Goal: Task Accomplishment & Management: Manage account settings

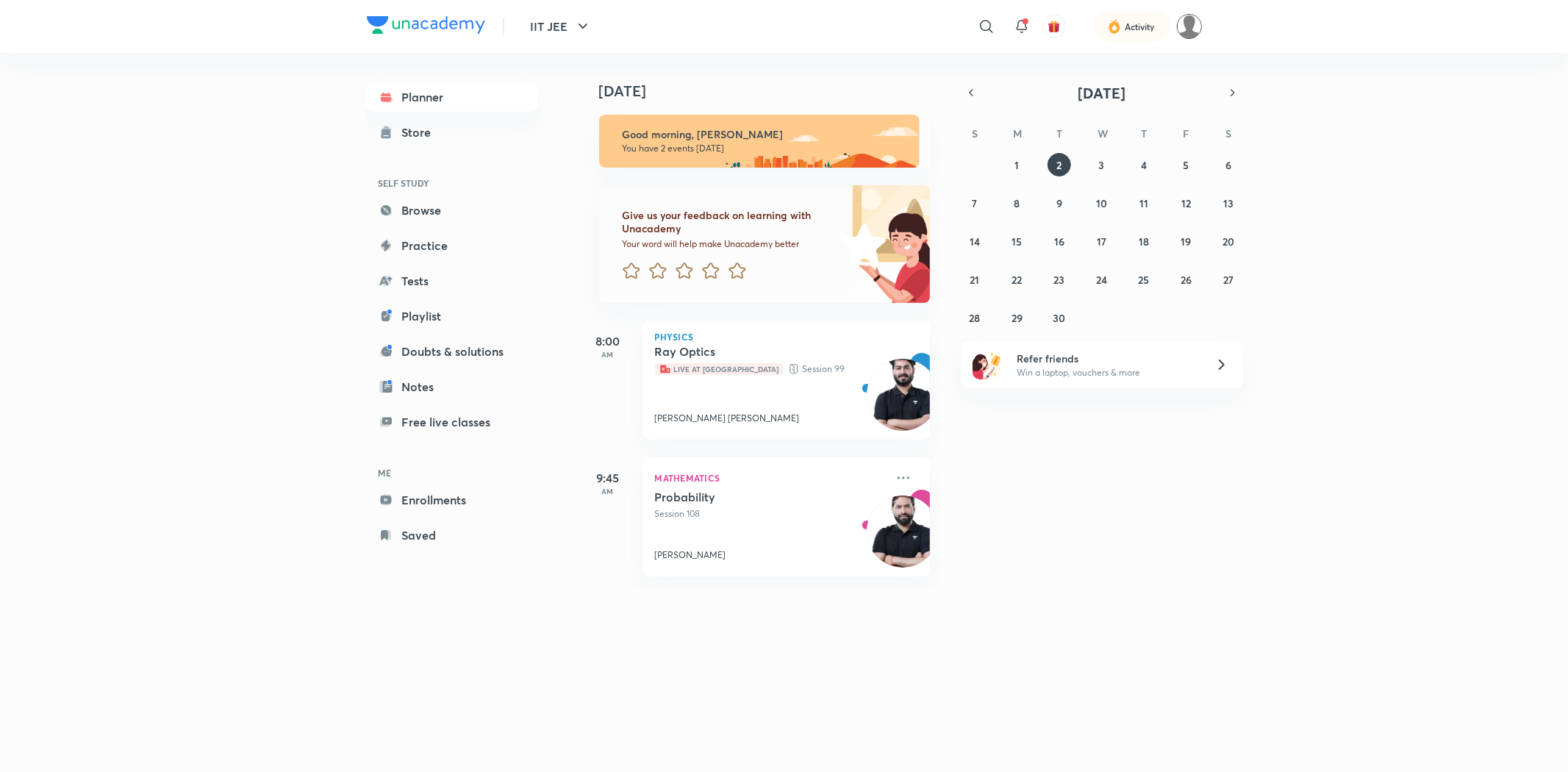
click at [1199, 30] on img at bounding box center [1190, 27] width 25 height 25
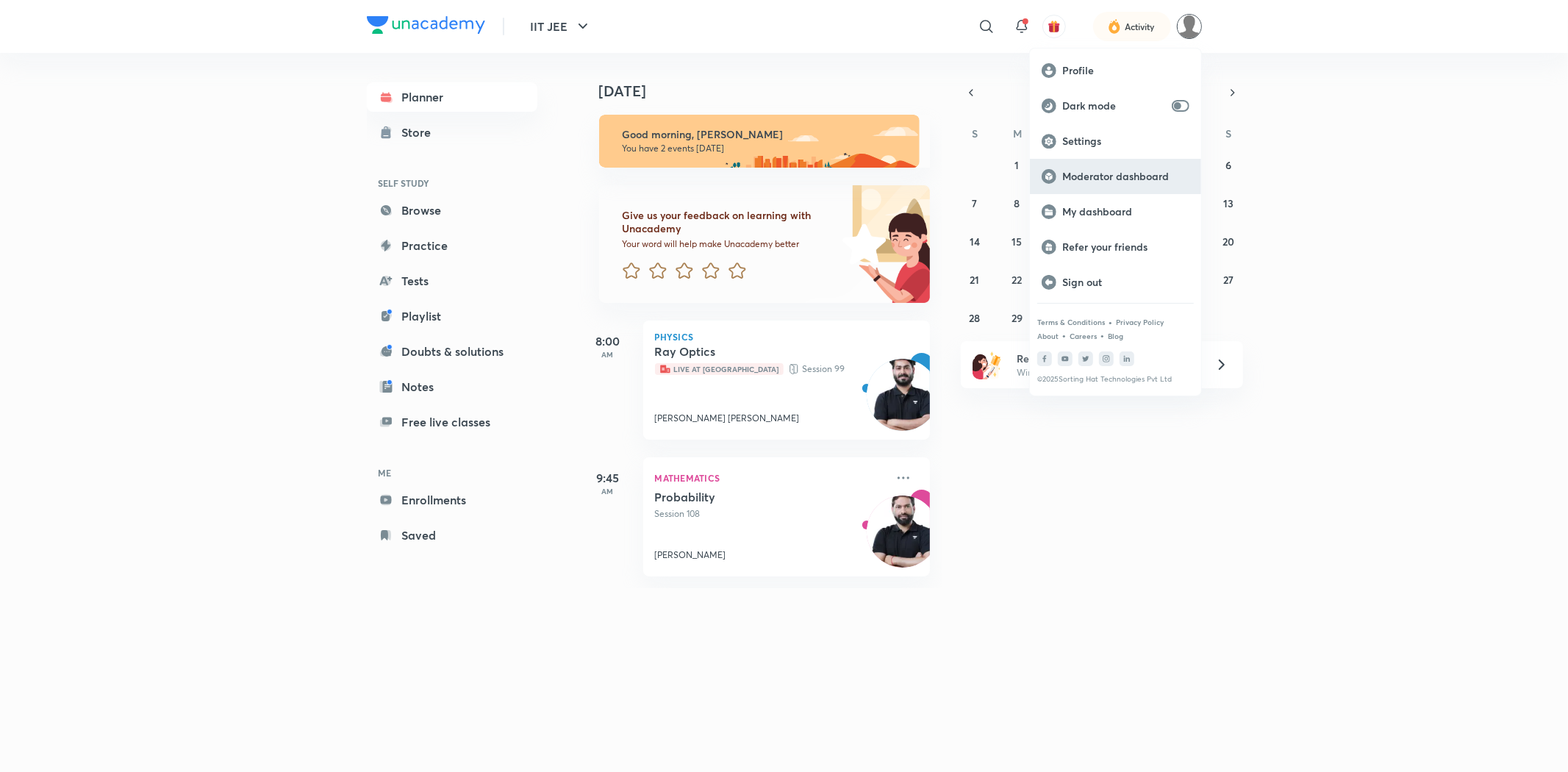
click at [1067, 178] on p "Moderator dashboard" at bounding box center [1126, 176] width 127 height 13
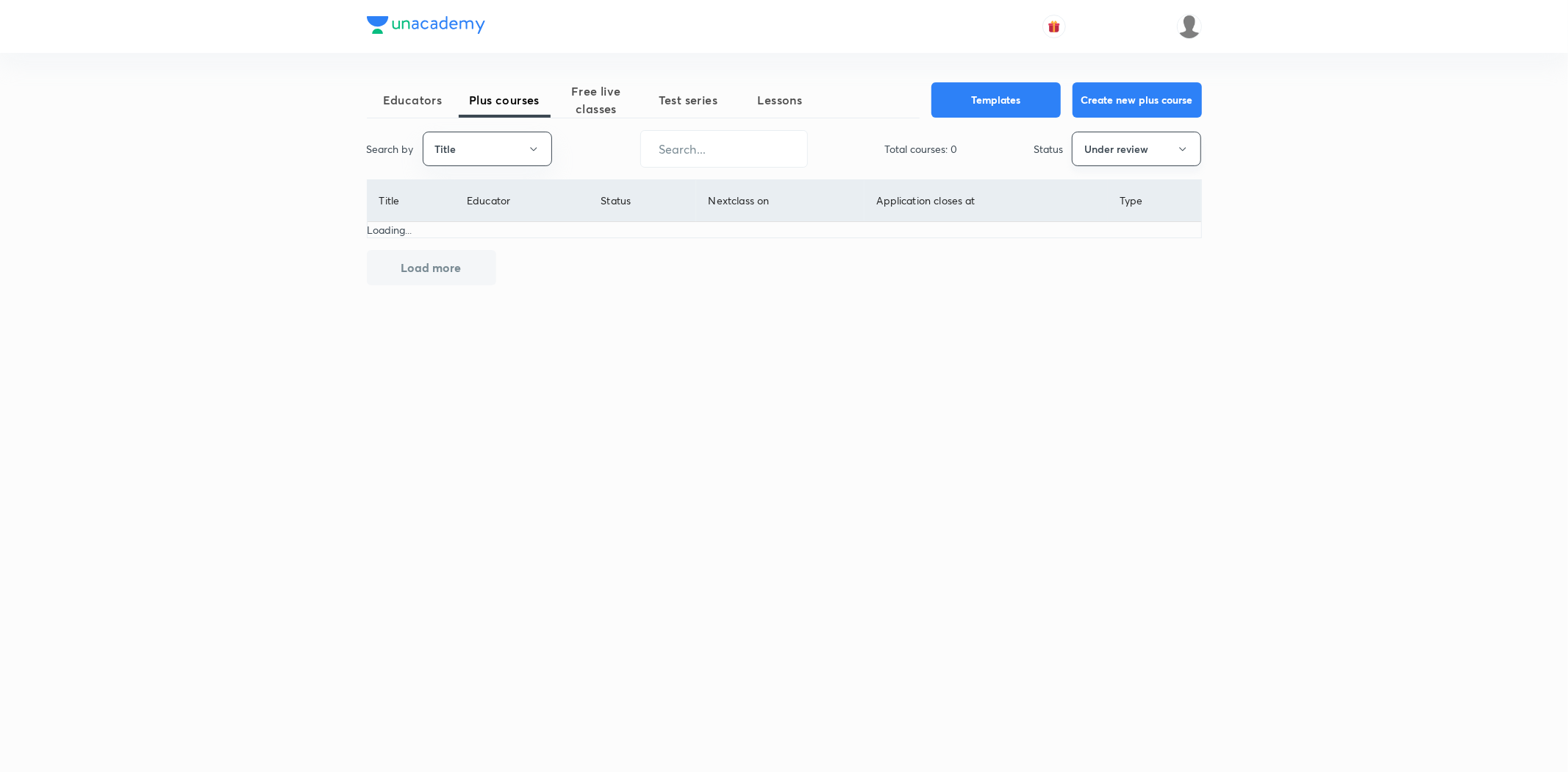
click at [1169, 148] on button "Under review" at bounding box center [1137, 149] width 129 height 35
click at [1103, 194] on span "All" at bounding box center [1136, 193] width 110 height 15
click at [689, 156] on input "text" at bounding box center [723, 149] width 166 height 38
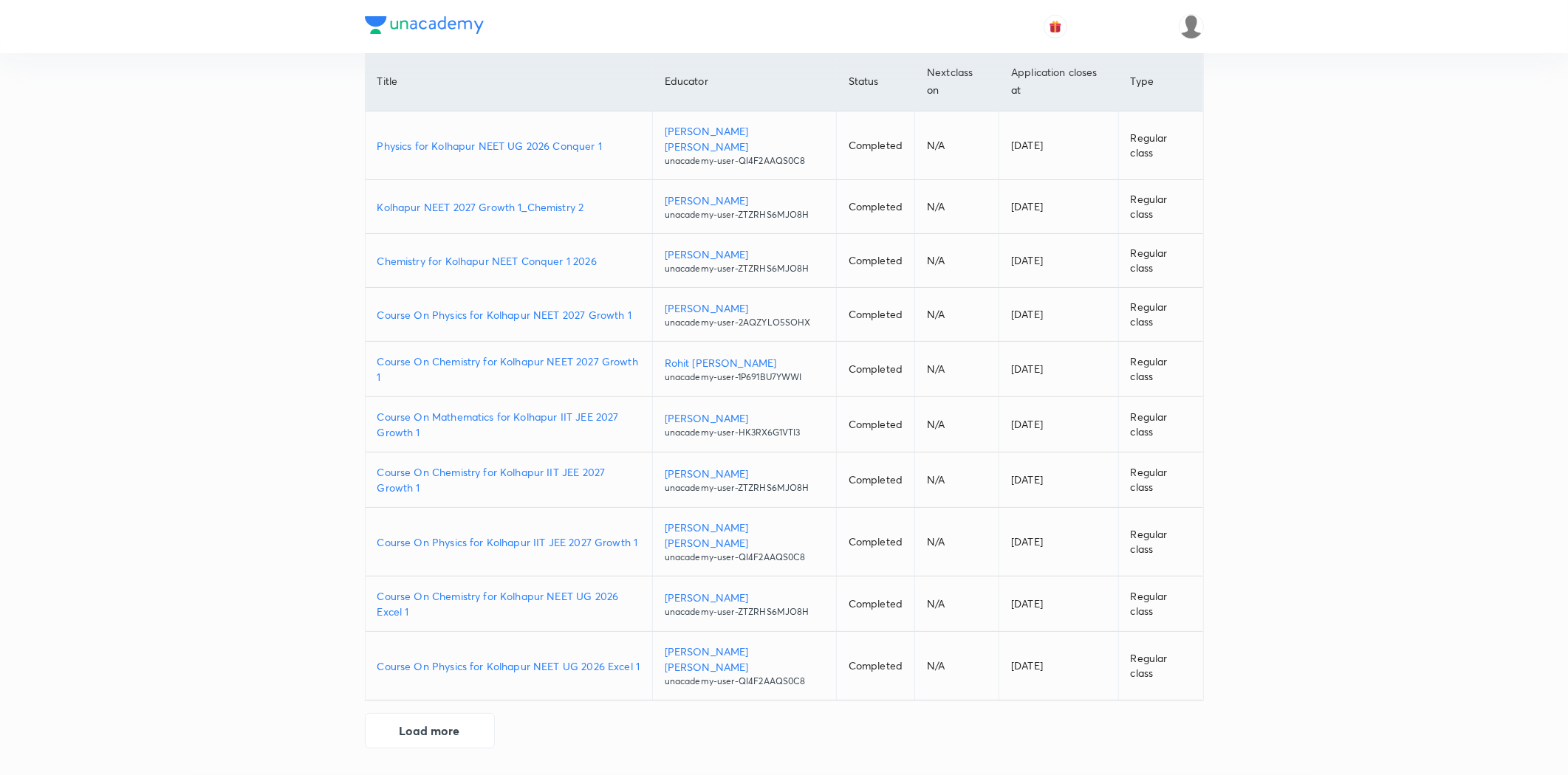
scroll to position [182, 0]
type input "kolhapur"
click at [414, 740] on button "Load more" at bounding box center [430, 728] width 130 height 35
click at [443, 742] on button "Load more" at bounding box center [430, 730] width 130 height 35
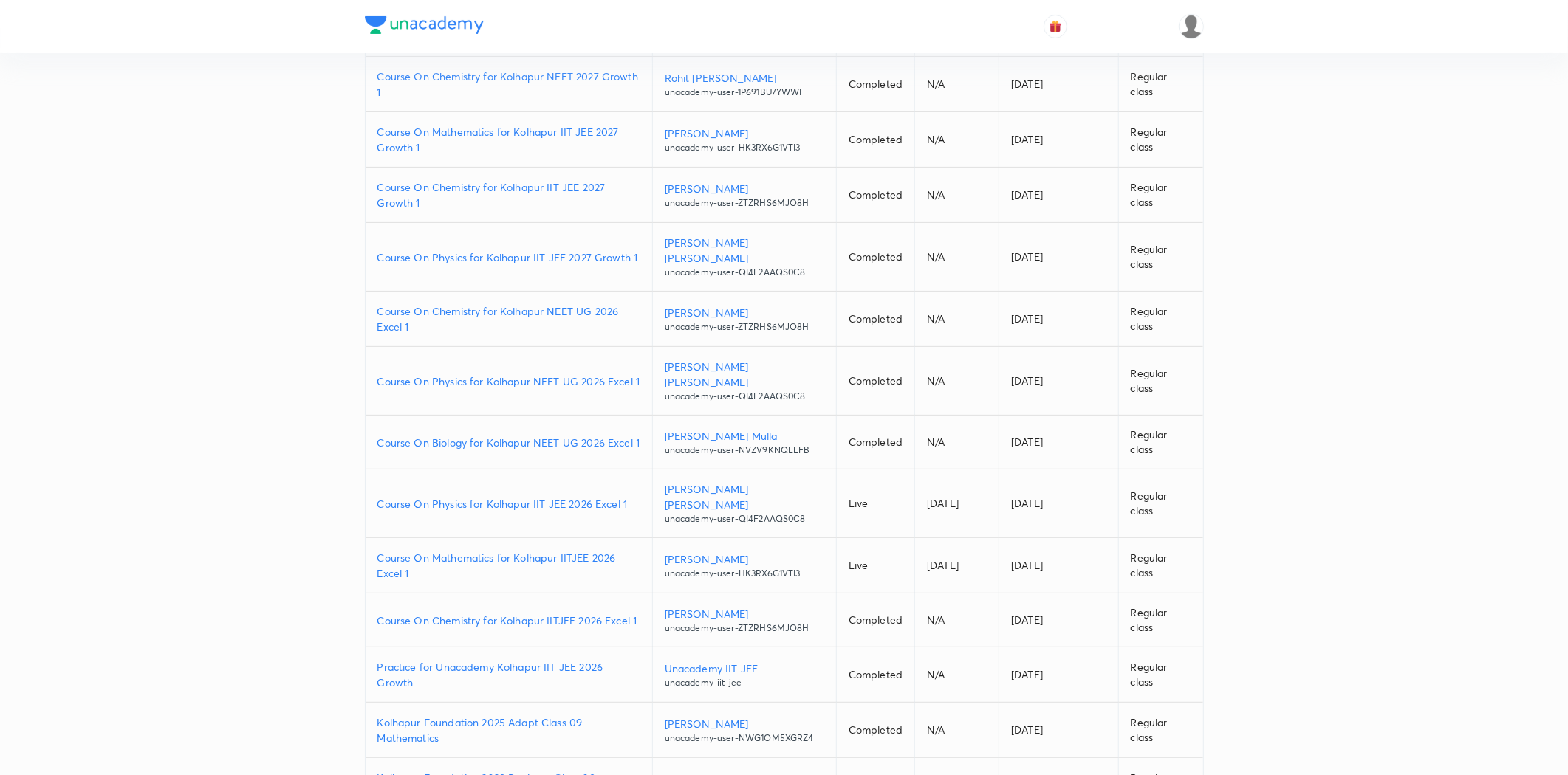
scroll to position [428, 0]
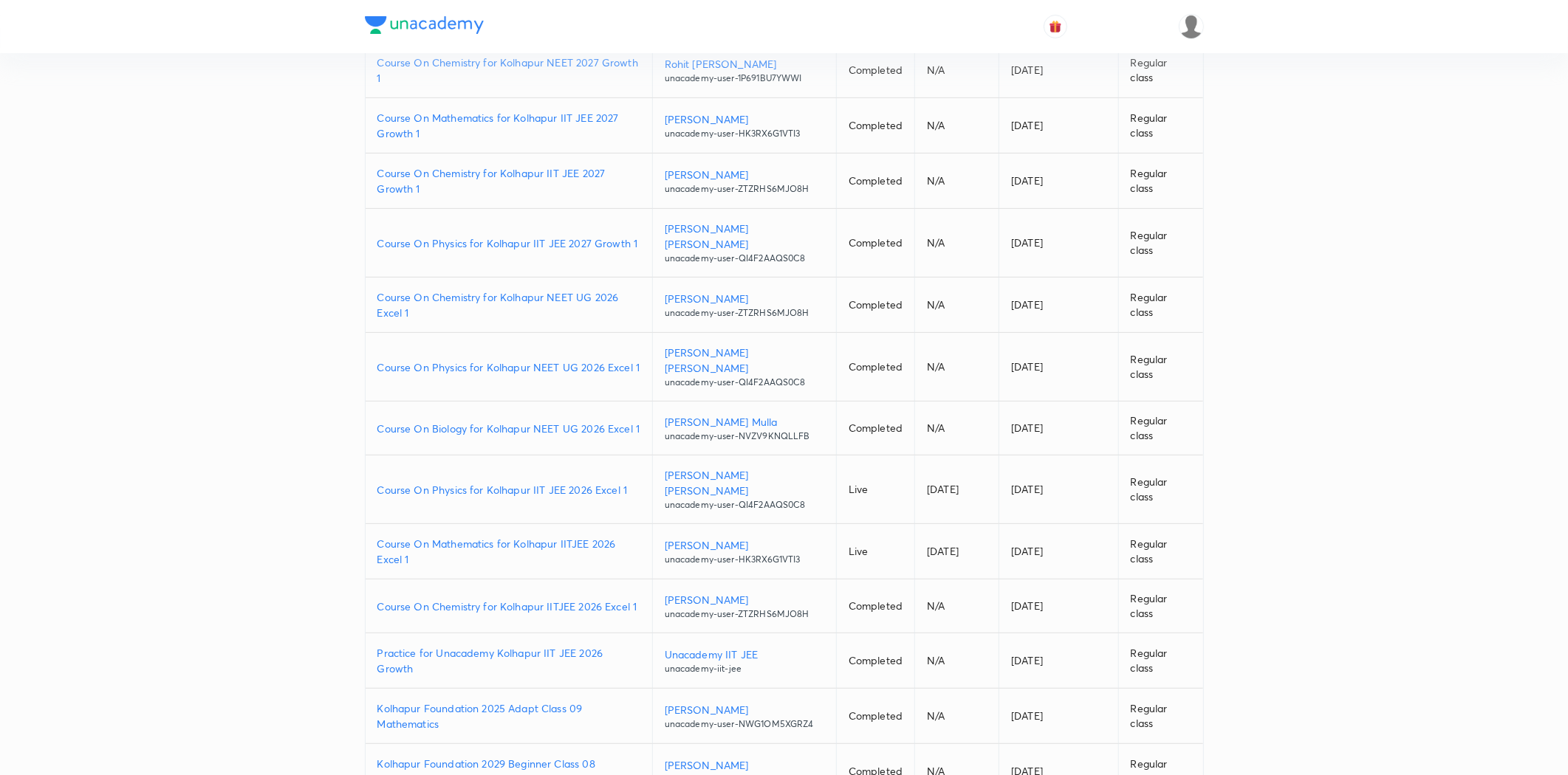
click at [474, 614] on p "Course On Chemistry for Kolhapur IITJEE 2026 Excel 1" at bounding box center [509, 606] width 263 height 15
click at [503, 614] on p "Course On Chemistry for Kolhapur IITJEE 2026 Excel 1" at bounding box center [509, 606] width 263 height 15
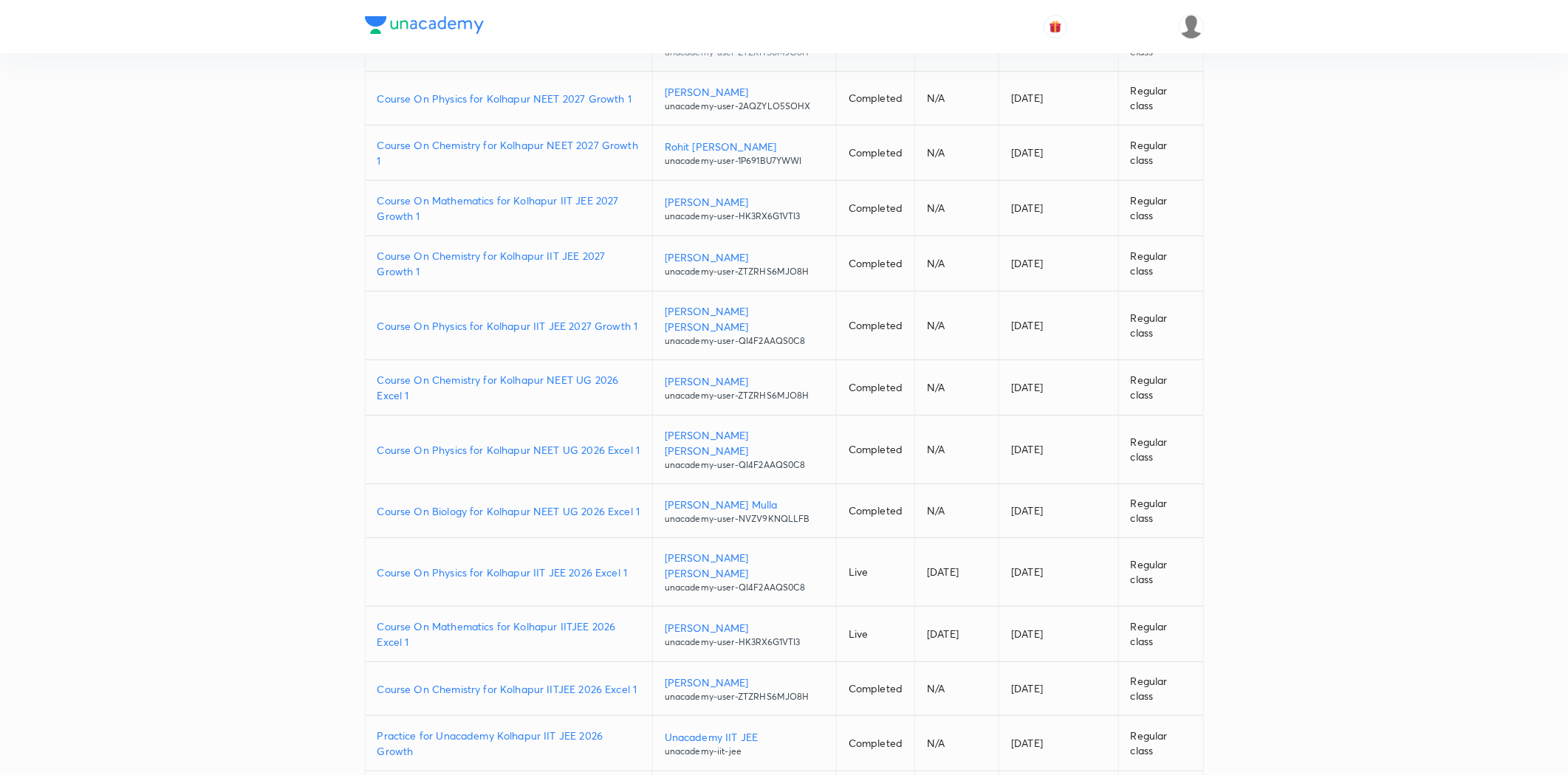
scroll to position [264, 0]
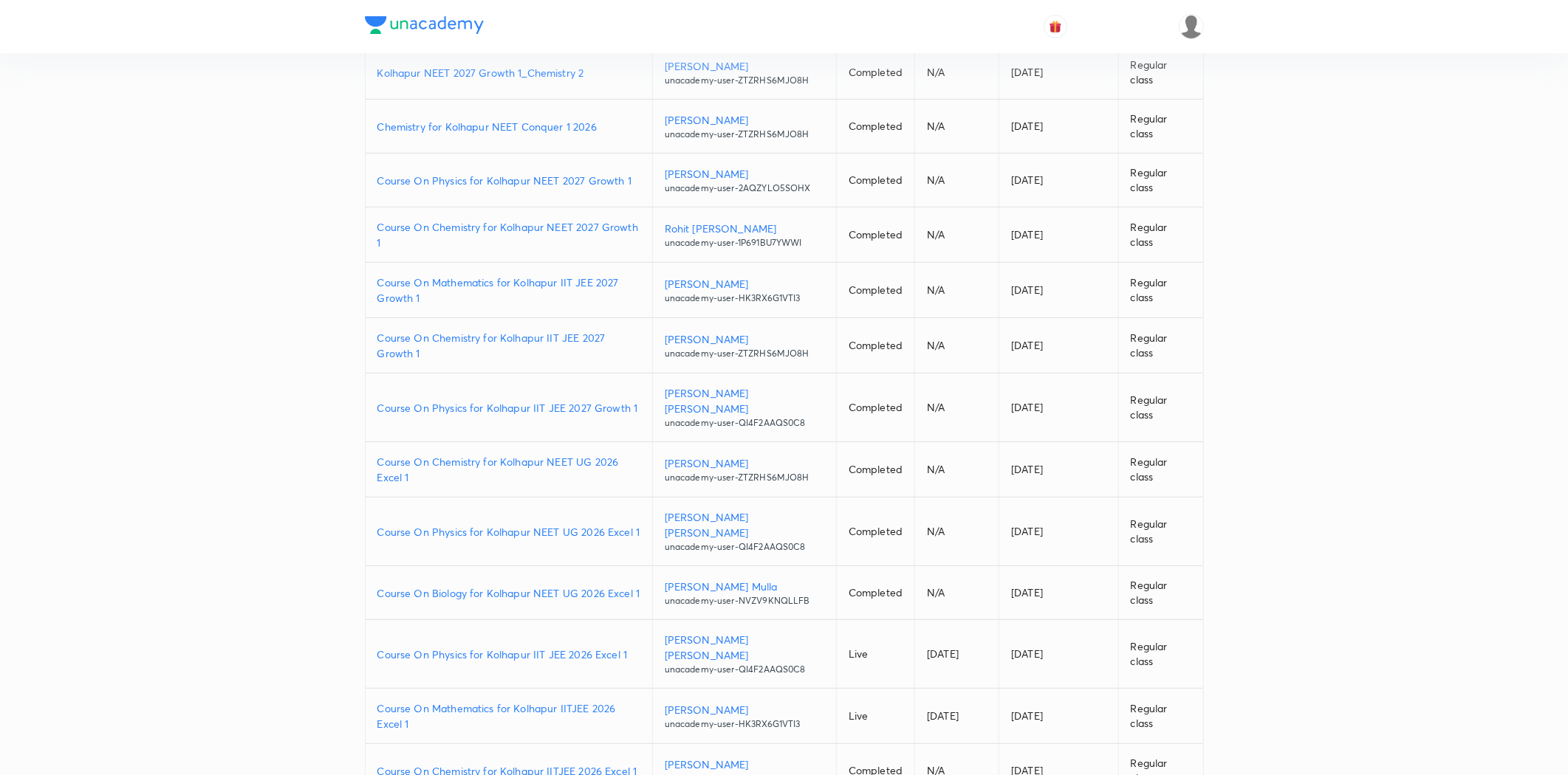
click at [473, 539] on p "Course On Physics for Kolhapur NEET UG 2026 Excel 1" at bounding box center [509, 531] width 263 height 15
click at [466, 485] on p "Course On Chemistry for Kolhapur NEET UG 2026 Excel 1" at bounding box center [509, 469] width 263 height 31
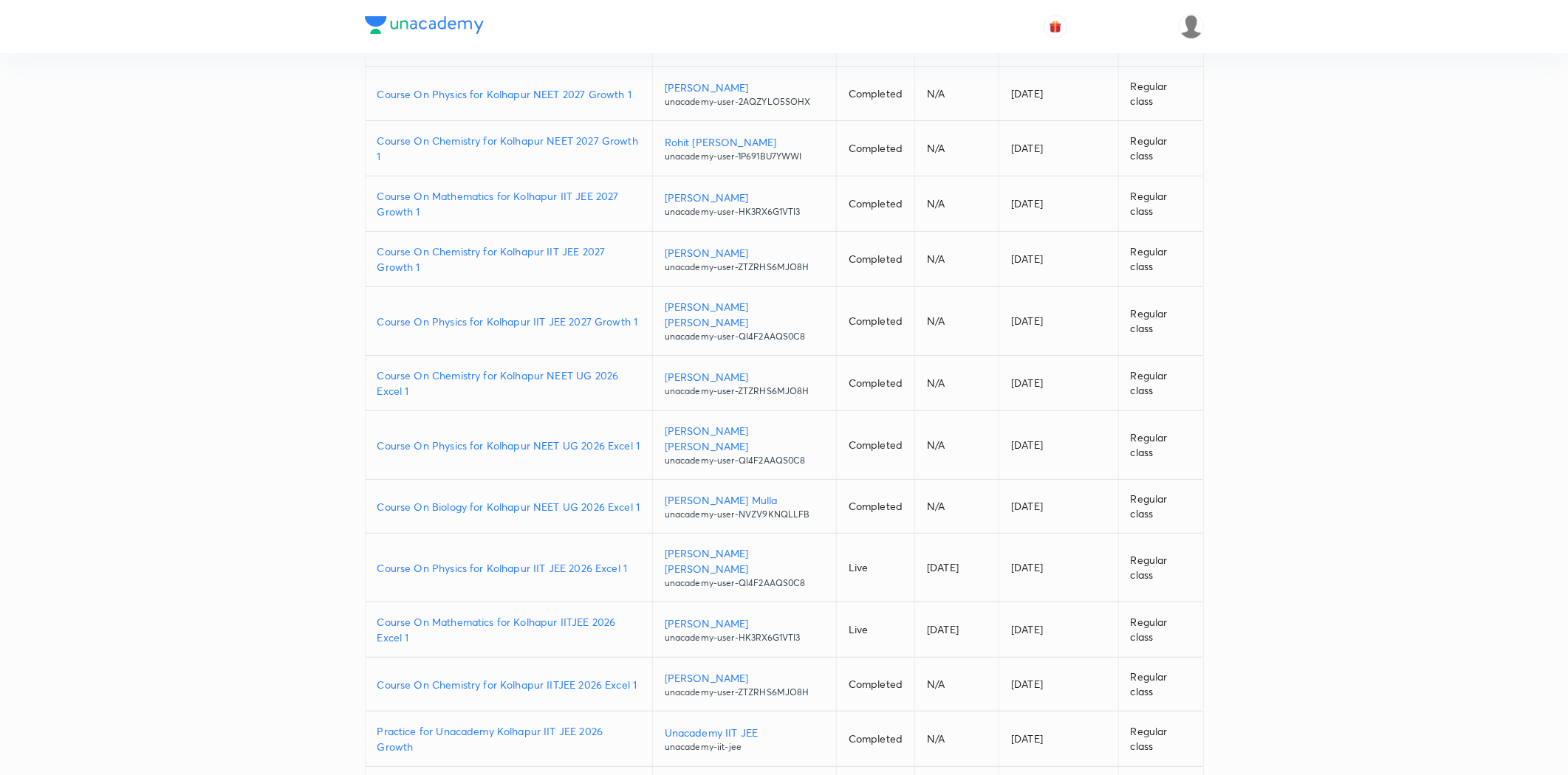
scroll to position [268, 0]
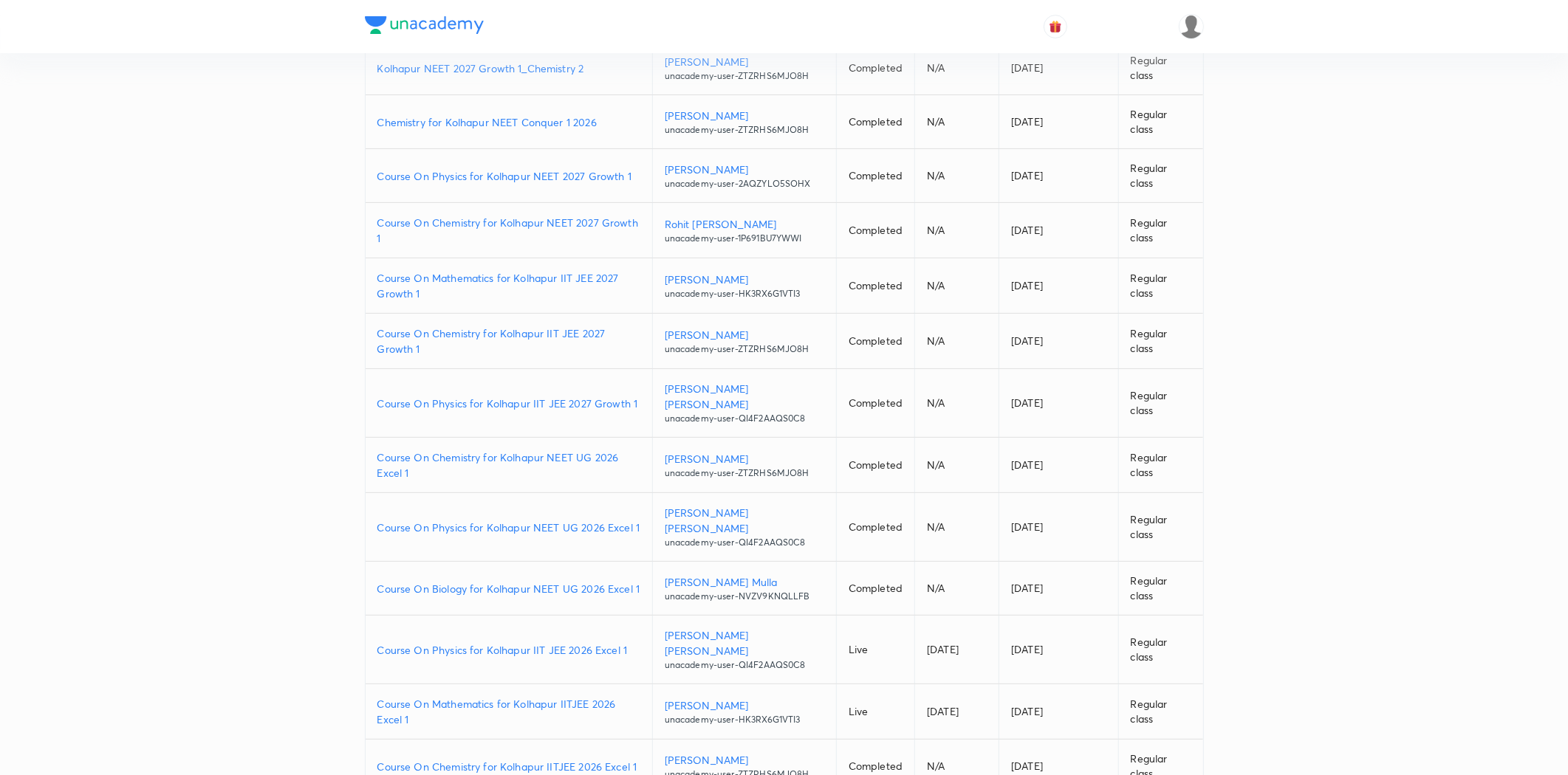
click at [491, 356] on p "Course On Chemistry for Kolhapur IIT JEE 2027 Growth 1" at bounding box center [509, 341] width 263 height 31
click at [549, 411] on p "Course On Physics for Kolhapur IIT JEE 2027 Growth 1" at bounding box center [509, 402] width 263 height 15
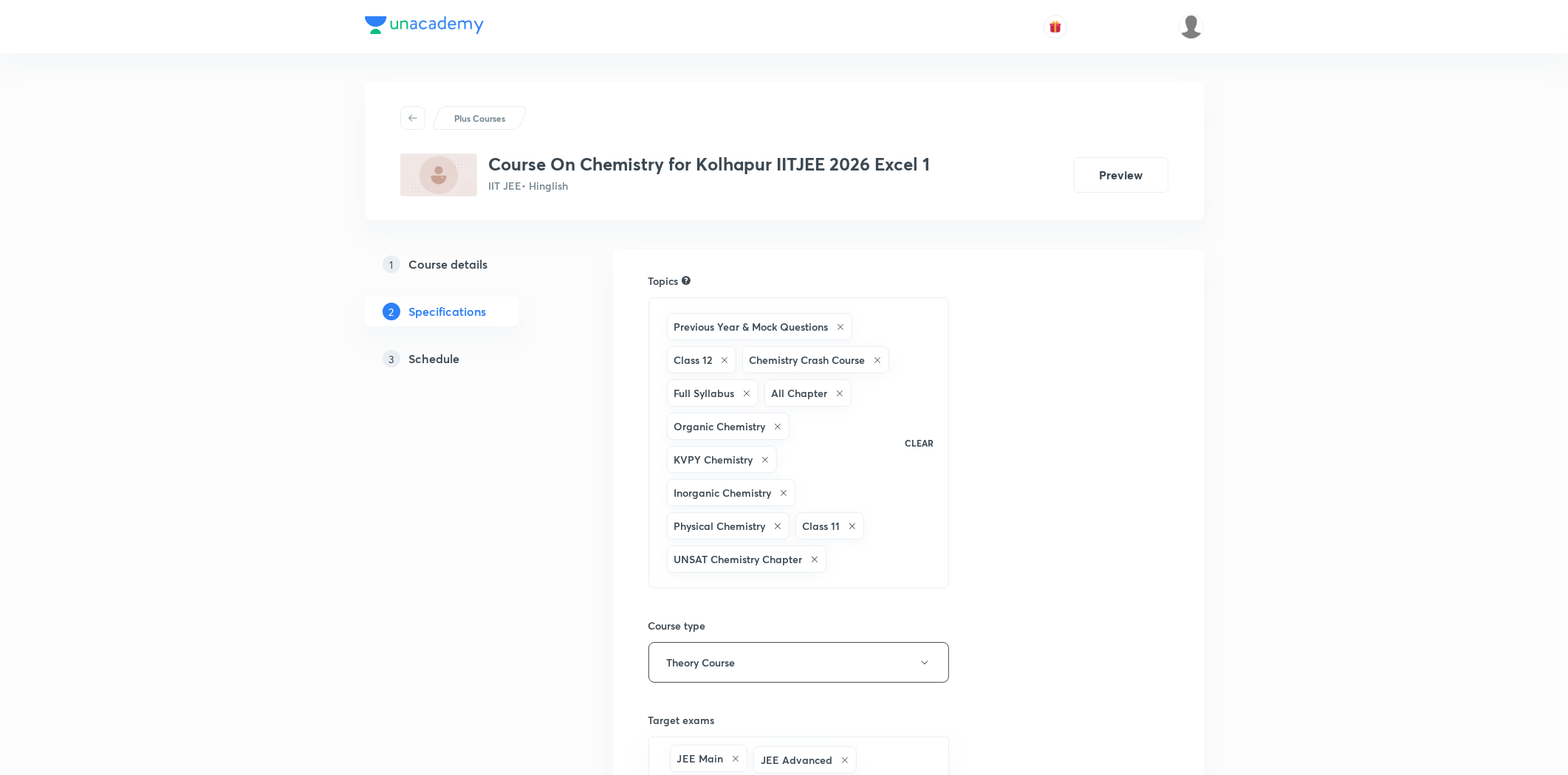
drag, startPoint x: 440, startPoint y: 365, endPoint x: 449, endPoint y: 365, distance: 9.0
click at [440, 365] on h5 "Schedule" at bounding box center [434, 359] width 51 height 18
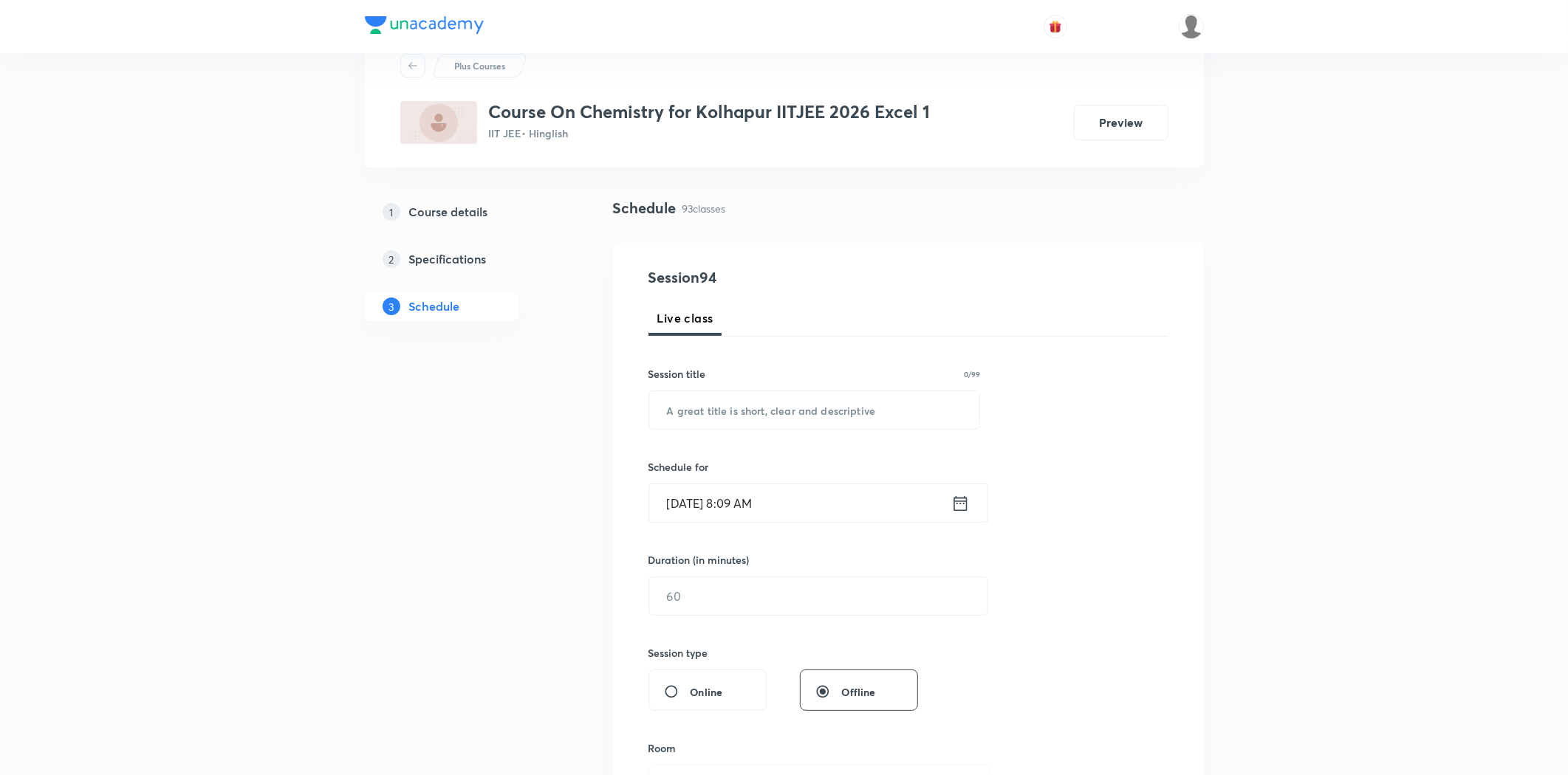
scroll to position [82, 0]
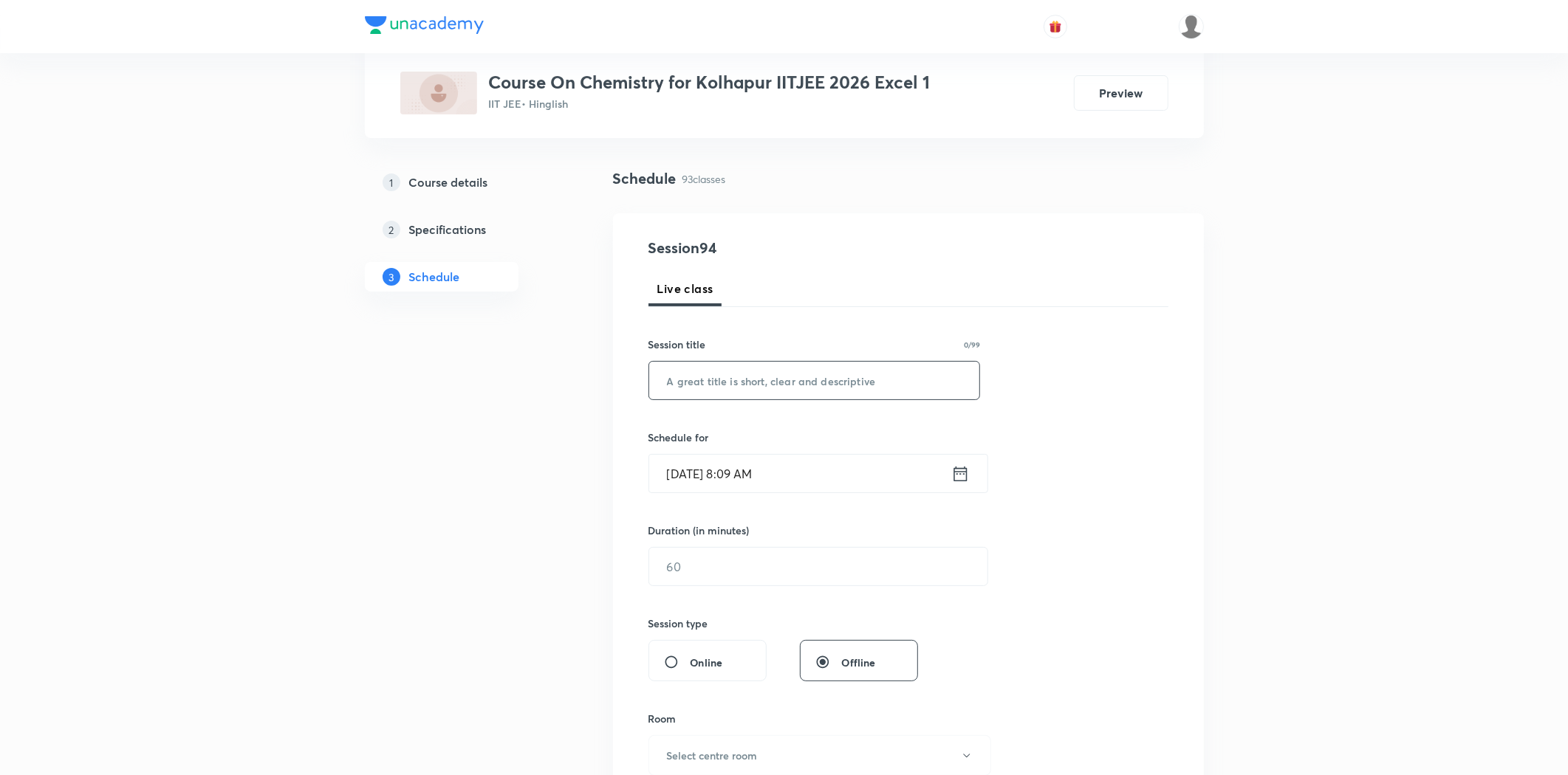
click at [732, 399] on input "text" at bounding box center [814, 381] width 331 height 38
drag, startPoint x: 782, startPoint y: 385, endPoint x: 639, endPoint y: 387, distance: 143.0
click at [639, 387] on div "Session 94 Live class Session title 16/99 Chemical Bonding ​ Schedule for Sep 2…" at bounding box center [909, 583] width 591 height 740
type input "Chemical Bonding"
click at [755, 468] on input "Sep 2, 2025, 8:09 AM" at bounding box center [800, 473] width 302 height 38
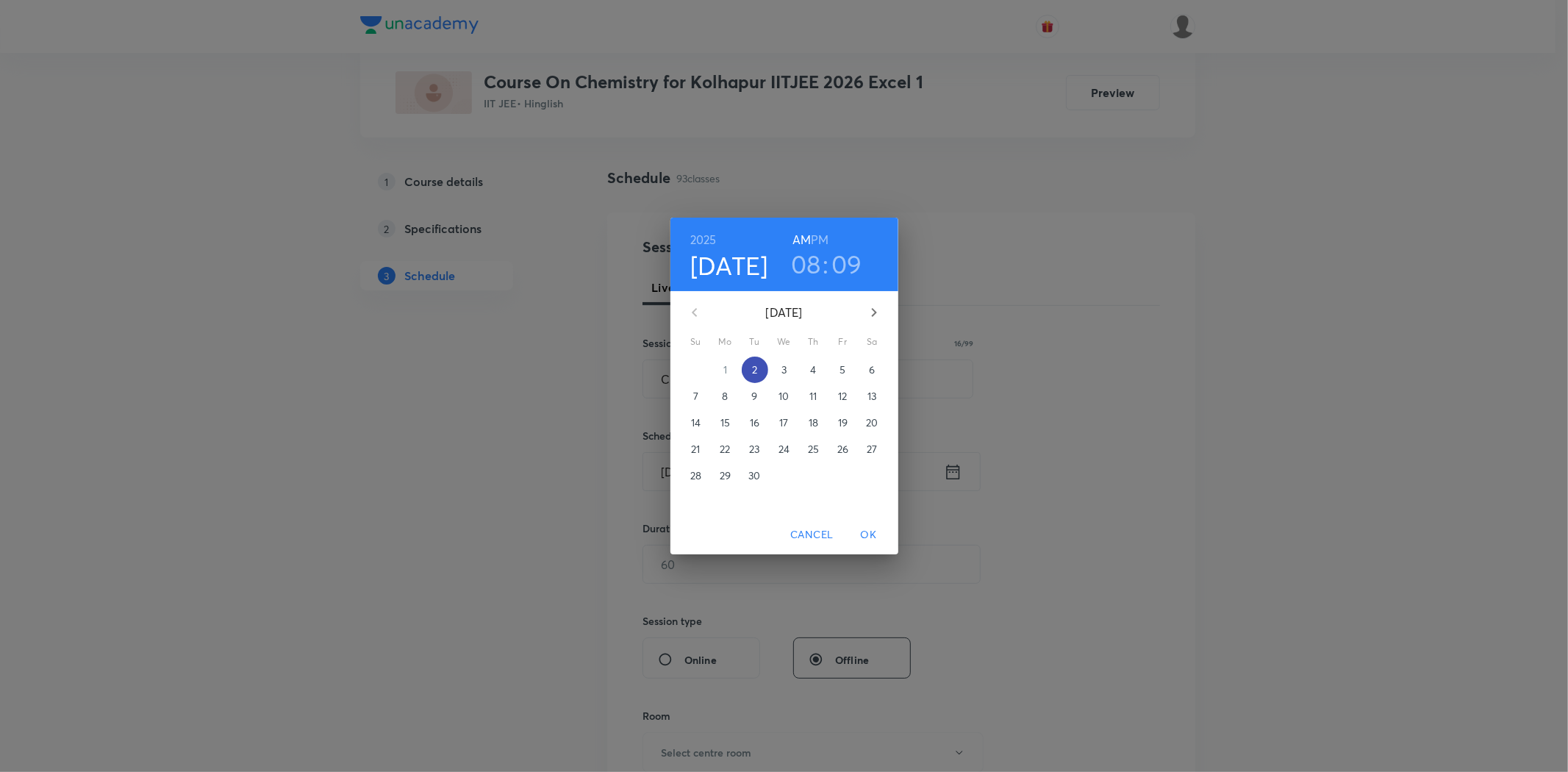
click at [756, 378] on button "2" at bounding box center [755, 370] width 27 height 27
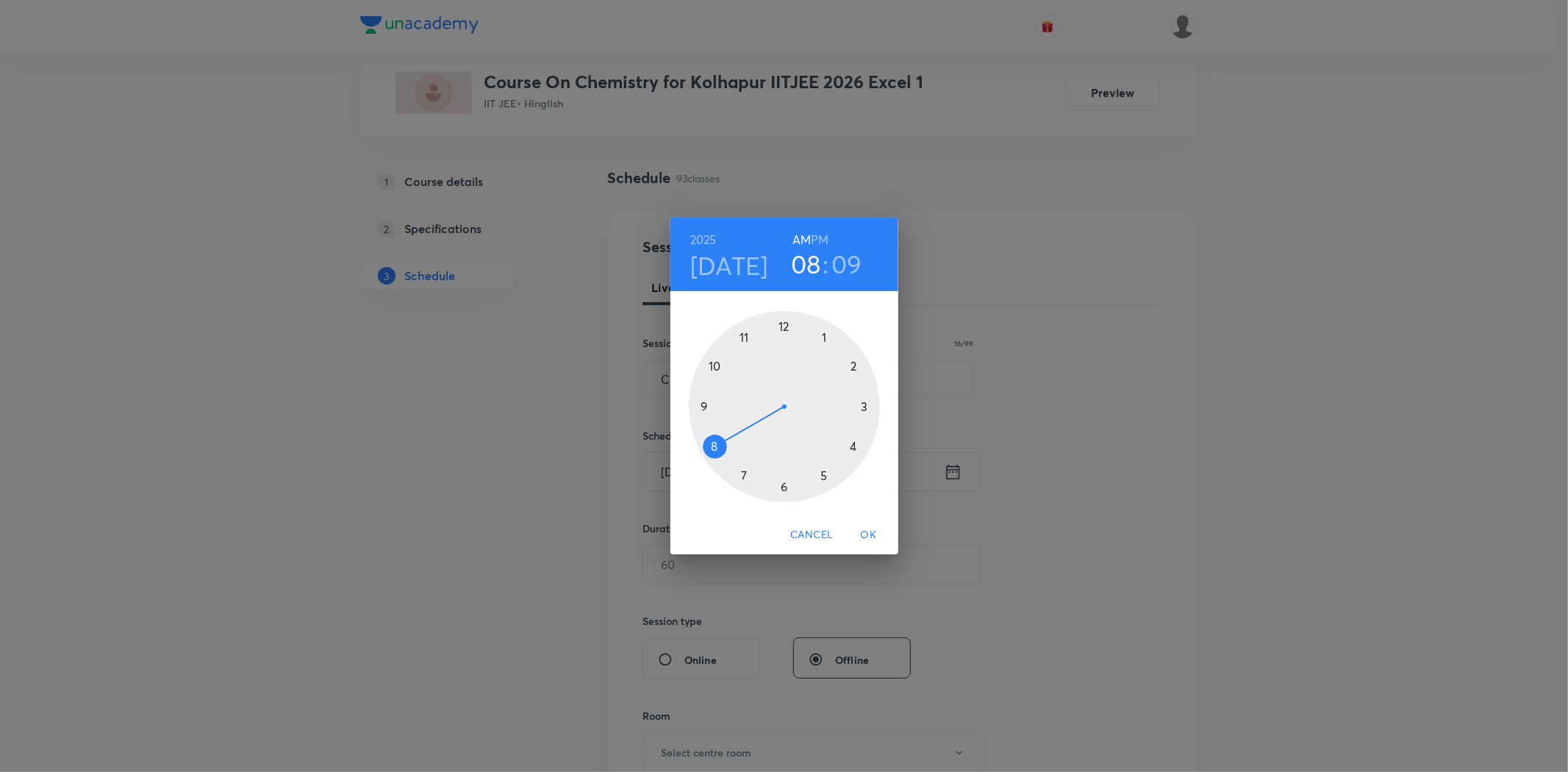
click at [741, 335] on div at bounding box center [784, 406] width 191 height 191
click at [800, 239] on h6 "AM" at bounding box center [801, 239] width 18 height 21
click at [784, 488] on div at bounding box center [784, 406] width 191 height 191
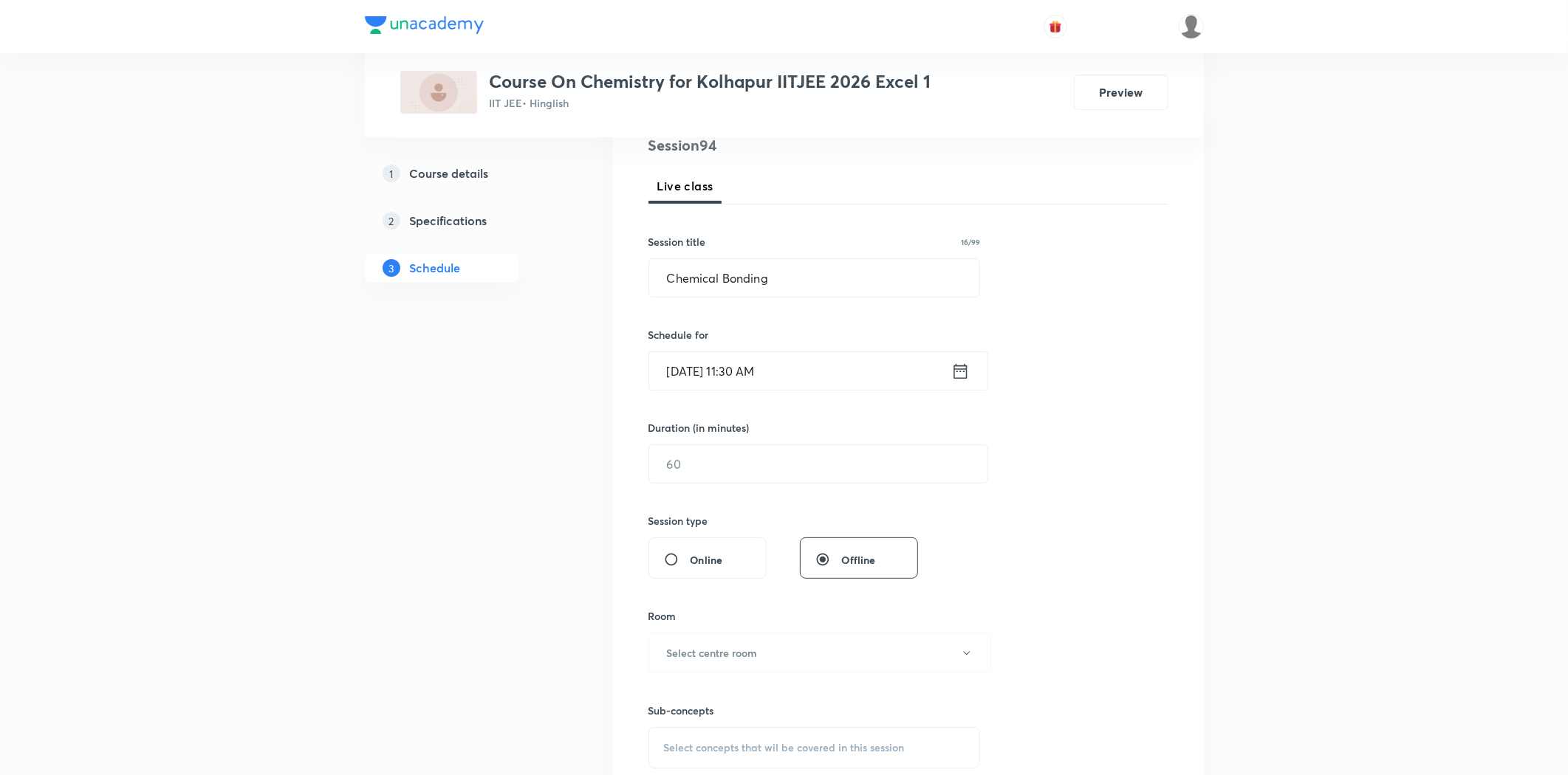
scroll to position [328, 0]
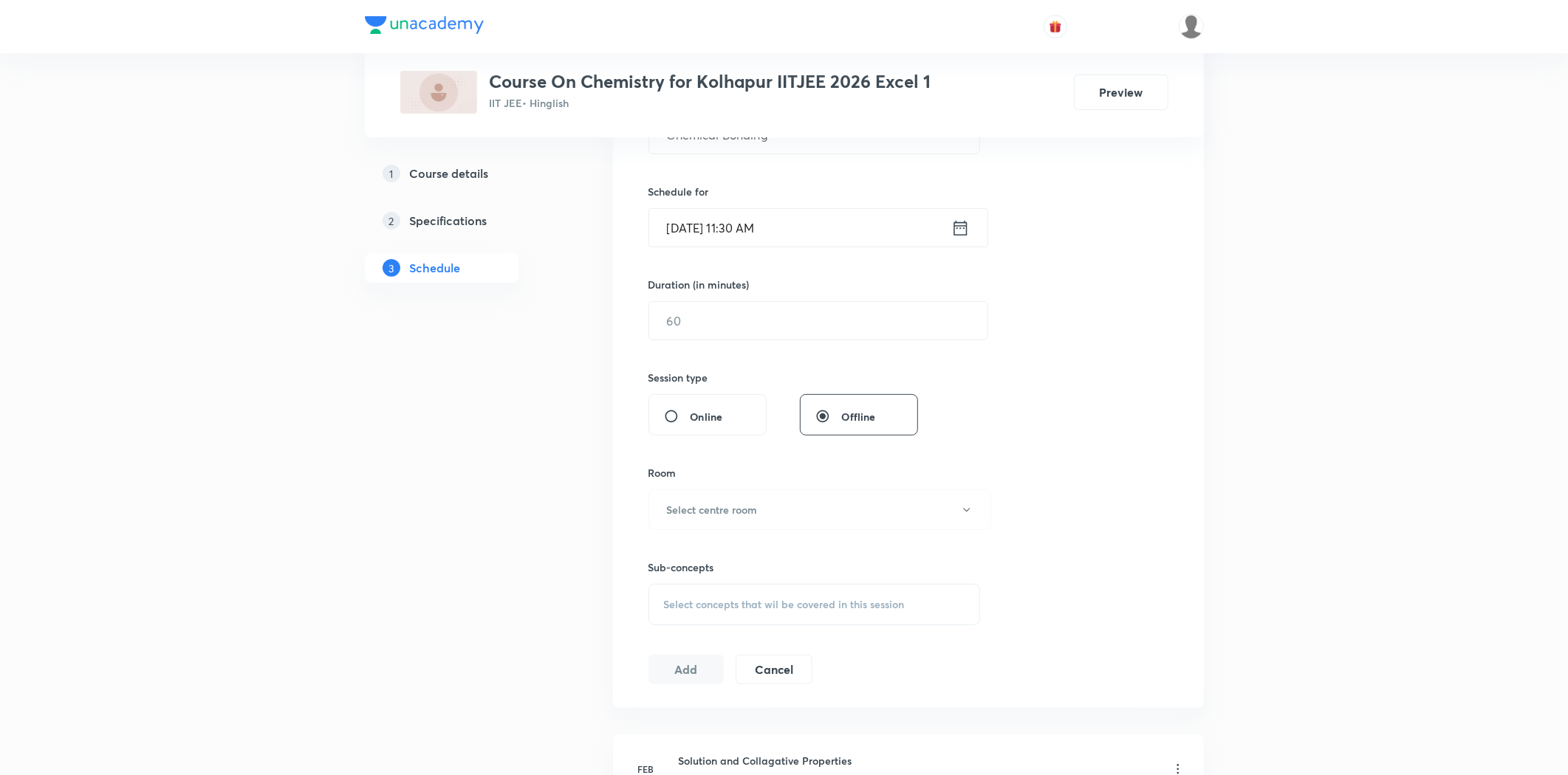
drag, startPoint x: 684, startPoint y: 276, endPoint x: 684, endPoint y: 284, distance: 8.0
click at [684, 281] on h6 "Duration (in minutes)" at bounding box center [699, 284] width 101 height 15
click at [683, 314] on input "text" at bounding box center [819, 320] width 339 height 38
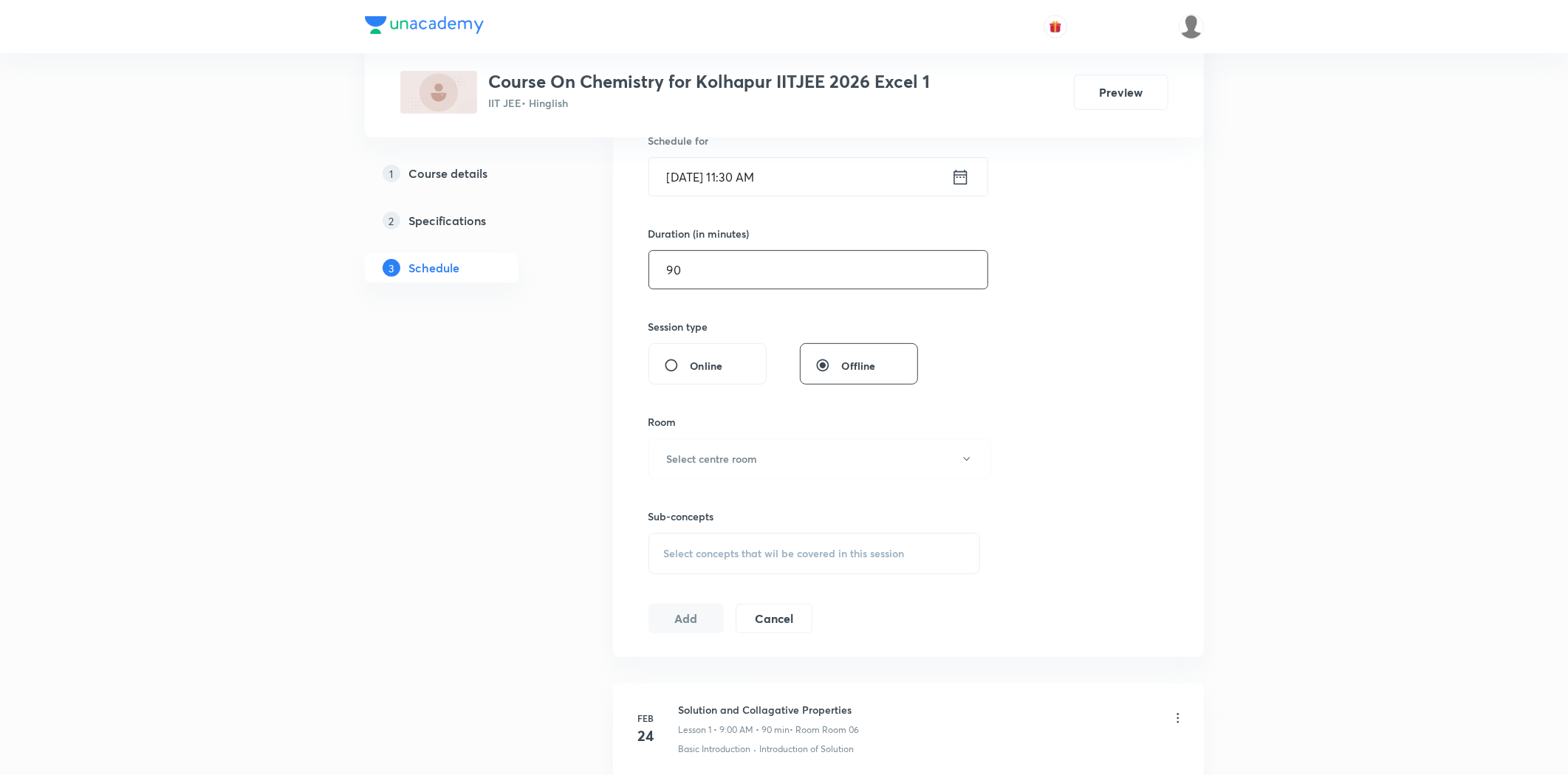
scroll to position [573, 0]
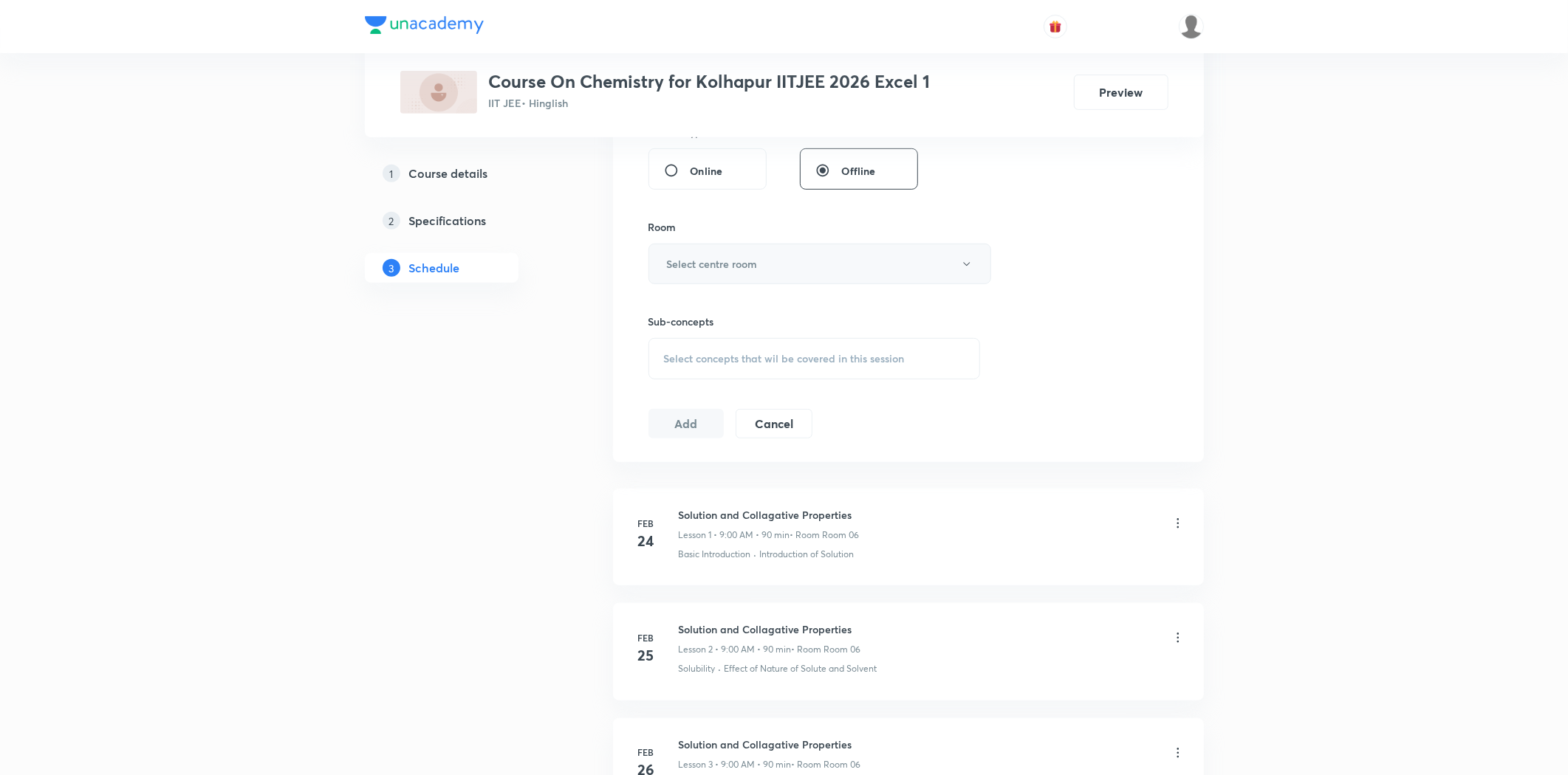
type input "90"
click at [698, 266] on h6 "Select centre room" at bounding box center [711, 264] width 91 height 15
click at [681, 374] on span "Room 03" at bounding box center [816, 366] width 323 height 15
click at [689, 373] on div "Select concepts that wil be covered in this session" at bounding box center [814, 359] width 332 height 41
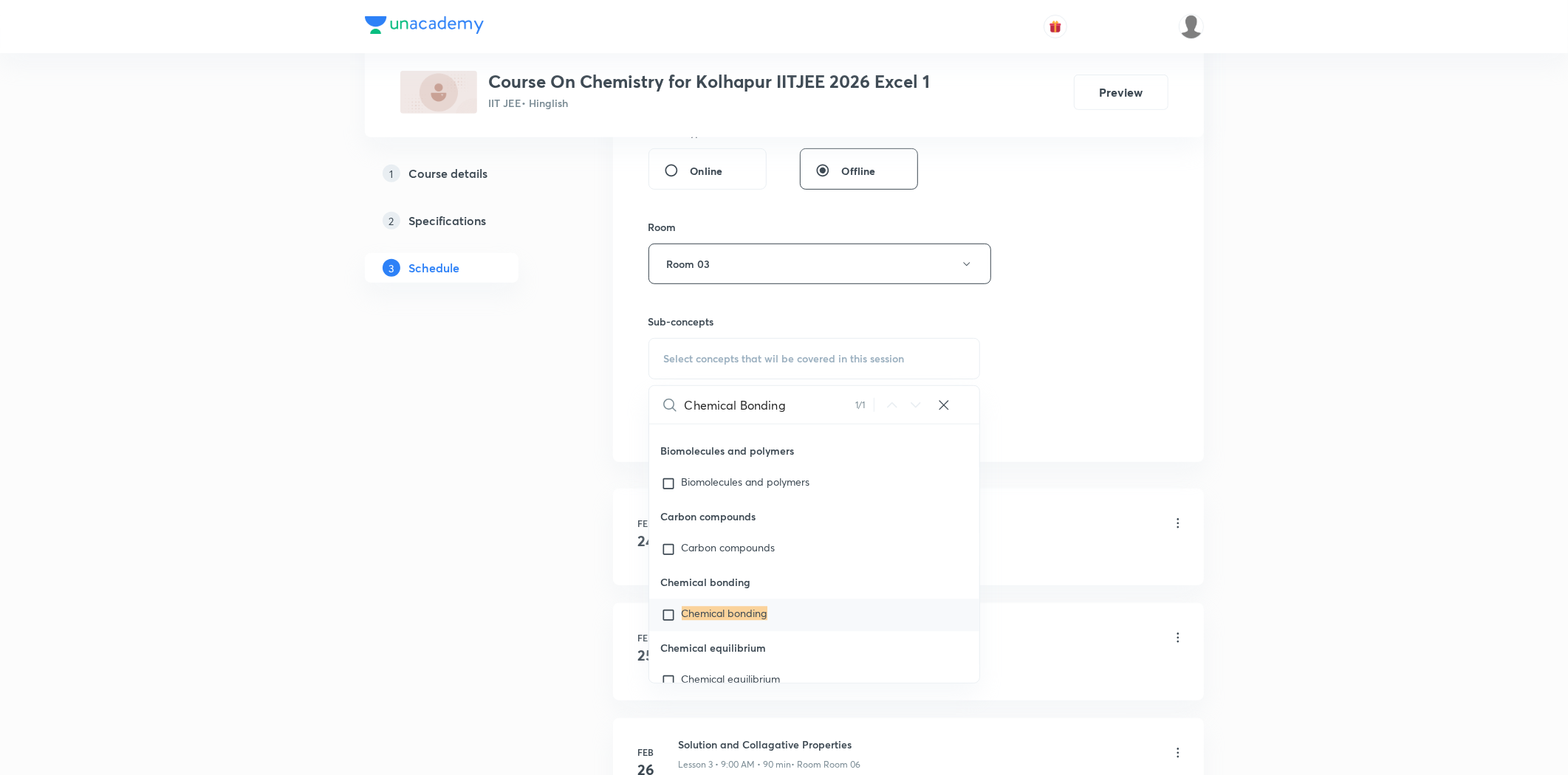
scroll to position [41054, 0]
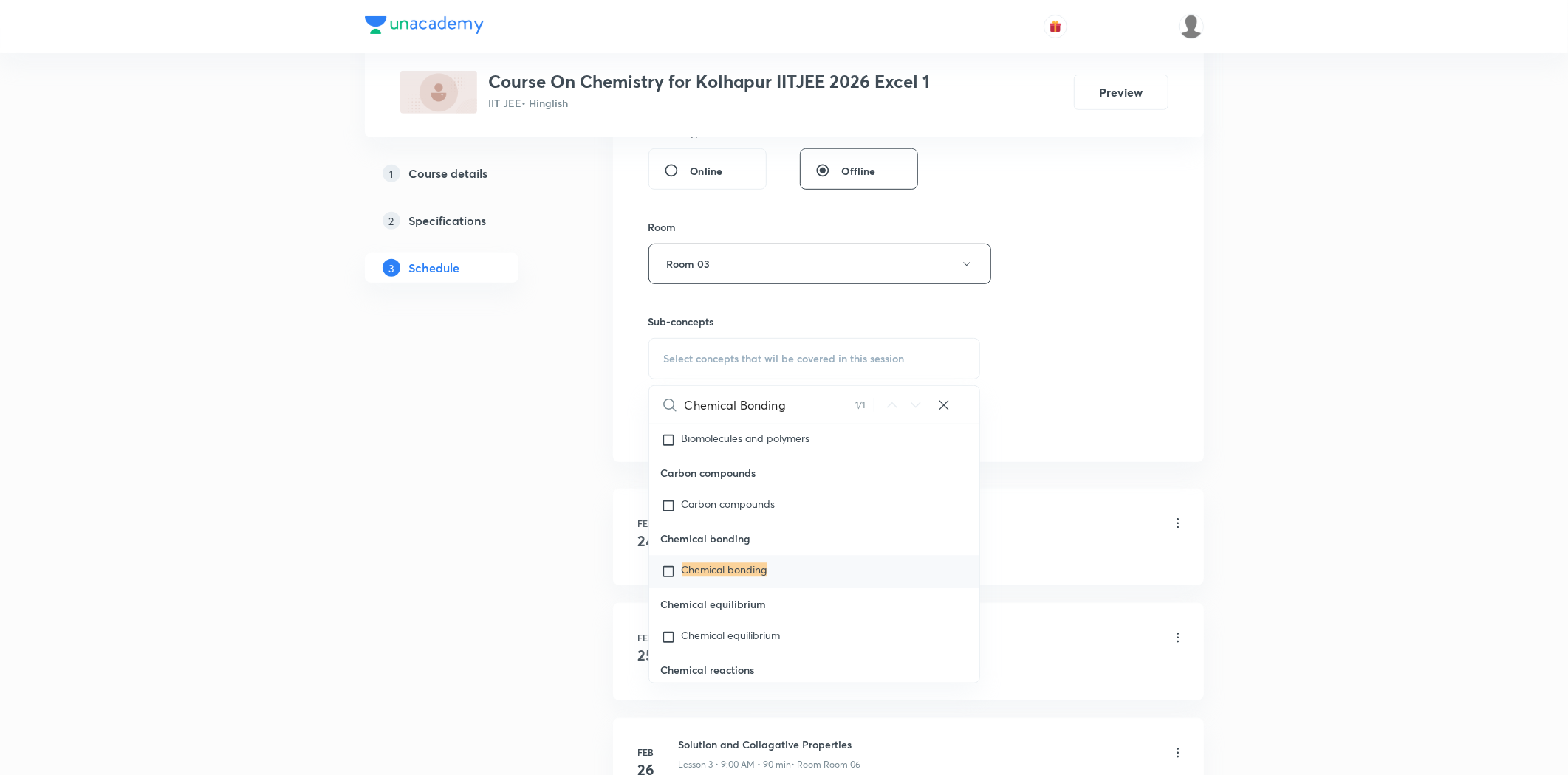
type input "Chemical Bonding"
drag, startPoint x: 748, startPoint y: 610, endPoint x: 392, endPoint y: 547, distance: 361.5
click at [744, 576] on mark "Chemical bonding" at bounding box center [724, 570] width 86 height 14
checkbox input "true"
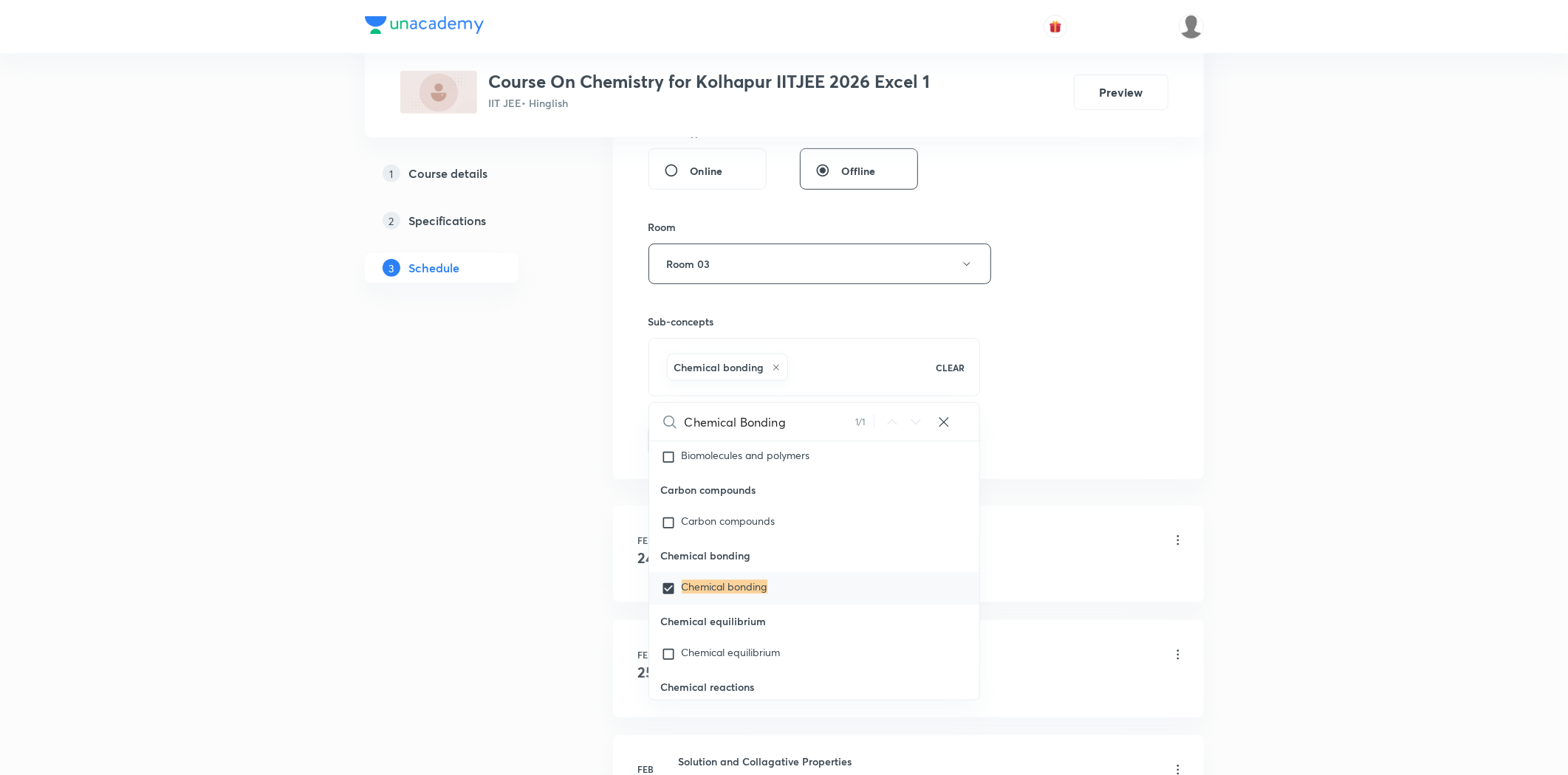
drag, startPoint x: 392, startPoint y: 547, endPoint x: 696, endPoint y: 471, distance: 313.4
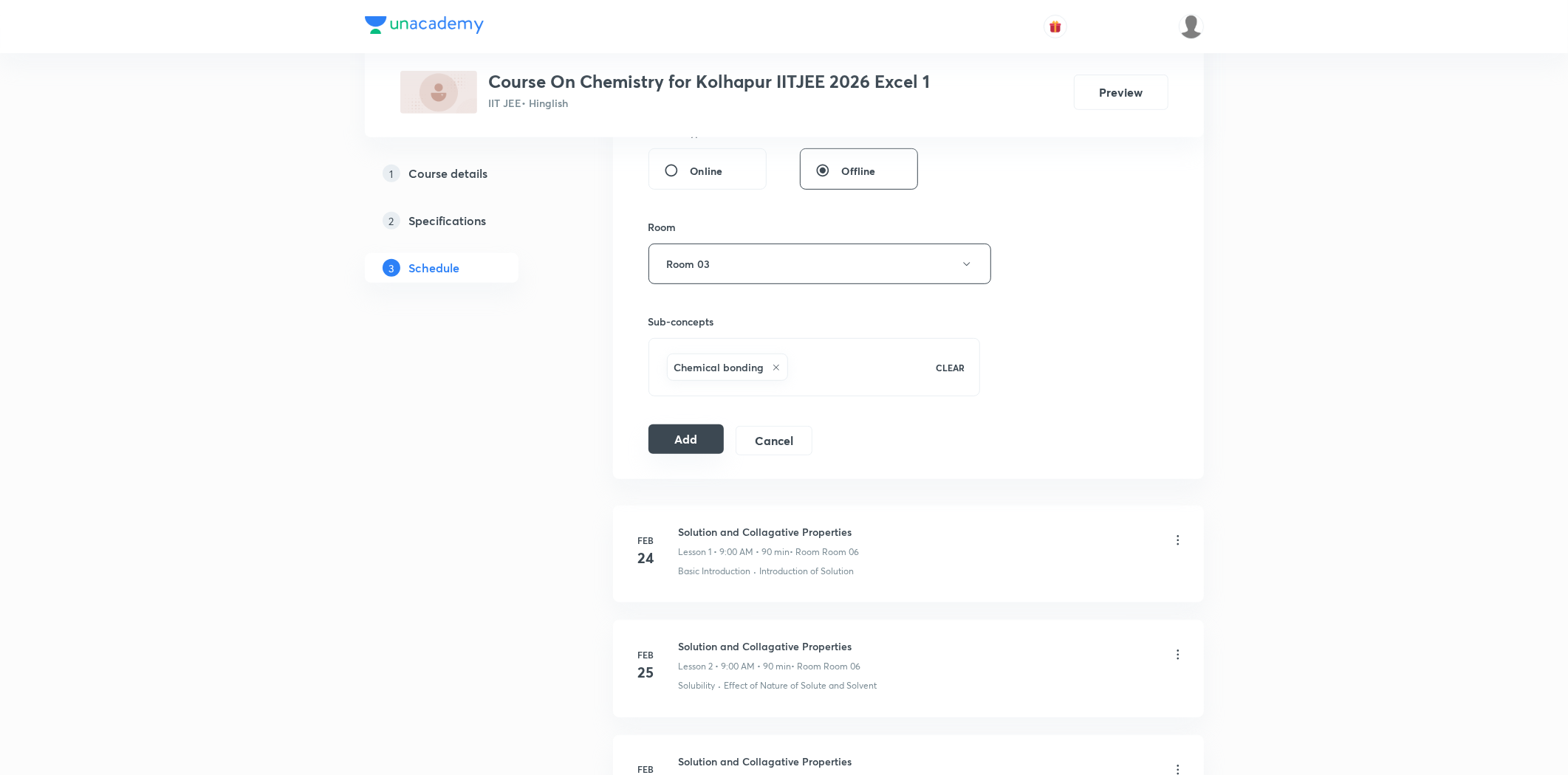
click at [663, 439] on button "Add" at bounding box center [686, 438] width 76 height 30
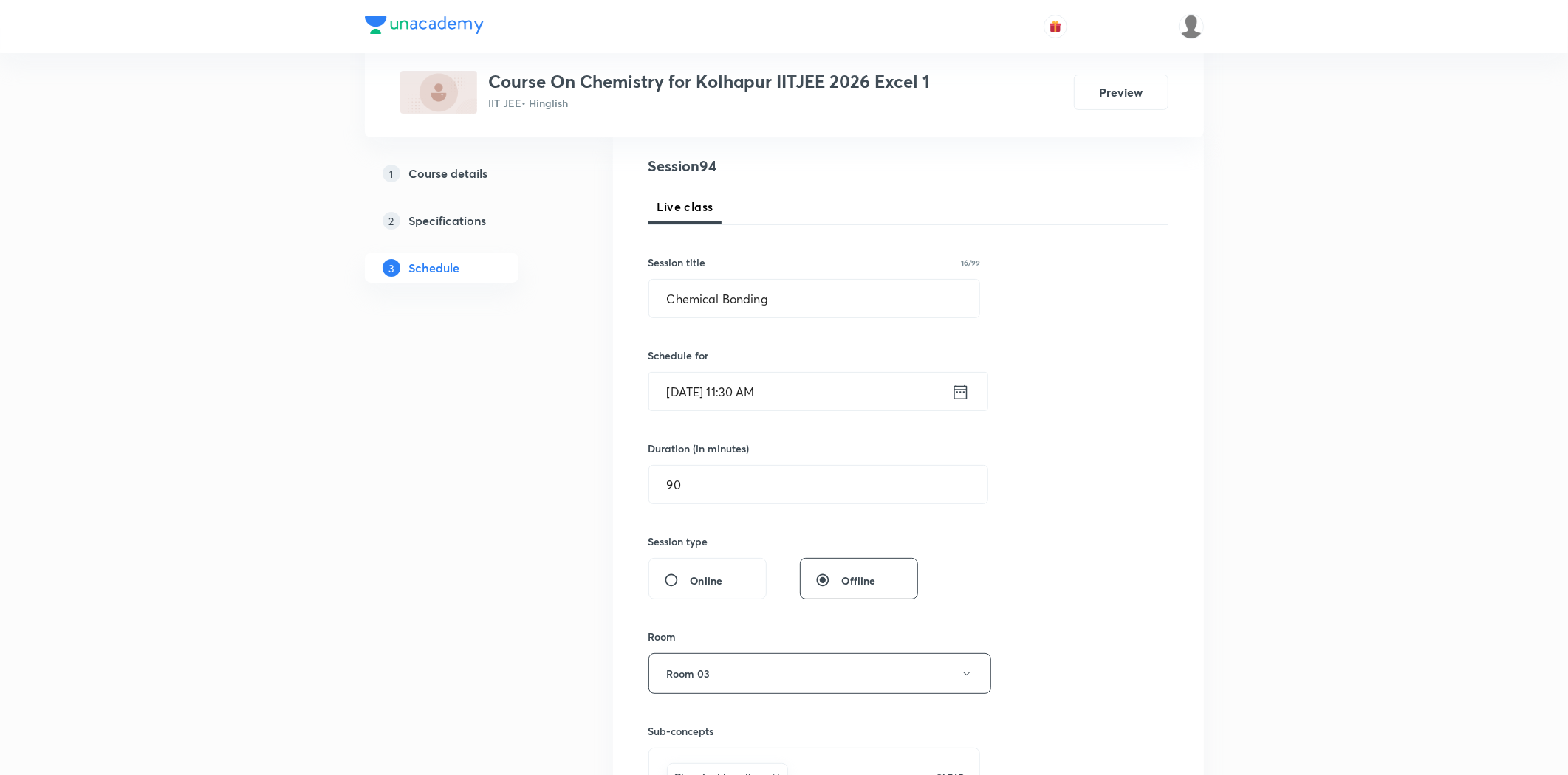
scroll to position [0, 0]
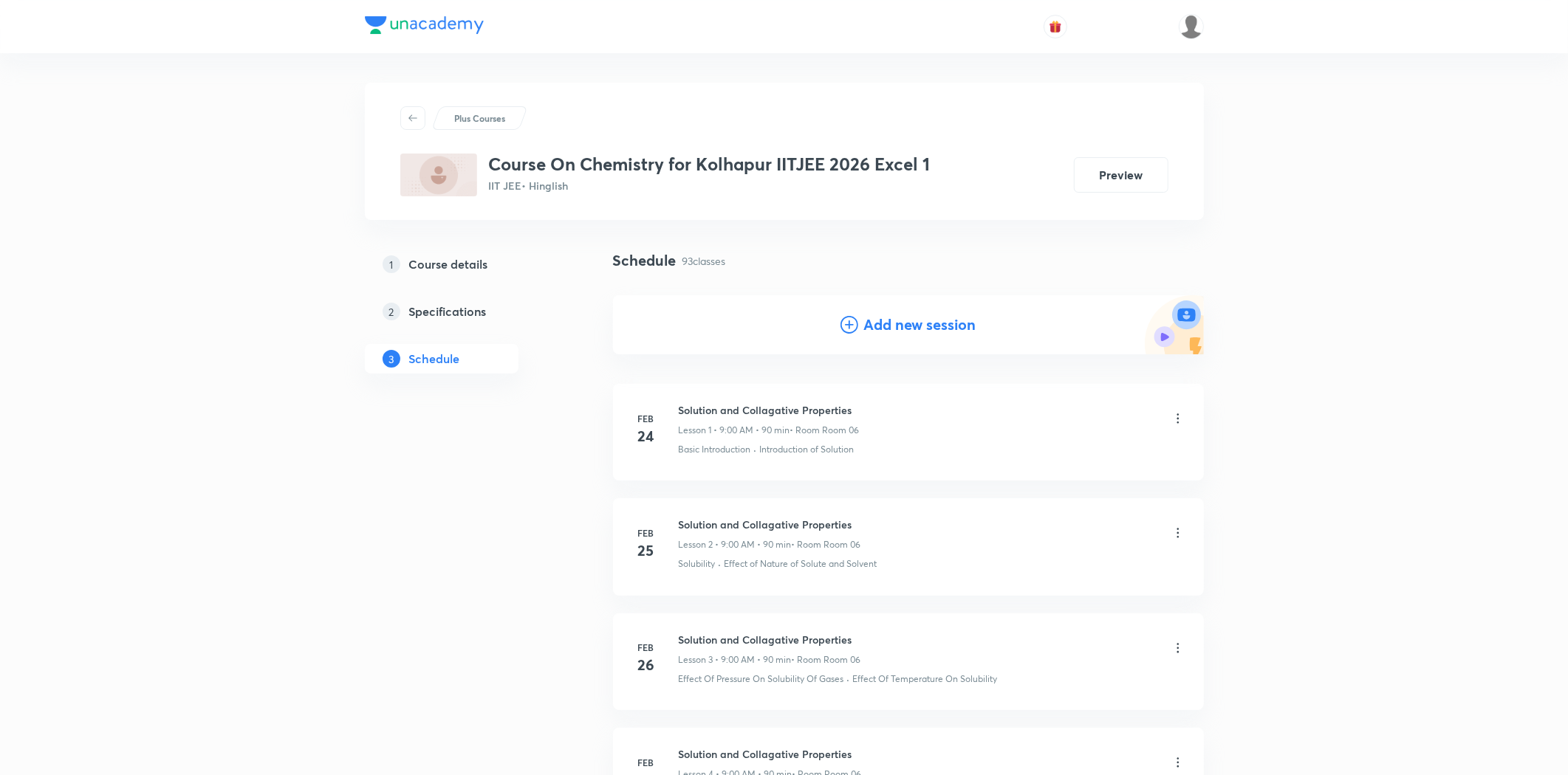
click at [864, 323] on h4 "Add new session" at bounding box center [920, 324] width 113 height 23
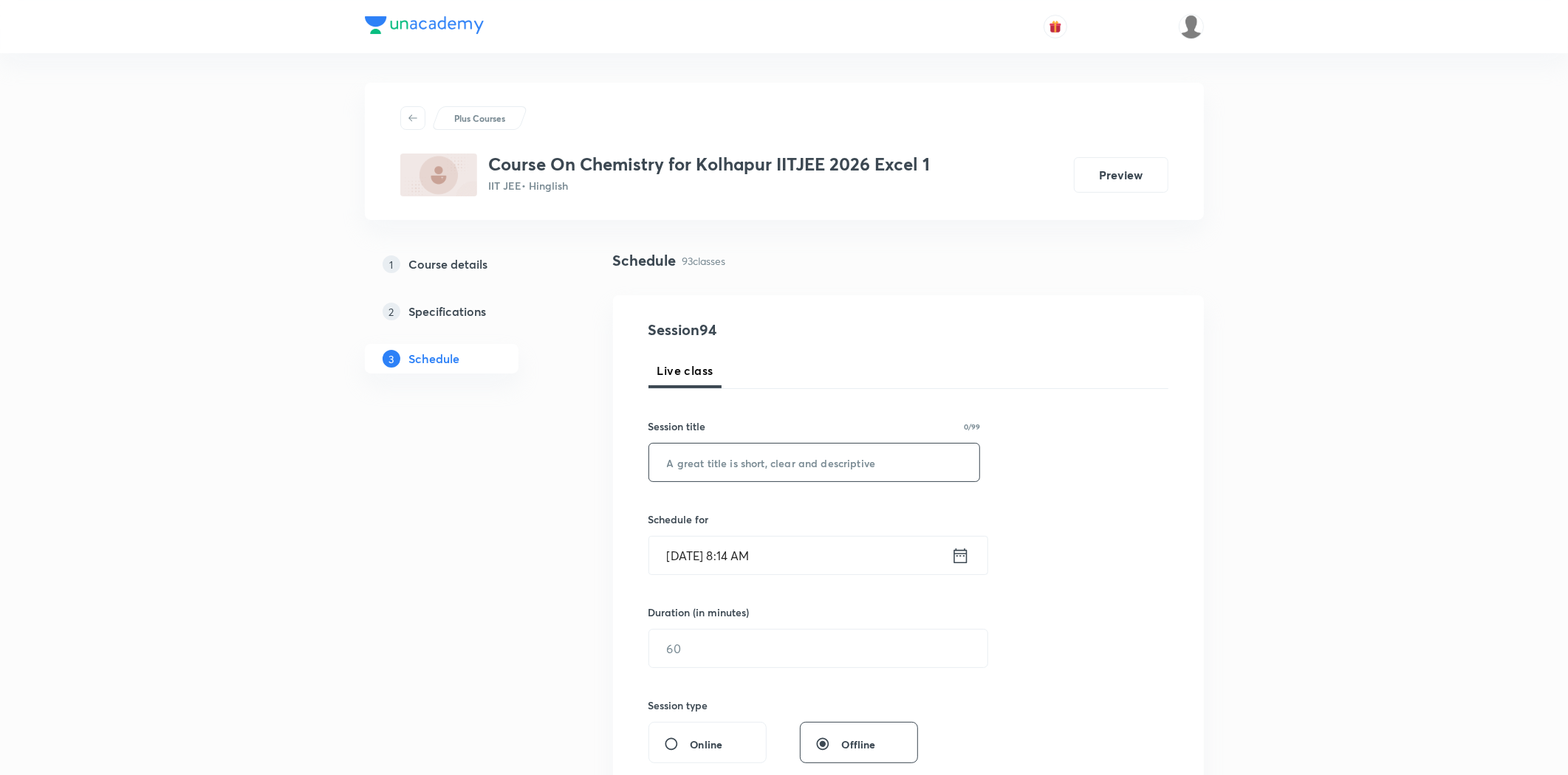
click at [715, 469] on input "text" at bounding box center [814, 463] width 331 height 38
paste input "Chemical Bonding"
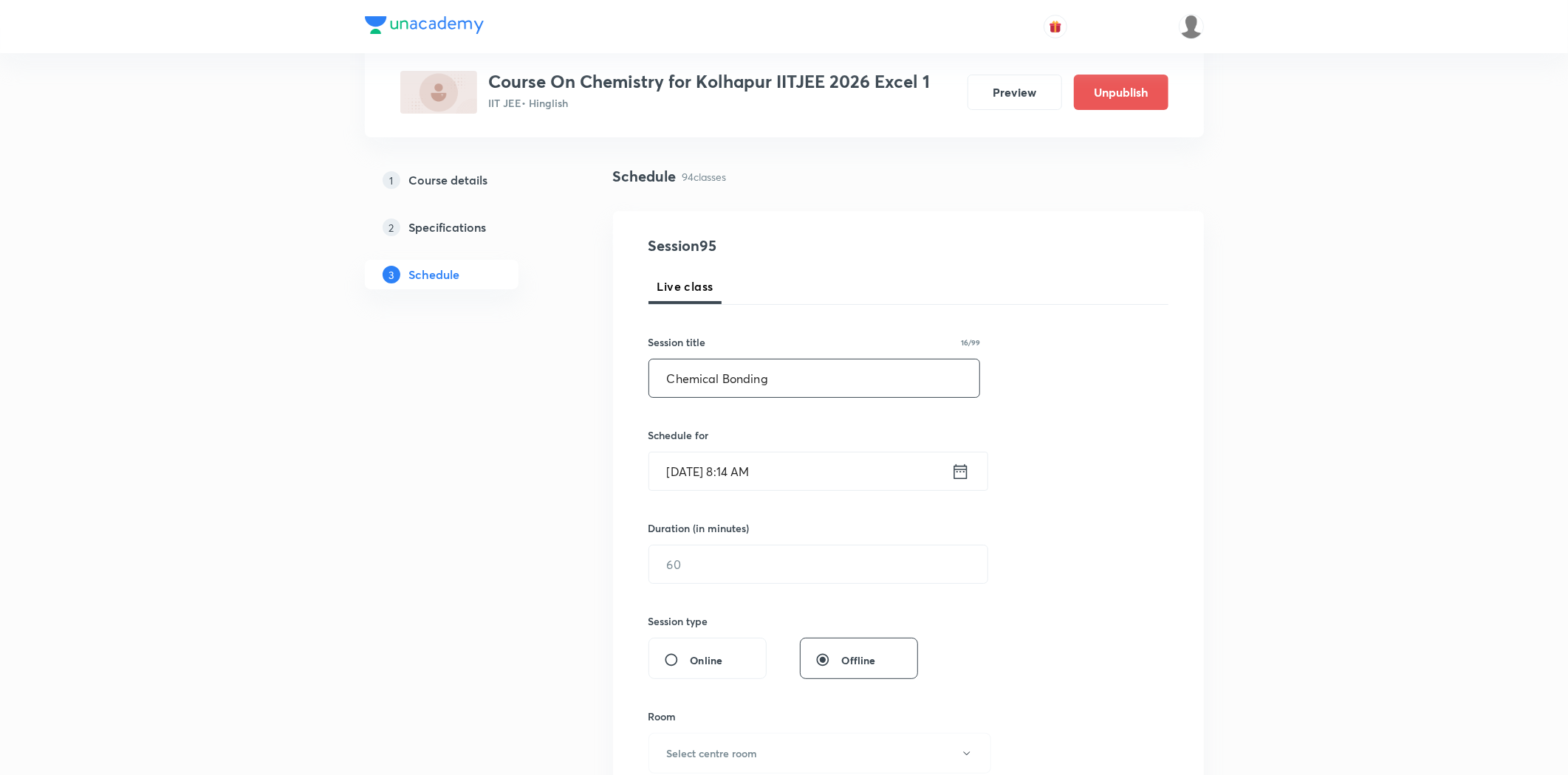
scroll to position [164, 0]
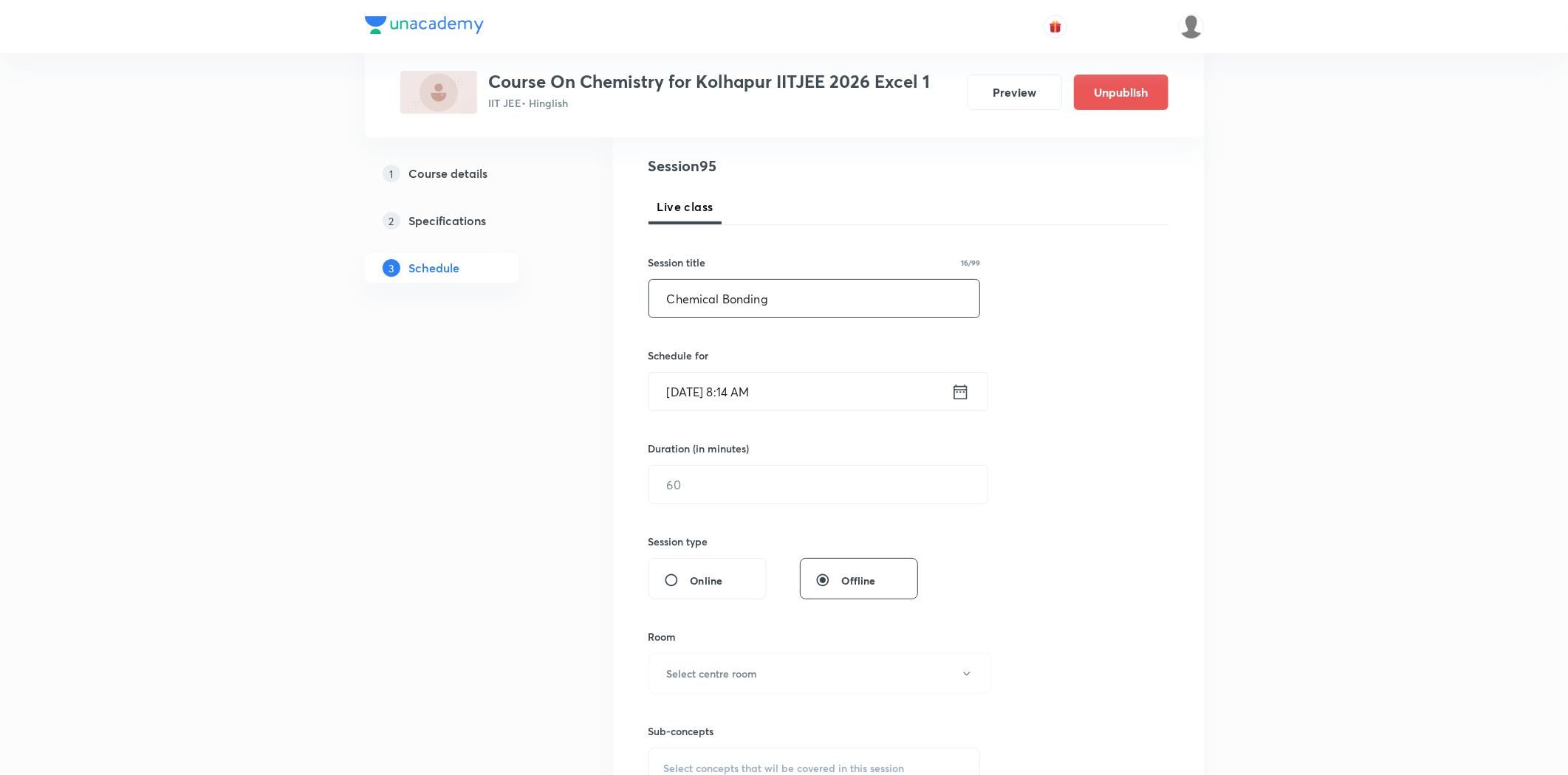
type input "Chemical Bonding"
click at [710, 399] on input "Sep 2, 2025, 8:14 AM" at bounding box center [800, 392] width 302 height 38
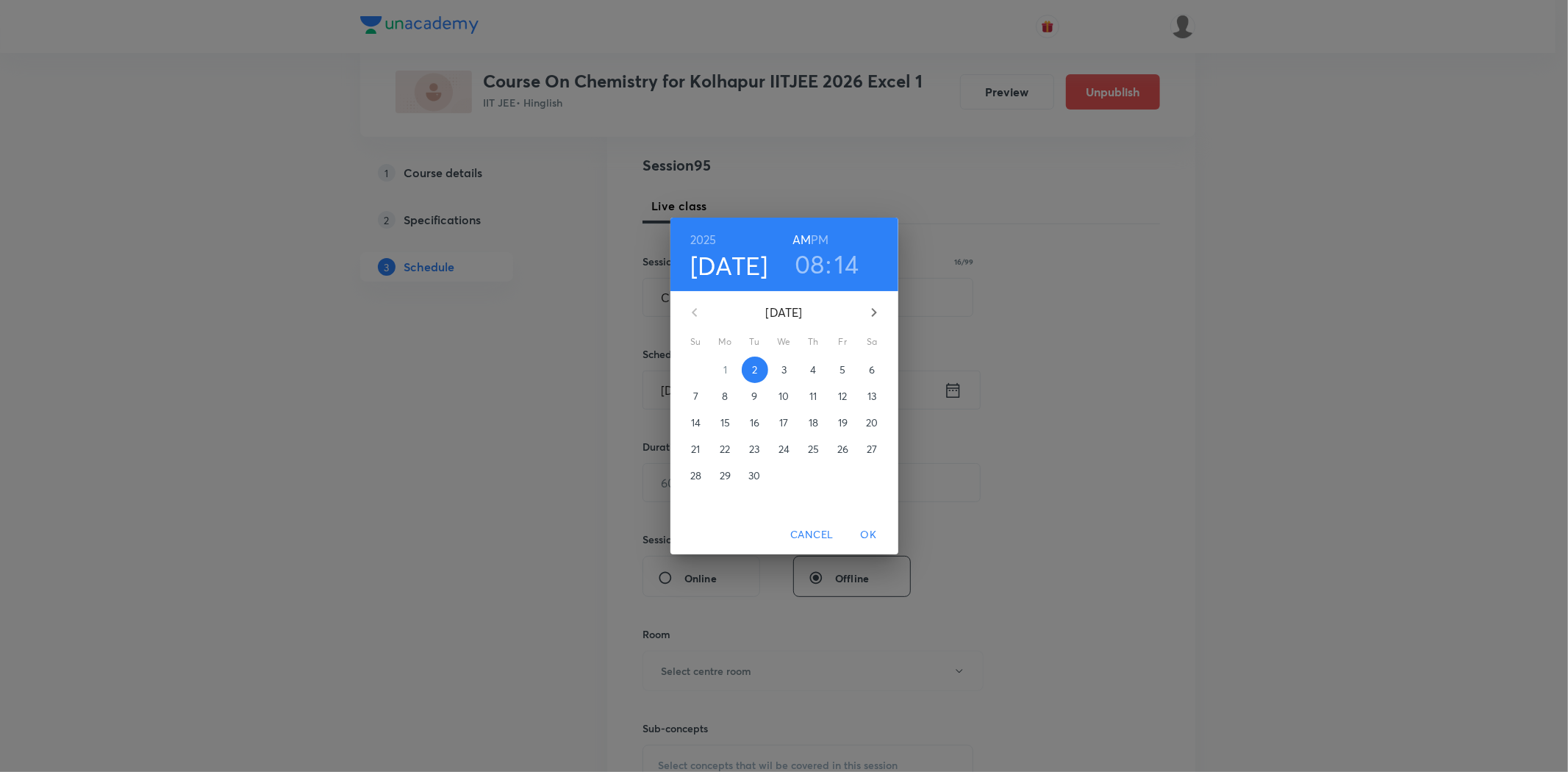
click at [794, 369] on span "3" at bounding box center [784, 369] width 27 height 14
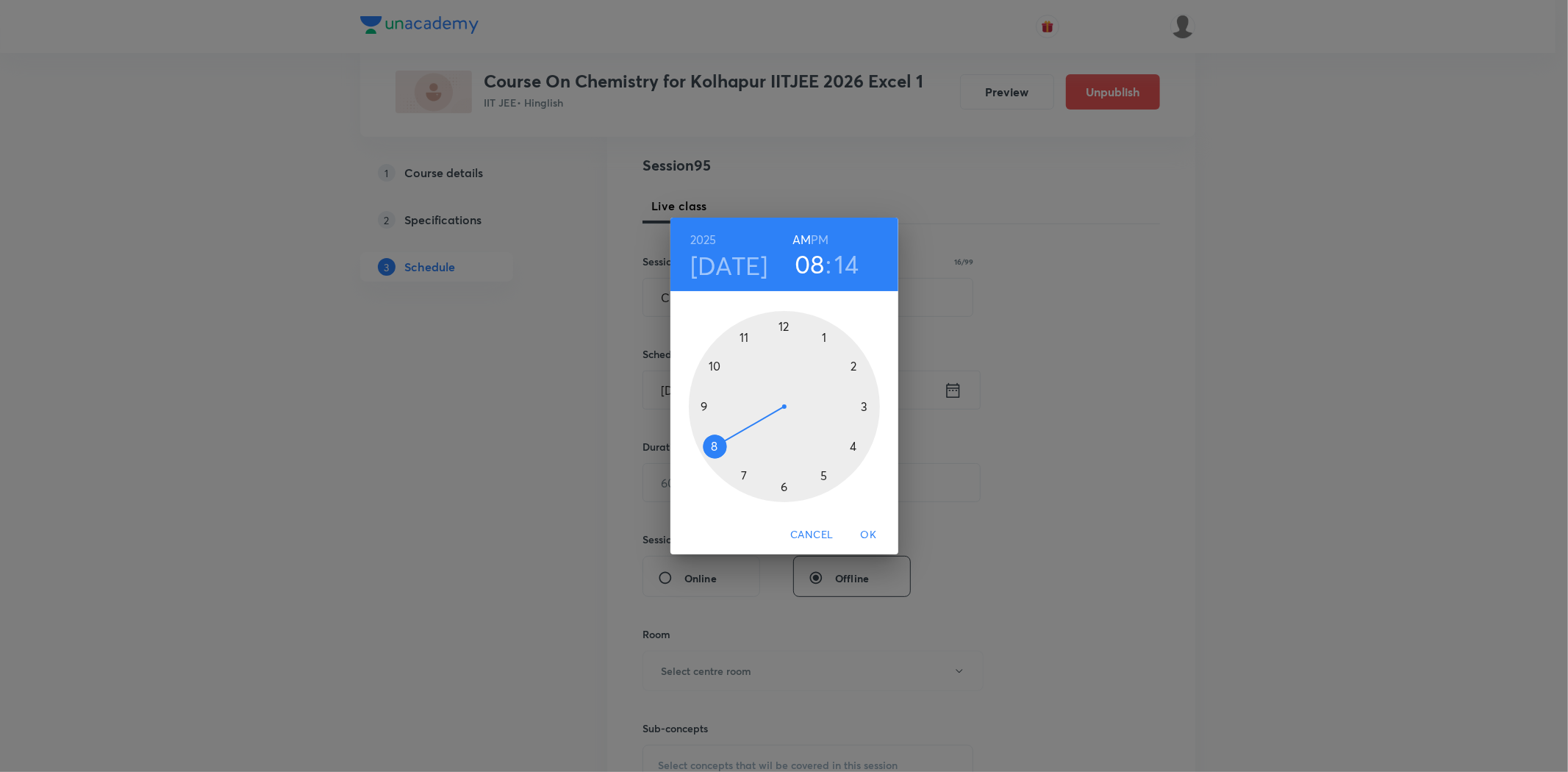
click at [740, 338] on div at bounding box center [784, 406] width 191 height 191
click at [801, 243] on h6 "AM" at bounding box center [801, 239] width 18 height 21
click at [782, 488] on div at bounding box center [784, 406] width 191 height 191
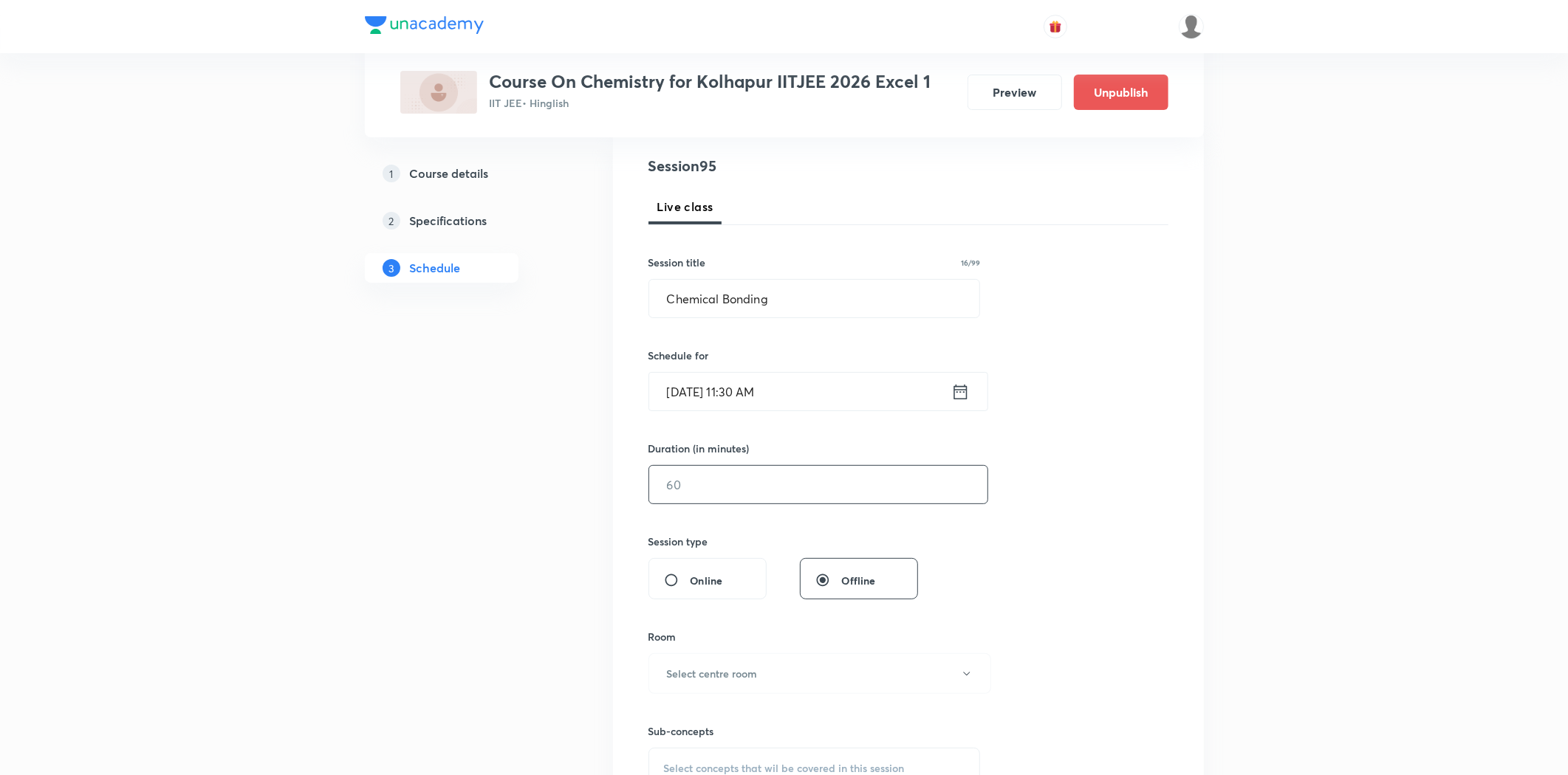
click at [731, 482] on input "text" at bounding box center [819, 484] width 339 height 38
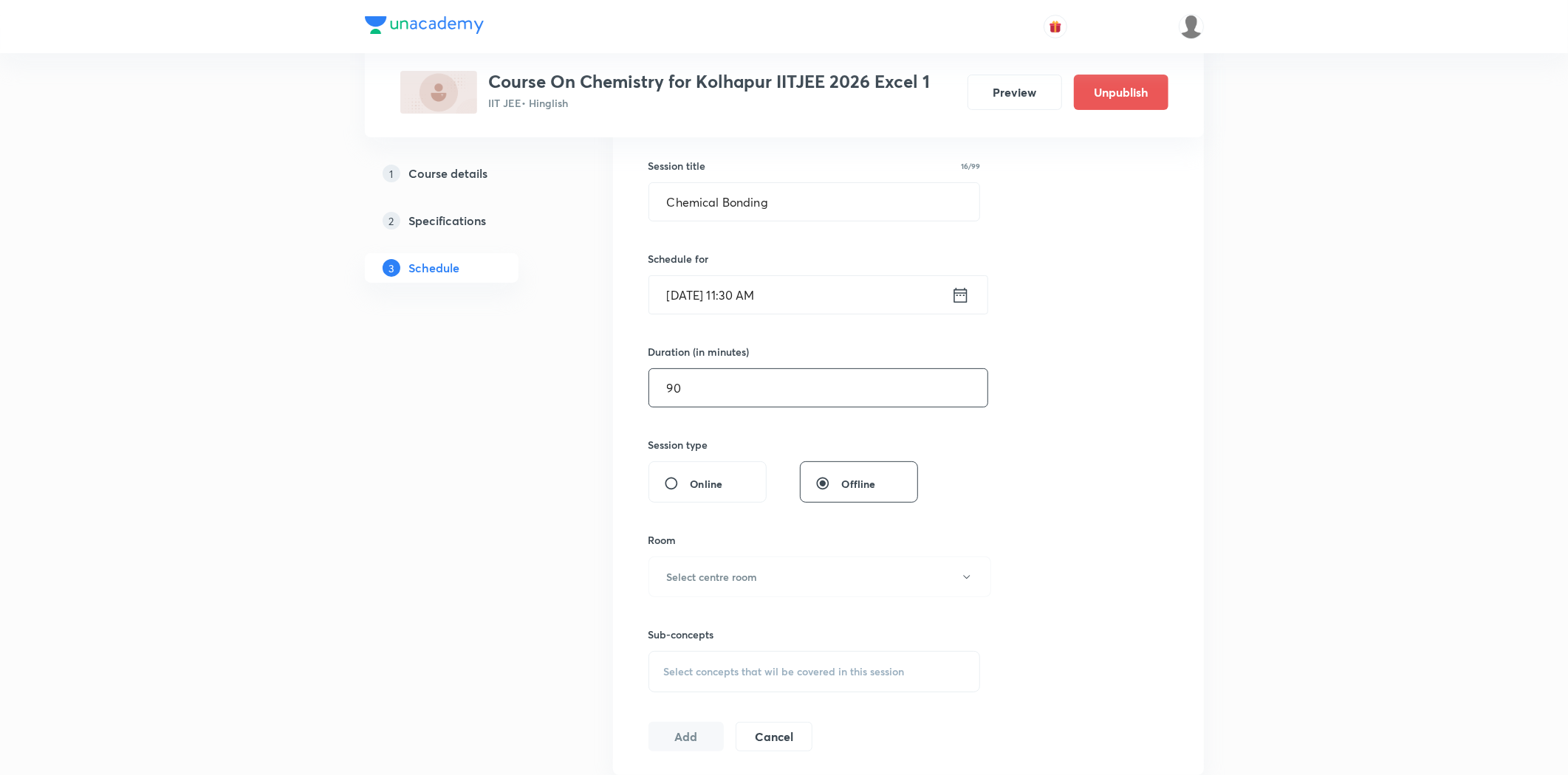
scroll to position [491, 0]
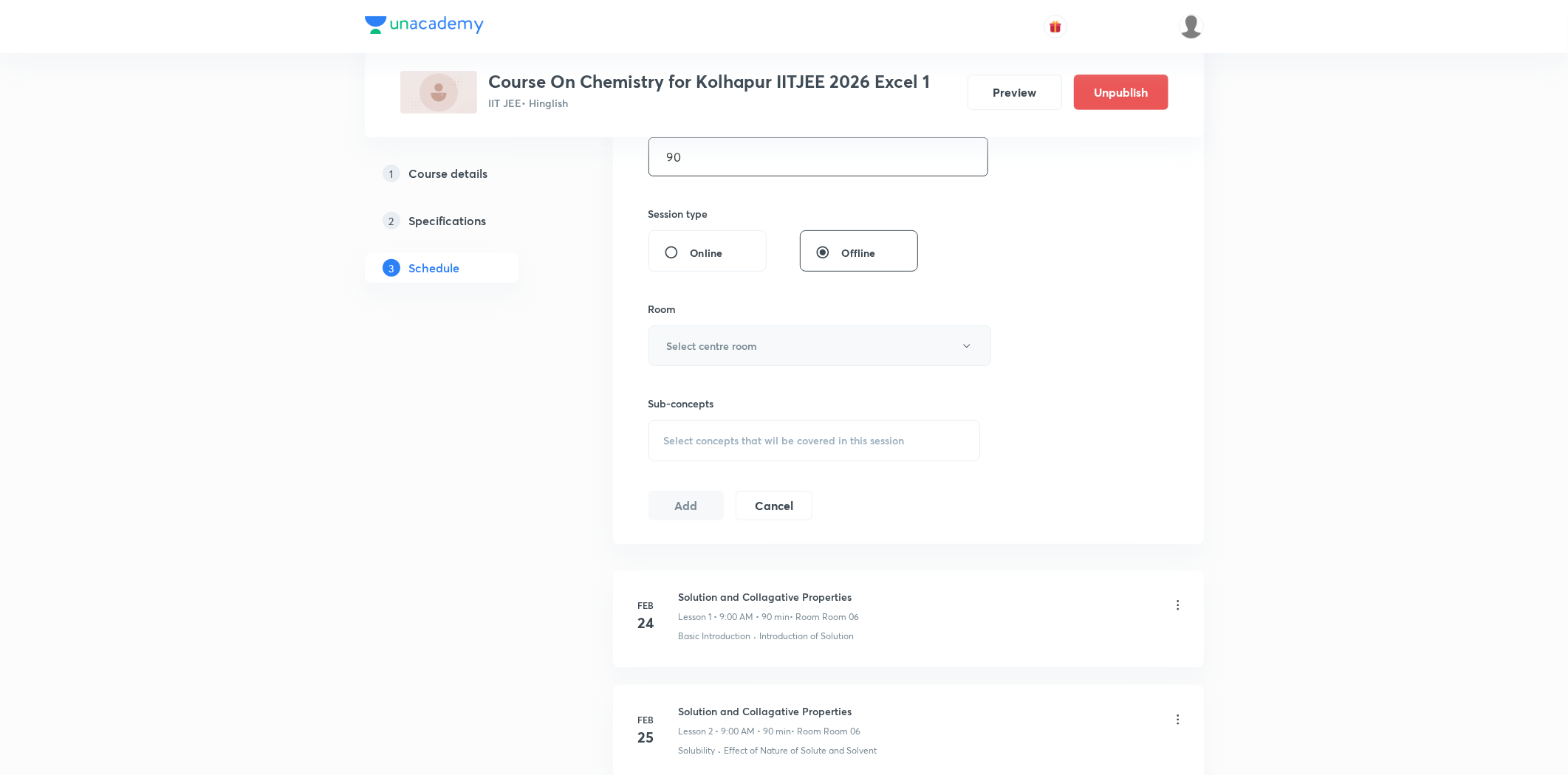
type input "90"
click at [711, 355] on button "Select centre room" at bounding box center [820, 346] width 342 height 41
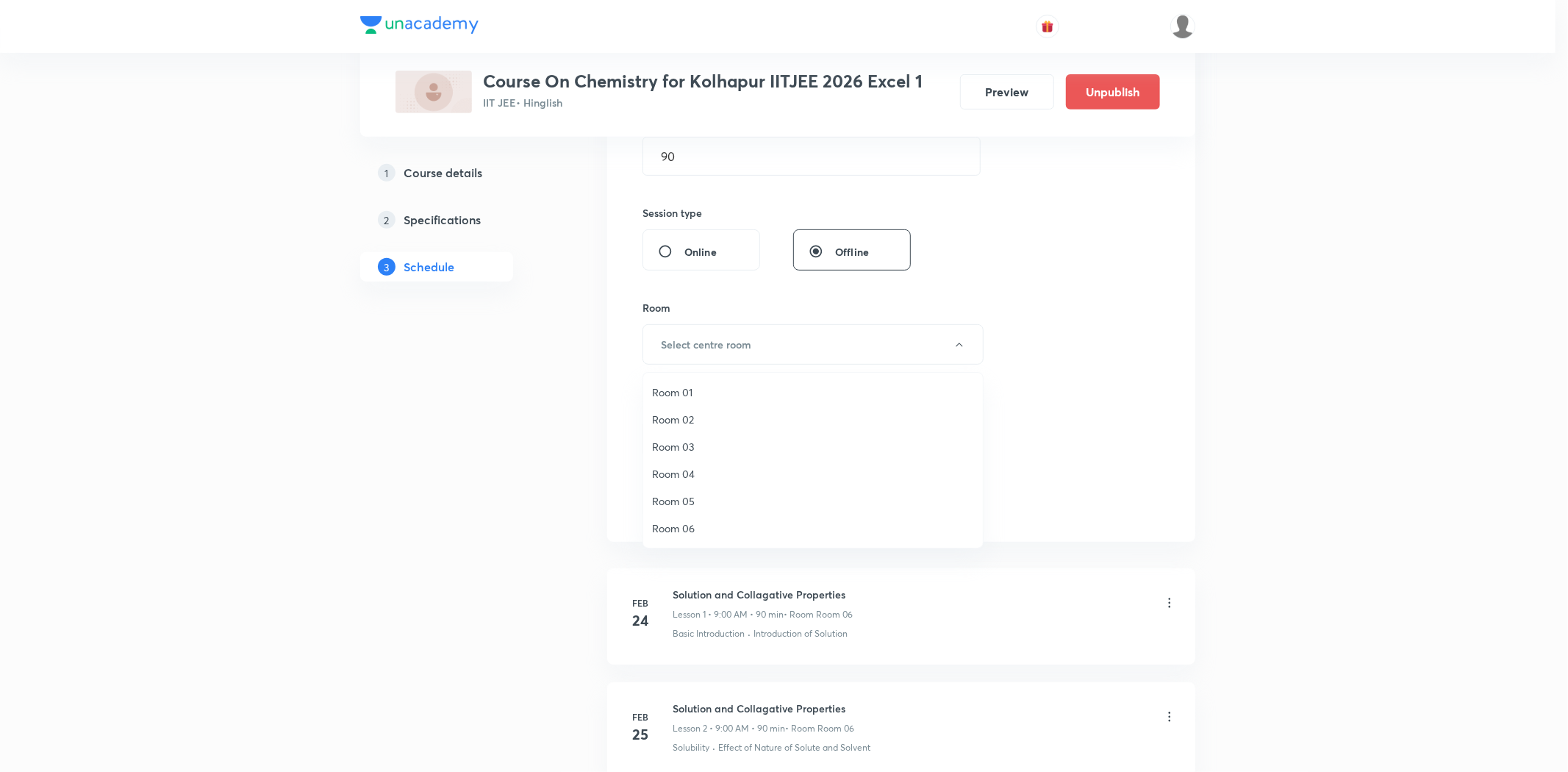
click at [689, 449] on span "Room 03" at bounding box center [812, 447] width 322 height 15
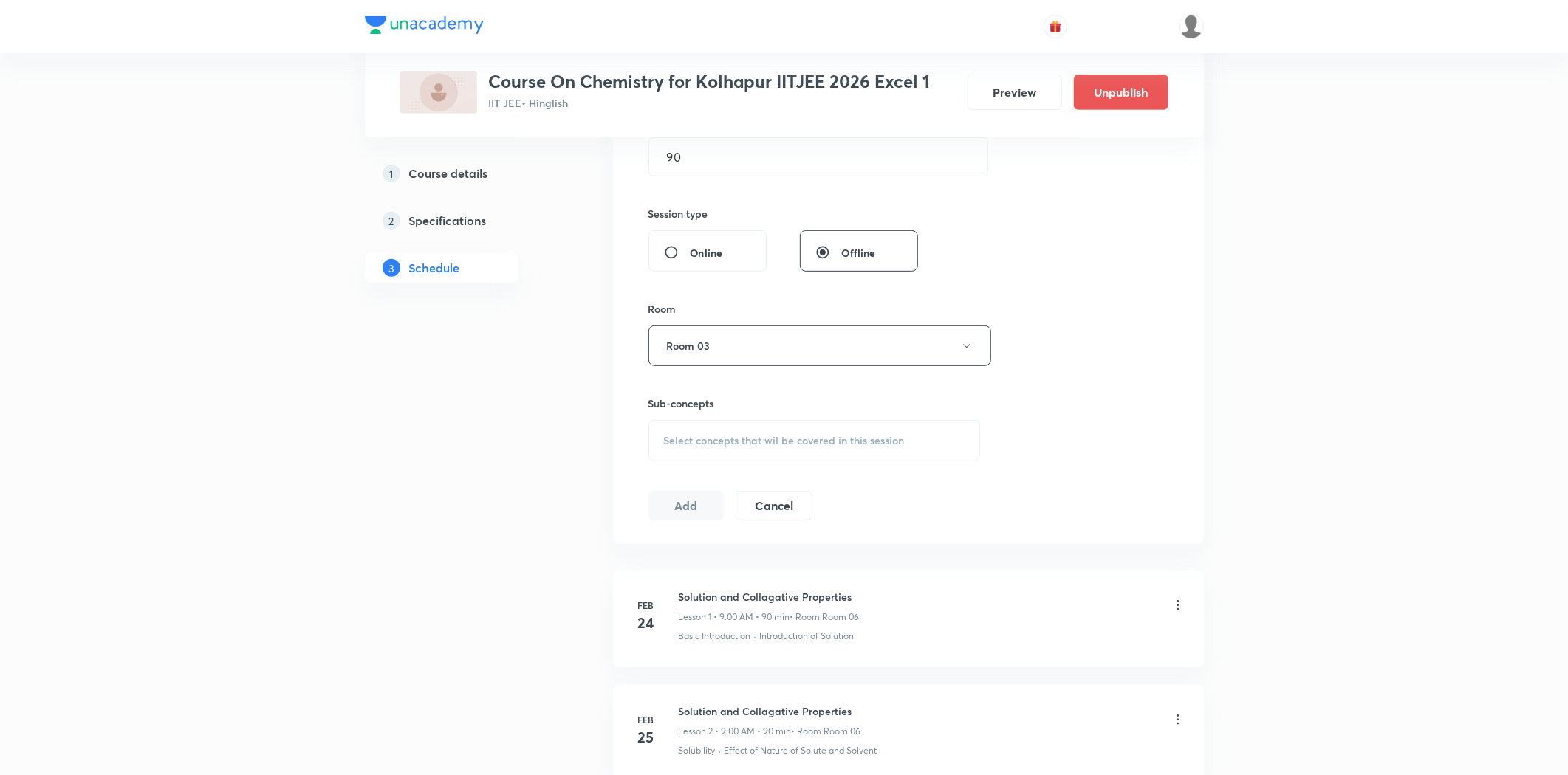
click at [689, 447] on div "Select concepts that wil be covered in this session" at bounding box center [814, 441] width 332 height 41
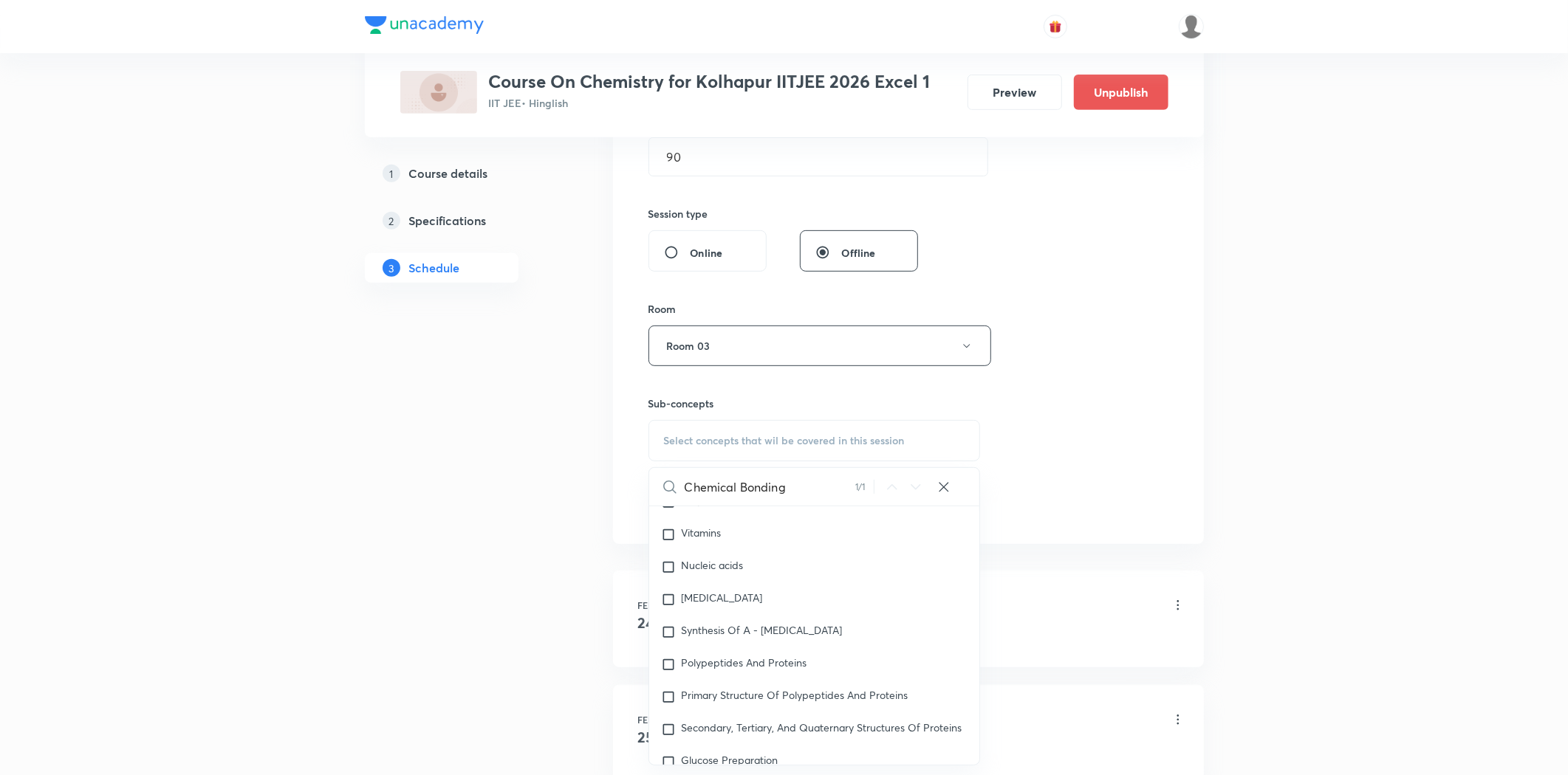
scroll to position [41054, 0]
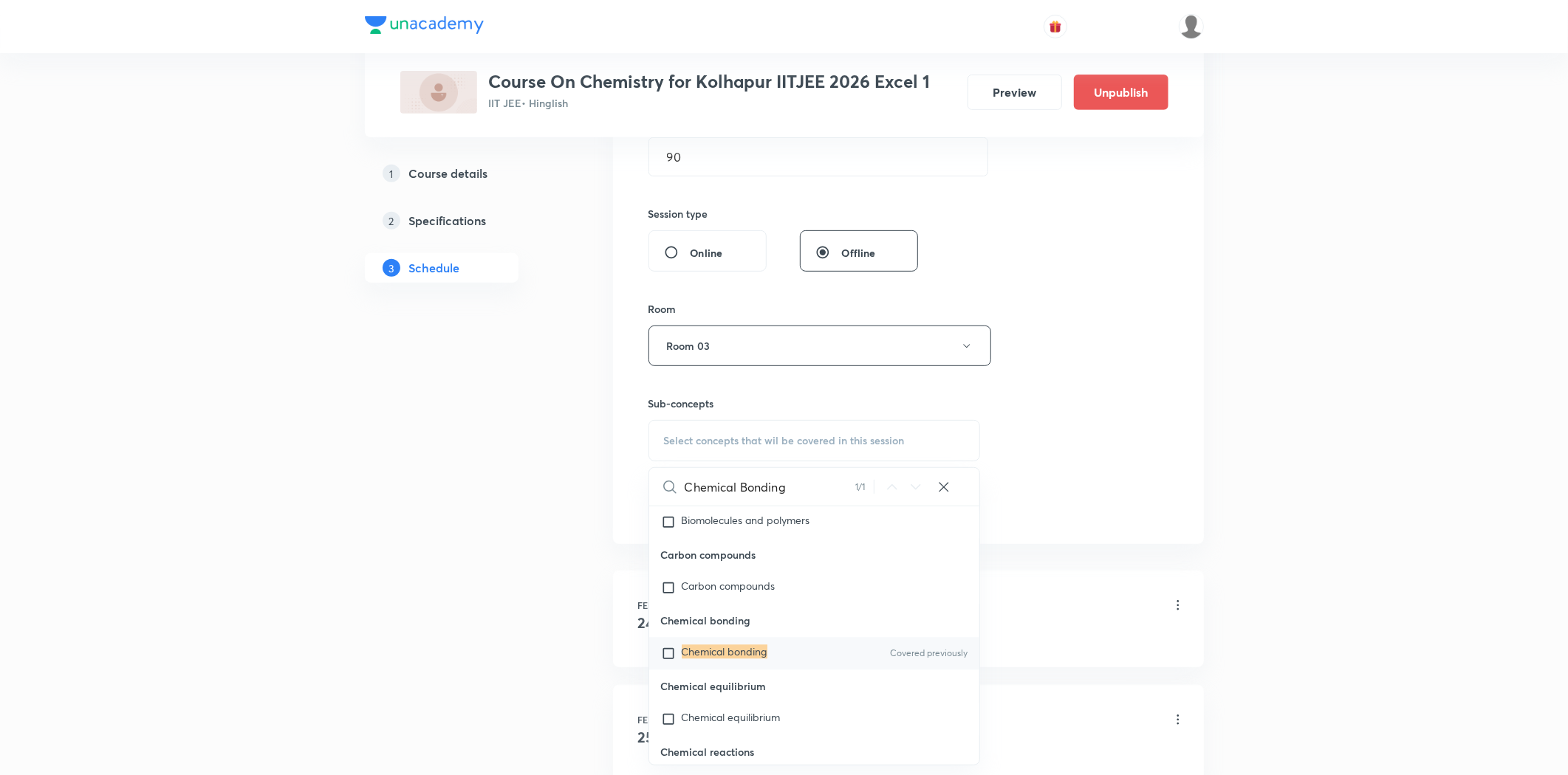
type input "Chemical Bonding"
click at [720, 658] on mark "Chemical bonding" at bounding box center [724, 652] width 86 height 14
checkbox input "true"
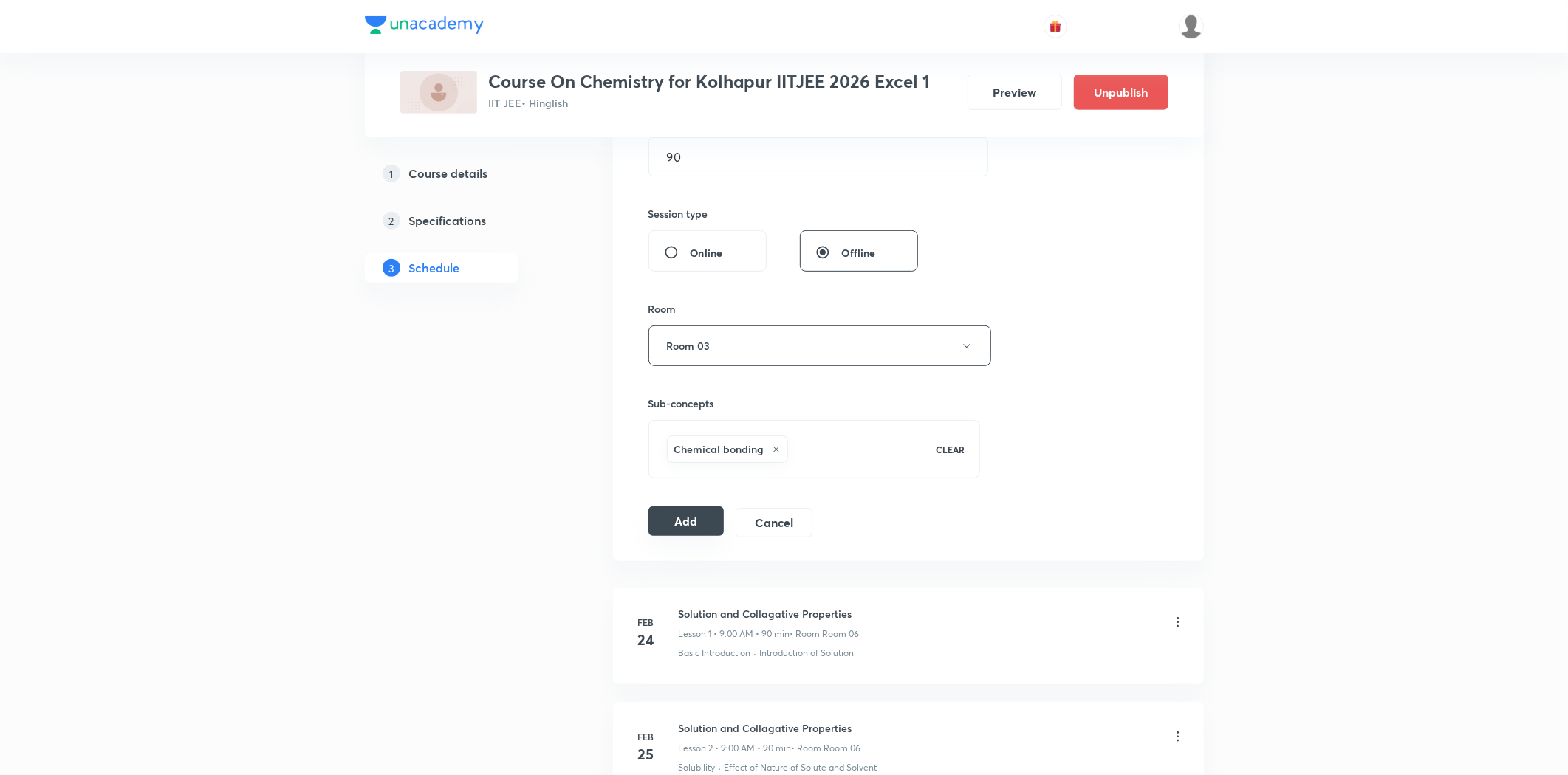
click at [651, 527] on button "Add" at bounding box center [686, 520] width 76 height 30
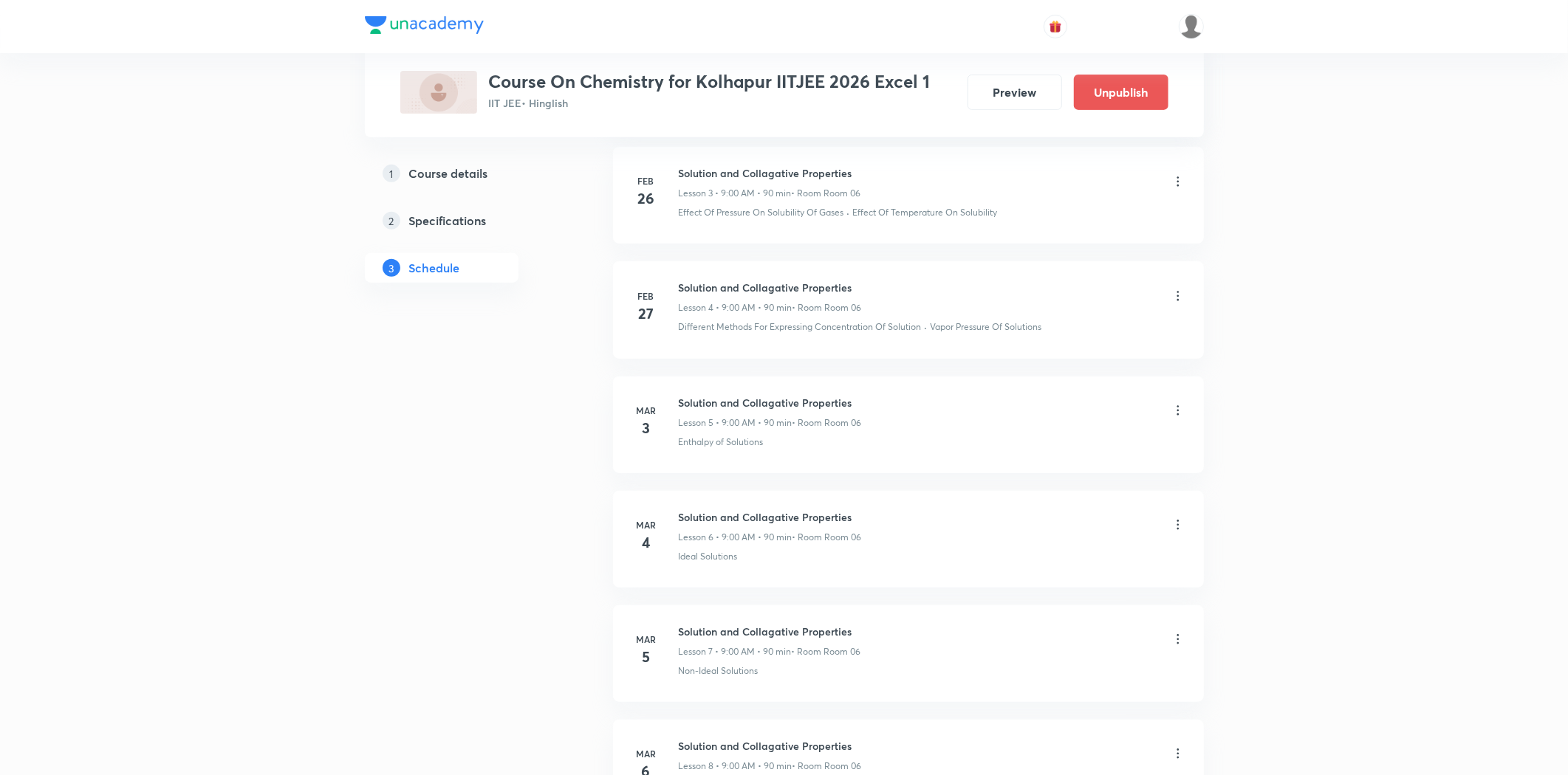
scroll to position [0, 0]
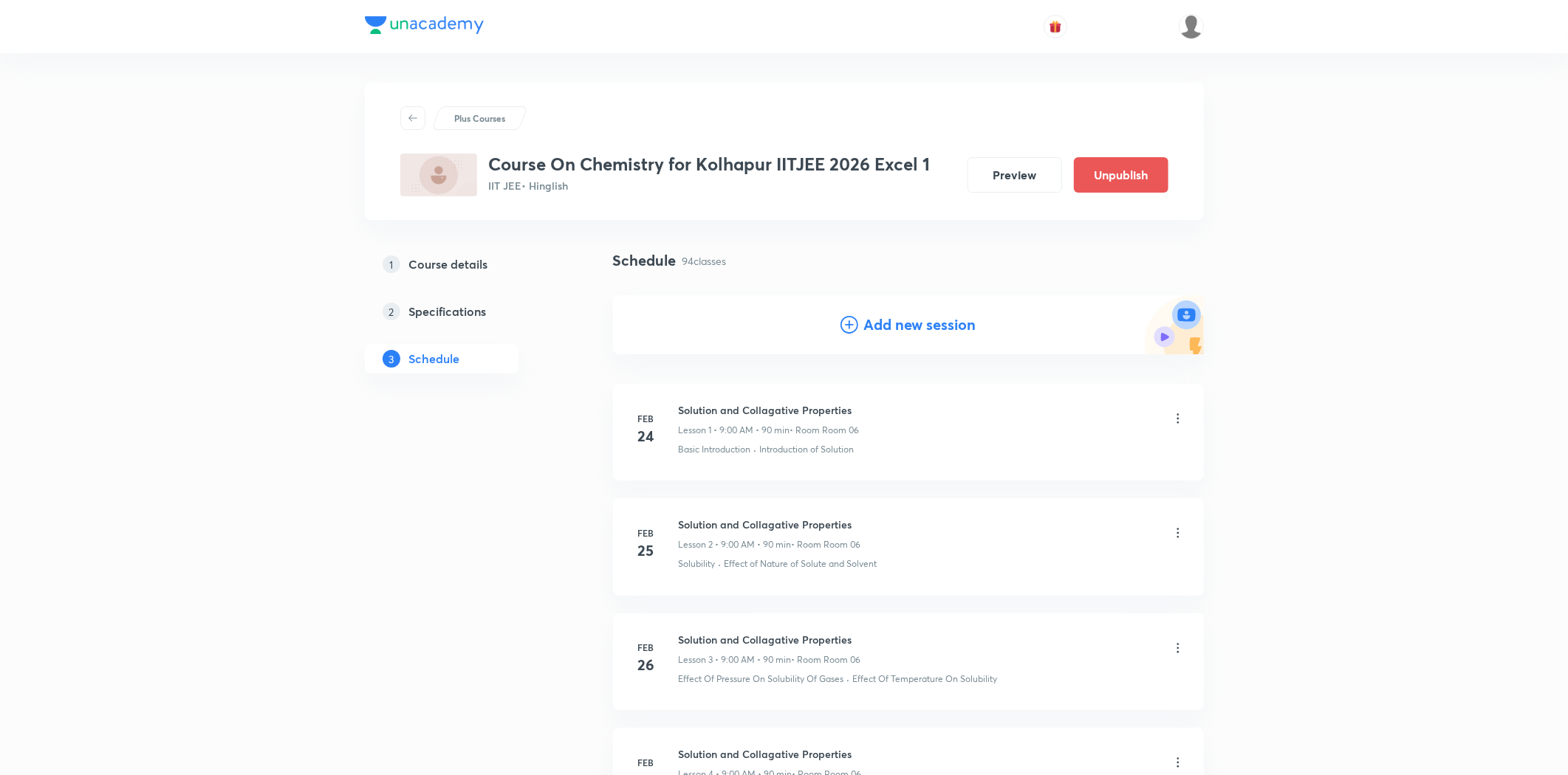
click at [875, 323] on h4 "Add new session" at bounding box center [920, 324] width 113 height 23
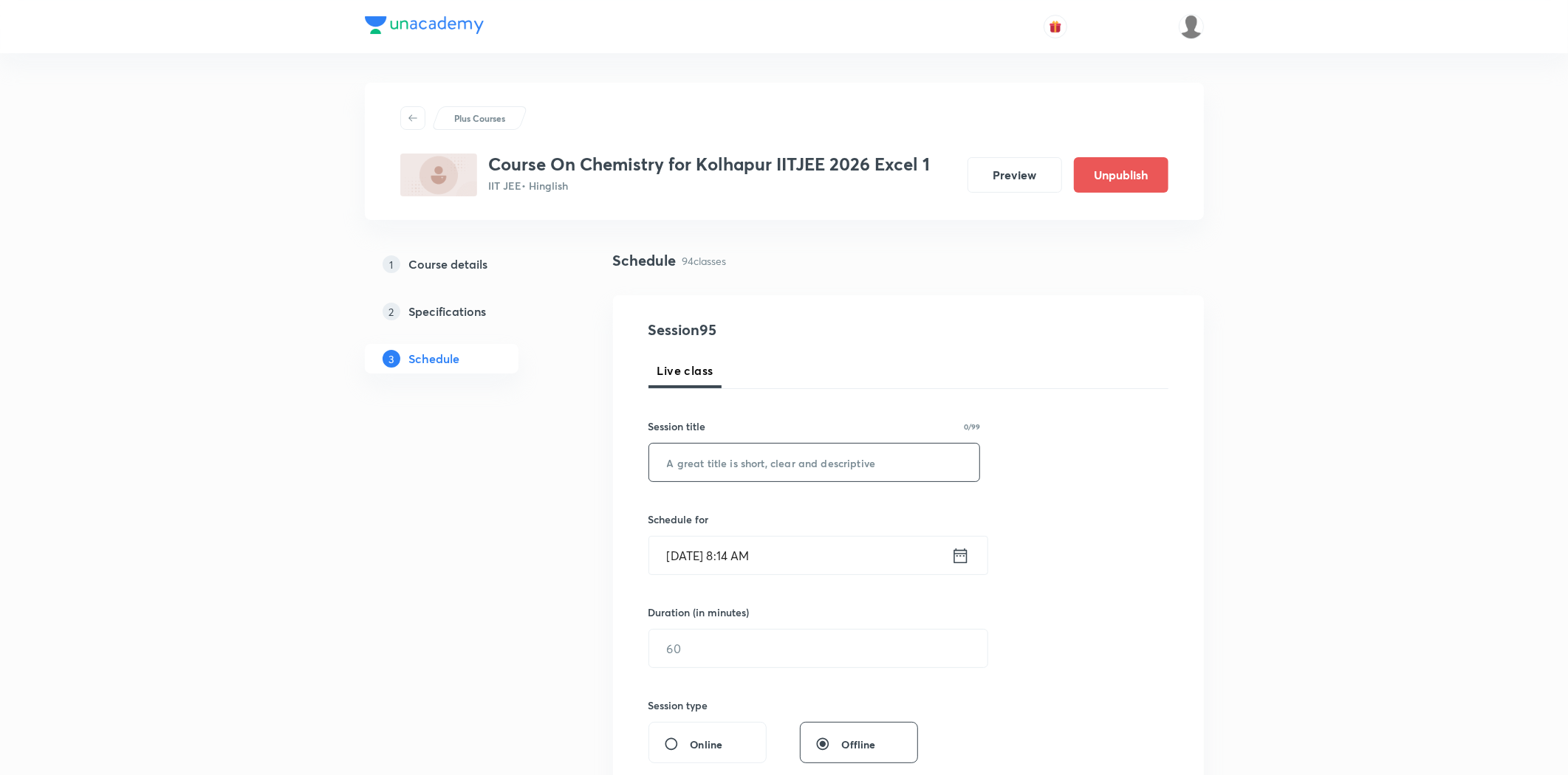
click at [697, 478] on input "text" at bounding box center [814, 463] width 331 height 38
paste input "Chemical Bonding"
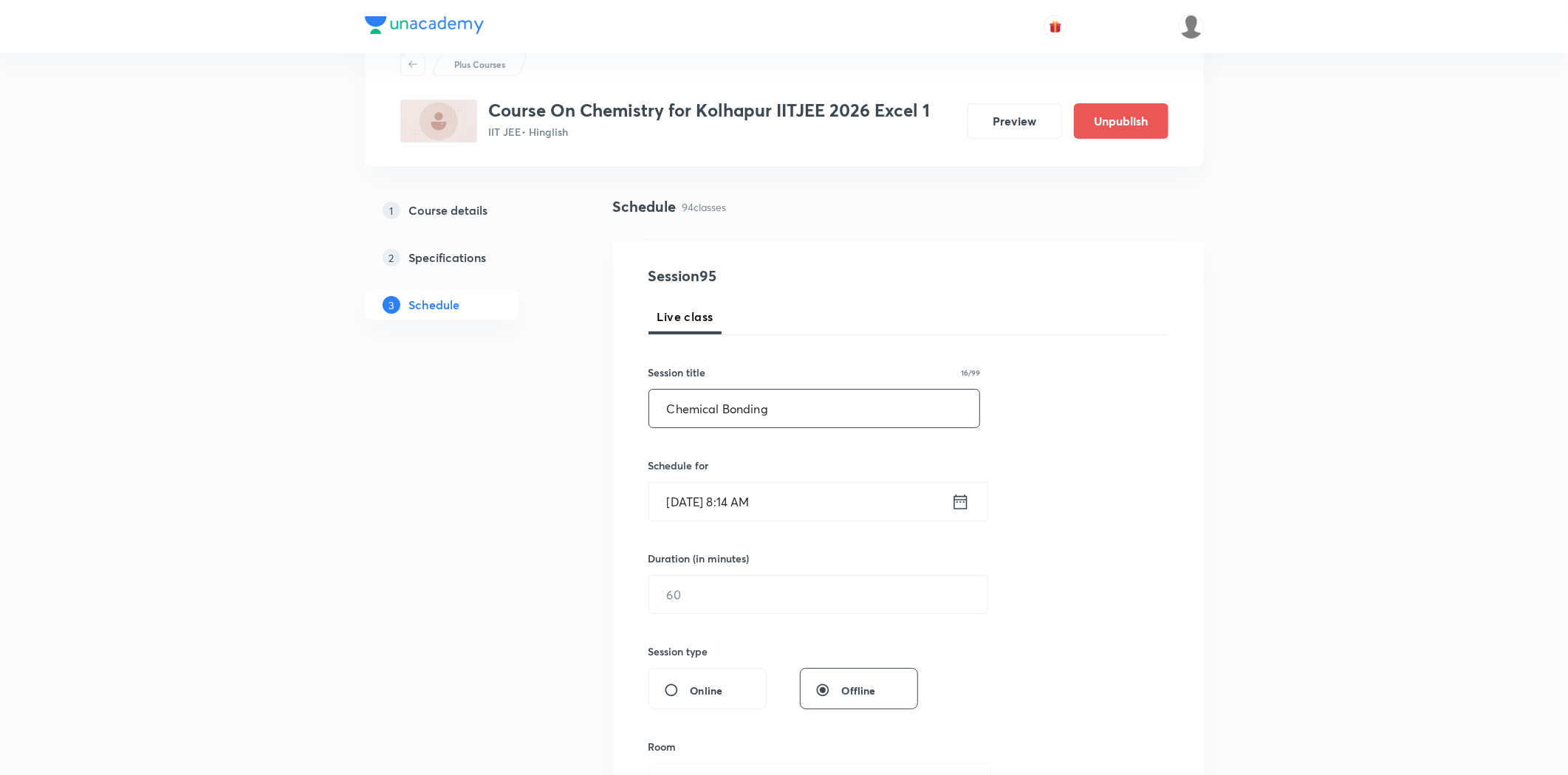
scroll to position [82, 0]
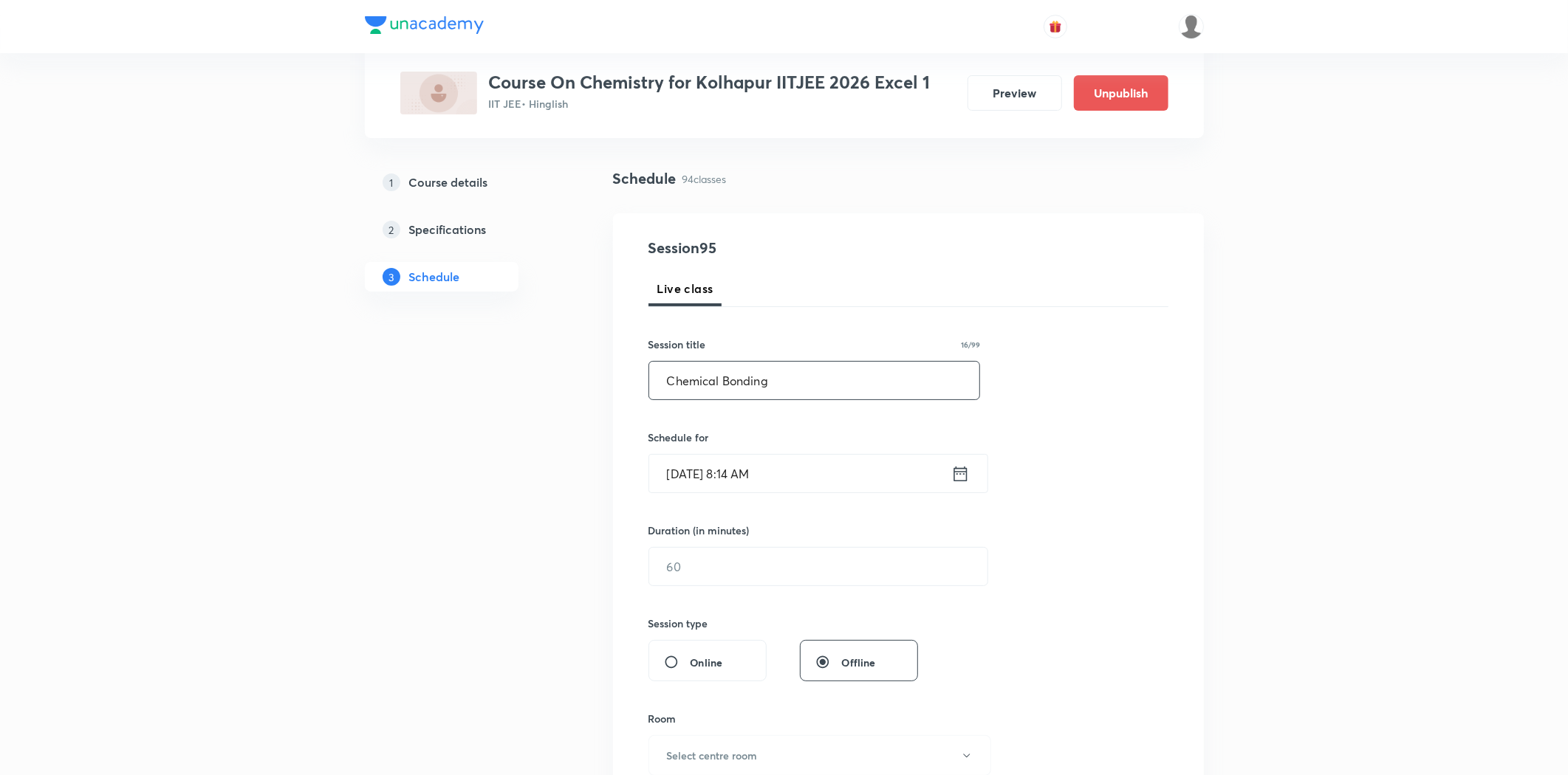
type input "Chemical Bonding"
click at [728, 460] on input "Sep 2, 2025, 8:14 AM" at bounding box center [800, 473] width 302 height 38
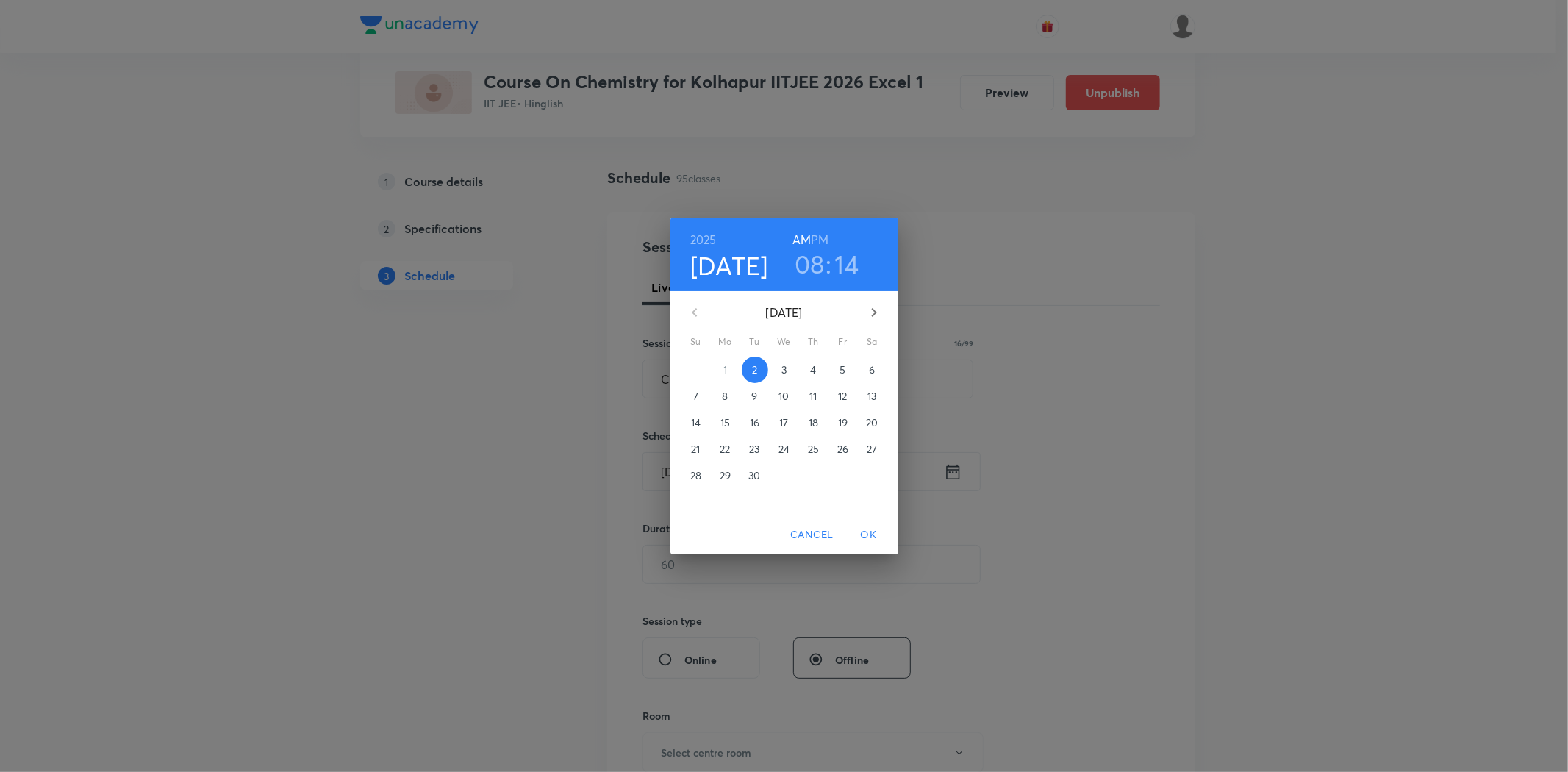
click at [807, 369] on span "4" at bounding box center [814, 369] width 27 height 14
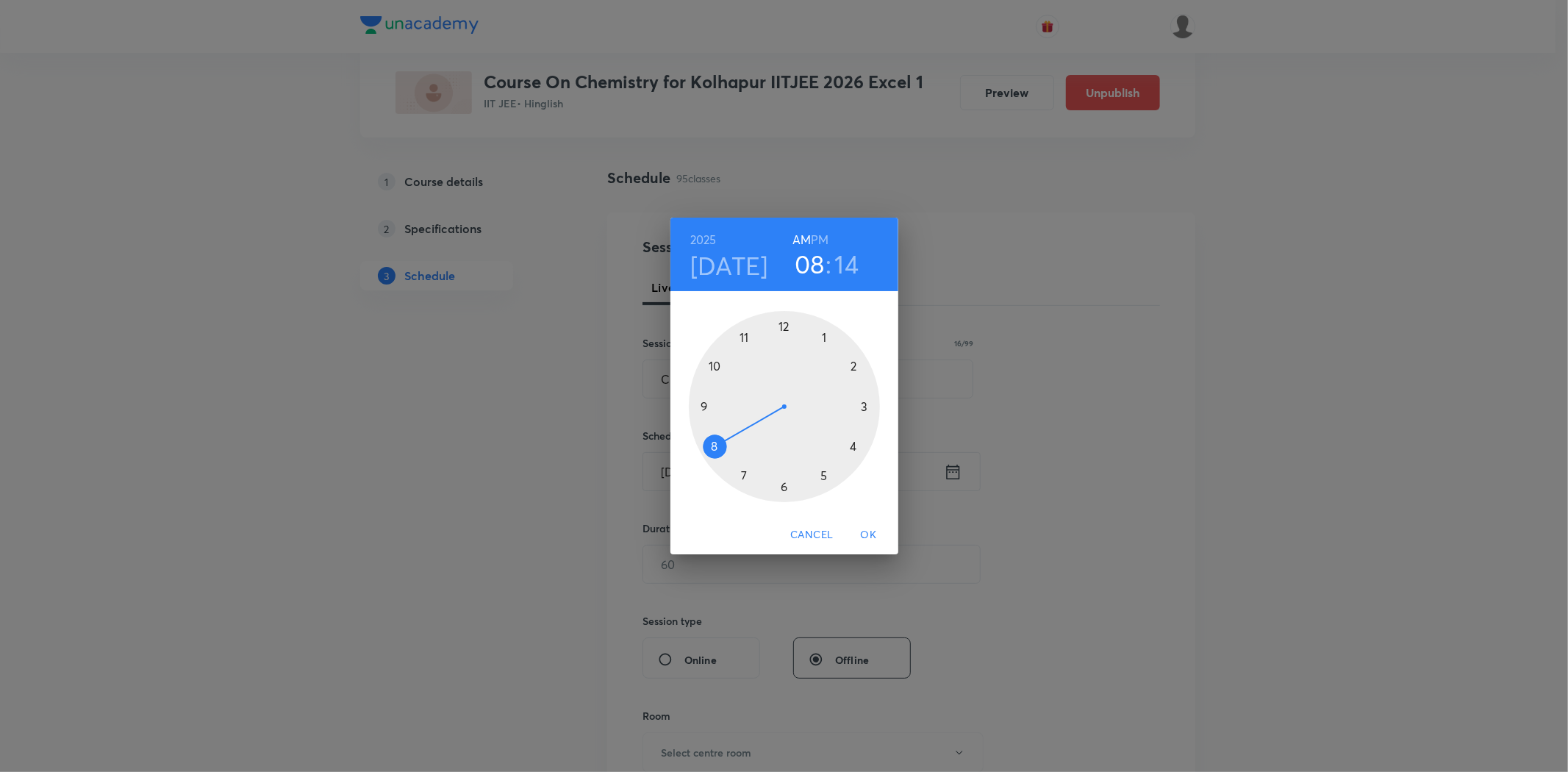
click at [746, 336] on div at bounding box center [784, 406] width 191 height 191
click at [785, 488] on div at bounding box center [784, 406] width 191 height 191
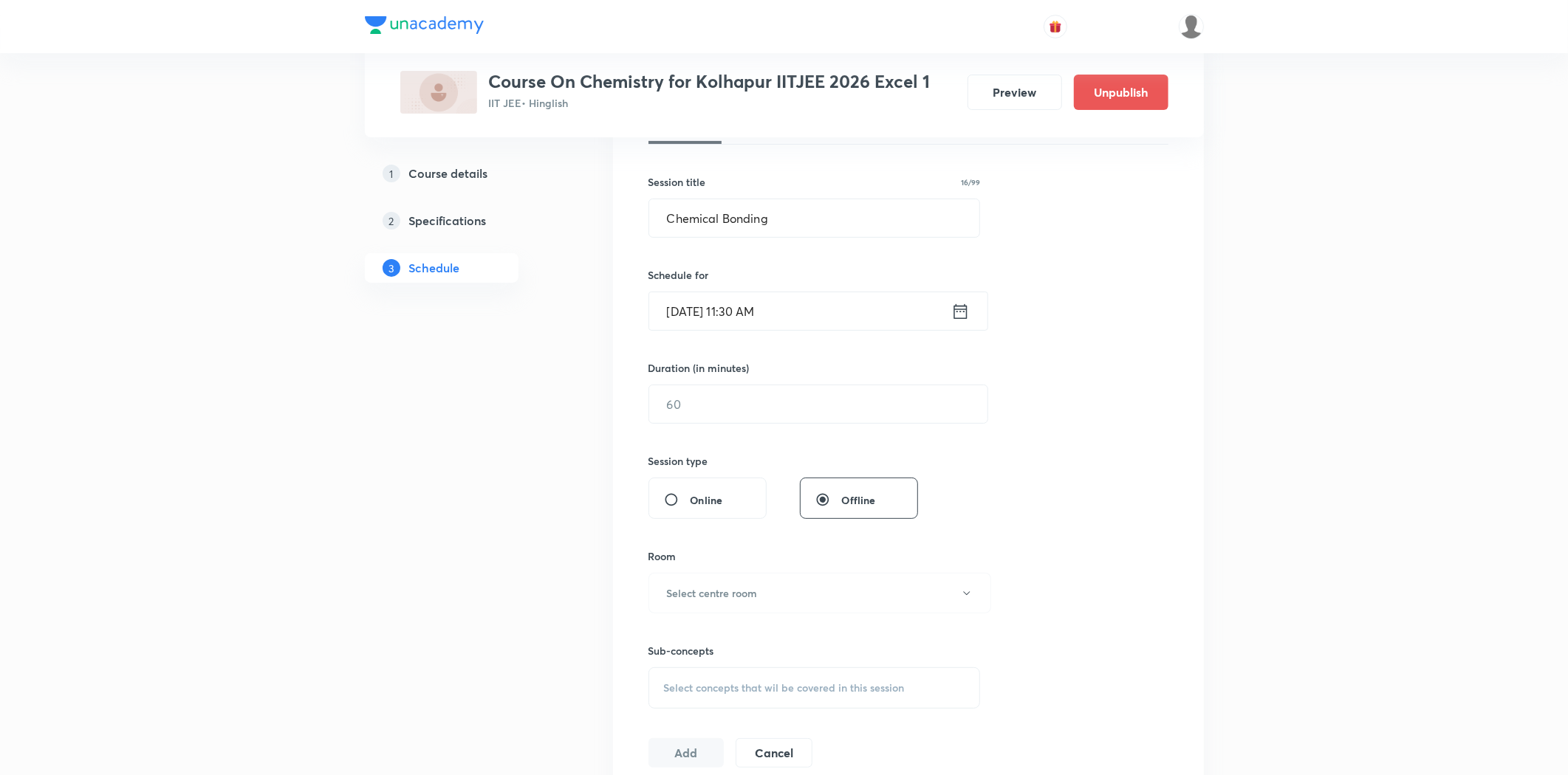
scroll to position [246, 0]
click at [714, 401] on input "text" at bounding box center [819, 402] width 339 height 38
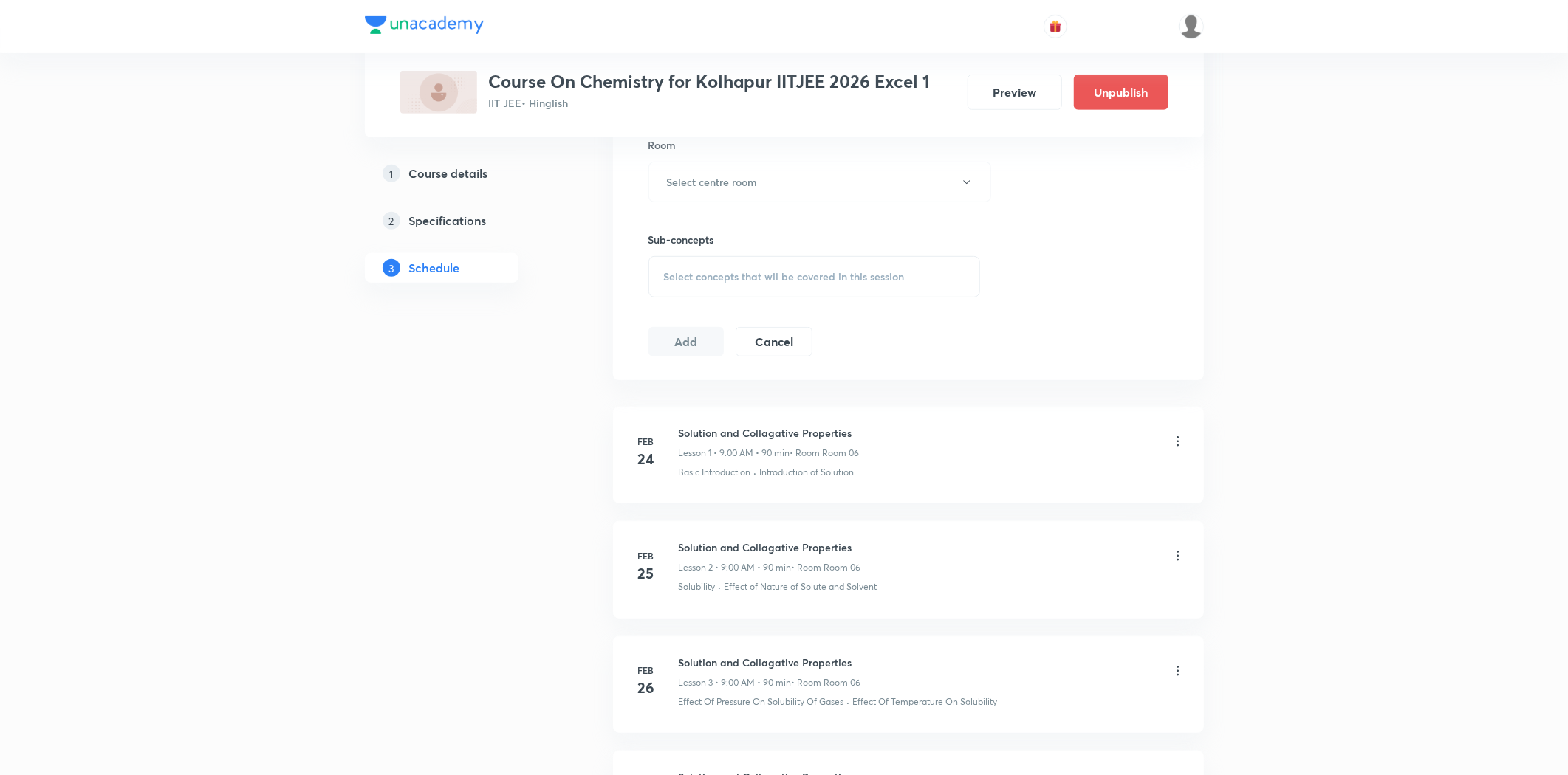
scroll to position [410, 0]
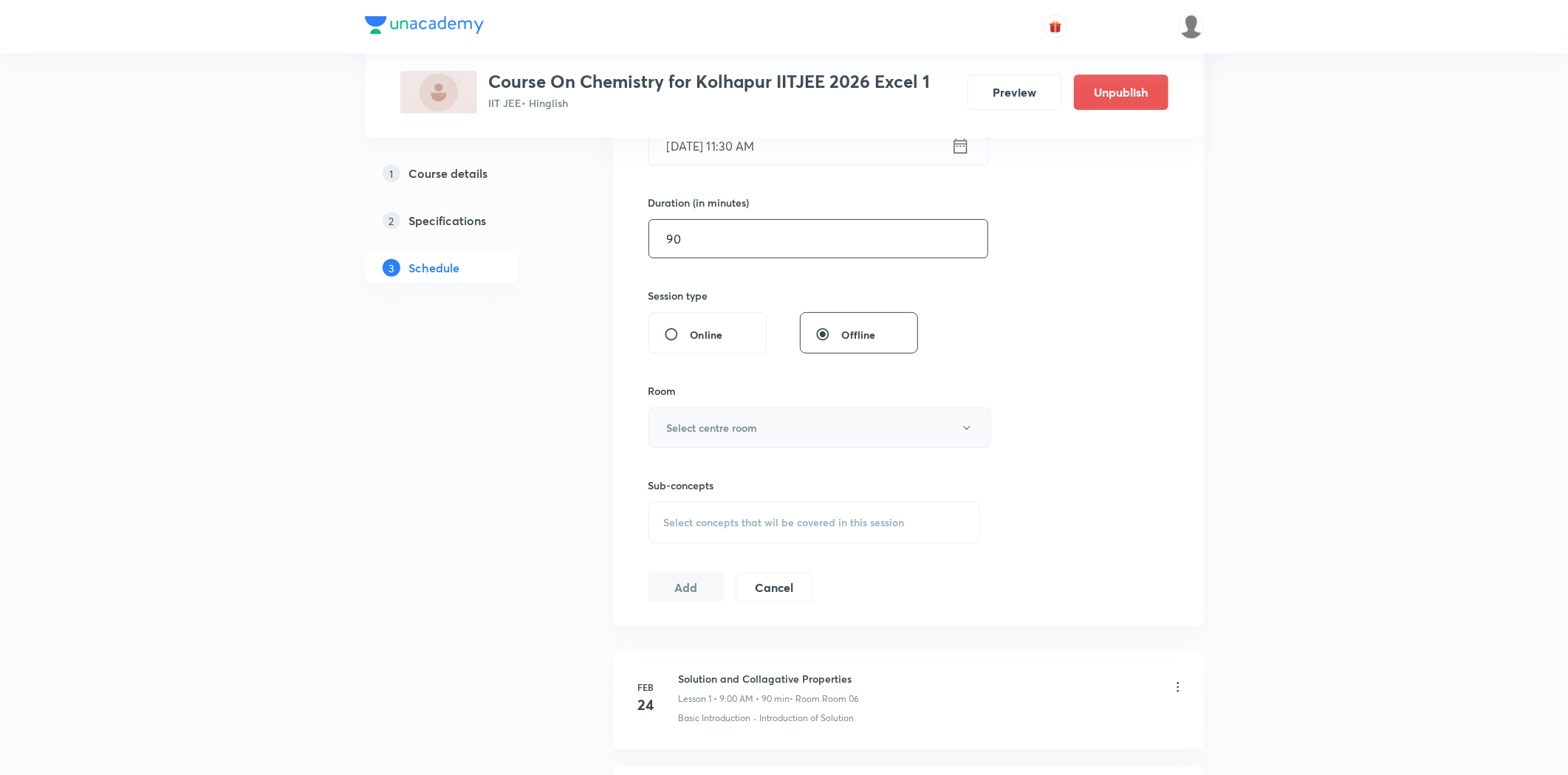
type input "90"
click at [709, 426] on h6 "Select centre room" at bounding box center [711, 428] width 91 height 15
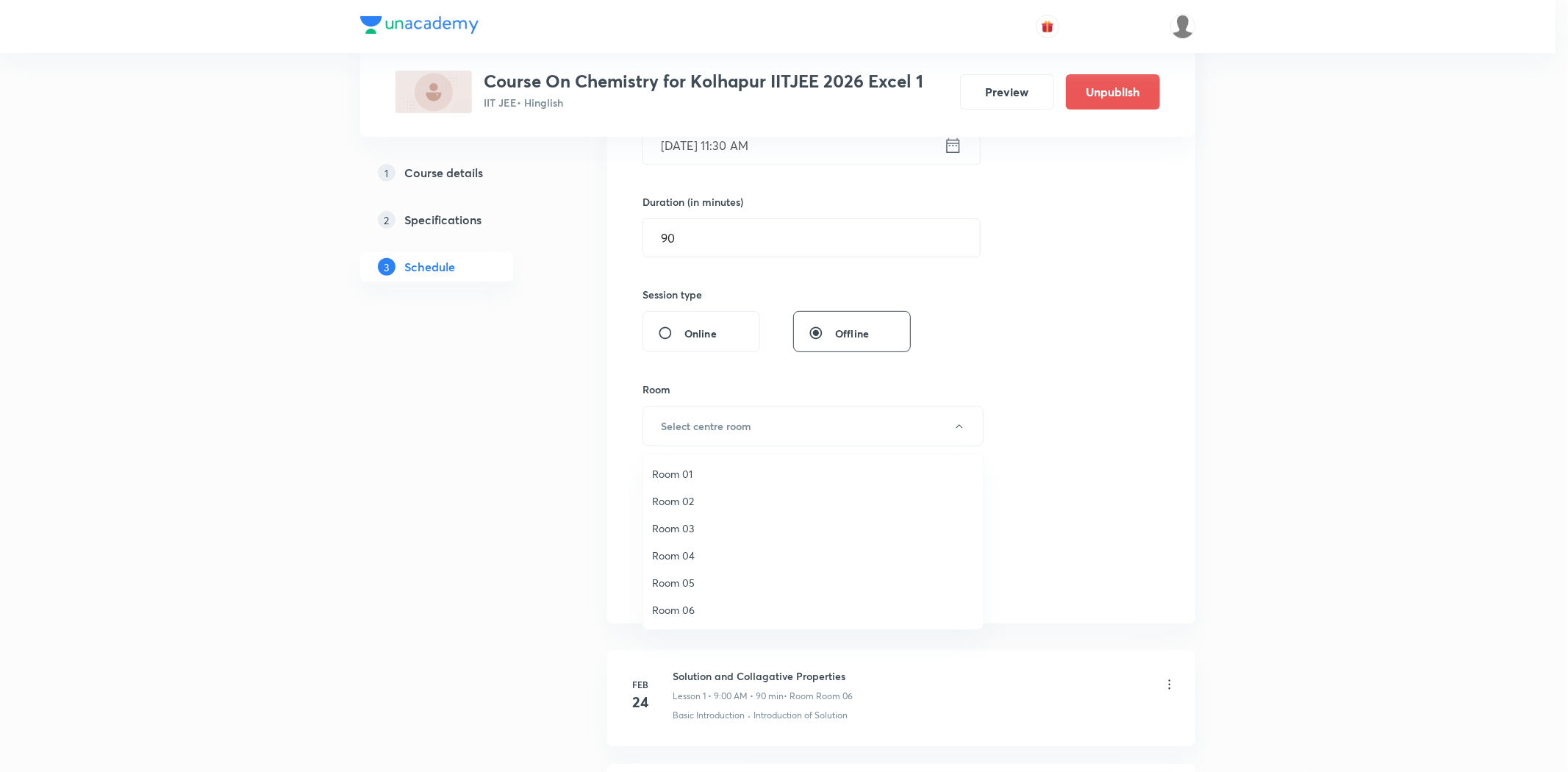
drag, startPoint x: 684, startPoint y: 527, endPoint x: 805, endPoint y: 310, distance: 248.5
click at [686, 527] on span "Room 03" at bounding box center [812, 528] width 322 height 15
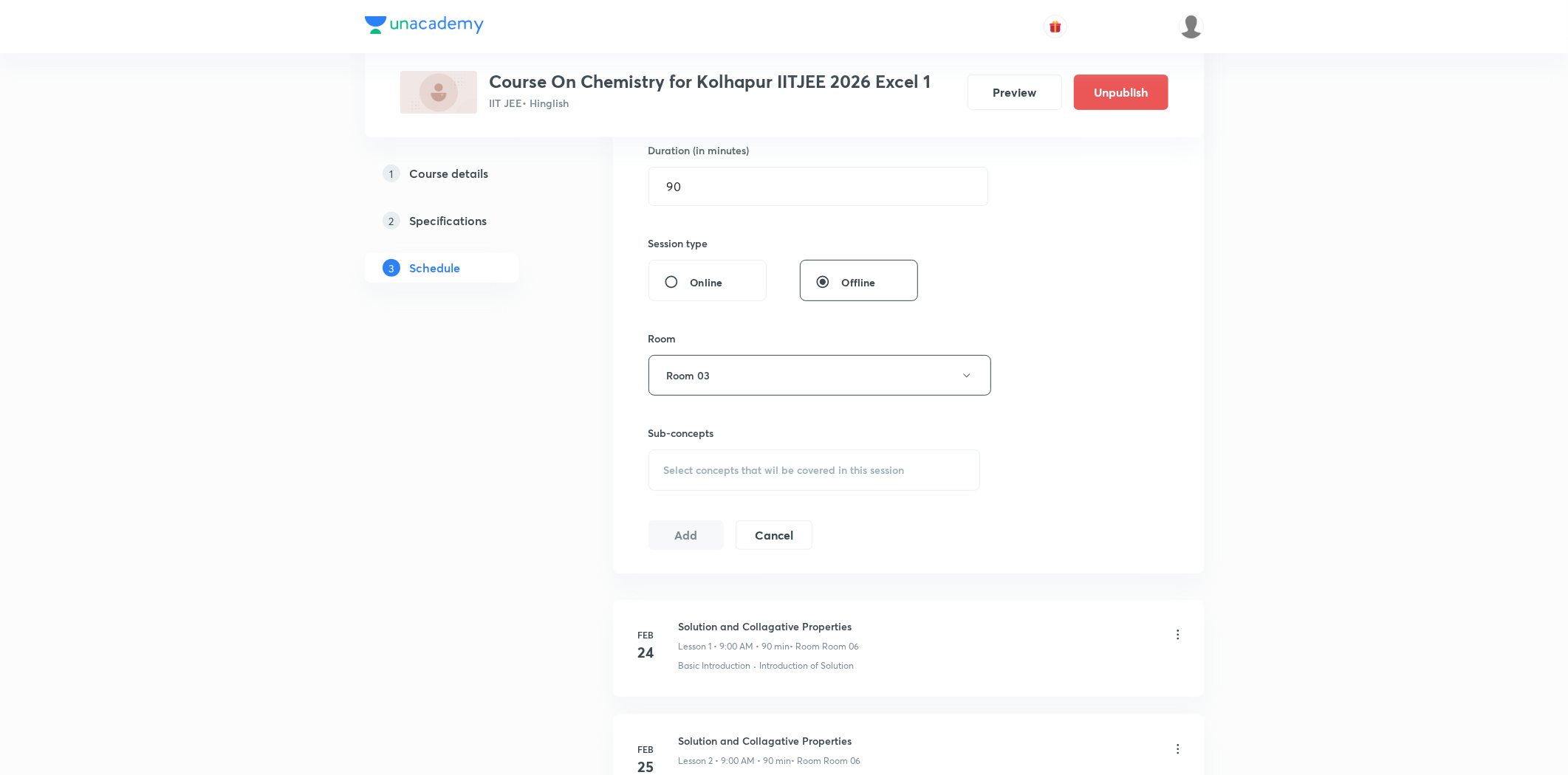
scroll to position [491, 0]
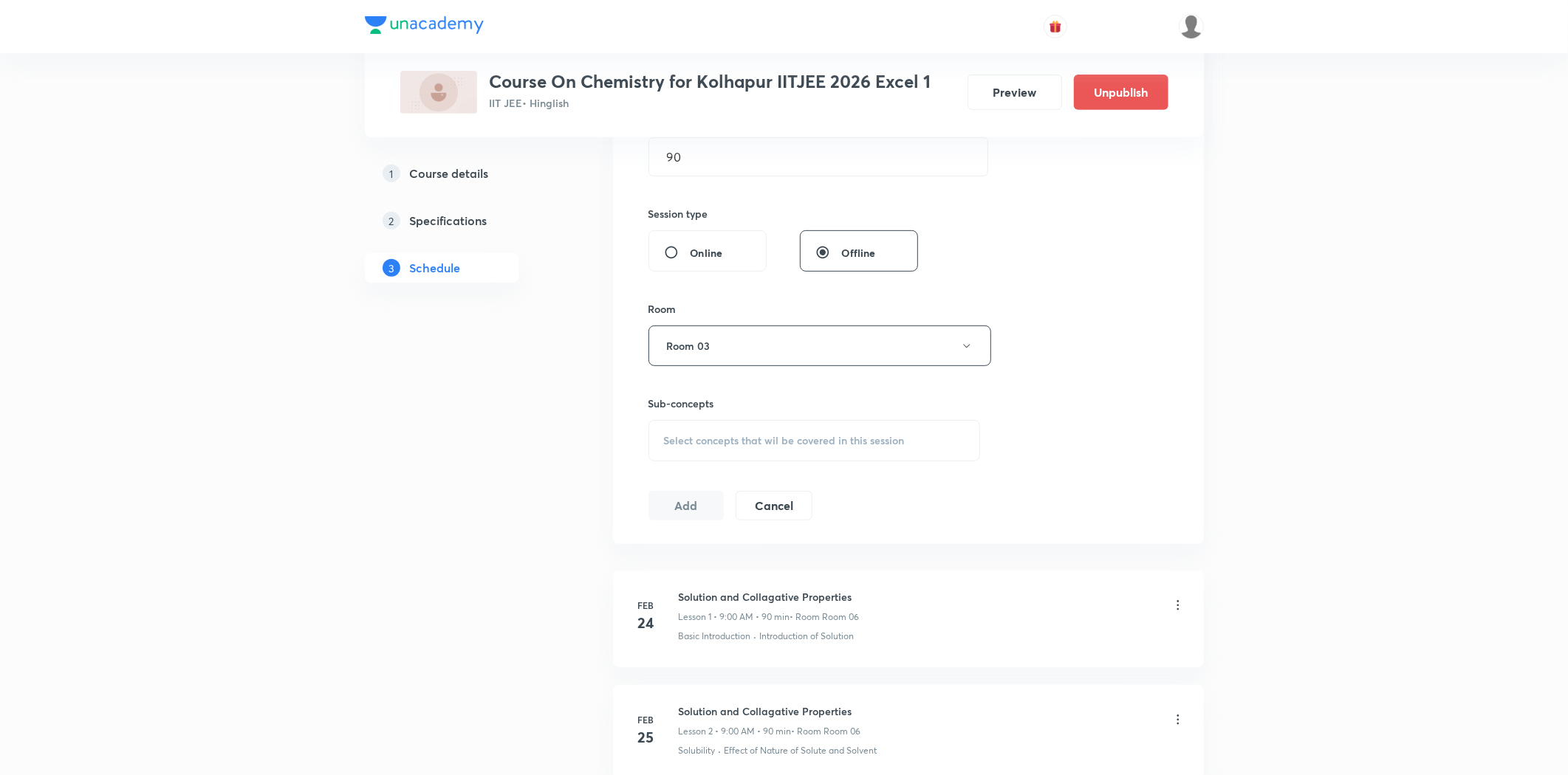
click at [716, 417] on div "Sub-concepts Select concepts that wil be covered in this session" at bounding box center [814, 428] width 332 height 66
click at [713, 439] on span "Select concepts that wil be covered in this session" at bounding box center [784, 440] width 240 height 12
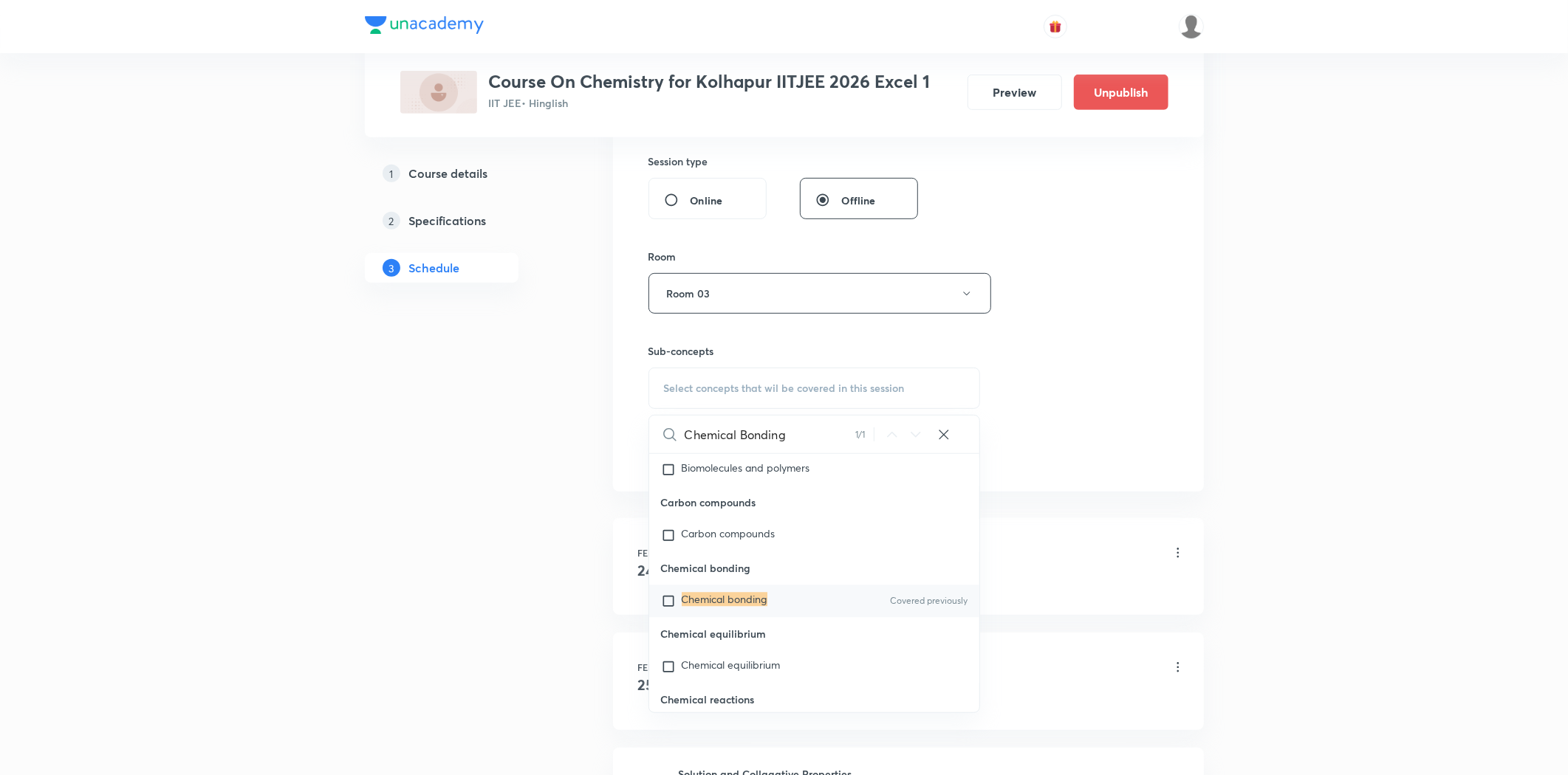
scroll to position [573, 0]
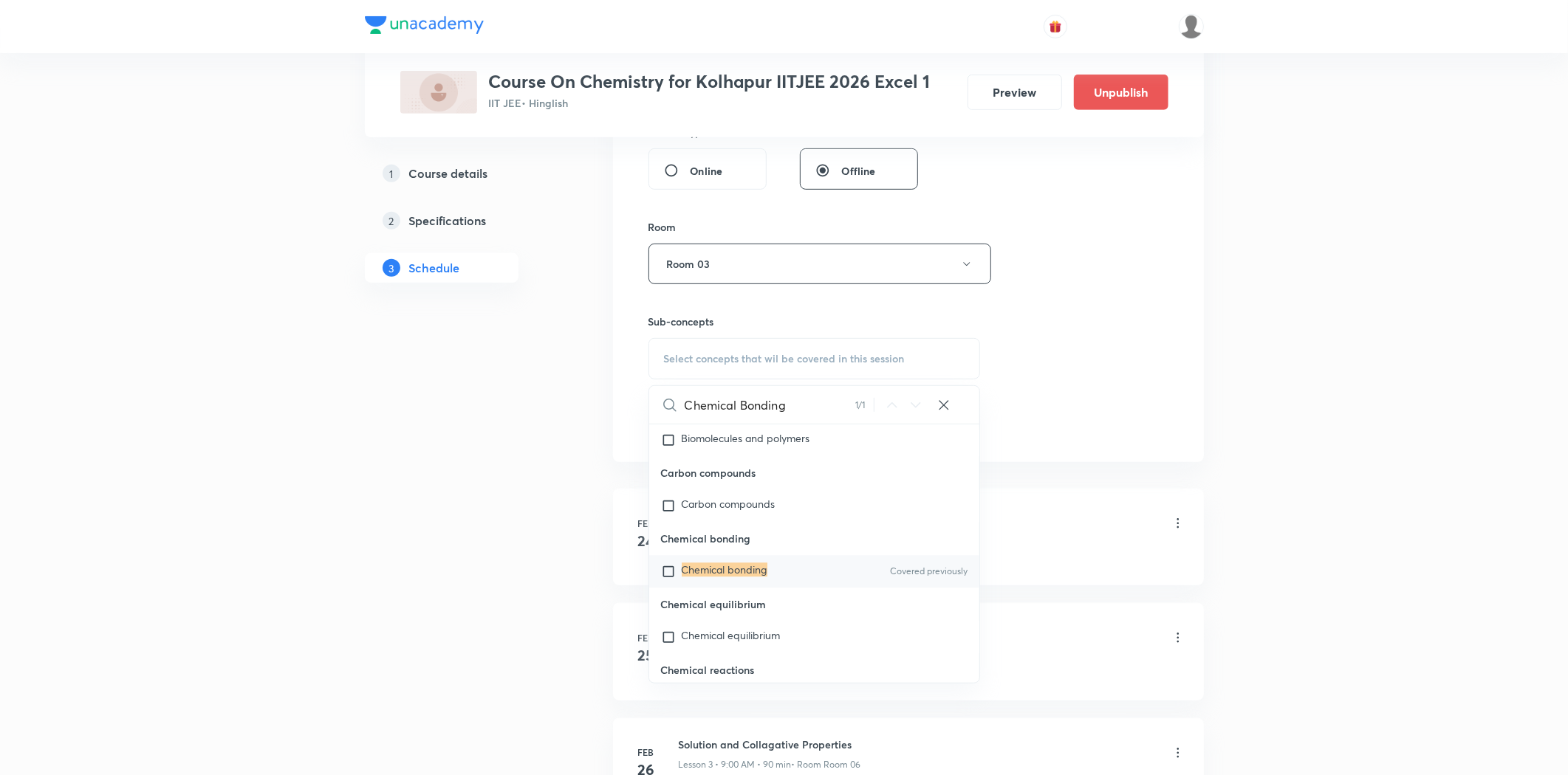
type input "Chemical Bonding"
click at [702, 576] on mark "Chemical bonding" at bounding box center [724, 570] width 86 height 14
checkbox input "true"
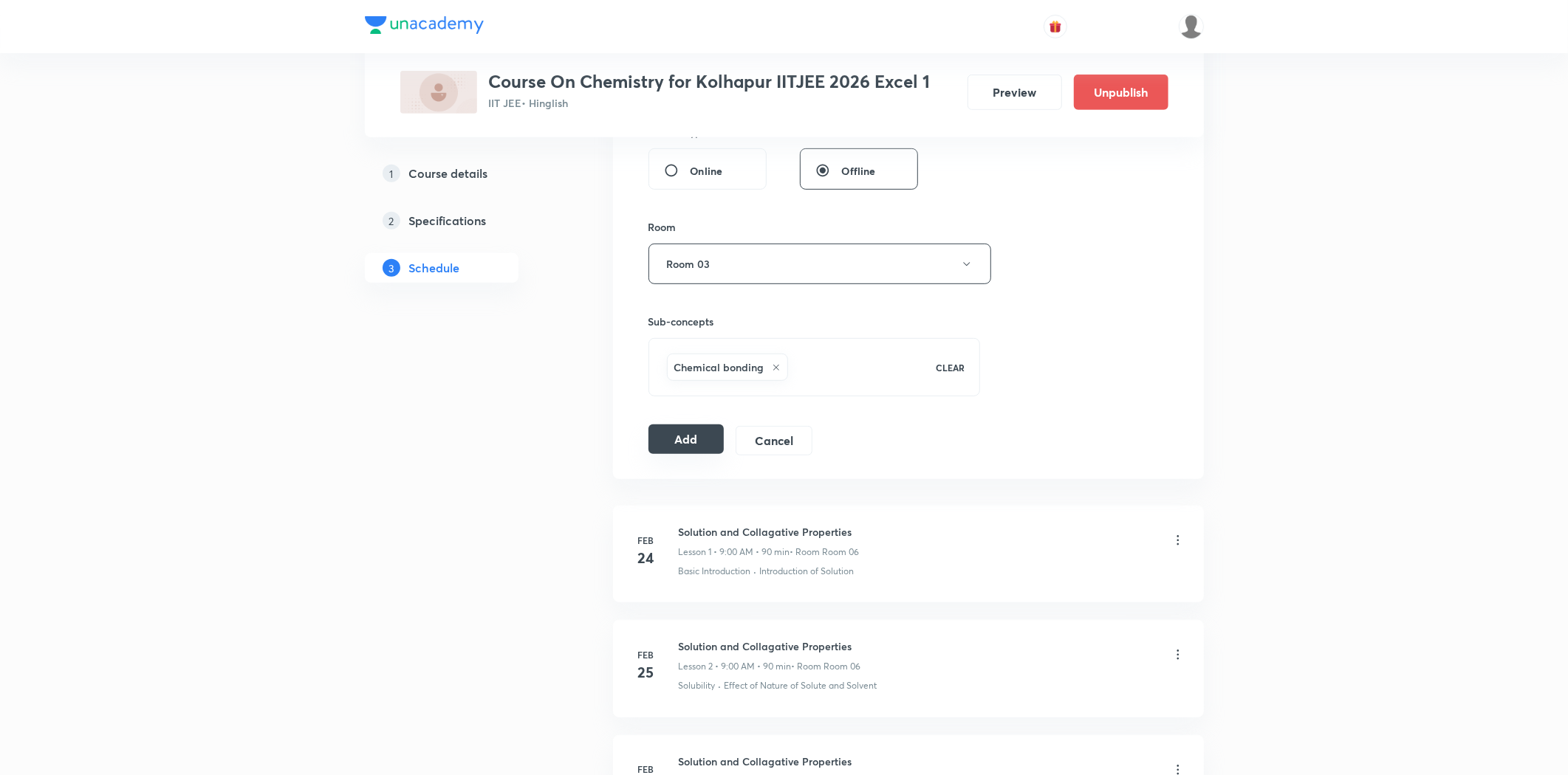
click at [655, 441] on button "Add" at bounding box center [686, 438] width 76 height 30
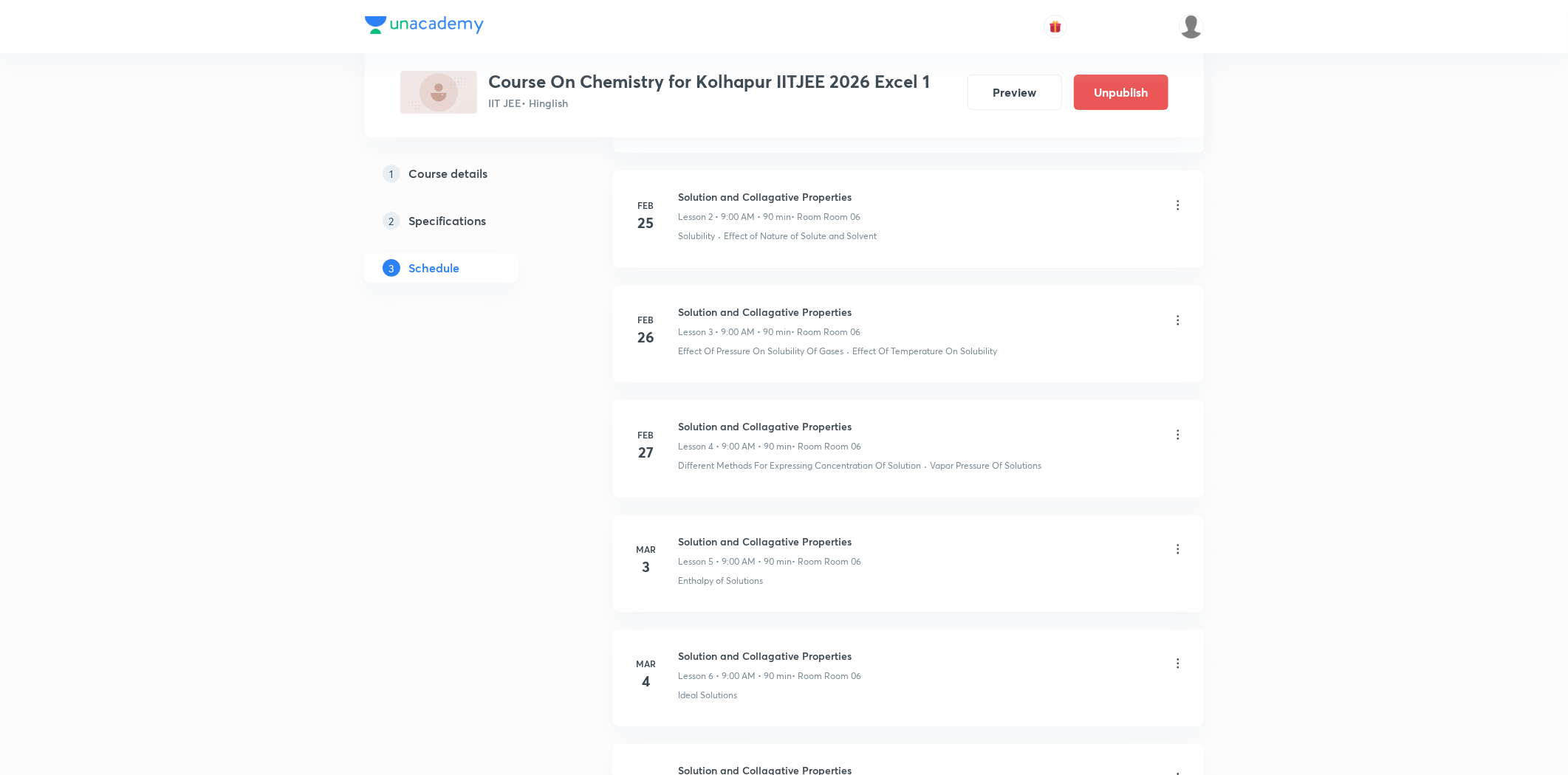
scroll to position [82, 0]
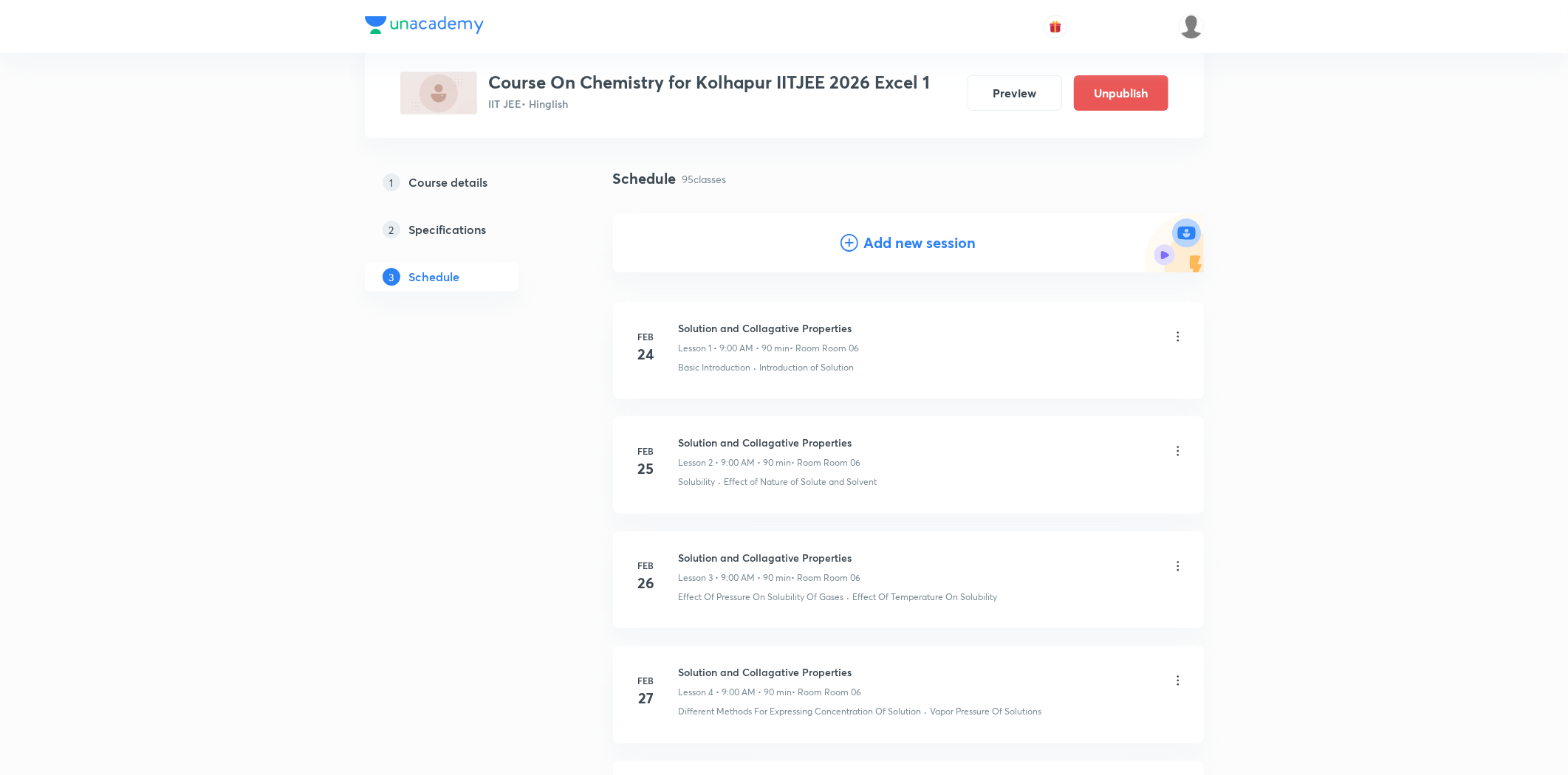
click at [884, 237] on h4 "Add new session" at bounding box center [920, 242] width 113 height 23
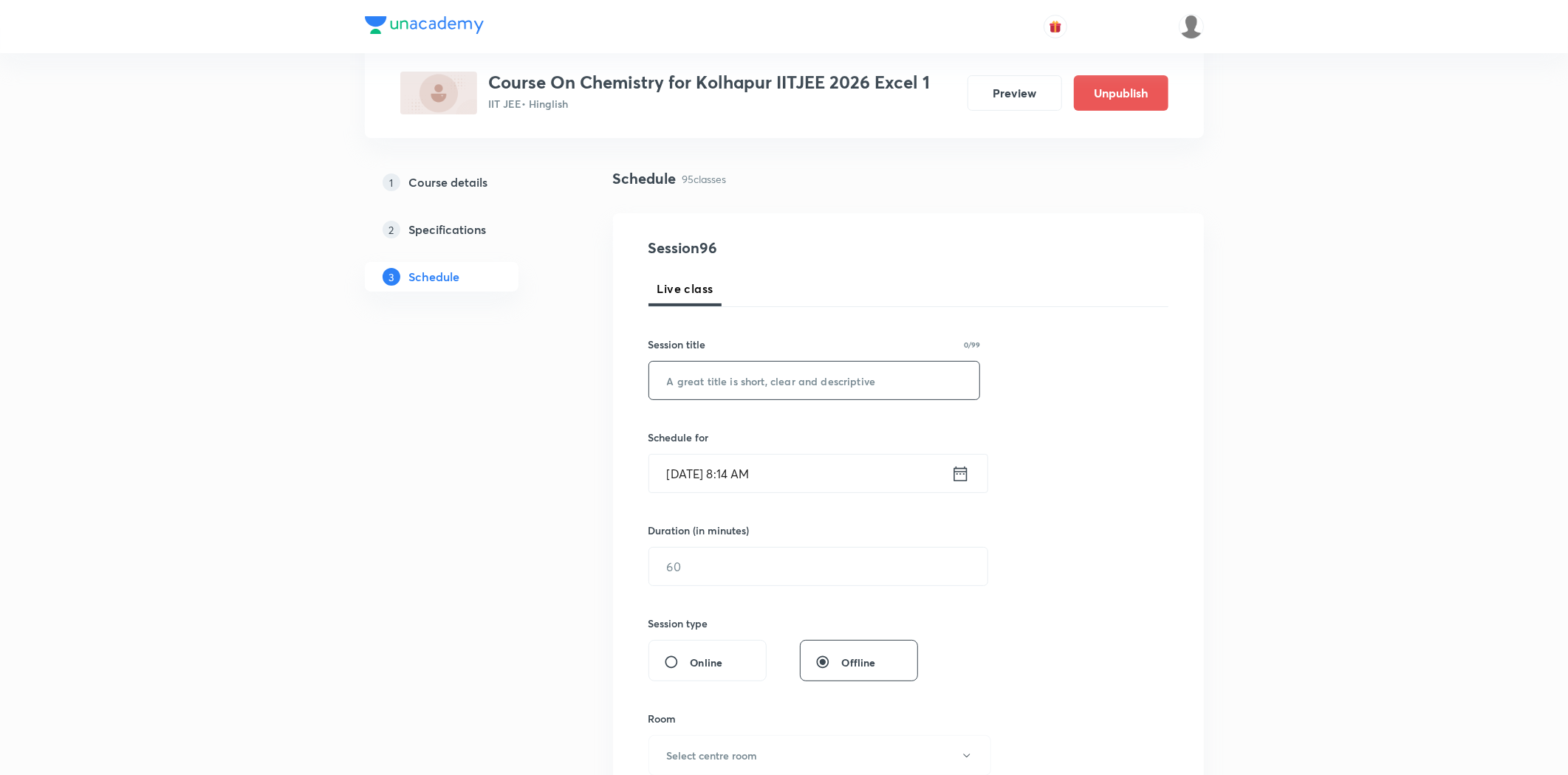
click at [724, 387] on input "text" at bounding box center [814, 381] width 331 height 38
paste input "Chemical Bonding"
type input "Chemical Bonding"
click at [743, 477] on input "Sep 2, 2025, 8:14 AM" at bounding box center [800, 473] width 302 height 38
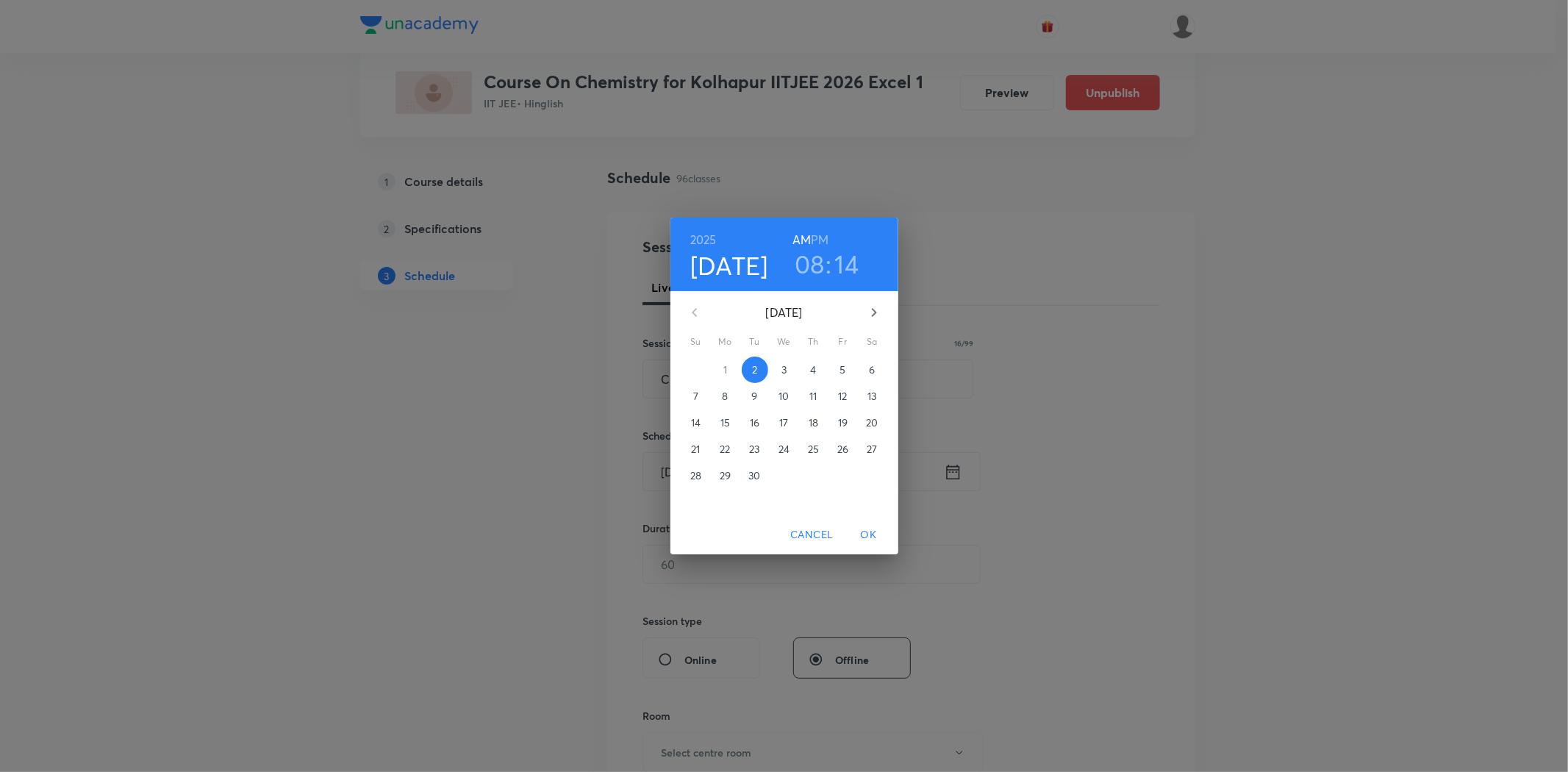
click at [835, 369] on span "5" at bounding box center [844, 369] width 27 height 14
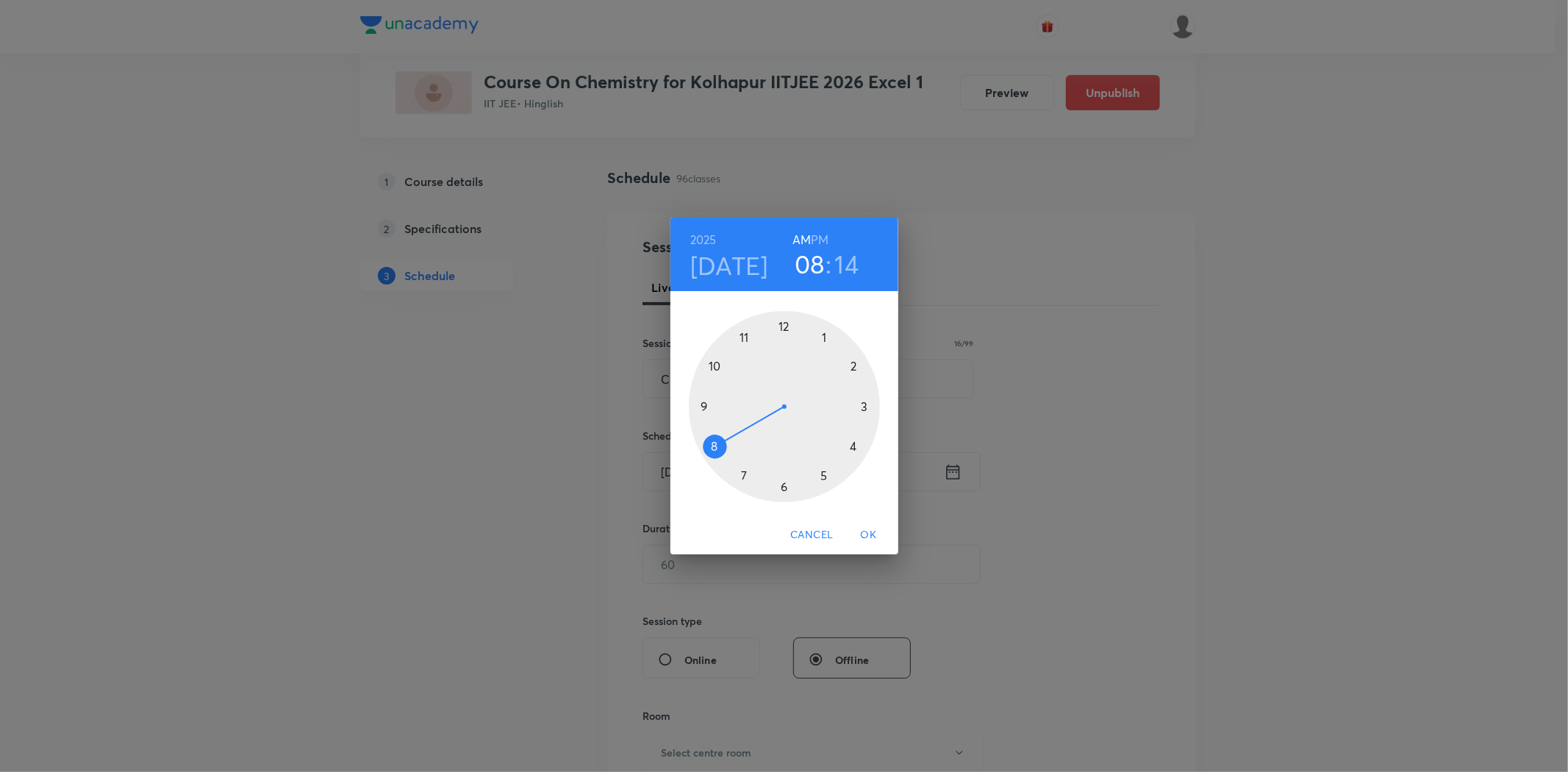
click at [745, 337] on div at bounding box center [784, 406] width 191 height 191
click at [782, 485] on div at bounding box center [784, 406] width 191 height 191
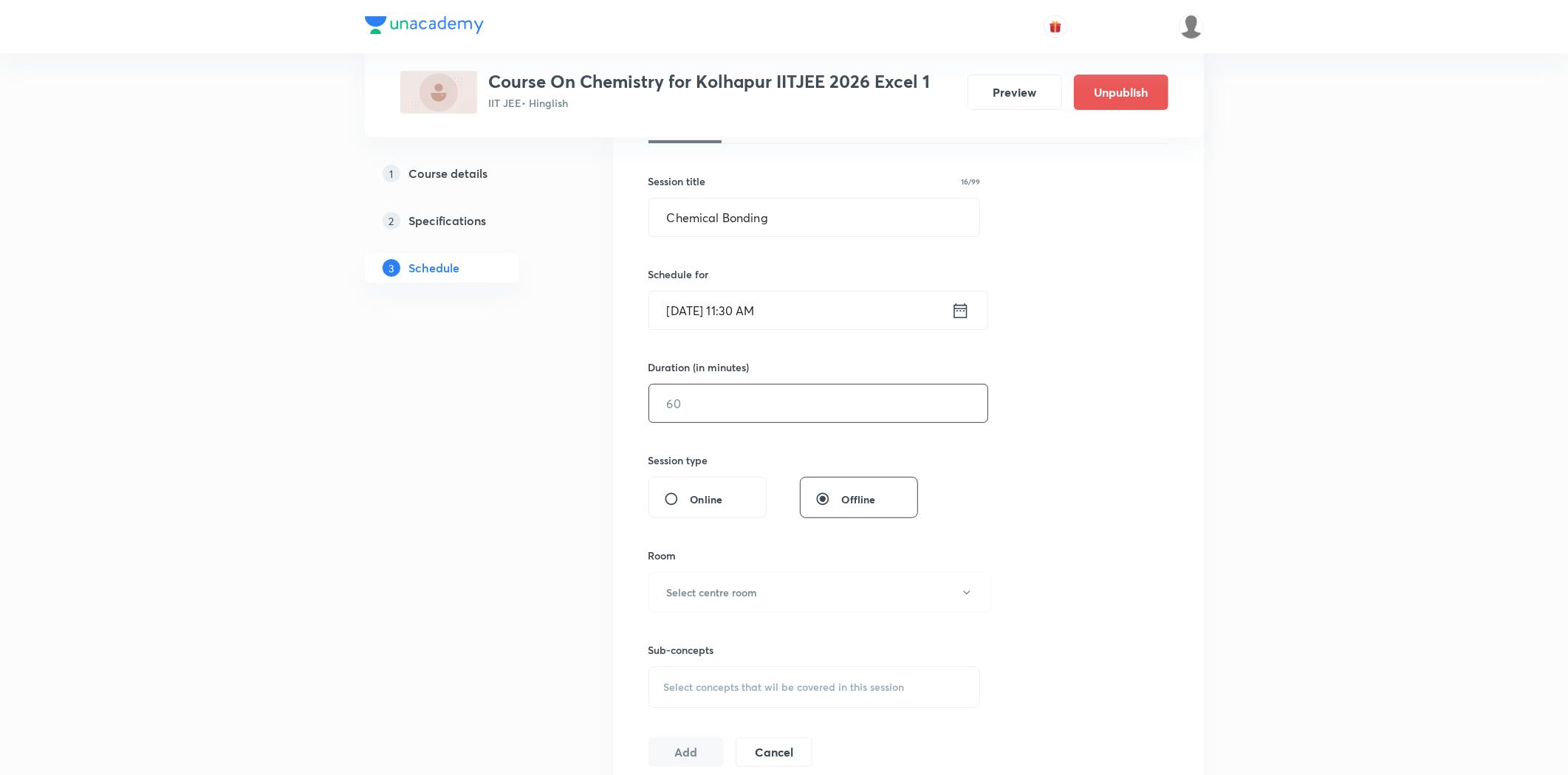
scroll to position [246, 0]
click at [721, 404] on input "text" at bounding box center [819, 402] width 339 height 38
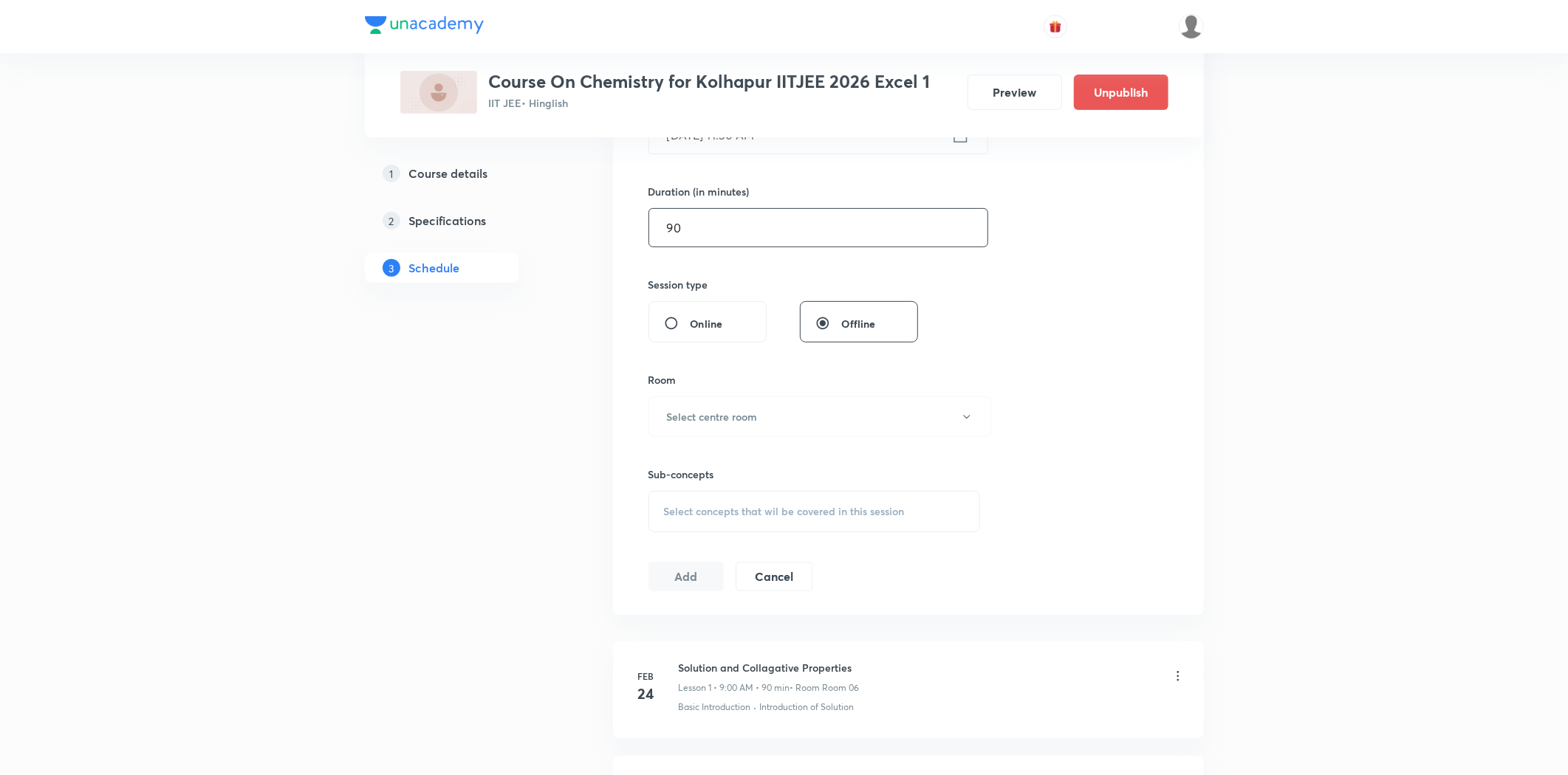
scroll to position [410, 0]
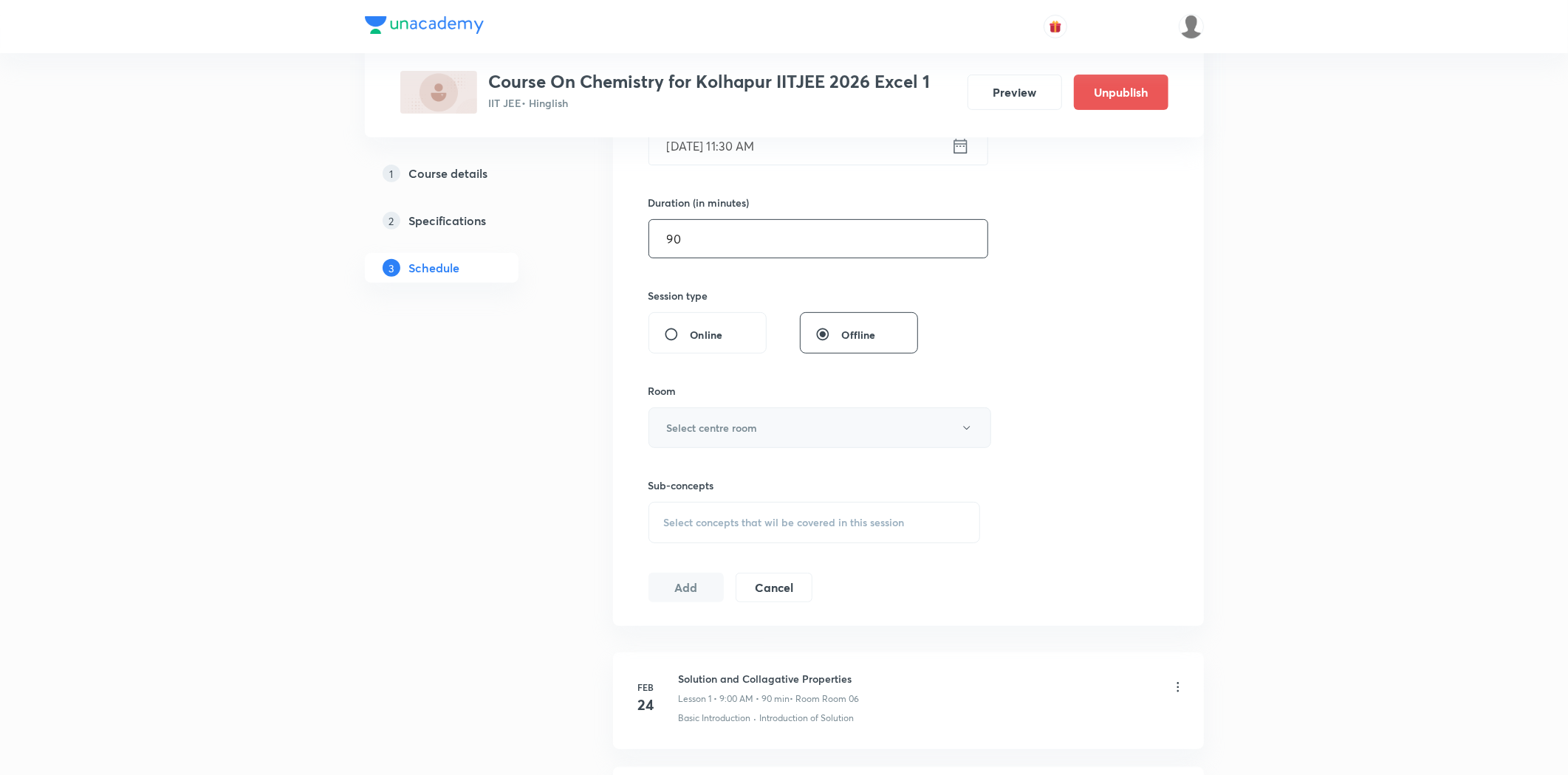
type input "90"
click at [696, 424] on h6 "Select centre room" at bounding box center [711, 428] width 91 height 15
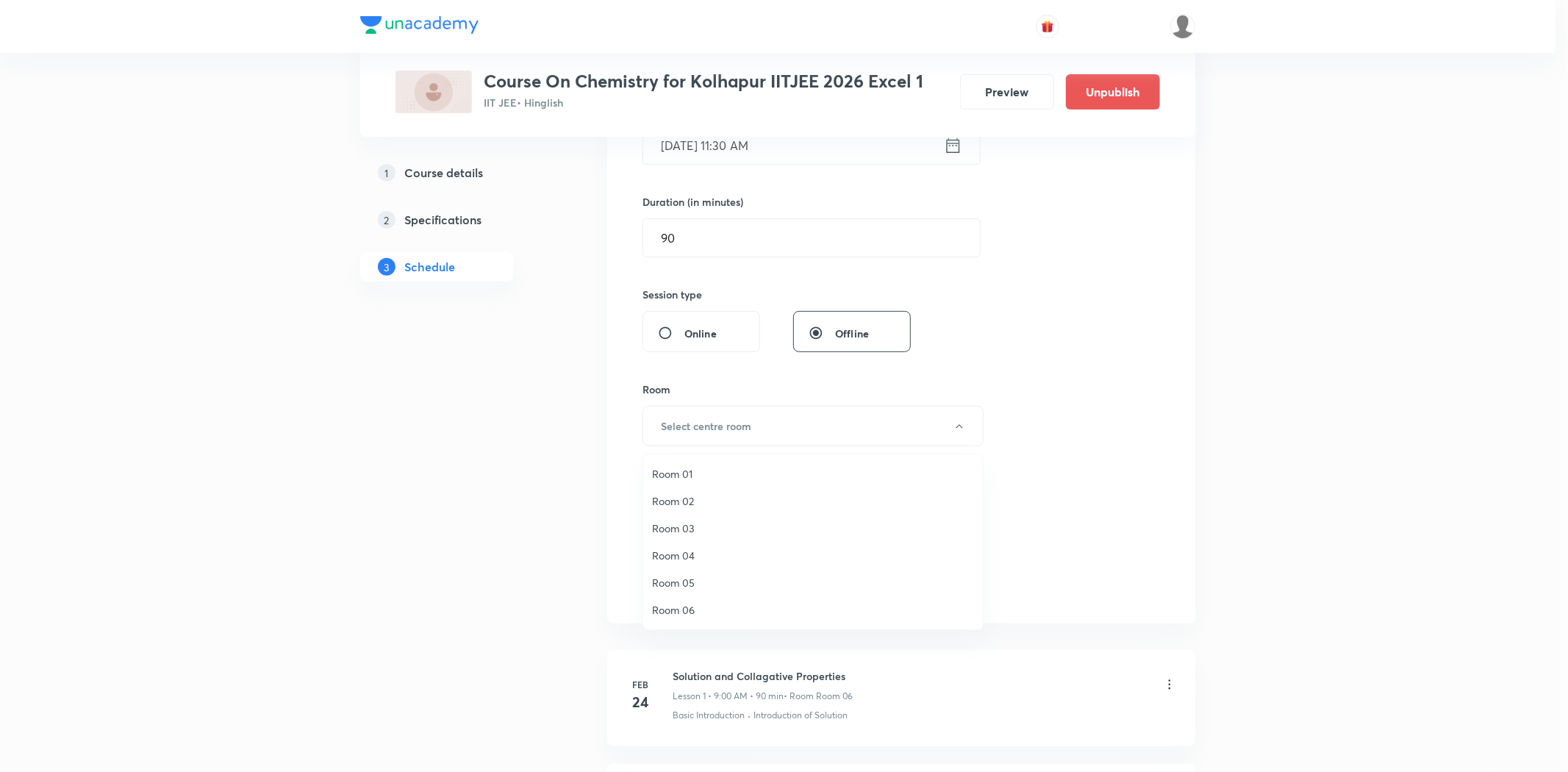
click at [687, 518] on li "Room 03" at bounding box center [812, 528] width 340 height 27
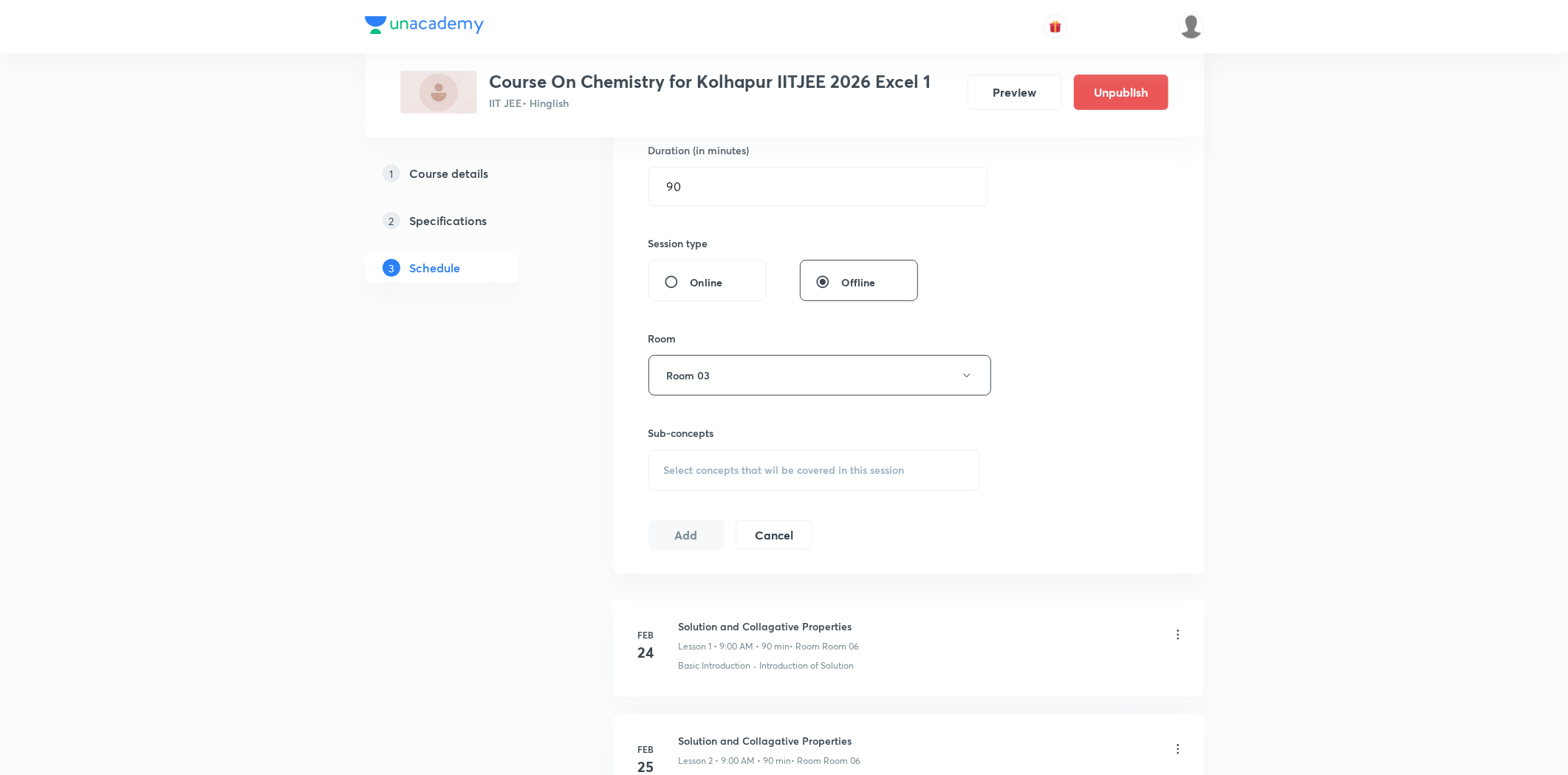
scroll to position [491, 0]
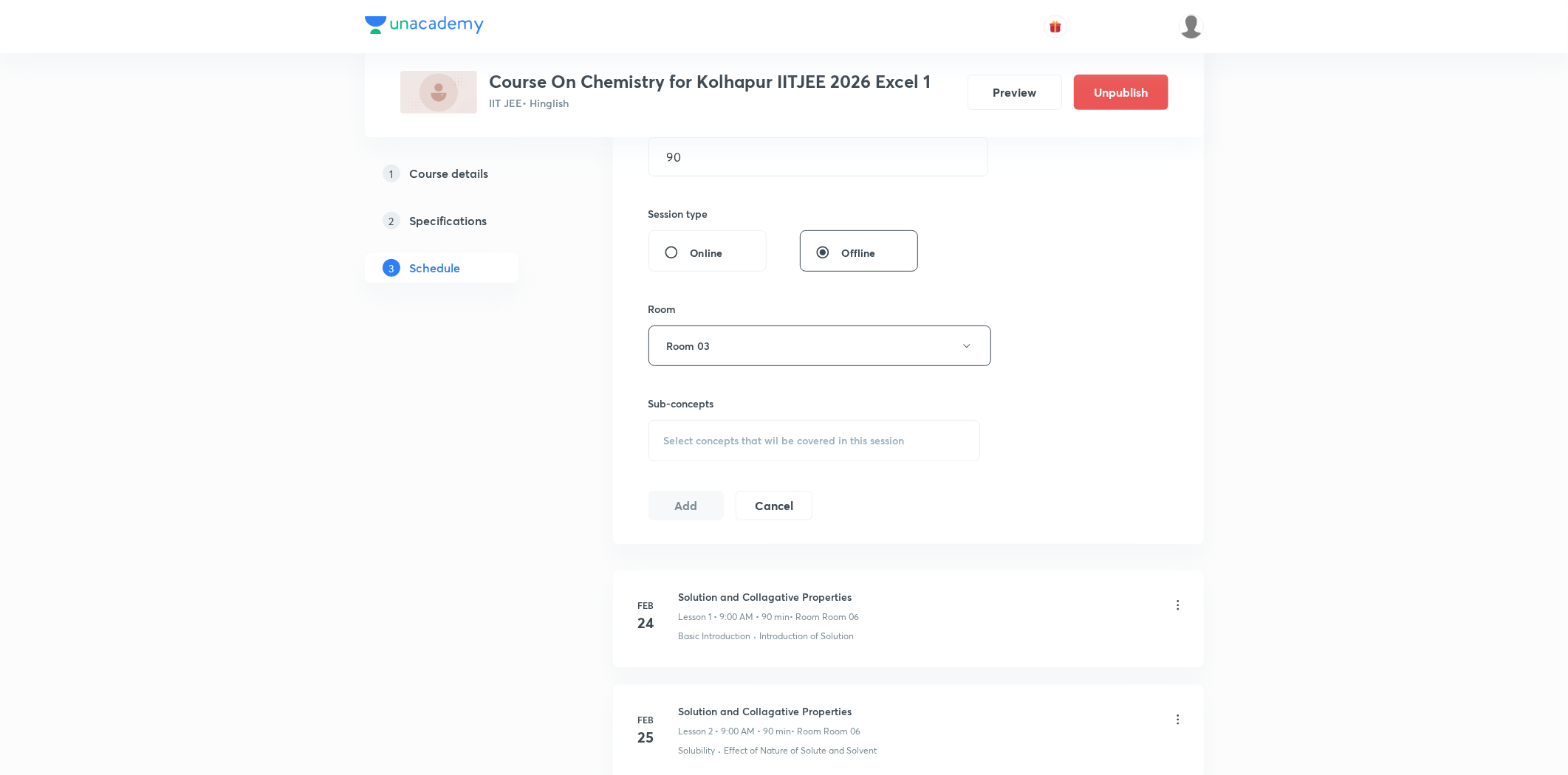
click at [709, 432] on div "Select concepts that wil be covered in this session" at bounding box center [814, 441] width 332 height 41
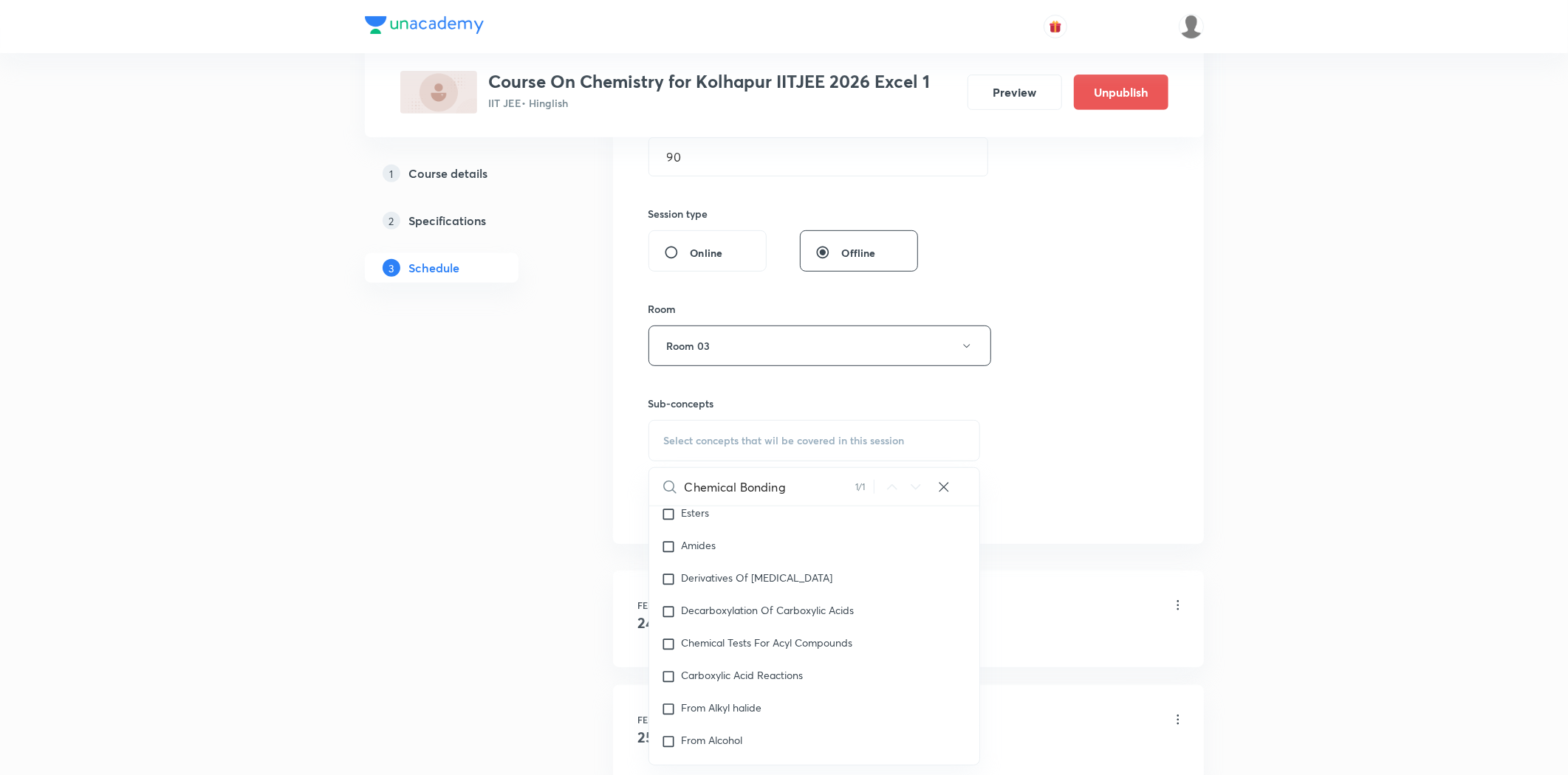
scroll to position [41054, 0]
type input "Chemical Bonding"
click at [720, 670] on div "Chemical bonding Covered previously" at bounding box center [814, 653] width 331 height 32
checkbox input "true"
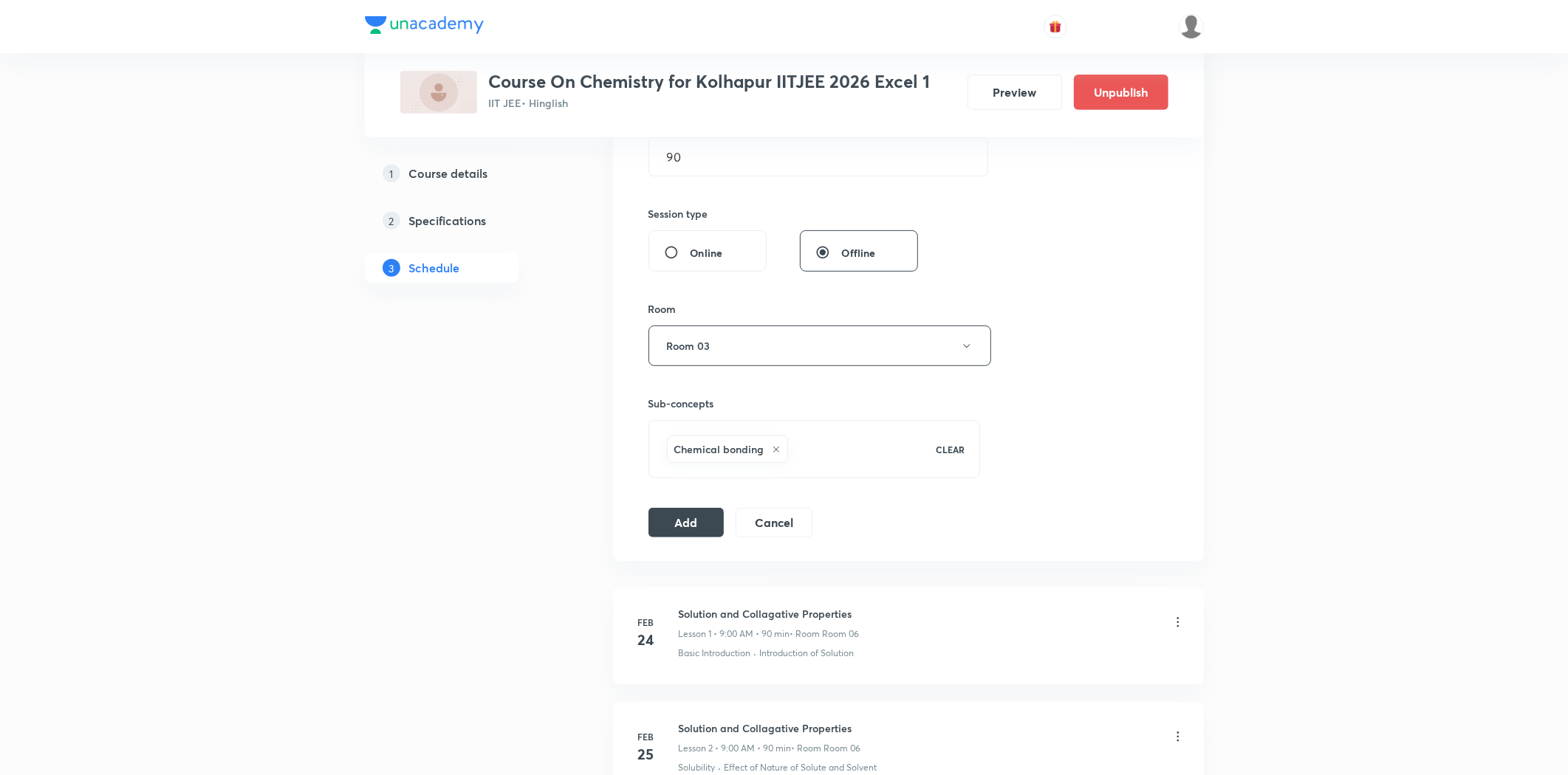
click at [688, 525] on button "Add" at bounding box center [686, 522] width 76 height 30
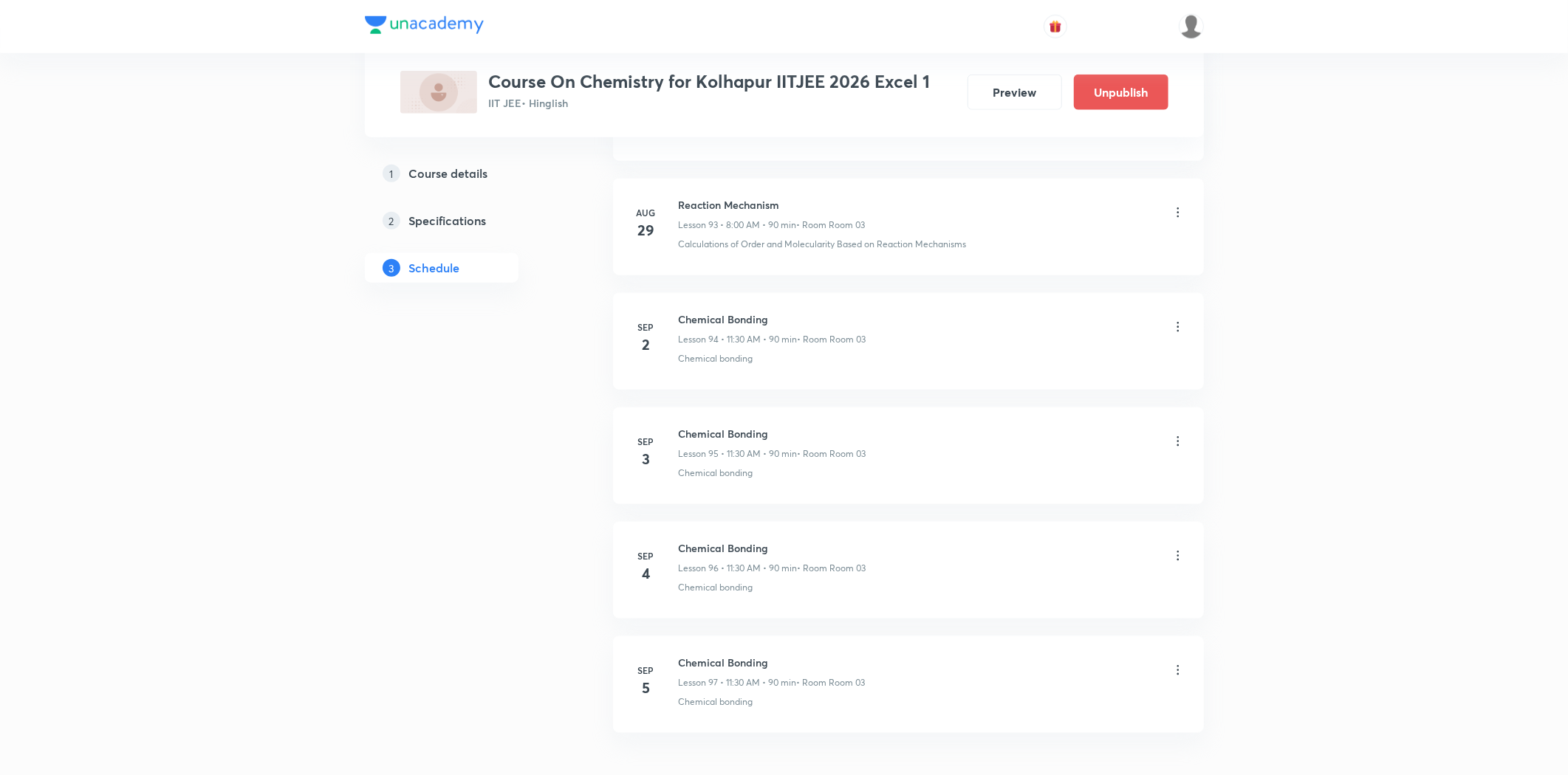
scroll to position [10842, 0]
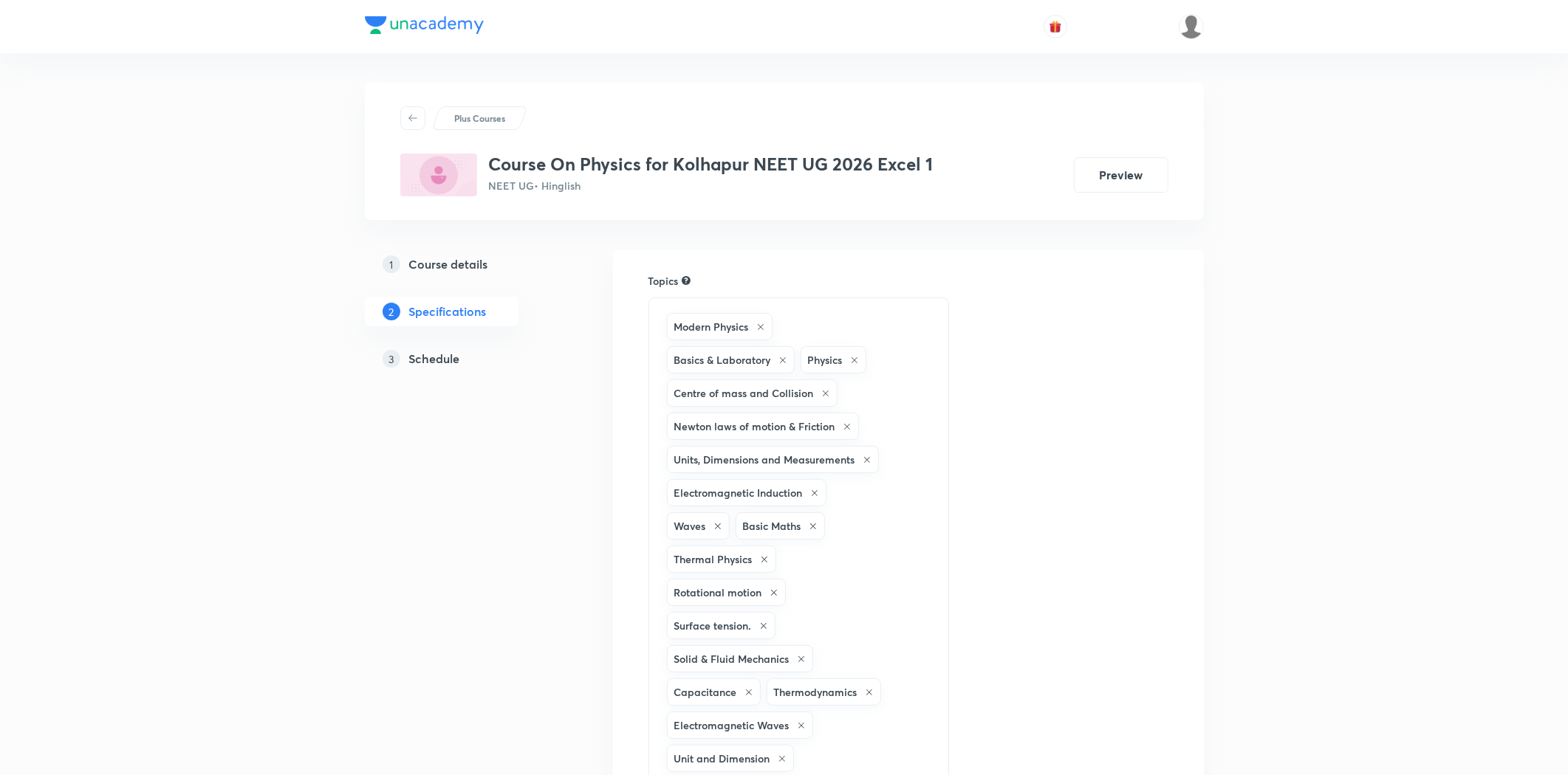
click at [425, 363] on h5 "Schedule" at bounding box center [434, 359] width 51 height 18
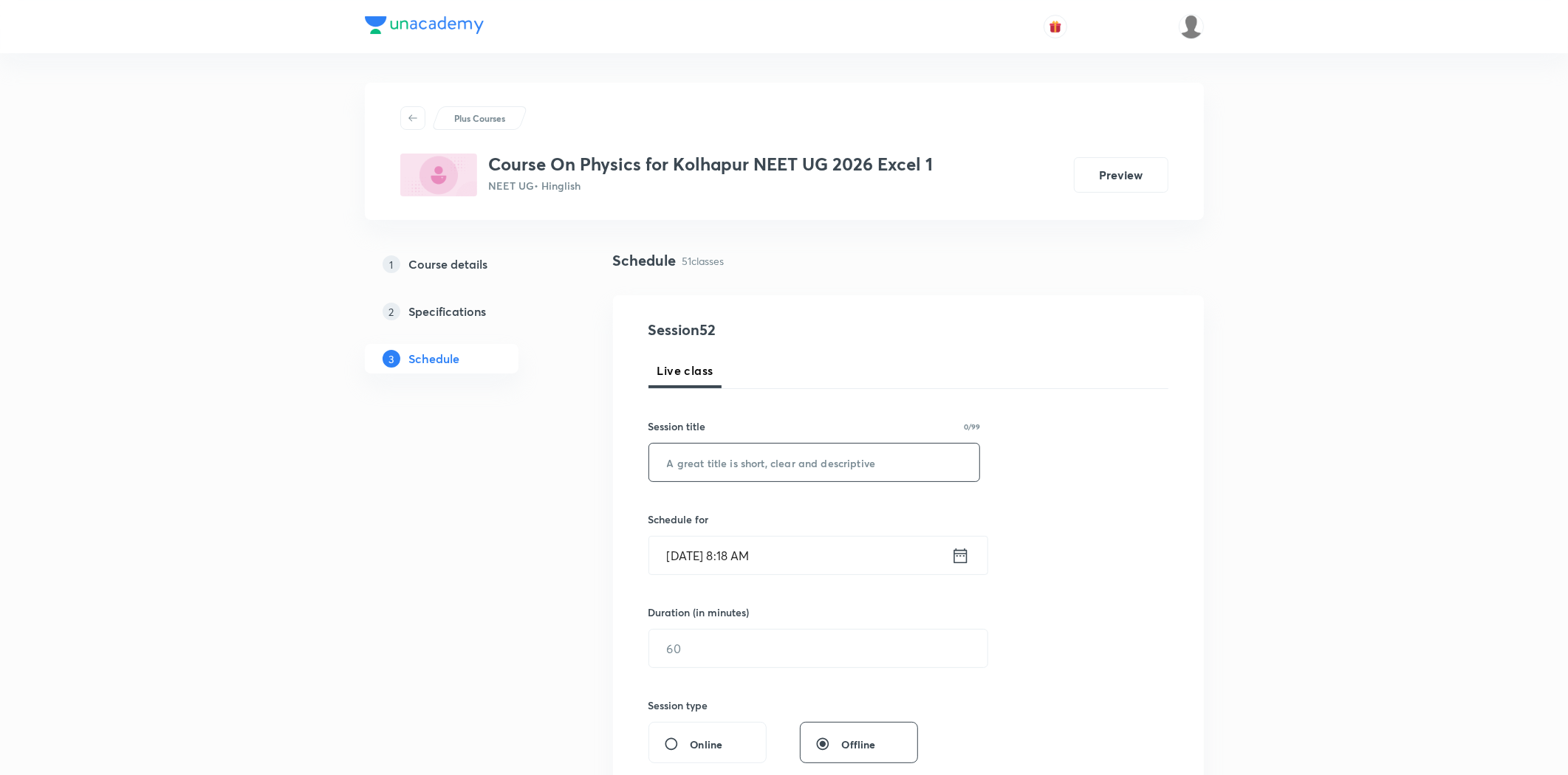
click at [675, 478] on input "text" at bounding box center [814, 463] width 331 height 38
drag, startPoint x: 812, startPoint y: 469, endPoint x: 624, endPoint y: 489, distance: 189.1
click at [624, 489] on div "Session 52 Live class Session title 23/99 Alcohol, Phenol & Ether ​ Schedule fo…" at bounding box center [909, 665] width 591 height 740
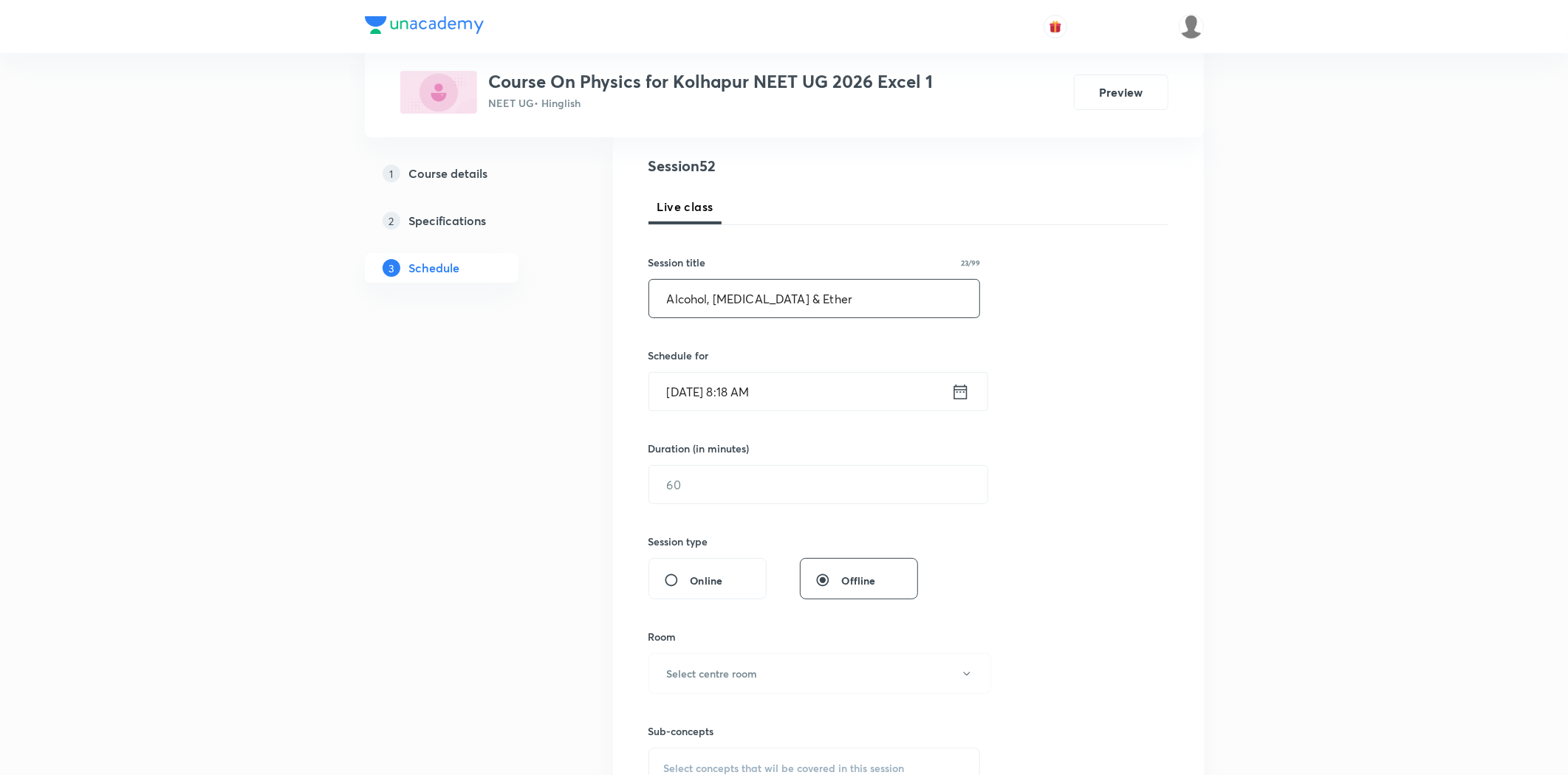
type input "Alcohol, Phenol & Ether"
click at [710, 392] on input "Sep 2, 2025, 8:18 AM" at bounding box center [800, 392] width 302 height 38
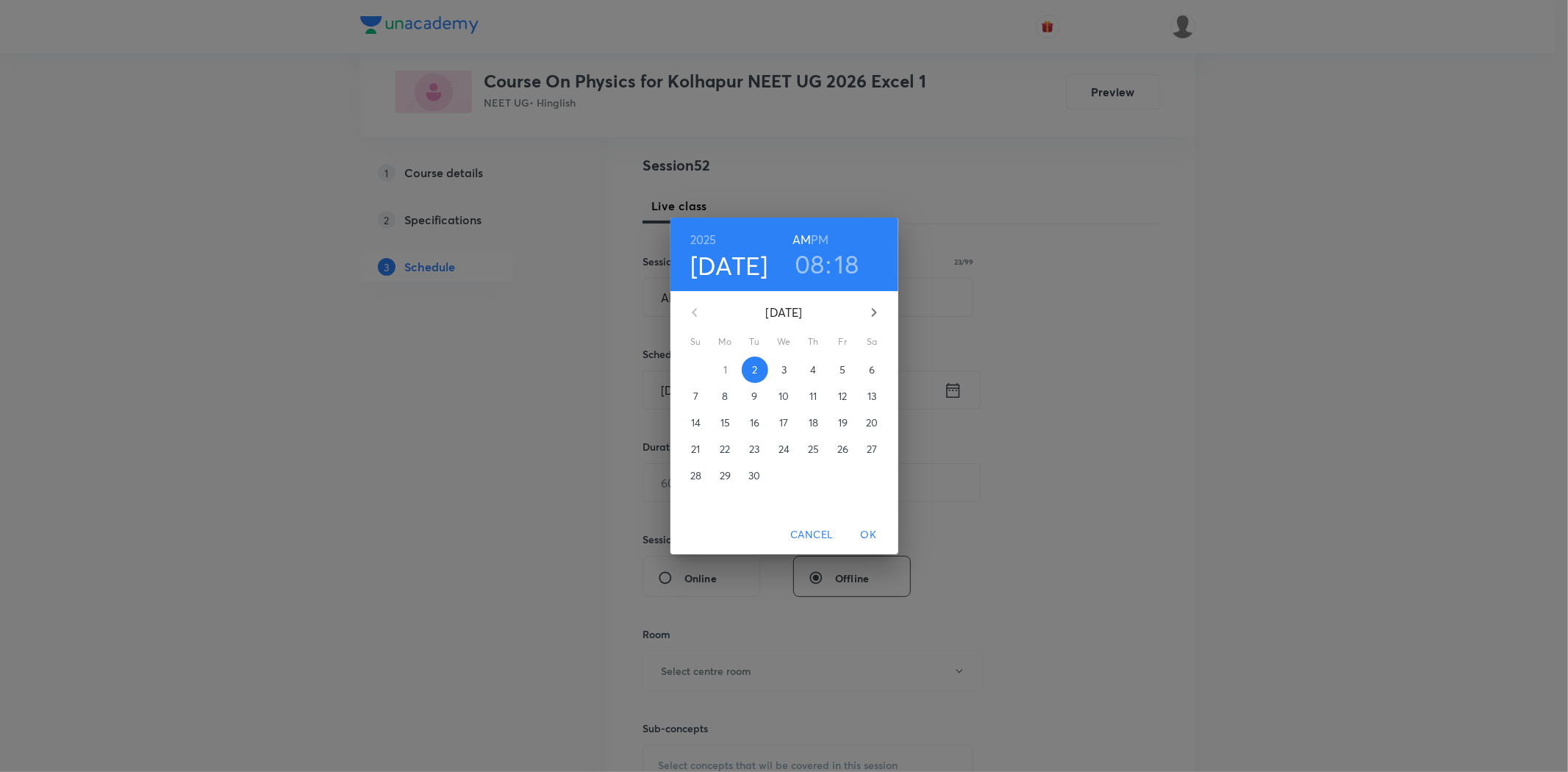
click at [784, 369] on p "3" at bounding box center [784, 369] width 5 height 14
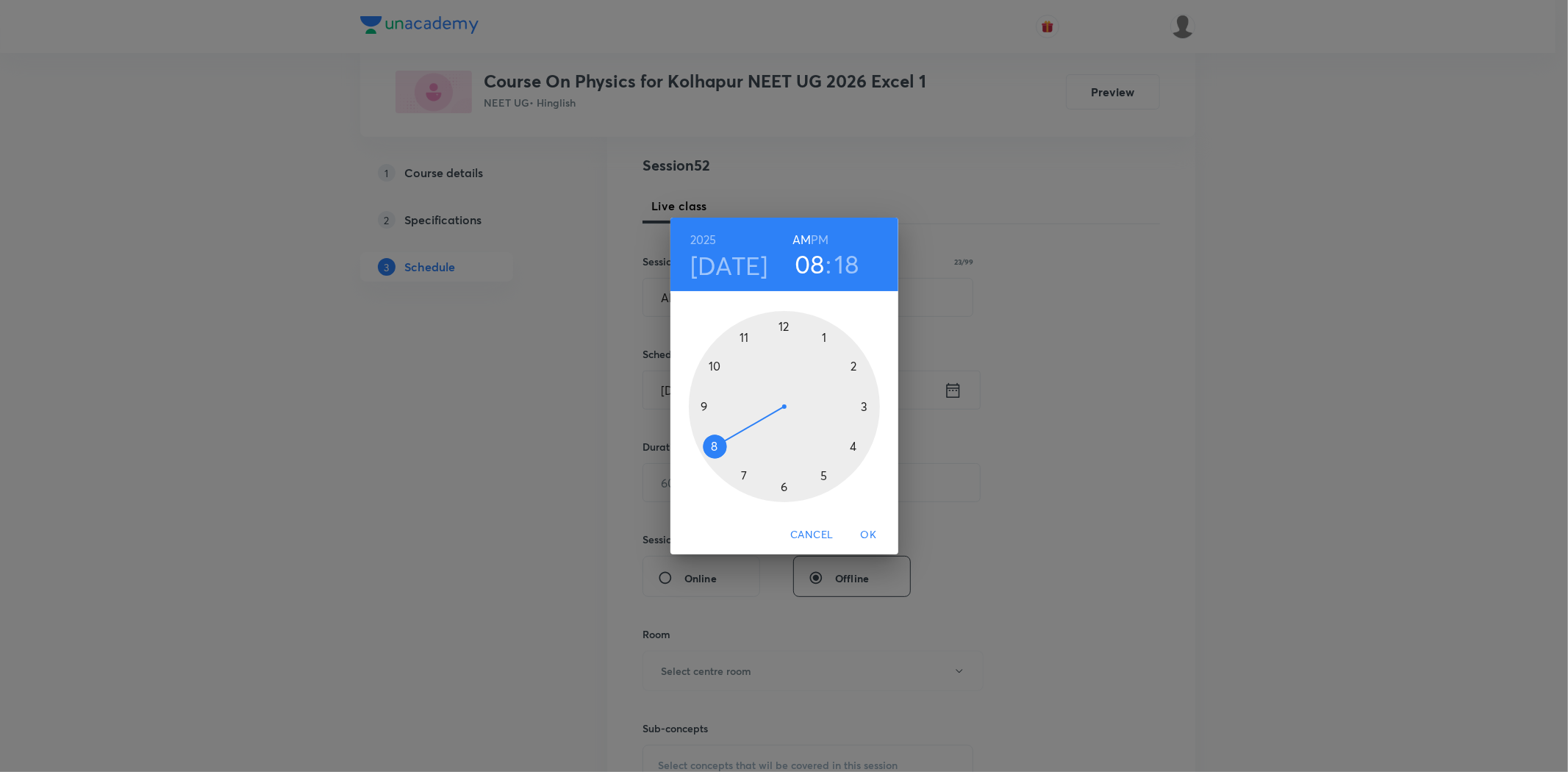
click at [802, 537] on span "Cancel" at bounding box center [811, 534] width 43 height 18
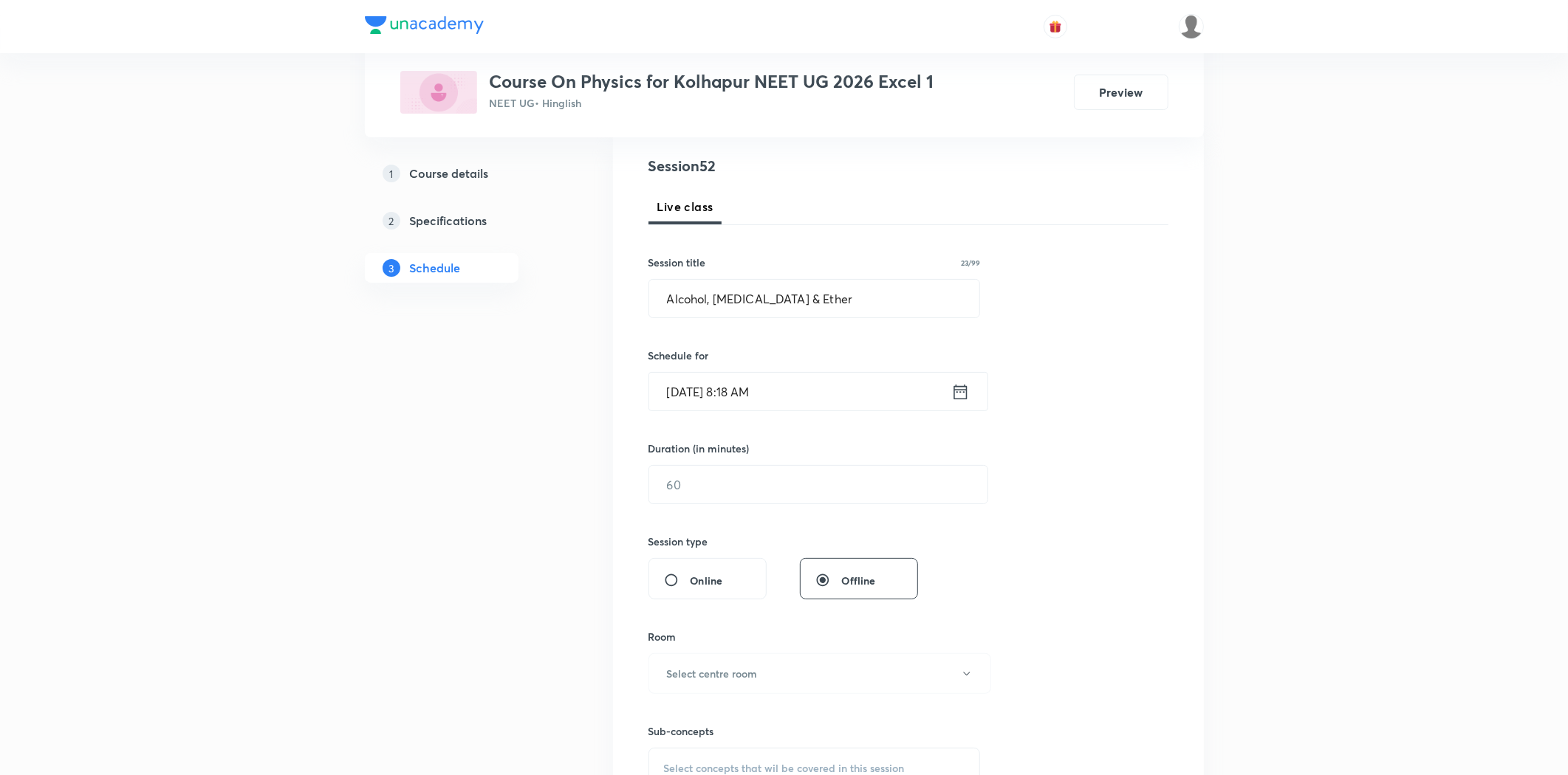
click at [773, 387] on input "Sep 2, 2025, 8:18 AM" at bounding box center [800, 392] width 302 height 38
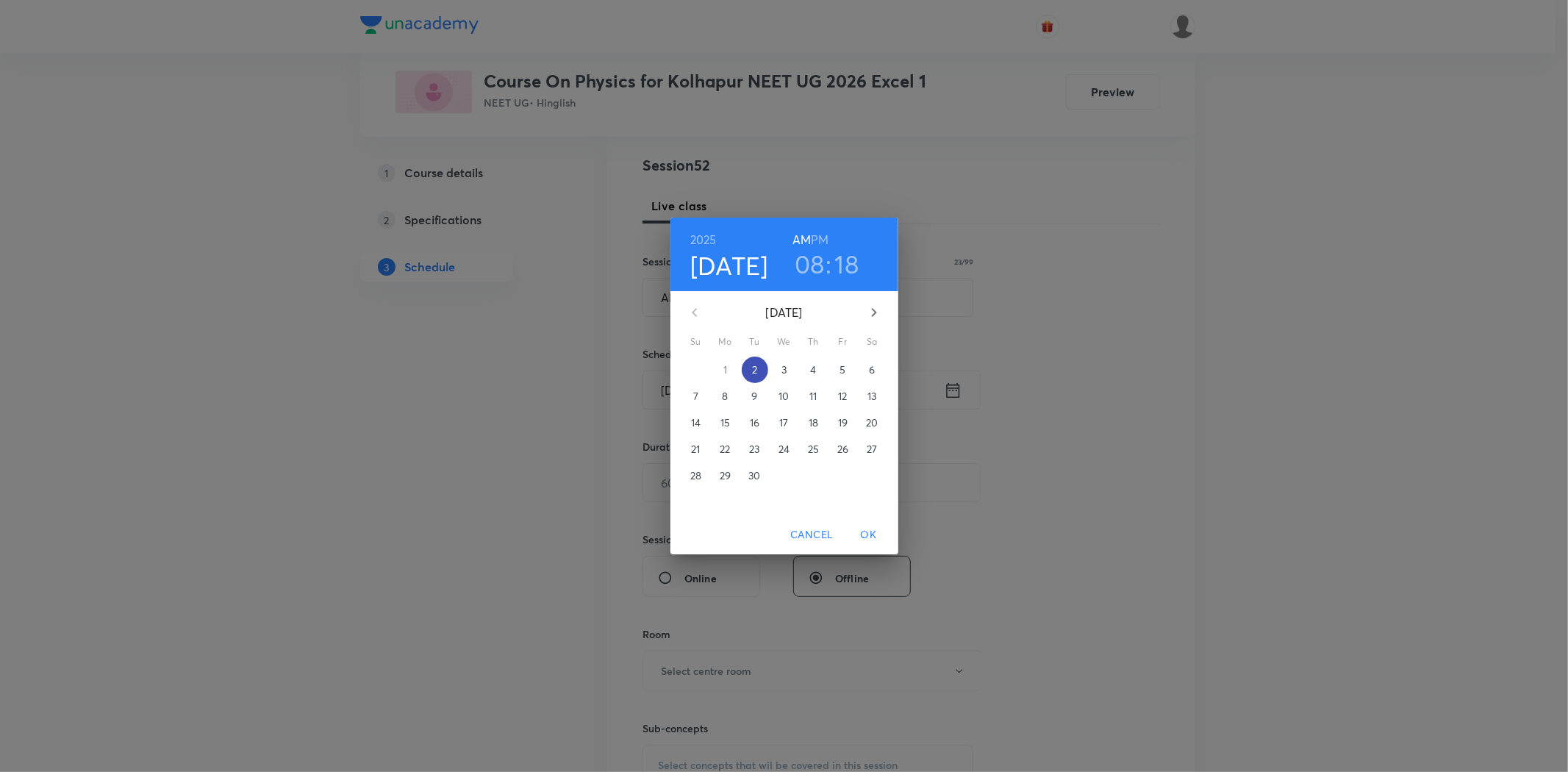
click at [749, 380] on button "2" at bounding box center [755, 370] width 27 height 27
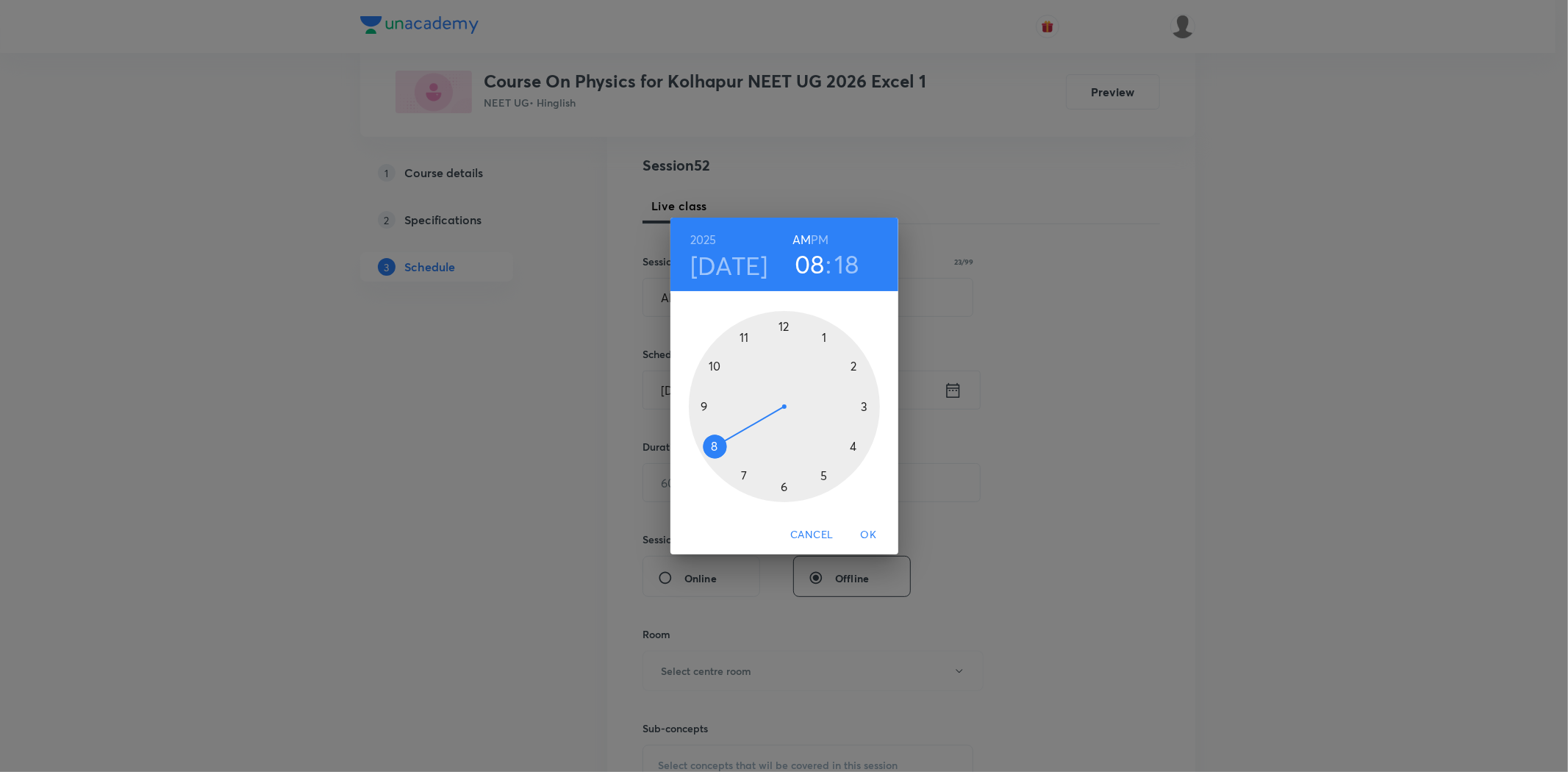
click at [706, 445] on div at bounding box center [784, 406] width 191 height 191
click at [848, 444] on div at bounding box center [784, 406] width 191 height 191
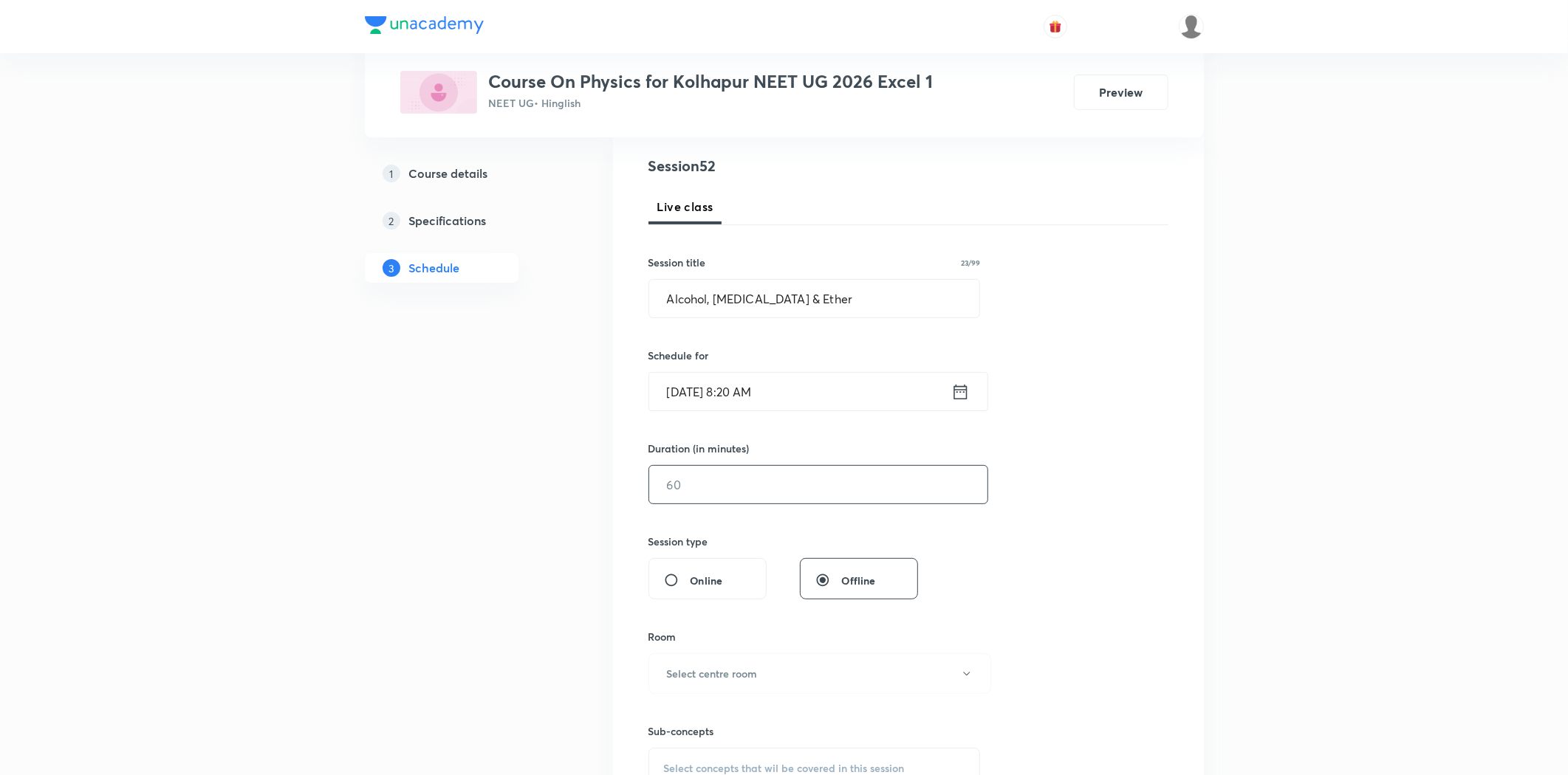
click at [724, 493] on input "text" at bounding box center [819, 484] width 339 height 38
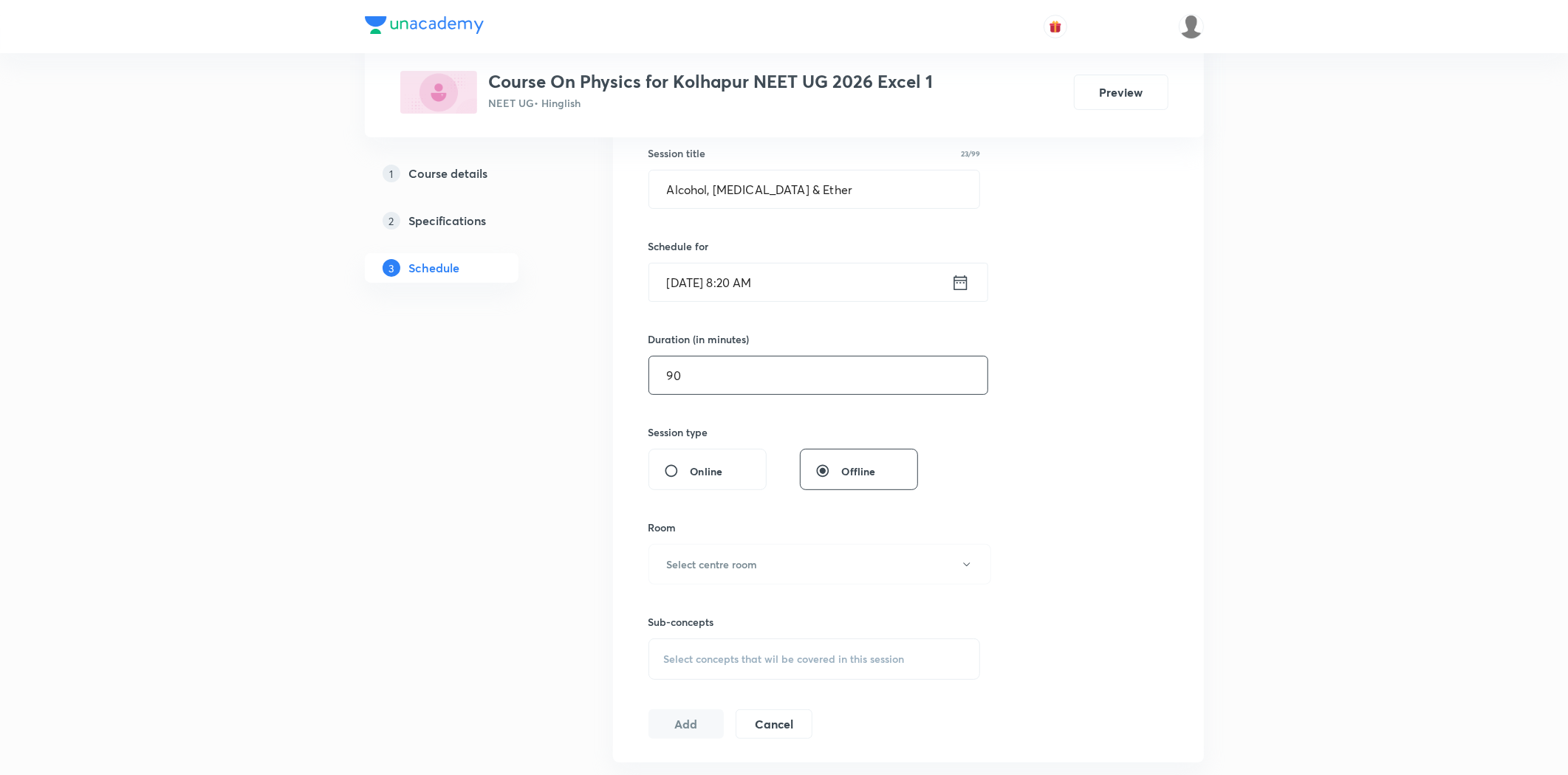
scroll to position [410, 0]
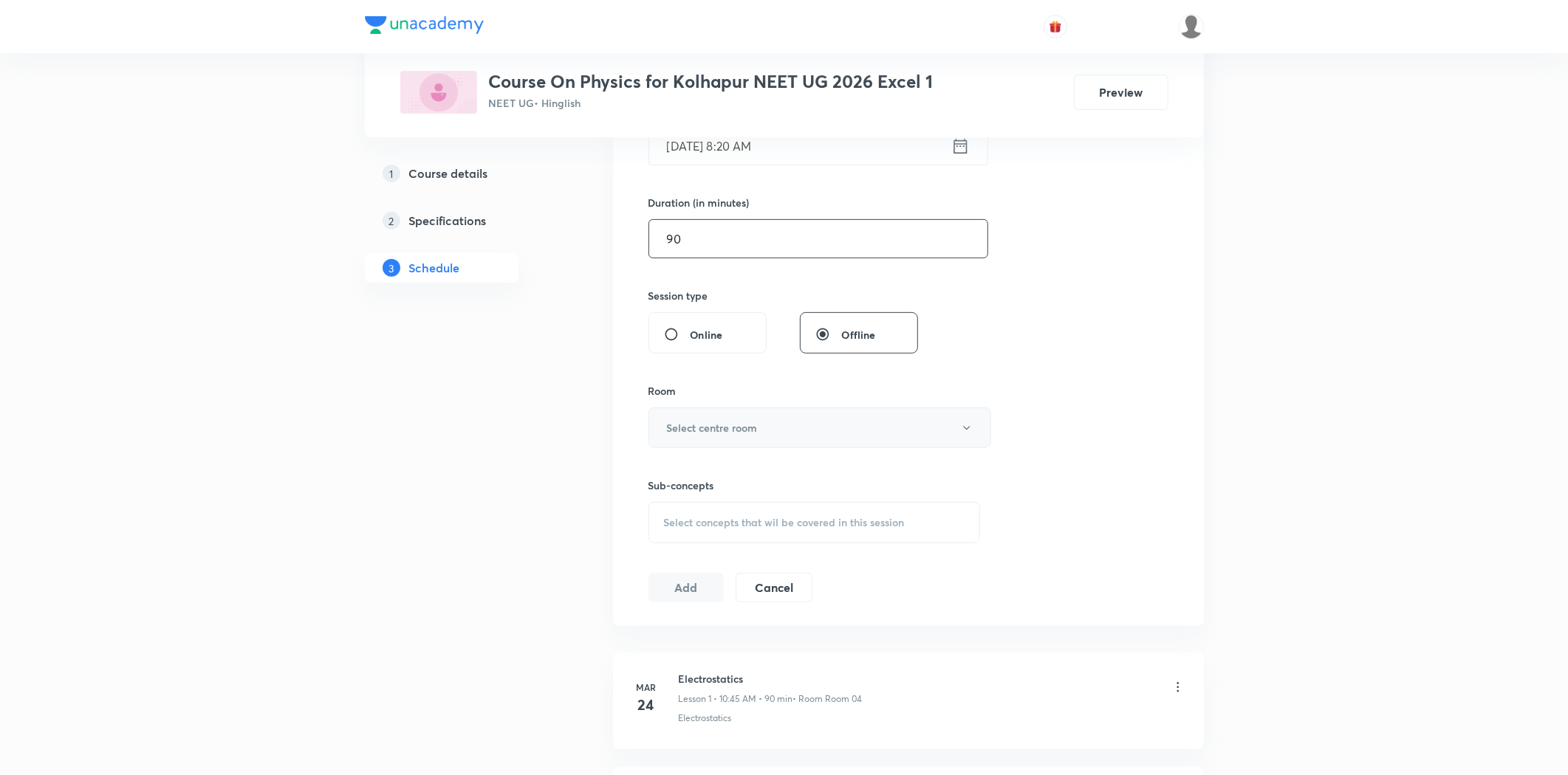
type input "90"
click at [697, 433] on h6 "Select centre room" at bounding box center [711, 428] width 91 height 15
click at [687, 561] on span "Room 04" at bounding box center [816, 557] width 323 height 15
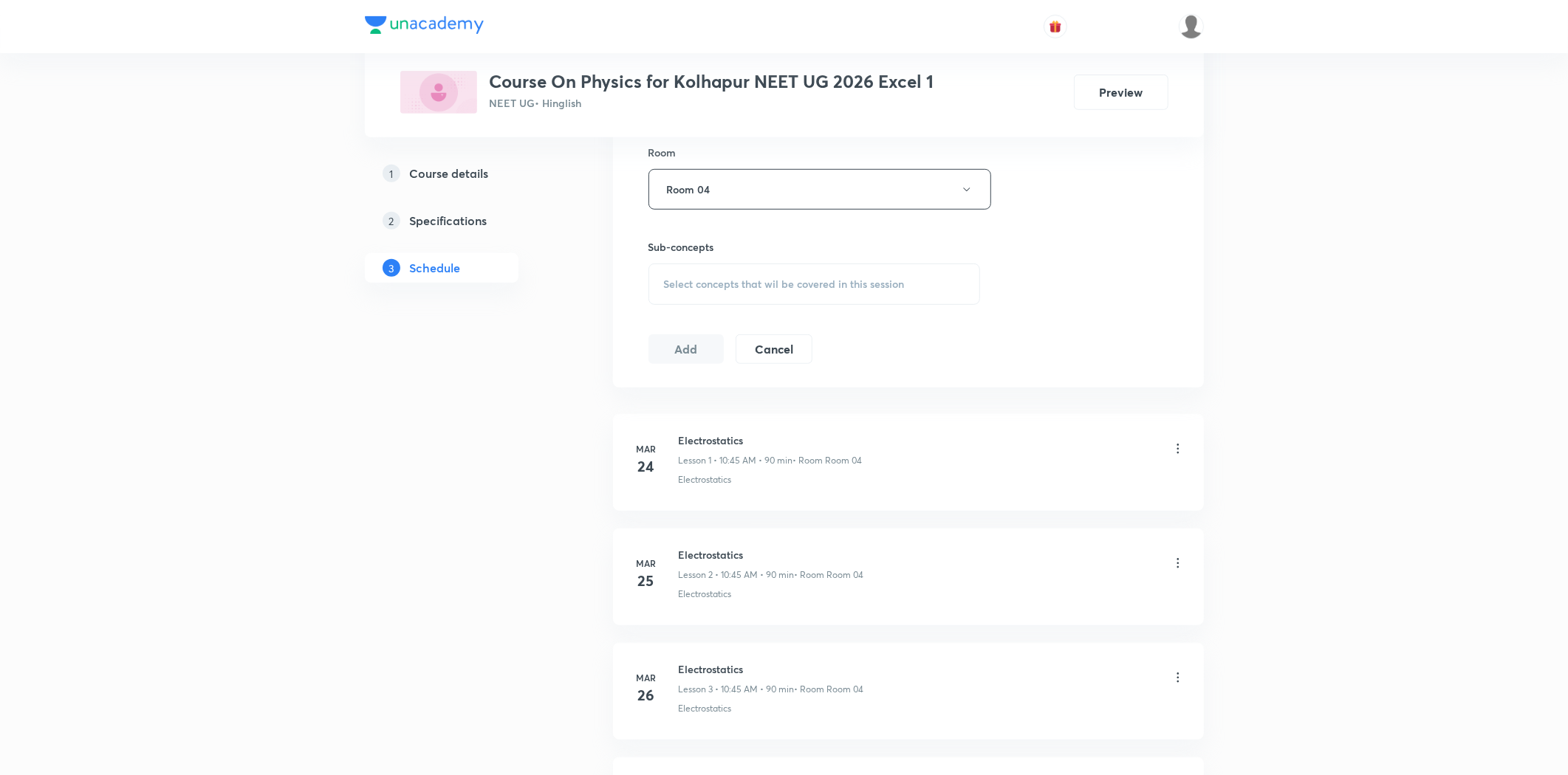
scroll to position [655, 0]
click at [702, 258] on div "Select concepts that wil be covered in this session" at bounding box center [814, 277] width 332 height 41
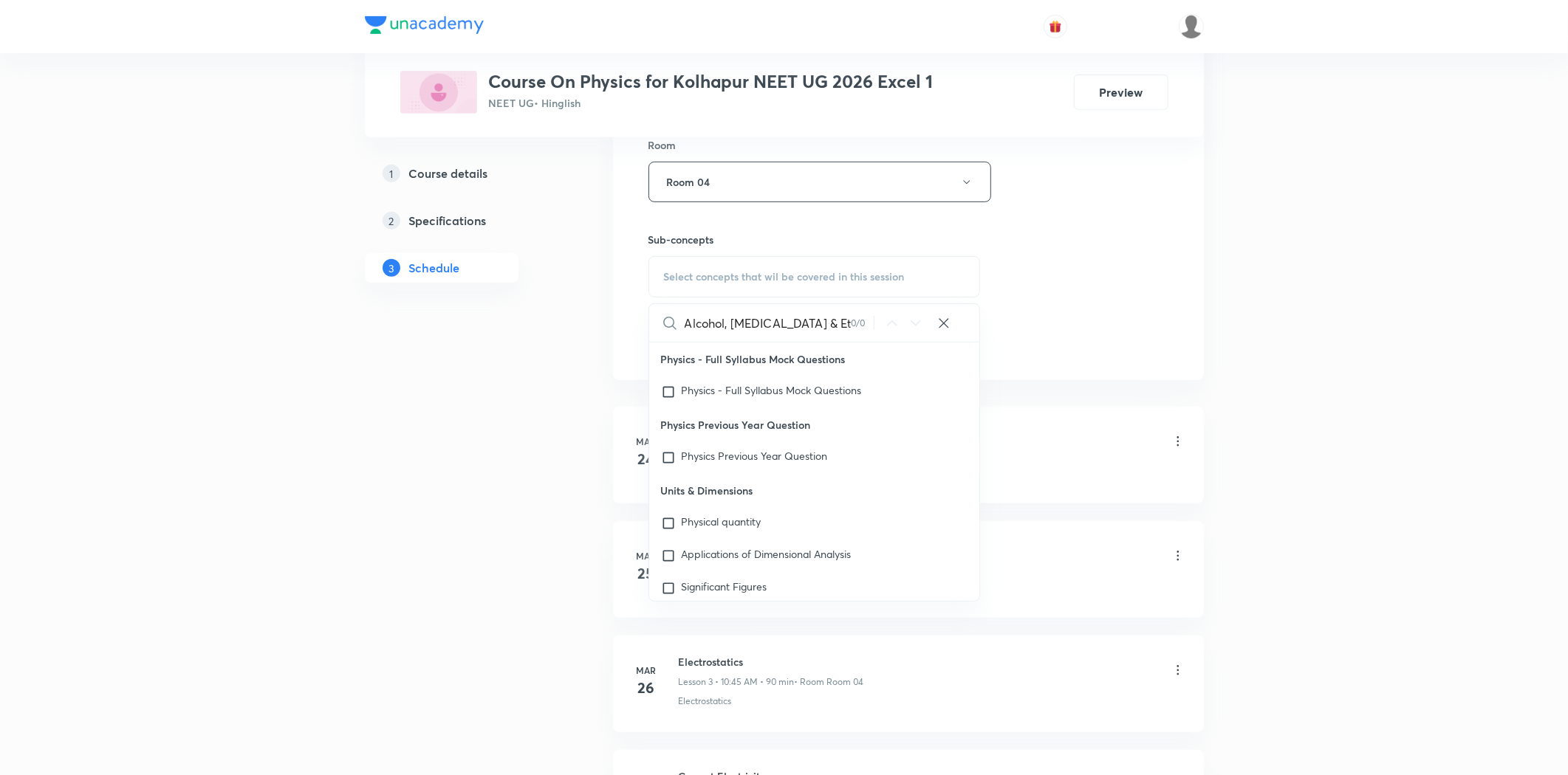
drag, startPoint x: 817, startPoint y: 326, endPoint x: 728, endPoint y: 328, distance: 89.0
click at [728, 328] on input "Alcohol, Phenol & Ether" at bounding box center [767, 323] width 166 height 38
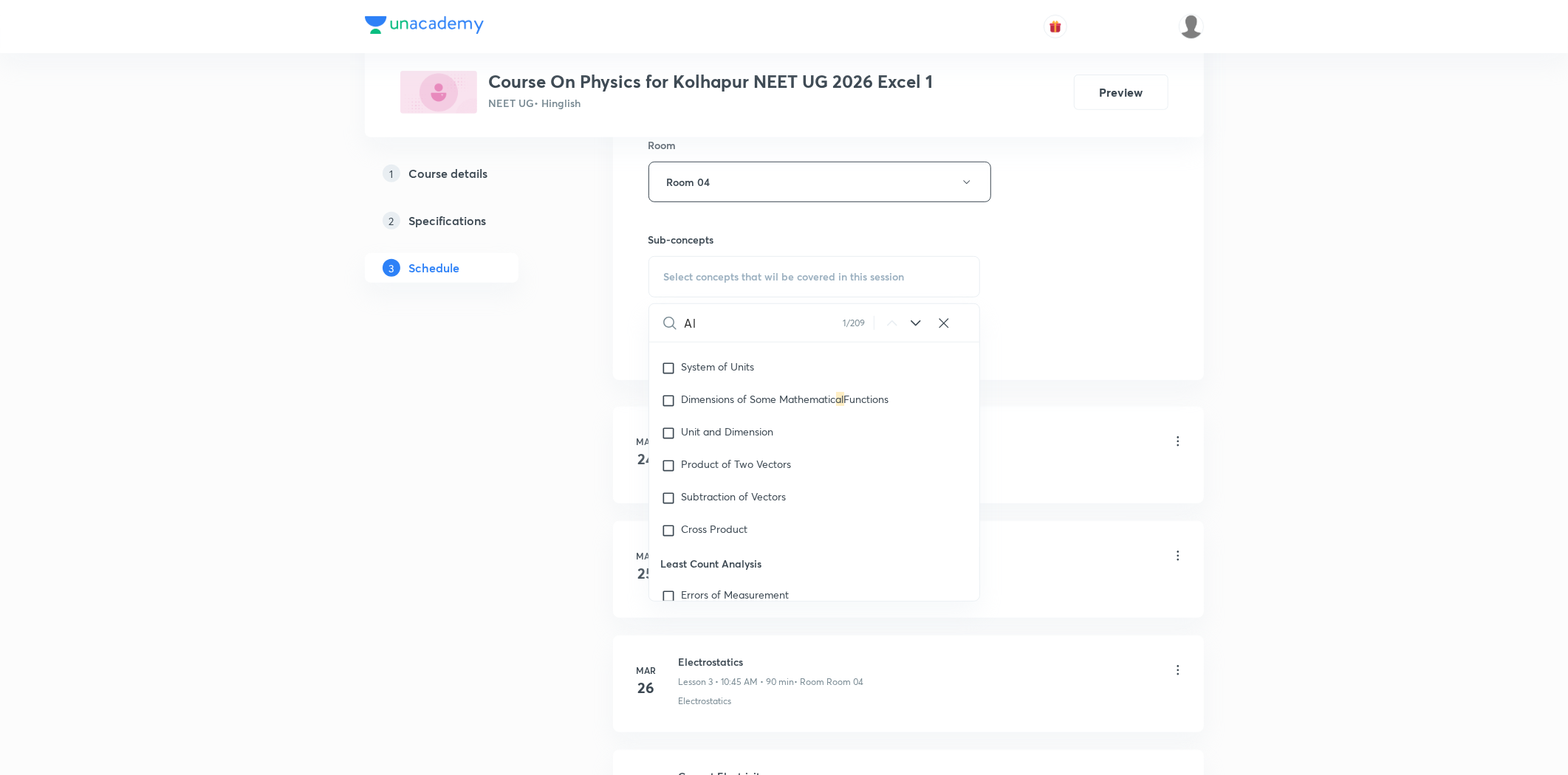
type input "A"
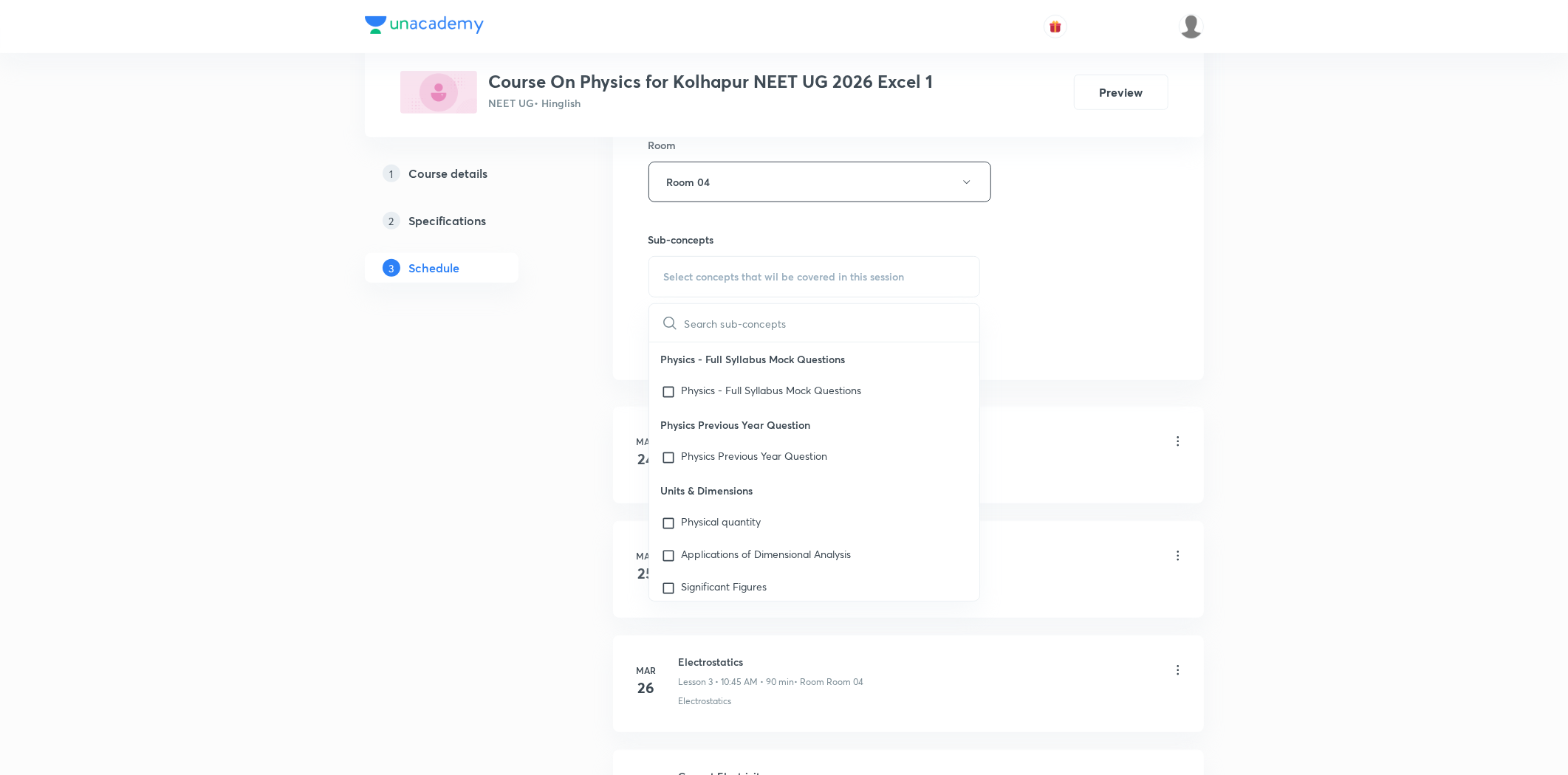
click at [1039, 369] on div "Session 52 Live class Session title 23/99 Alcohol, Phenol & Ether ​ Schedule fo…" at bounding box center [909, 10] width 591 height 740
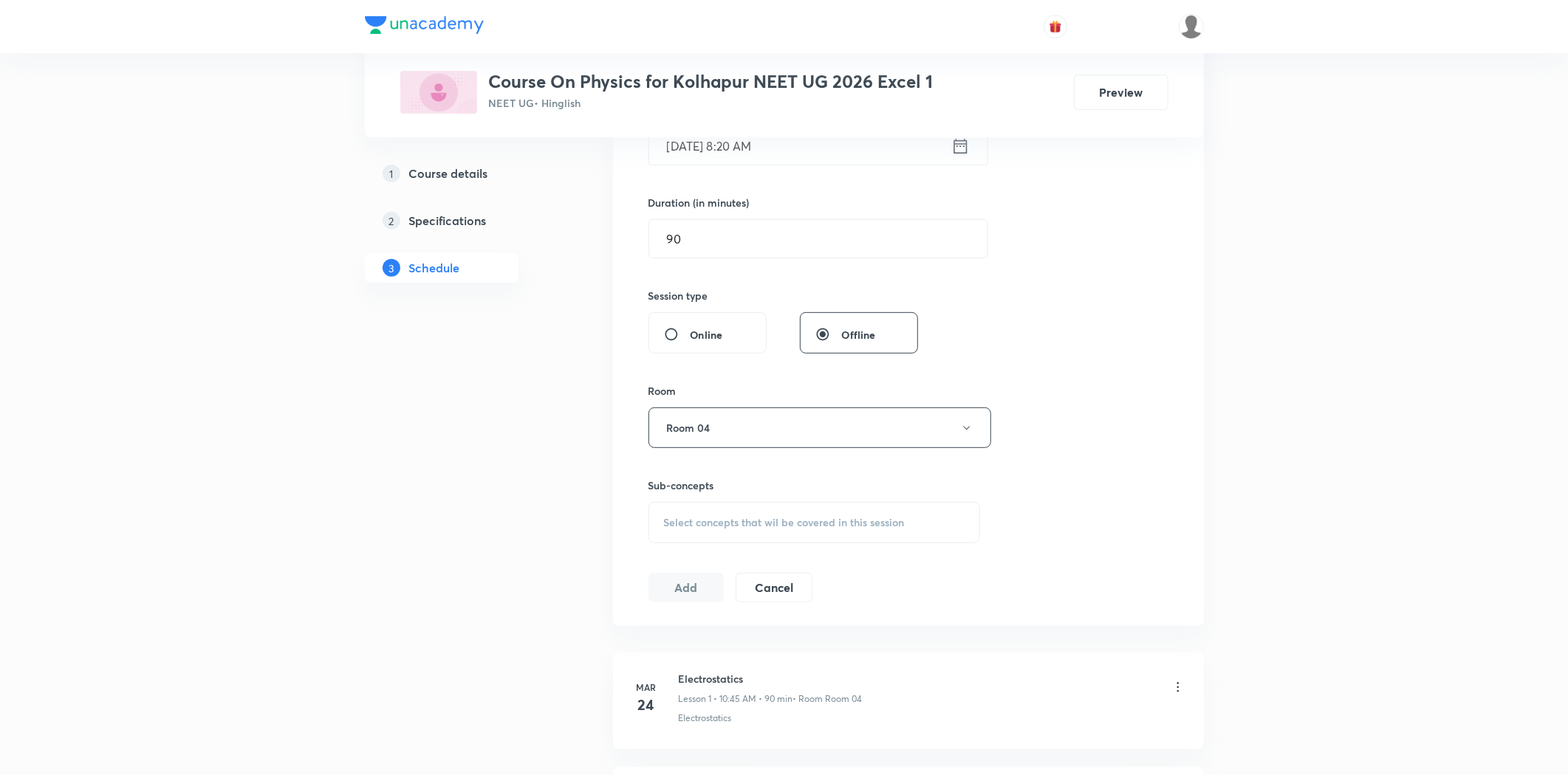
scroll to position [246, 0]
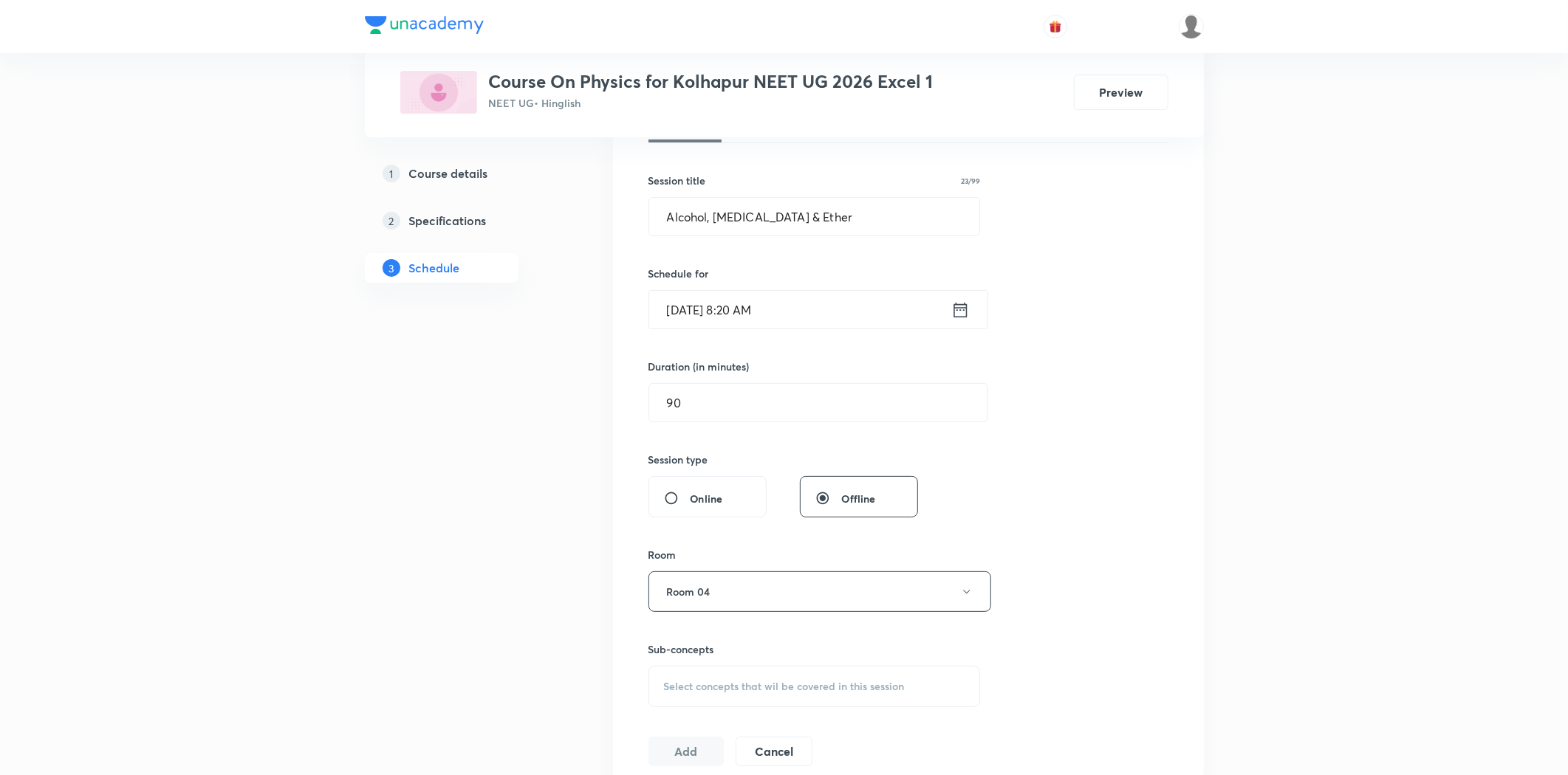
click at [810, 311] on input "Sep 2, 2025, 8:20 AM" at bounding box center [800, 310] width 302 height 38
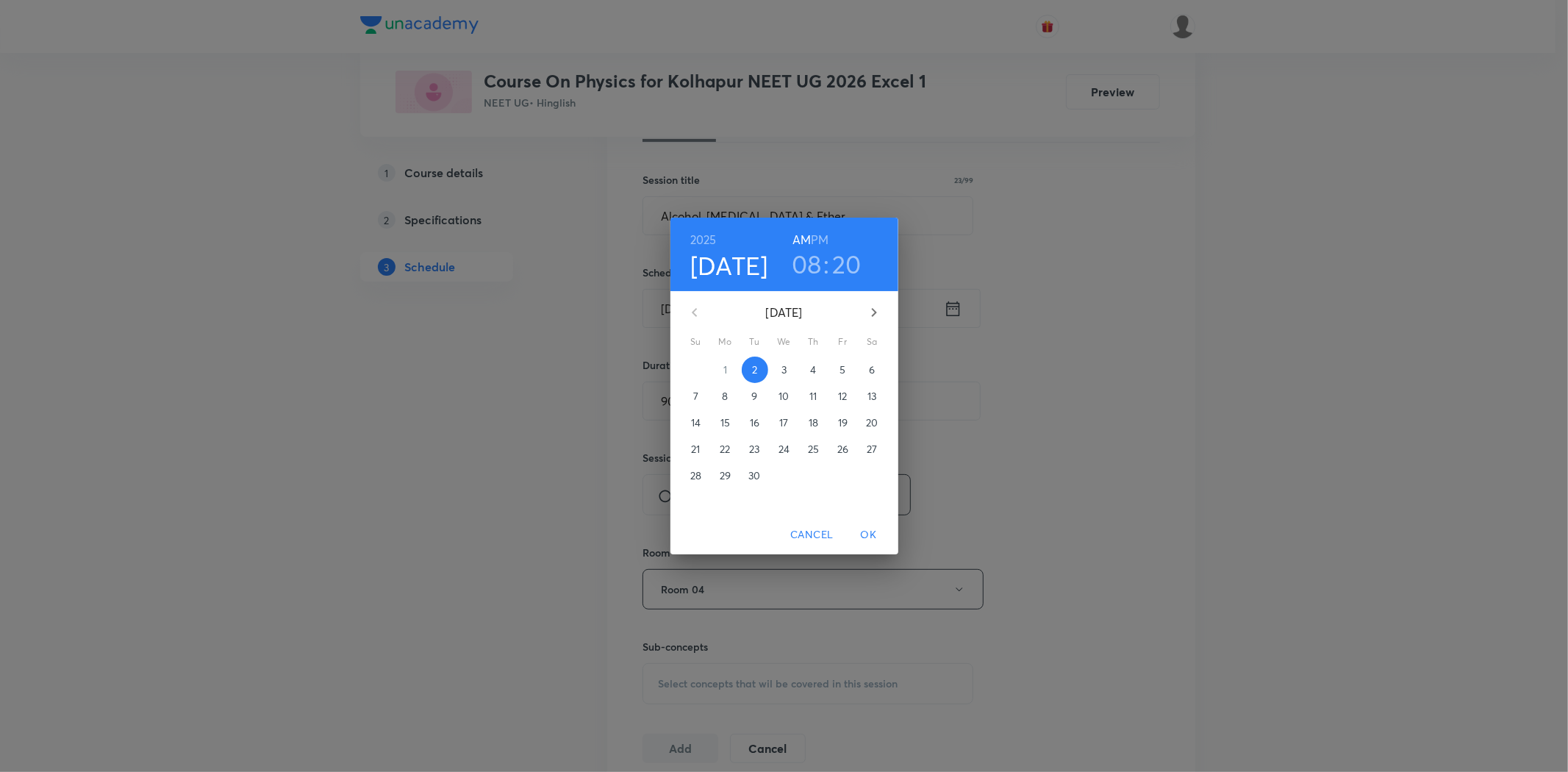
click at [782, 372] on p "3" at bounding box center [784, 369] width 5 height 14
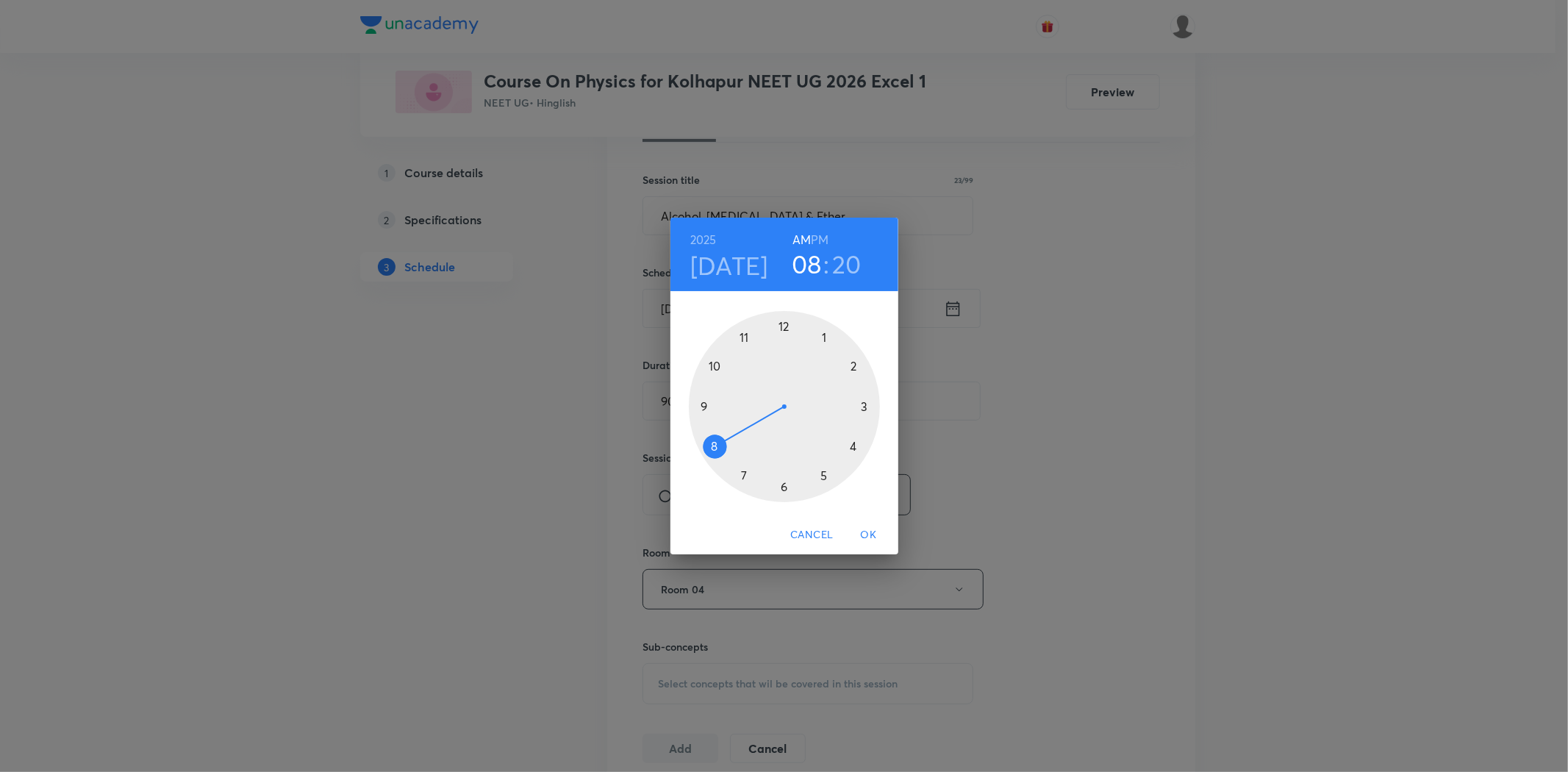
click at [715, 444] on div at bounding box center [784, 406] width 191 height 191
drag, startPoint x: 782, startPoint y: 328, endPoint x: 767, endPoint y: 405, distance: 78.4
click at [782, 331] on div at bounding box center [784, 406] width 191 height 191
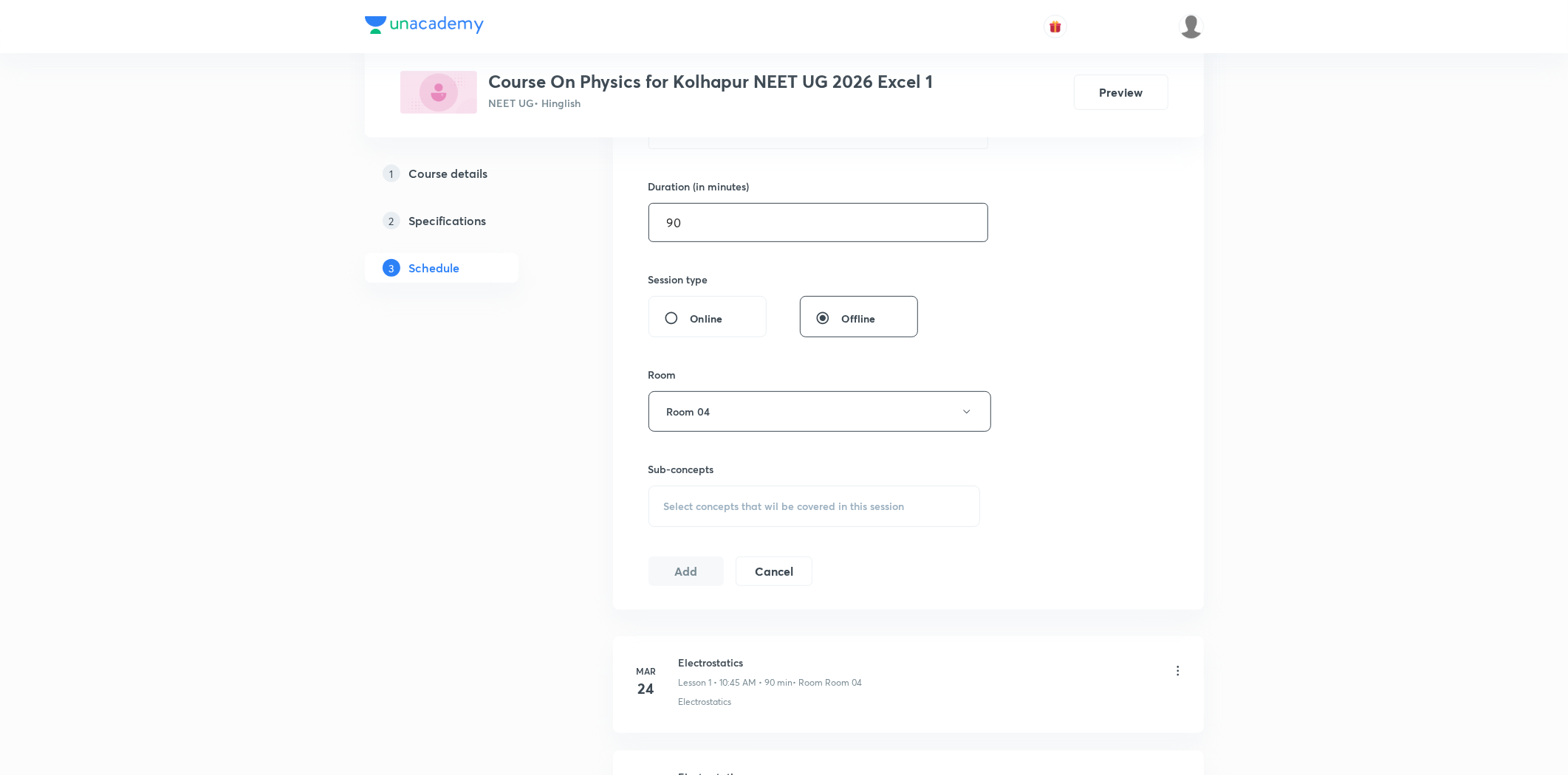
scroll to position [573, 0]
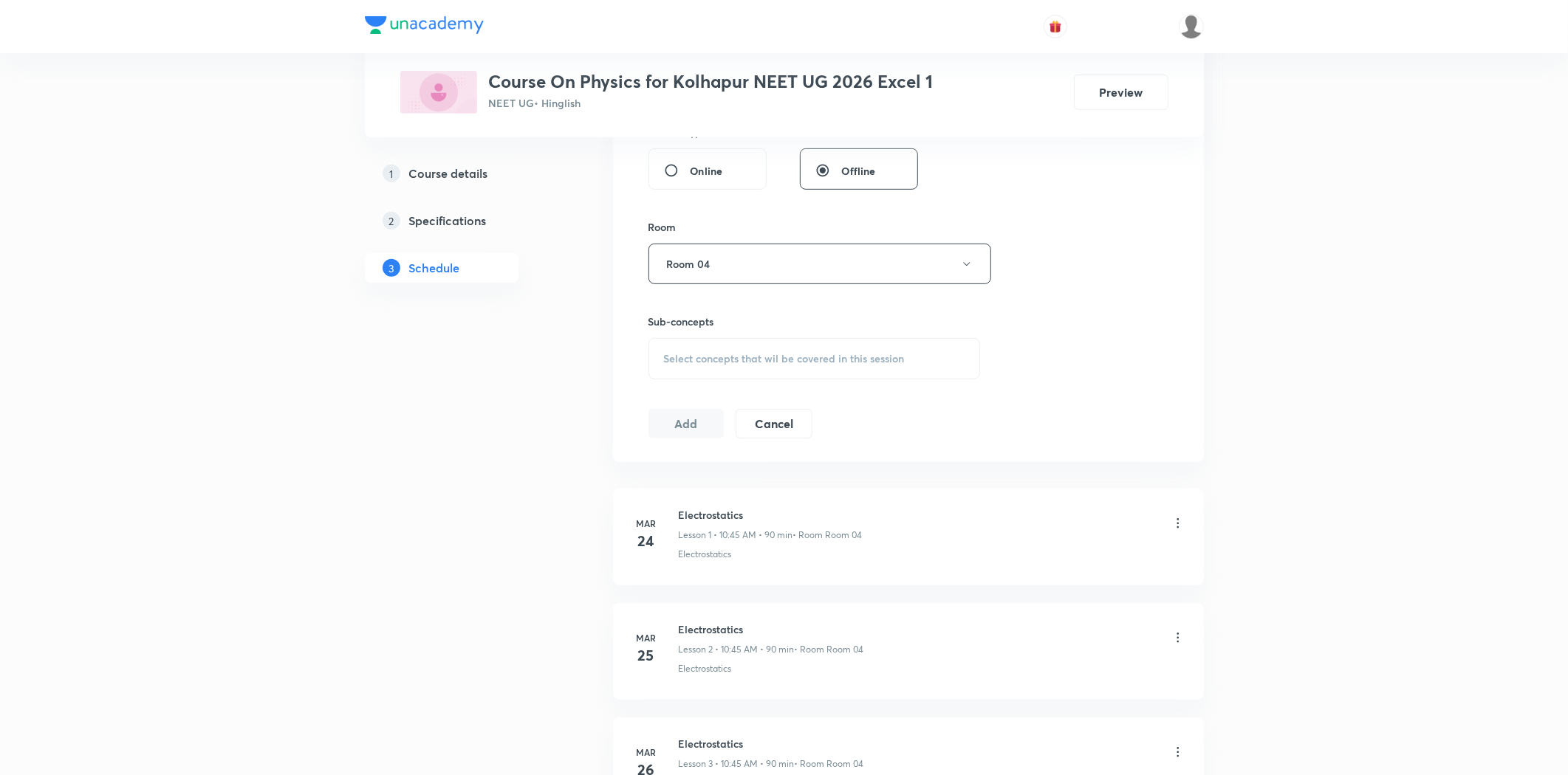
click at [743, 360] on span "Select concepts that wil be covered in this session" at bounding box center [784, 358] width 240 height 12
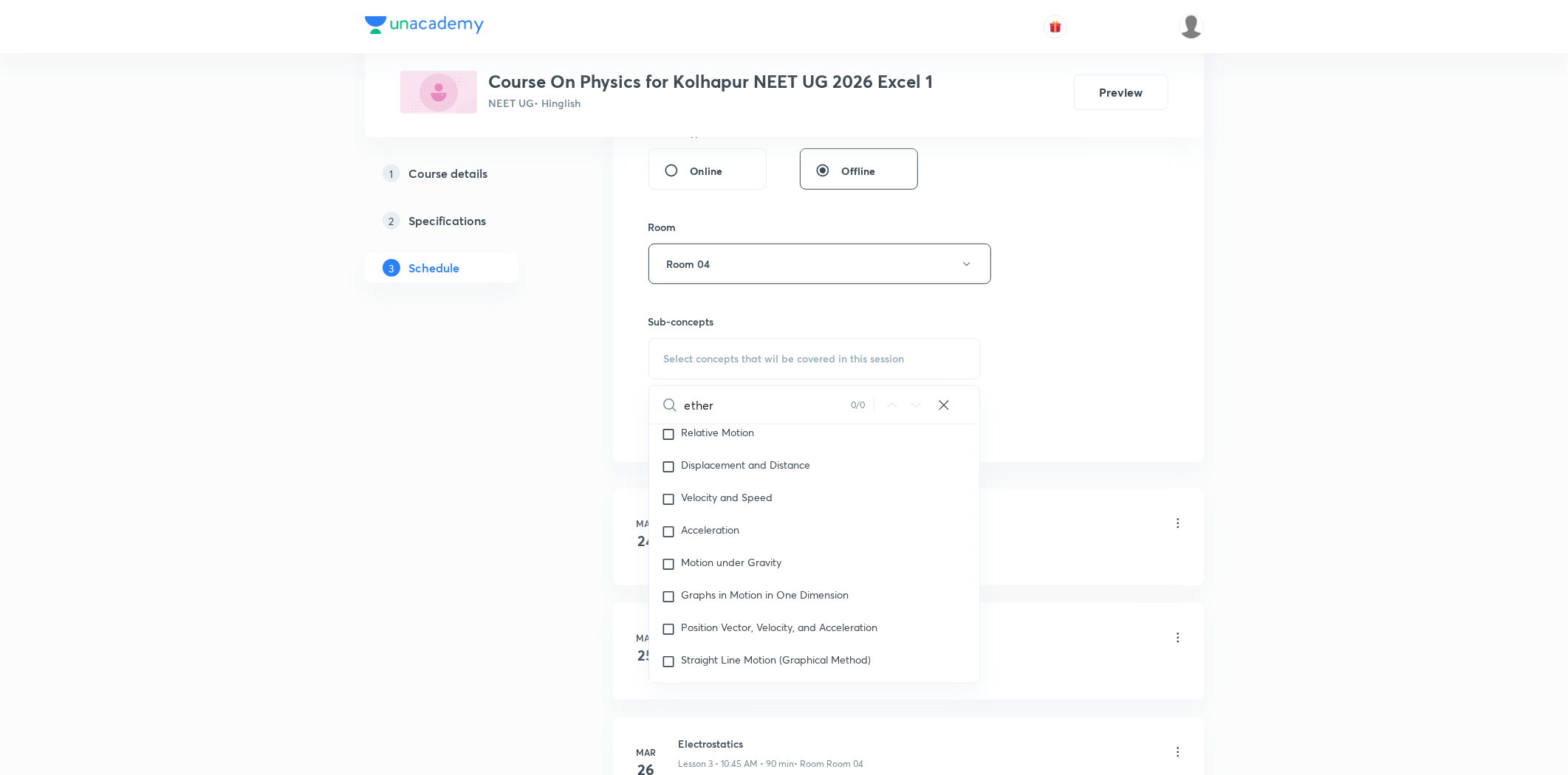
scroll to position [7267, 0]
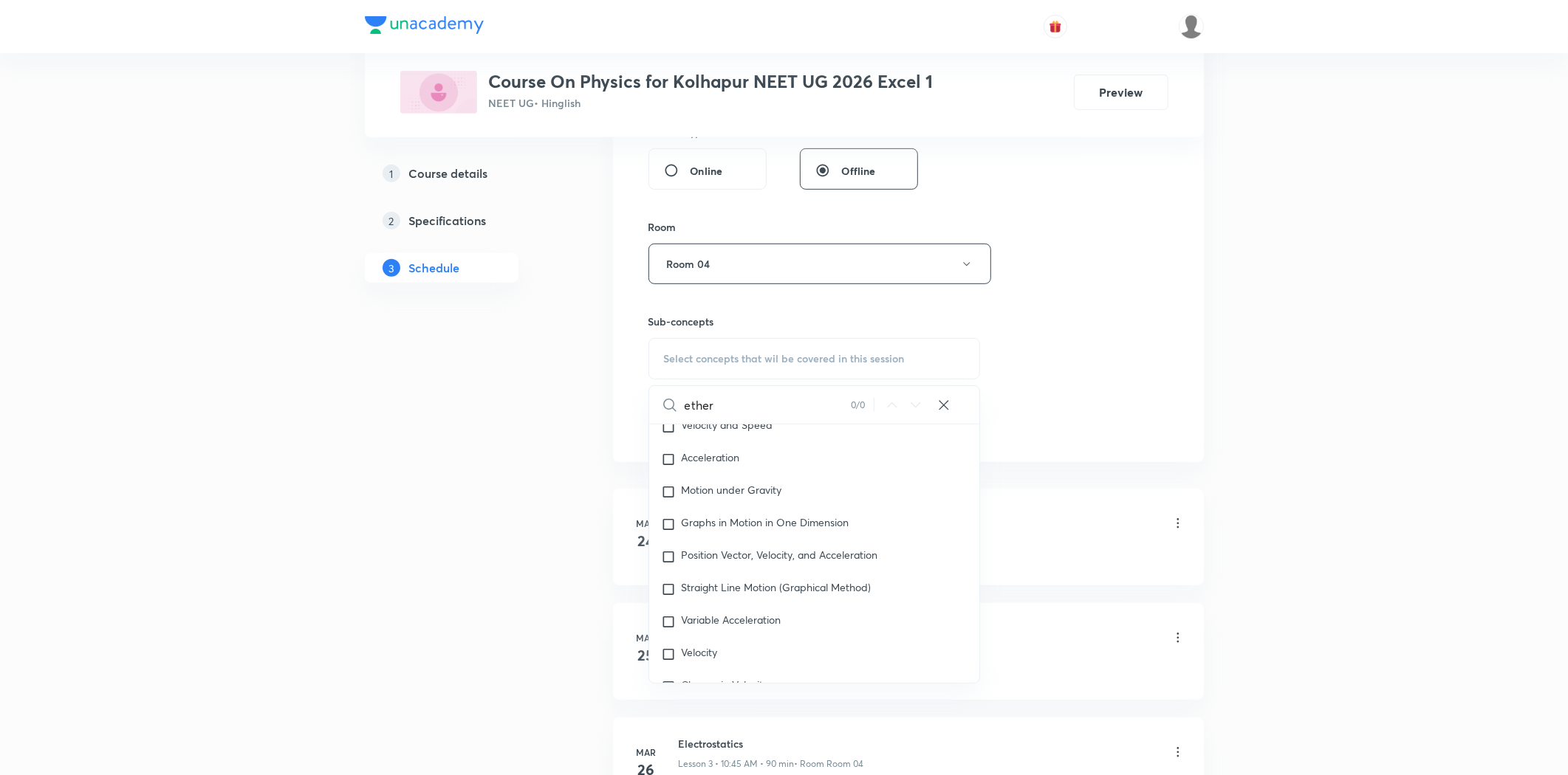
type input "ether"
click at [947, 401] on icon at bounding box center [944, 404] width 10 height 10
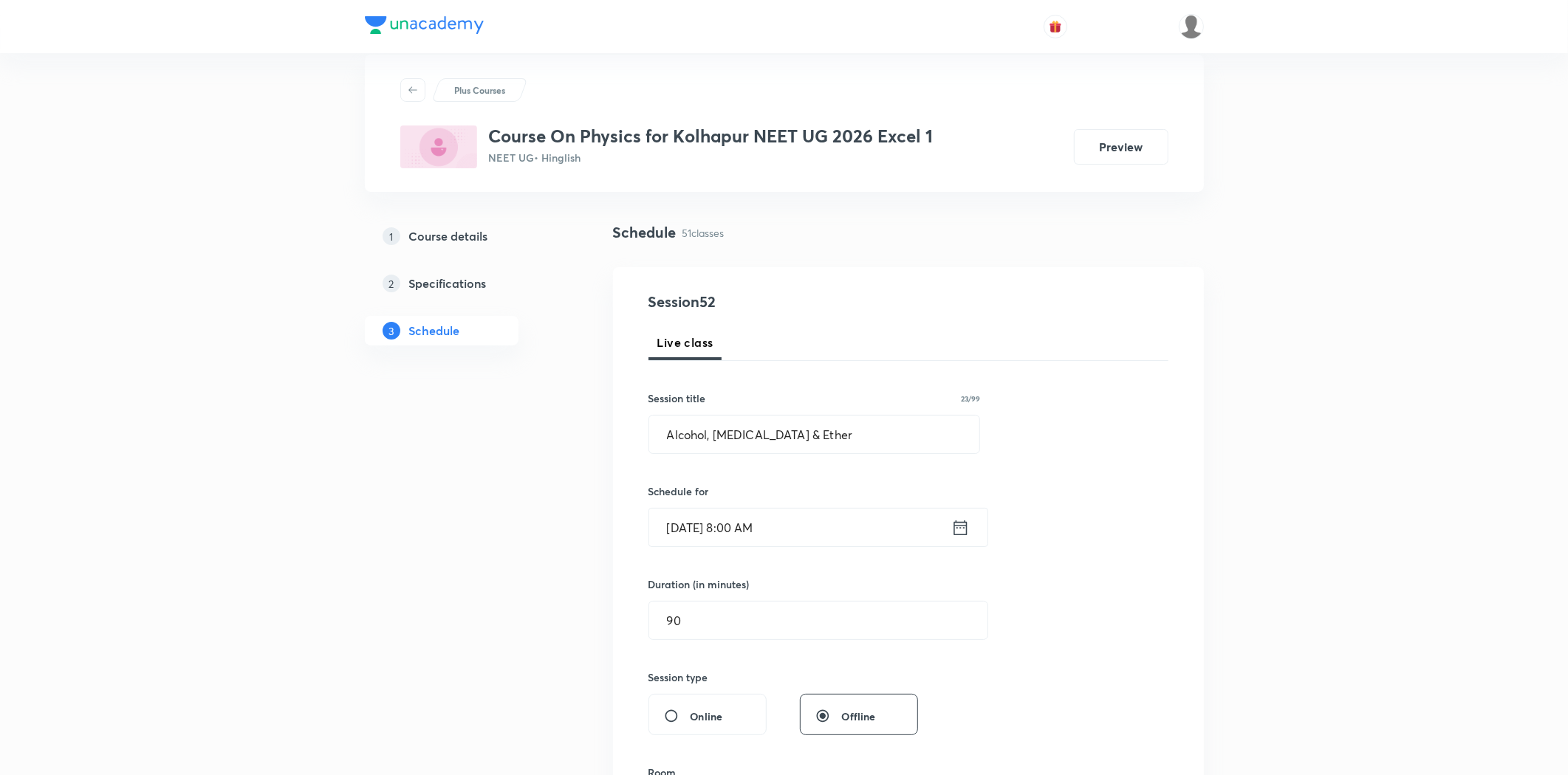
scroll to position [0, 0]
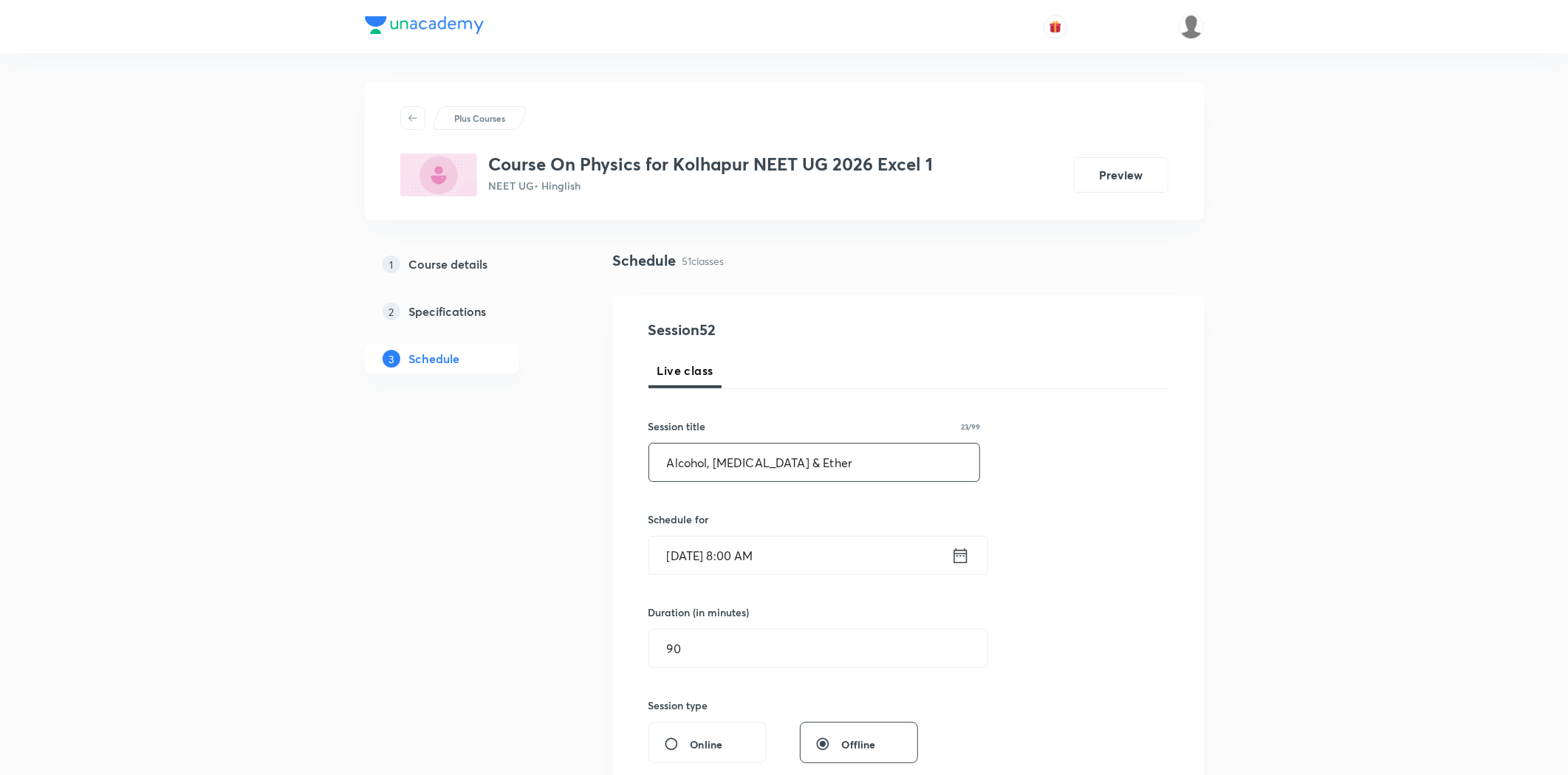
drag, startPoint x: 809, startPoint y: 463, endPoint x: 626, endPoint y: 489, distance: 184.8
click at [626, 489] on div "Session 52 Live class Session title 23/99 Alcohol, Phenol & Ether ​ Schedule fo…" at bounding box center [909, 665] width 591 height 740
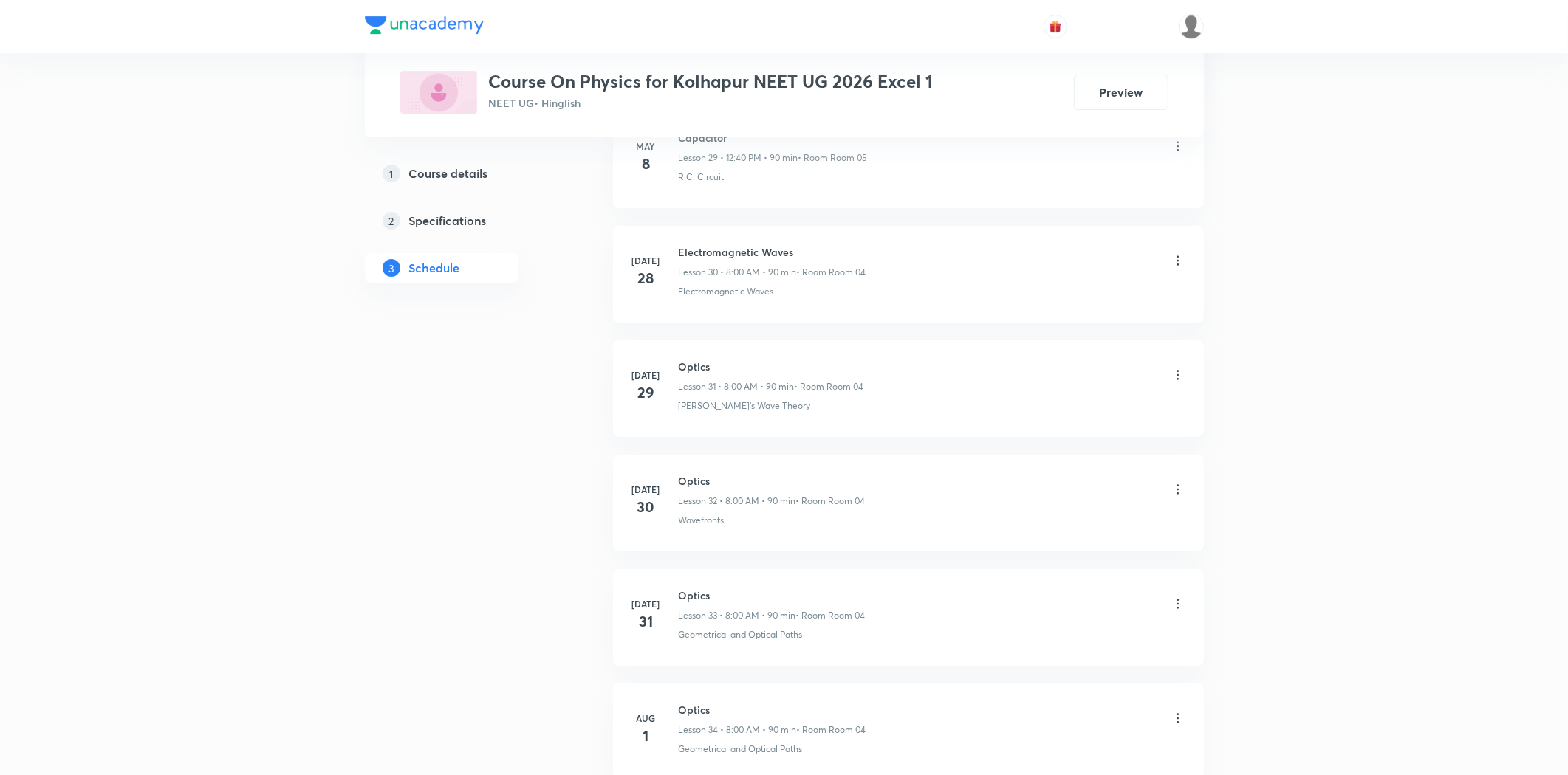
scroll to position [6250, 0]
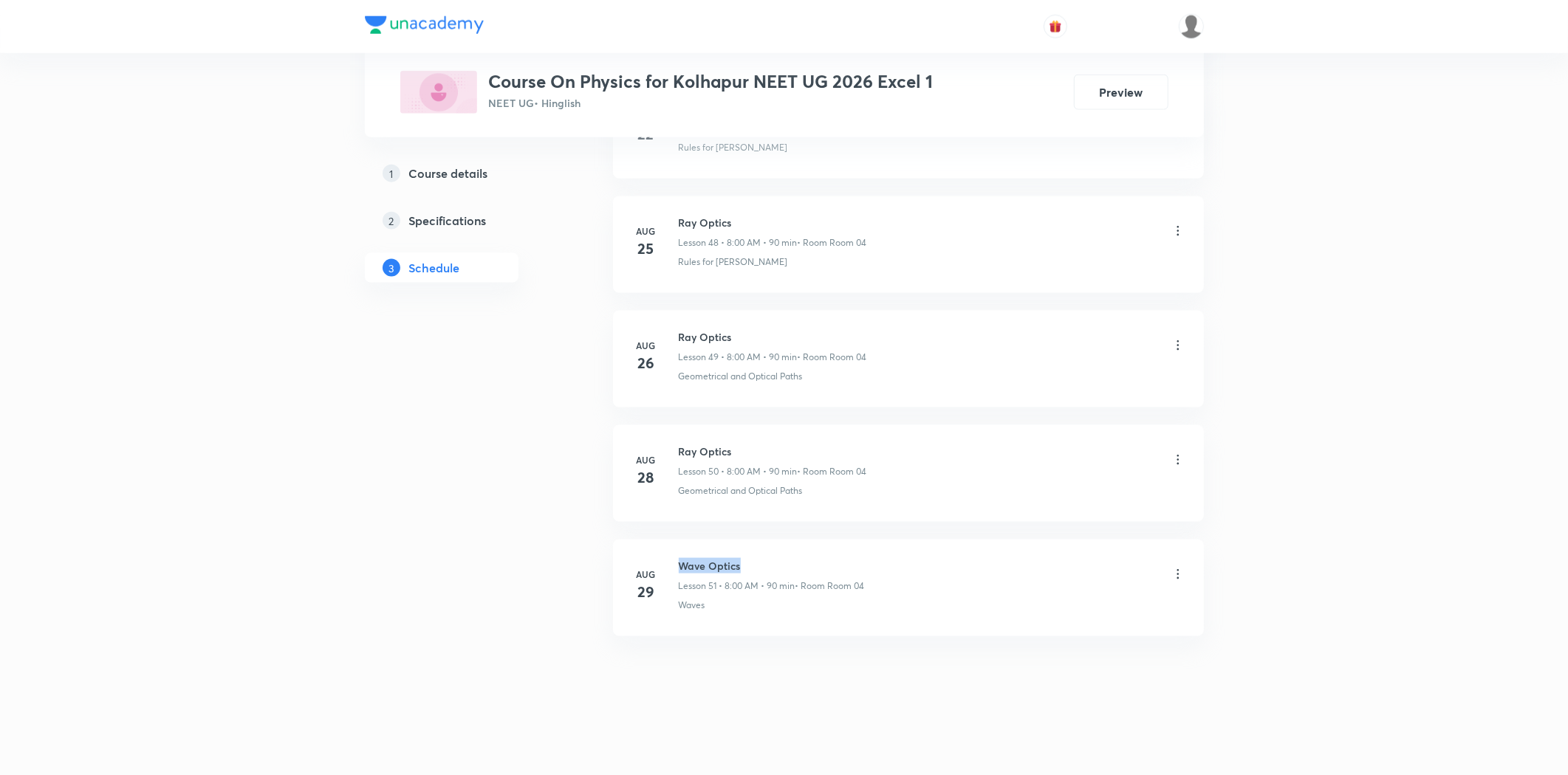
drag, startPoint x: 680, startPoint y: 563, endPoint x: 757, endPoint y: 563, distance: 77.0
click at [757, 563] on h6 "Wave Optics" at bounding box center [772, 565] width 186 height 15
copy h6 "Wave Optics"
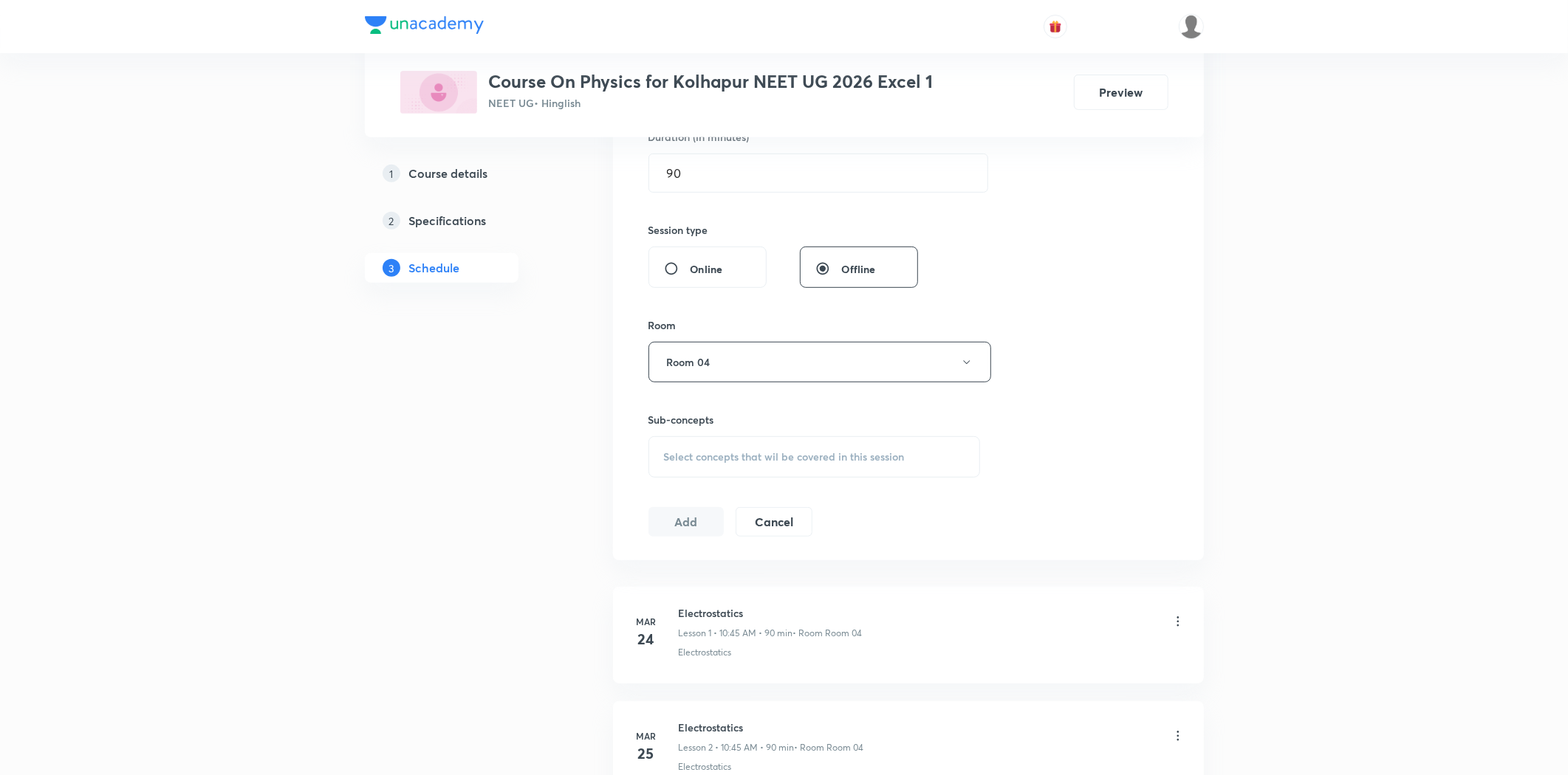
scroll to position [201, 0]
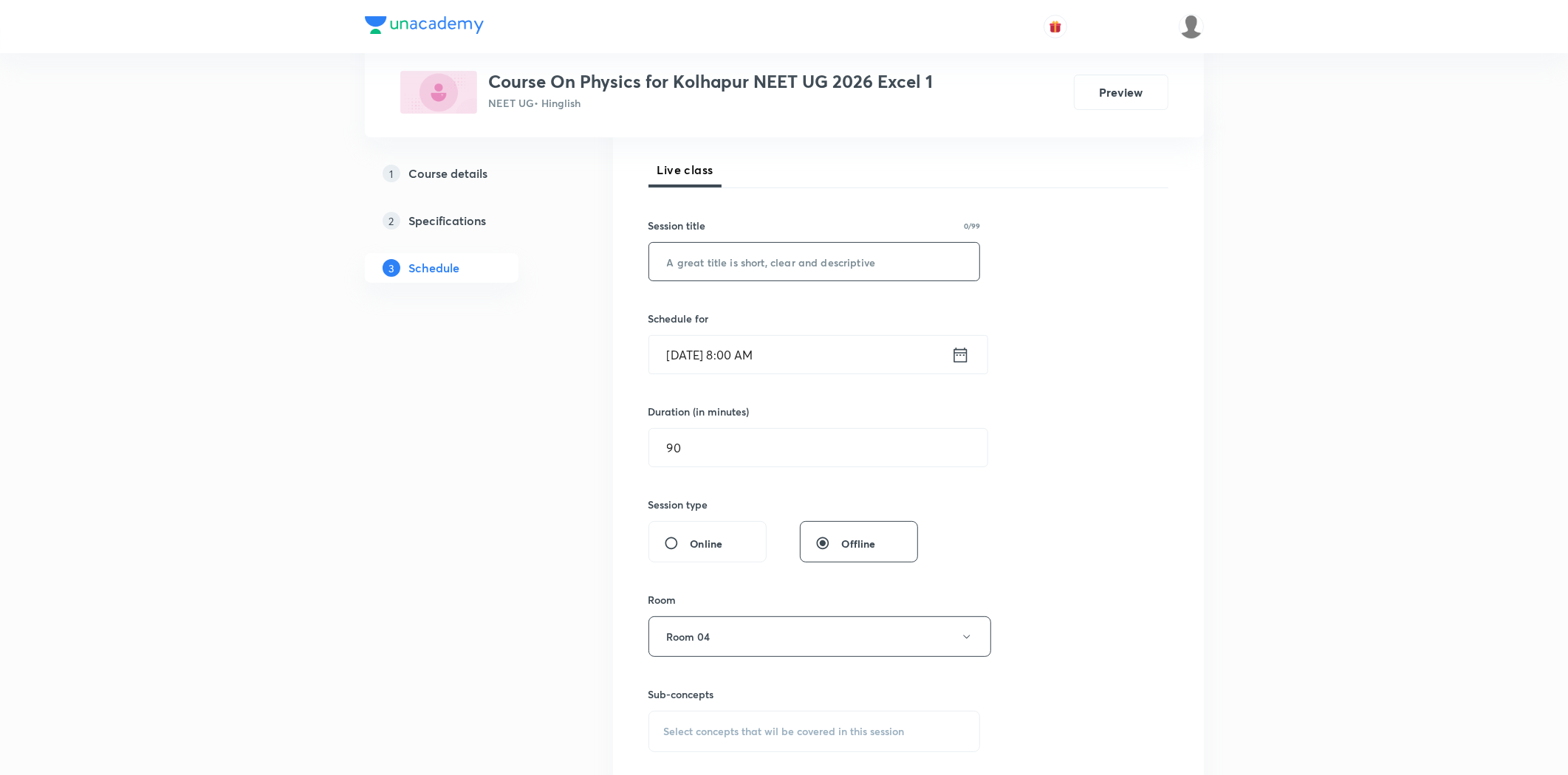
click at [709, 256] on input "text" at bounding box center [814, 262] width 331 height 38
paste input "Wave Optics"
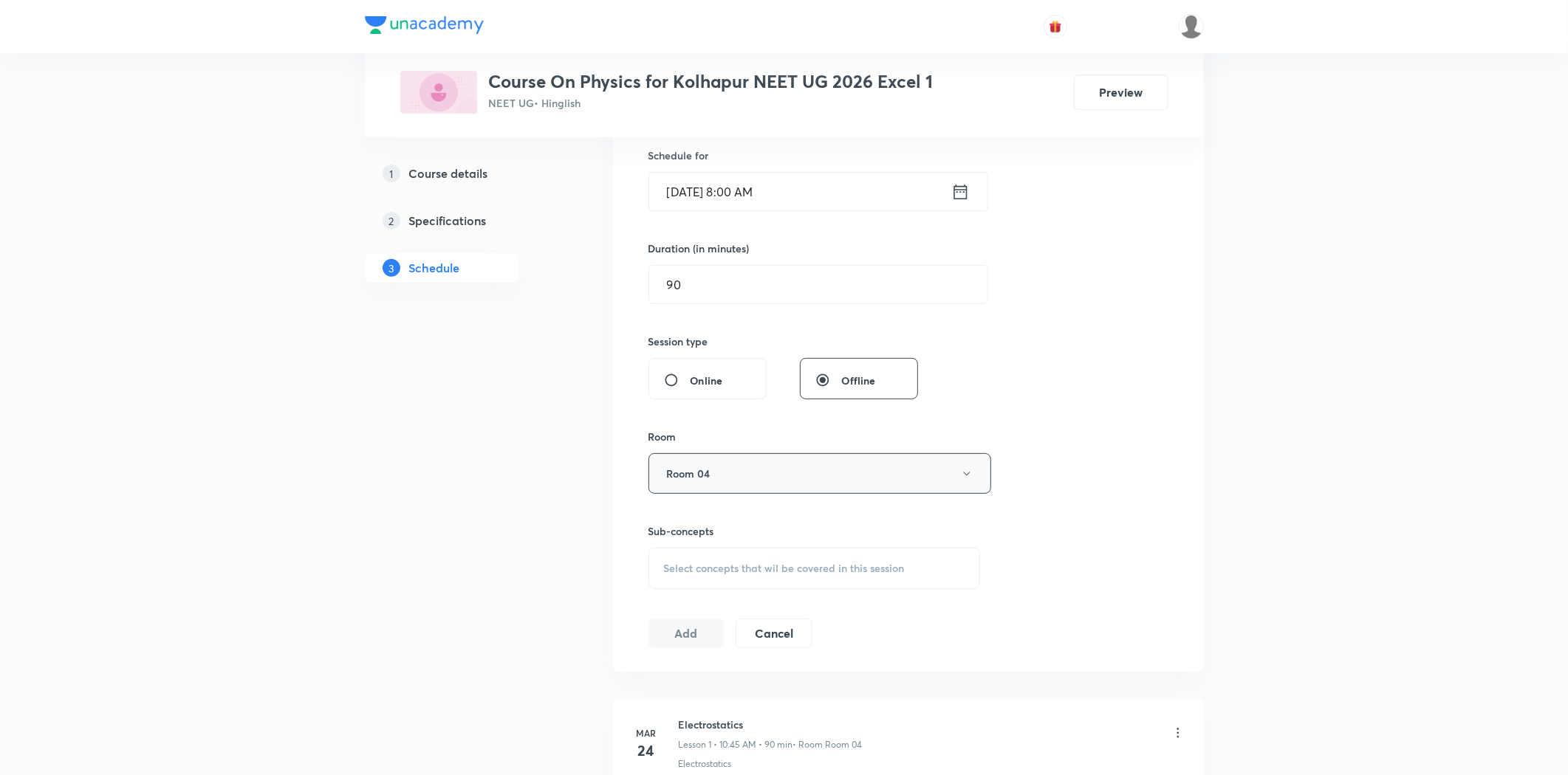
scroll to position [365, 0]
type input "Wave Optics"
click at [725, 554] on div "Select concepts that wil be covered in this session" at bounding box center [814, 568] width 332 height 41
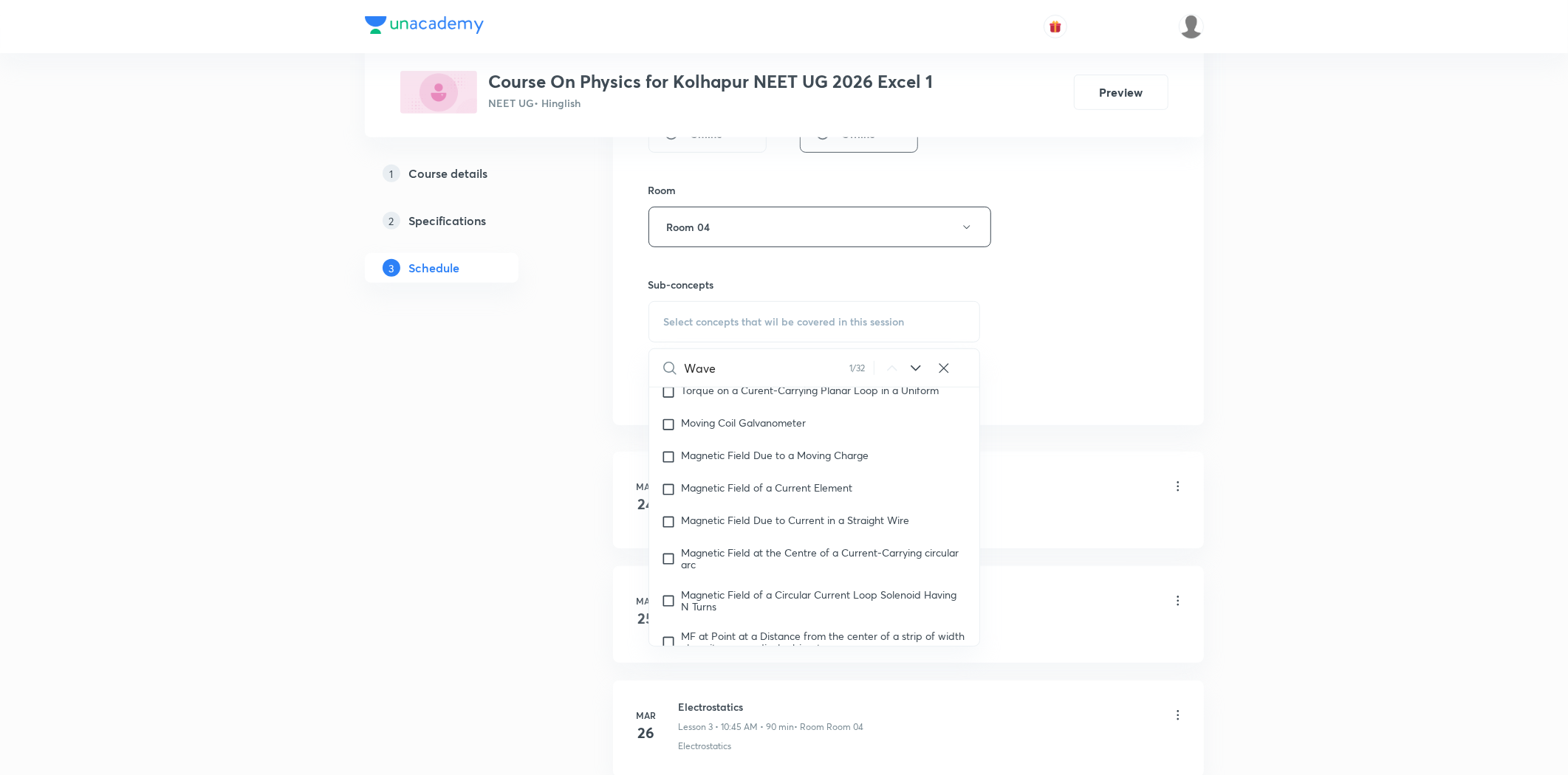
scroll to position [14699, 0]
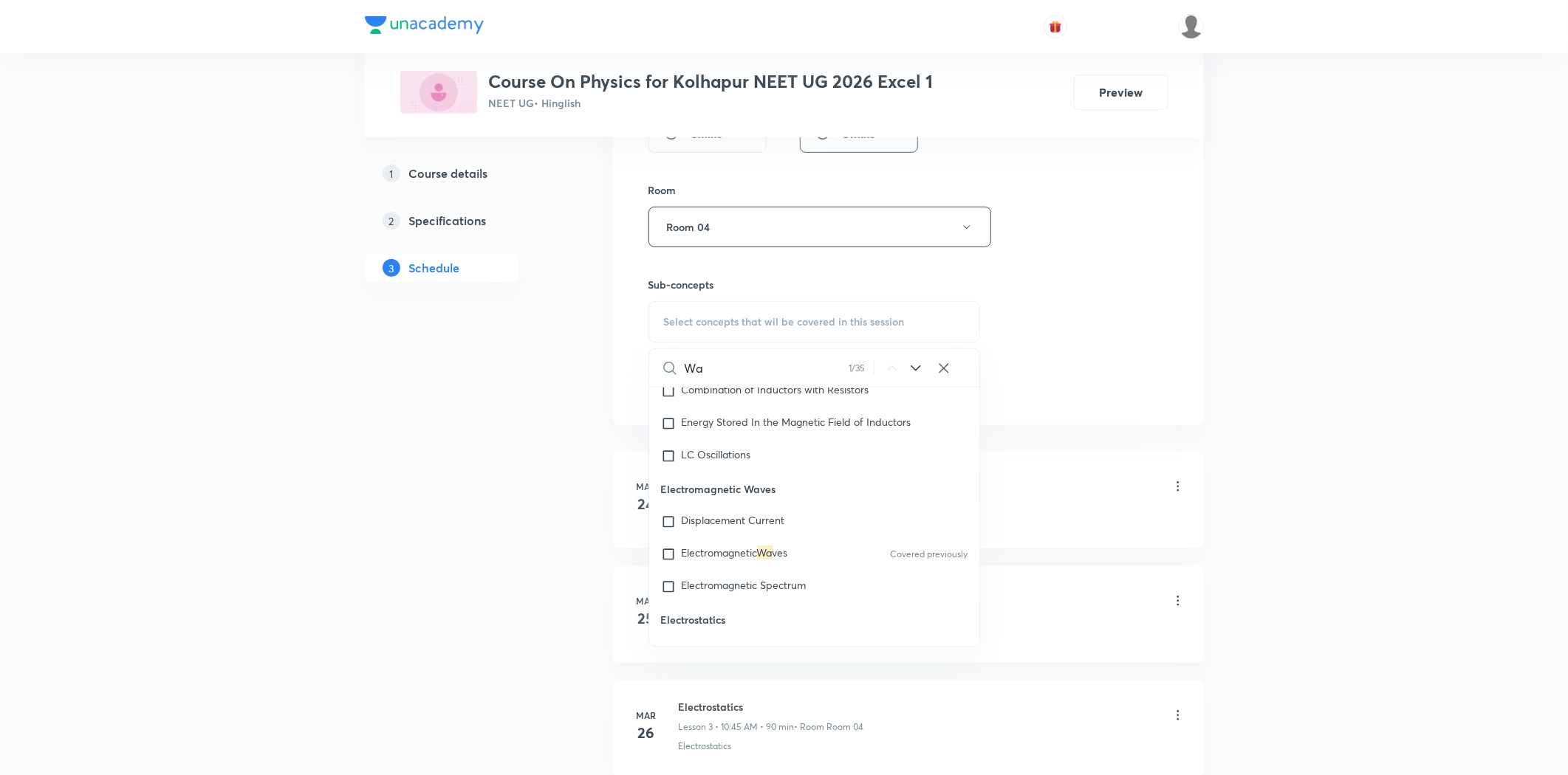
type input "W"
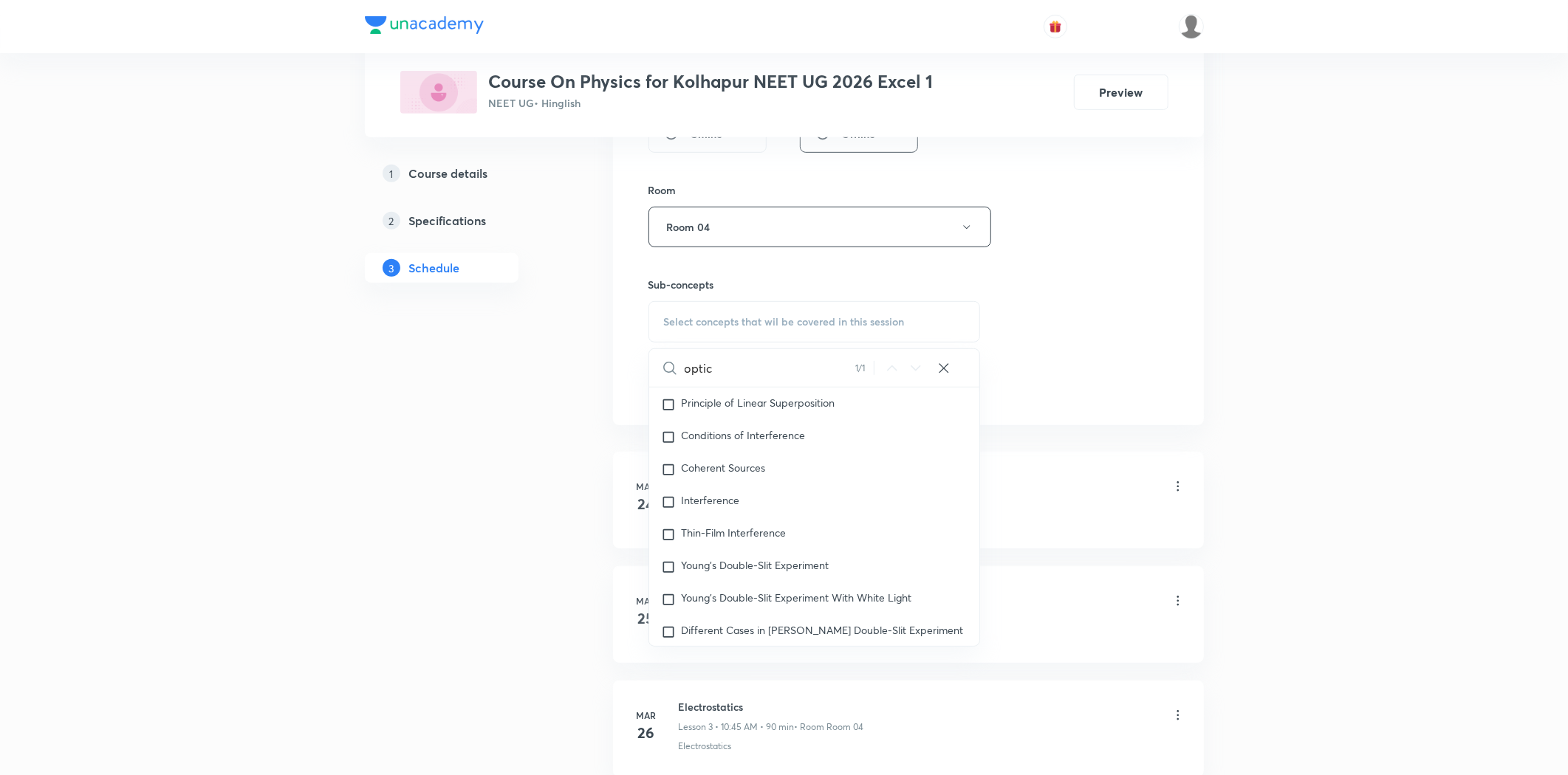
scroll to position [22227, 0]
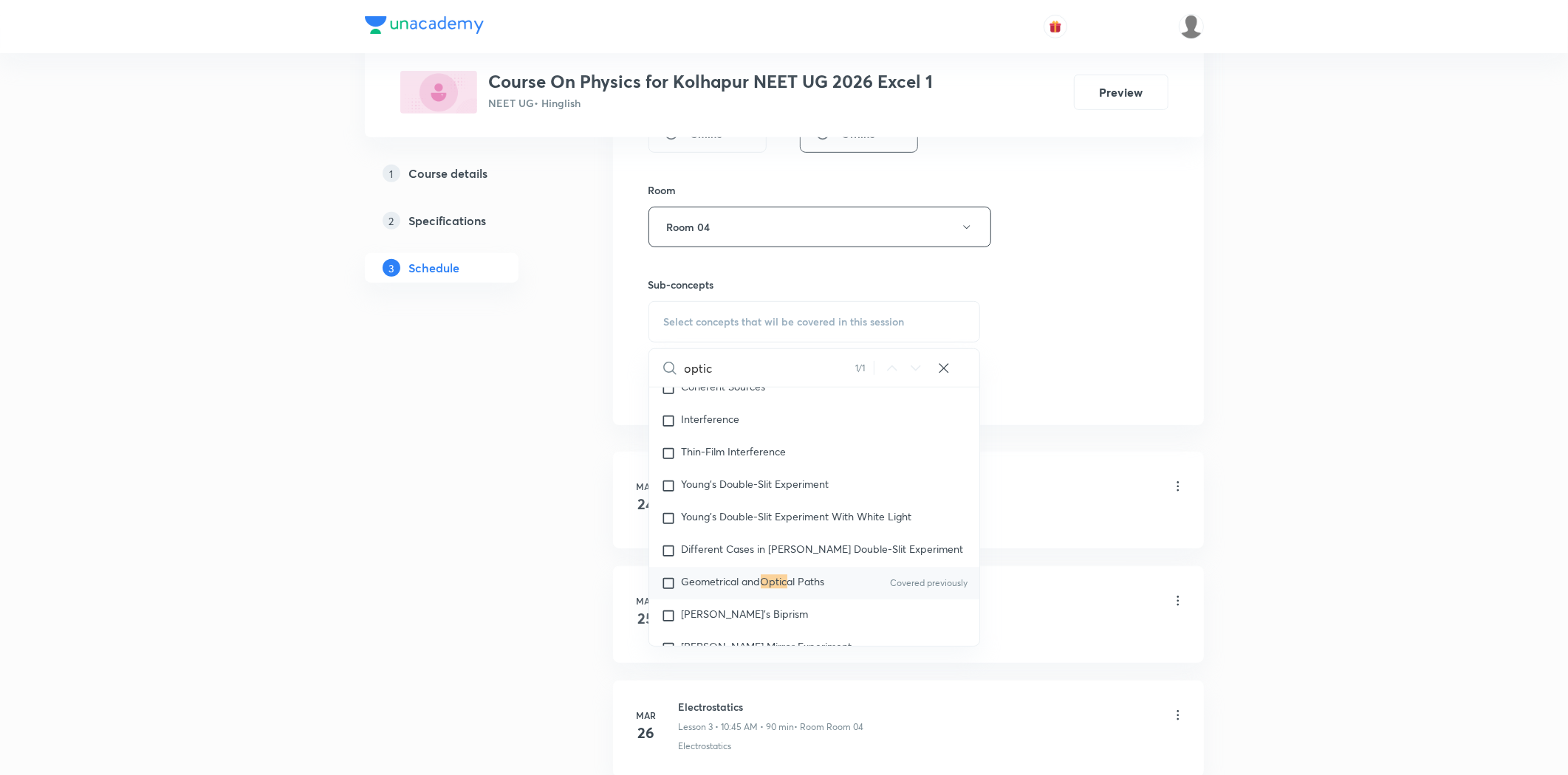
type input "optic"
drag, startPoint x: 737, startPoint y: 580, endPoint x: 372, endPoint y: 550, distance: 366.2
click at [735, 580] on span "Geometrical and" at bounding box center [721, 581] width 79 height 14
checkbox input "true"
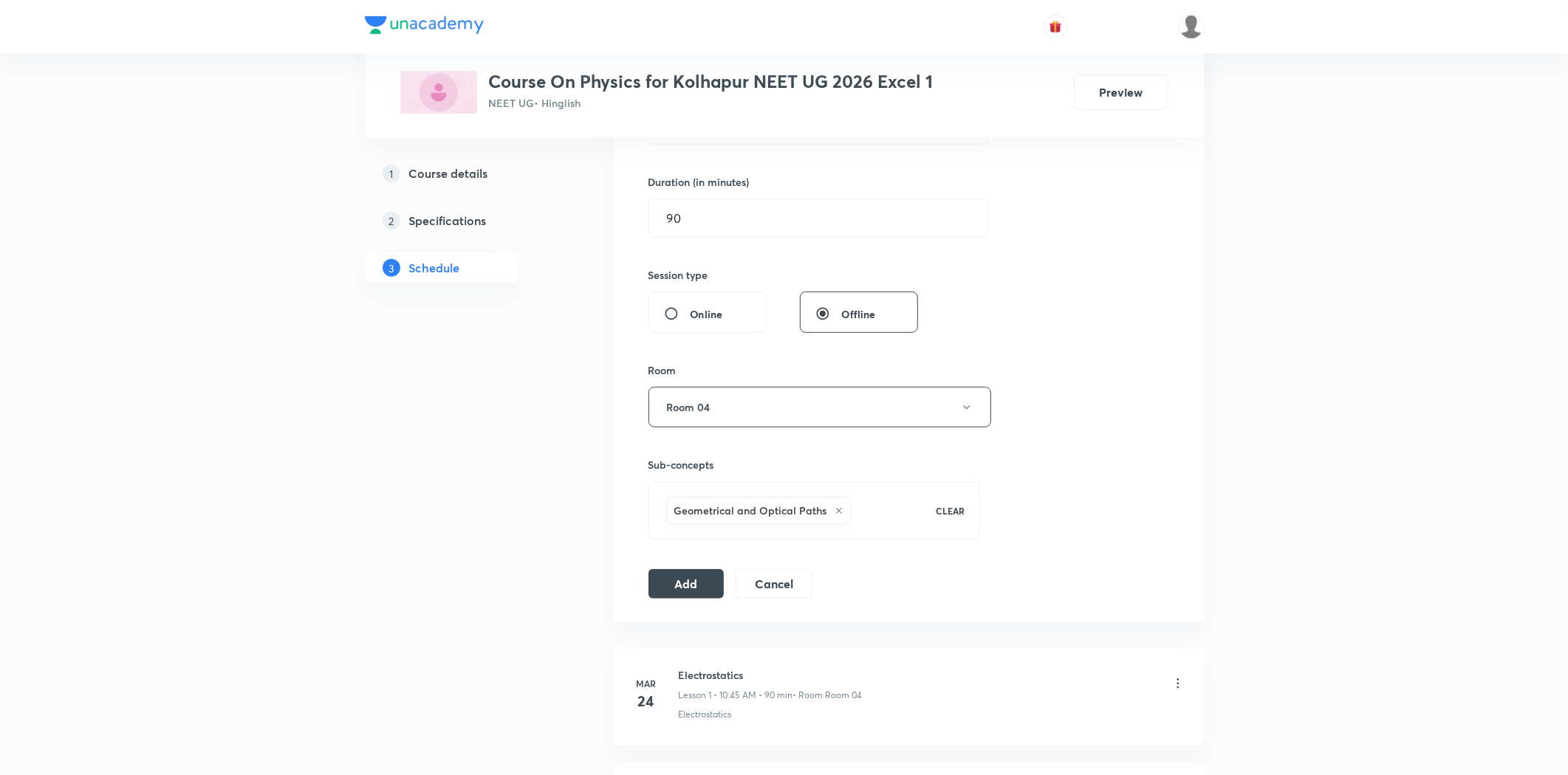
scroll to position [446, 0]
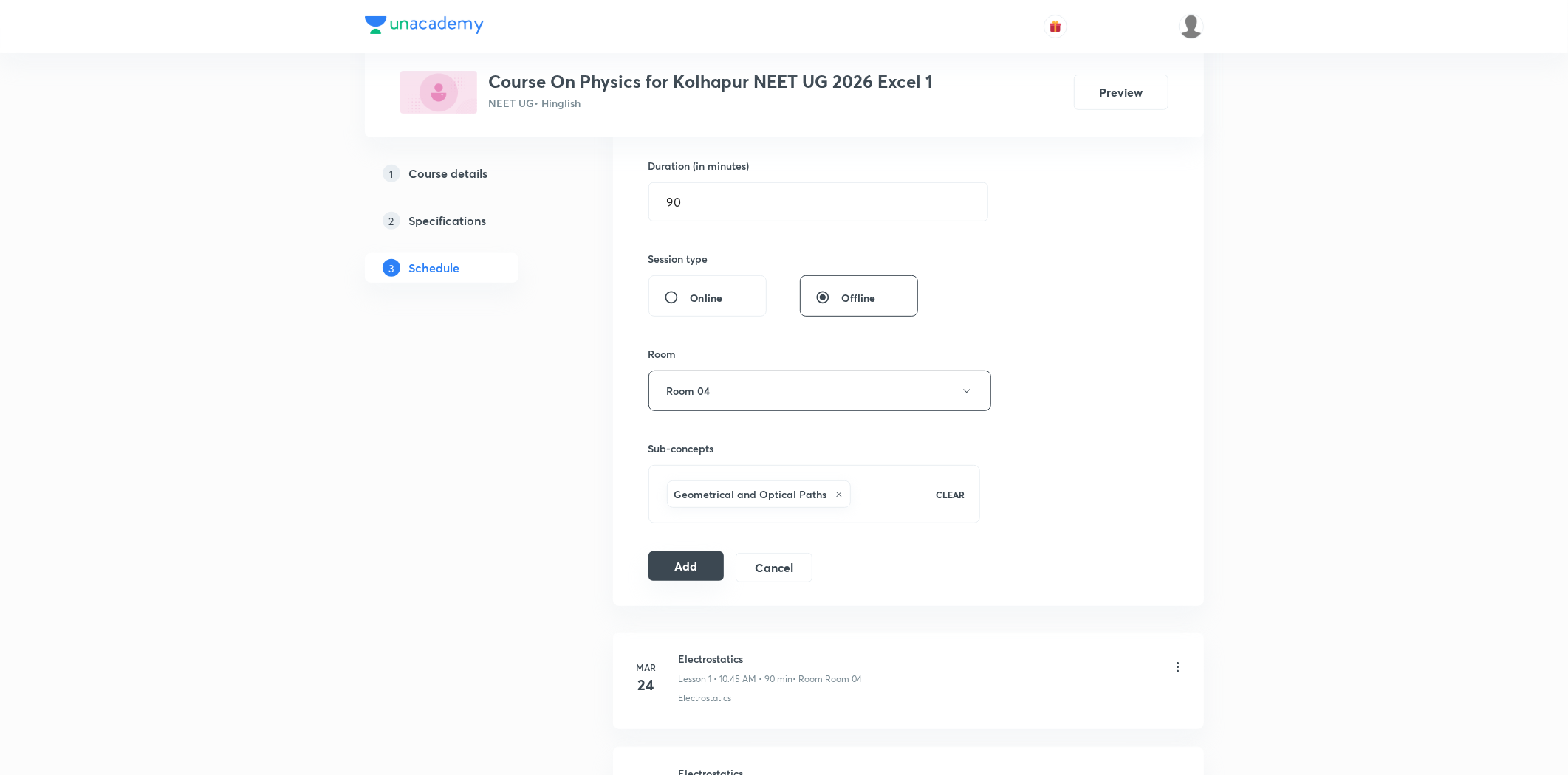
click at [697, 572] on button "Add" at bounding box center [686, 566] width 76 height 30
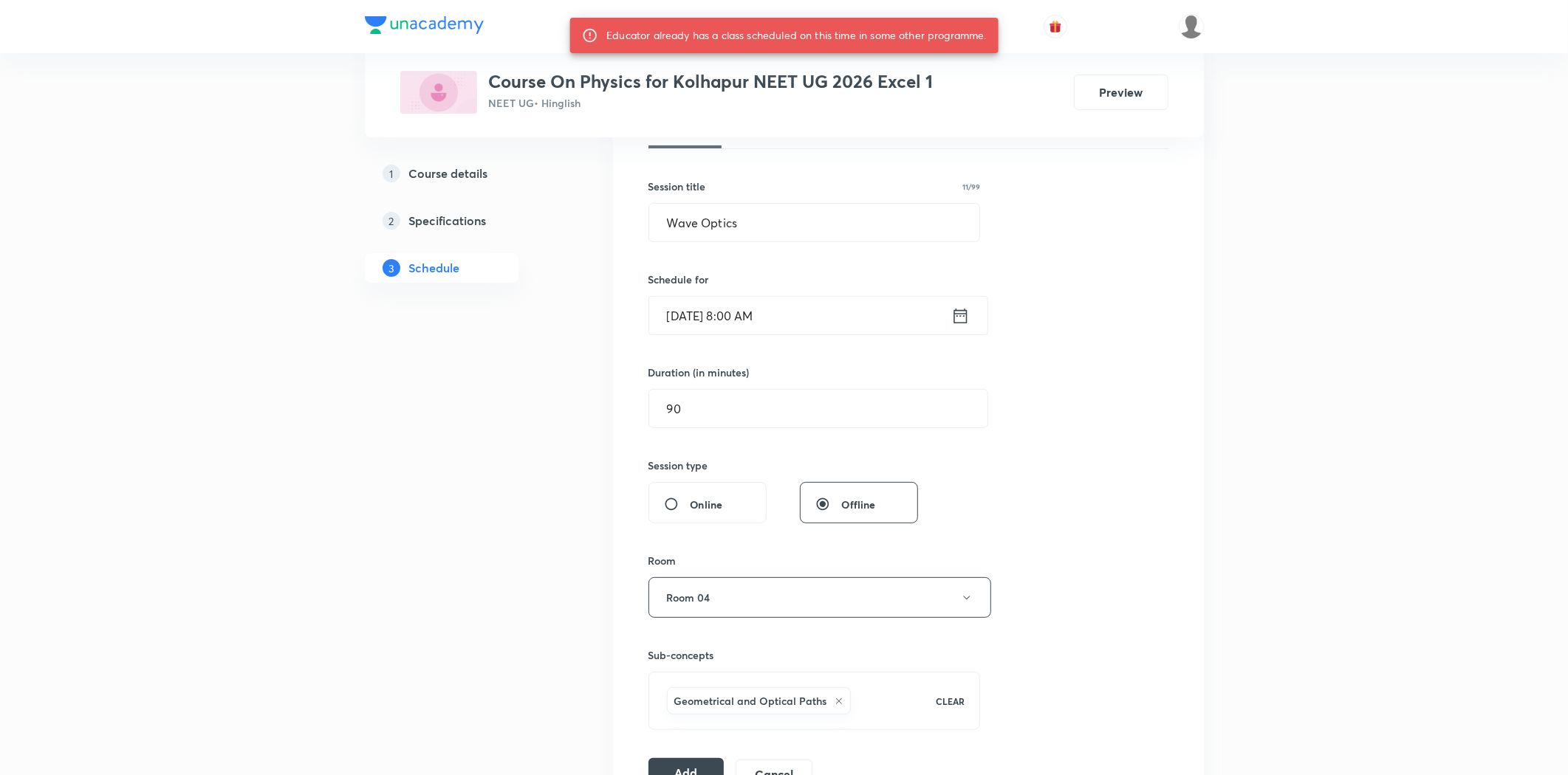
scroll to position [201, 0]
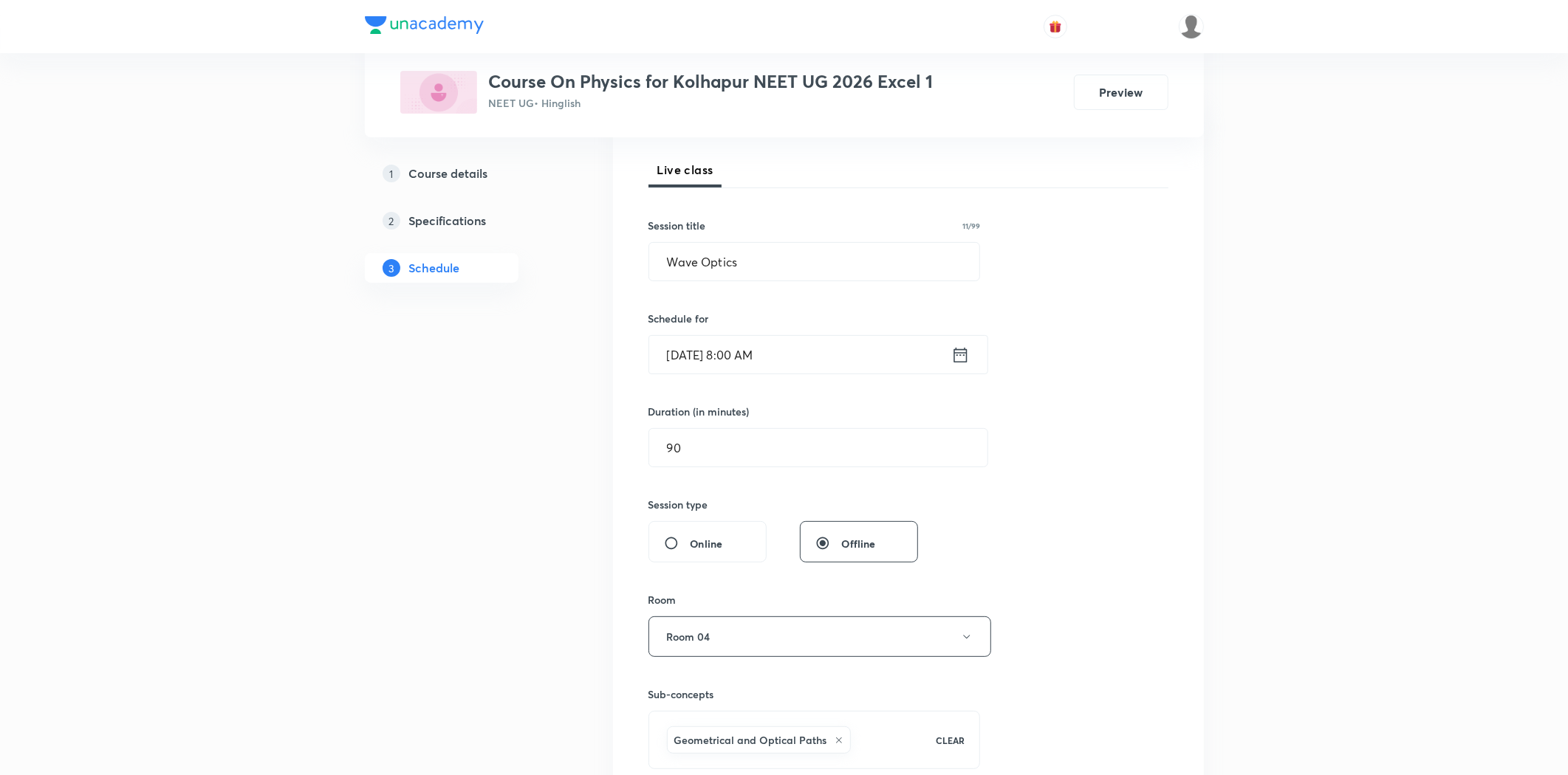
click at [729, 359] on input "Sep 3, 2025, 8:00 AM" at bounding box center [800, 355] width 302 height 38
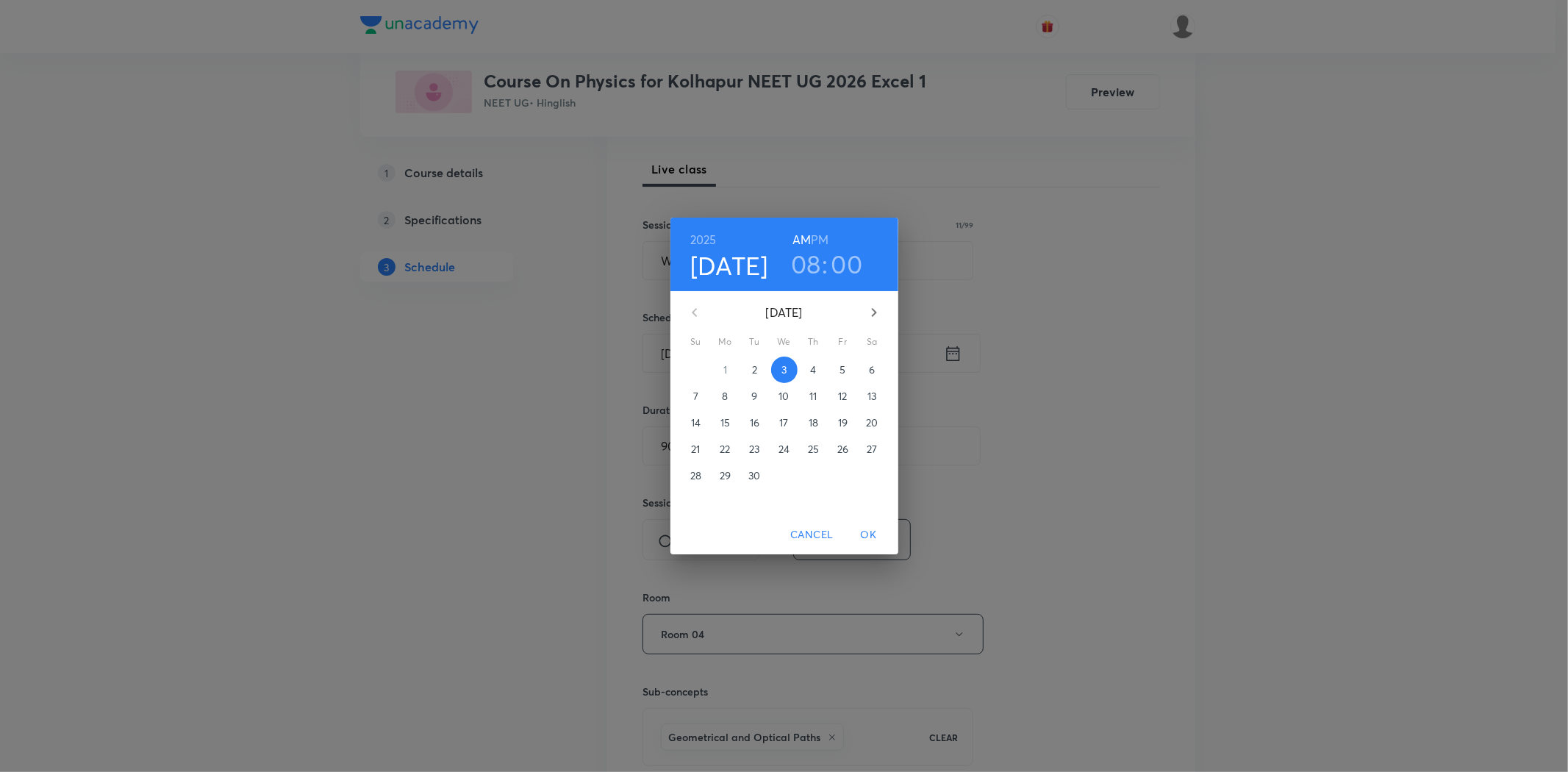
click at [794, 529] on span "Cancel" at bounding box center [811, 534] width 43 height 18
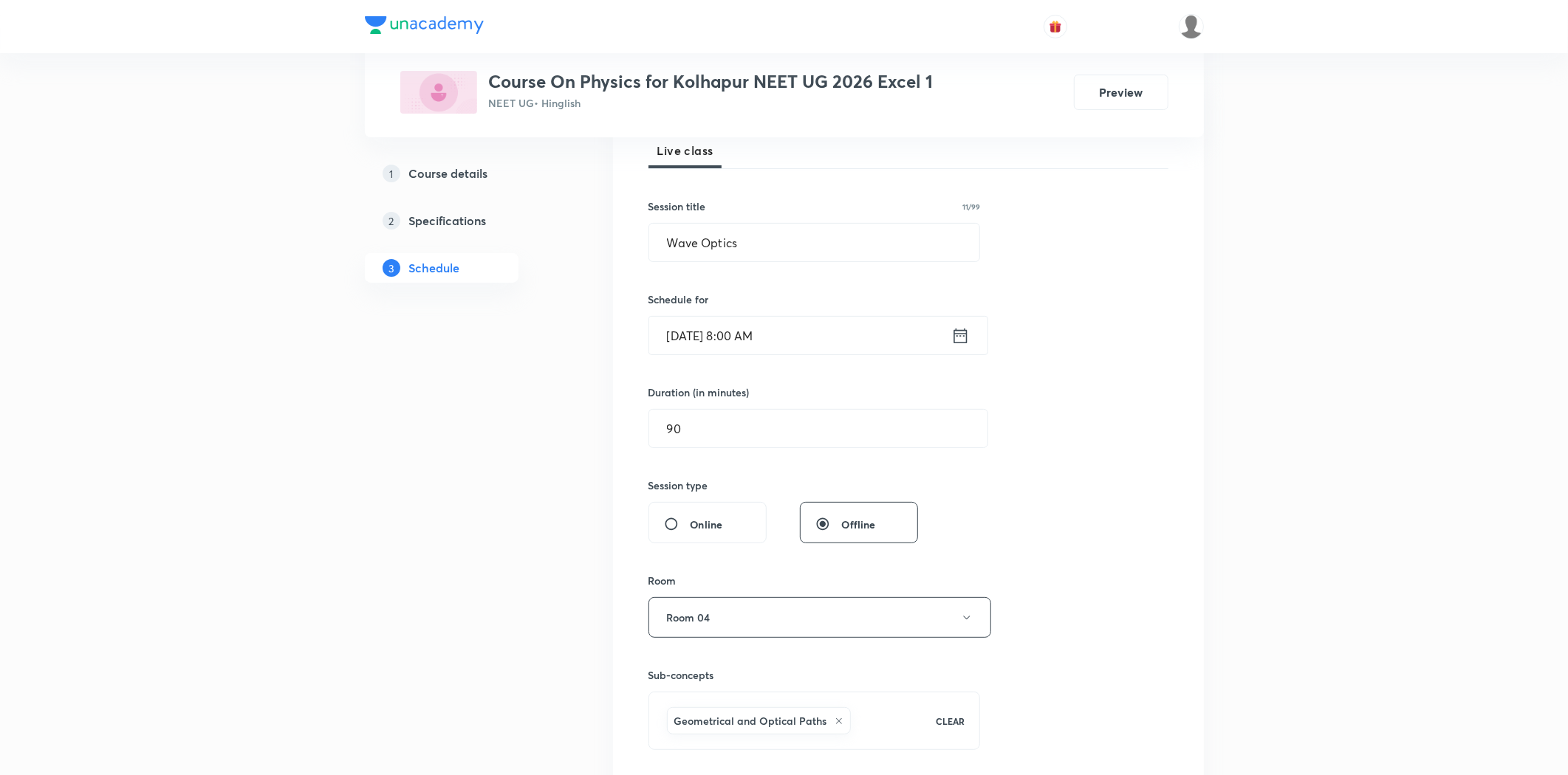
scroll to position [528, 0]
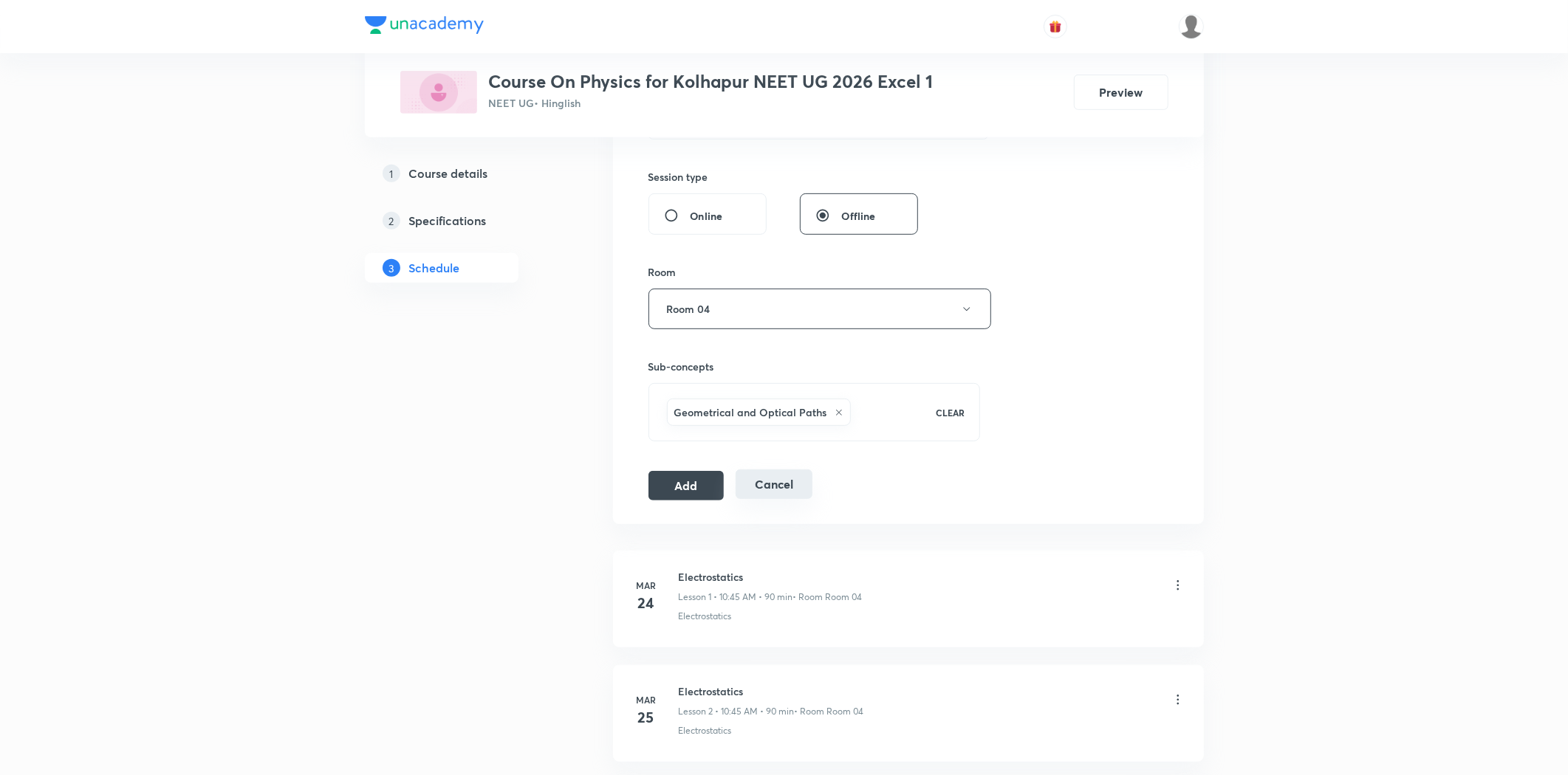
click at [758, 485] on button "Cancel" at bounding box center [774, 483] width 76 height 30
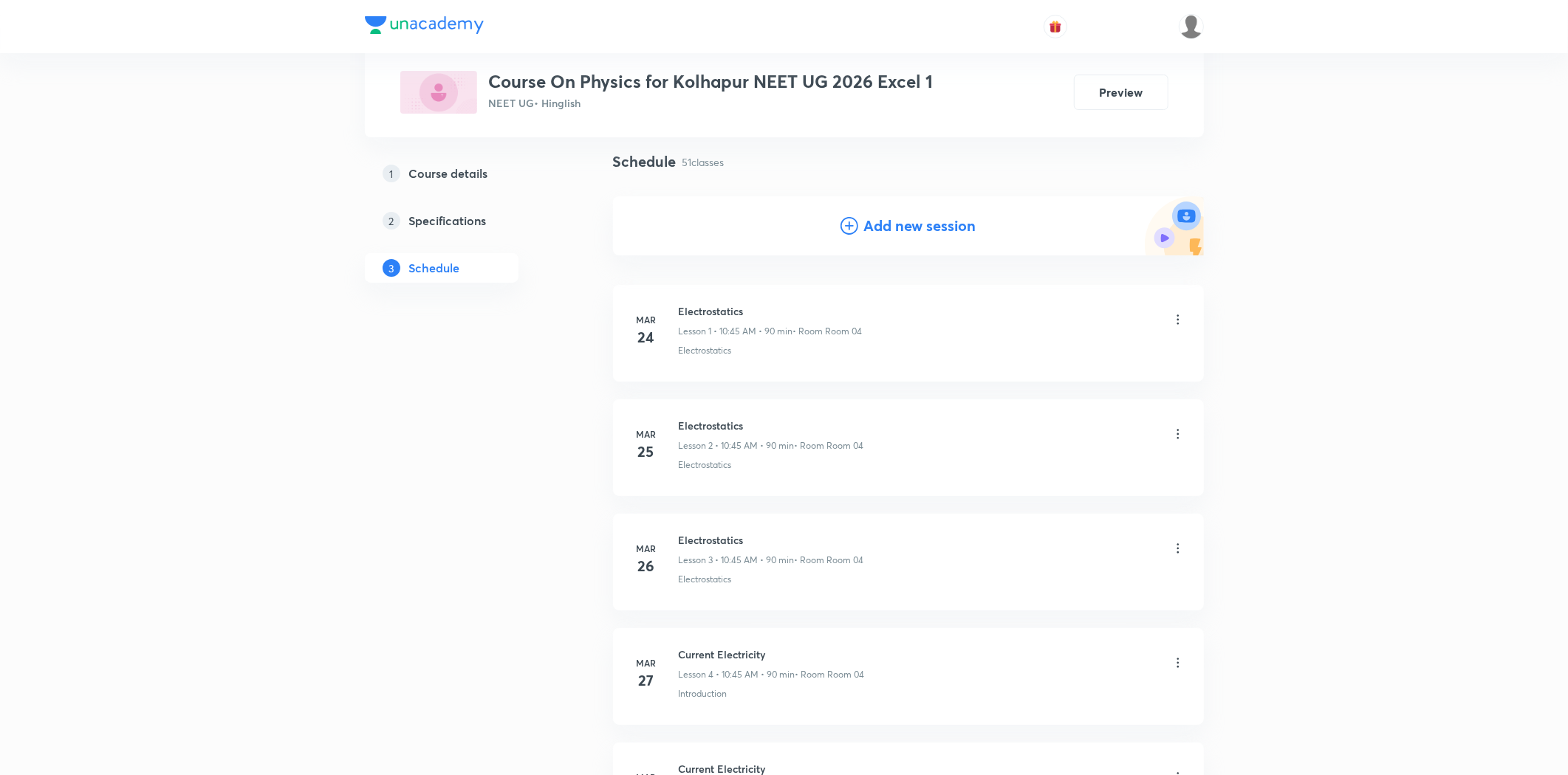
scroll to position [0, 0]
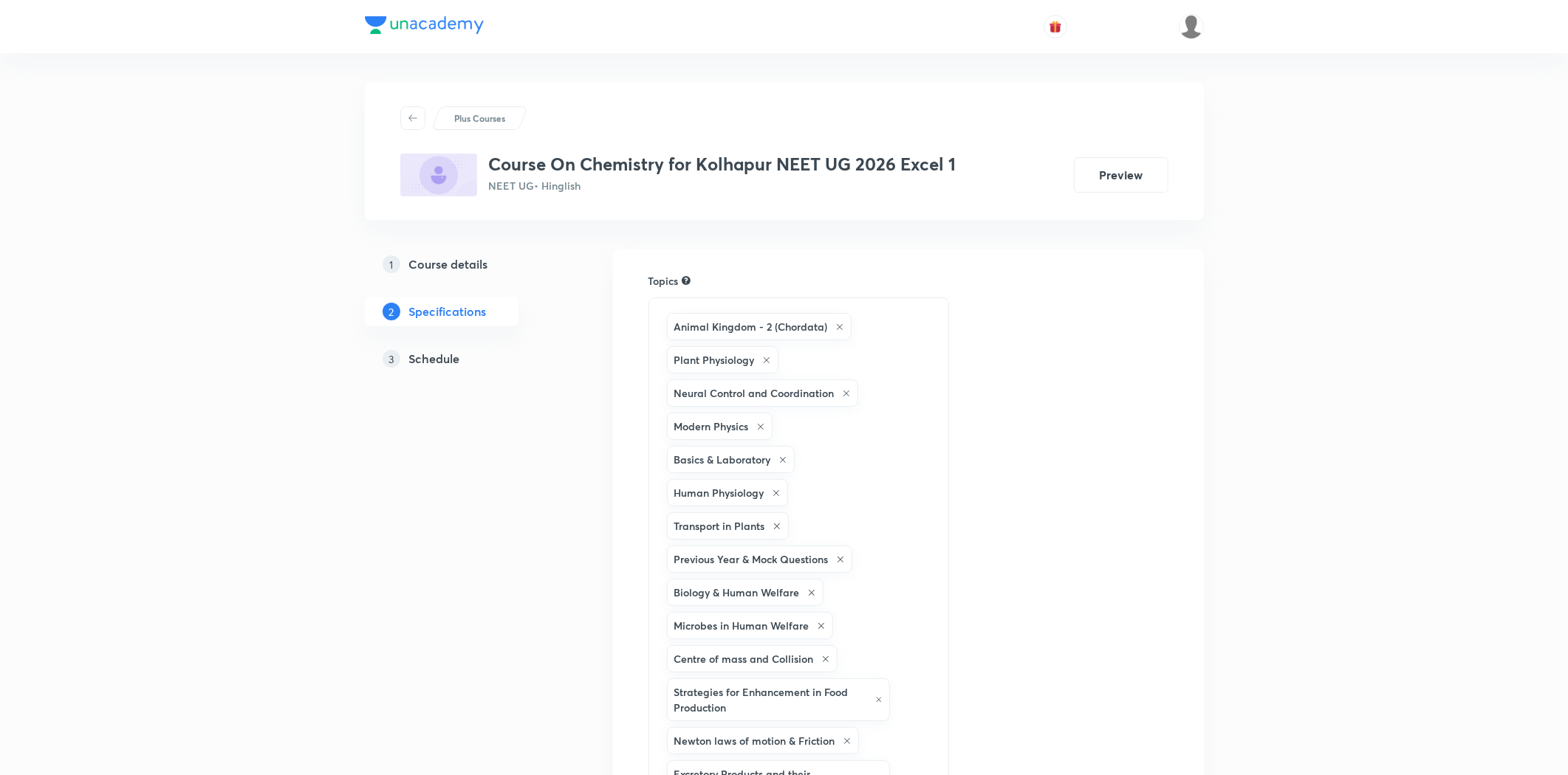
click at [427, 363] on h5 "Schedule" at bounding box center [434, 359] width 51 height 18
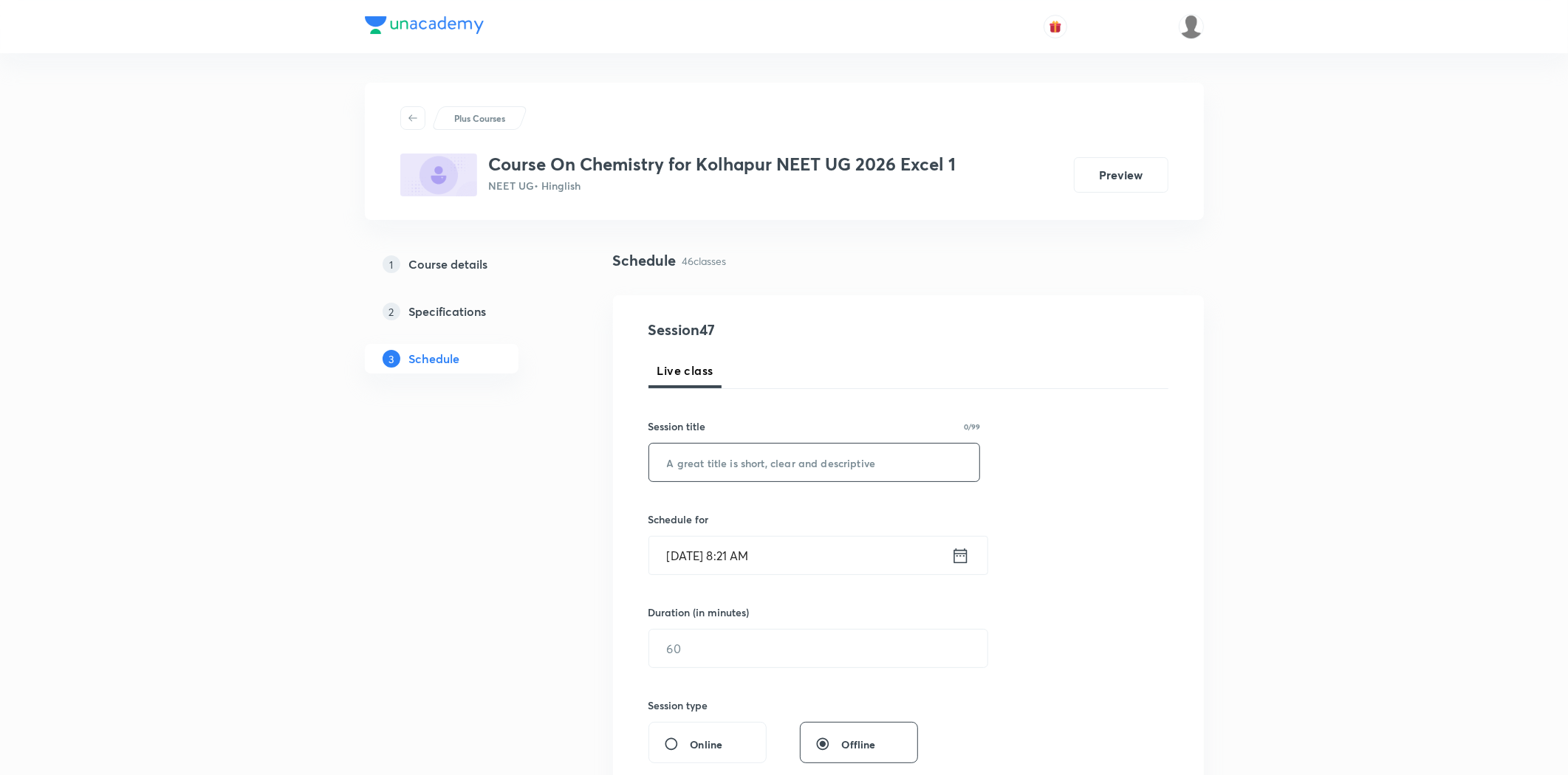
click at [696, 473] on input "text" at bounding box center [814, 463] width 331 height 38
drag, startPoint x: 806, startPoint y: 465, endPoint x: 587, endPoint y: 481, distance: 219.6
type input "Alcohol, Phenol & Ether"
click at [765, 546] on input "Sep 2, 2025, 8:21 AM" at bounding box center [800, 555] width 302 height 38
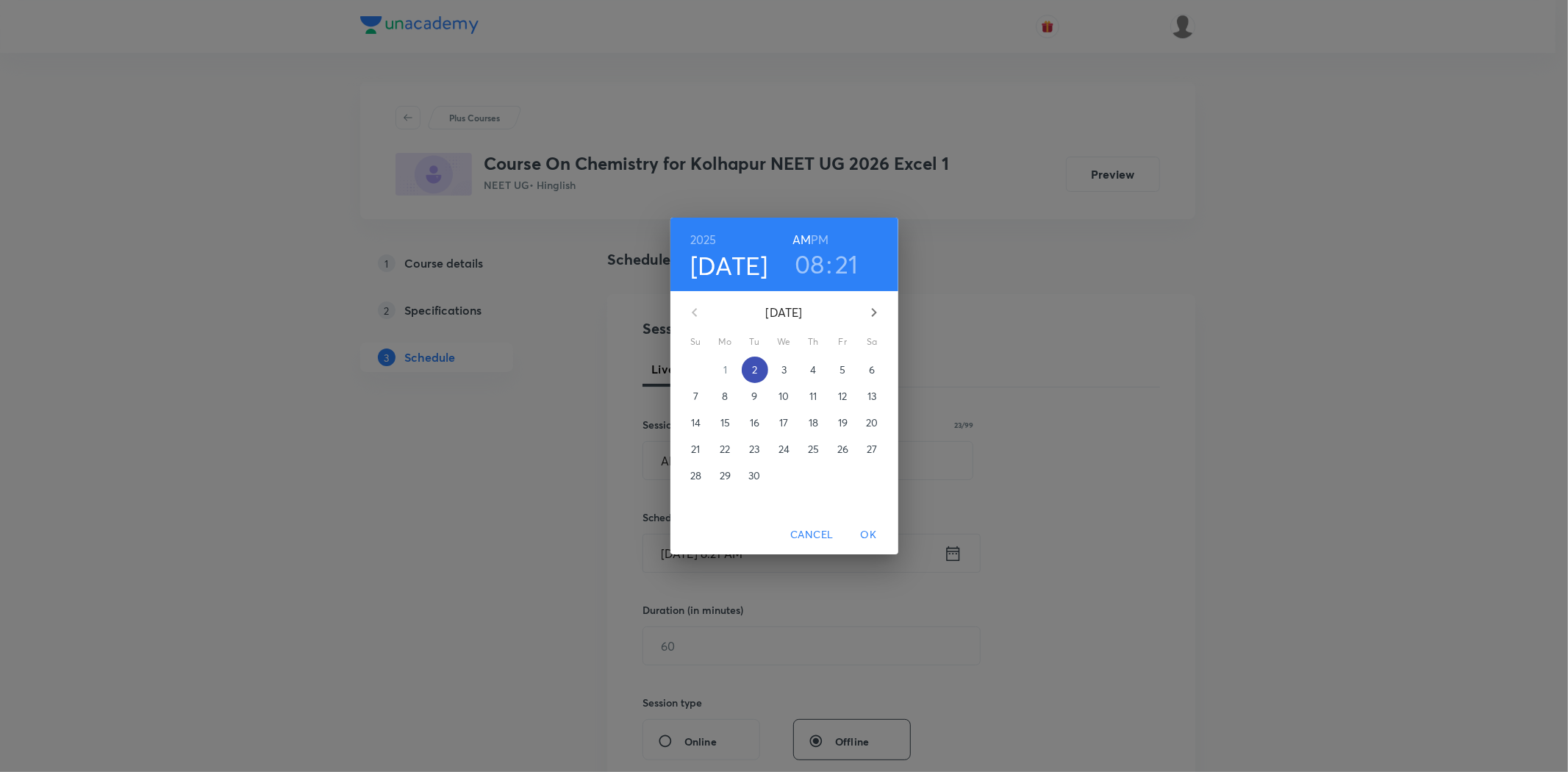
click at [758, 369] on span "2" at bounding box center [755, 369] width 27 height 14
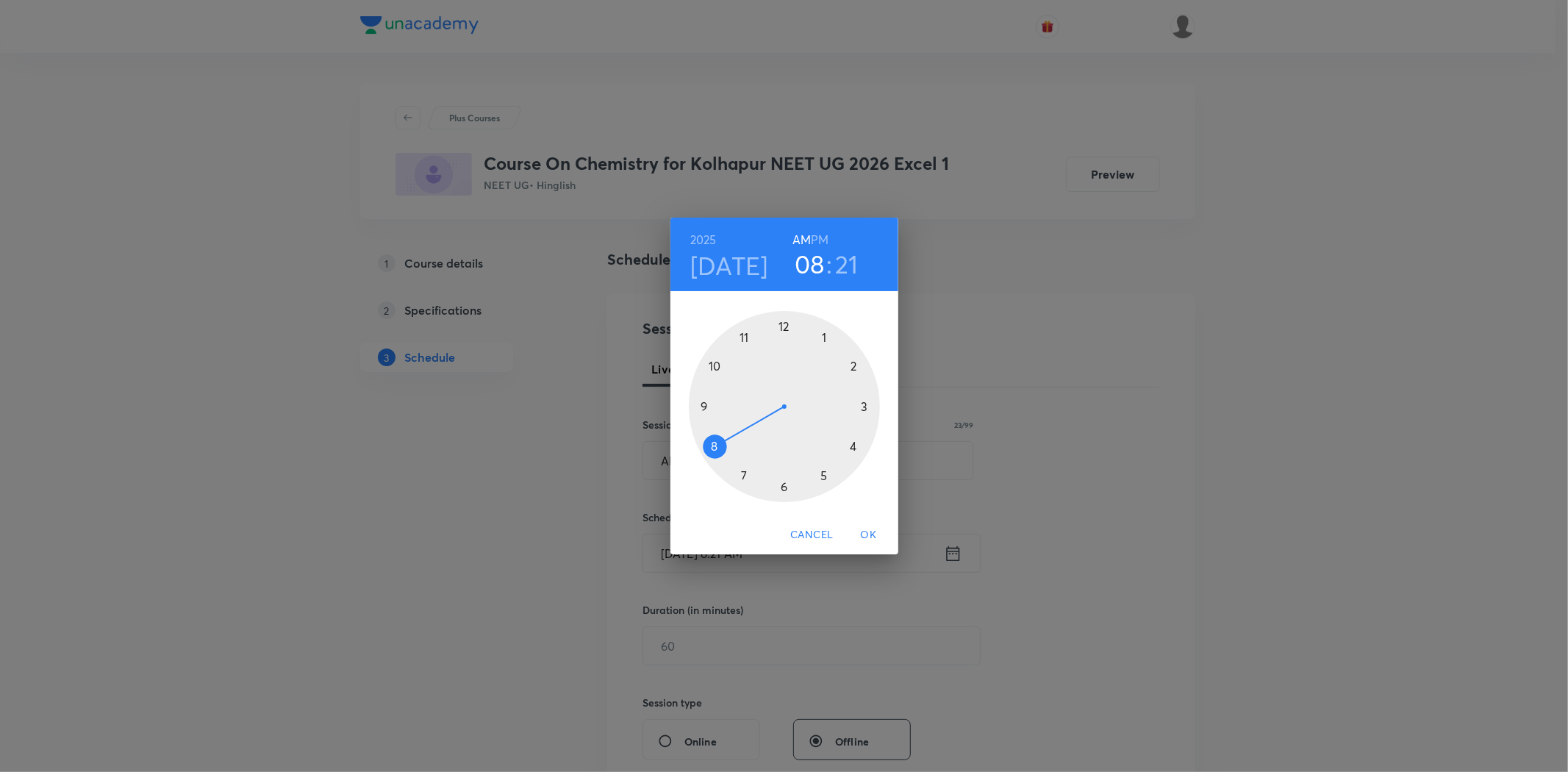
click at [700, 409] on div at bounding box center [784, 406] width 191 height 191
click at [700, 408] on div at bounding box center [784, 406] width 191 height 191
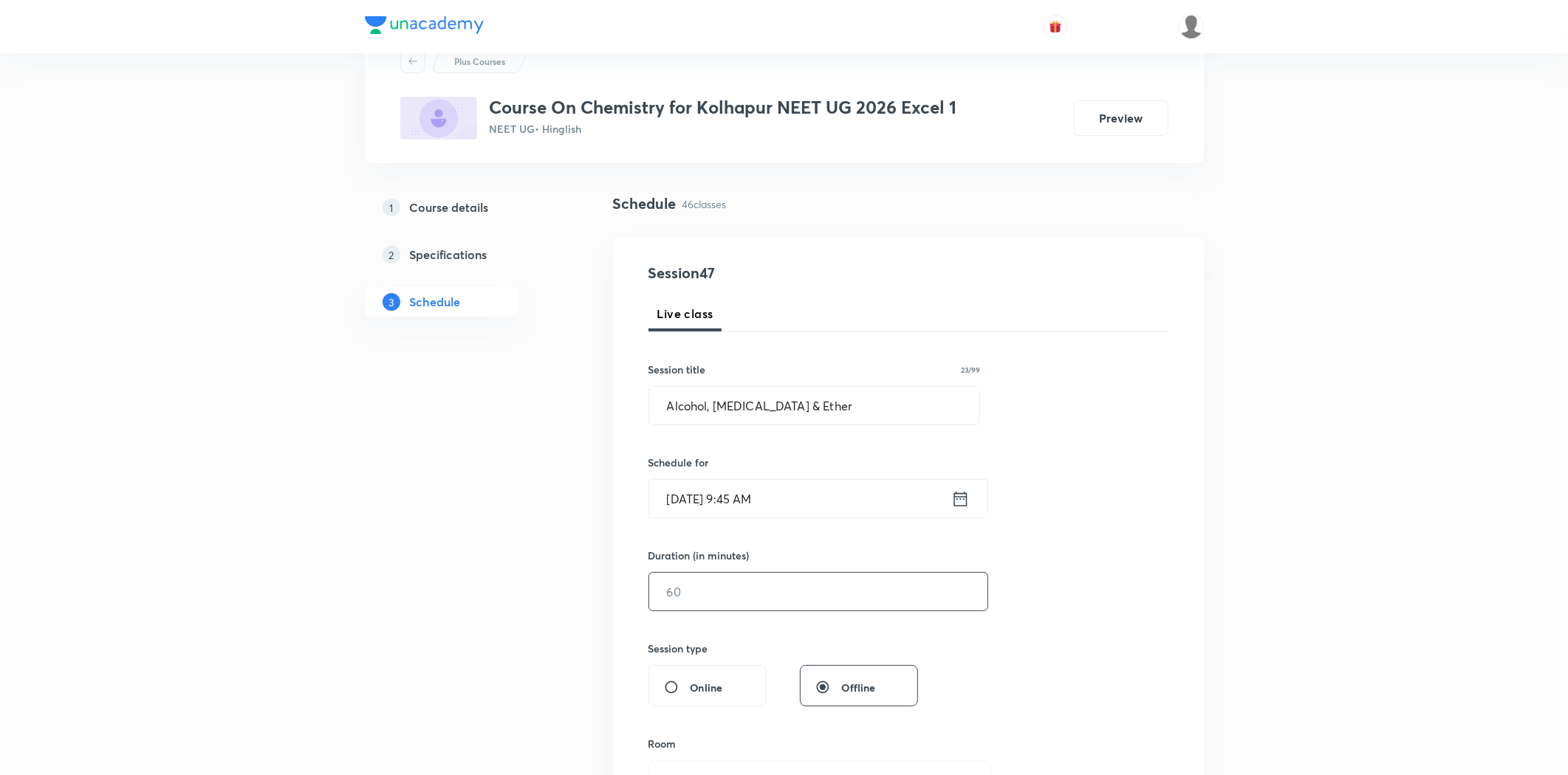
scroll to position [82, 0]
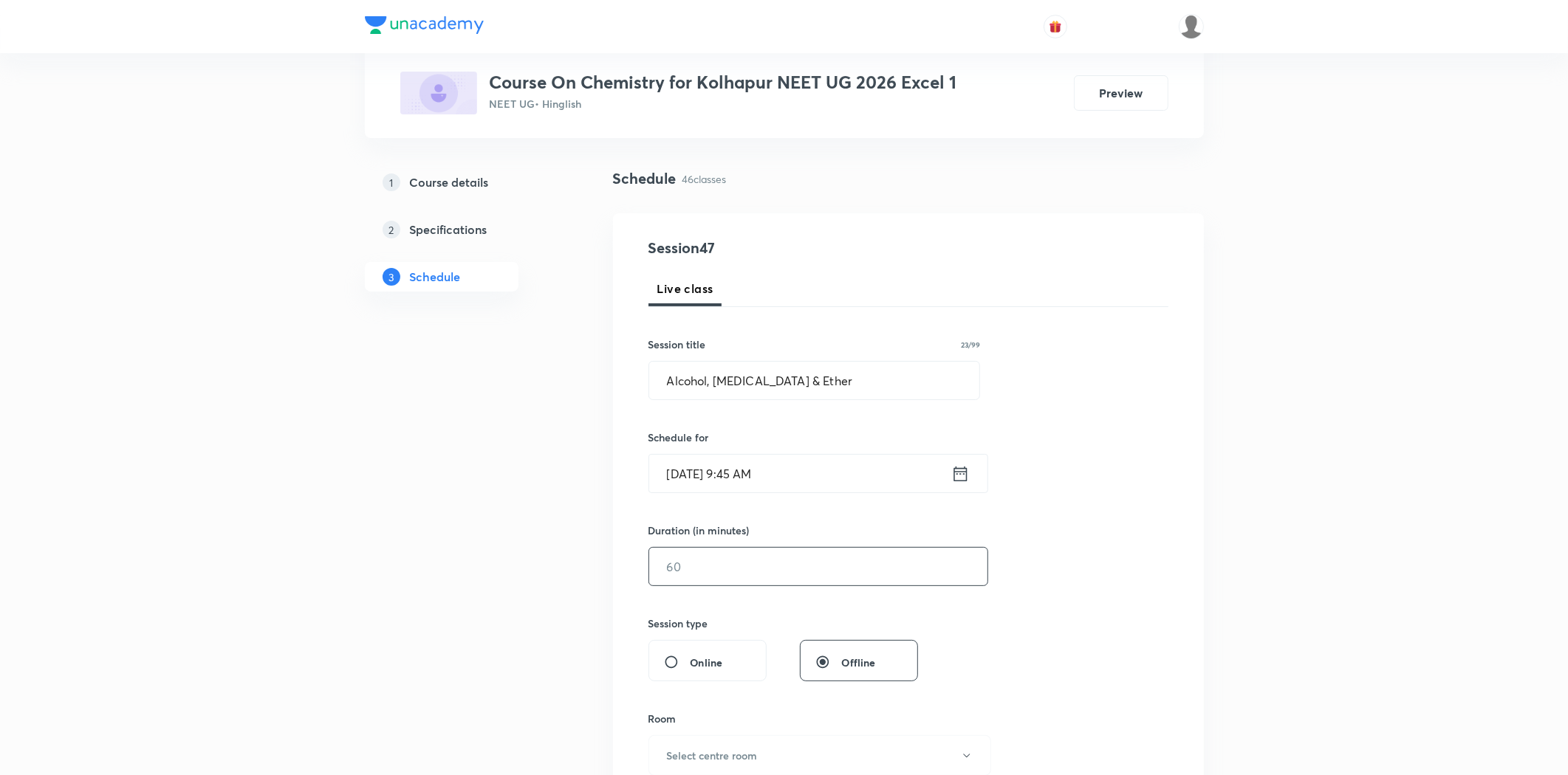
click at [724, 563] on input "text" at bounding box center [819, 566] width 339 height 38
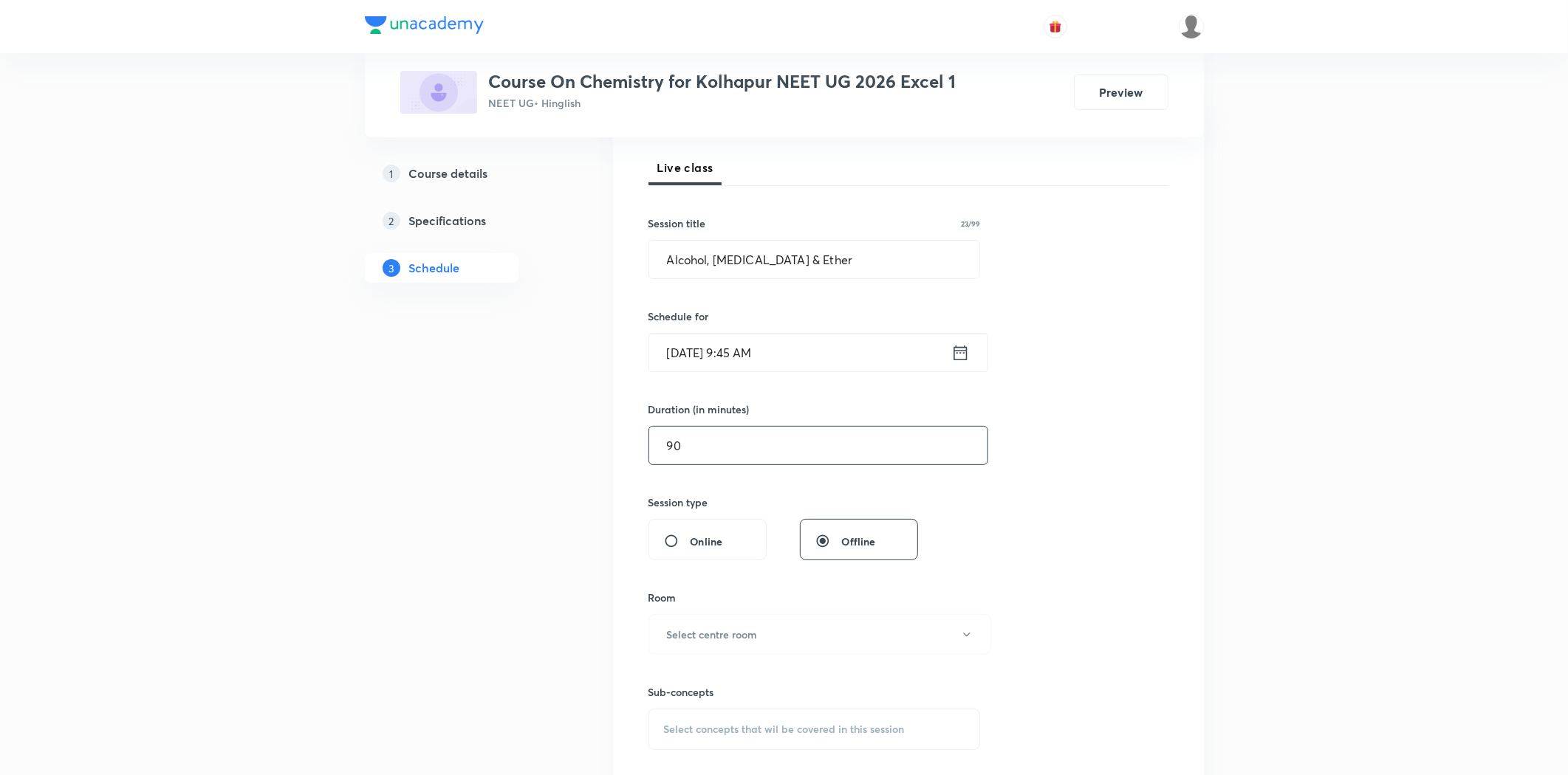
scroll to position [328, 0]
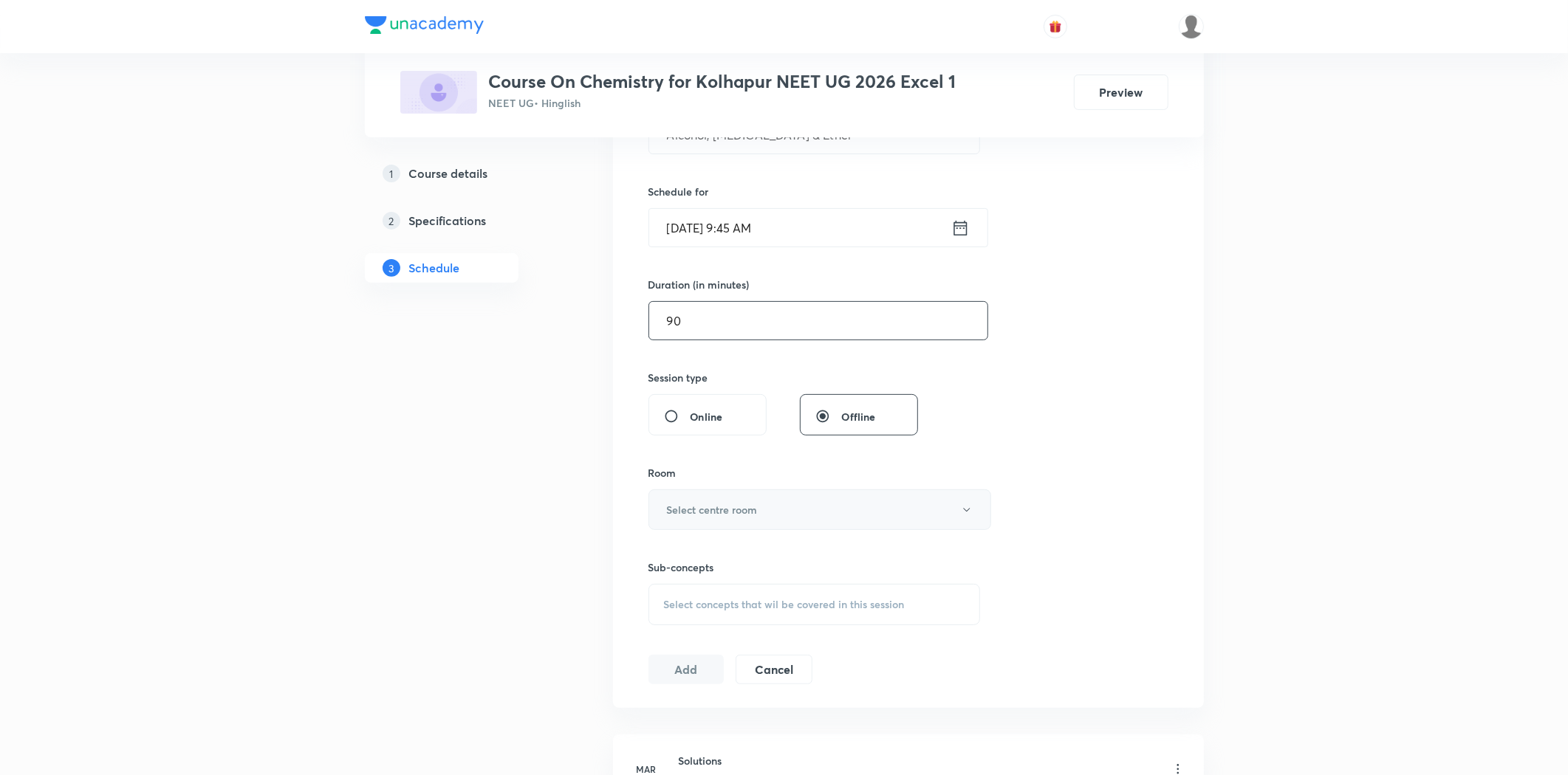
type input "90"
click at [724, 527] on button "Select centre room" at bounding box center [820, 509] width 342 height 41
click at [681, 638] on span "Room 04" at bounding box center [816, 639] width 323 height 15
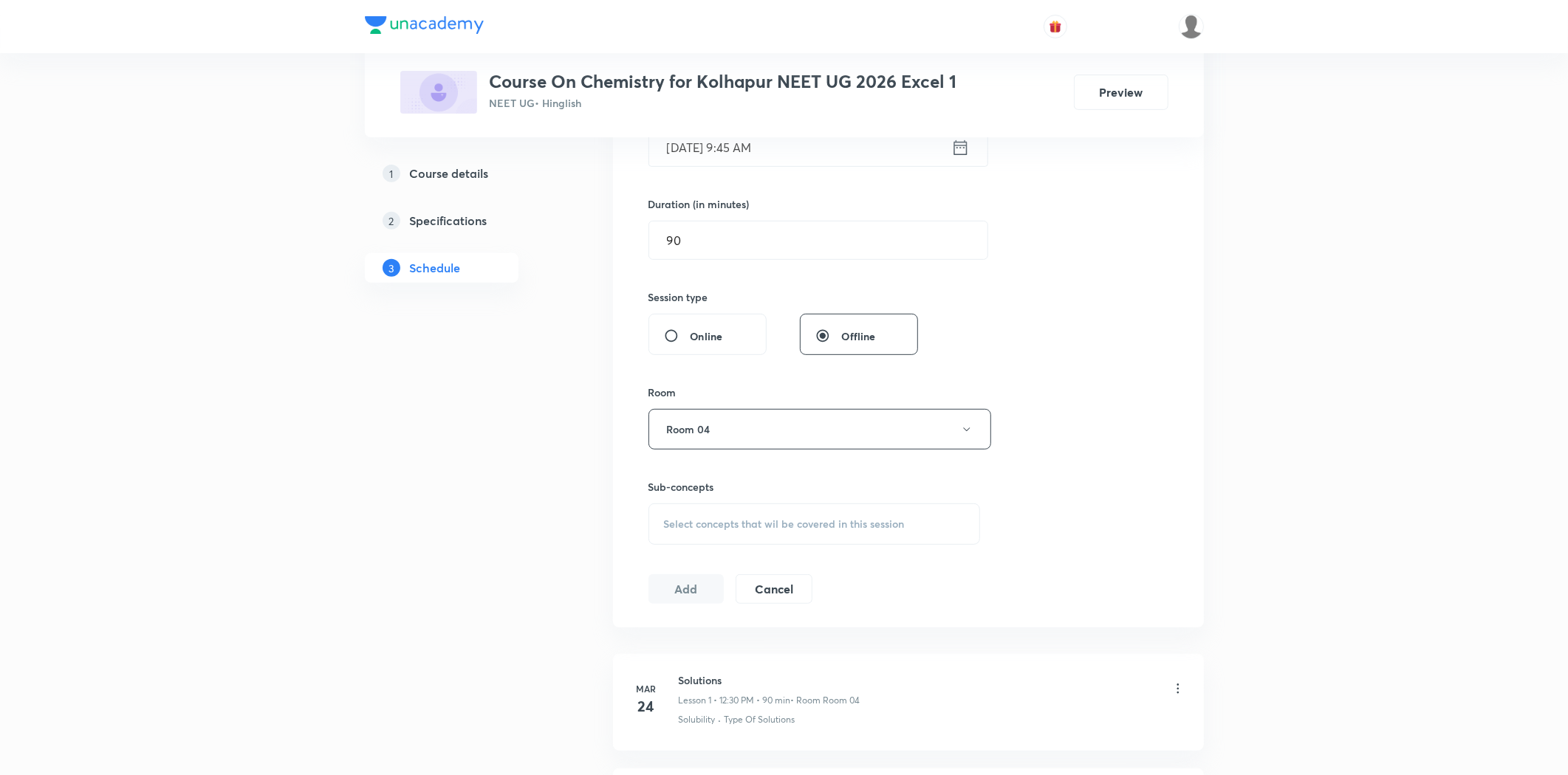
scroll to position [573, 0]
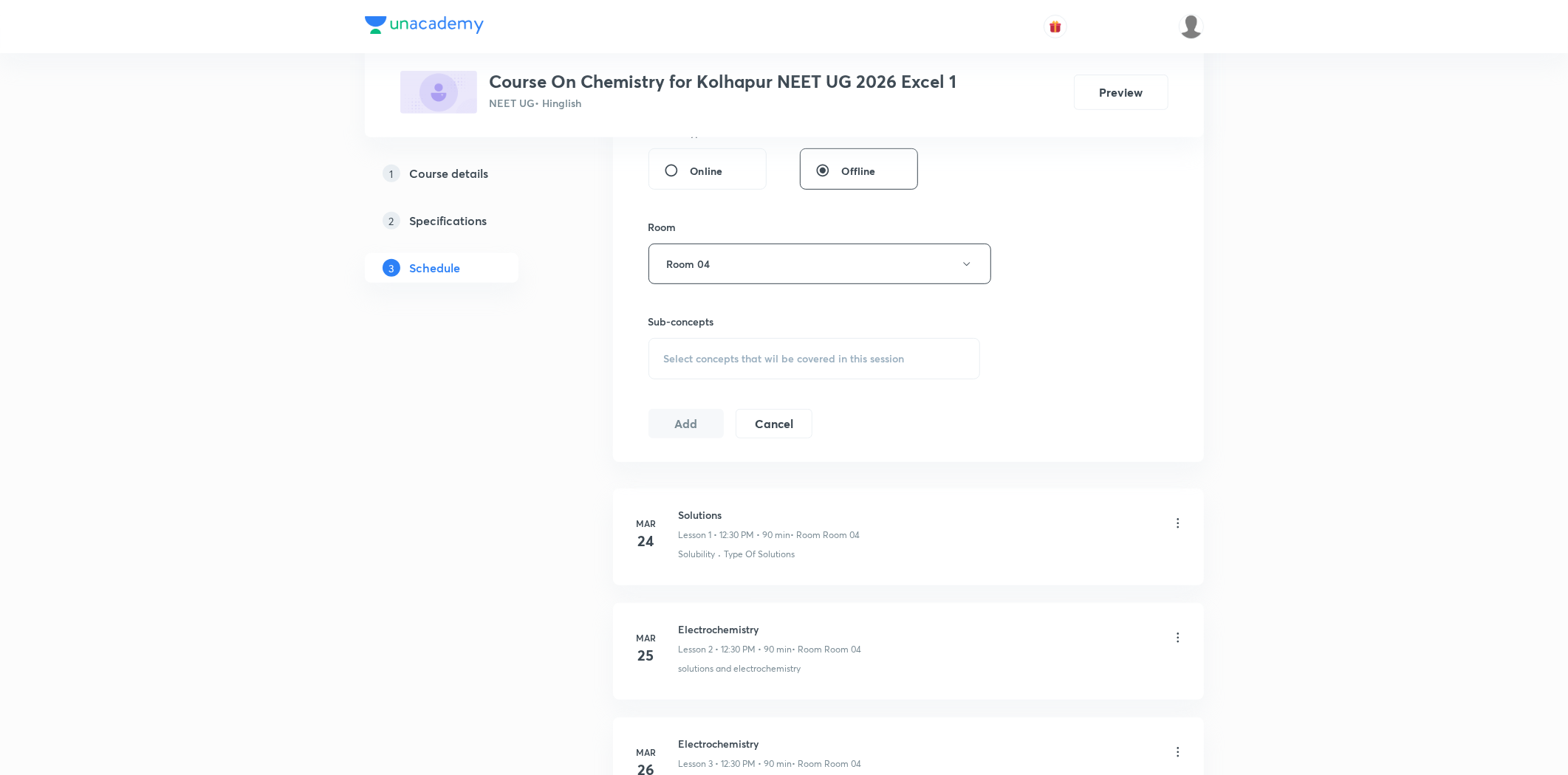
click at [721, 363] on span "Select concepts that wil be covered in this session" at bounding box center [784, 358] width 240 height 12
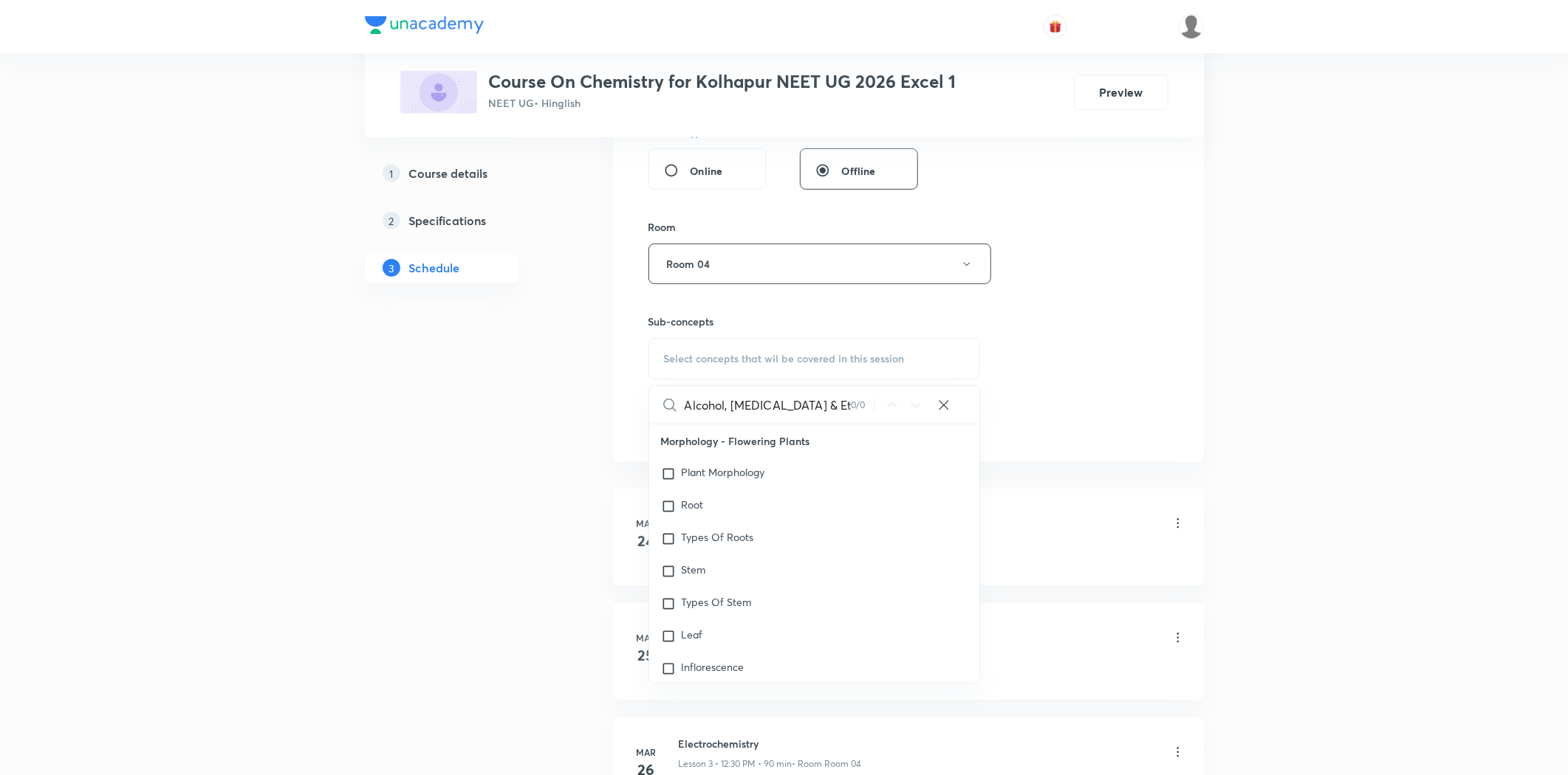
drag, startPoint x: 724, startPoint y: 410, endPoint x: 728, endPoint y: 452, distance: 42.2
click at [724, 419] on input "Alcohol, Phenol & Ether" at bounding box center [767, 405] width 166 height 38
drag, startPoint x: 781, startPoint y: 406, endPoint x: 673, endPoint y: 418, distance: 108.7
click at [673, 418] on div "Alcohol, Phenol & Ether 0 / 0 ​" at bounding box center [814, 405] width 331 height 38
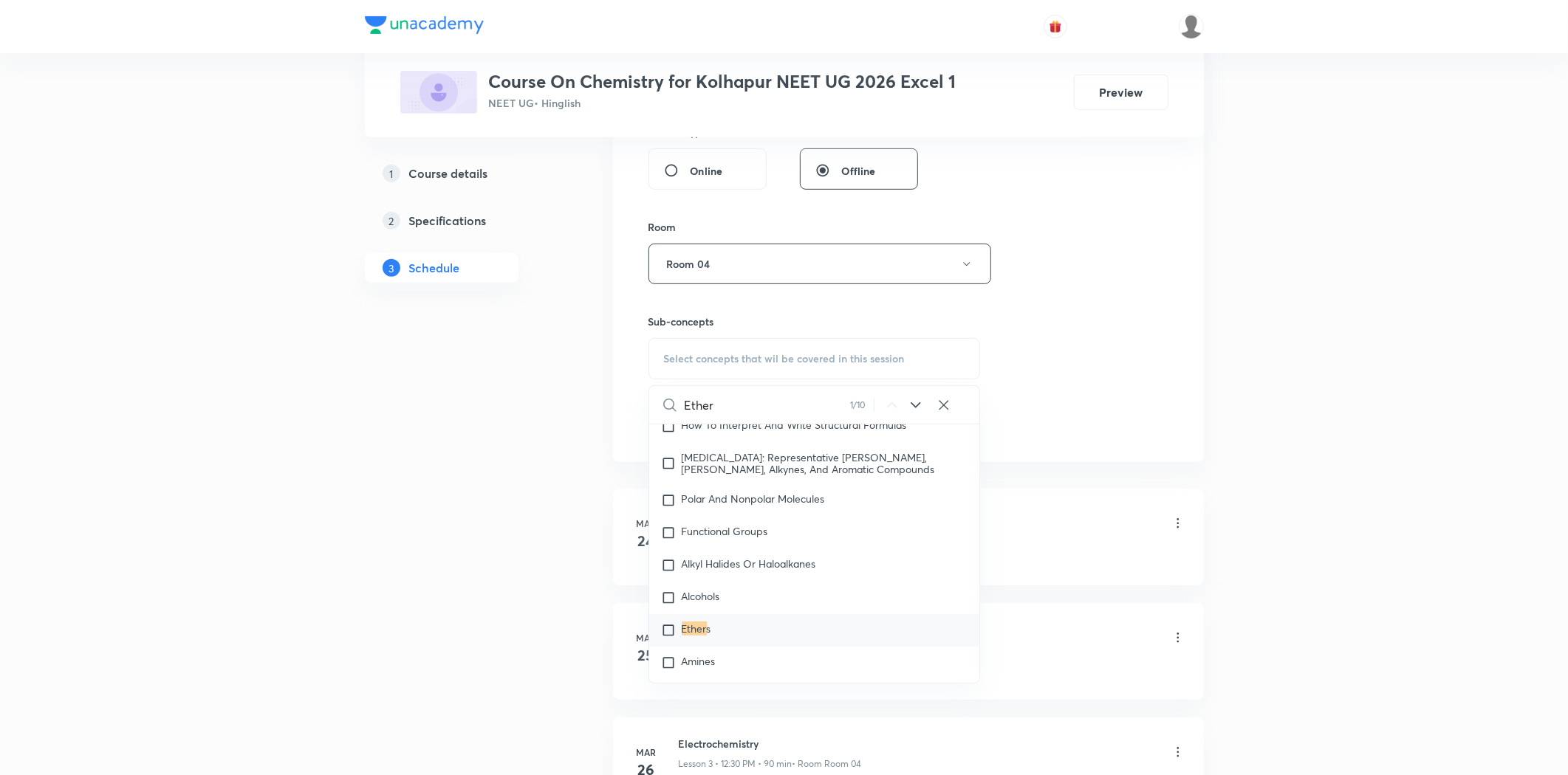
type input "Ether"
click at [694, 621] on mark "Ether" at bounding box center [694, 628] width 25 height 14
checkbox input "true"
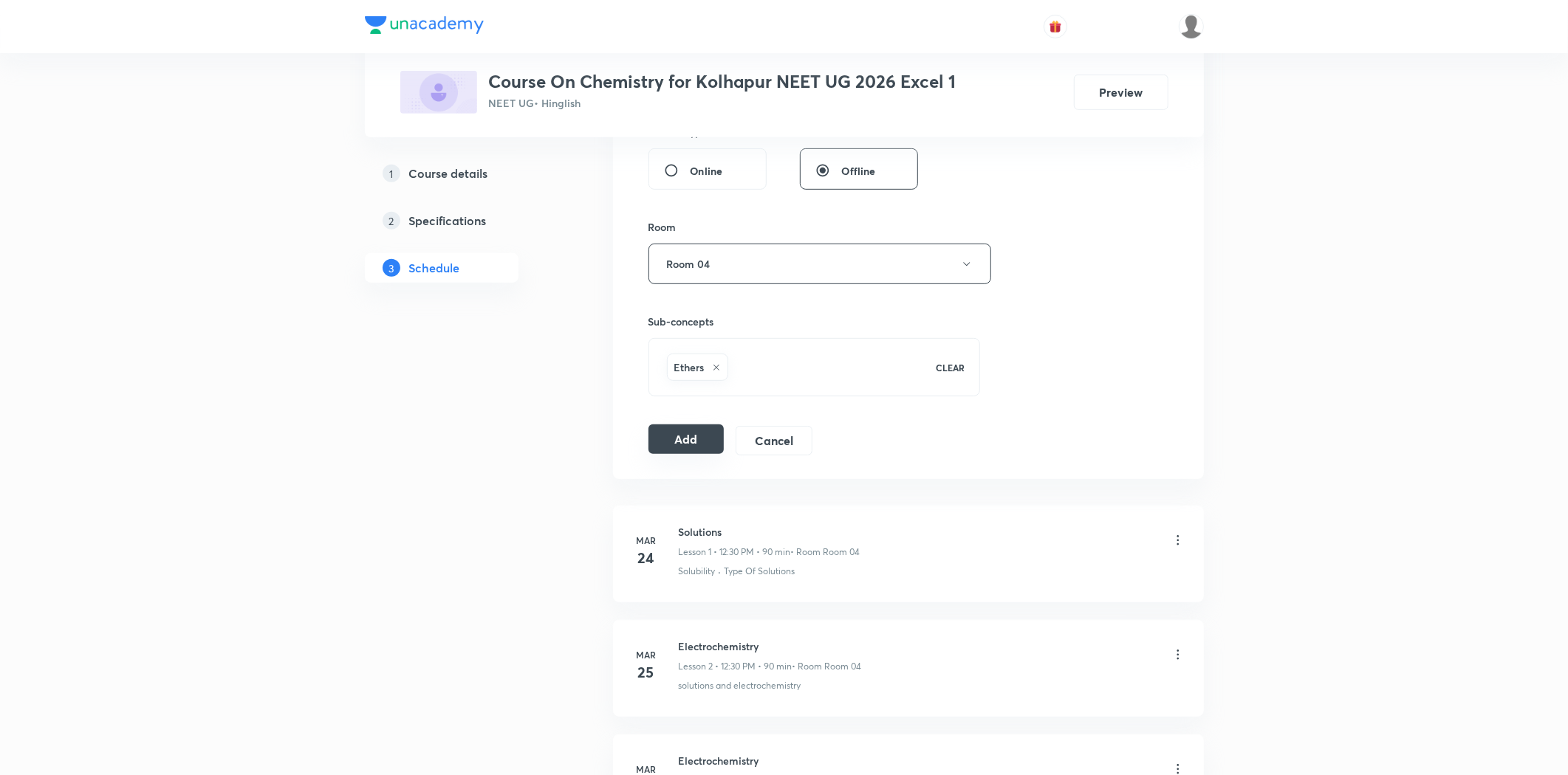
click at [700, 440] on button "Add" at bounding box center [686, 438] width 76 height 30
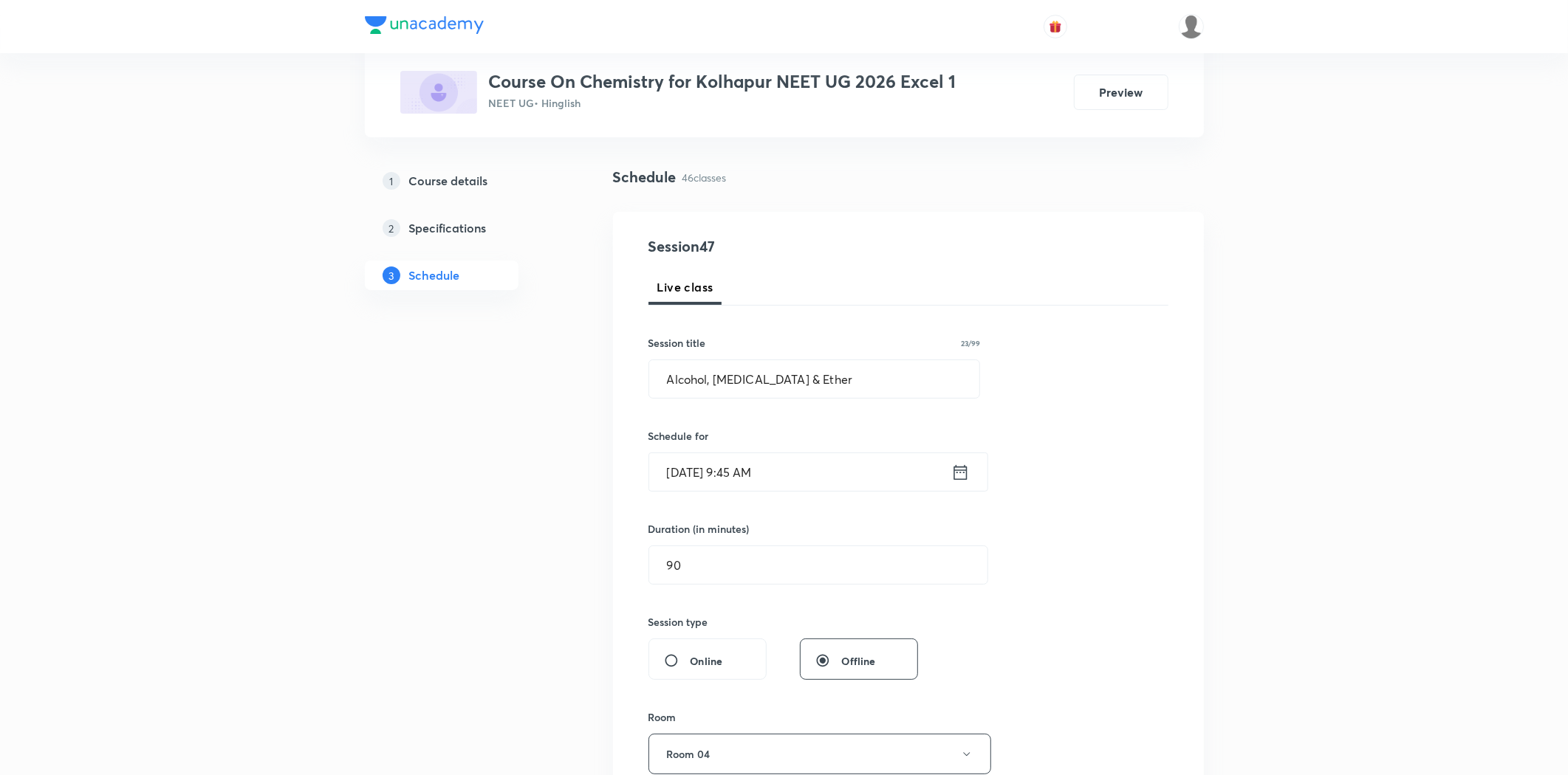
scroll to position [82, 0]
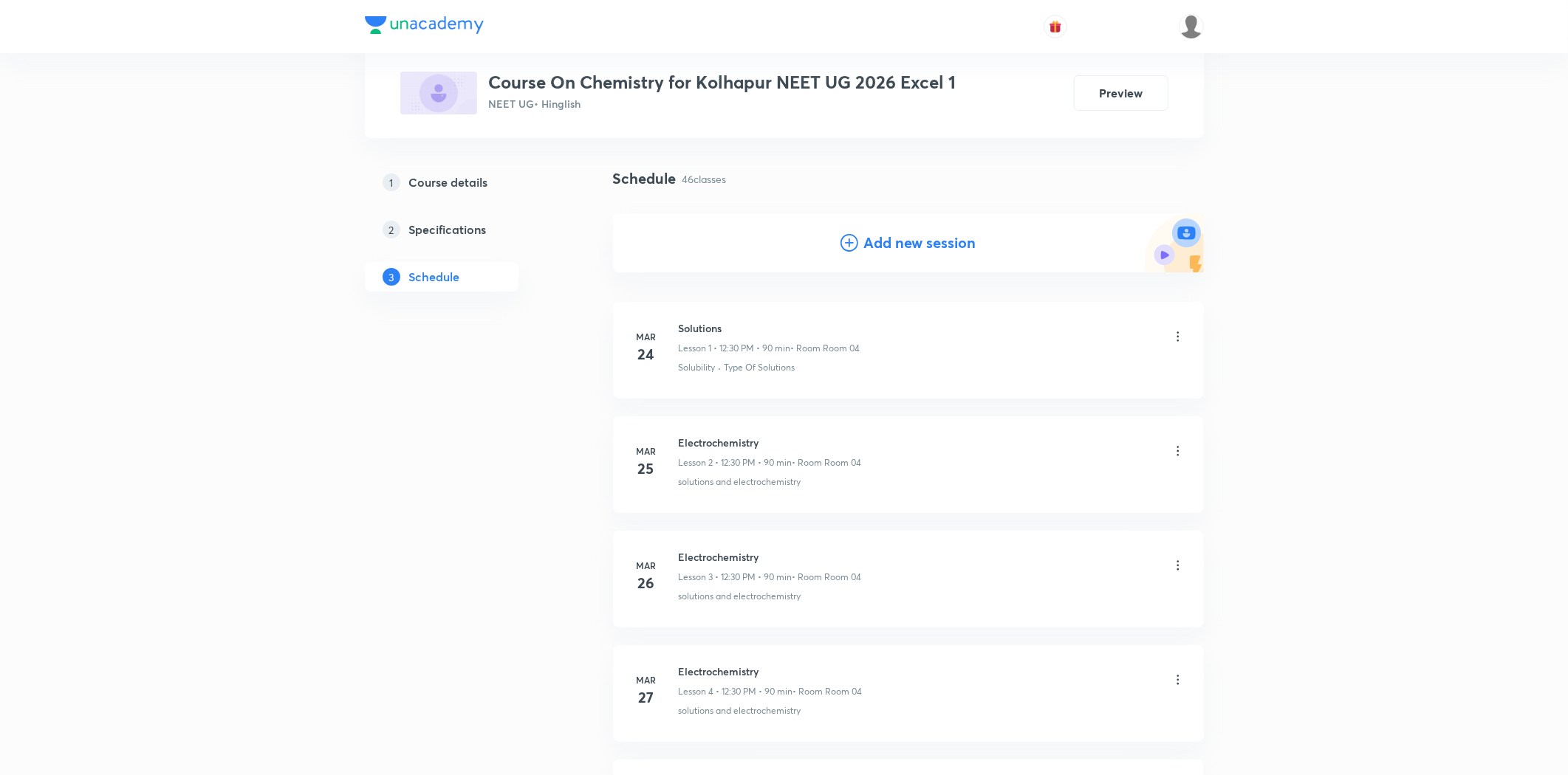
click at [904, 248] on h4 "Add new session" at bounding box center [920, 242] width 113 height 23
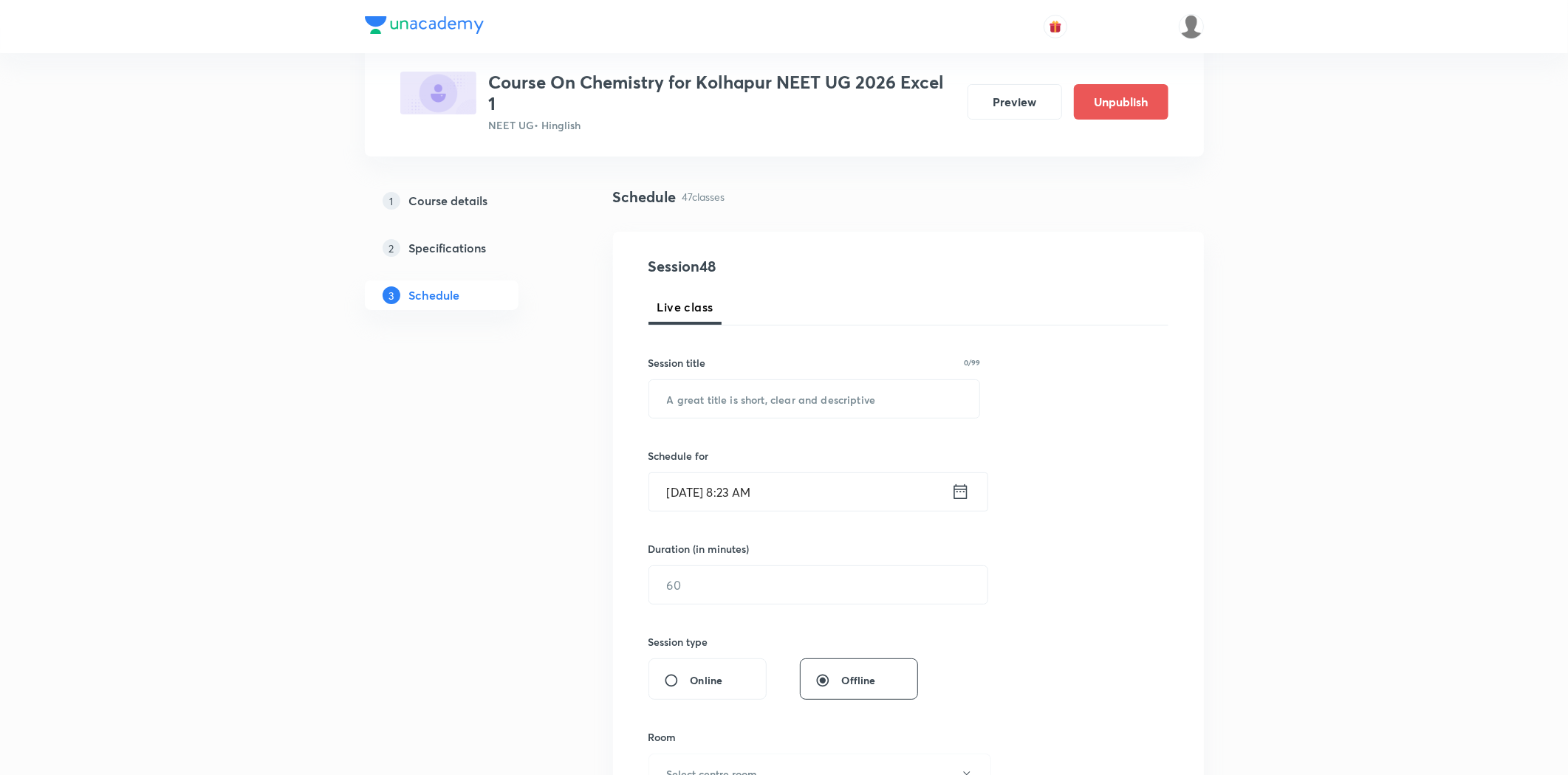
scroll to position [100, 0]
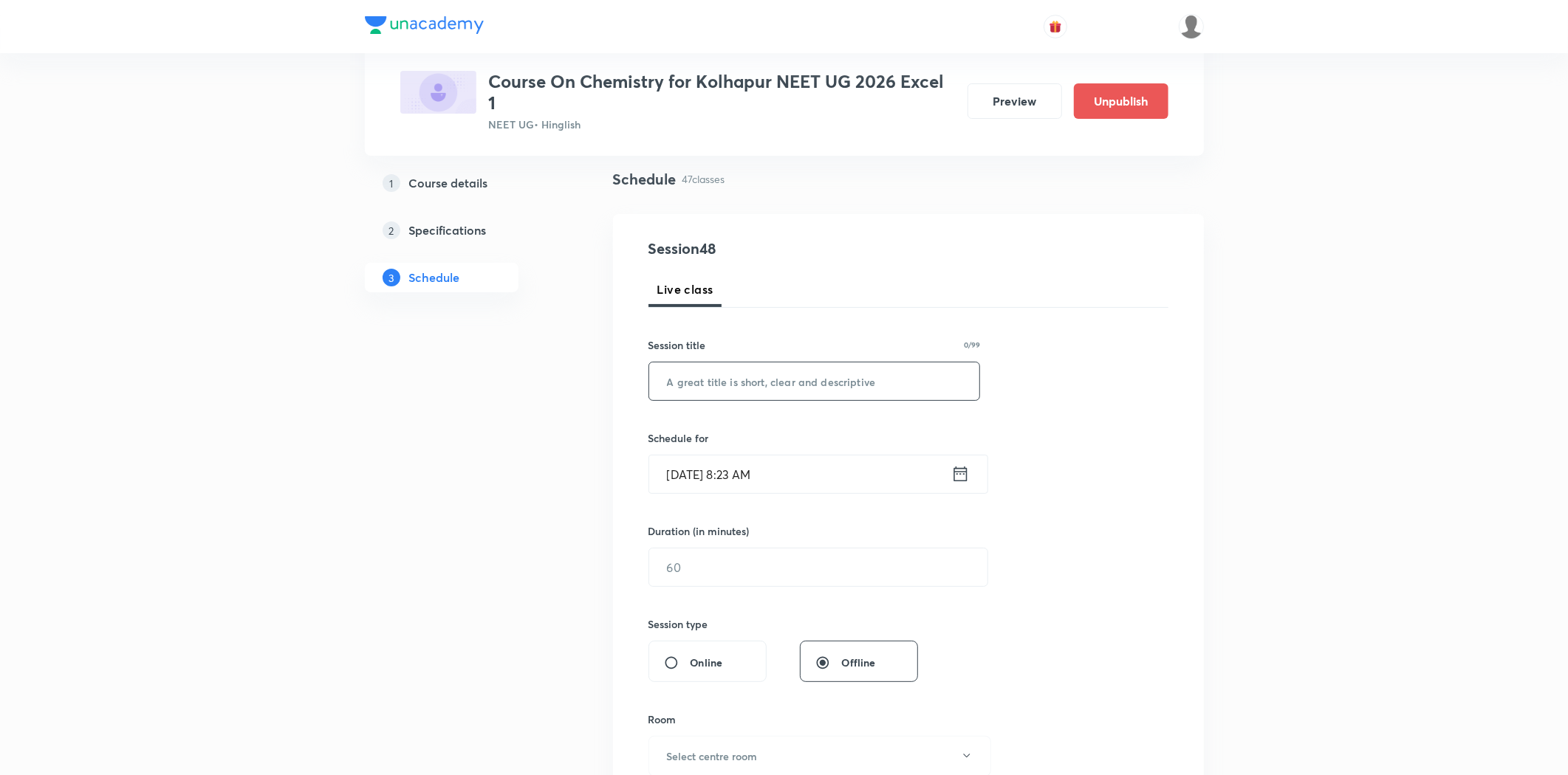
click at [746, 378] on input "text" at bounding box center [814, 382] width 331 height 38
paste input "Alcohol, Phenol & Ether"
type input "Alcohol, Phenol & Ether"
click at [735, 473] on input "Sep 2, 2025, 8:23 AM" at bounding box center [800, 474] width 302 height 38
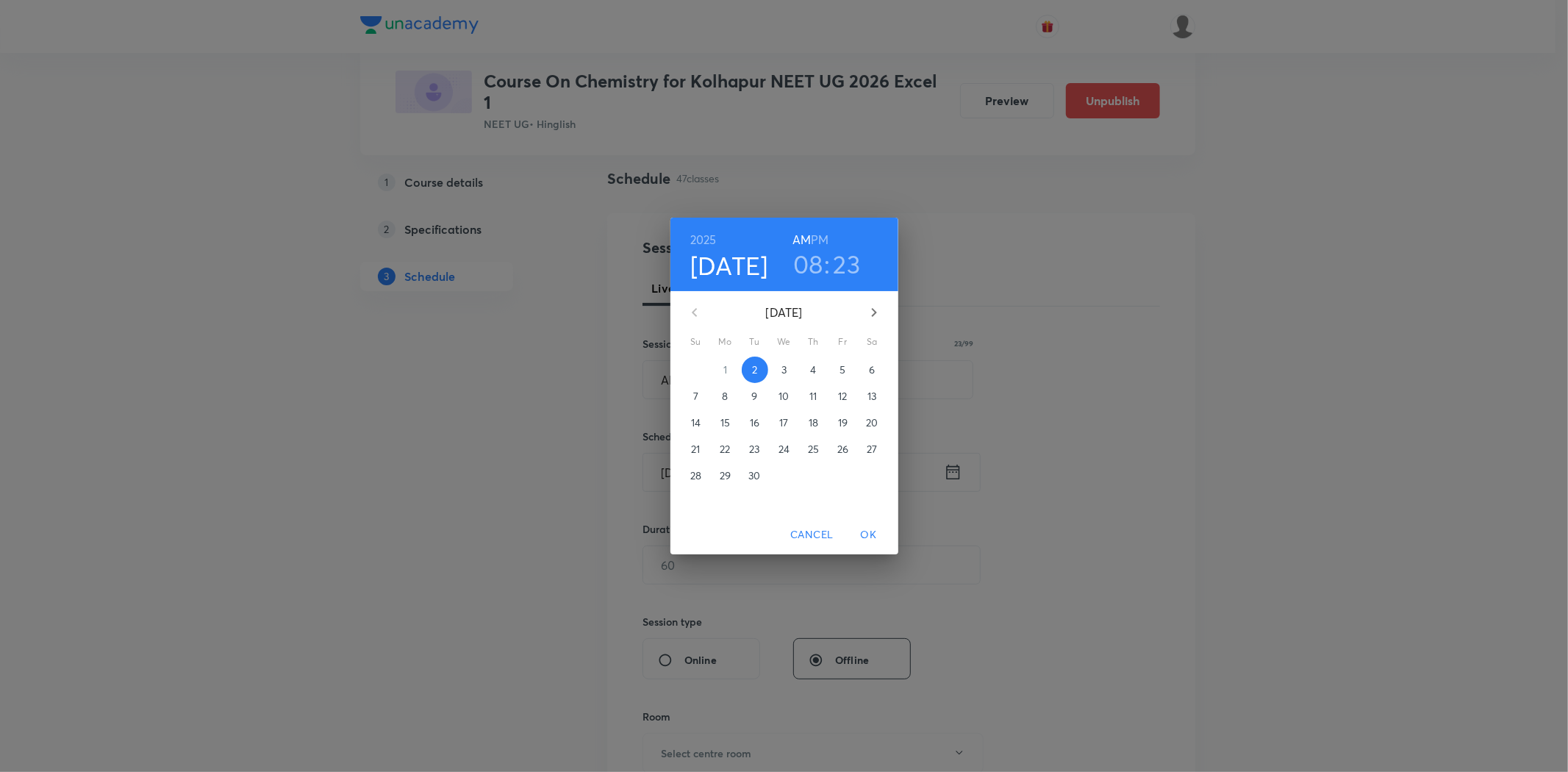
click at [782, 369] on p "3" at bounding box center [784, 369] width 5 height 14
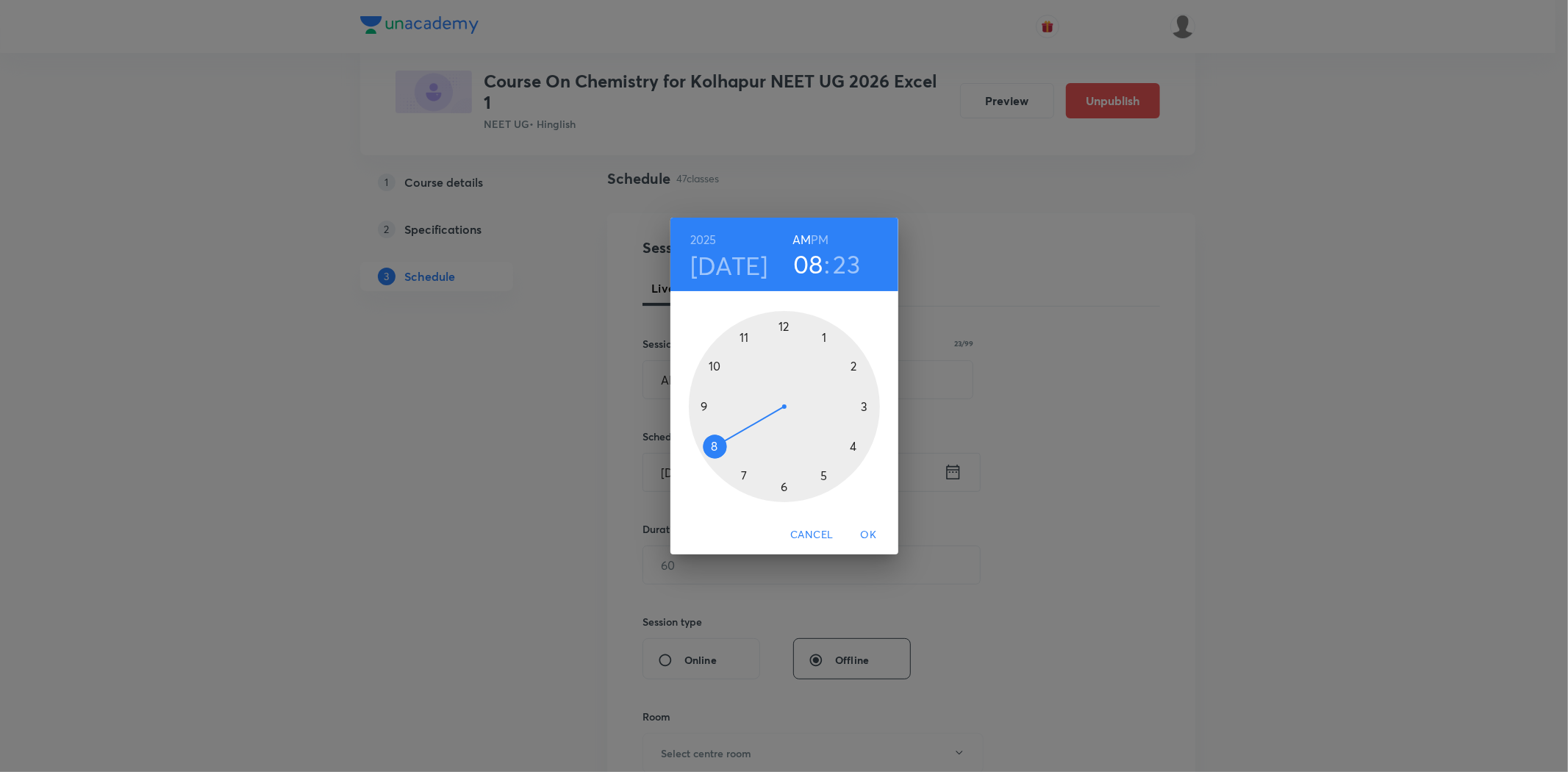
click at [702, 405] on div at bounding box center [784, 406] width 191 height 191
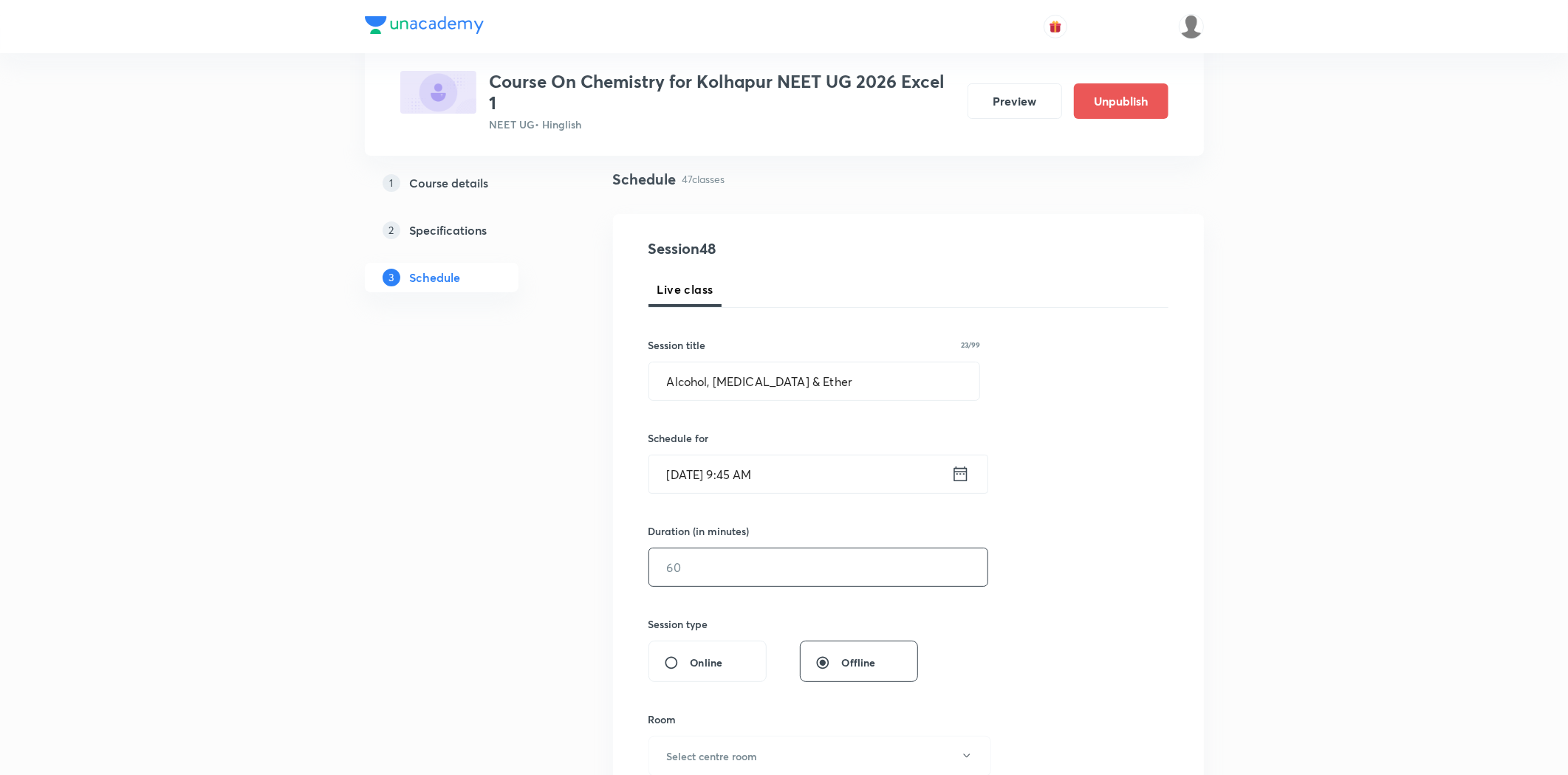
click at [761, 552] on input "text" at bounding box center [819, 567] width 339 height 38
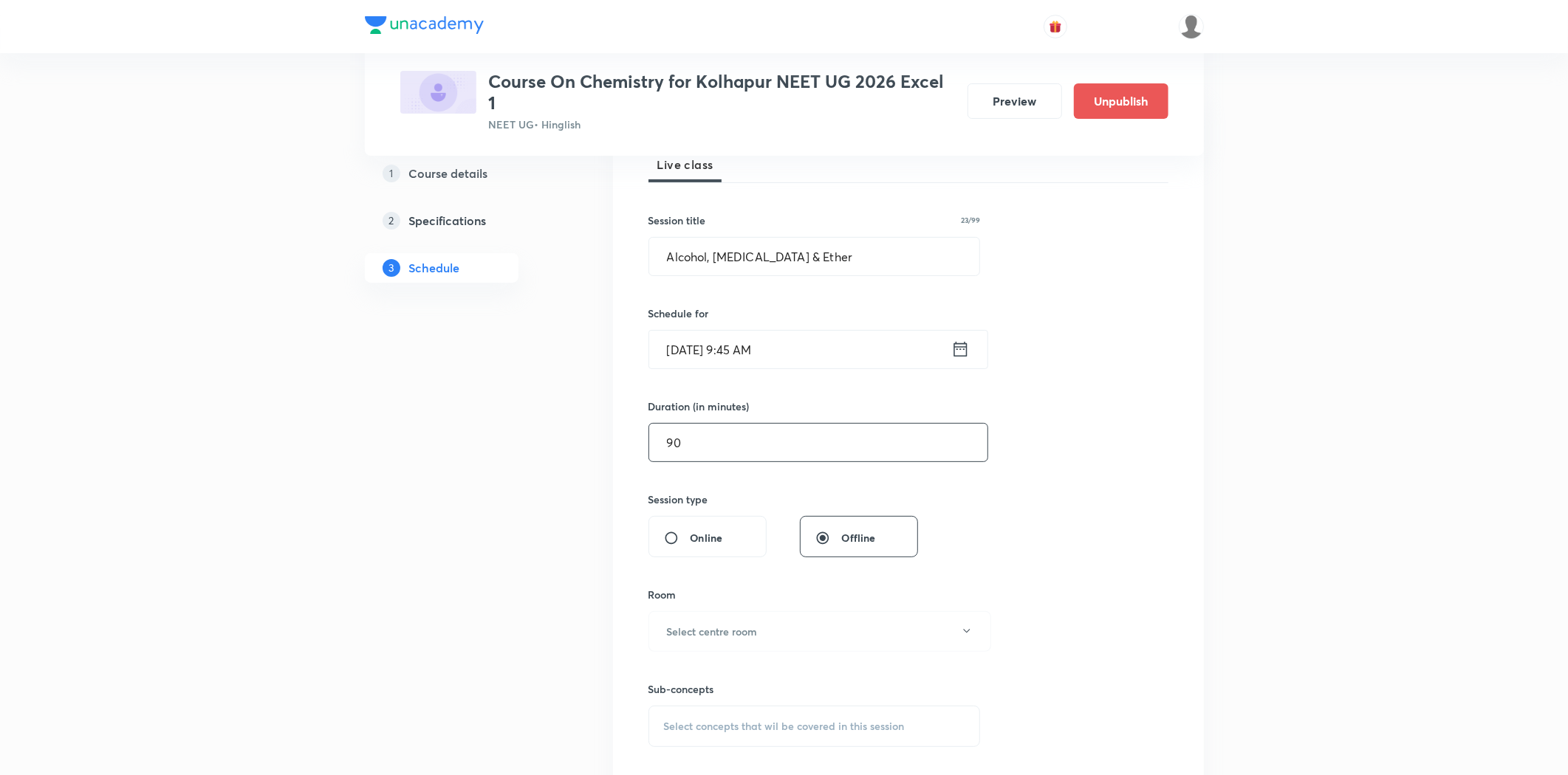
scroll to position [346, 0]
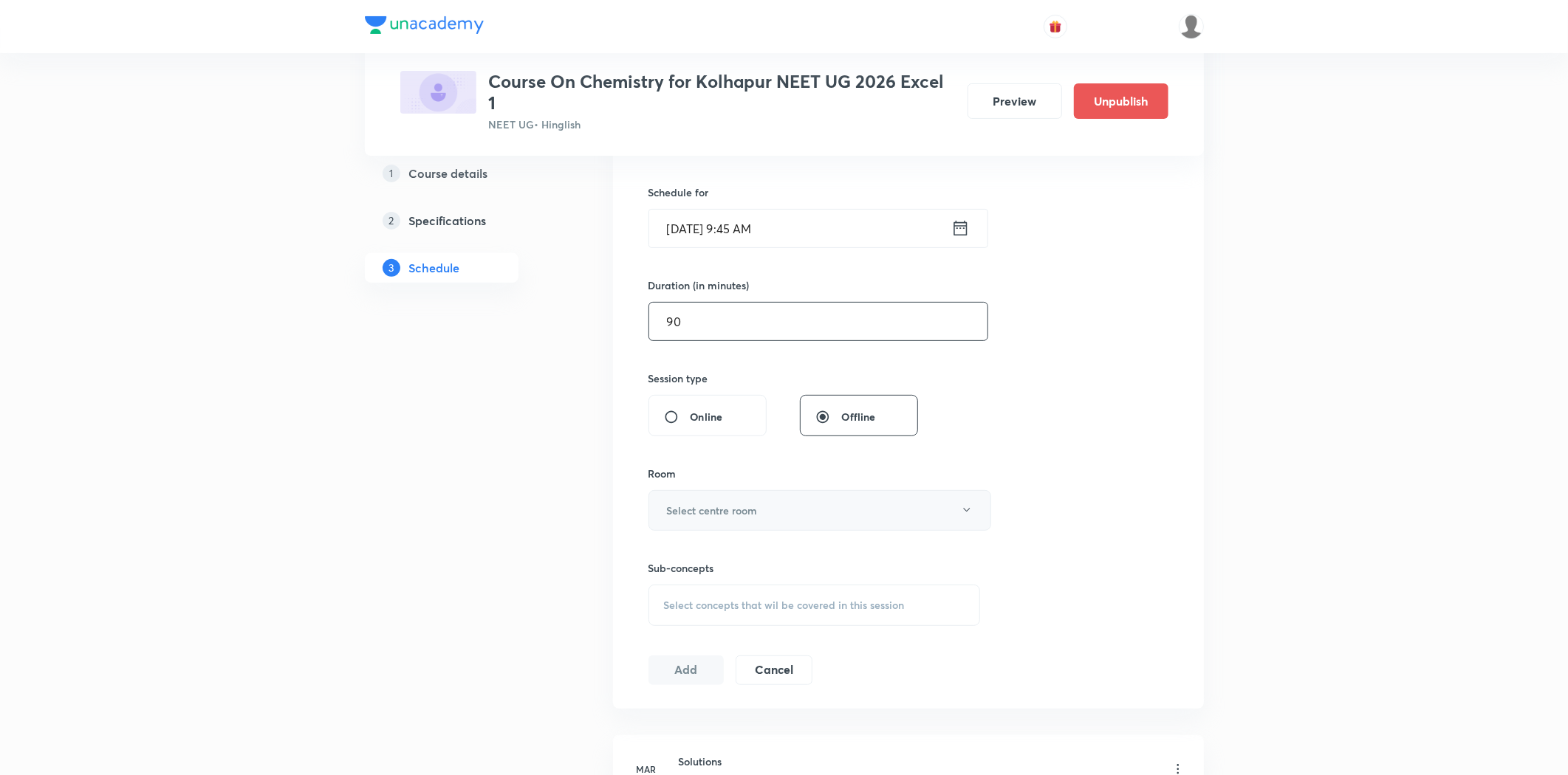
type input "90"
click at [749, 508] on h6 "Select centre room" at bounding box center [711, 509] width 91 height 15
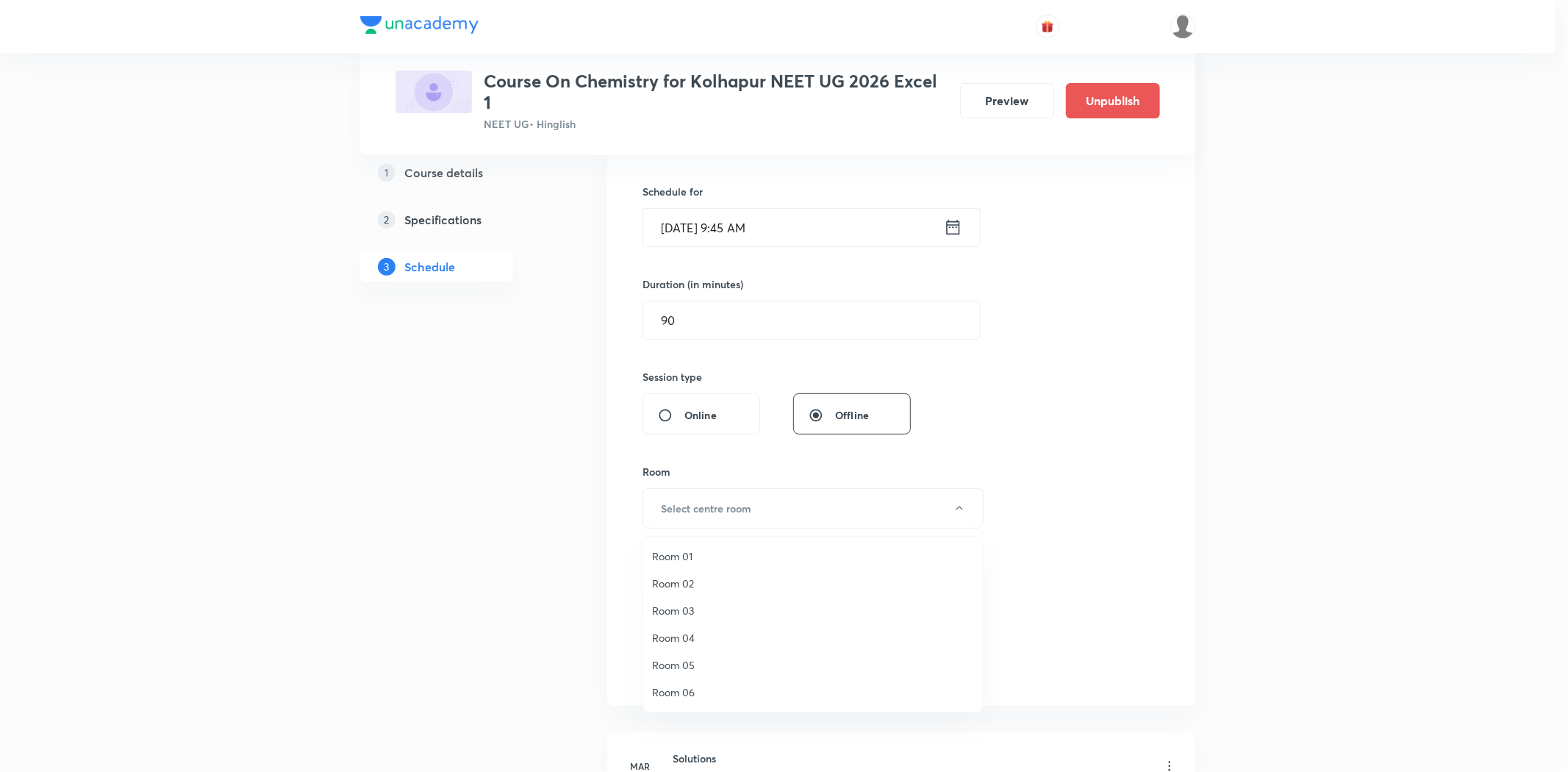
click at [669, 635] on span "Room 04" at bounding box center [812, 638] width 322 height 15
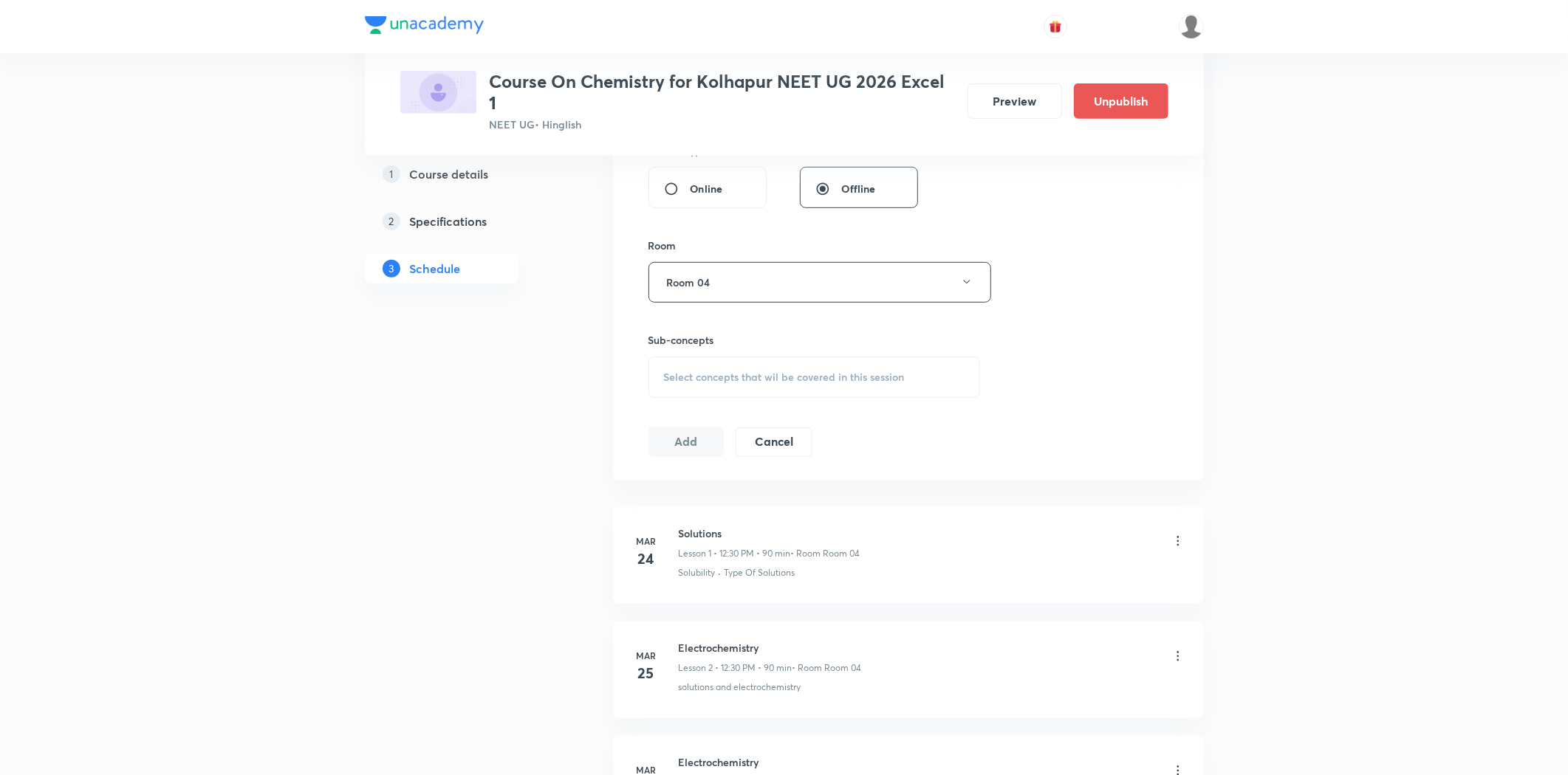
scroll to position [592, 0]
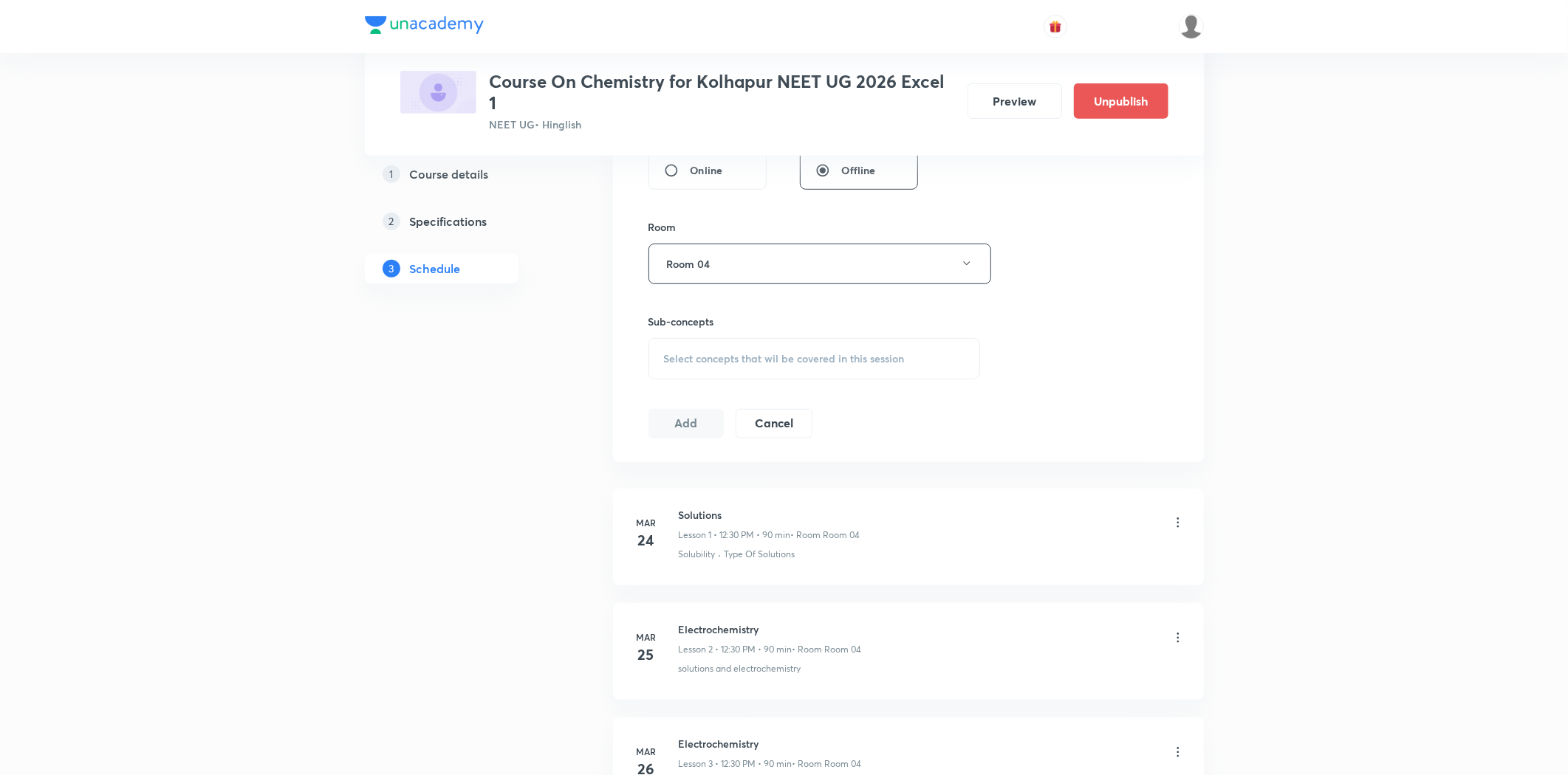
click at [752, 363] on span "Select concepts that wil be covered in this session" at bounding box center [784, 358] width 240 height 12
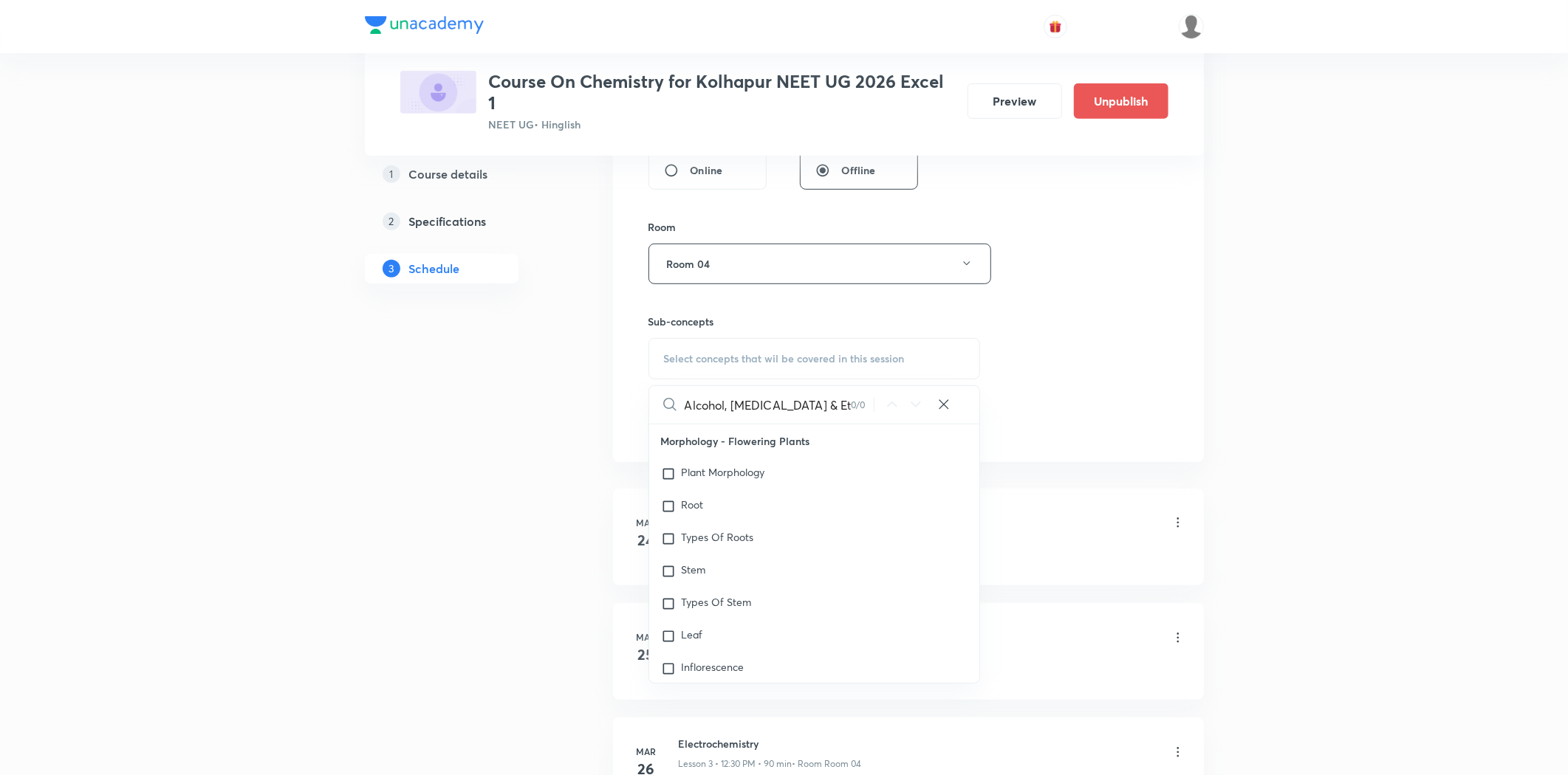
drag, startPoint x: 813, startPoint y: 410, endPoint x: 726, endPoint y: 416, distance: 87.2
click at [726, 416] on input "Alcohol, Phenol & Ether" at bounding box center [767, 405] width 166 height 38
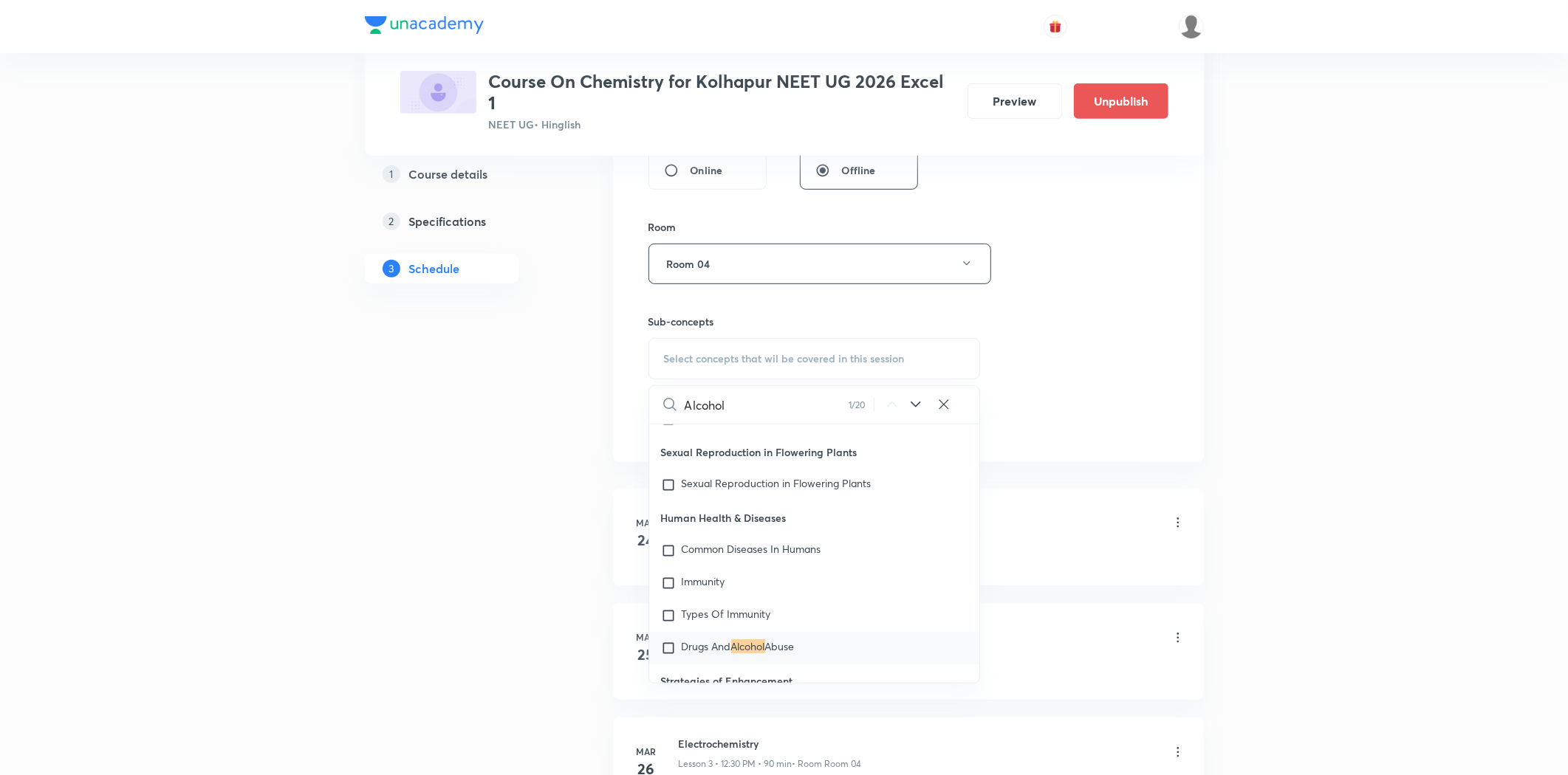
scroll to position [9308, 0]
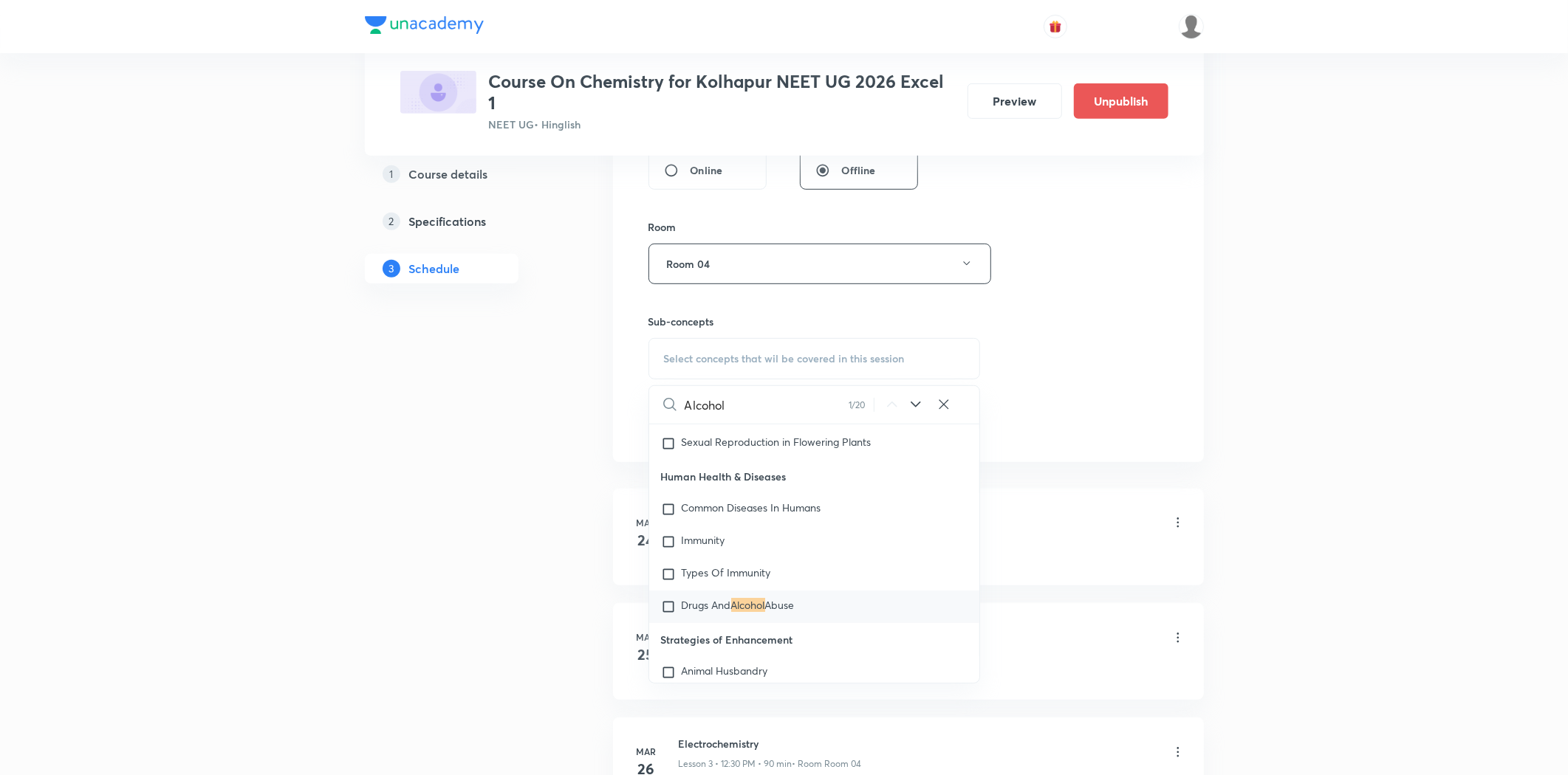
type input "Alcohol"
click at [918, 402] on icon at bounding box center [916, 404] width 18 height 18
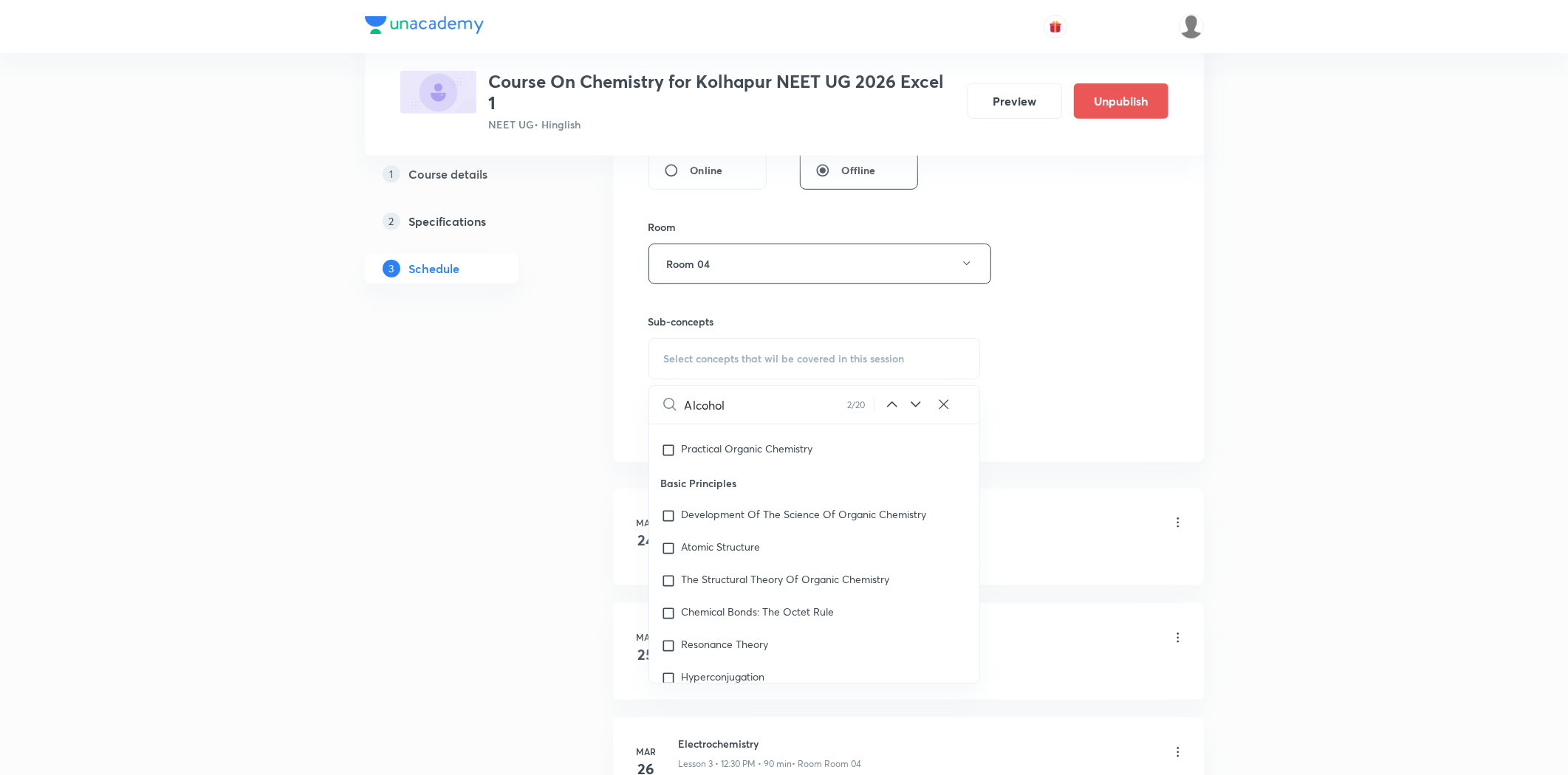
scroll to position [89865, 0]
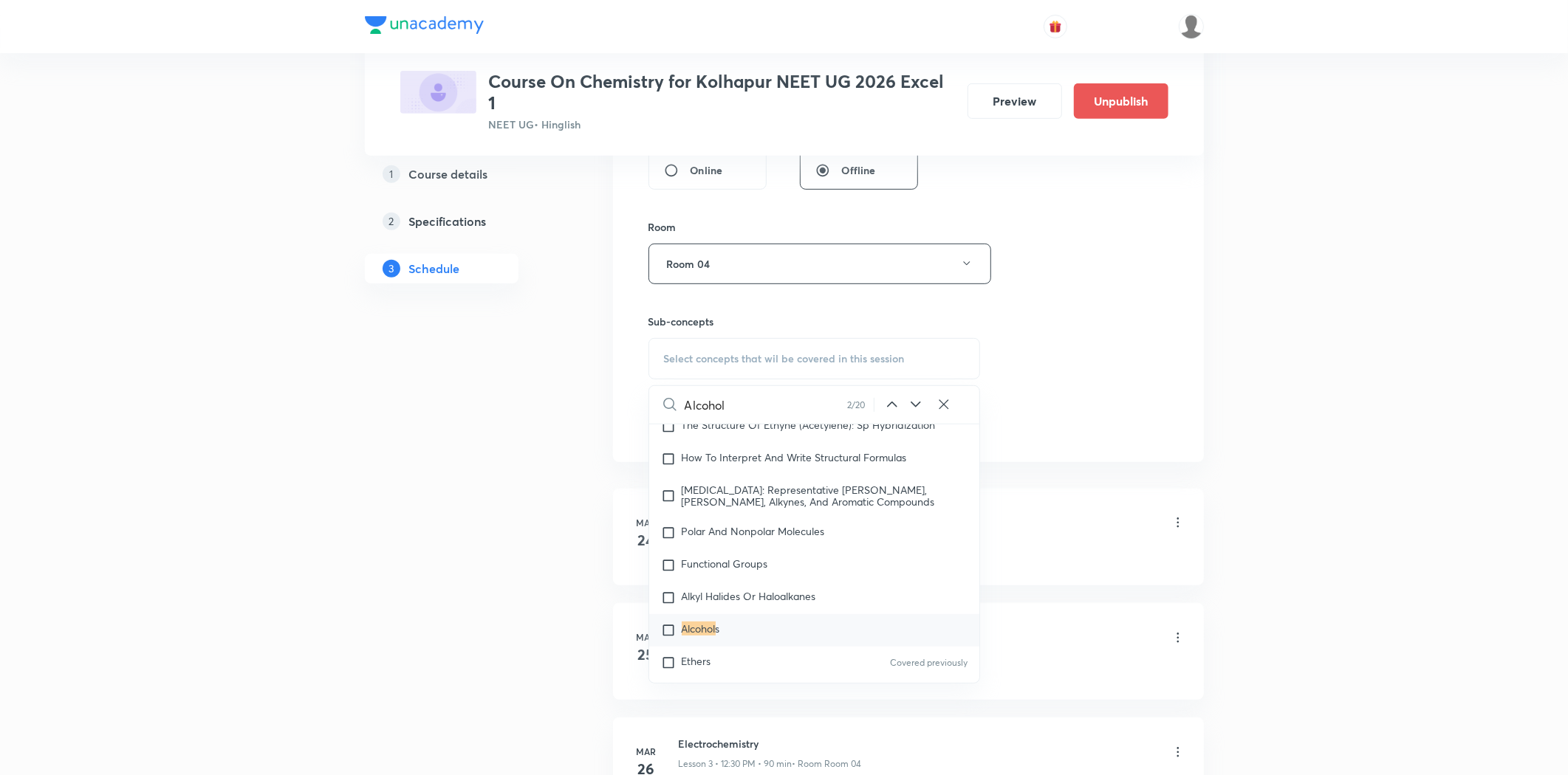
click at [693, 621] on mark "Alcohol" at bounding box center [699, 628] width 34 height 14
checkbox input "true"
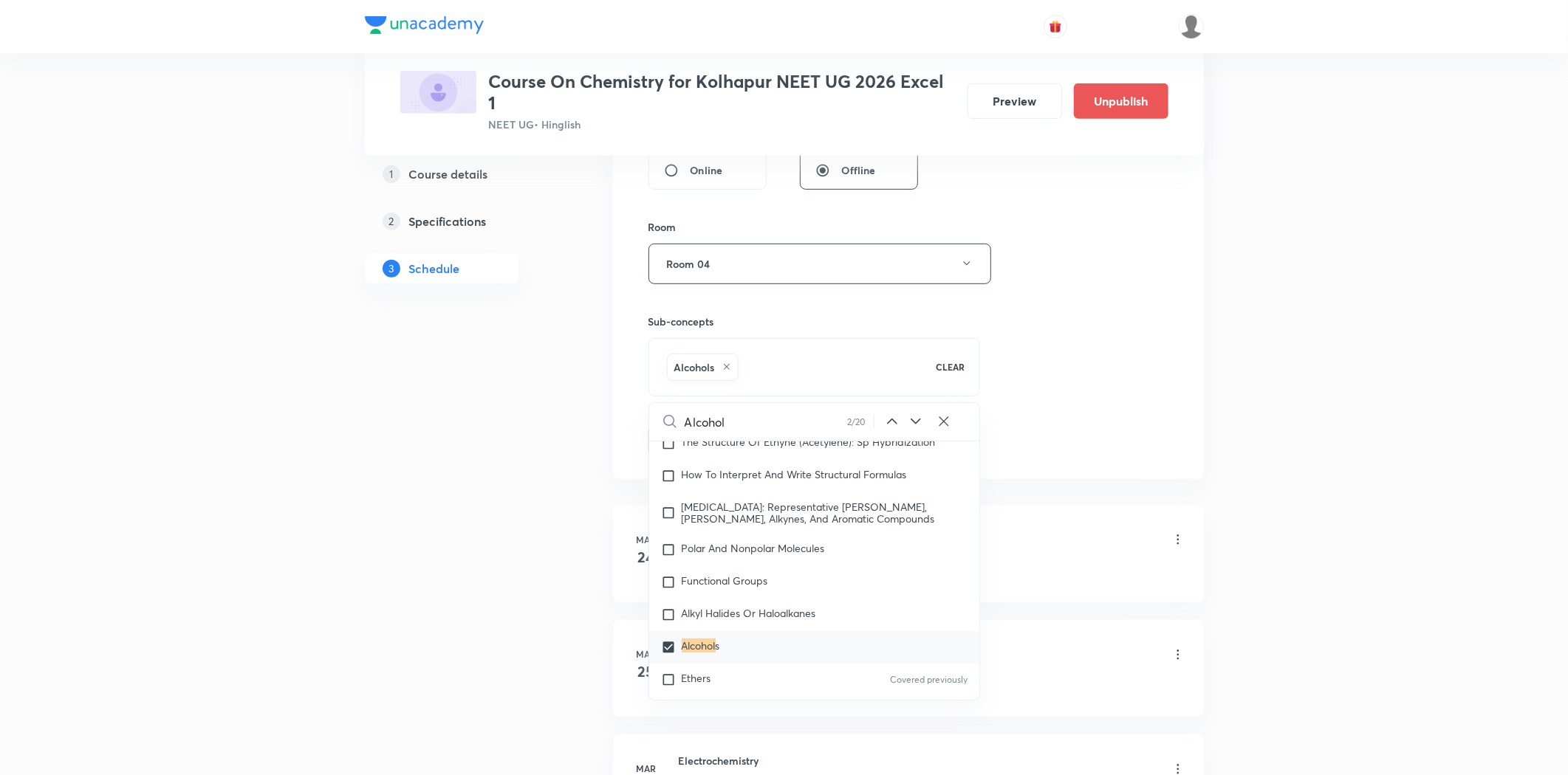
drag, startPoint x: 525, startPoint y: 606, endPoint x: 617, endPoint y: 514, distance: 130.1
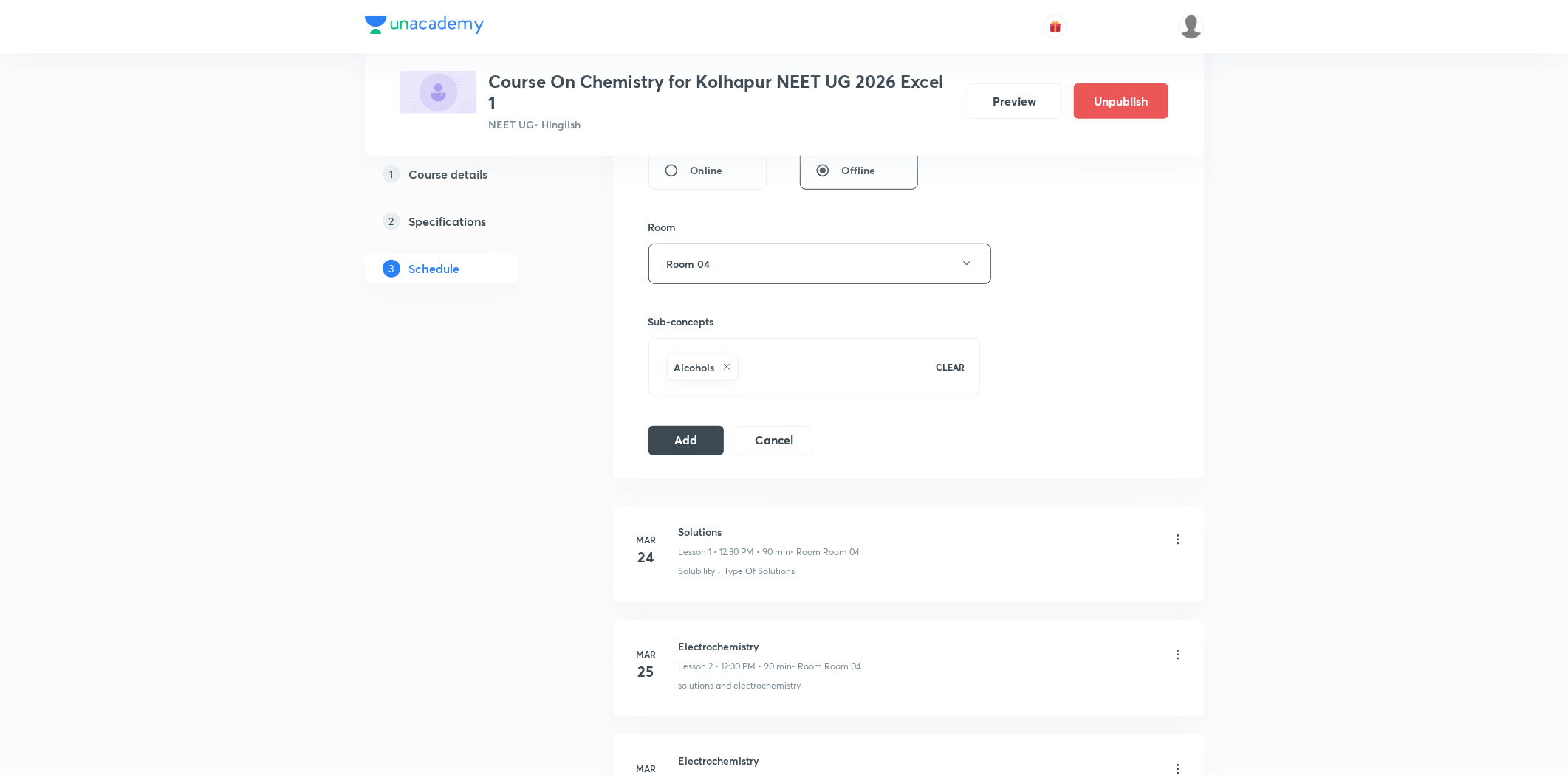
click at [673, 459] on div "Session 48 Live class Session title 23/99 Alcohol, Phenol & Ether ​ Schedule fo…" at bounding box center [909, 100] width 591 height 757
click at [672, 441] on button "Add" at bounding box center [686, 438] width 76 height 30
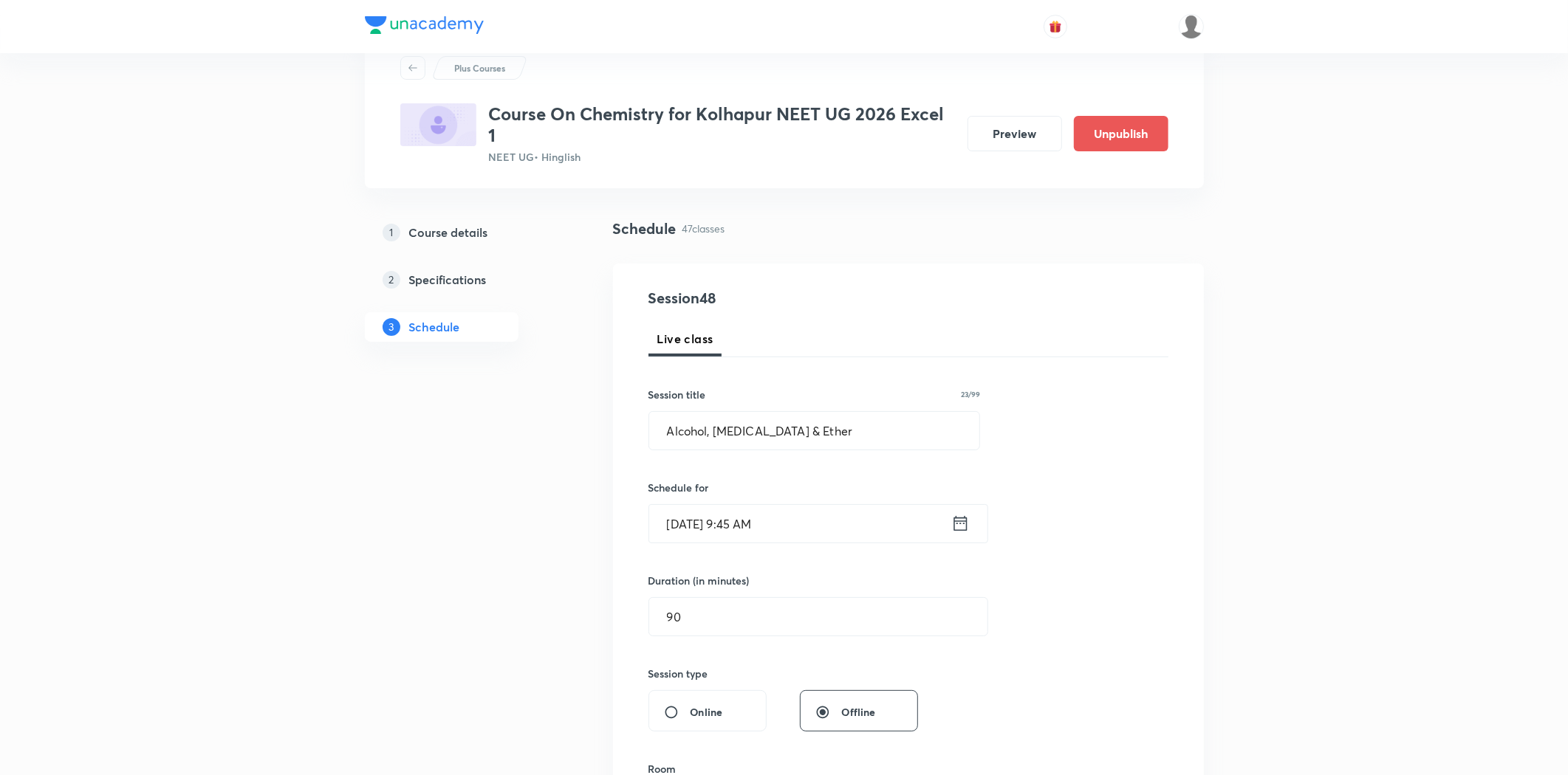
scroll to position [0, 0]
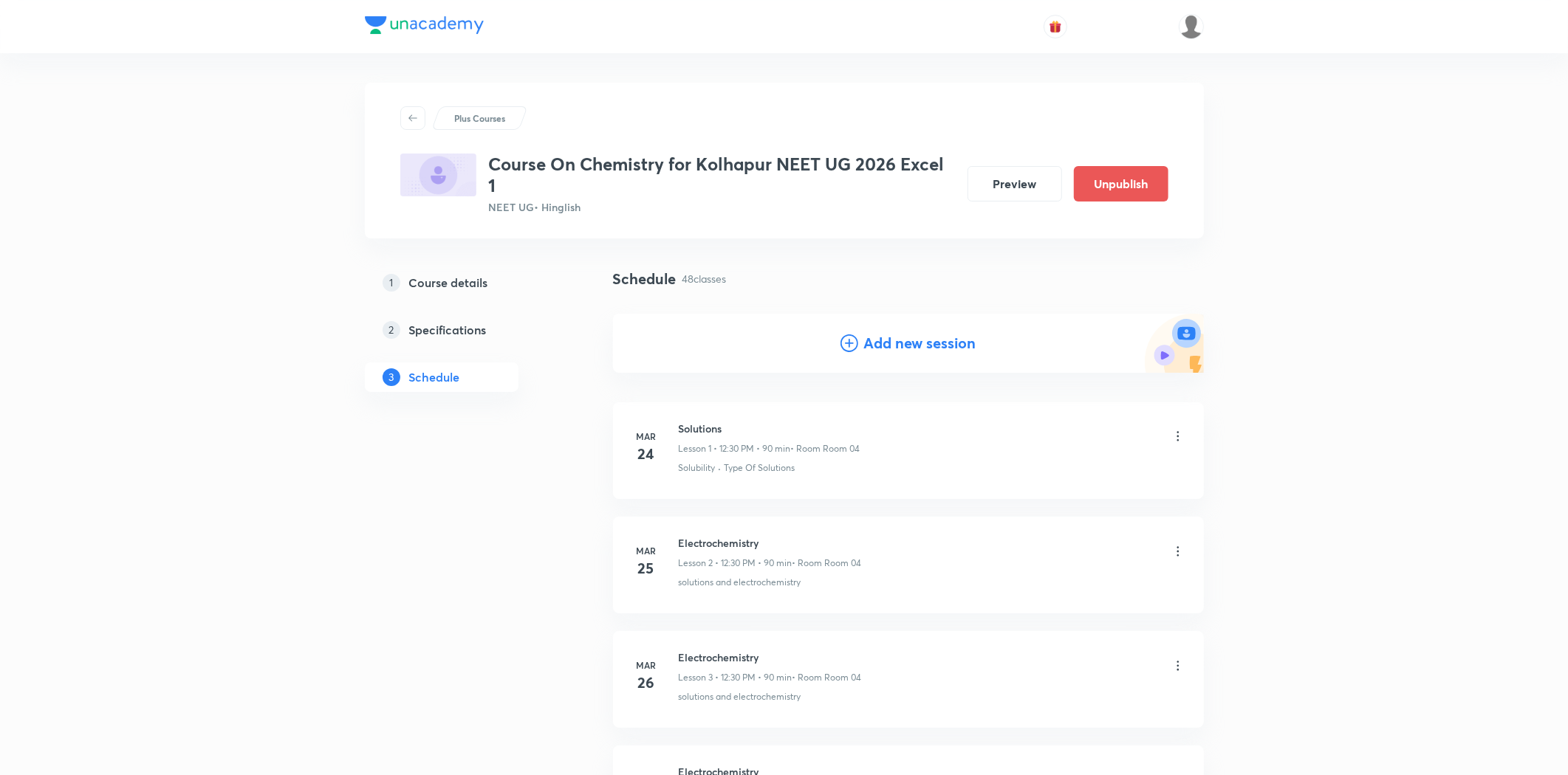
click at [876, 342] on h4 "Add new session" at bounding box center [920, 343] width 113 height 23
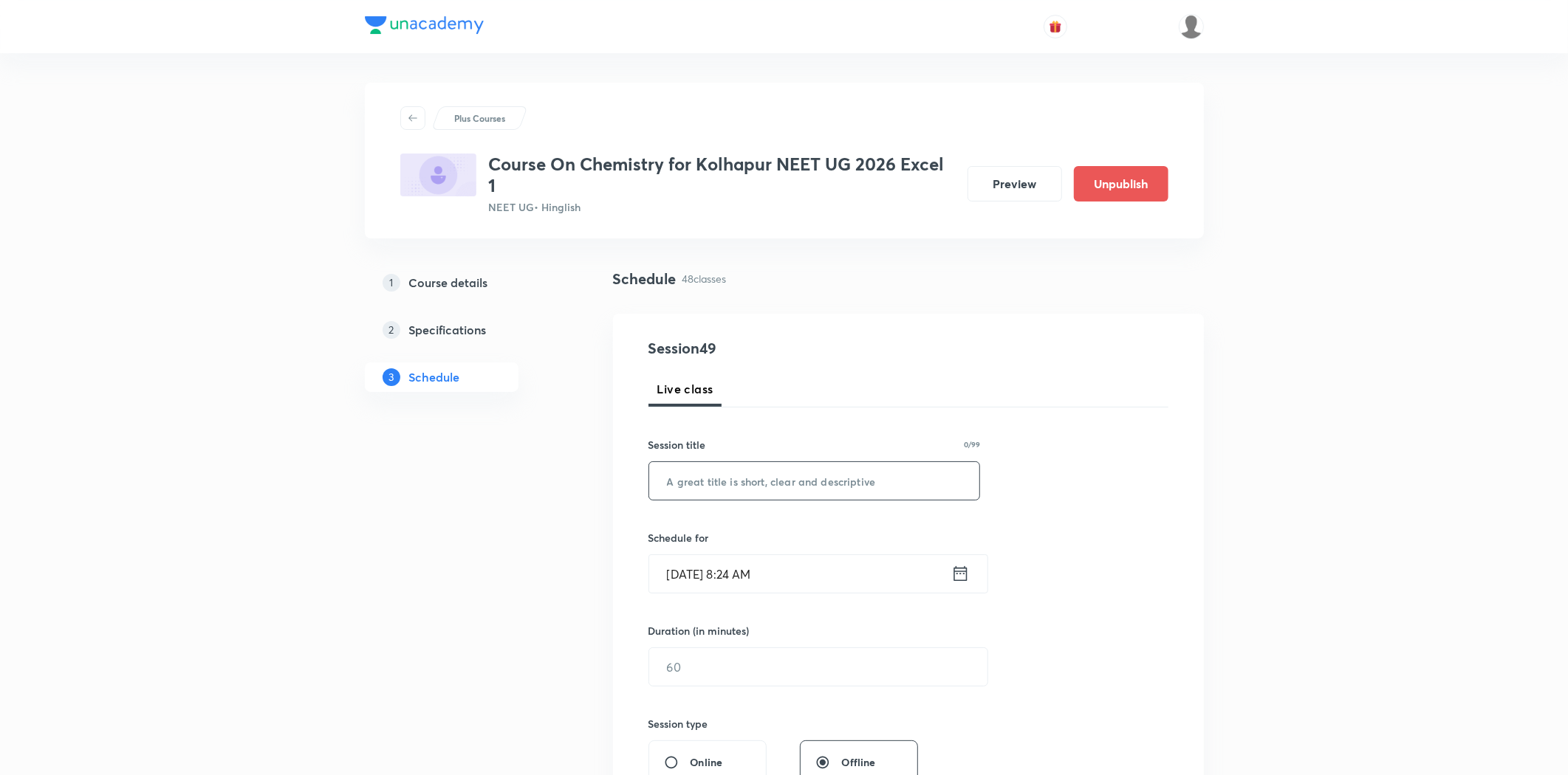
click at [762, 482] on input "text" at bounding box center [814, 481] width 331 height 38
paste input "Alcohol, Phenol & Ether"
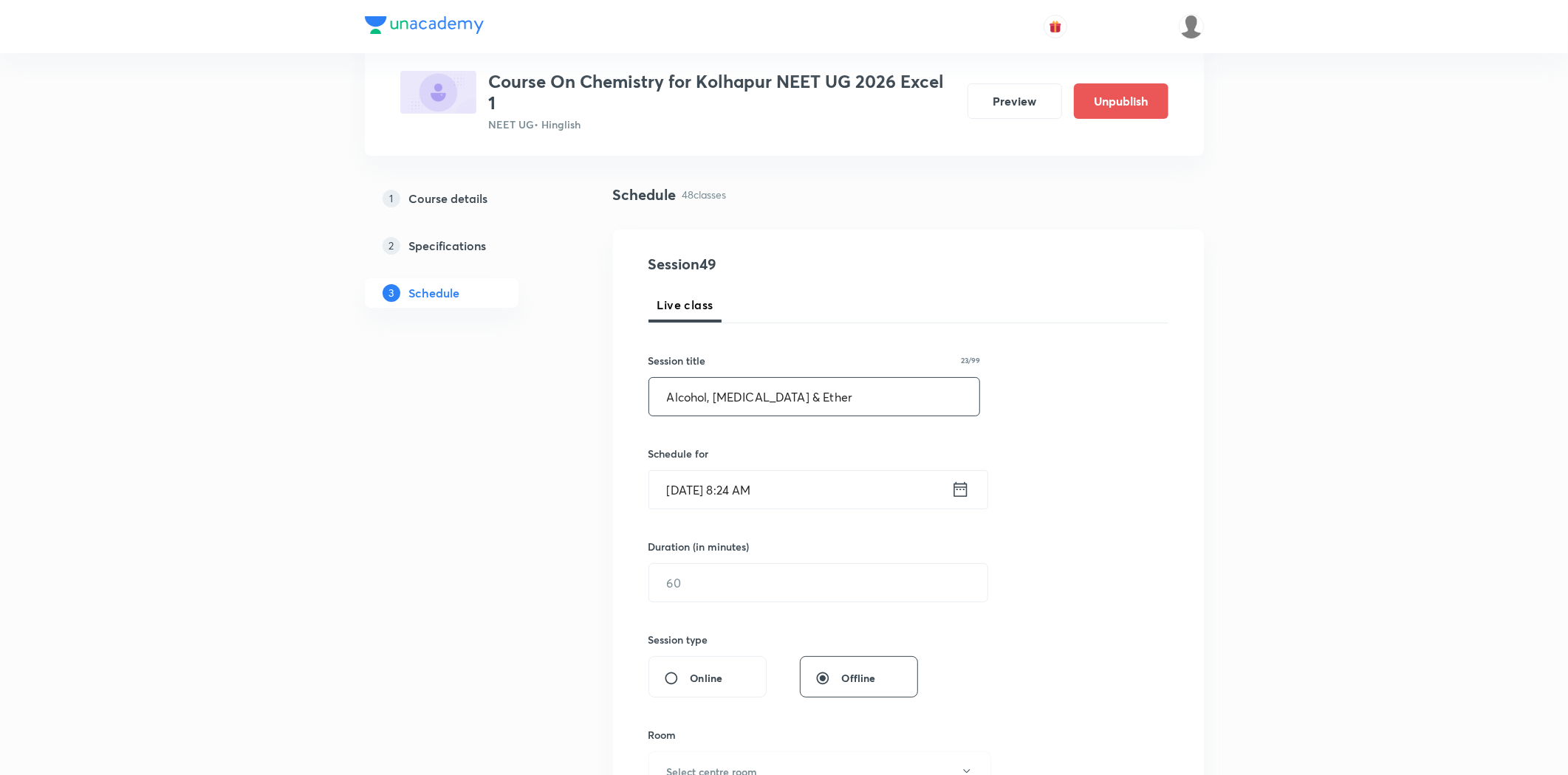
scroll to position [164, 0]
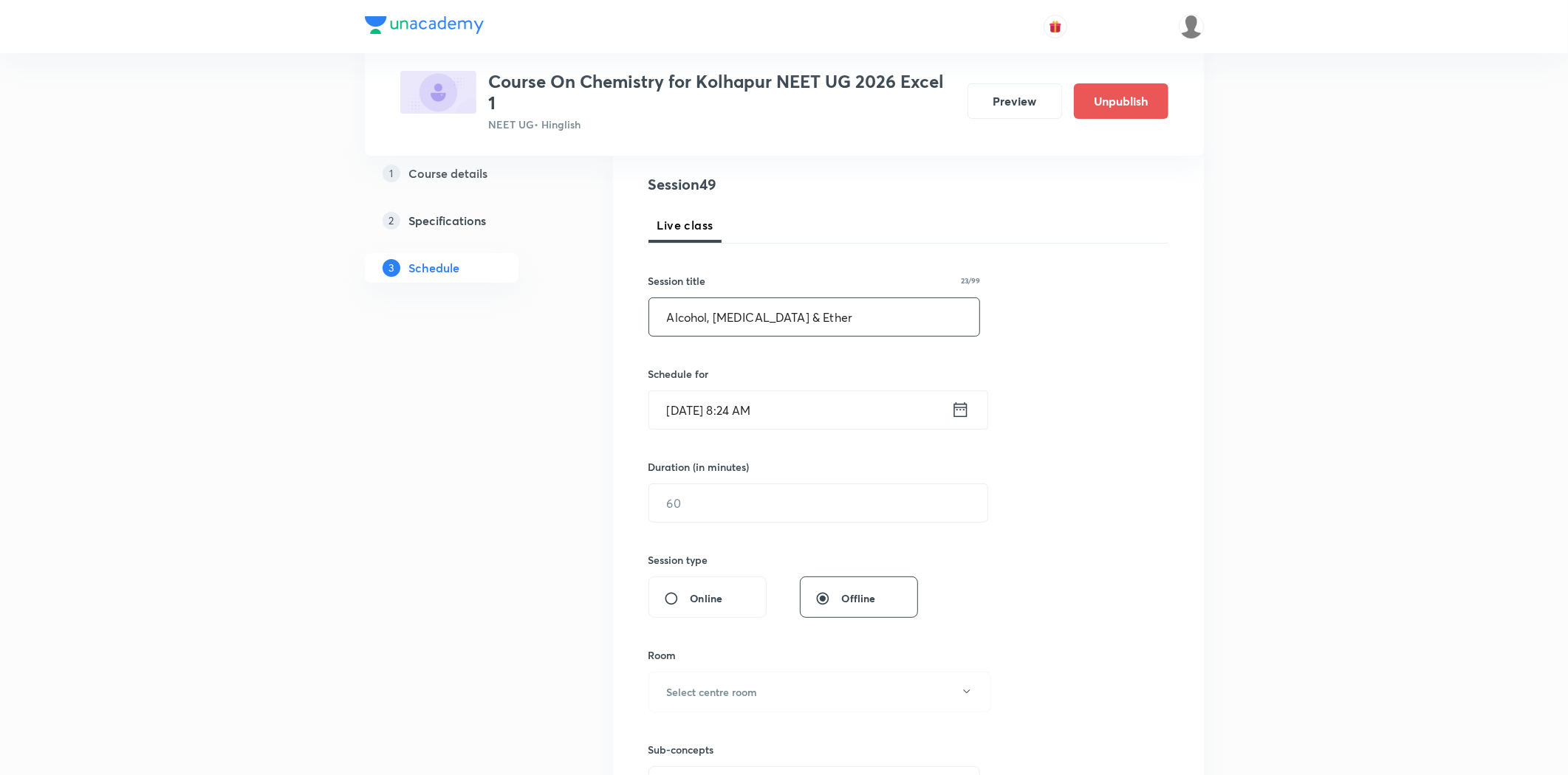
type input "Alcohol, Phenol & Ether"
click at [752, 411] on input "Sep 2, 2025, 8:24 AM" at bounding box center [800, 410] width 302 height 38
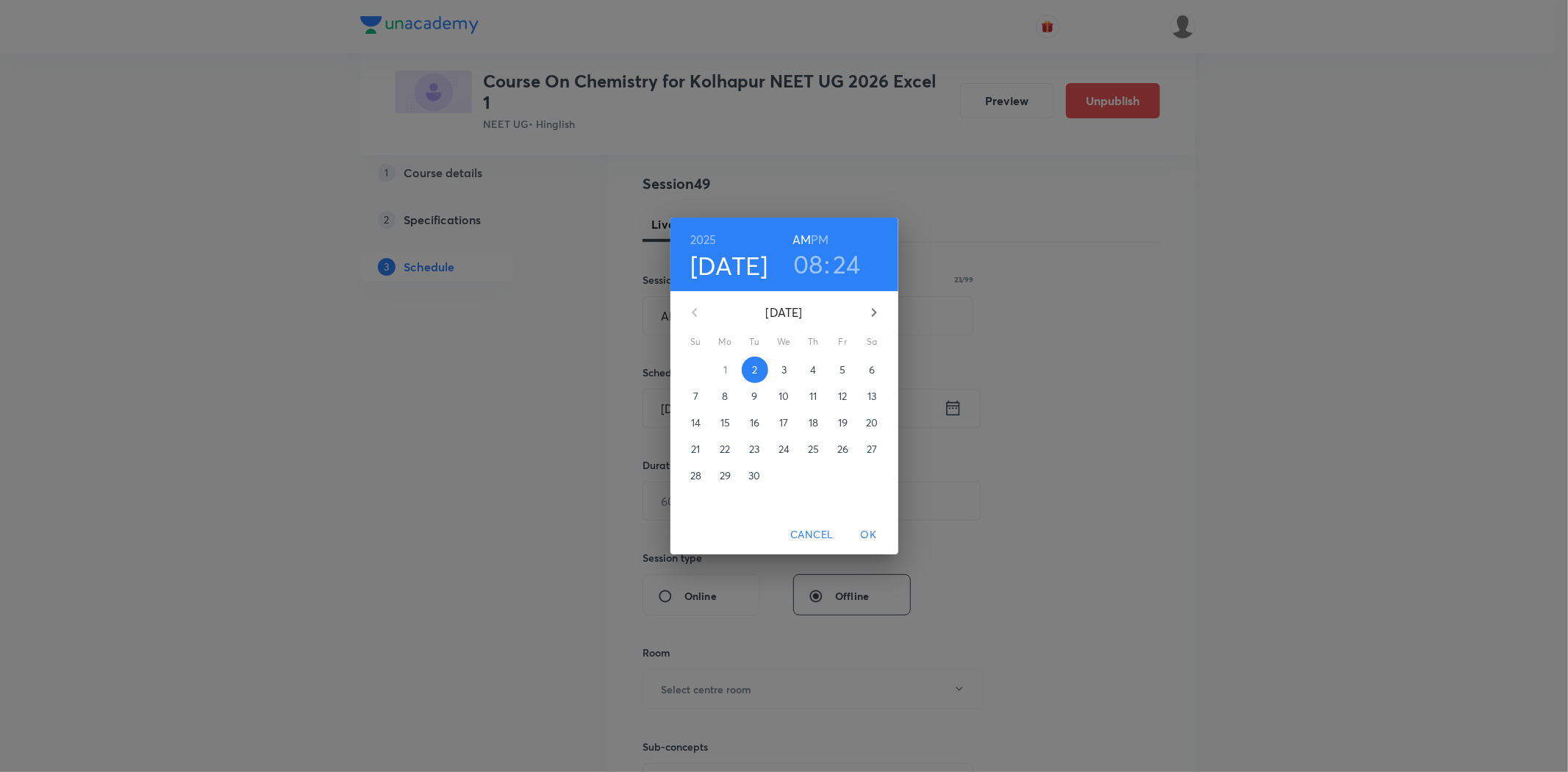
click at [812, 369] on p "4" at bounding box center [813, 369] width 6 height 14
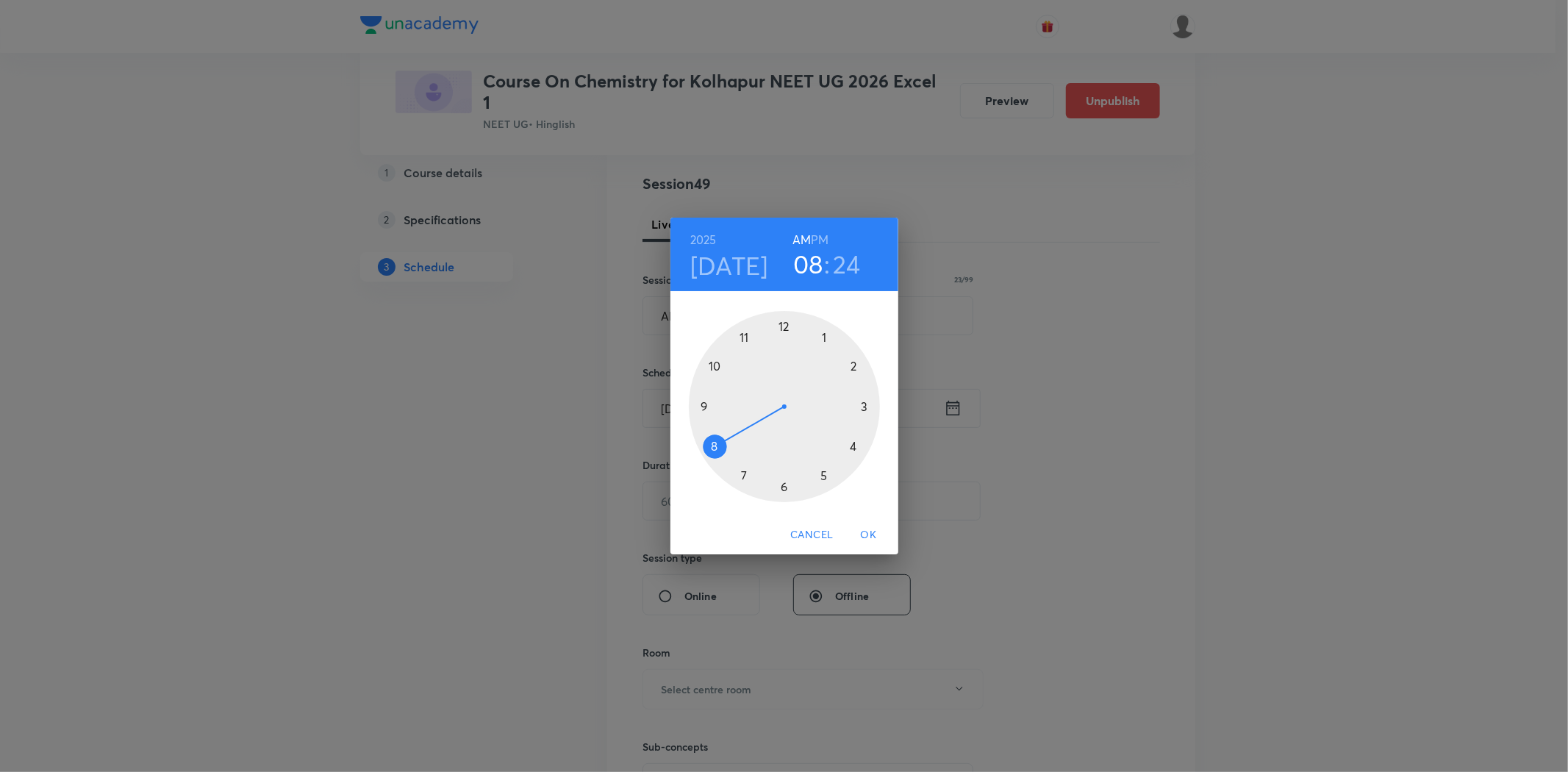
click at [700, 407] on div at bounding box center [784, 406] width 191 height 191
click at [699, 407] on div at bounding box center [784, 406] width 191 height 191
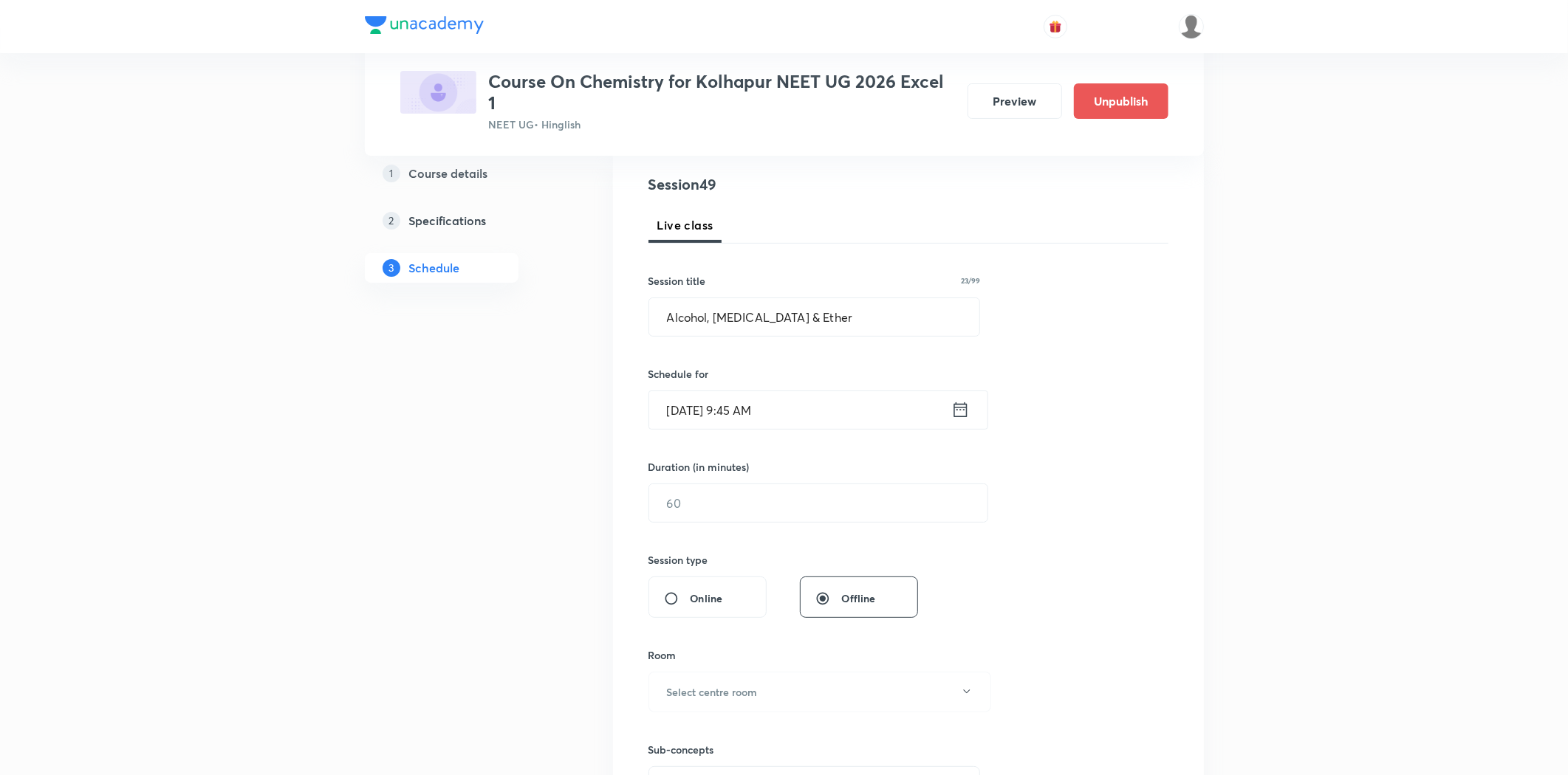
scroll to position [328, 0]
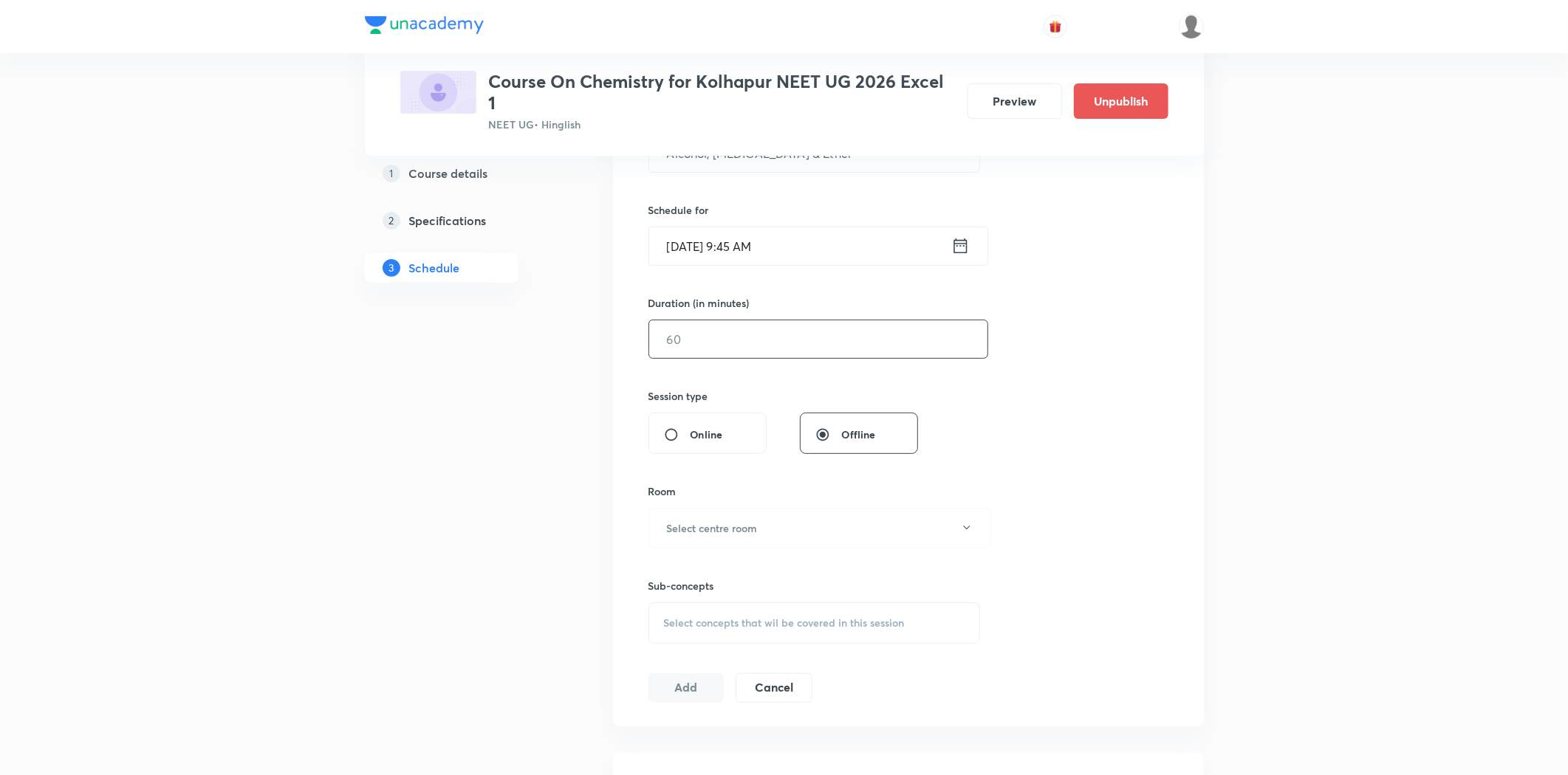
click at [708, 344] on input "text" at bounding box center [819, 339] width 339 height 38
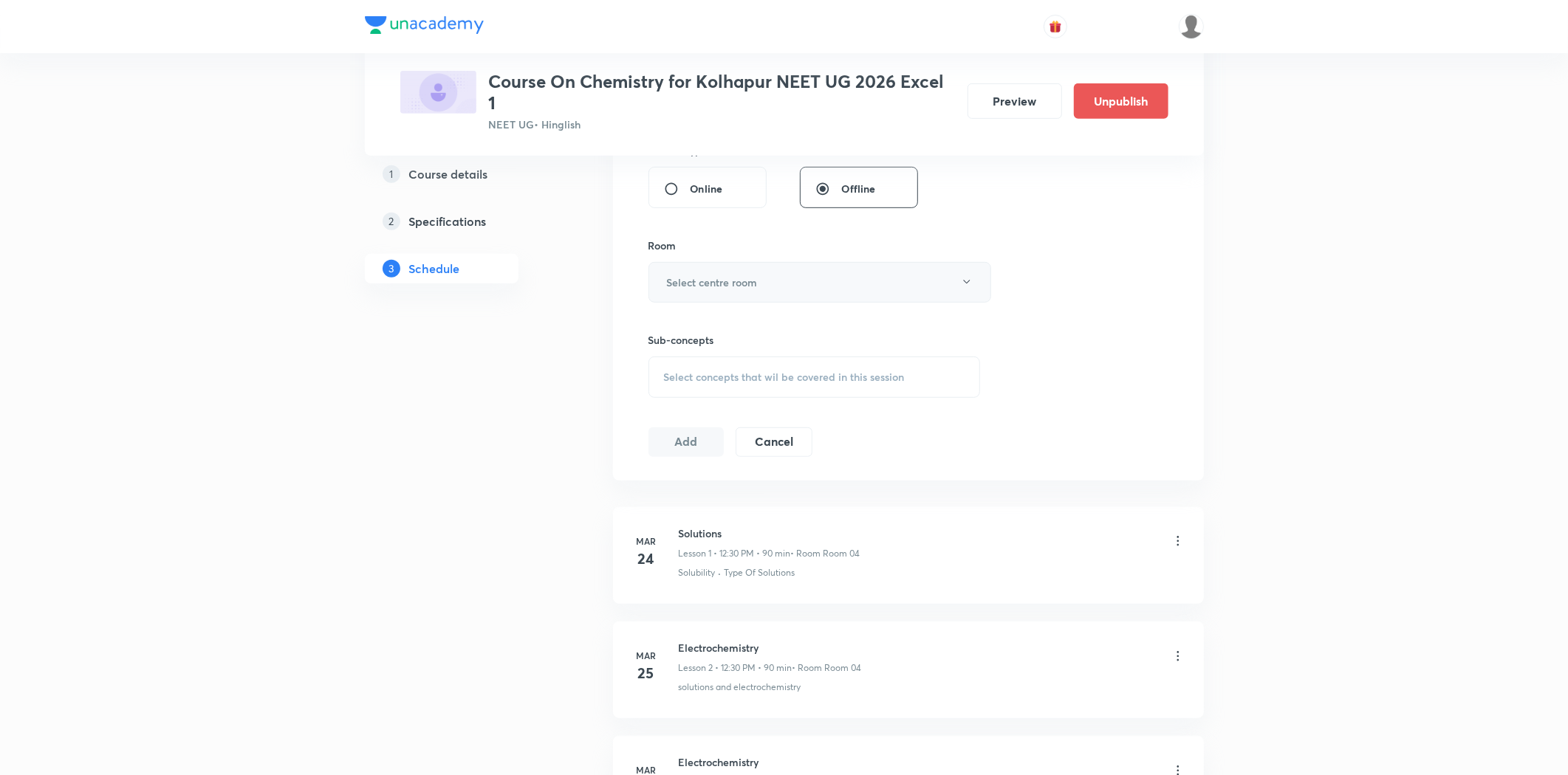
type input "90"
click at [700, 276] on h6 "Select centre room" at bounding box center [711, 282] width 91 height 15
click at [673, 410] on span "Room 04" at bounding box center [816, 411] width 323 height 15
click at [715, 364] on div "Select concepts that wil be covered in this session" at bounding box center [814, 377] width 332 height 41
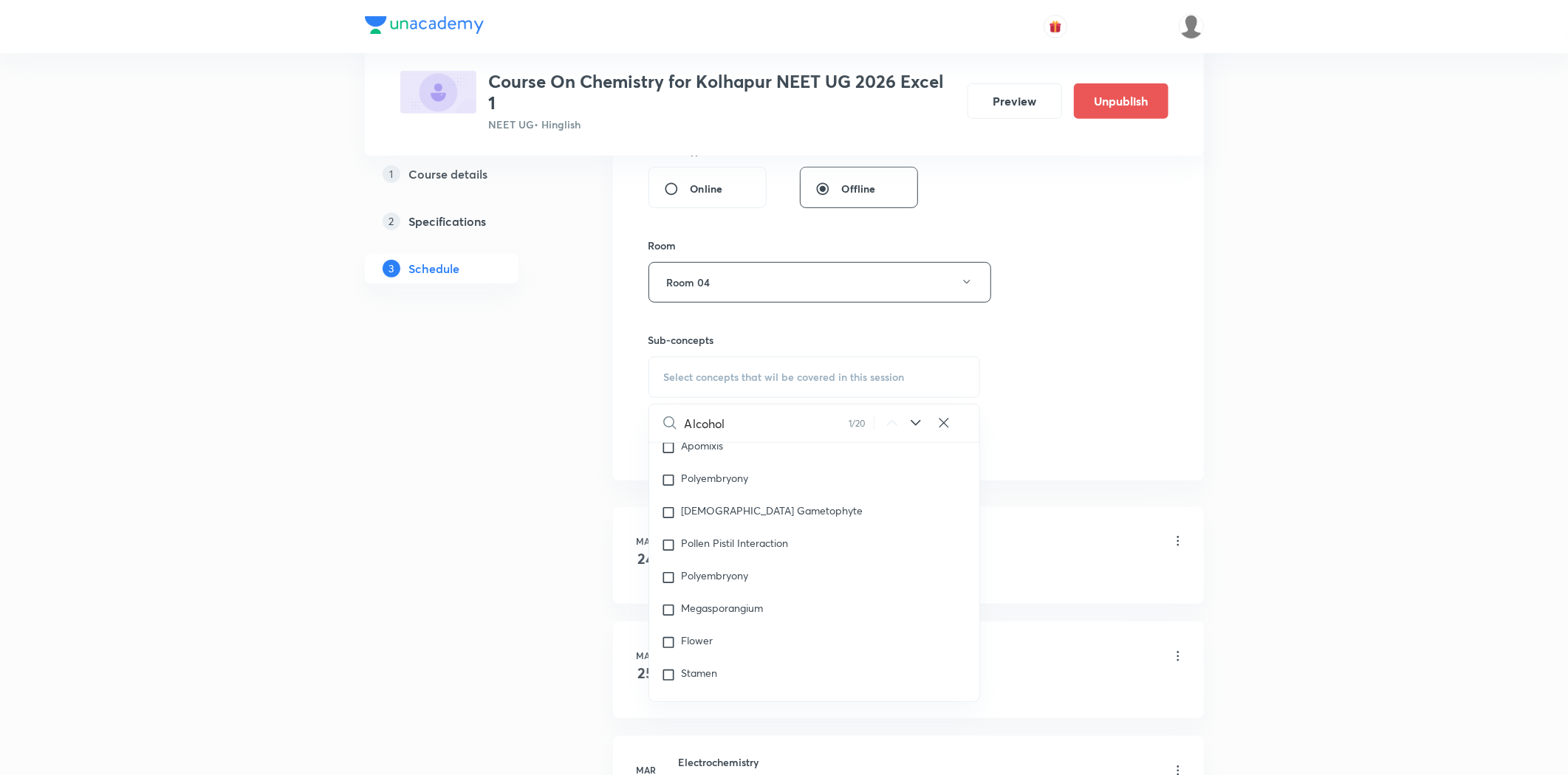
scroll to position [9308, 0]
type input "Alcohol"
click at [916, 417] on icon at bounding box center [916, 423] width 18 height 18
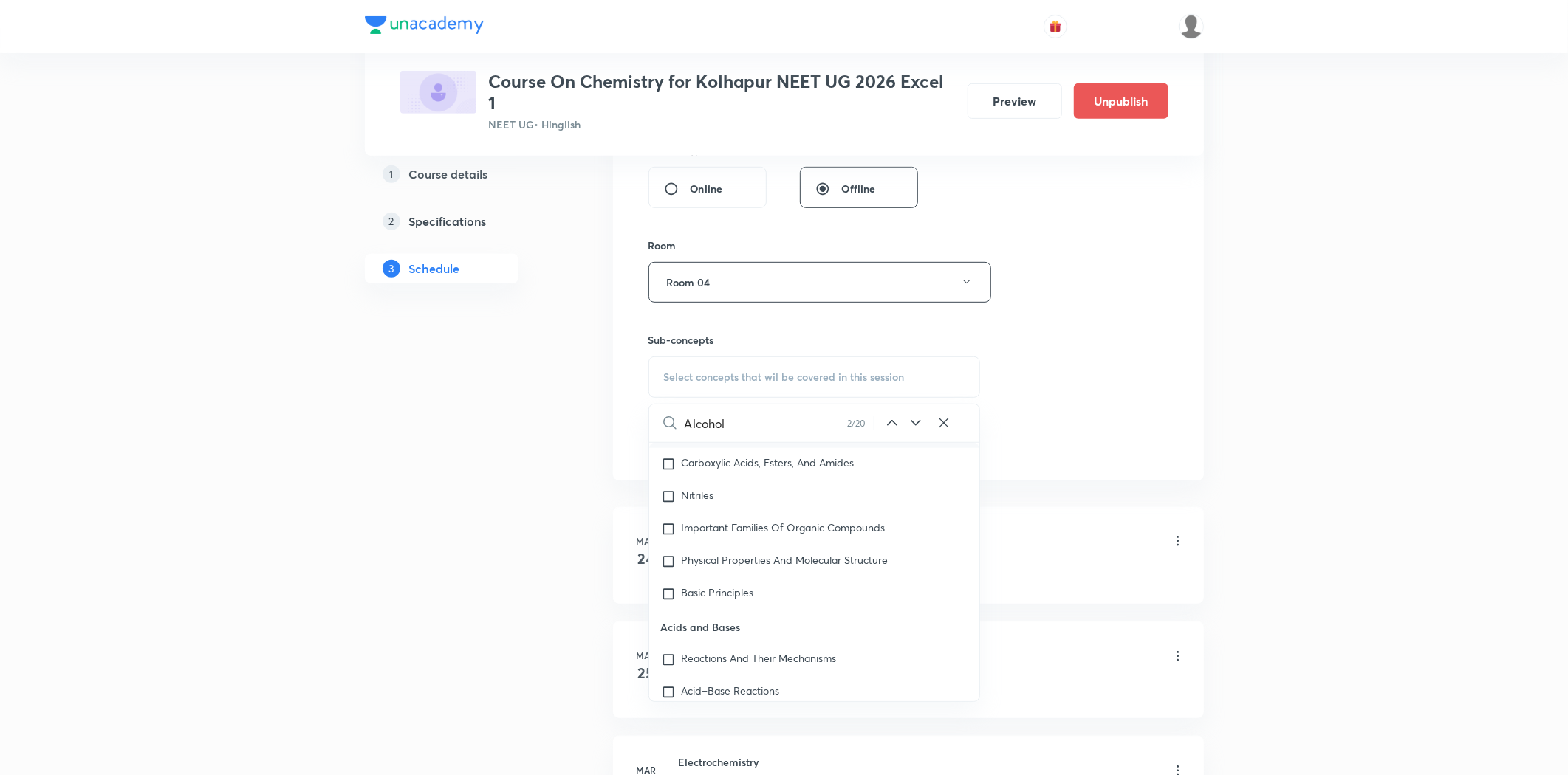
scroll to position [90193, 0]
click at [910, 417] on icon at bounding box center [916, 423] width 18 height 18
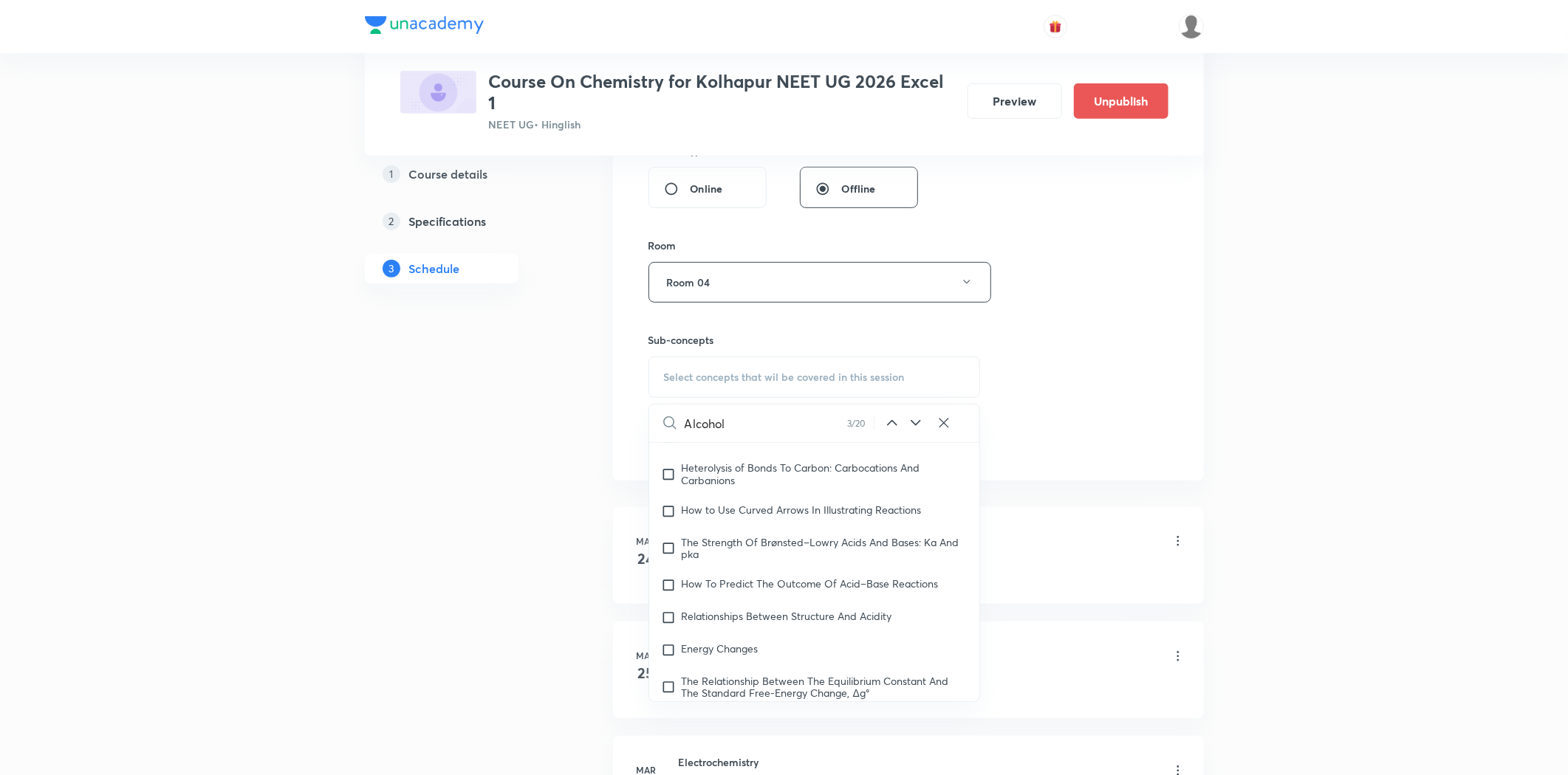
scroll to position [90542, 0]
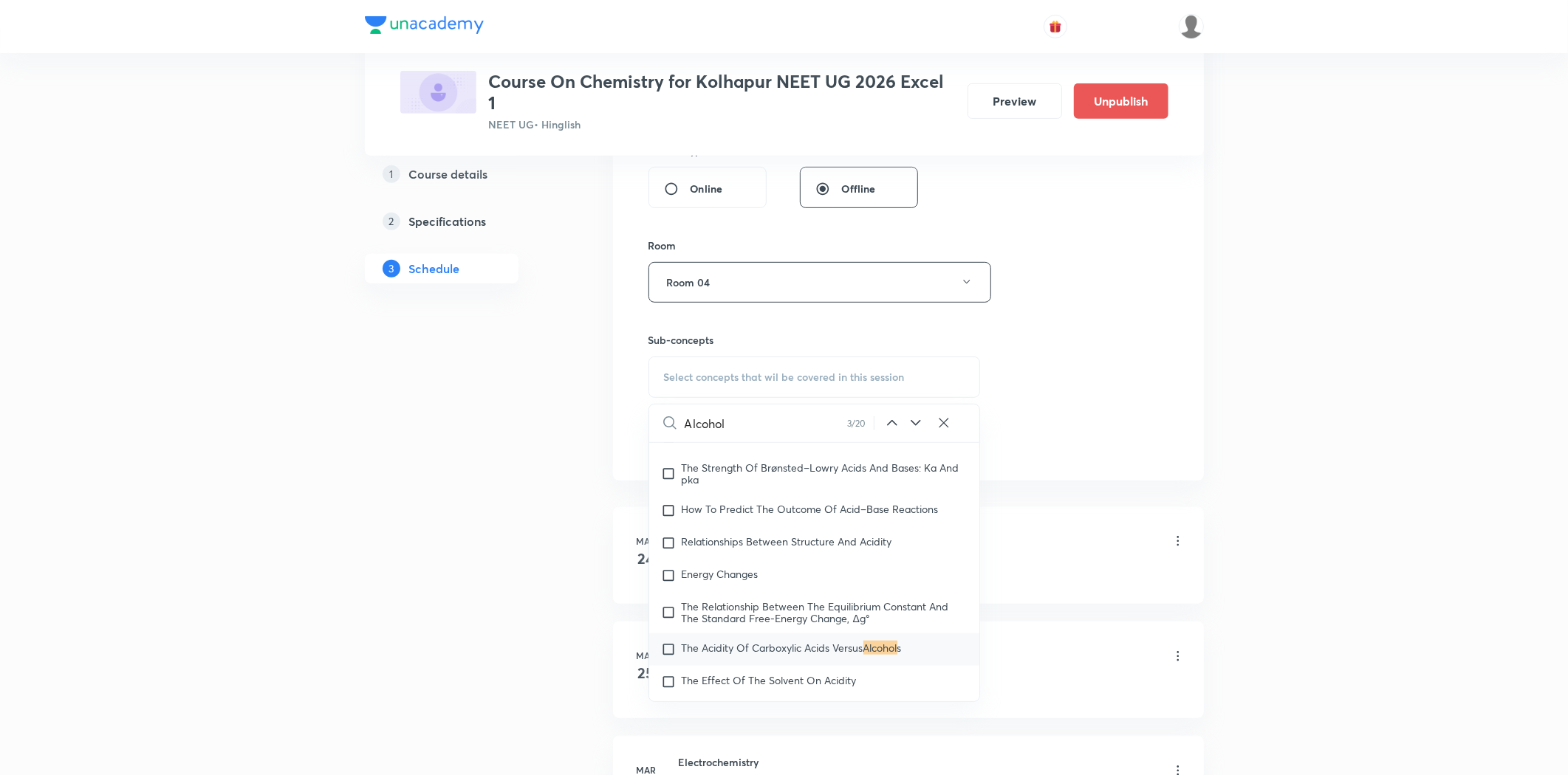
click at [891, 420] on icon at bounding box center [893, 423] width 18 height 18
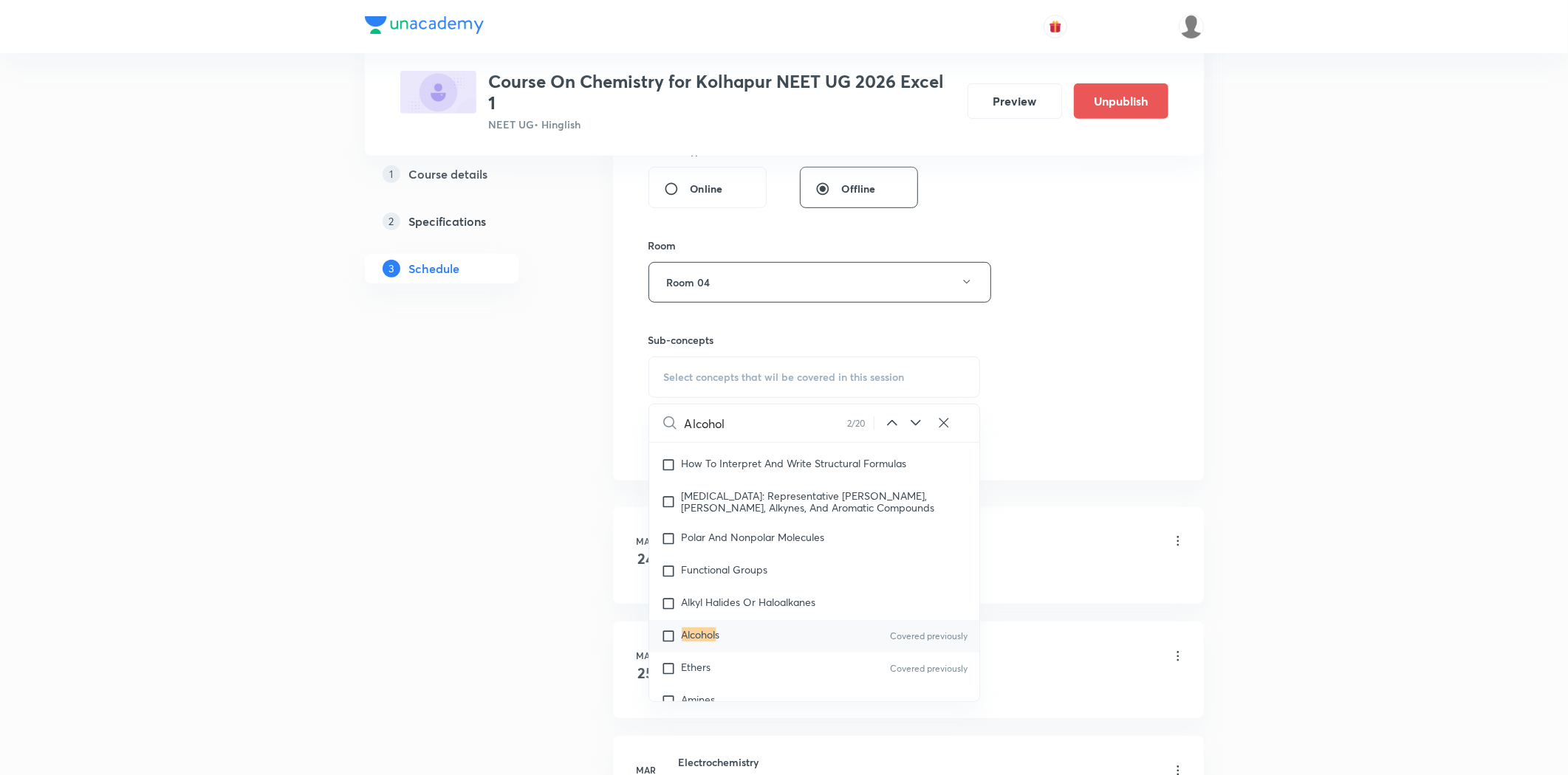
scroll to position [89865, 0]
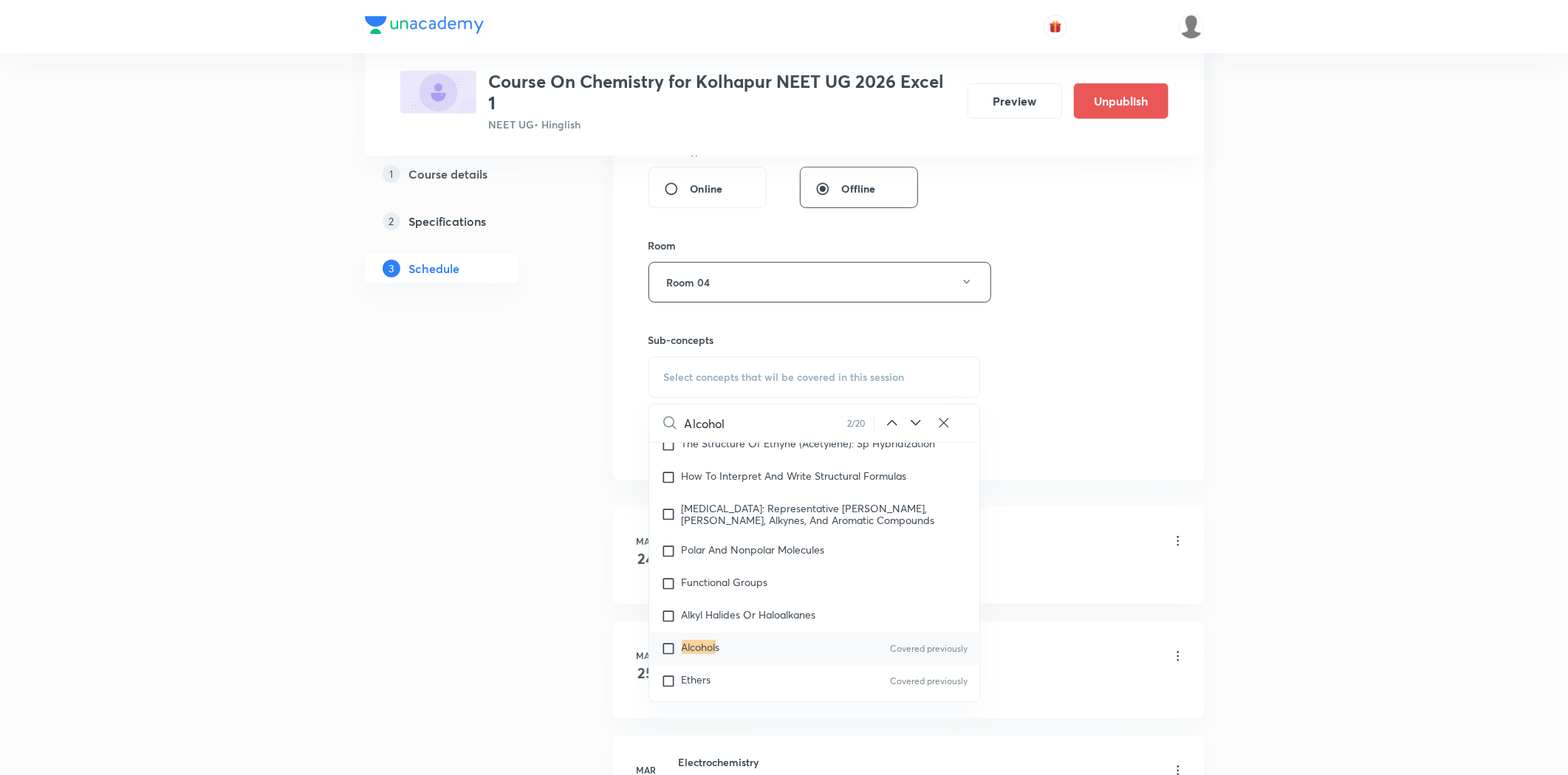
click at [702, 640] on mark "Alcohol" at bounding box center [699, 647] width 34 height 14
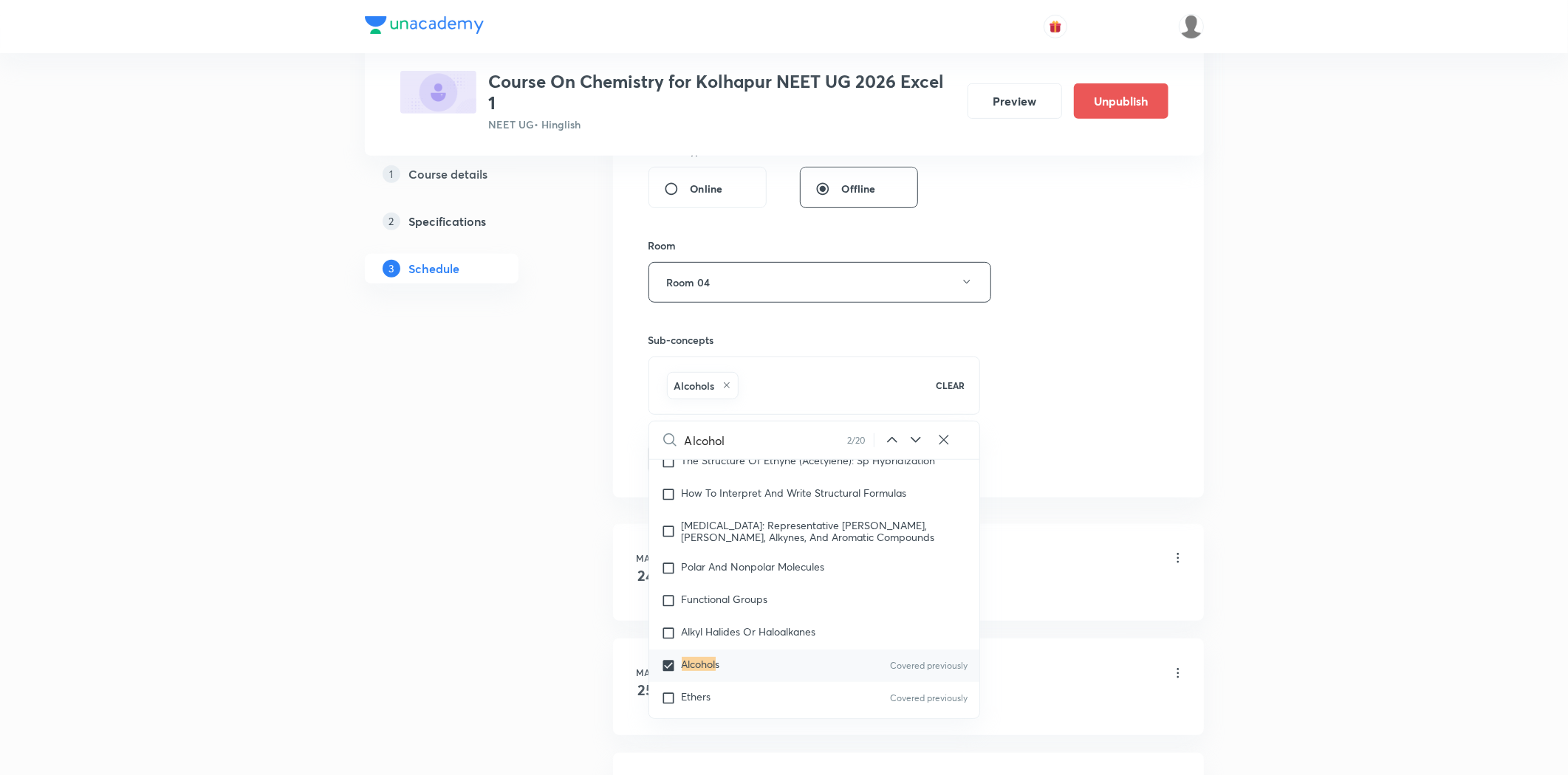
click at [700, 661] on div "Alcohol s Covered previously" at bounding box center [814, 666] width 331 height 32
checkbox input "false"
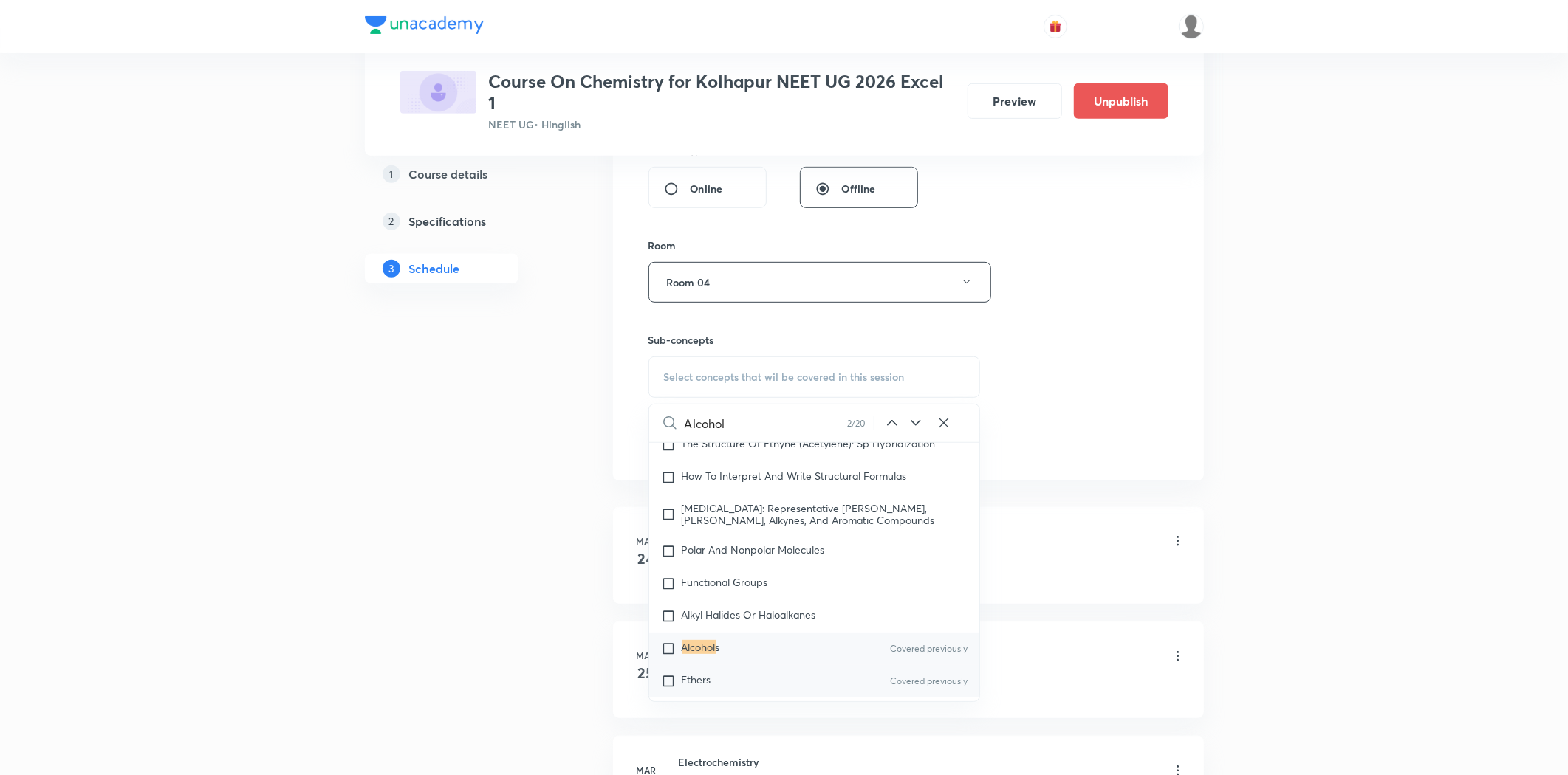
click at [695, 672] on span "Ethers" at bounding box center [696, 680] width 30 height 14
checkbox input "true"
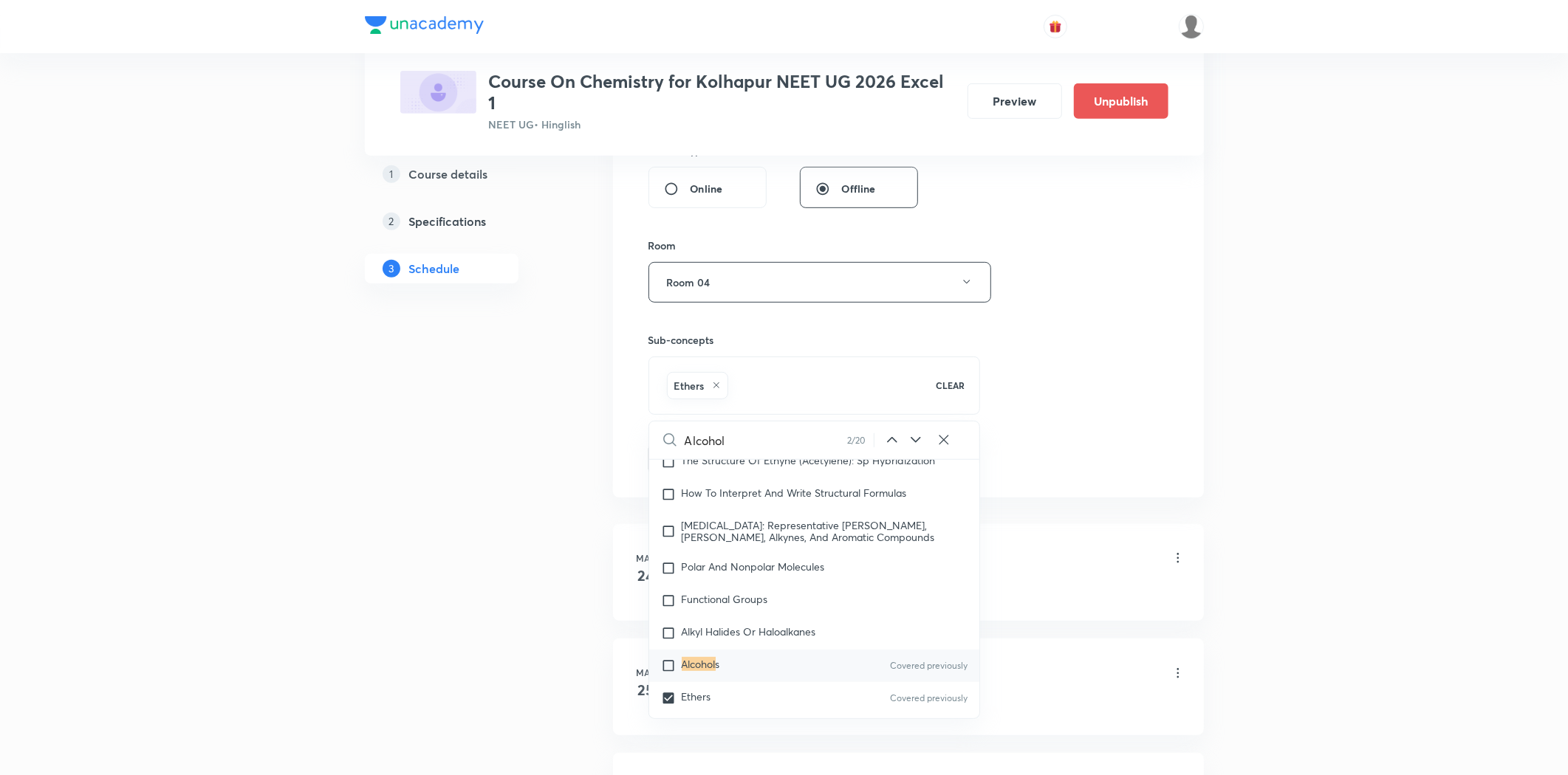
click at [700, 657] on mark "Alcohol" at bounding box center [699, 664] width 34 height 14
checkbox input "true"
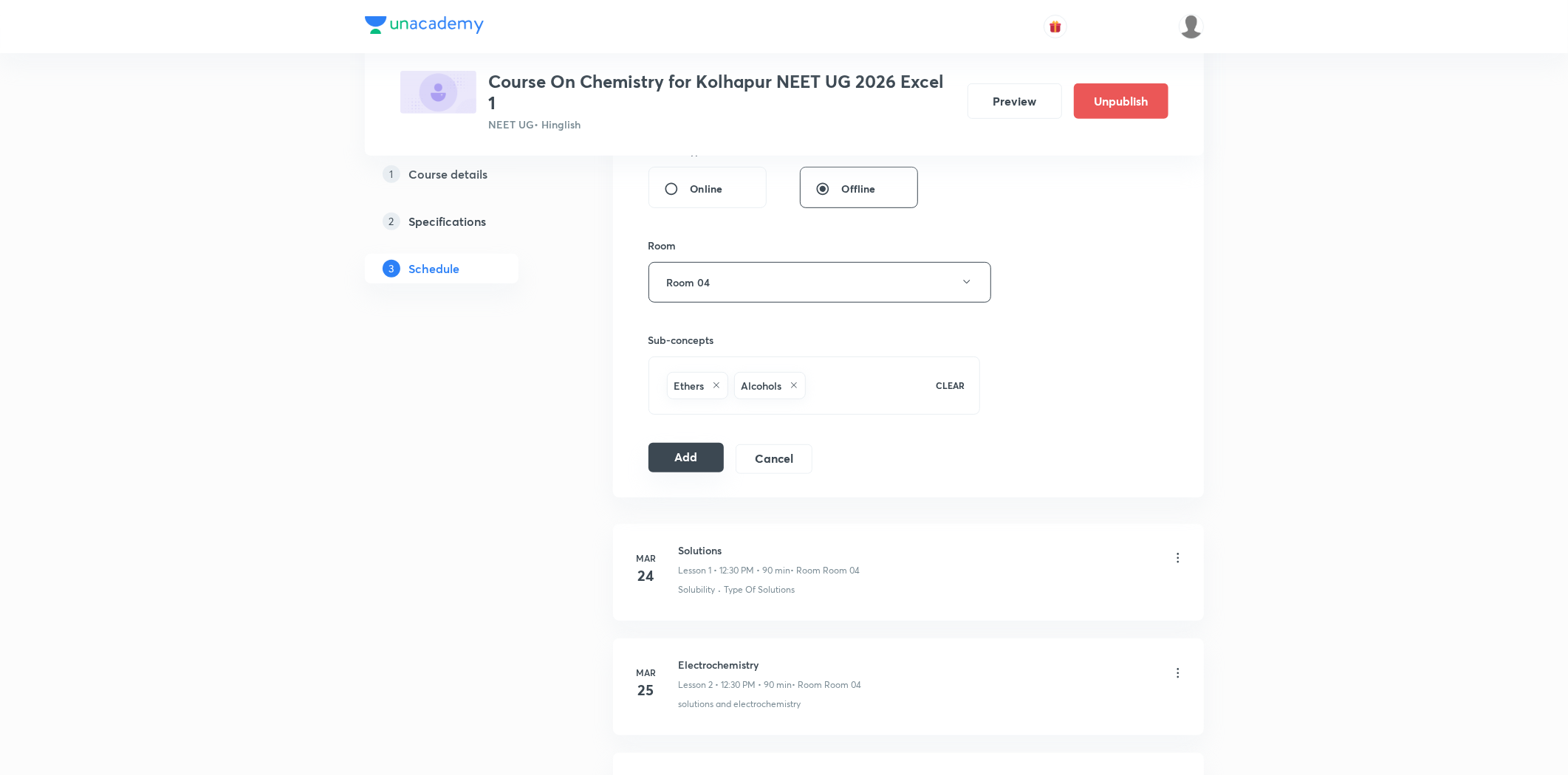
click at [687, 466] on button "Add" at bounding box center [686, 457] width 76 height 30
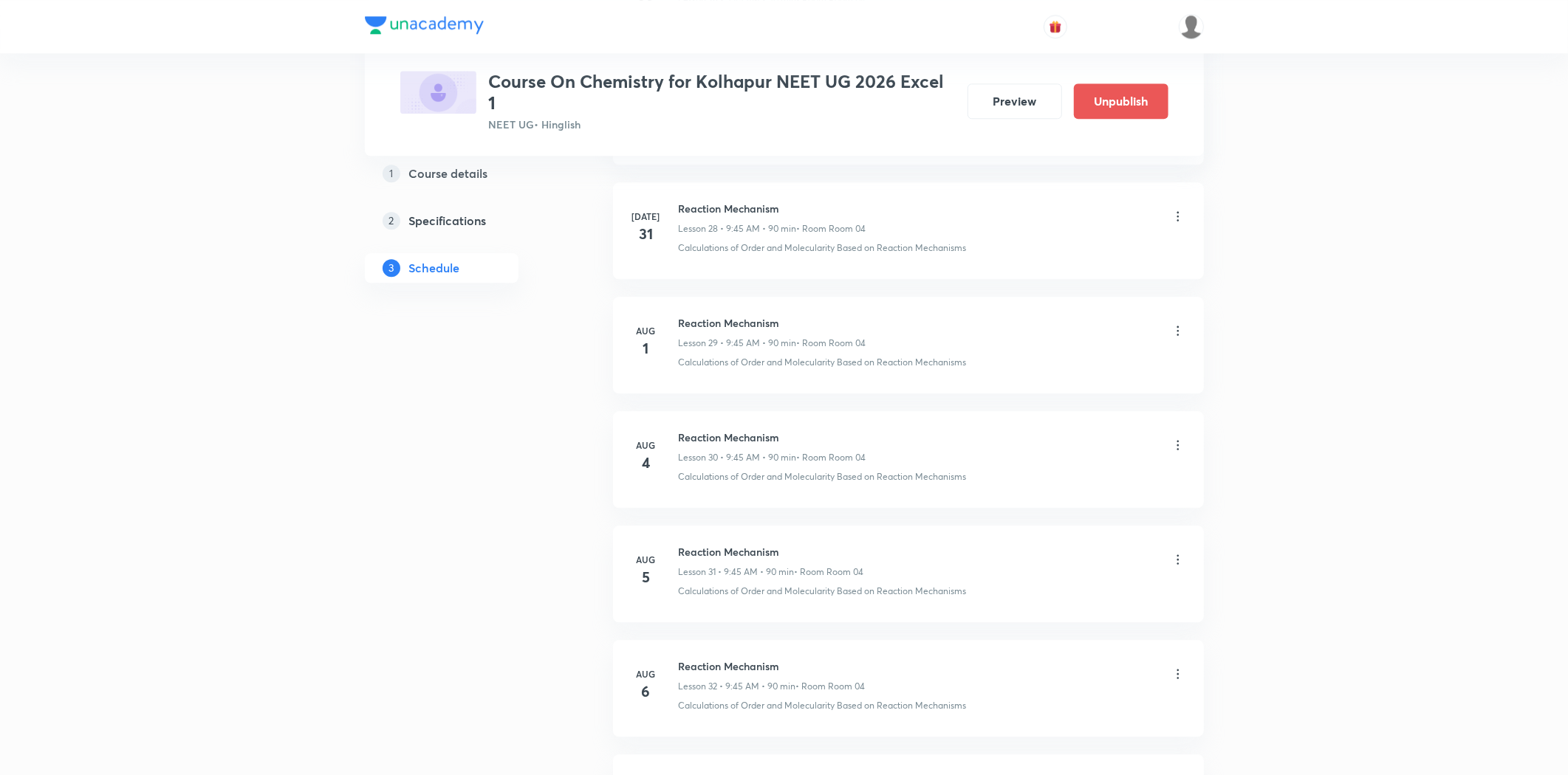
scroll to position [5361, 0]
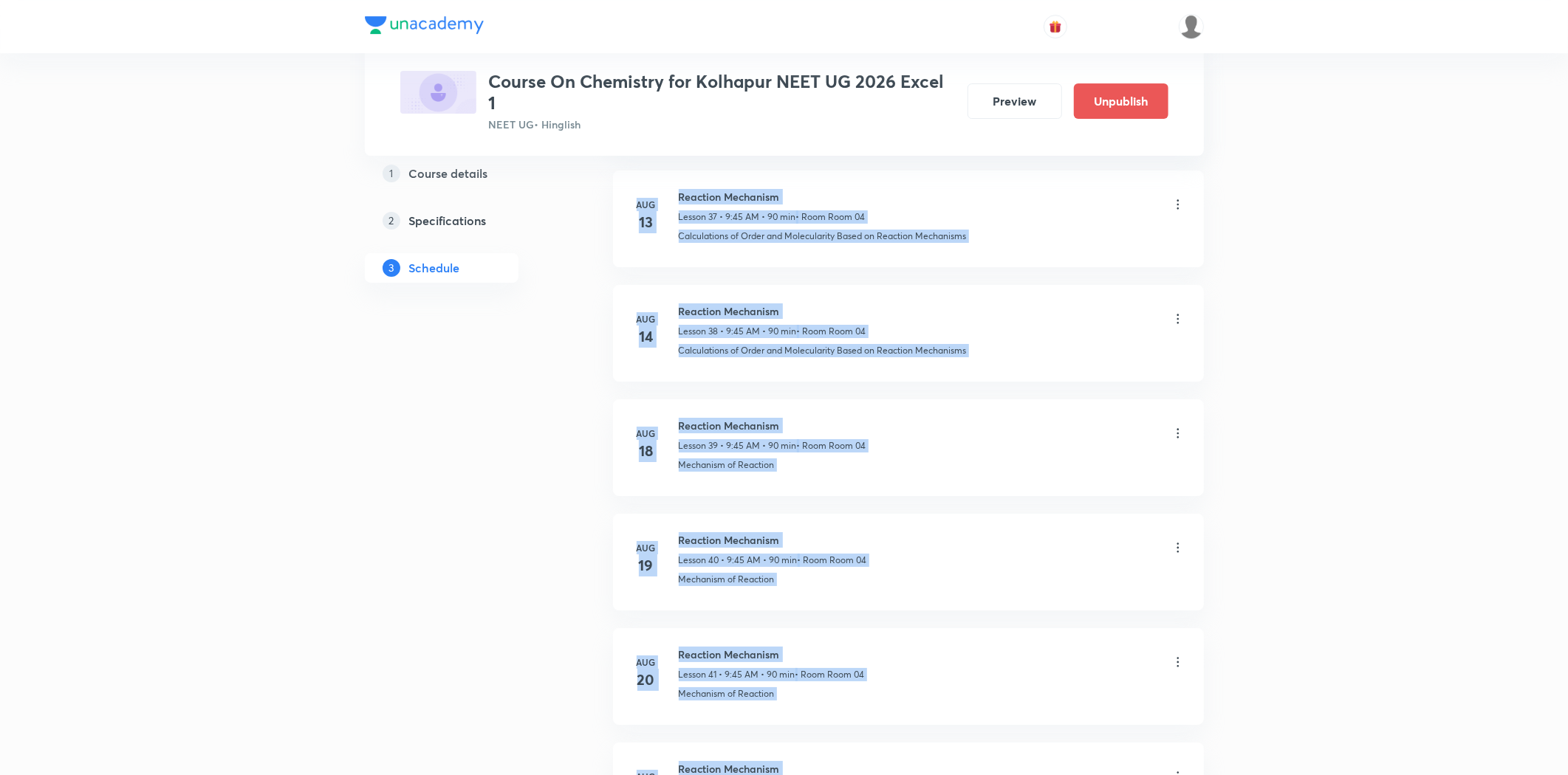
drag, startPoint x: 1565, startPoint y: 742, endPoint x: 1574, endPoint y: -71, distance: 813.0
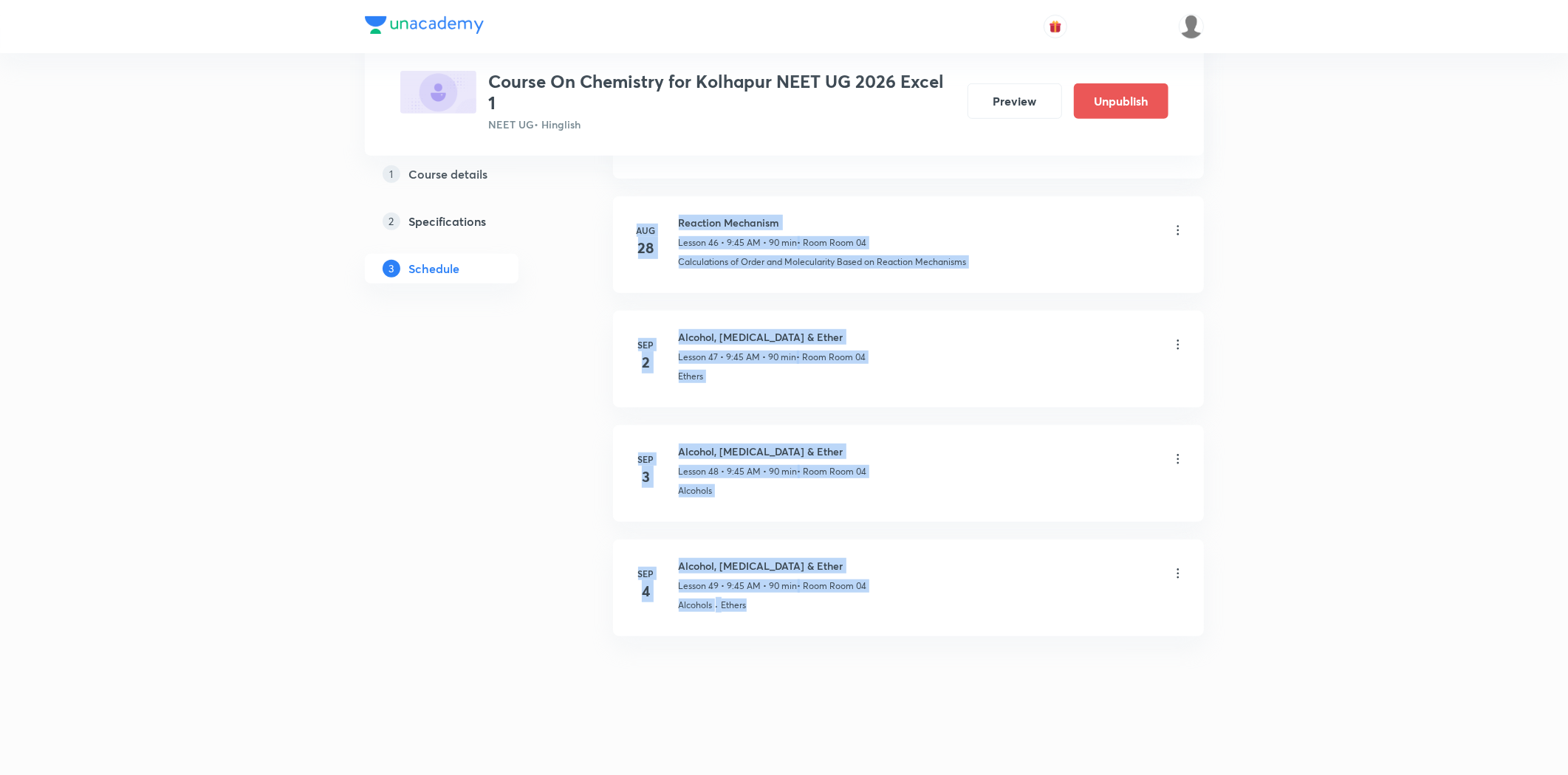
click at [912, 617] on li "Sep 4 Alcohol, Phenol & Ether Lesson 49 • 9:45 AM • 90 min • Room Room 04 Alcoh…" at bounding box center [909, 587] width 591 height 96
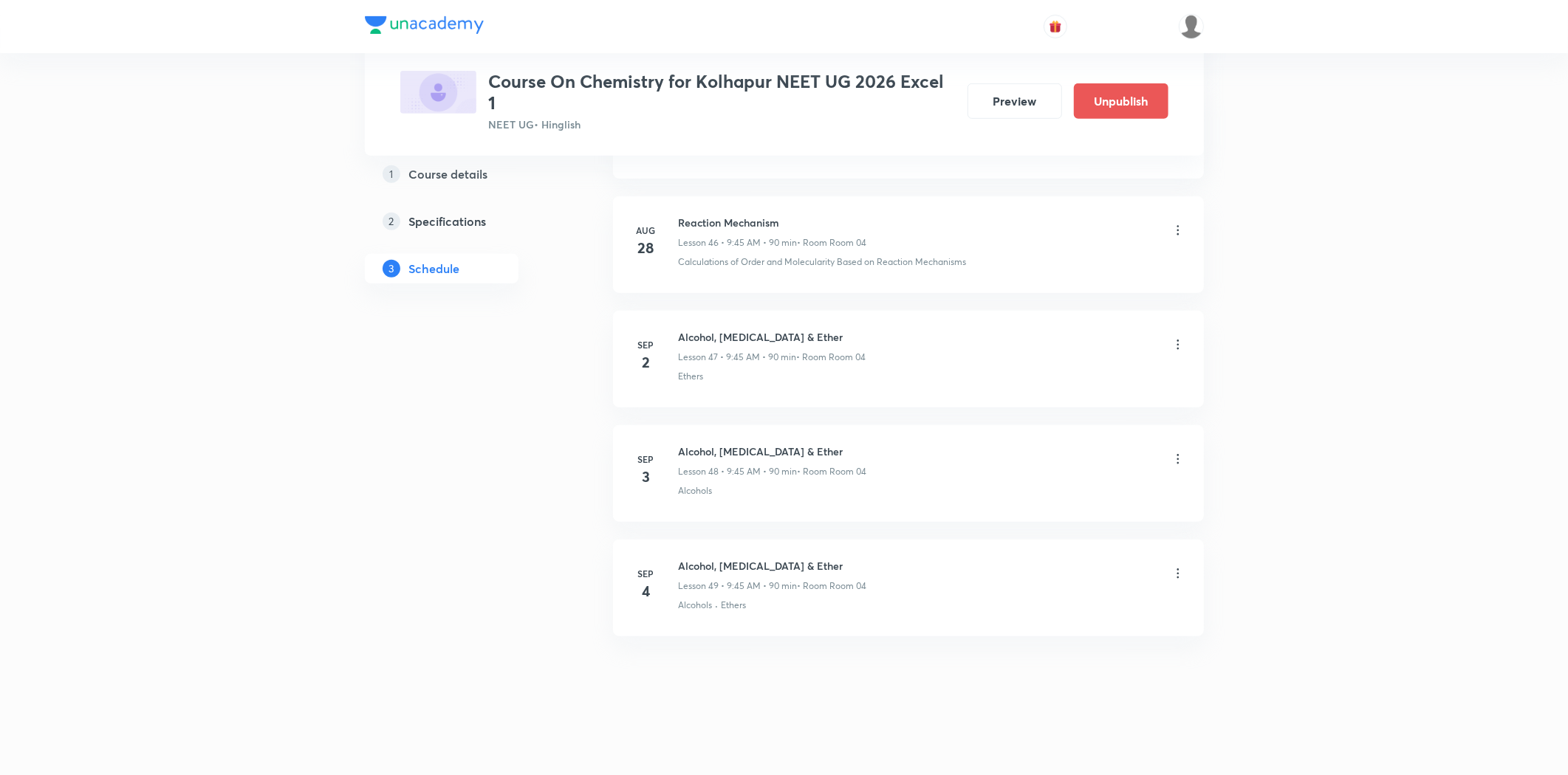
scroll to position [0, 0]
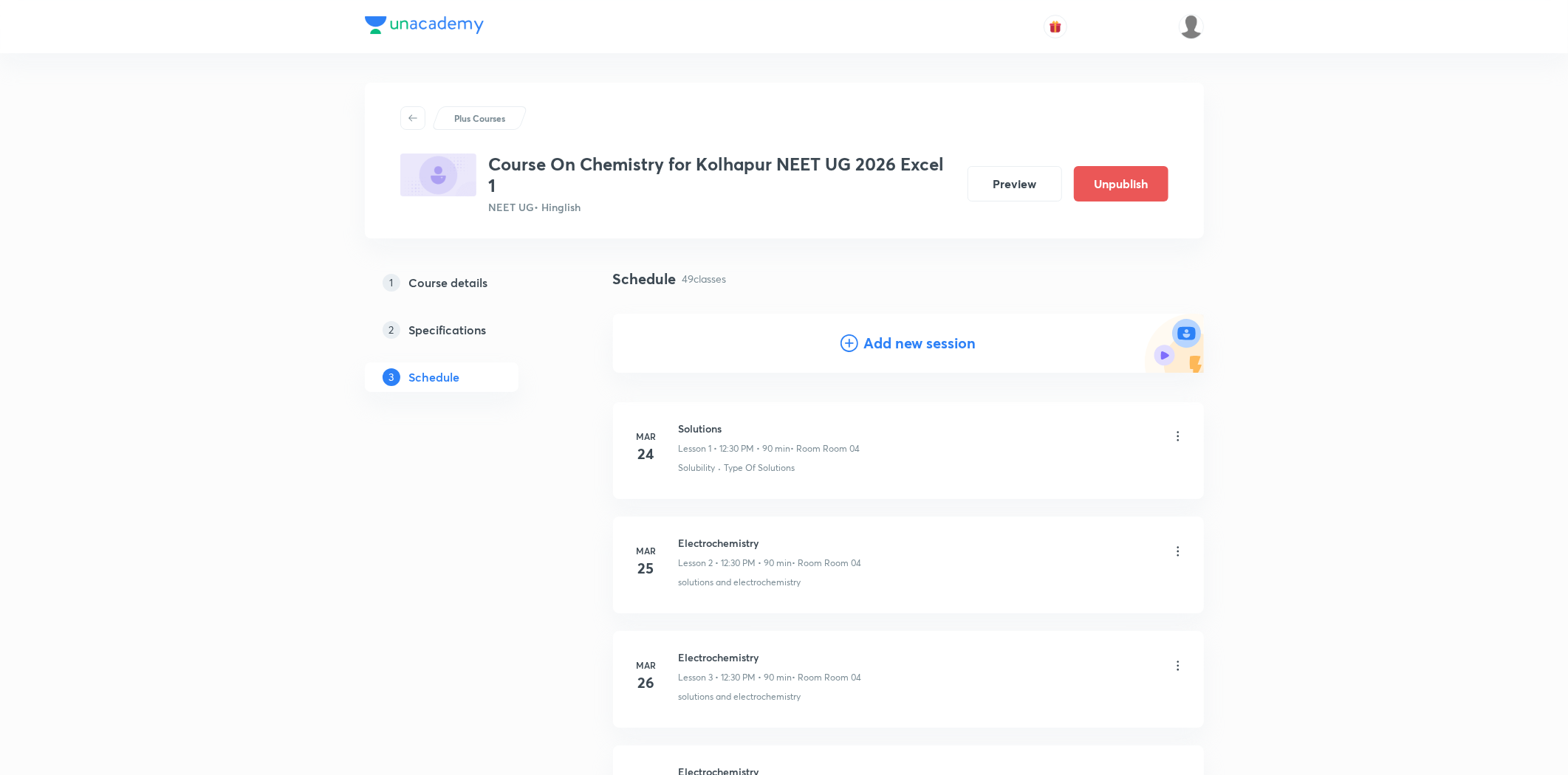
click at [852, 348] on icon at bounding box center [849, 343] width 18 height 18
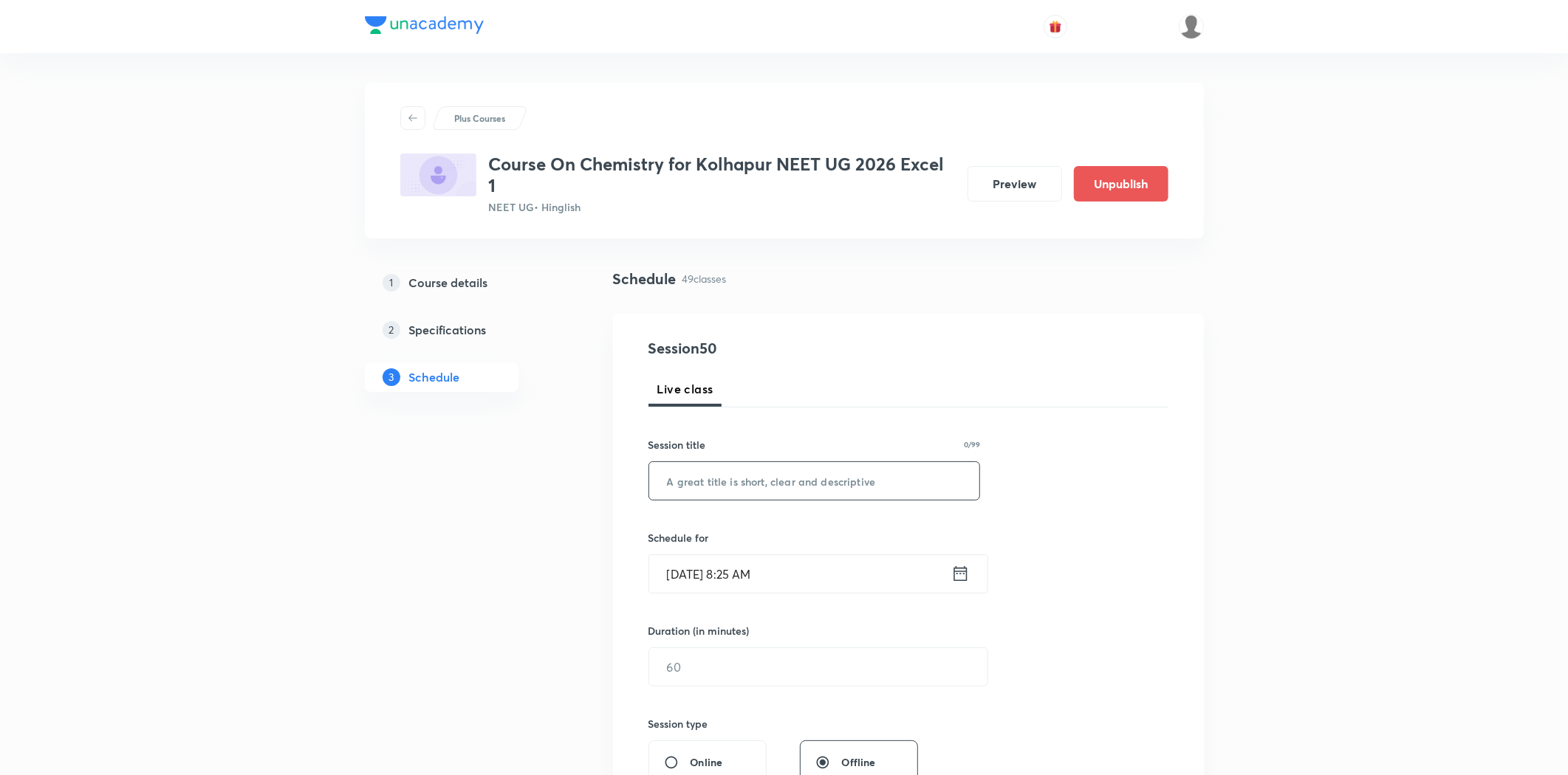
click at [776, 474] on input "text" at bounding box center [814, 481] width 331 height 38
paste input "Alcohol, Phenol & Ether"
type input "Alcohol, Phenol & Ether"
click at [781, 586] on input "Sep 2, 2025, 8:25 AM" at bounding box center [800, 574] width 302 height 38
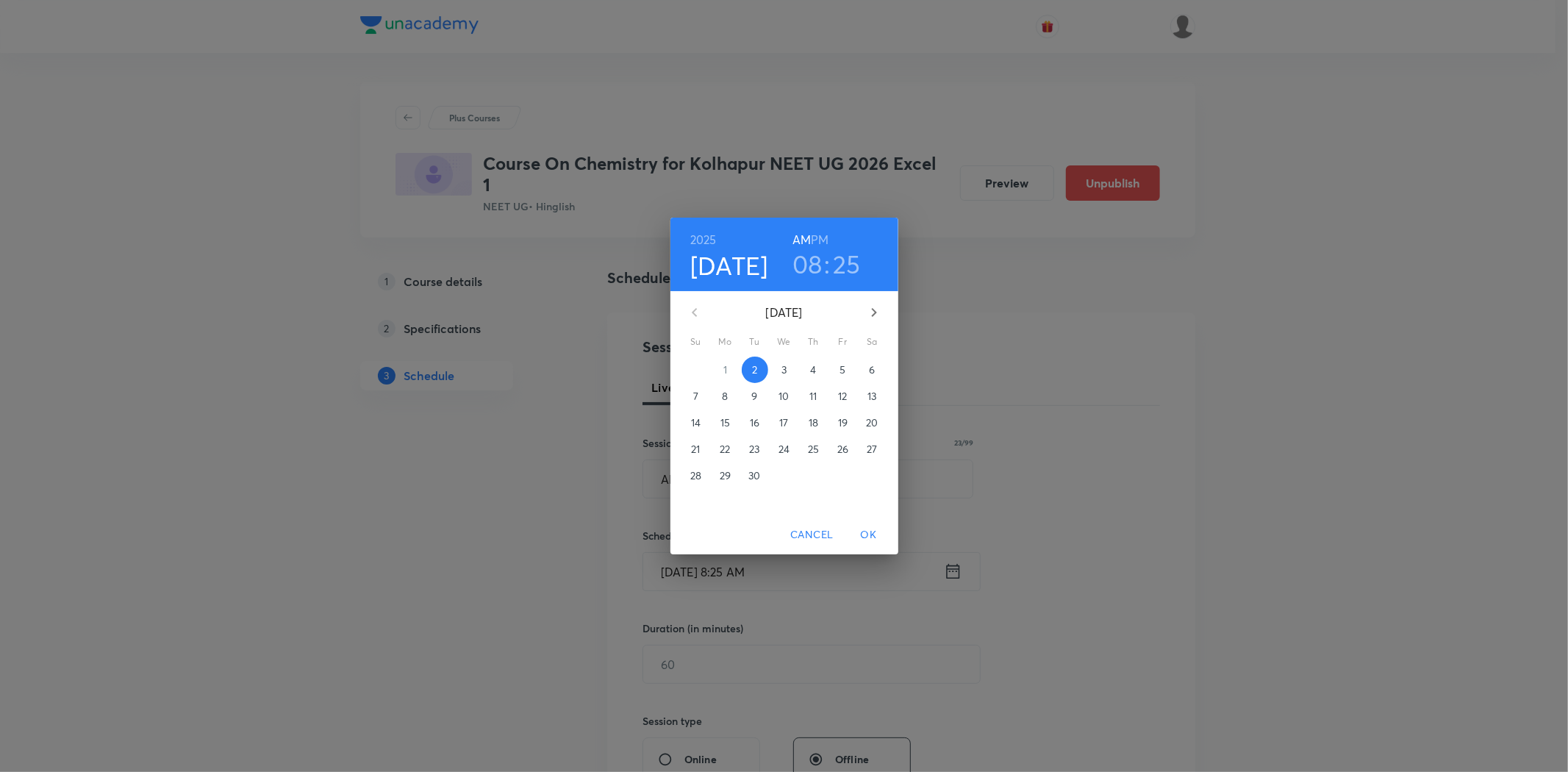
click at [847, 361] on button "5" at bounding box center [844, 370] width 27 height 27
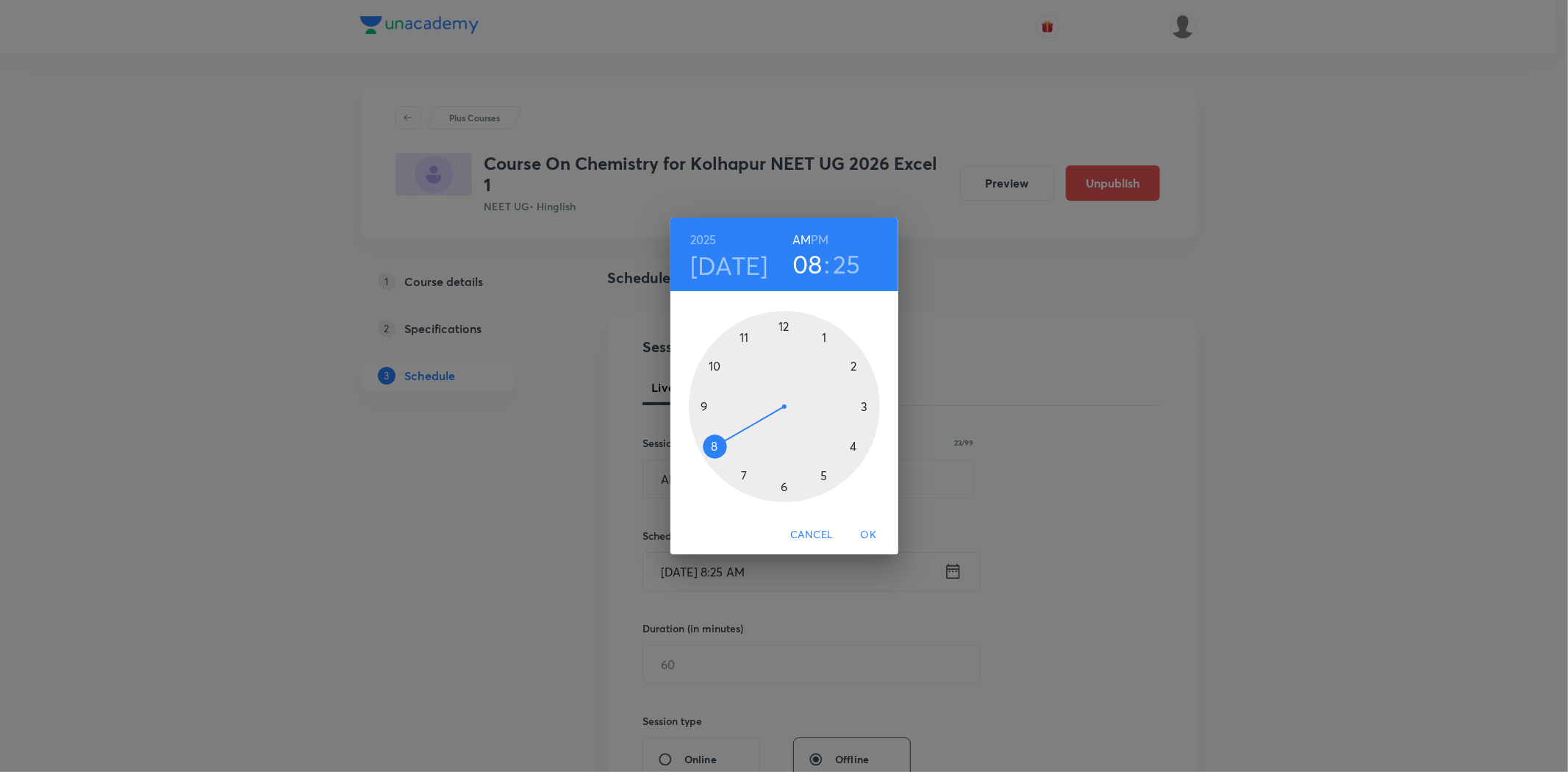
click at [705, 406] on div at bounding box center [784, 406] width 191 height 191
click at [697, 408] on div at bounding box center [784, 406] width 191 height 191
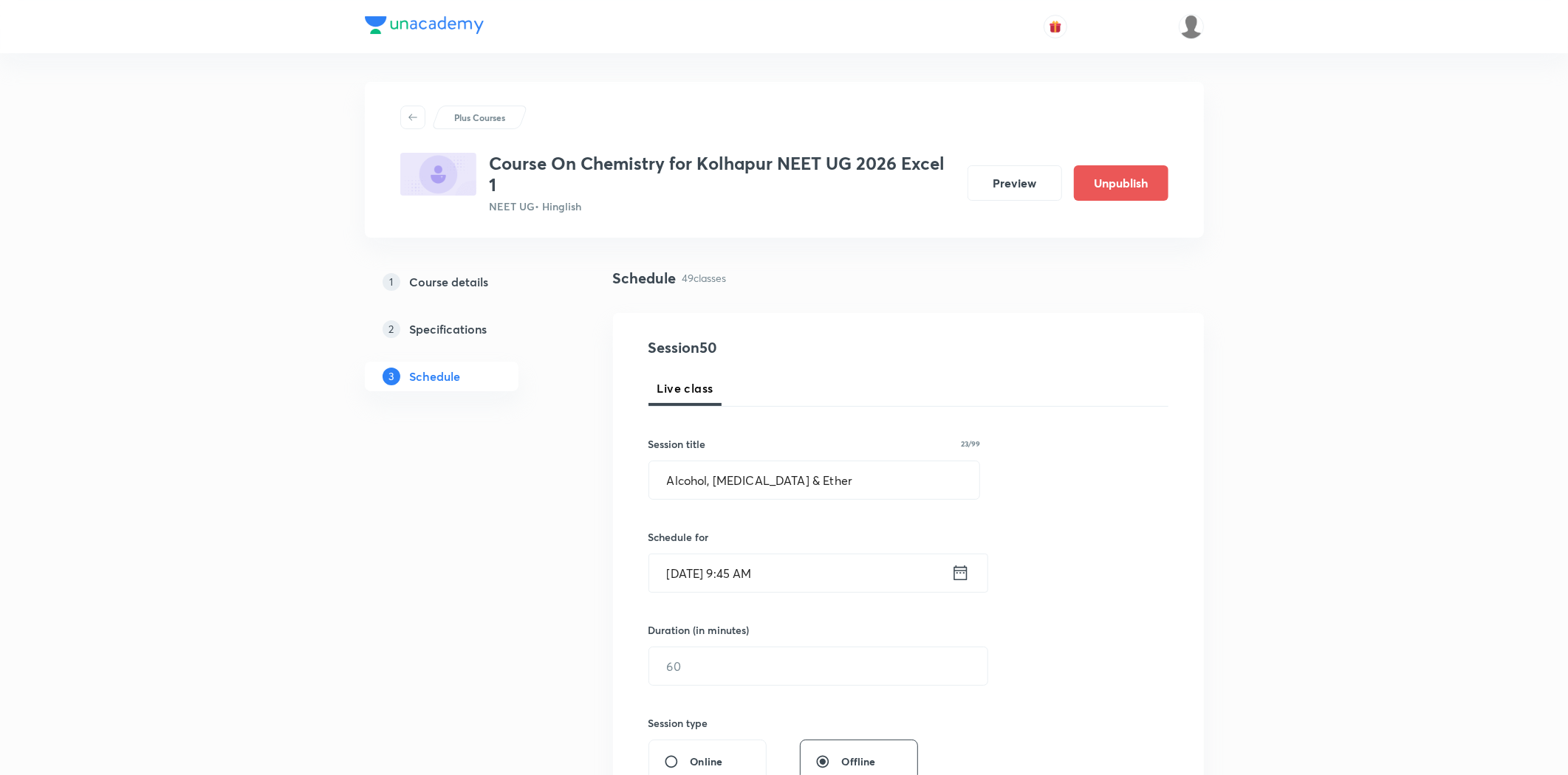
scroll to position [246, 0]
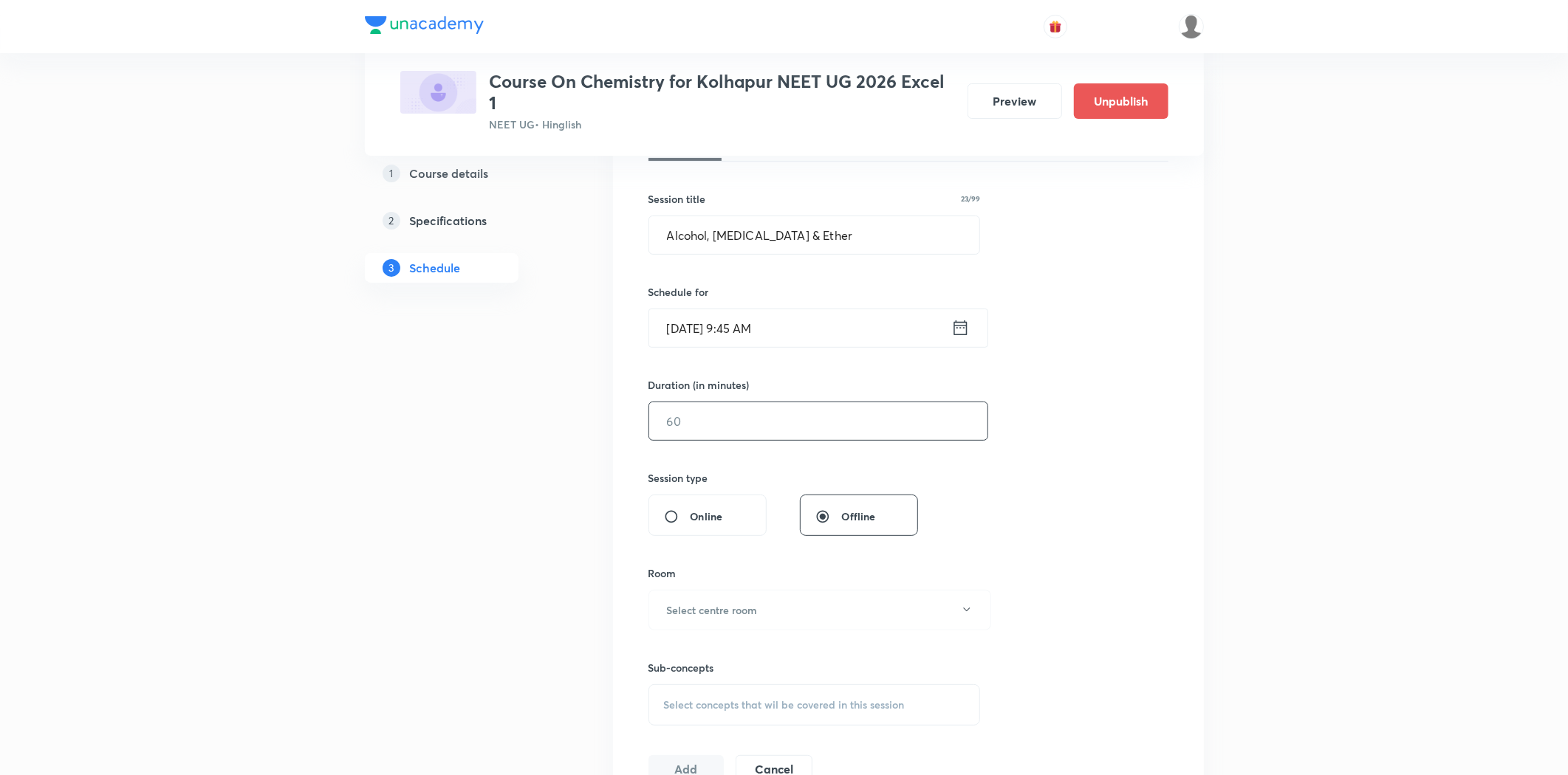
click at [719, 439] on input "text" at bounding box center [819, 421] width 339 height 38
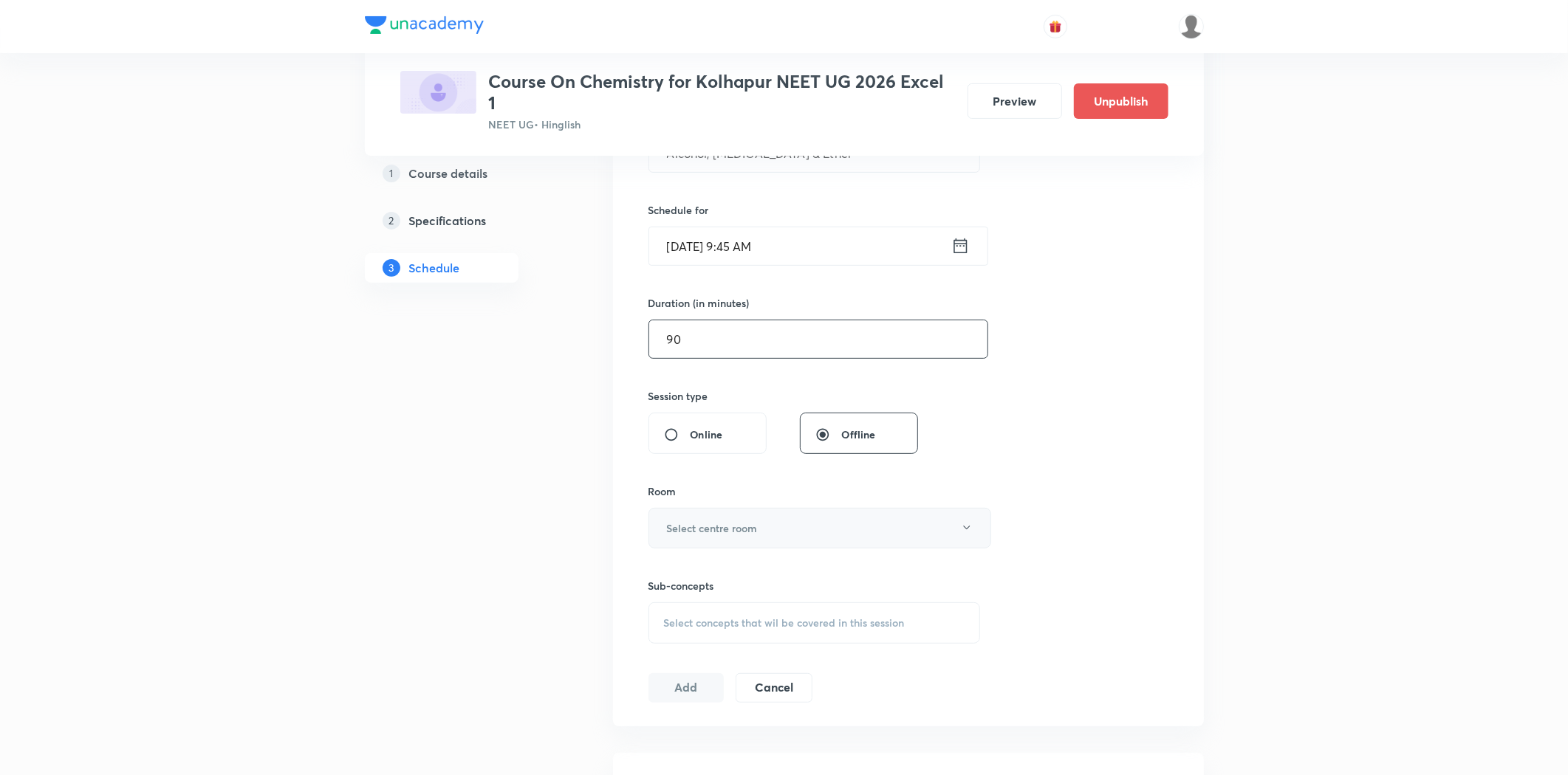
type input "90"
click at [688, 543] on button "Select centre room" at bounding box center [820, 527] width 342 height 41
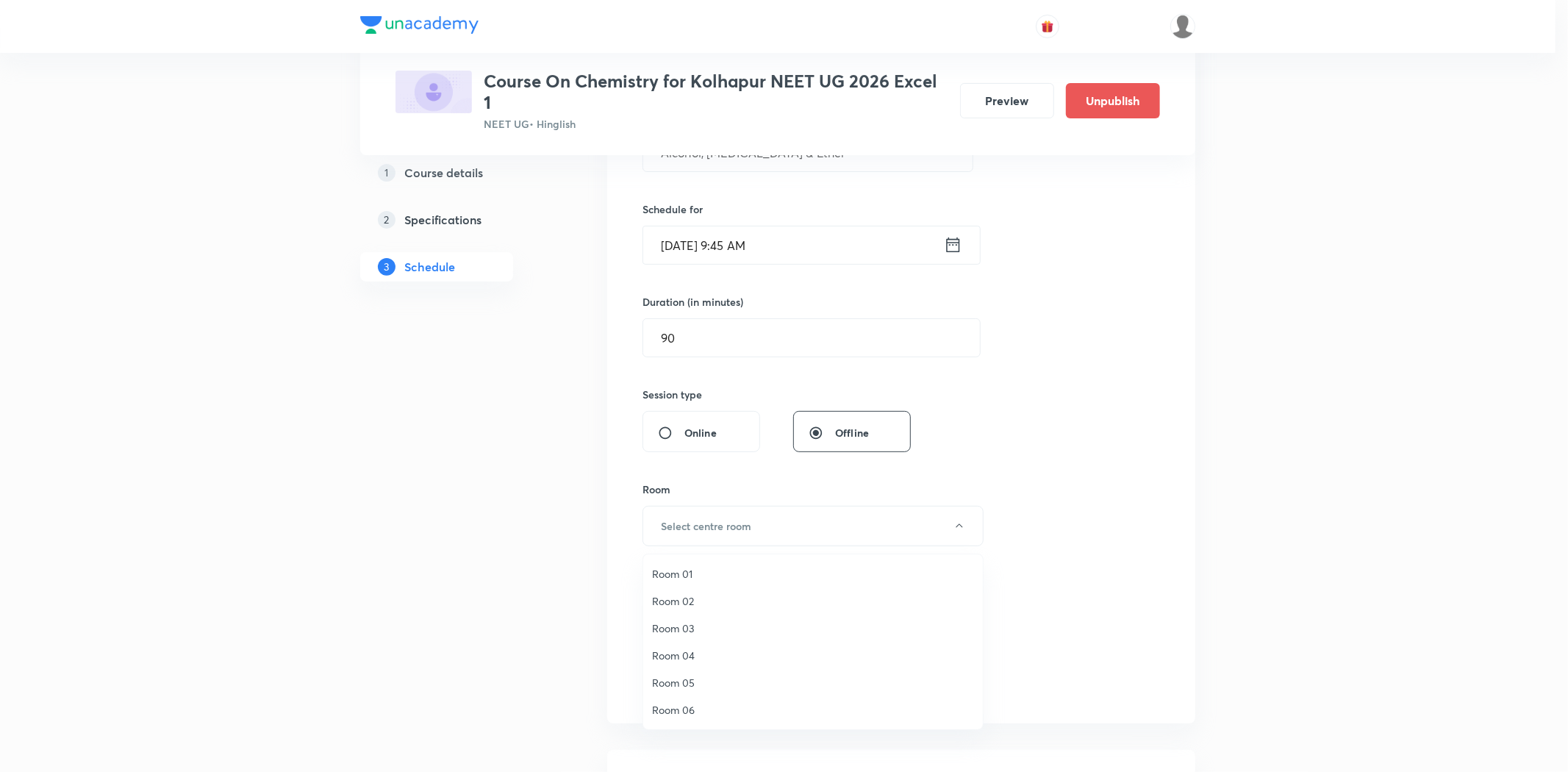
click at [681, 655] on span "Room 04" at bounding box center [812, 655] width 322 height 15
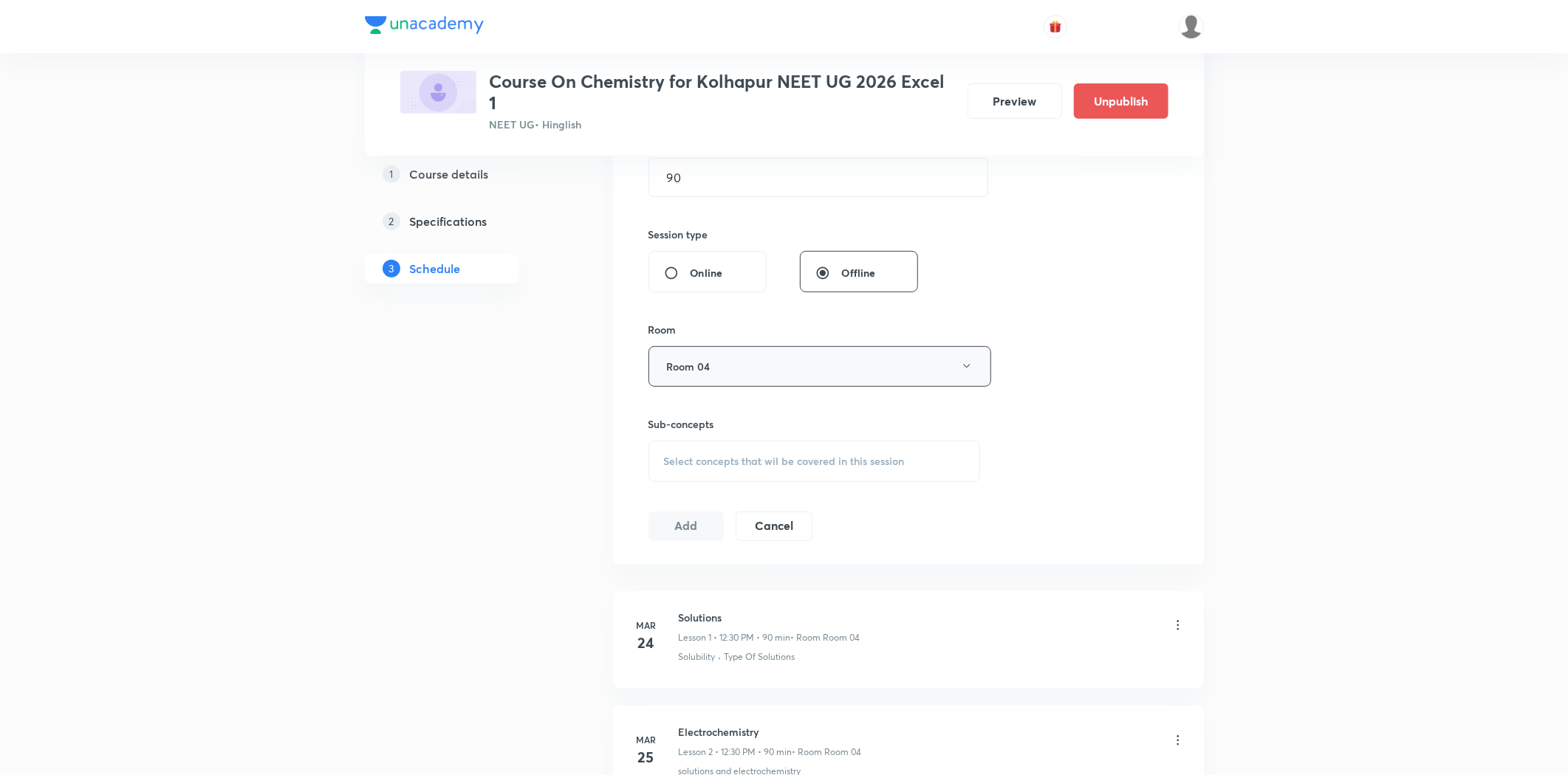
scroll to position [491, 0]
click at [732, 477] on div "Select concepts that wil be covered in this session" at bounding box center [814, 459] width 332 height 41
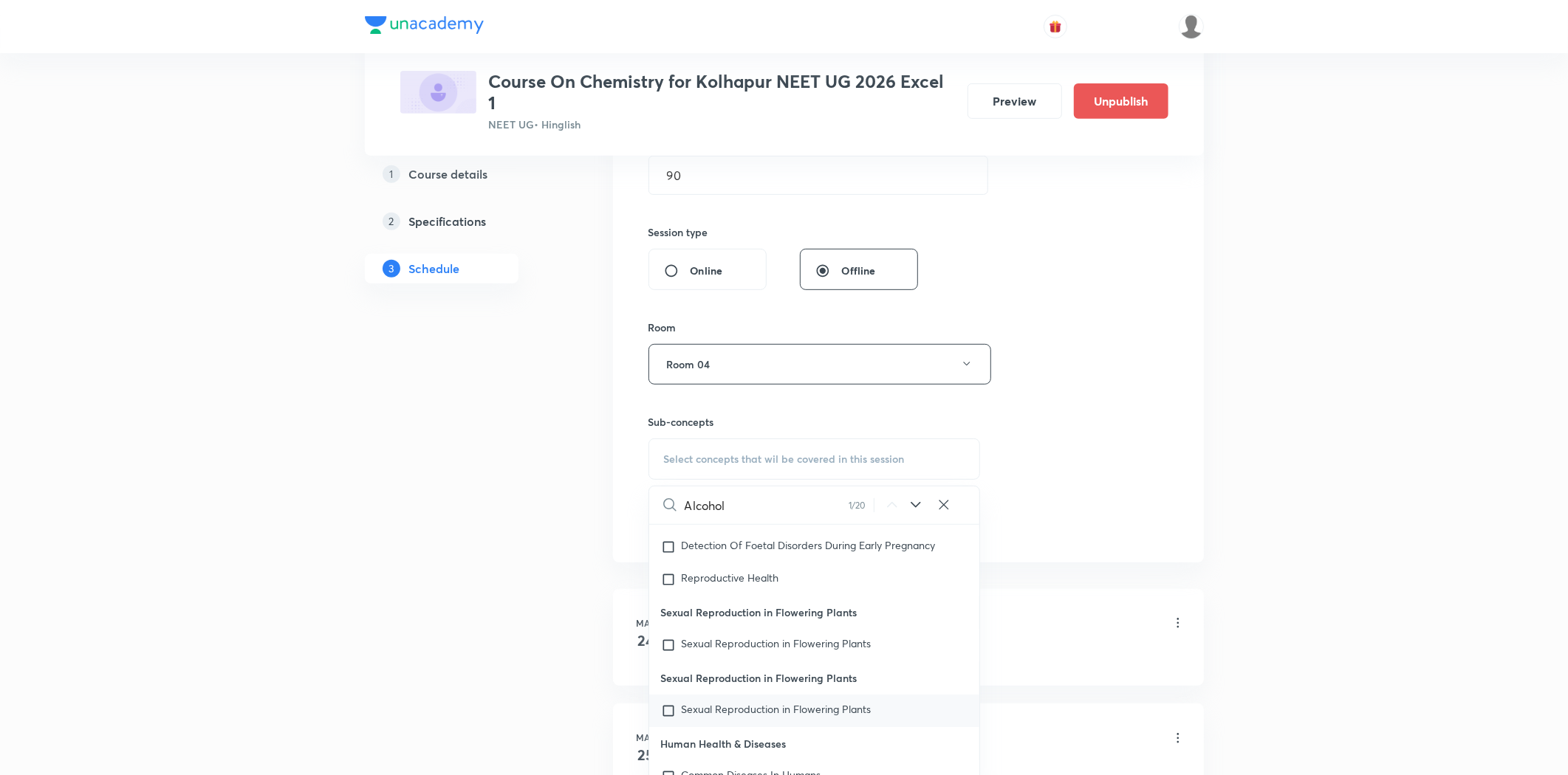
scroll to position [9308, 0]
drag, startPoint x: 732, startPoint y: 513, endPoint x: 667, endPoint y: 518, distance: 65.2
click at [667, 518] on div "Alcohol 1 / 20 ​" at bounding box center [814, 505] width 331 height 38
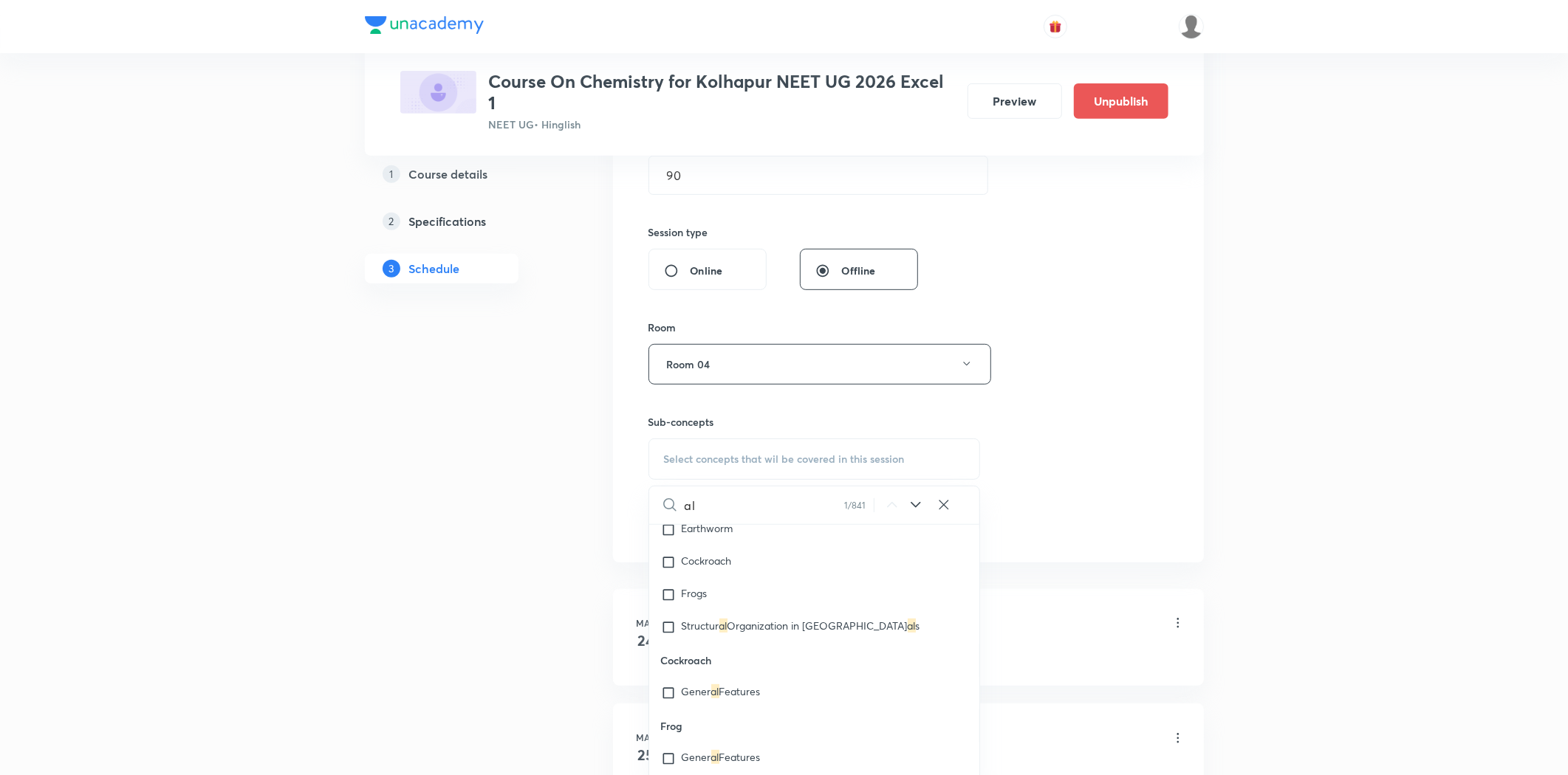
scroll to position [183, 0]
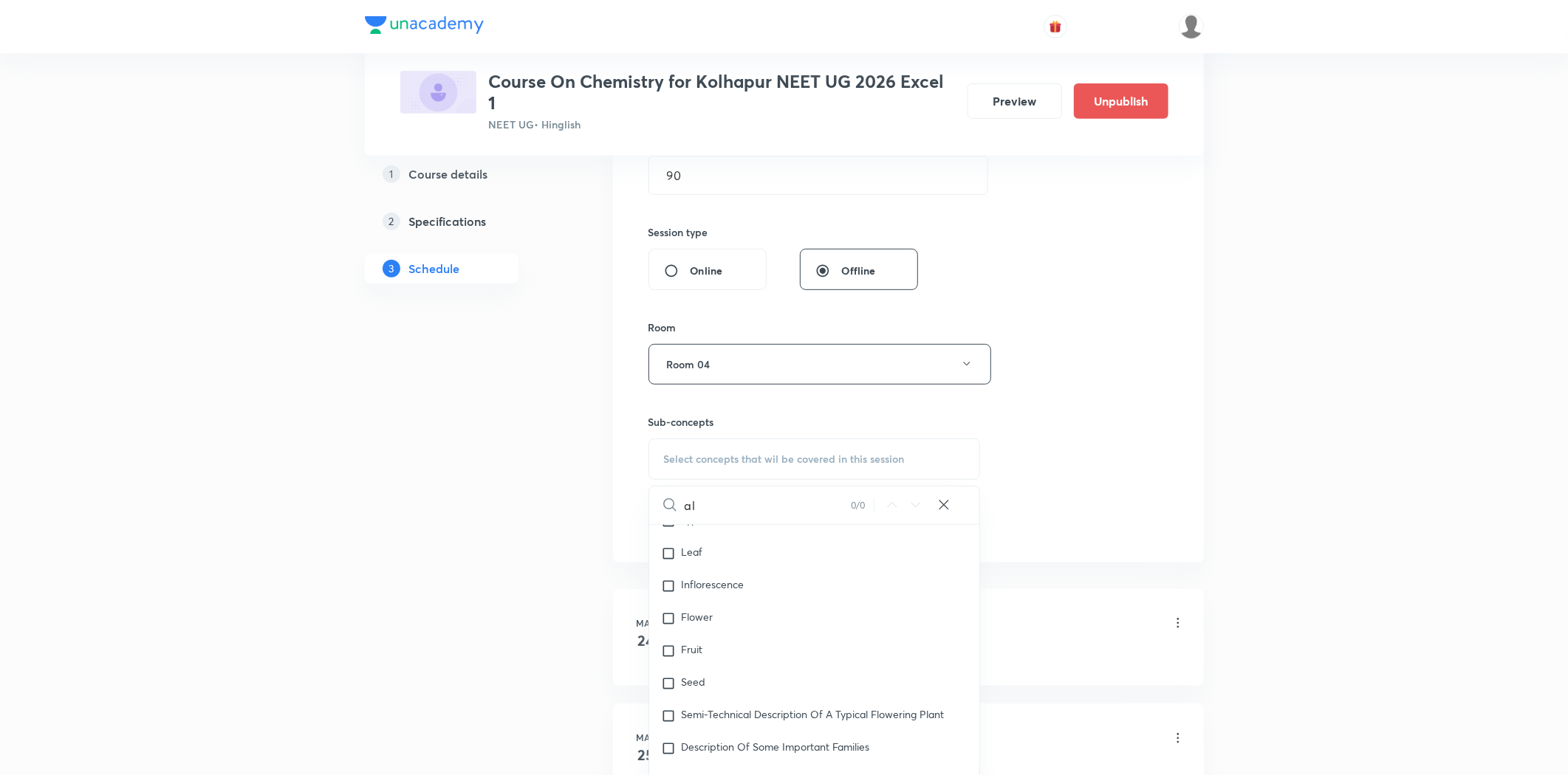
type input "a"
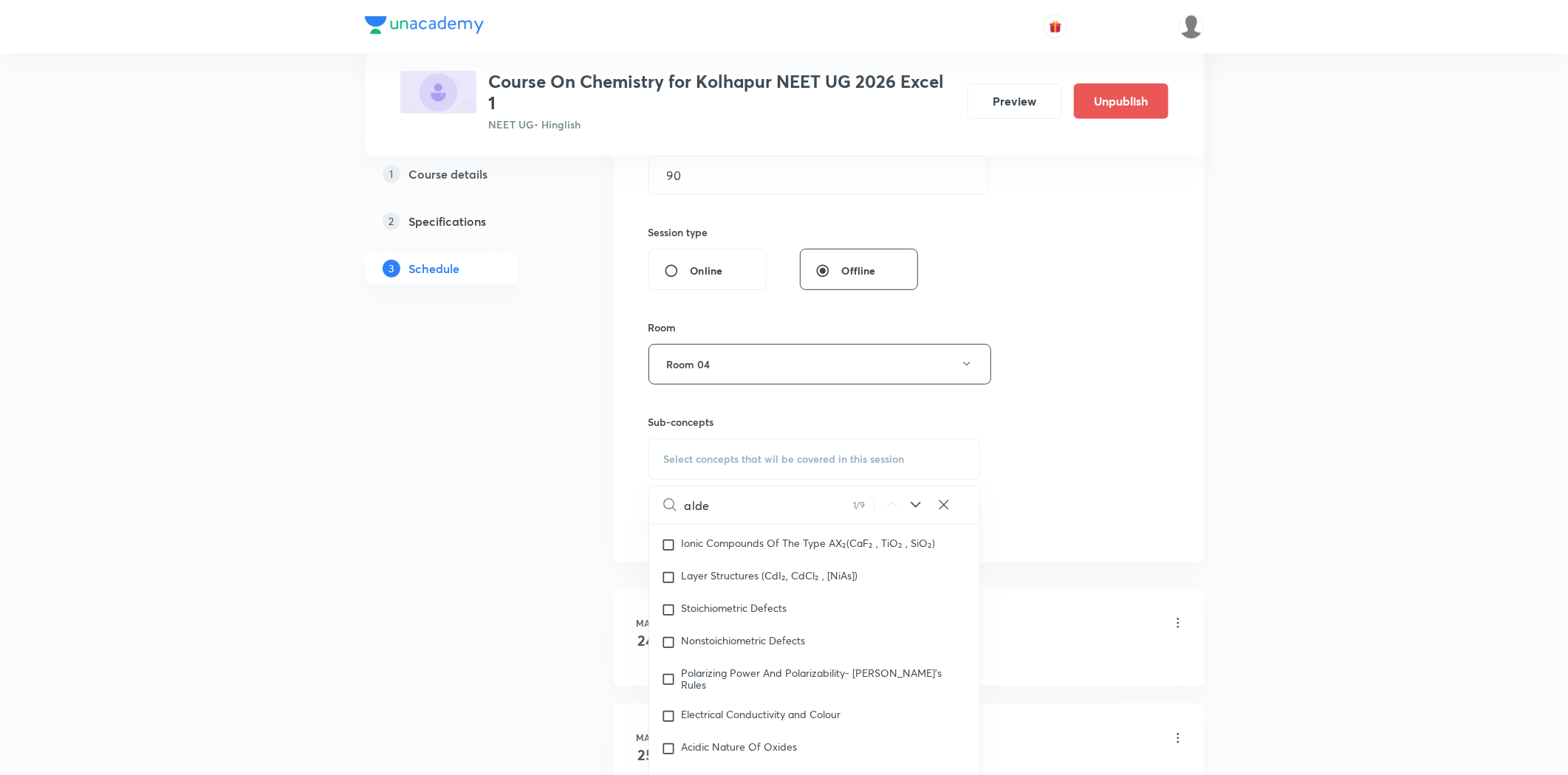
scroll to position [89963, 0]
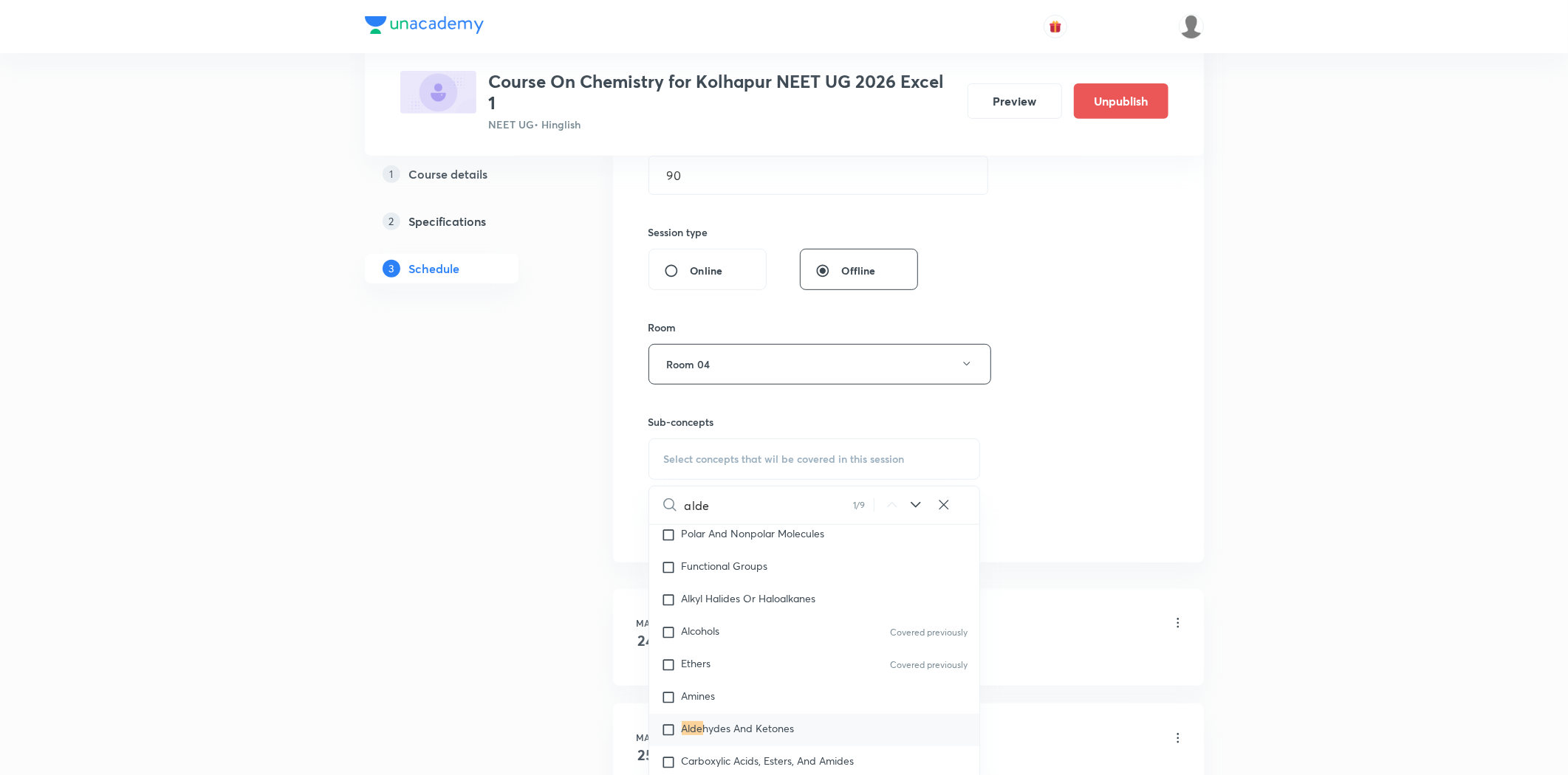
type input "alde"
click at [704, 721] on span "hydes And Ketones" at bounding box center [749, 728] width 92 height 14
checkbox input "true"
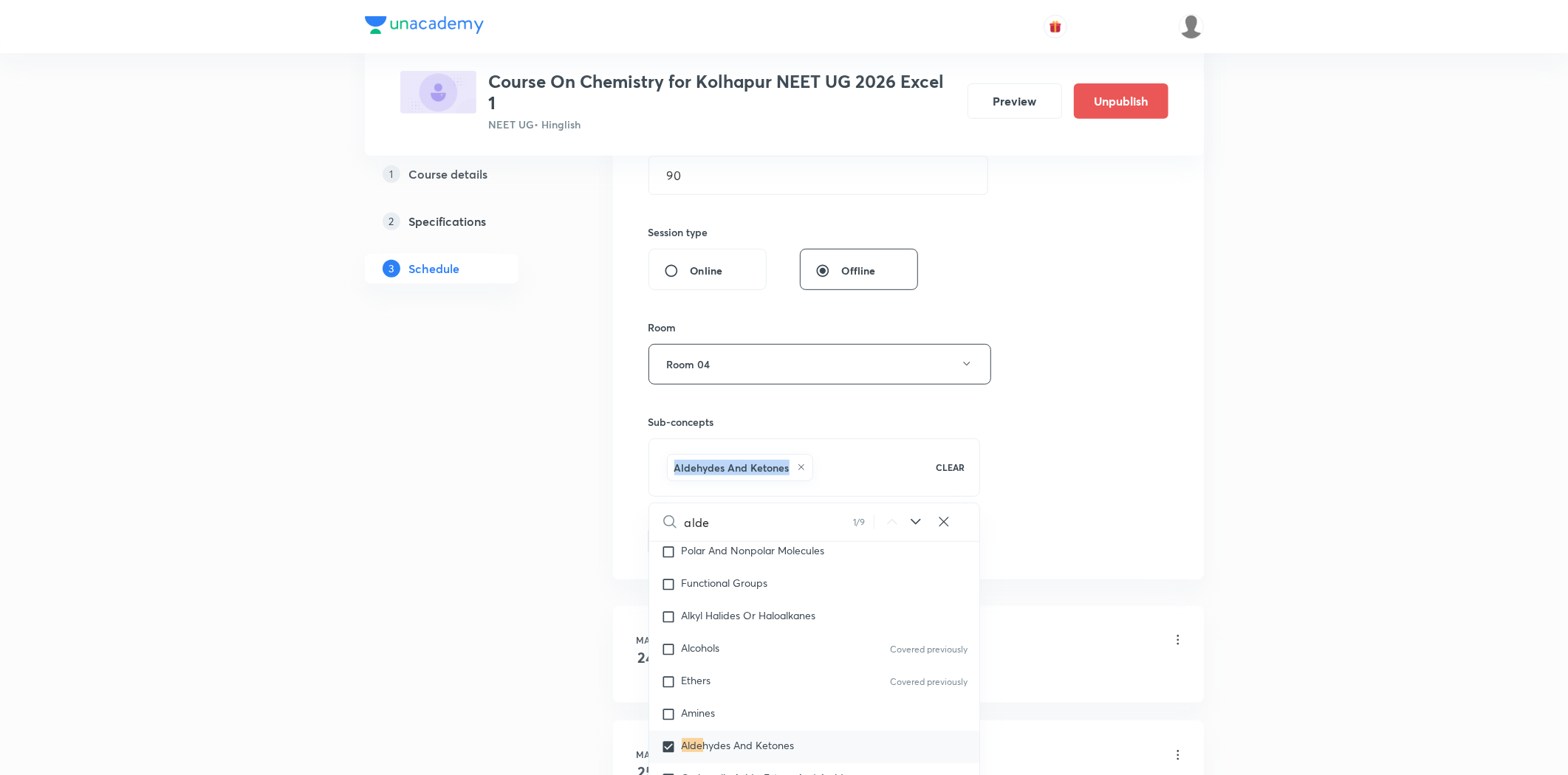
drag, startPoint x: 787, startPoint y: 469, endPoint x: 651, endPoint y: 469, distance: 136.0
click at [651, 469] on div "Aldehydes And Ketones CLEAR" at bounding box center [814, 467] width 332 height 59
copy h6 "Aldehydes And Ketones"
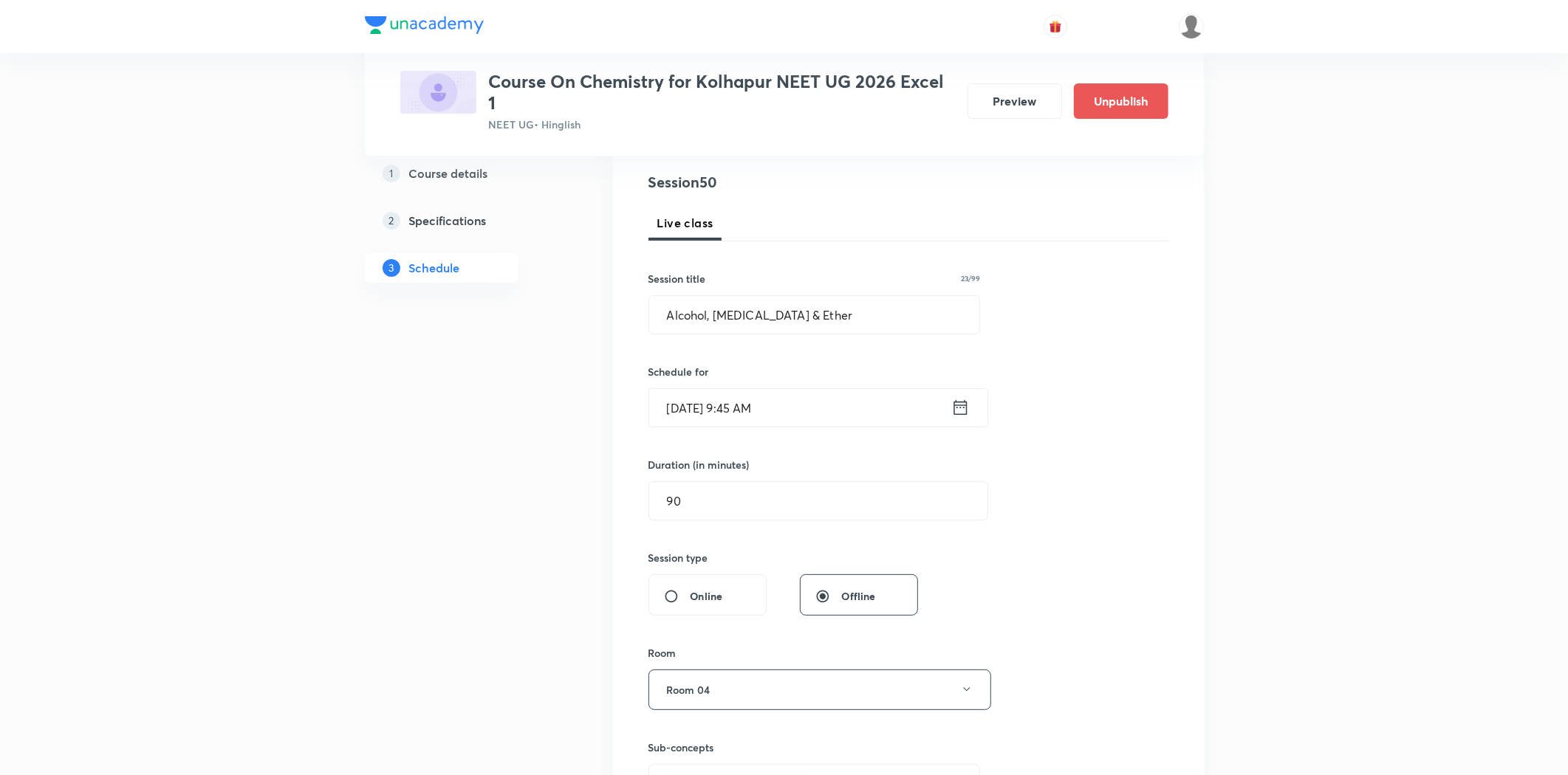
scroll to position [6, 0]
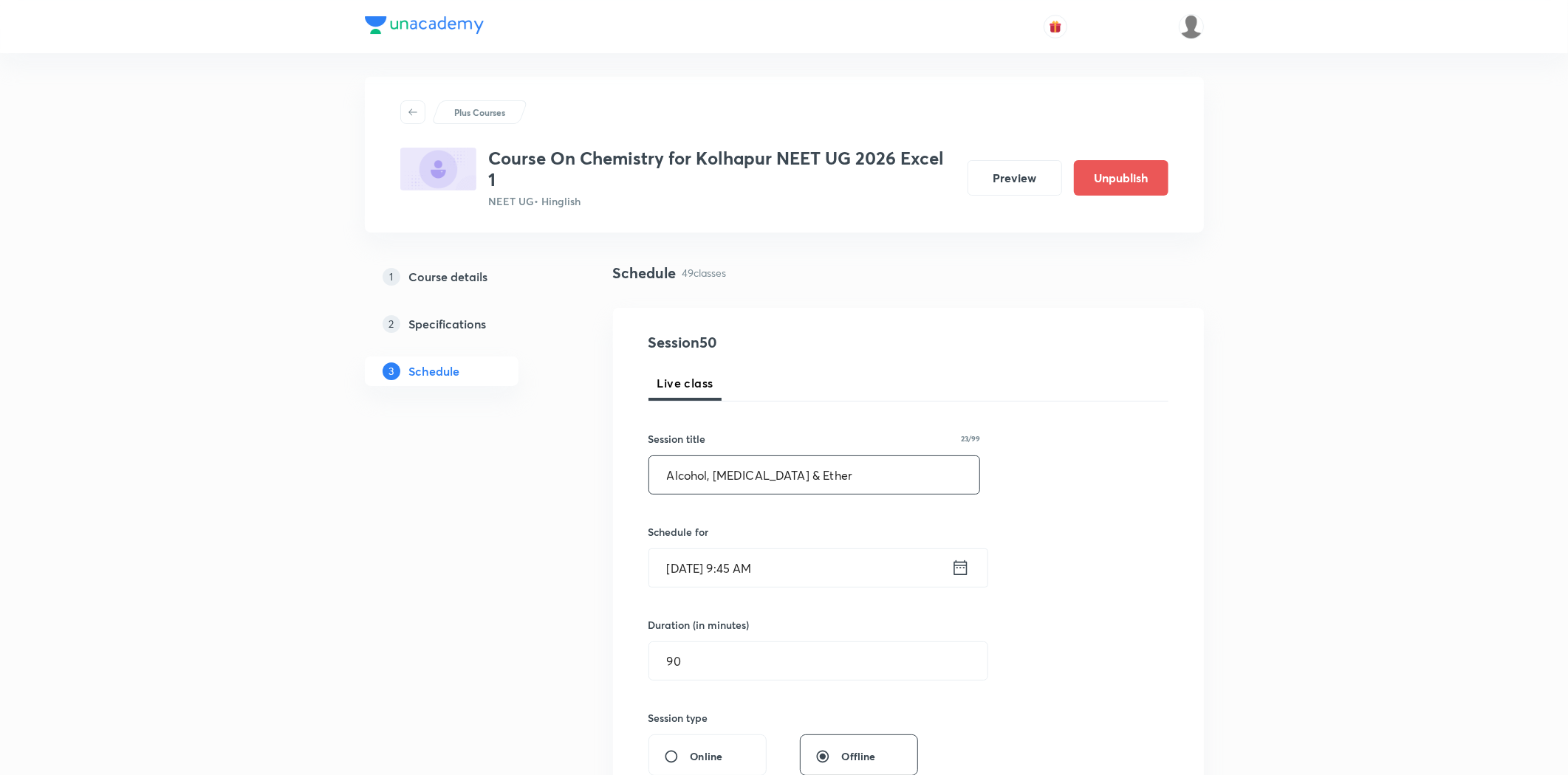
drag, startPoint x: 743, startPoint y: 478, endPoint x: 616, endPoint y: 482, distance: 127.1
click at [616, 482] on div "Session 50 Live class Session title 23/99 Alcohol, Phenol & Ether ​ Schedule fo…" at bounding box center [909, 686] width 591 height 757
paste input "dehydes And Ketones"
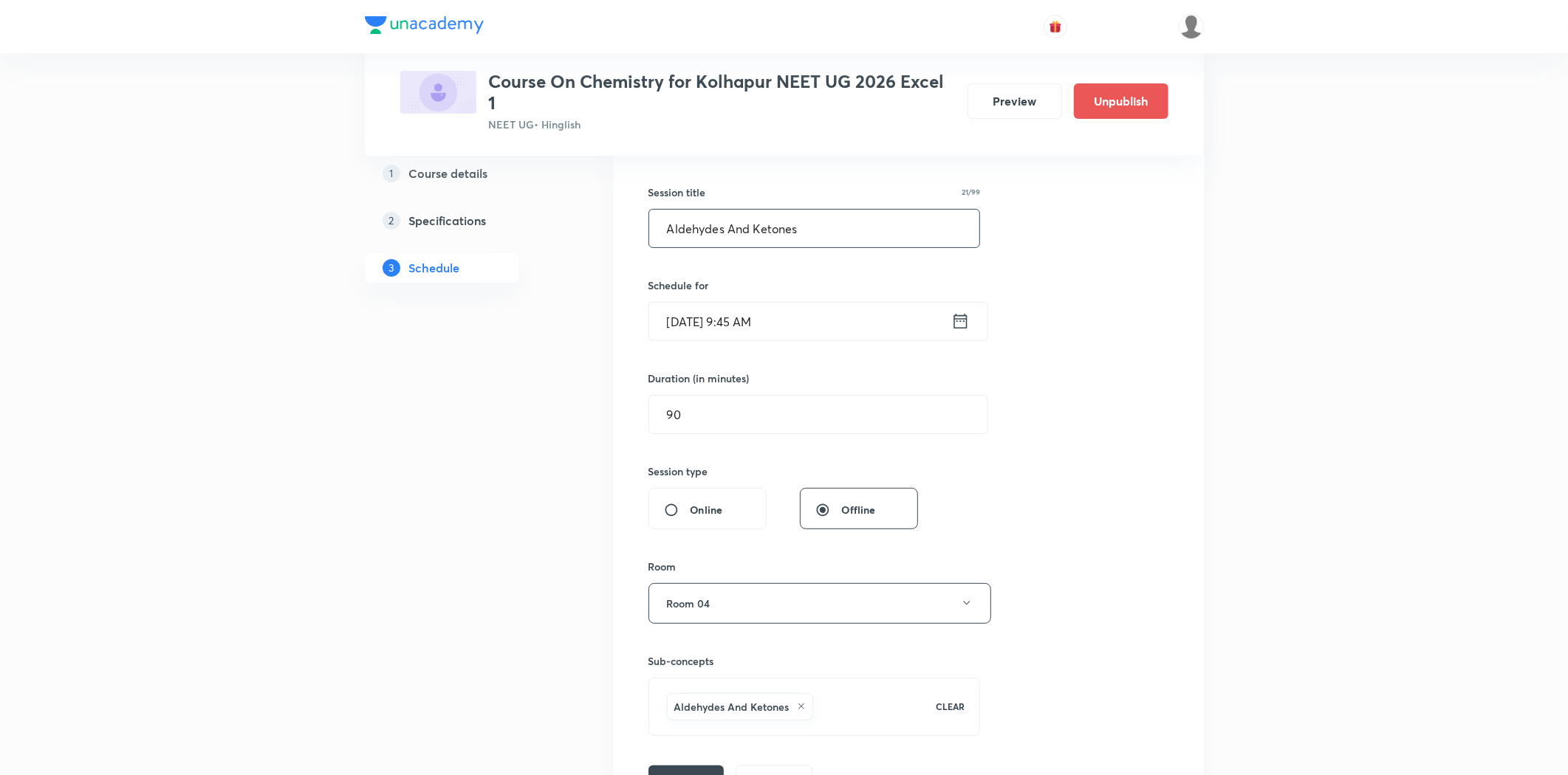
scroll to position [334, 0]
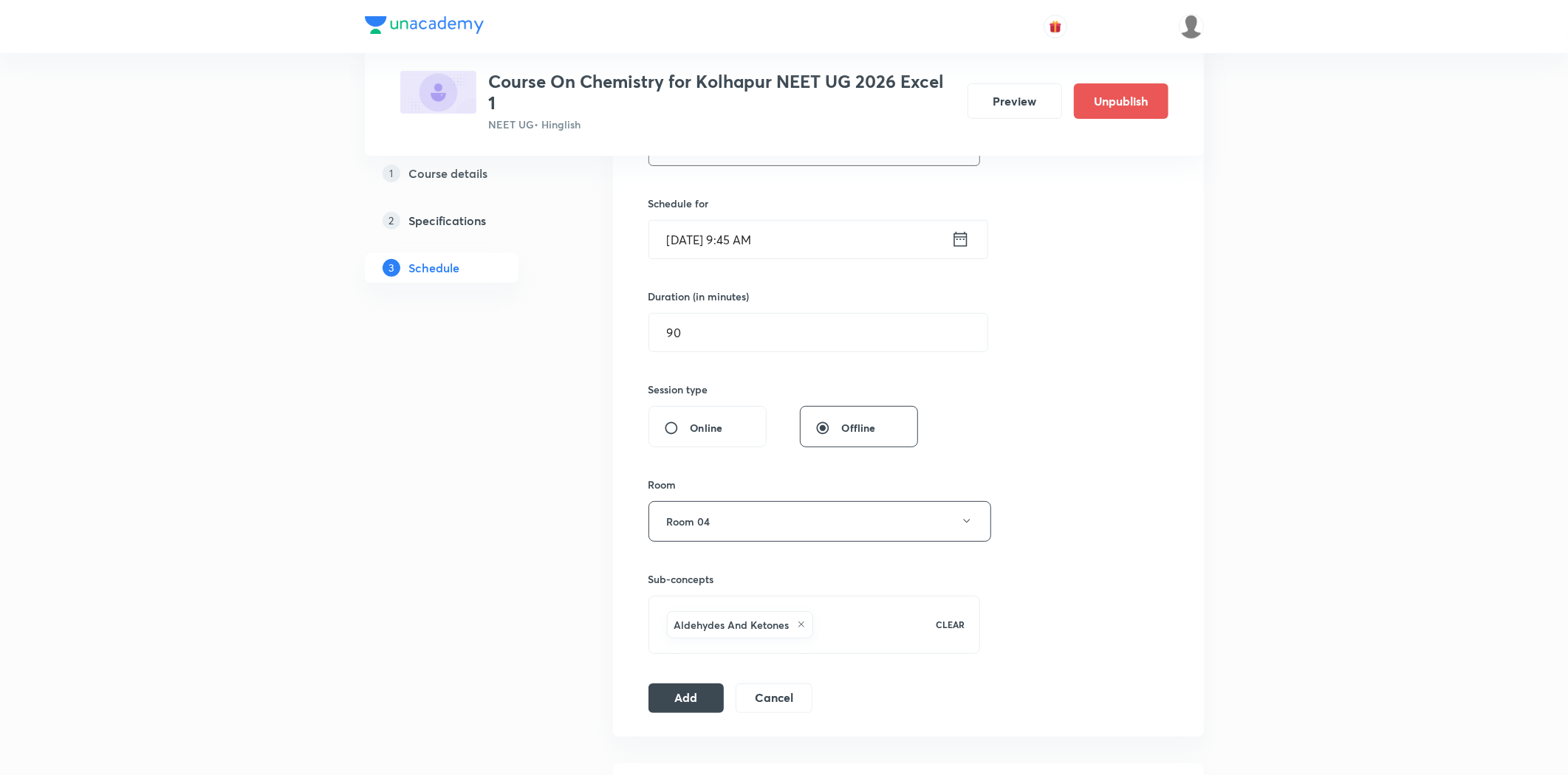
click at [839, 635] on div "Aldehydes And Ketones" at bounding box center [792, 625] width 257 height 33
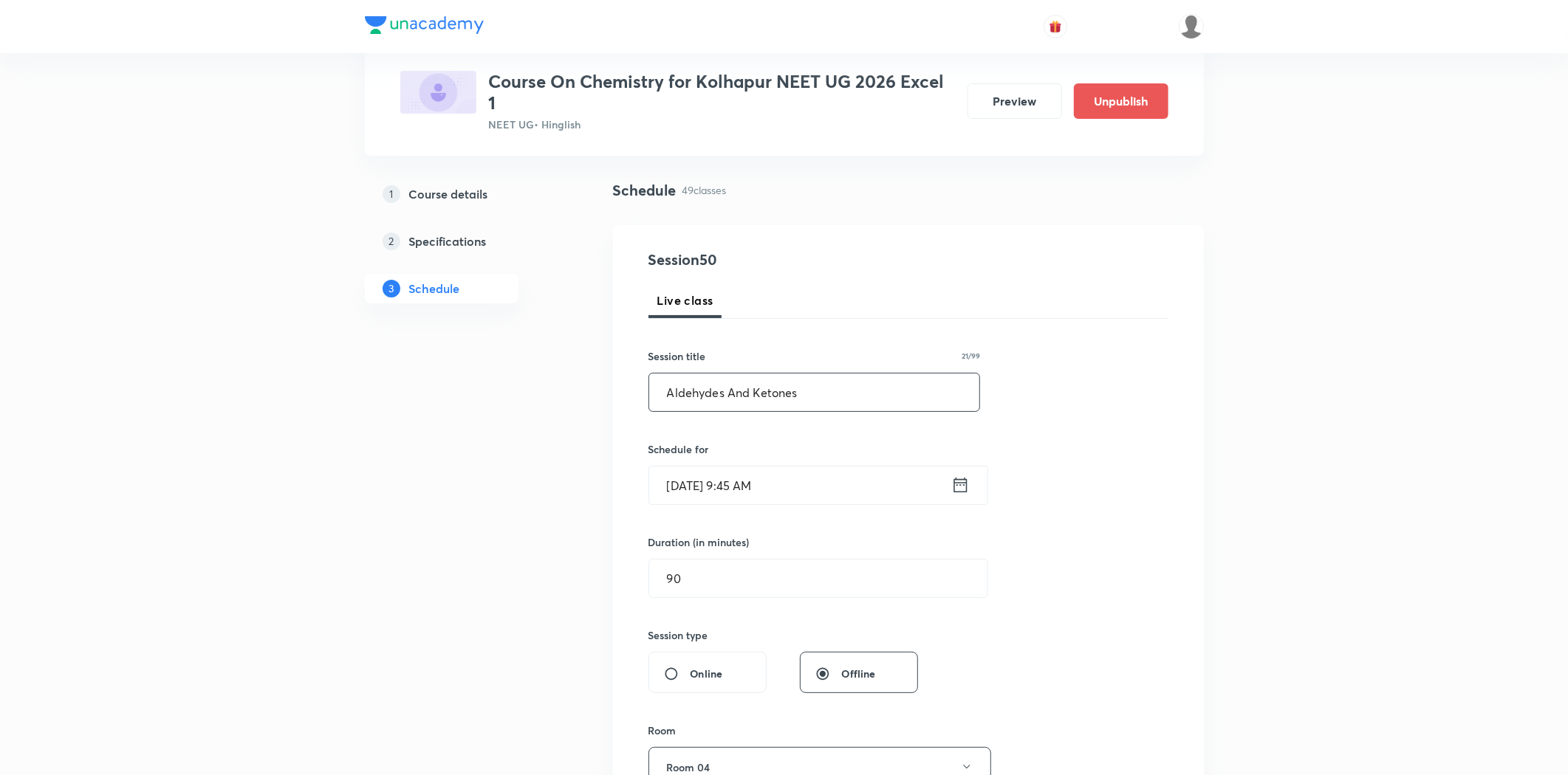
click at [807, 395] on input "Aldehydes And Ketones" at bounding box center [814, 392] width 331 height 38
drag, startPoint x: 726, startPoint y: 394, endPoint x: 750, endPoint y: 394, distance: 24.0
click at [750, 394] on input "Aldehydes And Ketones, Carboxilic" at bounding box center [814, 392] width 331 height 38
drag, startPoint x: 844, startPoint y: 395, endPoint x: 607, endPoint y: 416, distance: 237.9
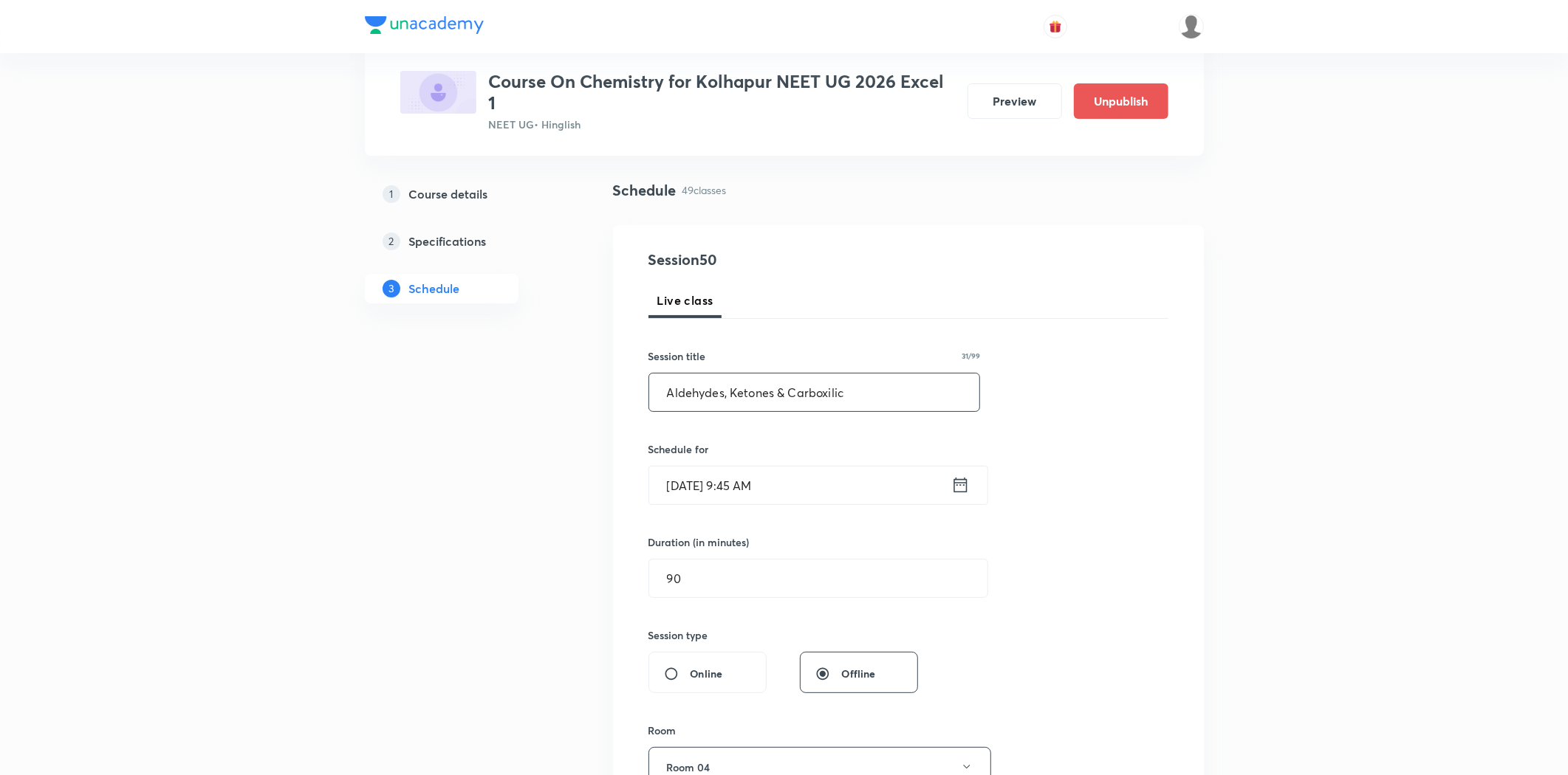
type input "Aldehydes, Ketones & Carboxilic"
click at [762, 490] on input "Sep 5, 2025, 9:45 AM" at bounding box center [800, 485] width 302 height 38
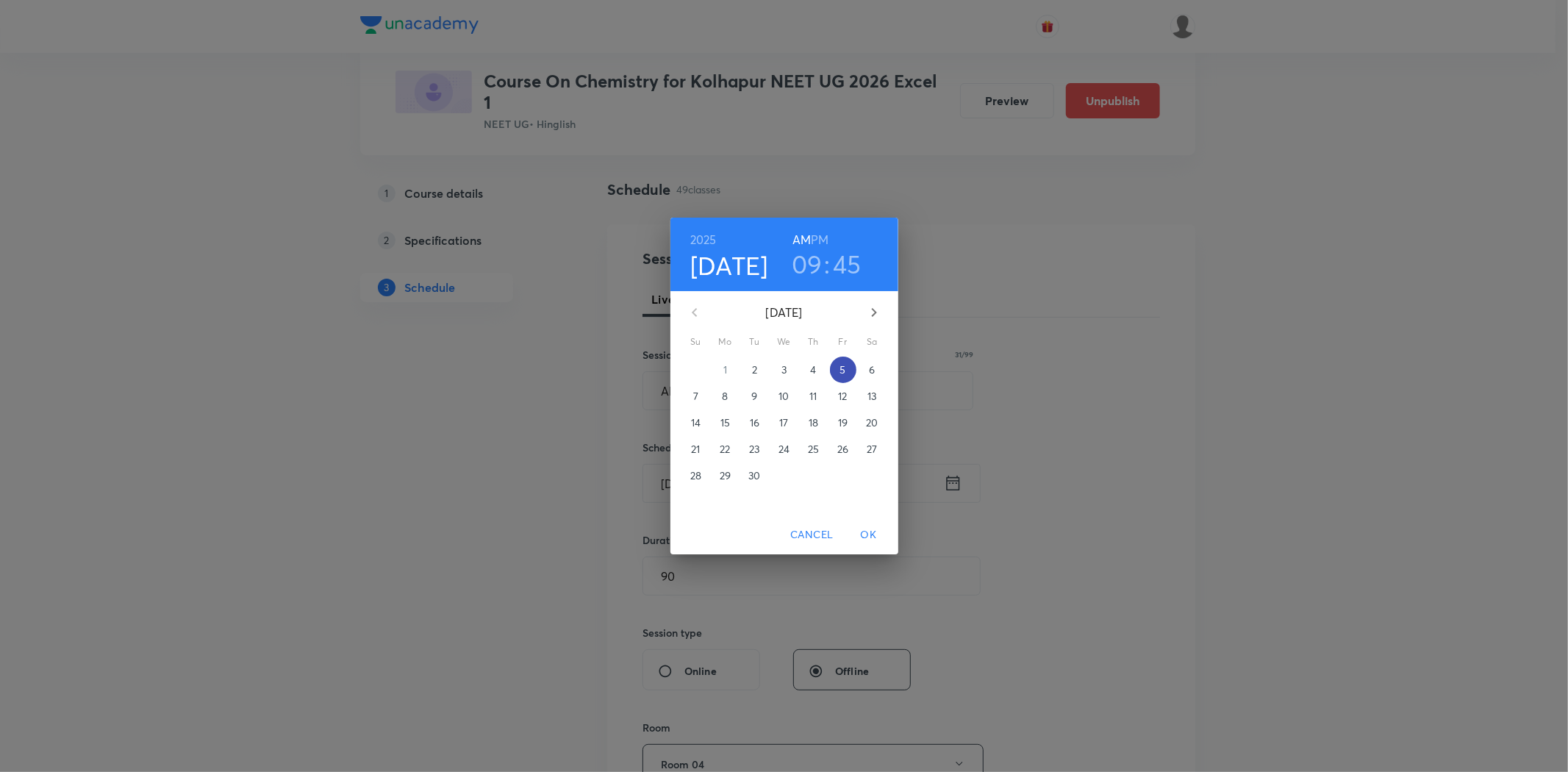
click at [835, 373] on span "5" at bounding box center [844, 369] width 27 height 14
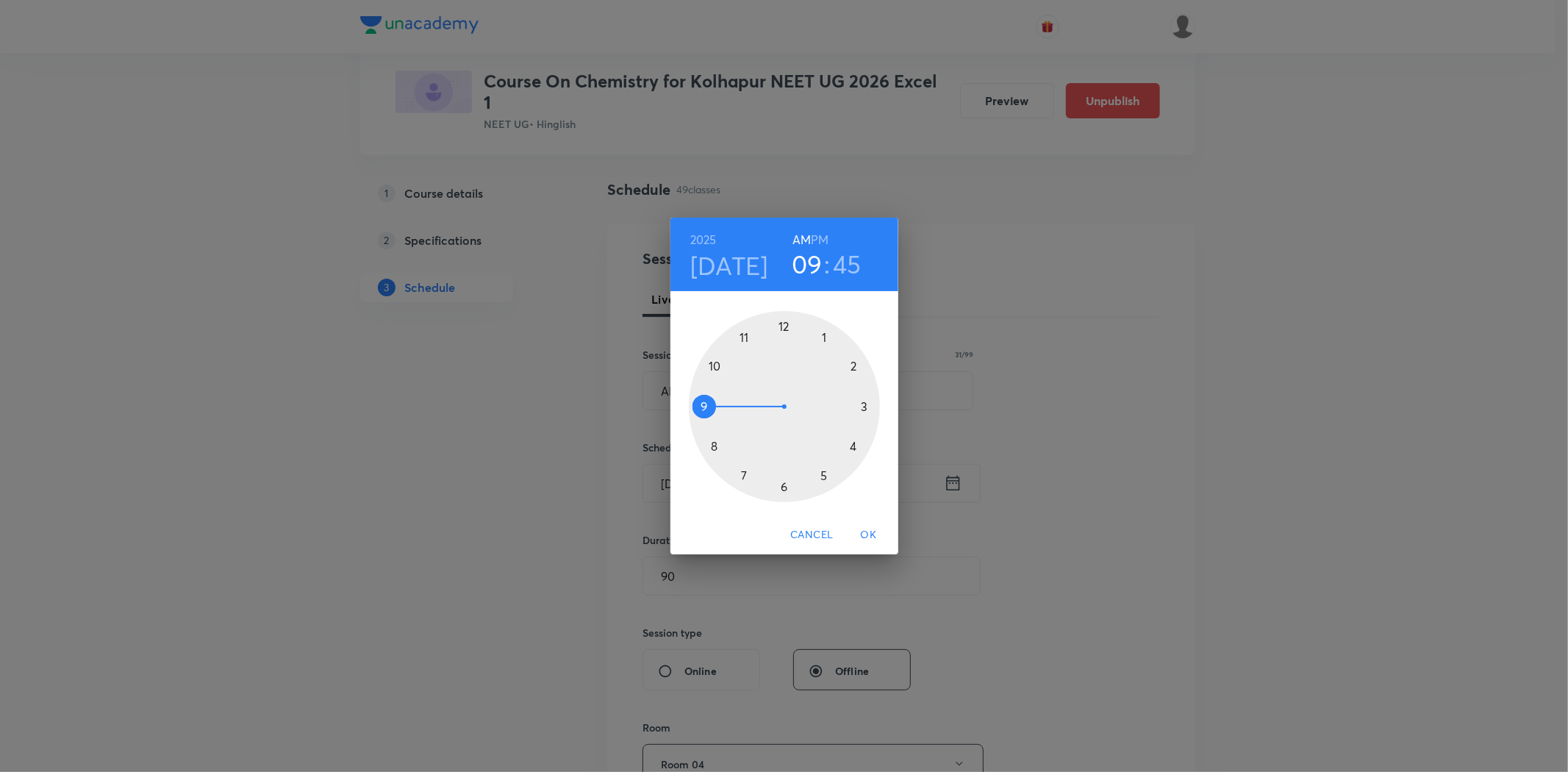
click at [702, 410] on div at bounding box center [784, 406] width 191 height 191
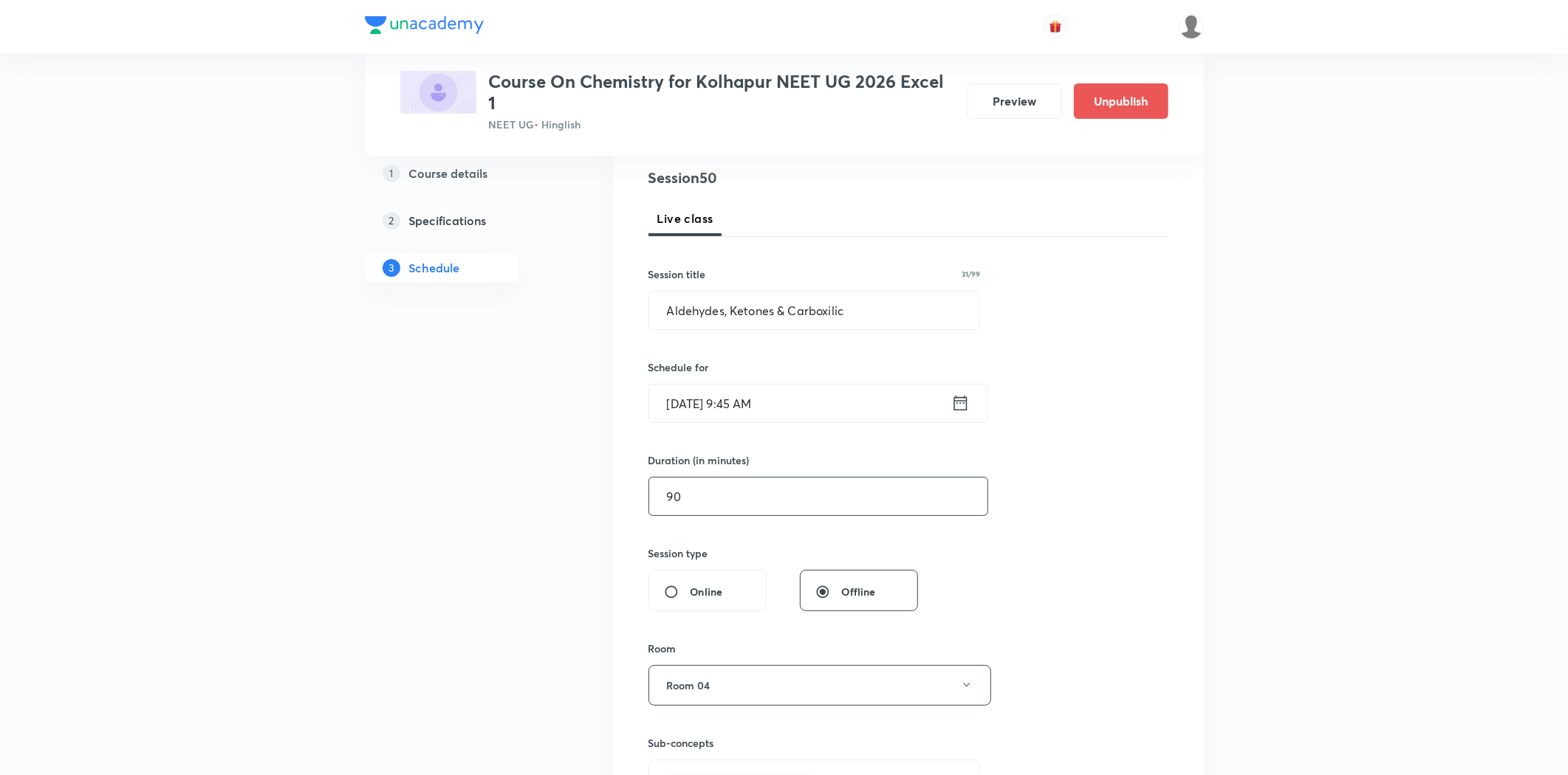
click at [700, 498] on input "90" at bounding box center [819, 497] width 339 height 38
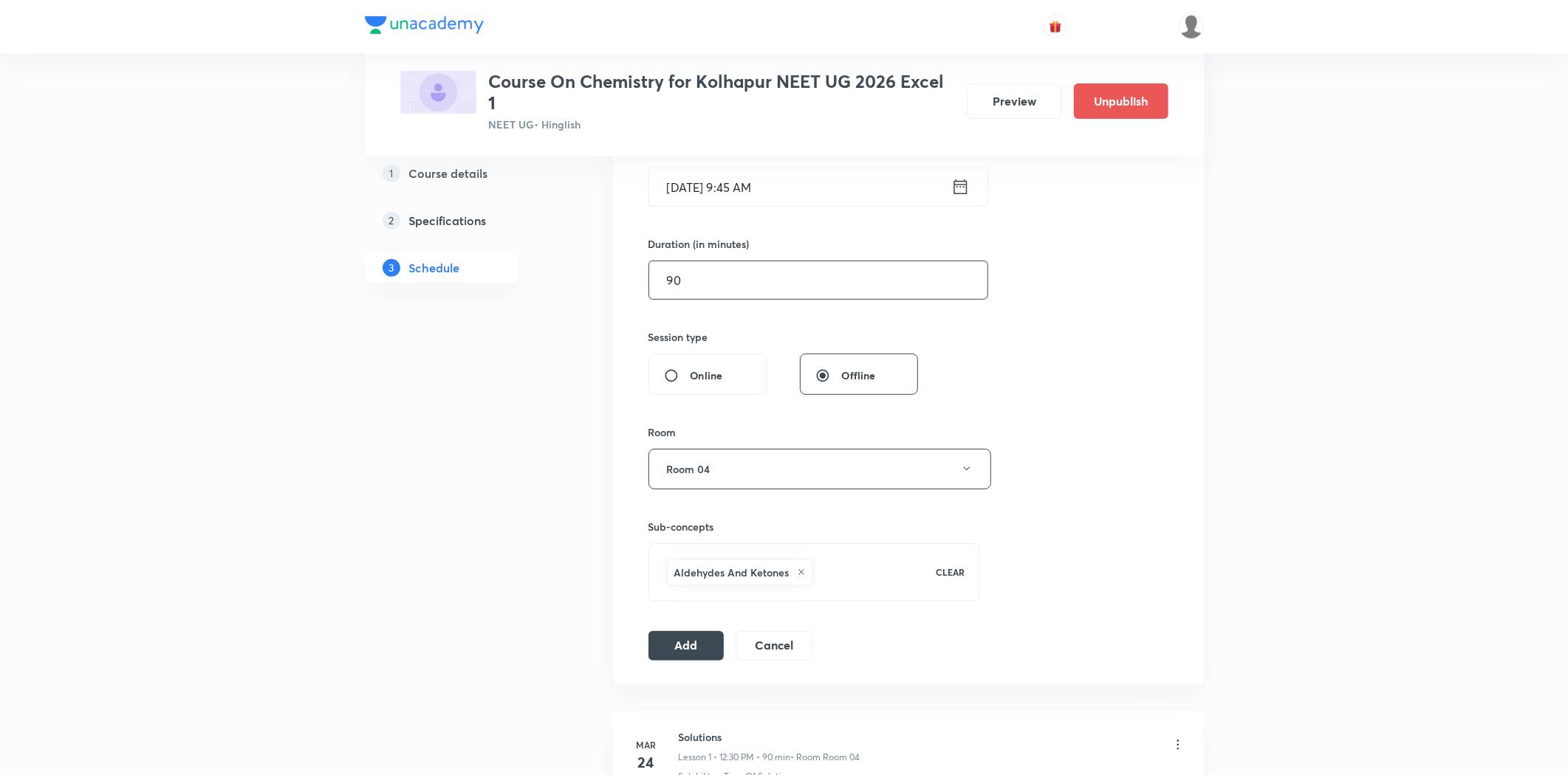
scroll to position [416, 0]
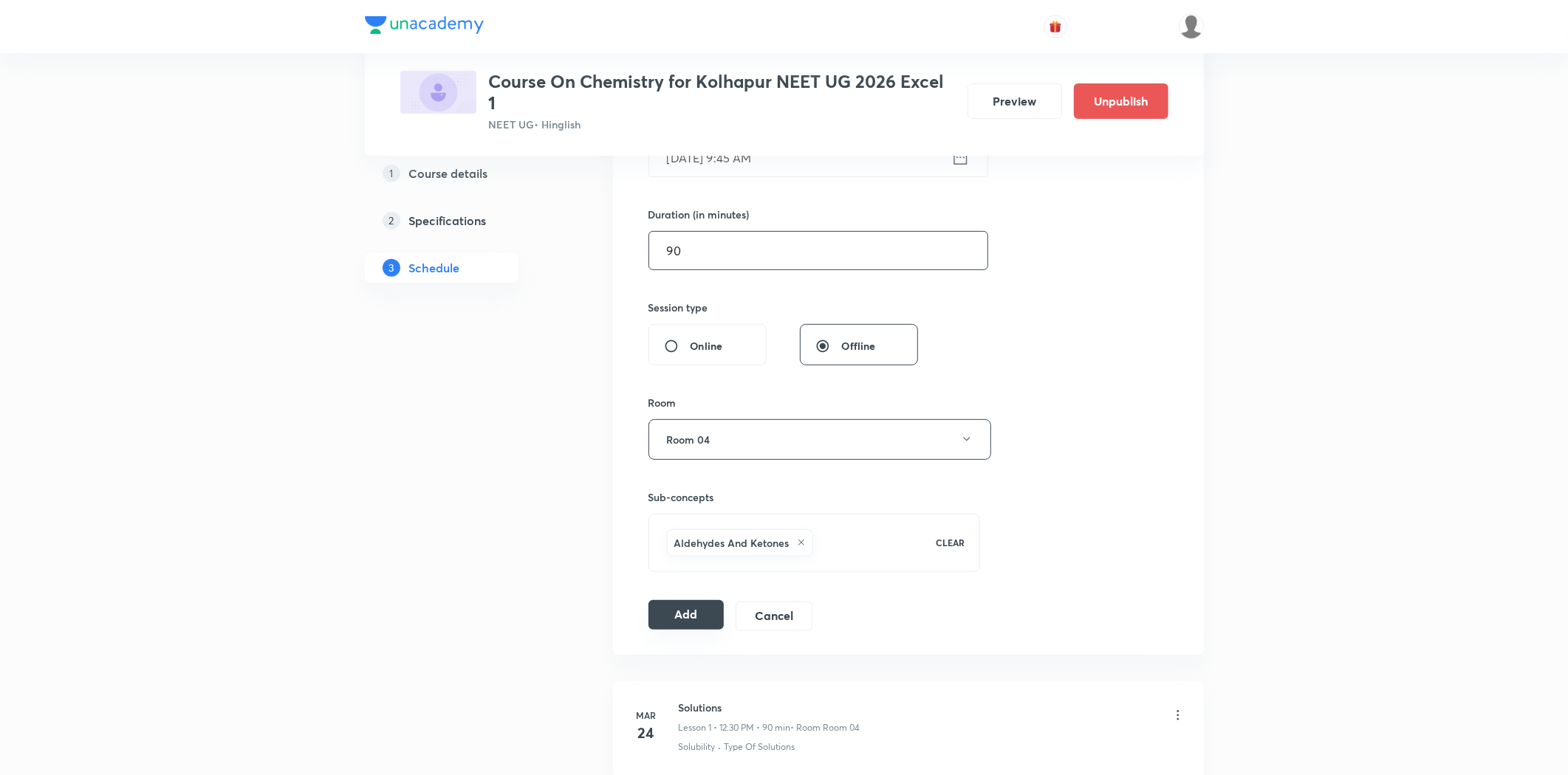
click at [705, 609] on button "Add" at bounding box center [686, 615] width 76 height 30
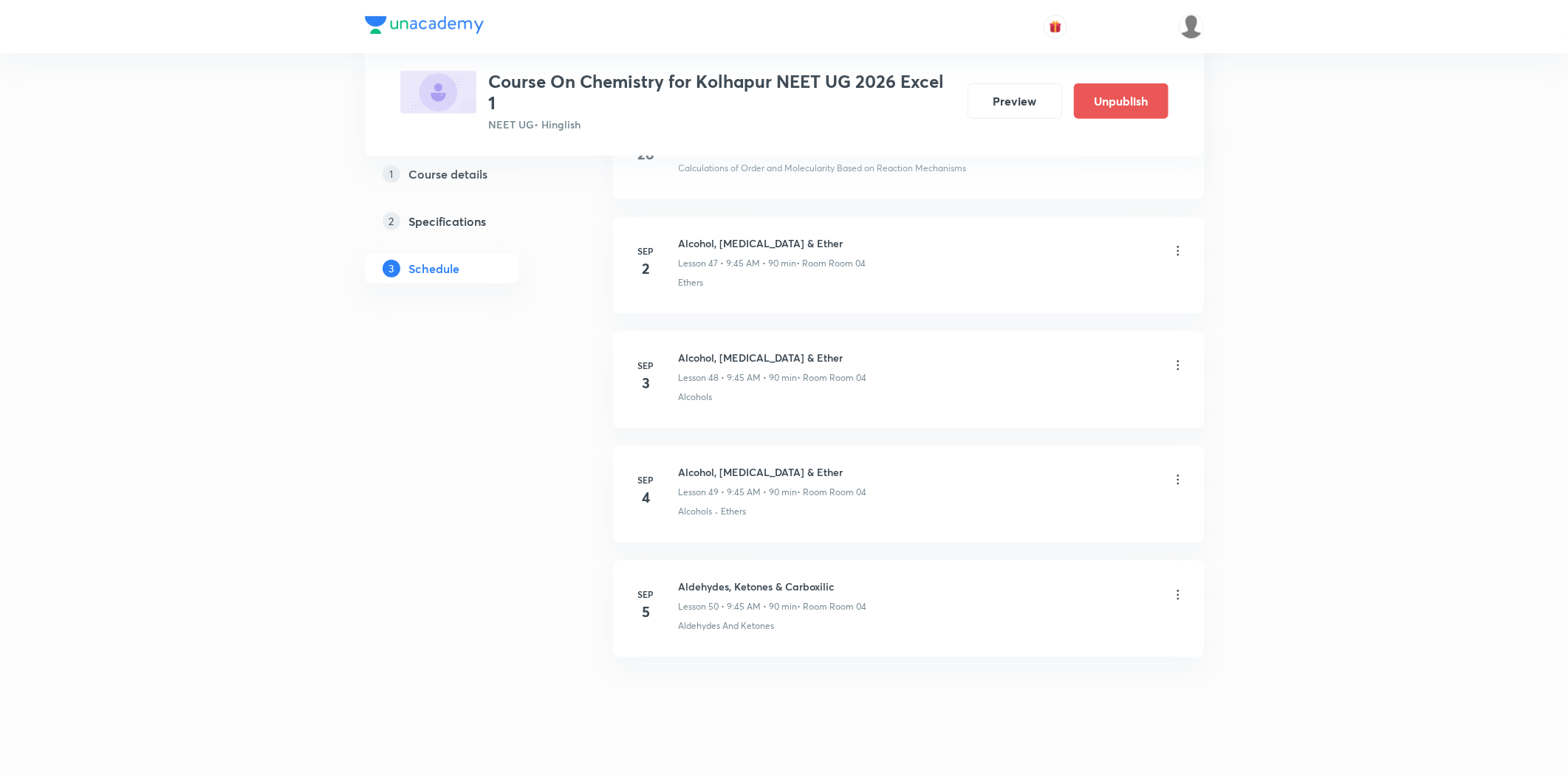
scroll to position [5476, 0]
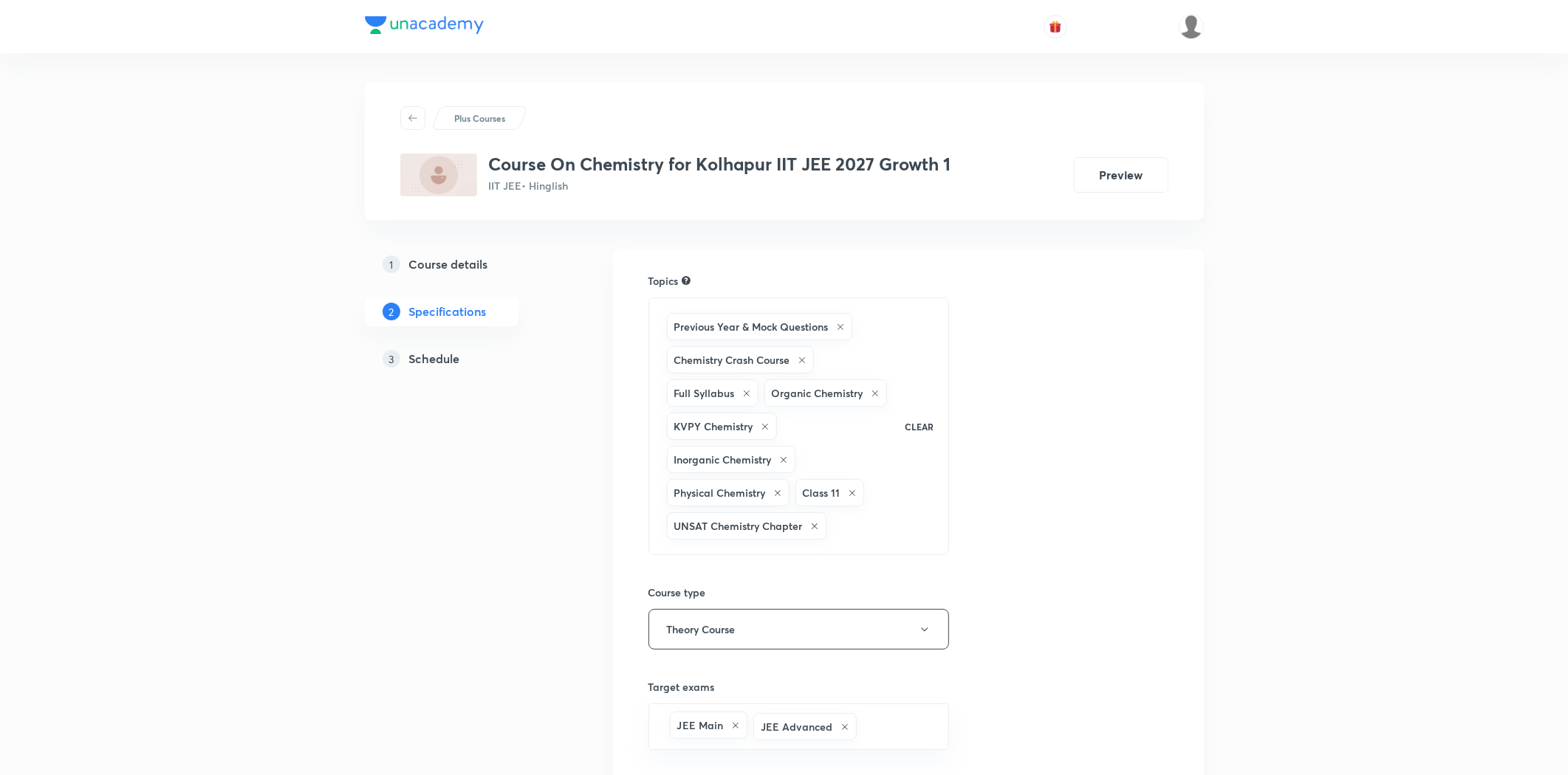
click at [414, 357] on h5 "Schedule" at bounding box center [434, 359] width 51 height 18
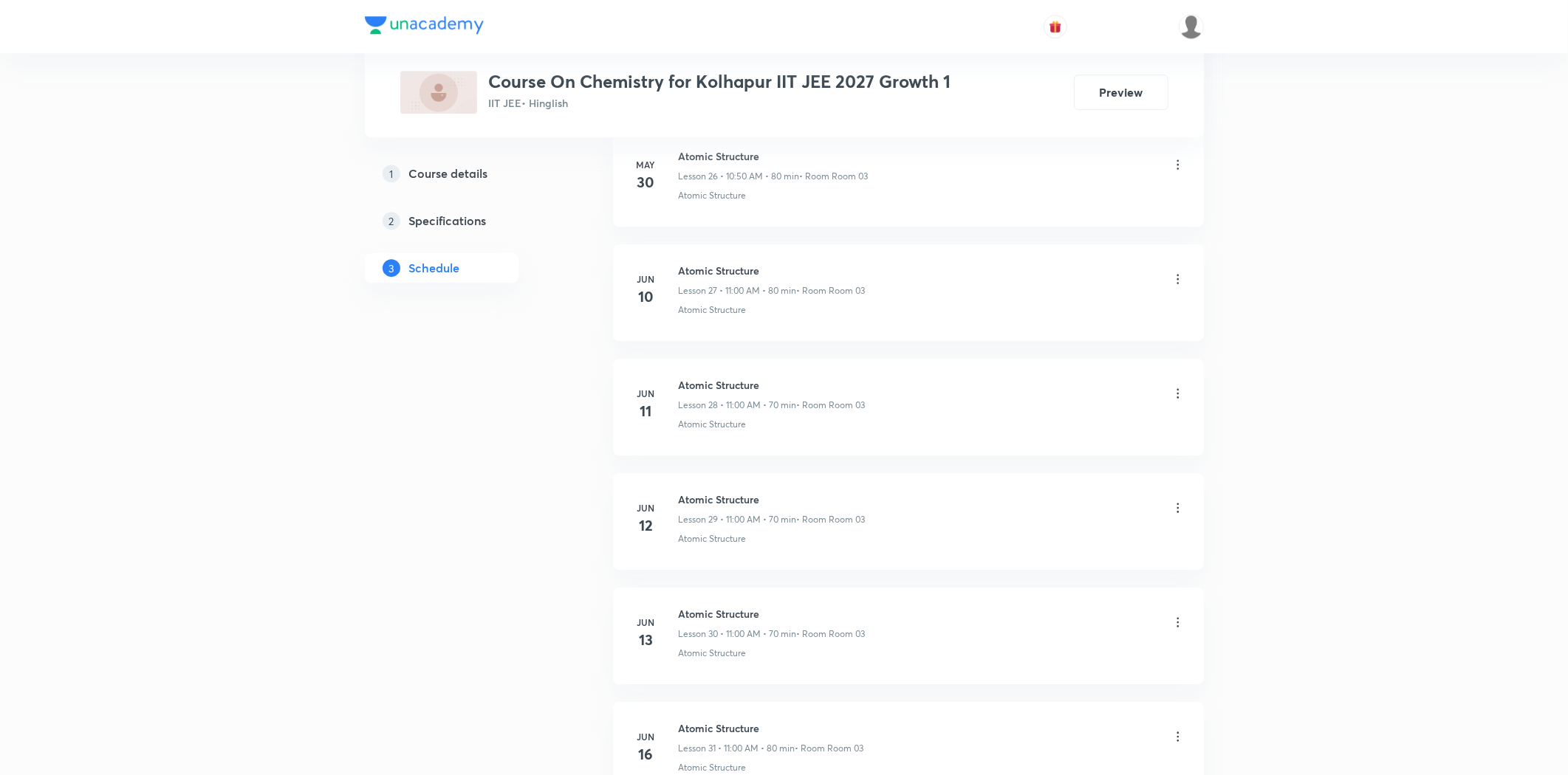
scroll to position [9800, 0]
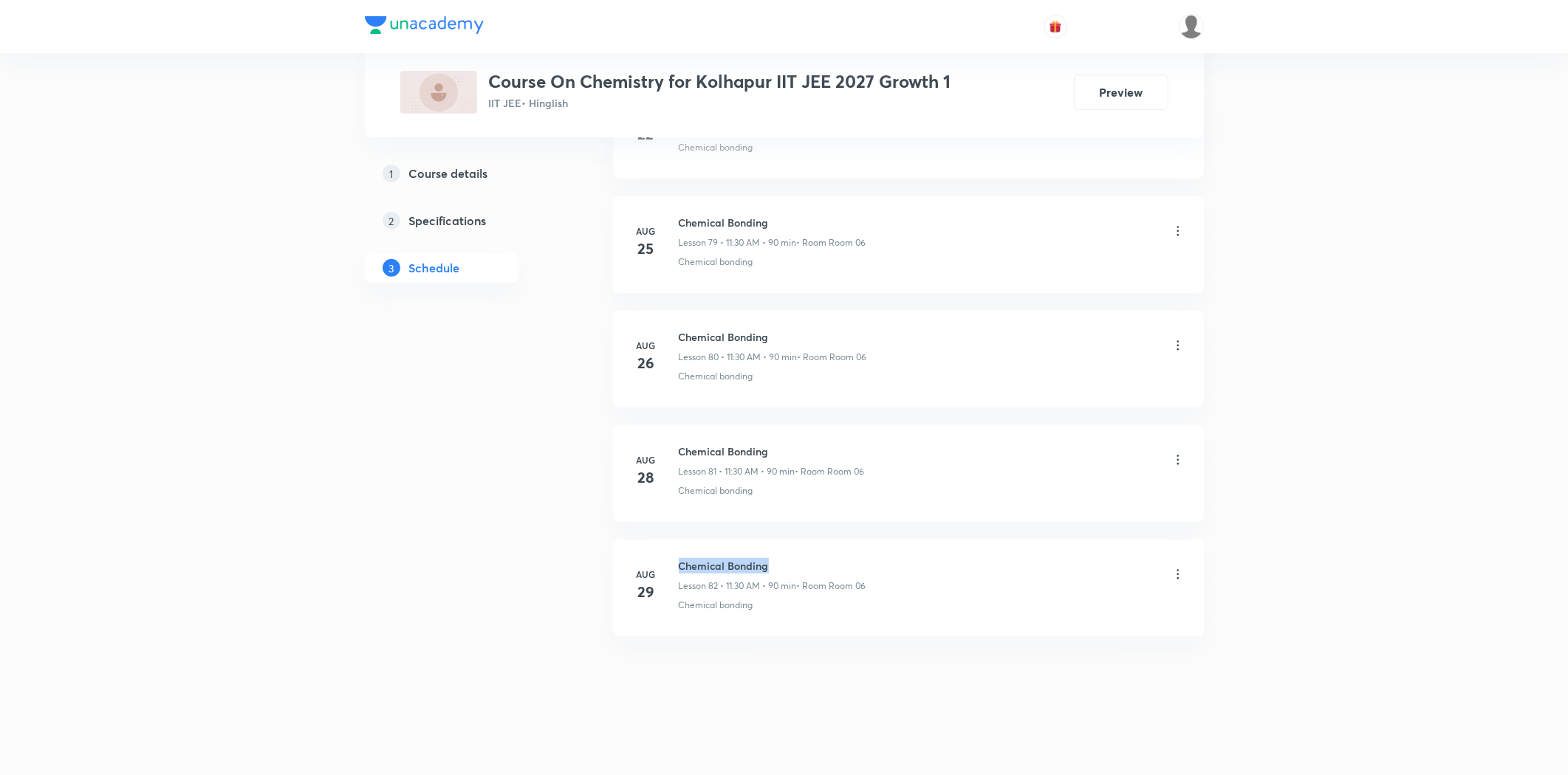
drag, startPoint x: 677, startPoint y: 567, endPoint x: 788, endPoint y: 559, distance: 111.3
click at [788, 559] on h6 "Chemical Bonding" at bounding box center [773, 565] width 187 height 15
copy h6 "Chemical Bonding"
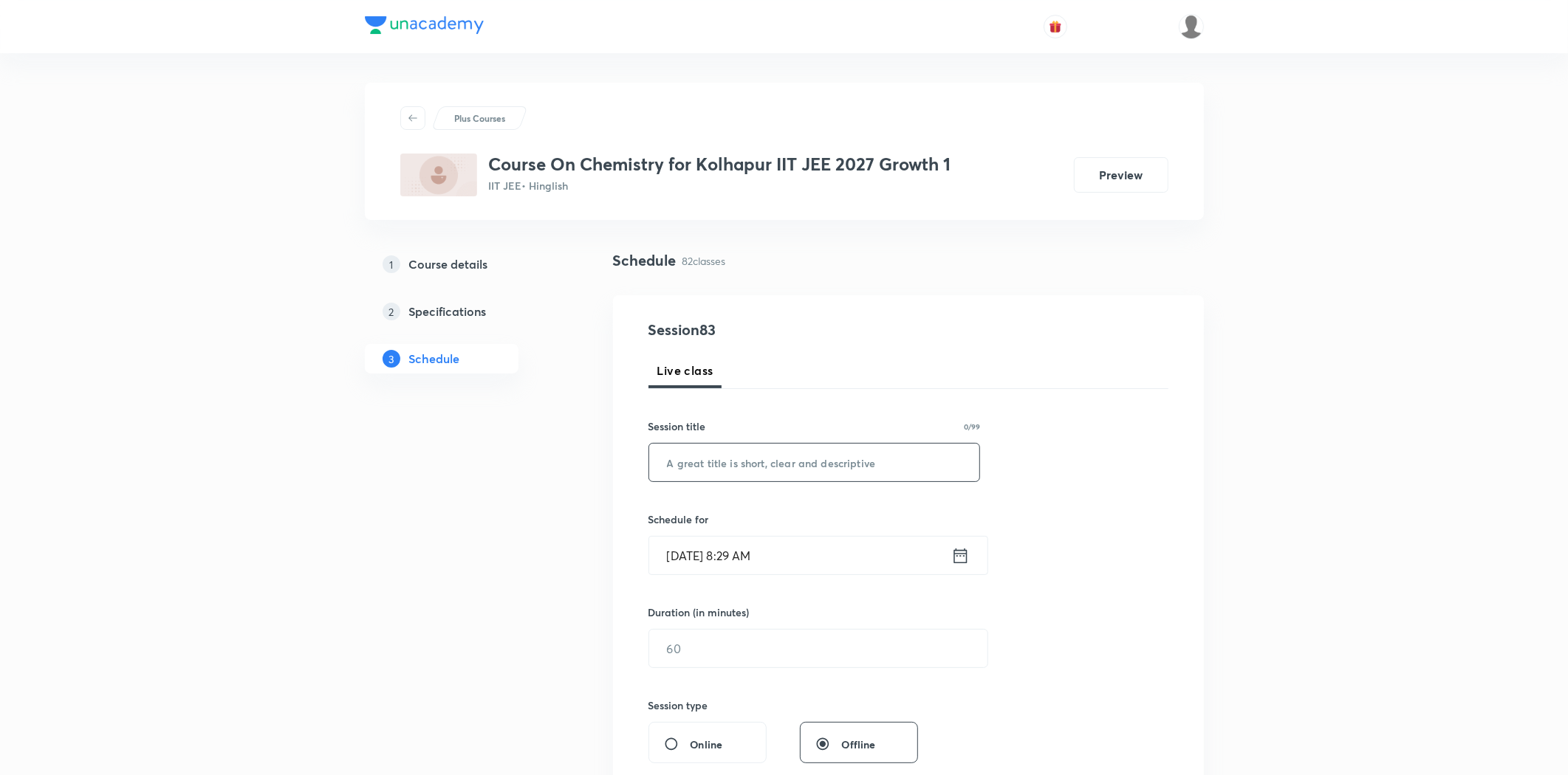
click at [742, 468] on input "text" at bounding box center [814, 463] width 331 height 38
paste input "Chemical Bonding"
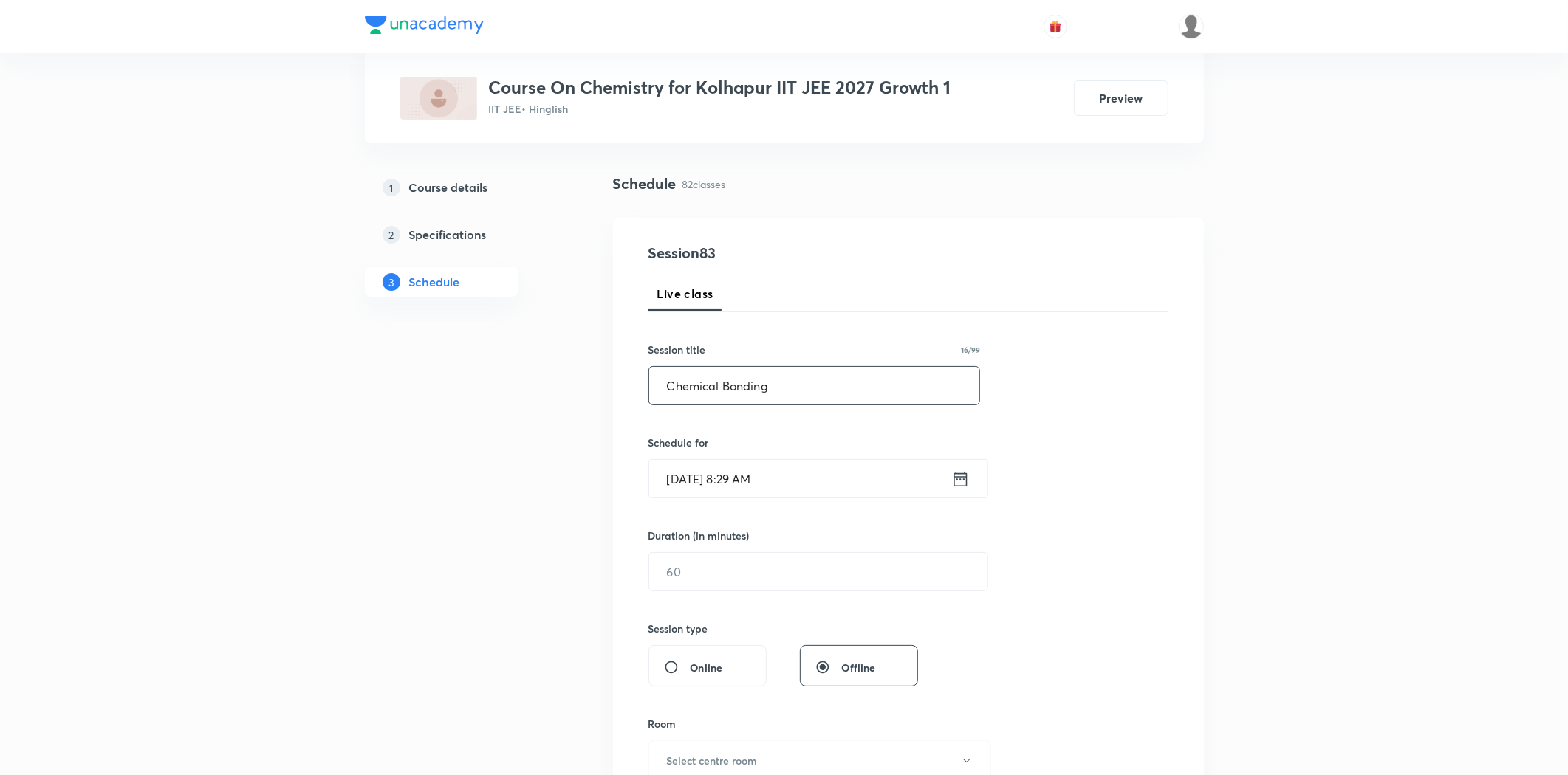
scroll to position [164, 0]
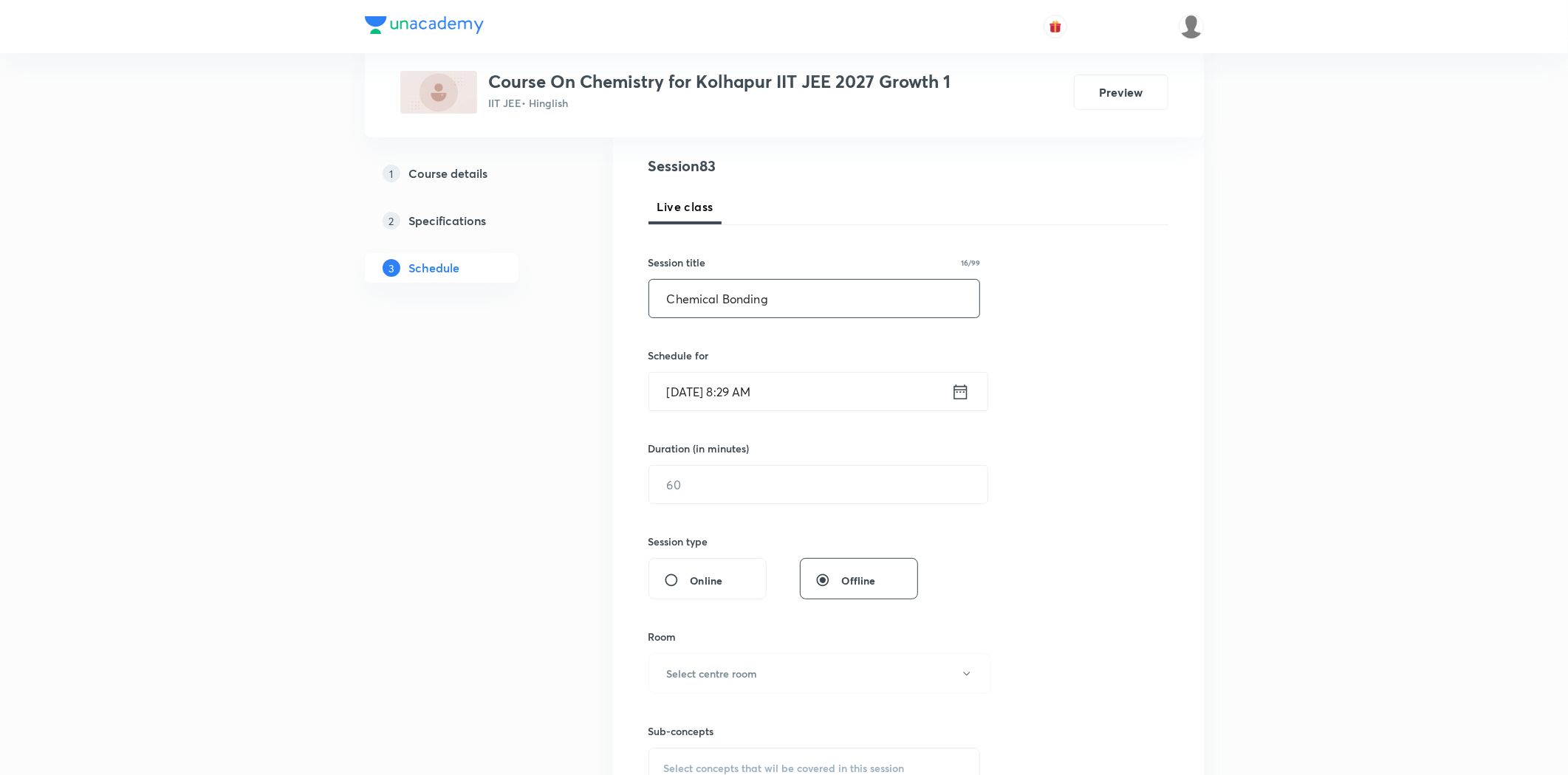
type input "Chemical Bonding"
click at [724, 383] on input "[DATE] 8:29 AM" at bounding box center [800, 392] width 302 height 38
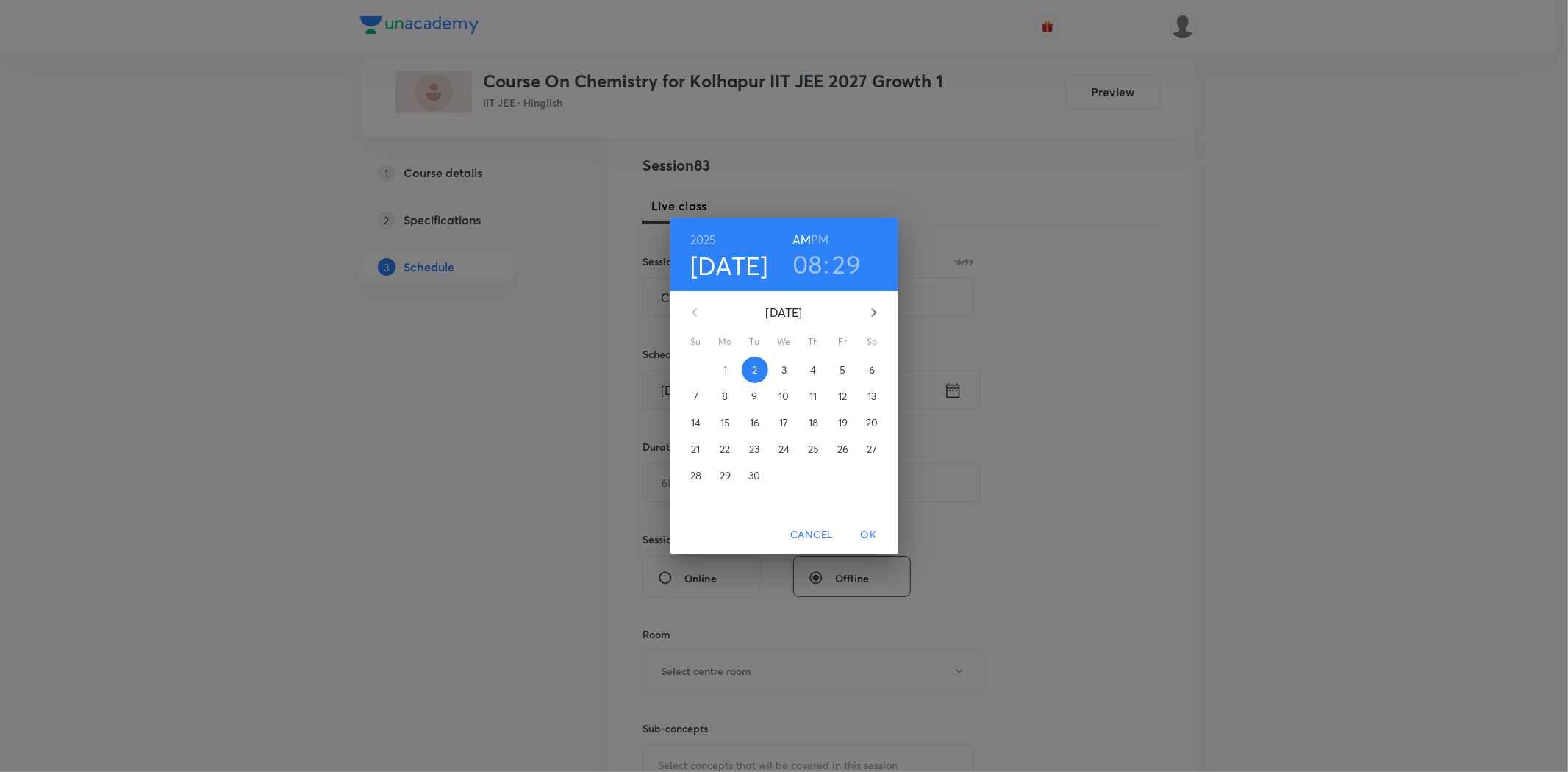
click at [784, 376] on p "3" at bounding box center [784, 369] width 5 height 14
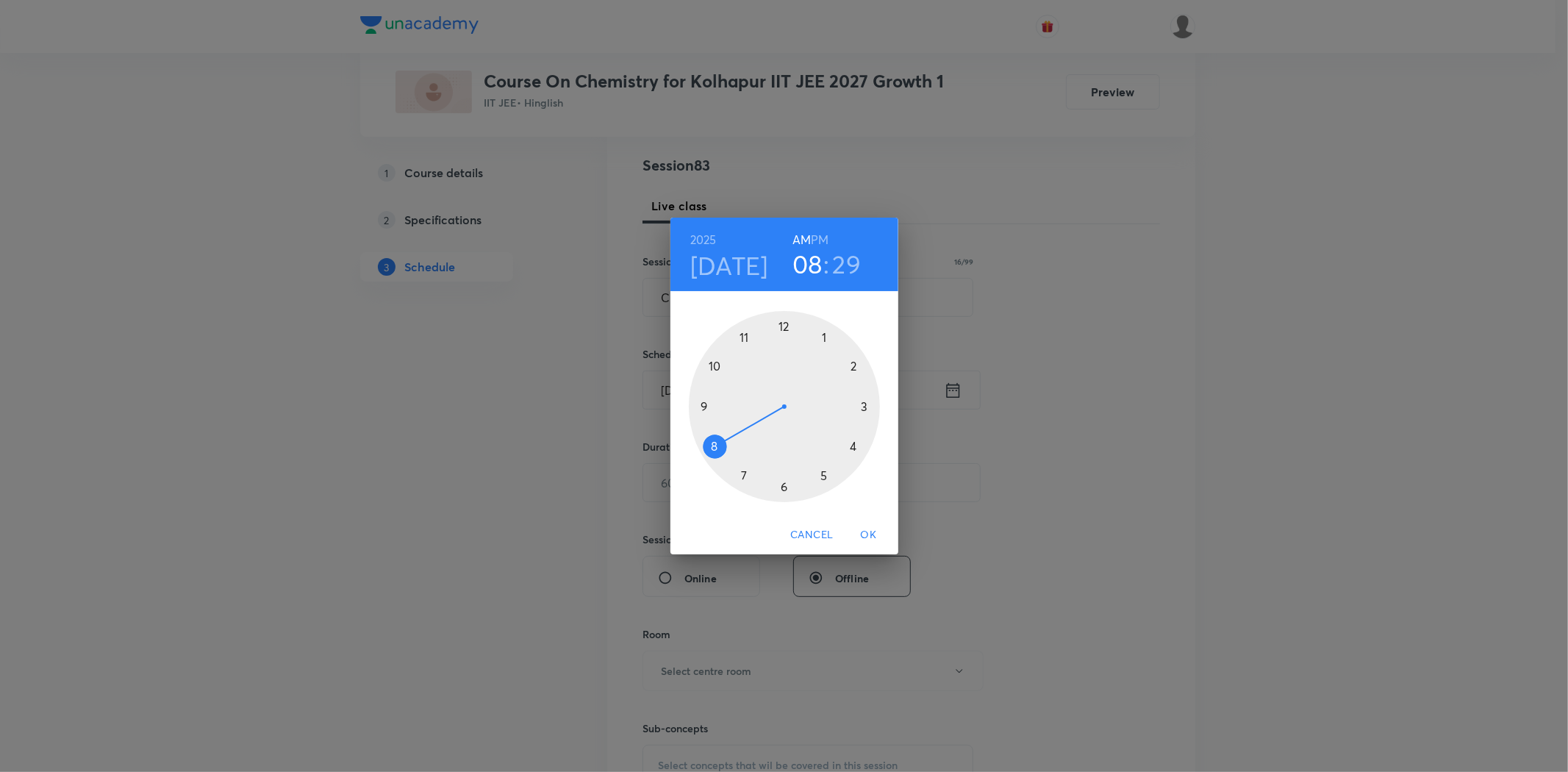
click at [713, 448] on div at bounding box center [784, 406] width 191 height 191
click at [783, 327] on div at bounding box center [784, 406] width 191 height 191
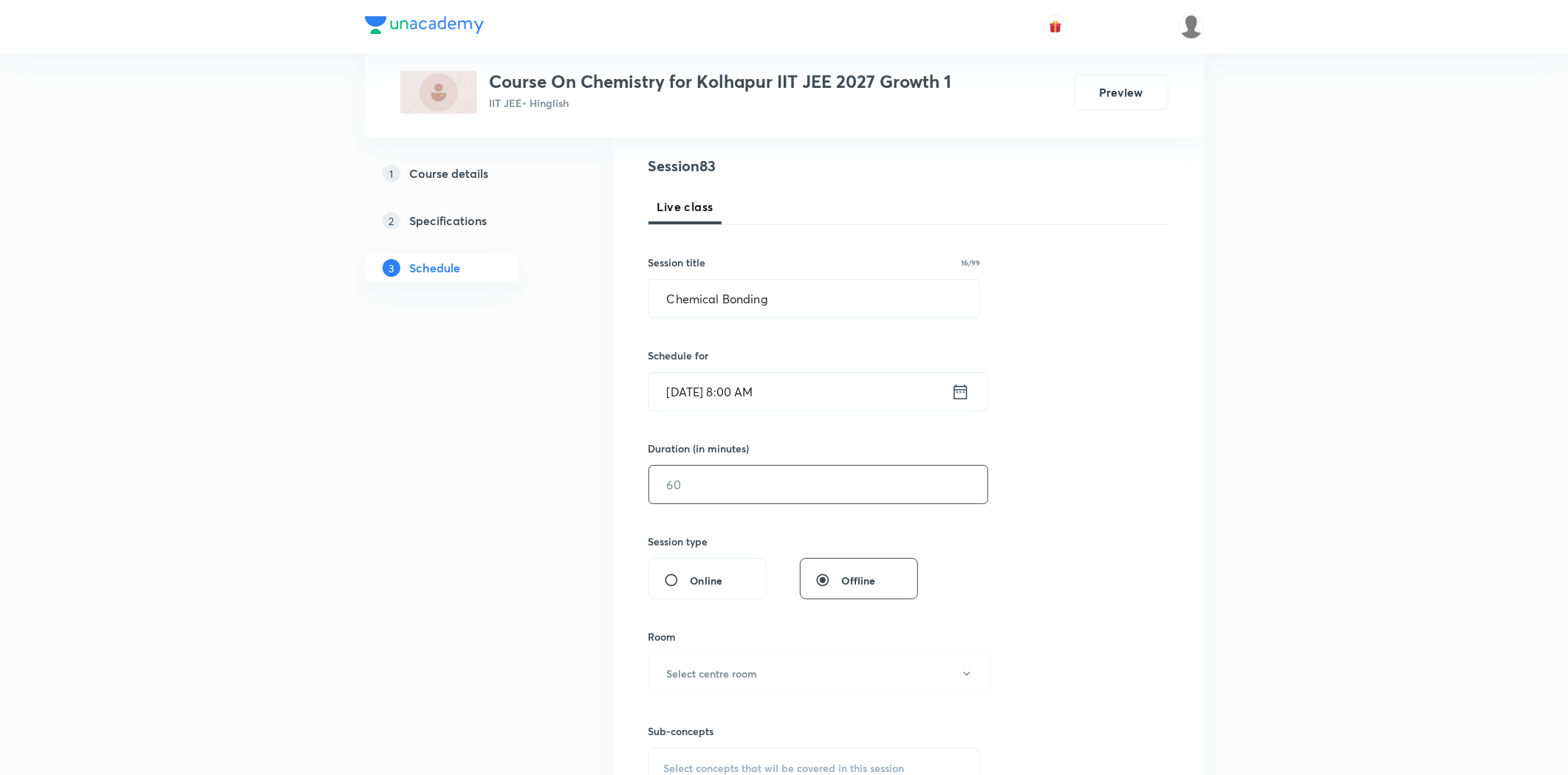
click at [746, 481] on input "text" at bounding box center [819, 484] width 339 height 38
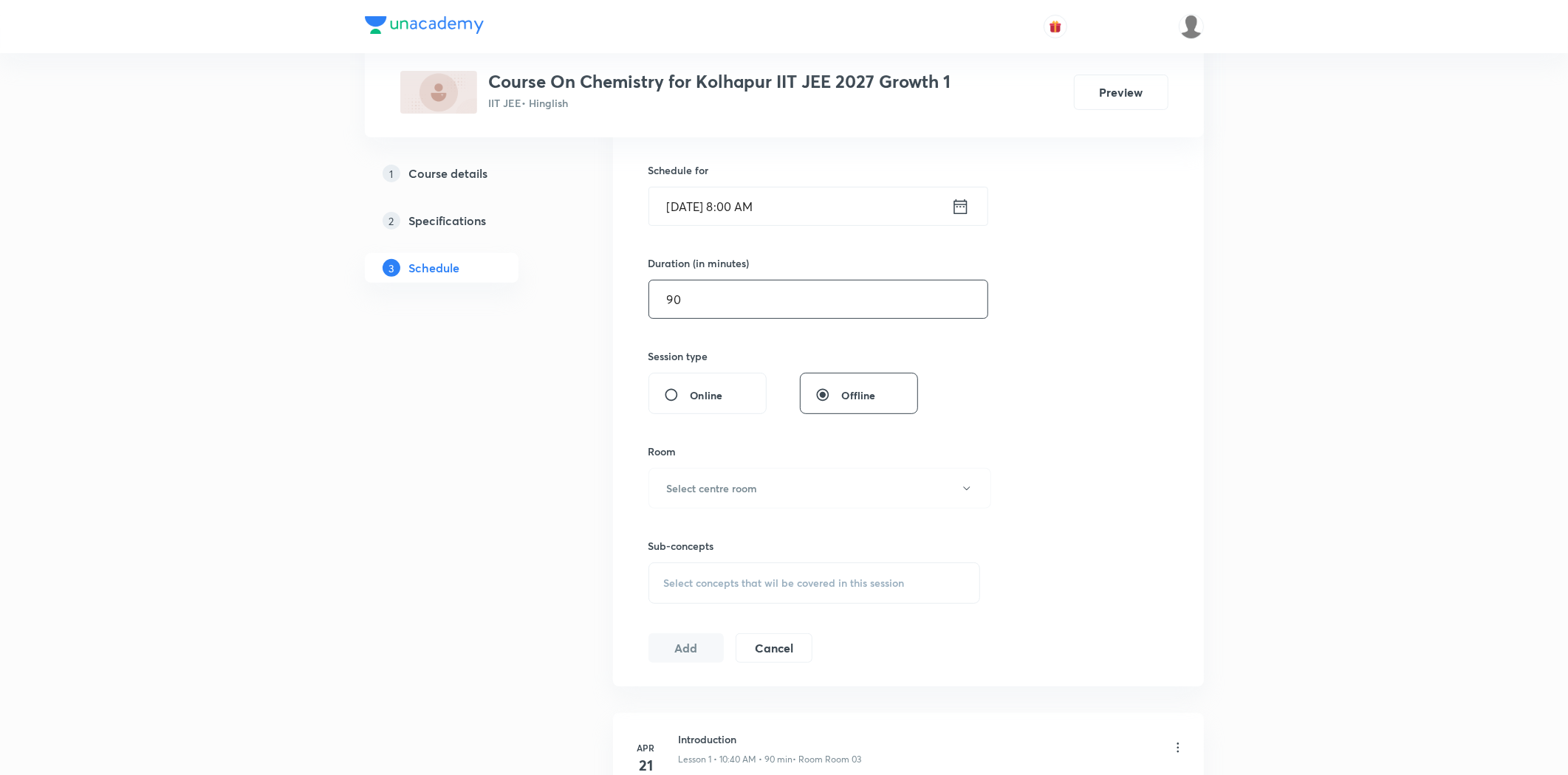
scroll to position [410, 0]
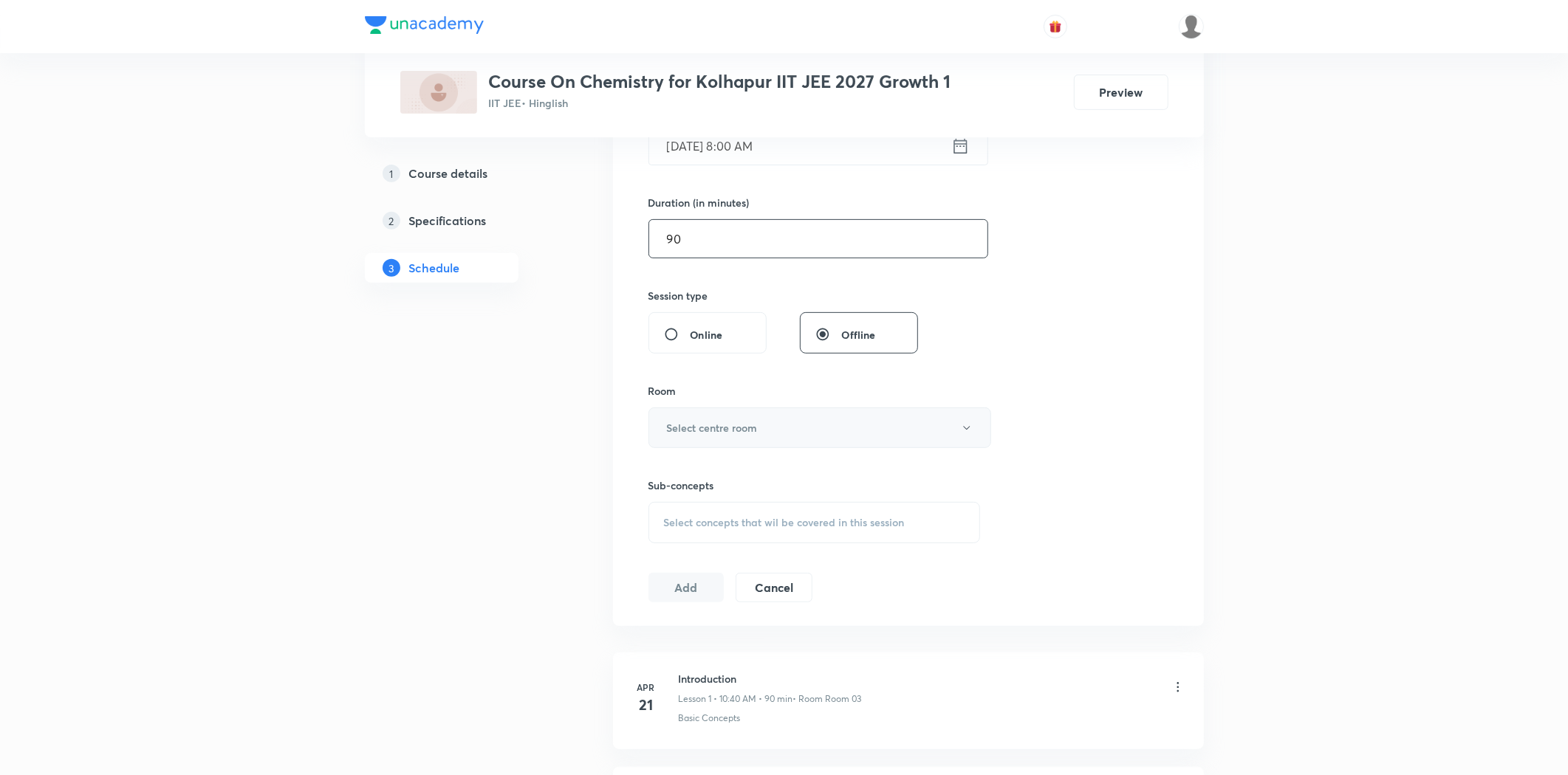
type input "90"
click at [725, 414] on button "Select centre room" at bounding box center [820, 428] width 342 height 41
click at [679, 613] on span "Room 06" at bounding box center [816, 612] width 323 height 15
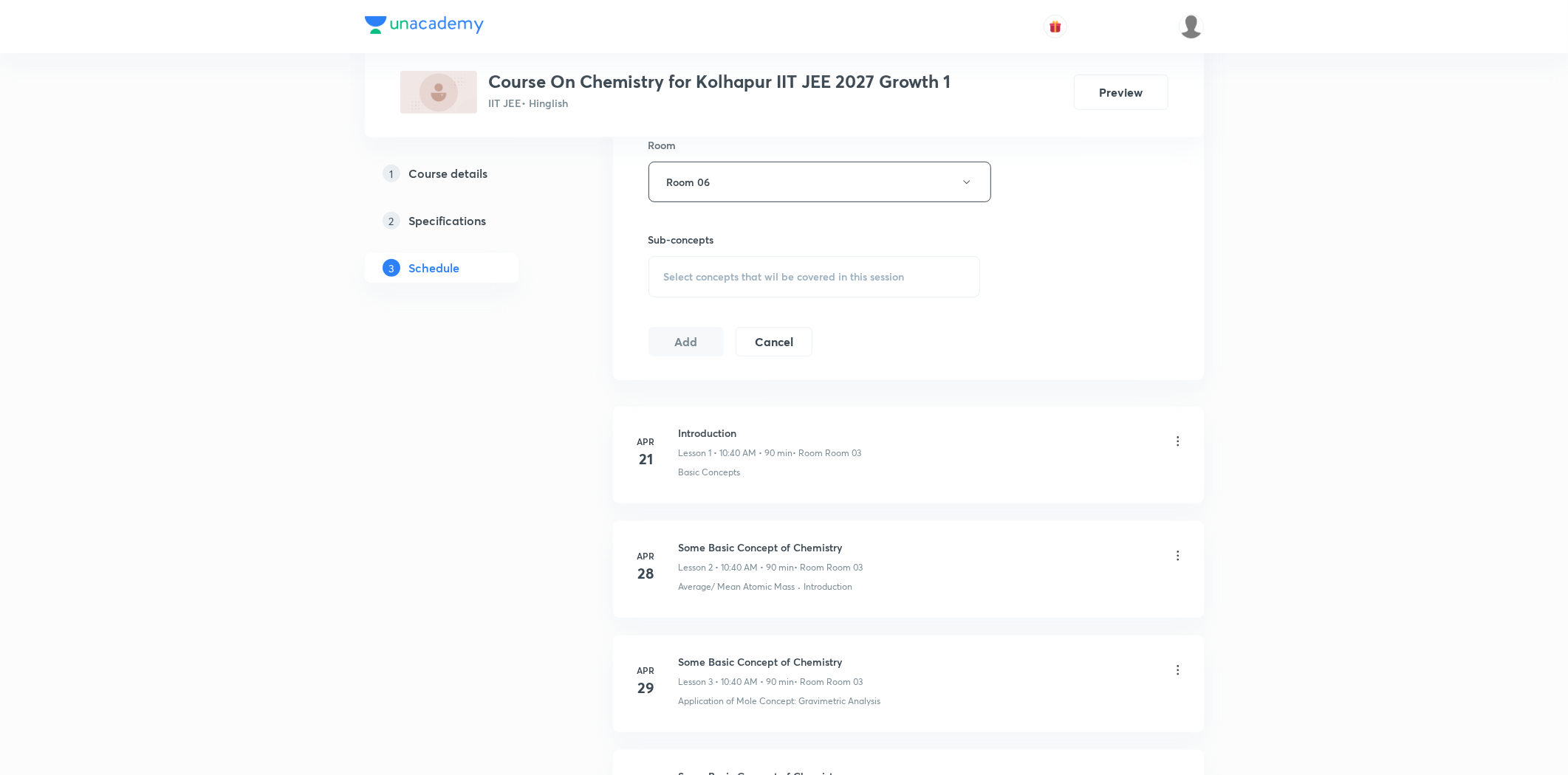
click at [688, 276] on span "Select concepts that wil be covered in this session" at bounding box center [784, 276] width 240 height 12
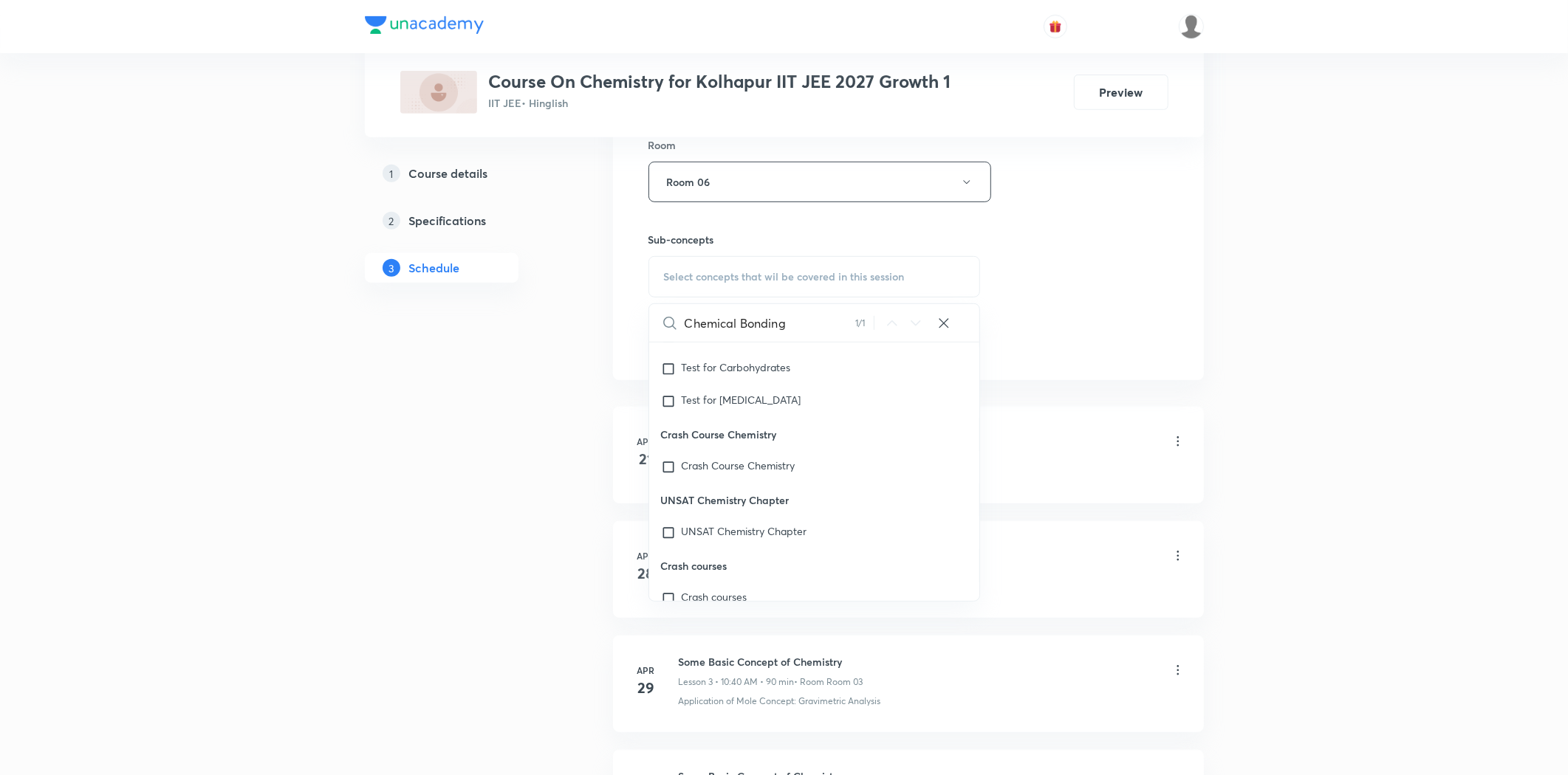
scroll to position [40800, 0]
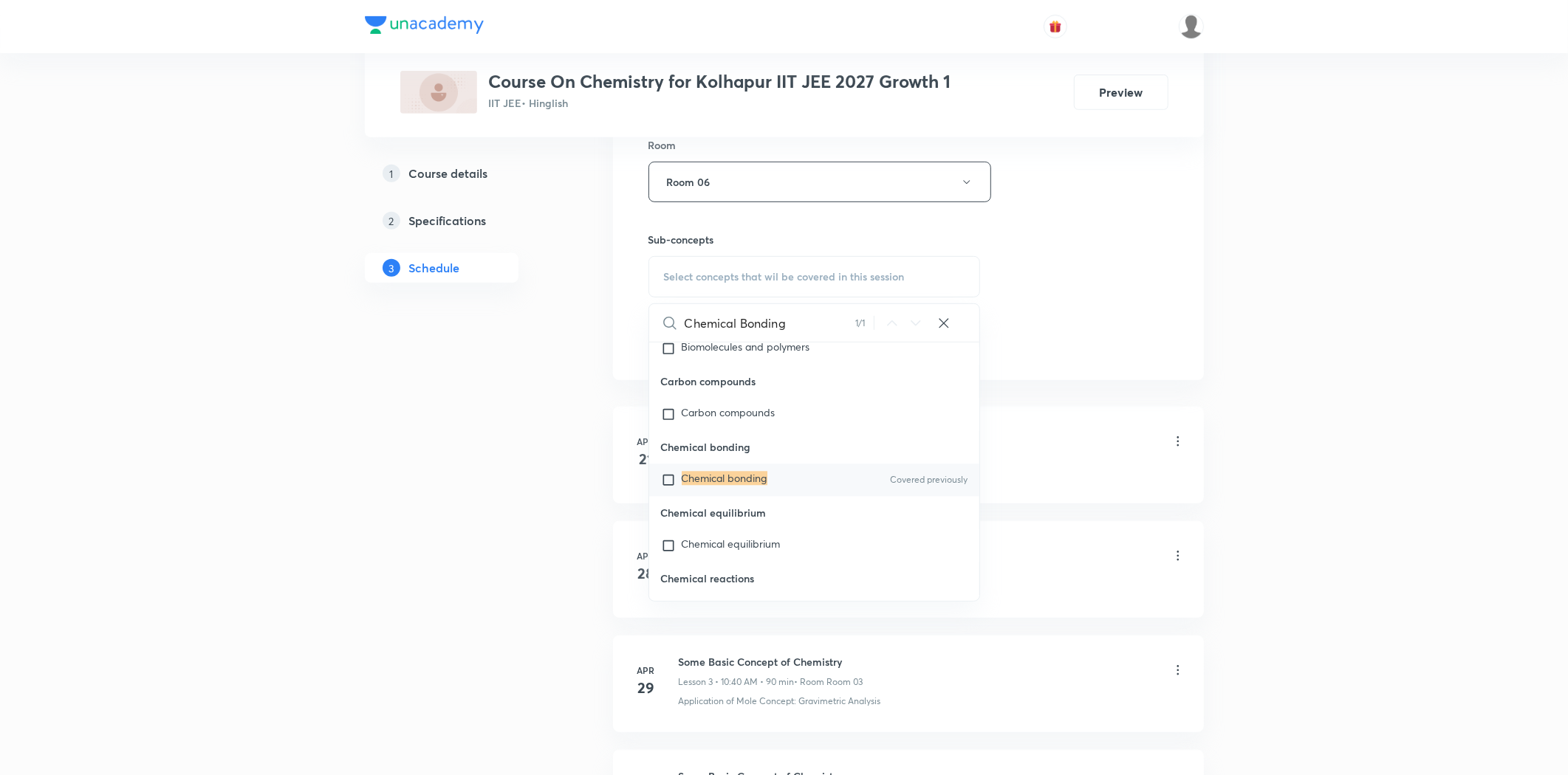
type input "Chemical Bonding"
click at [718, 486] on mark "Chemical bonding" at bounding box center [724, 479] width 86 height 14
checkbox input "true"
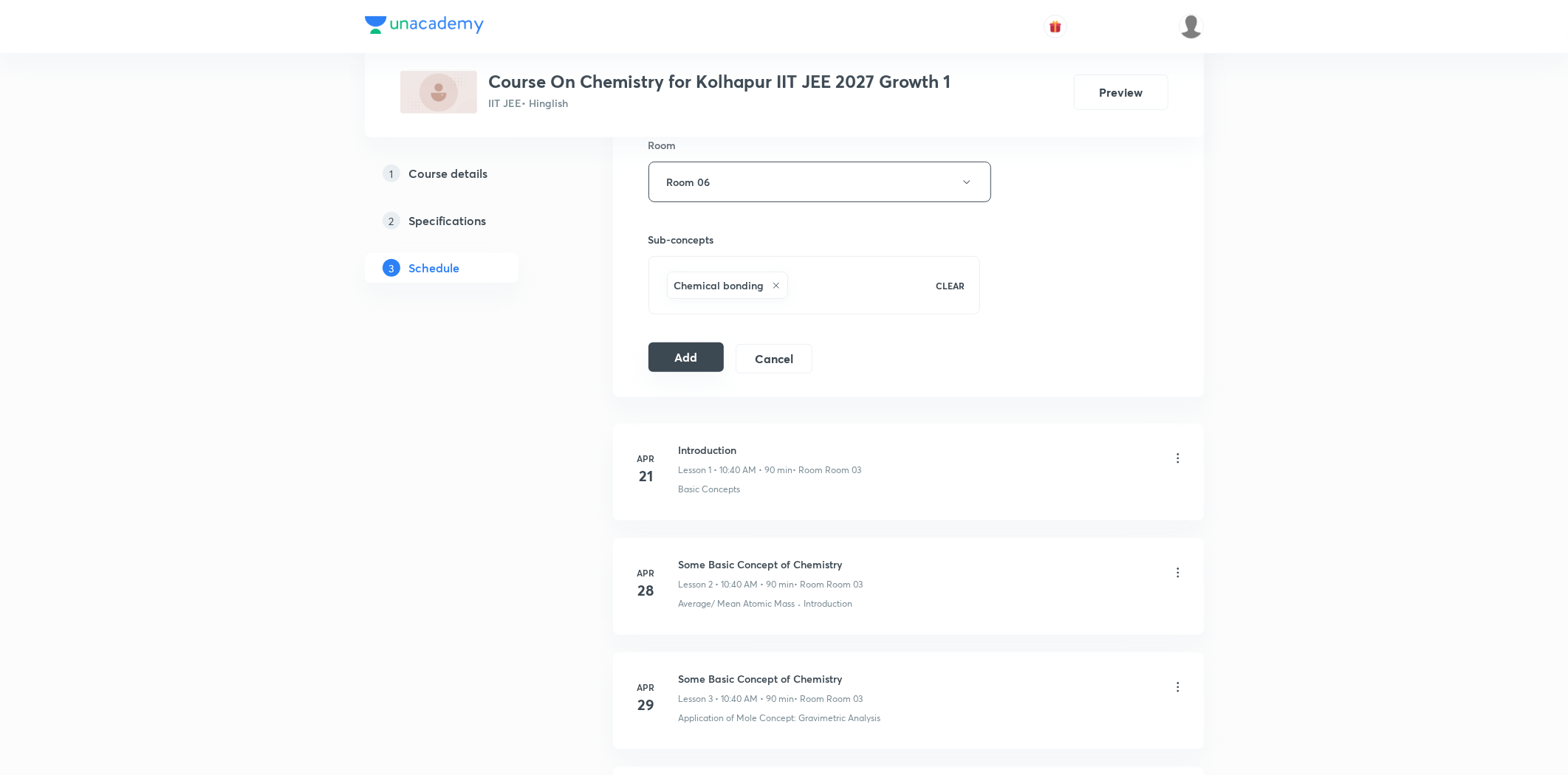
click at [669, 362] on button "Add" at bounding box center [686, 356] width 76 height 30
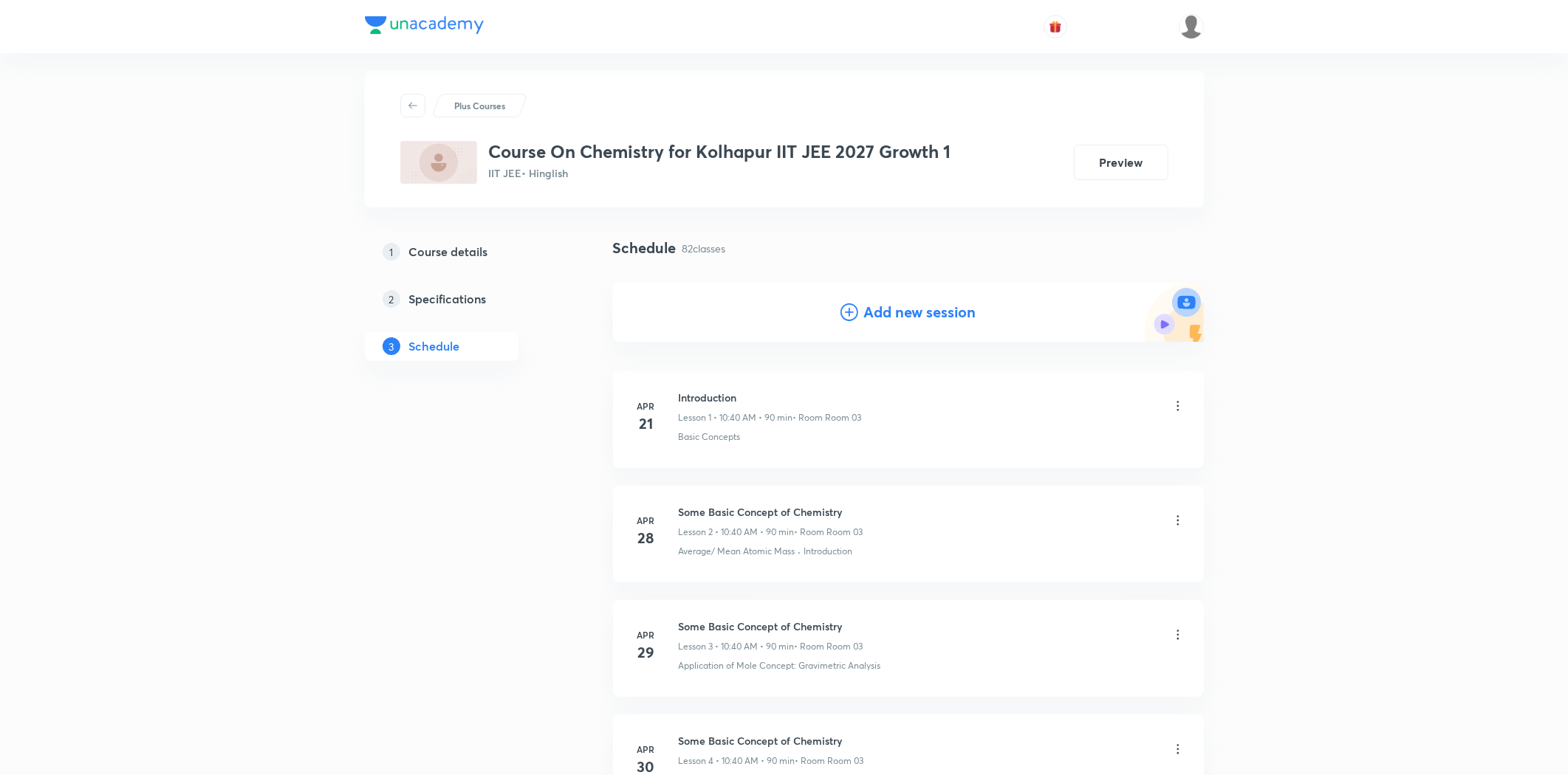
scroll to position [0, 0]
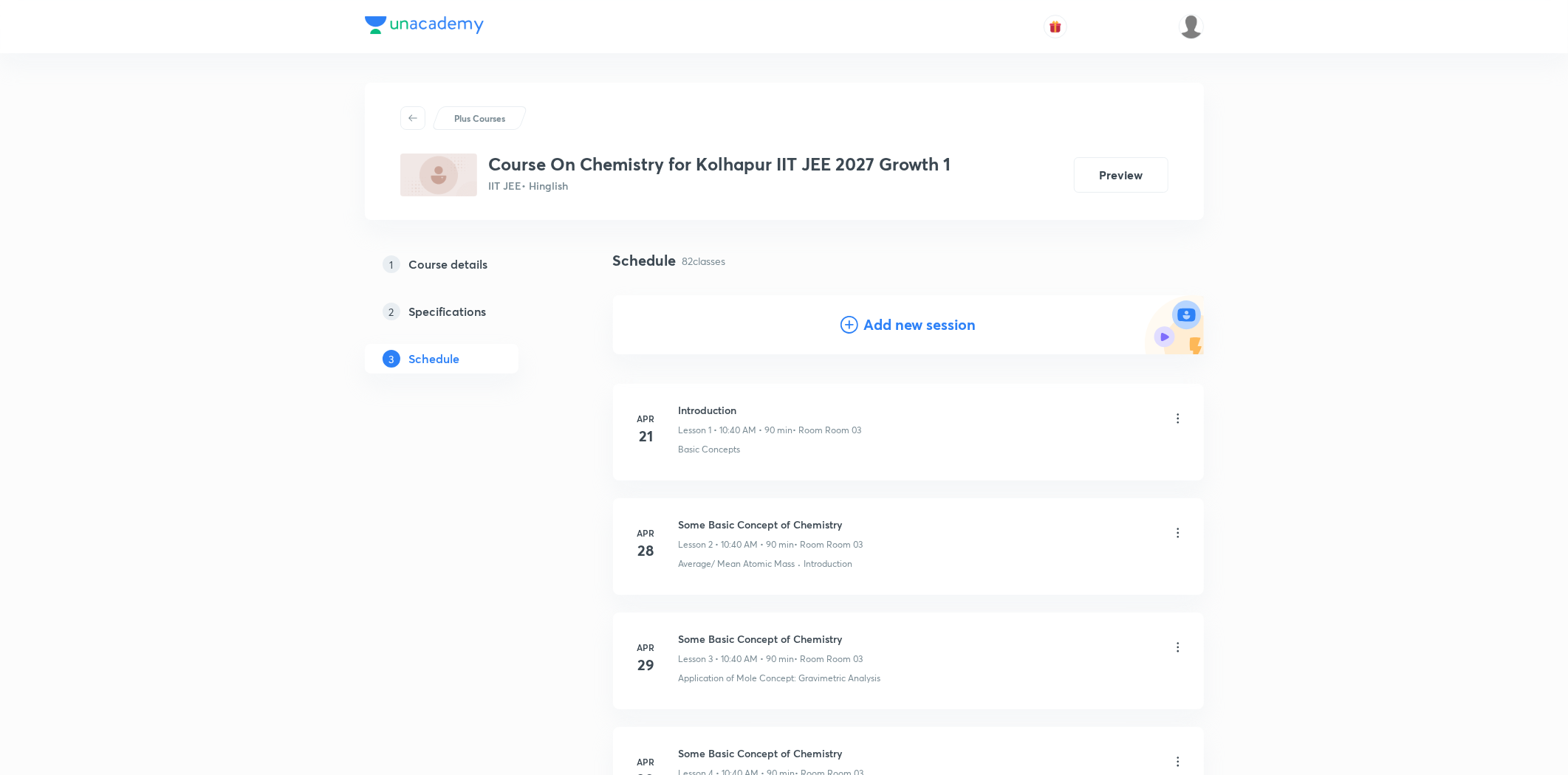
click at [899, 338] on div "Add new session" at bounding box center [909, 325] width 591 height 59
click at [877, 323] on h4 "Add new session" at bounding box center [920, 324] width 113 height 23
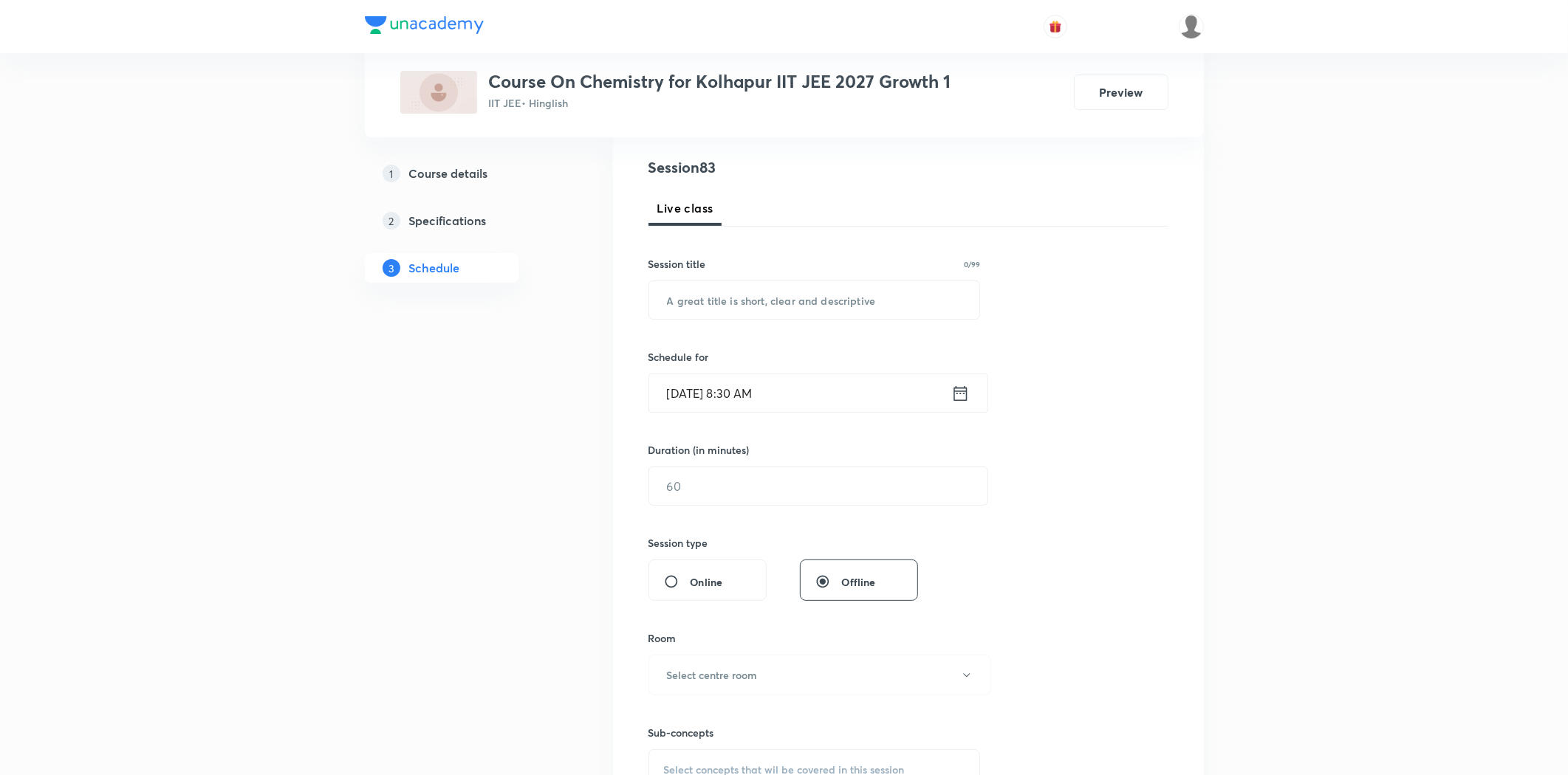
scroll to position [164, 0]
click at [766, 303] on input "text" at bounding box center [814, 299] width 331 height 38
paste input "Chemical Bonding"
type input "Chemical Bonding"
click at [700, 403] on input "Sep 2, 2025, 8:30 AM" at bounding box center [800, 392] width 302 height 38
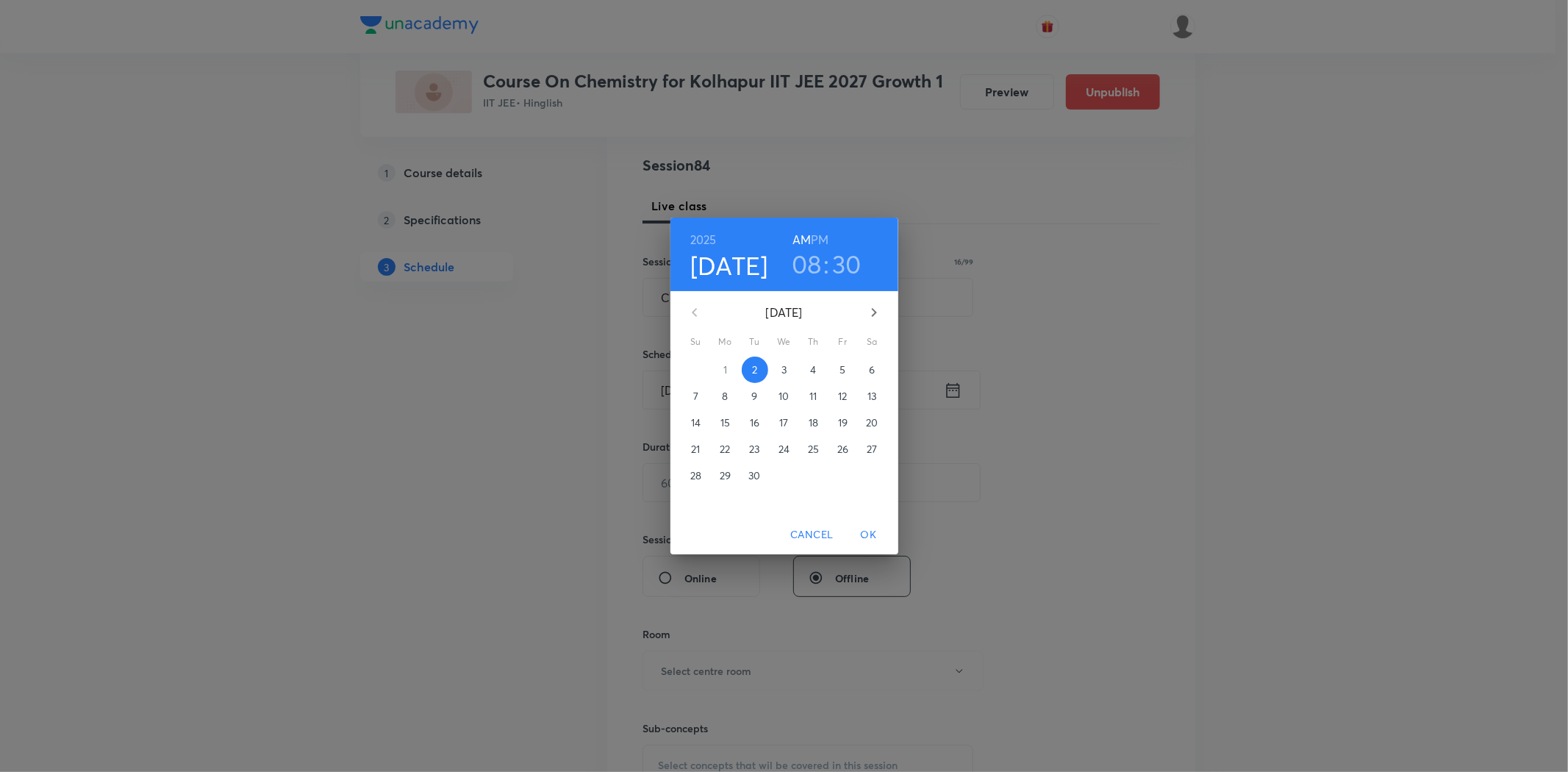
click at [815, 372] on p "4" at bounding box center [813, 369] width 6 height 14
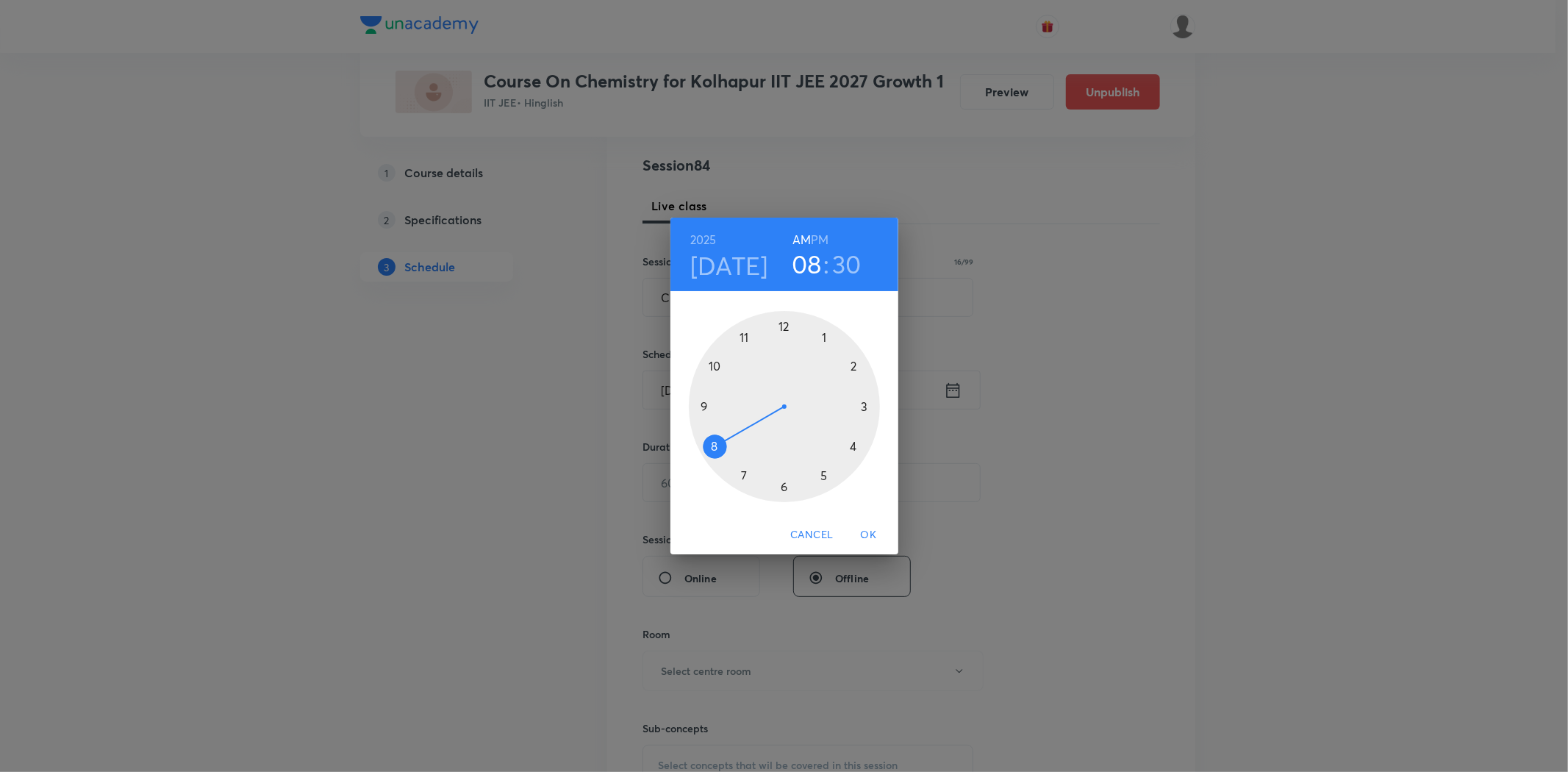
click at [715, 447] on div at bounding box center [784, 406] width 191 height 191
click at [784, 326] on div at bounding box center [784, 406] width 191 height 191
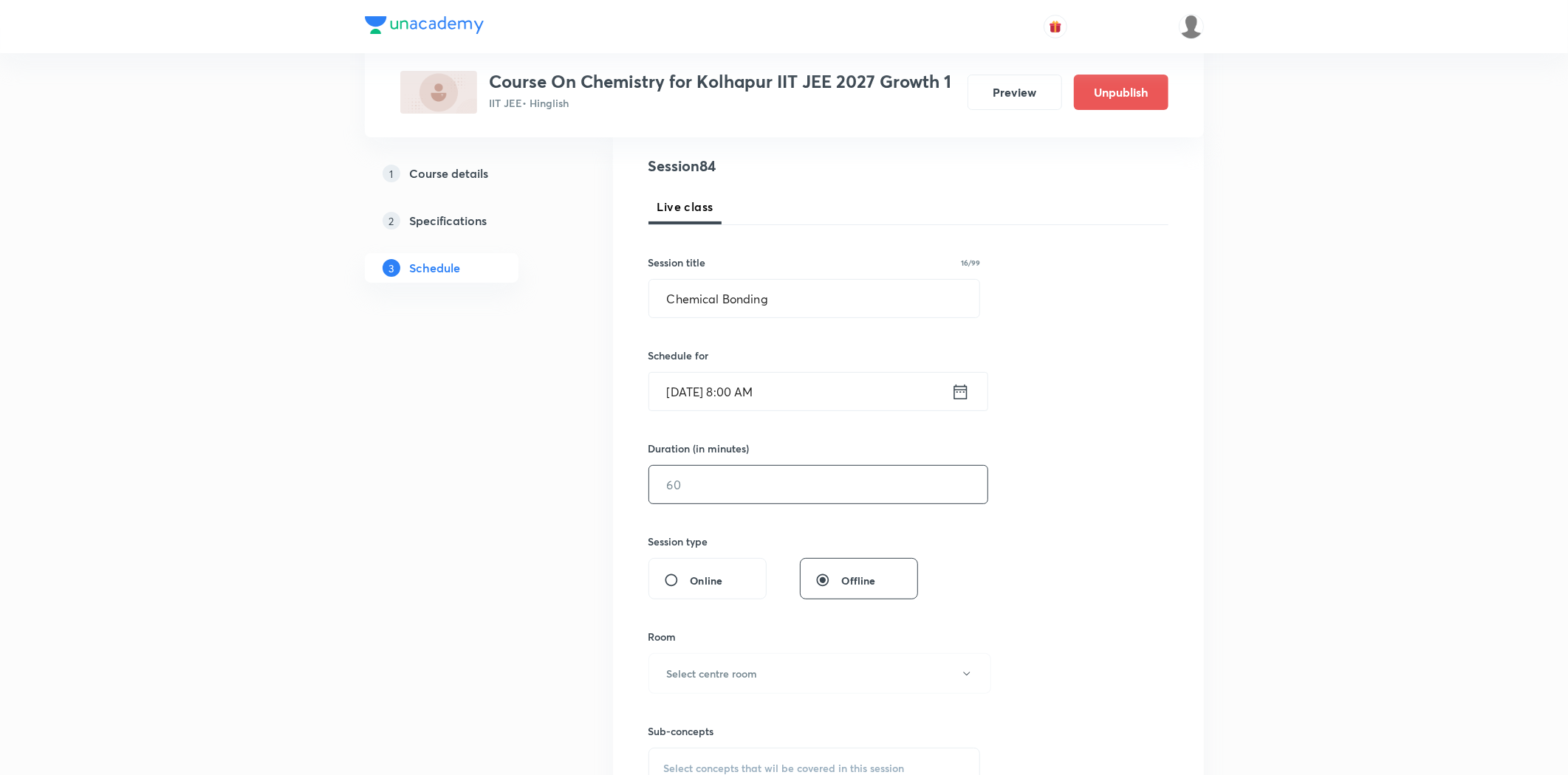
click at [746, 492] on input "text" at bounding box center [819, 484] width 339 height 38
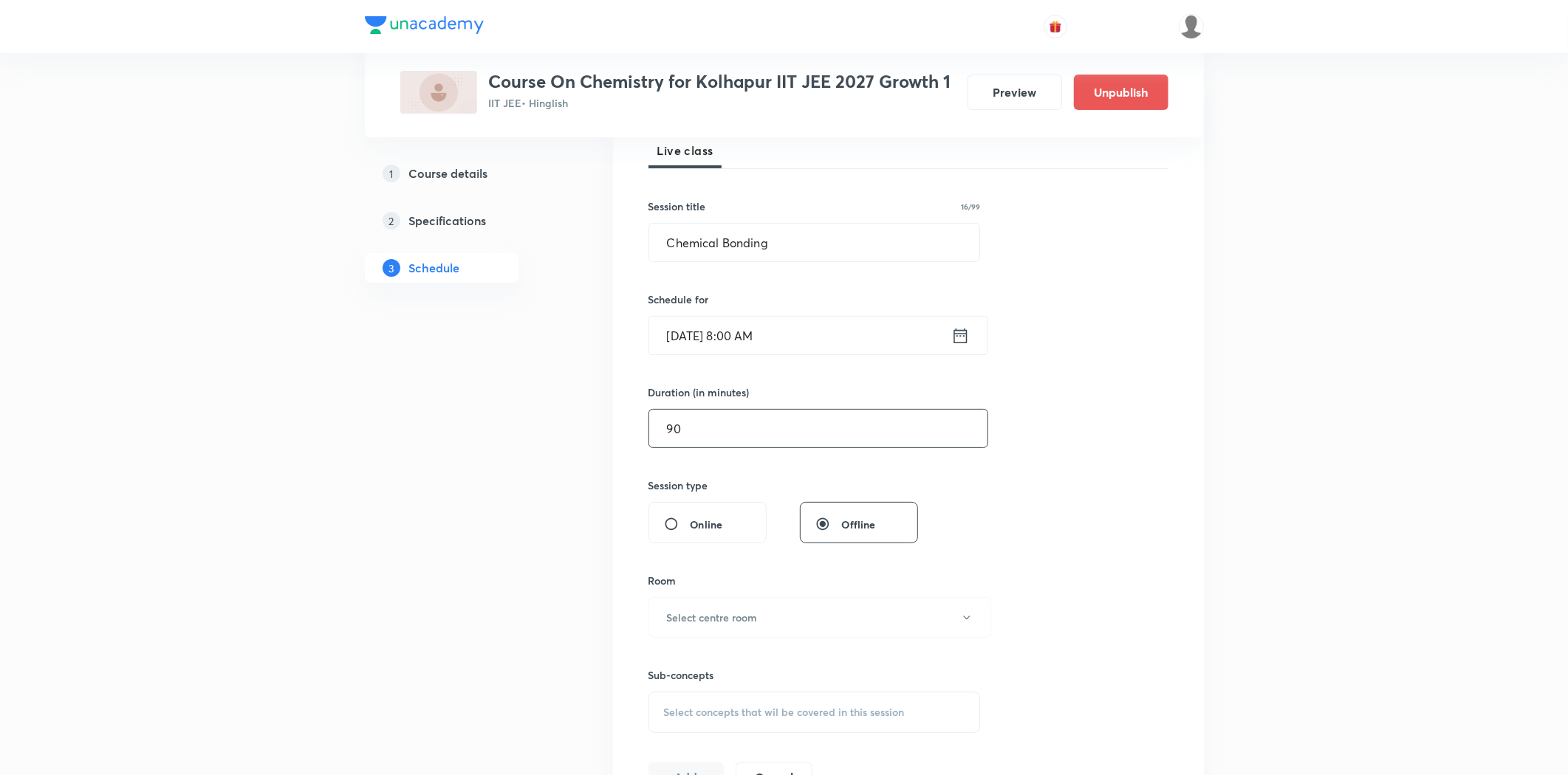
scroll to position [246, 0]
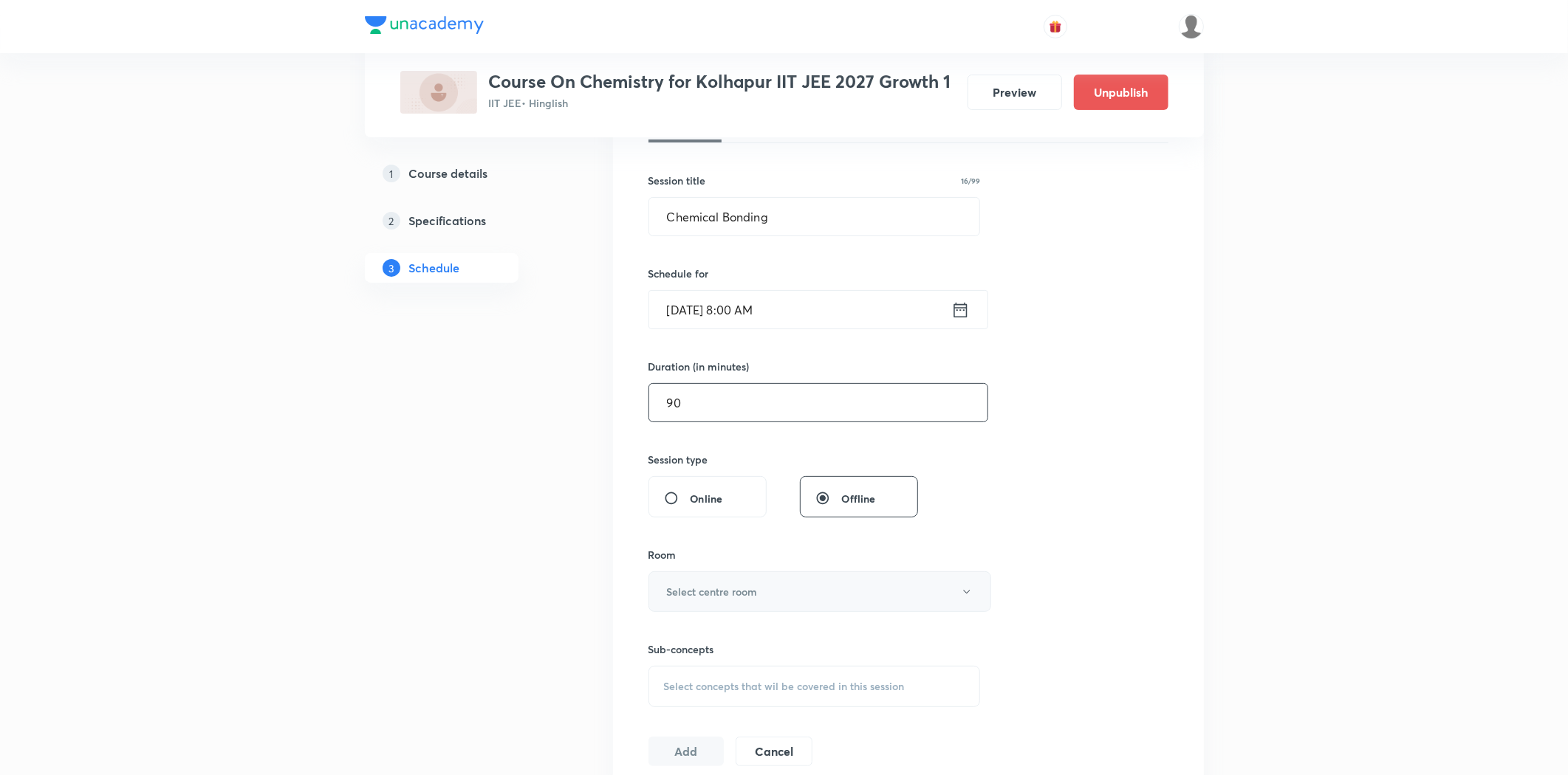
type input "90"
click at [773, 583] on button "Select centre room" at bounding box center [820, 591] width 342 height 41
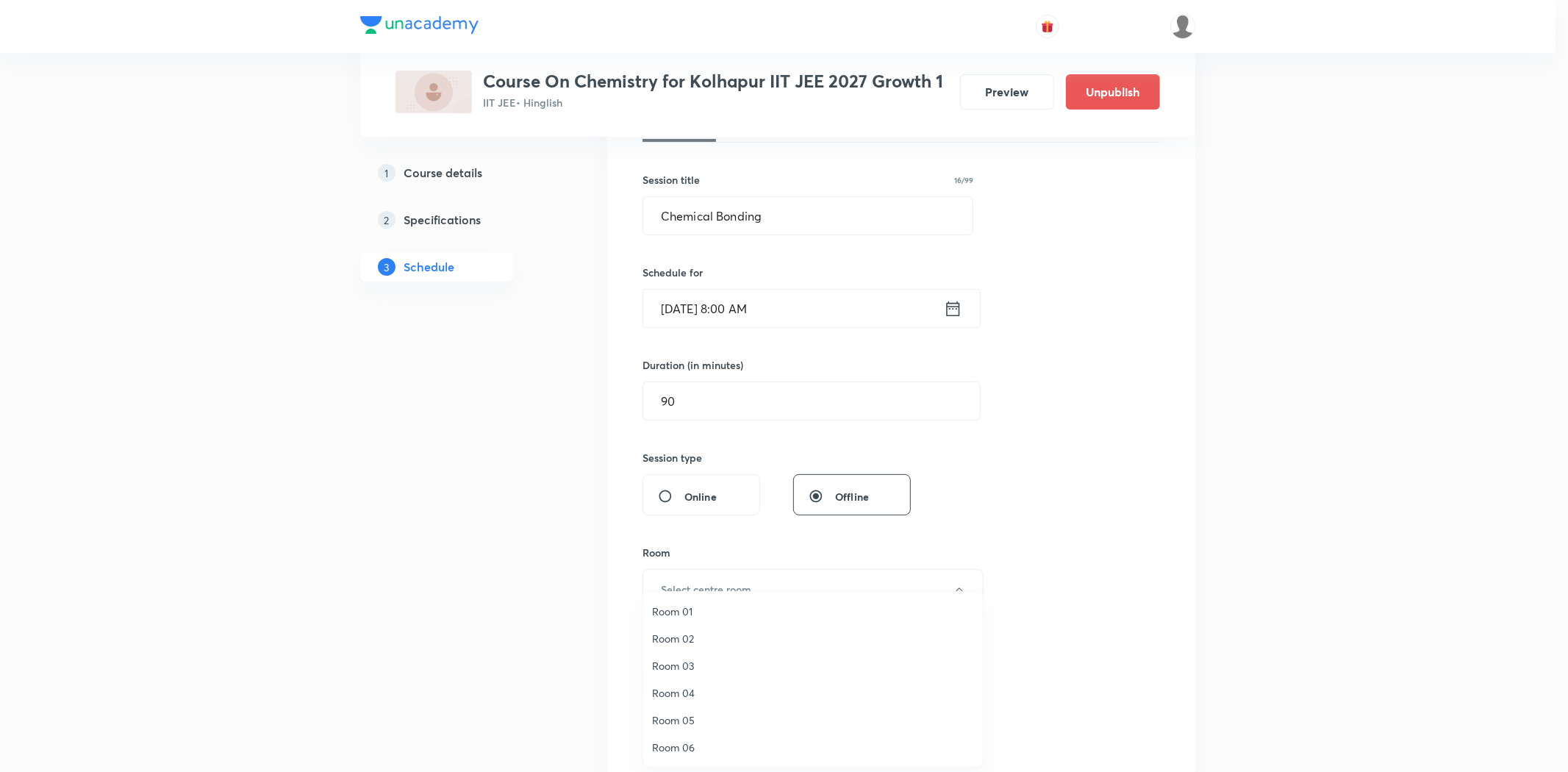
drag, startPoint x: 663, startPoint y: 742, endPoint x: 795, endPoint y: 576, distance: 212.1
click at [667, 740] on span "Room 06" at bounding box center [812, 747] width 322 height 15
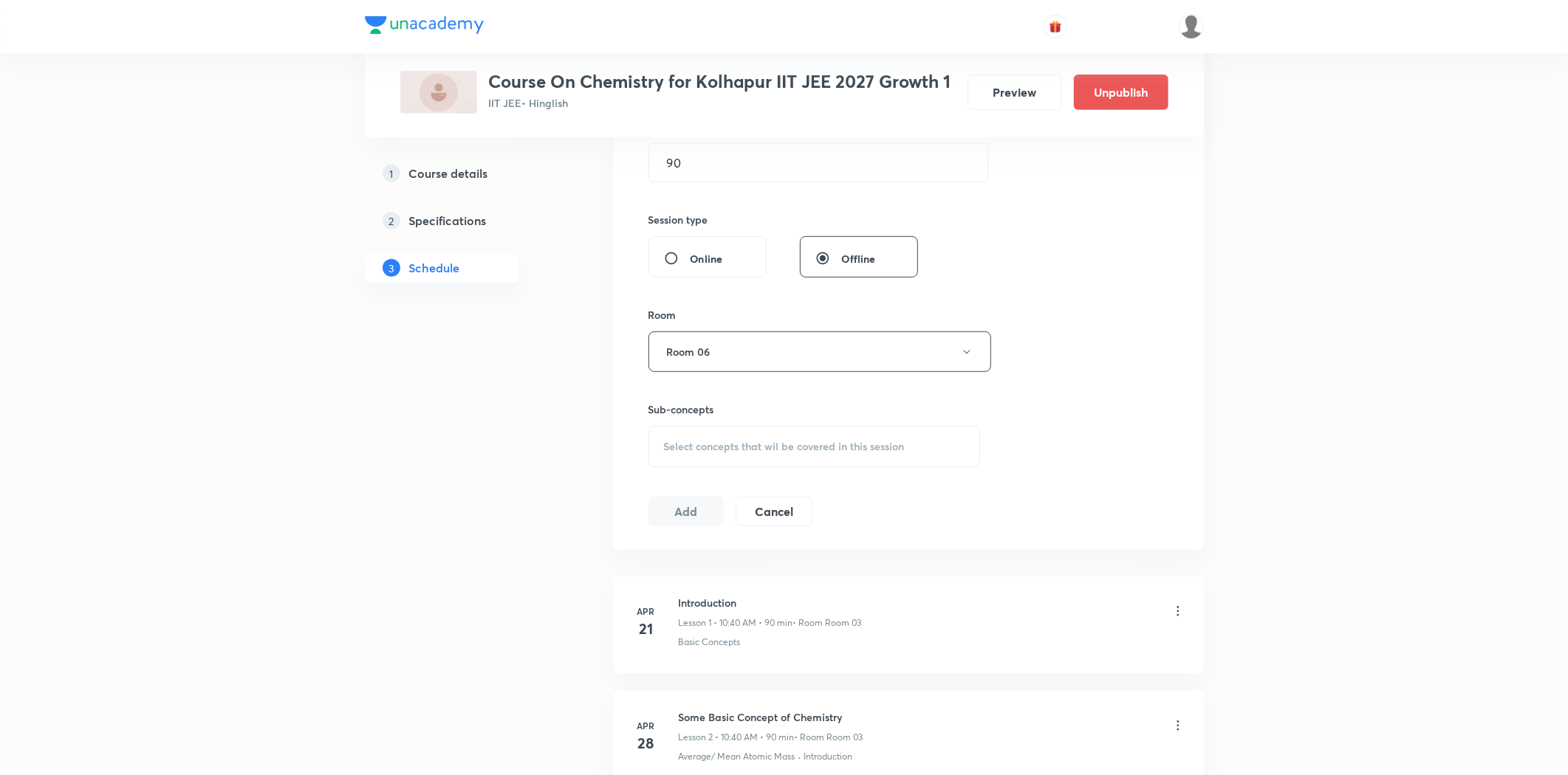
scroll to position [491, 0]
click at [698, 443] on span "Select concepts that wil be covered in this session" at bounding box center [784, 440] width 240 height 12
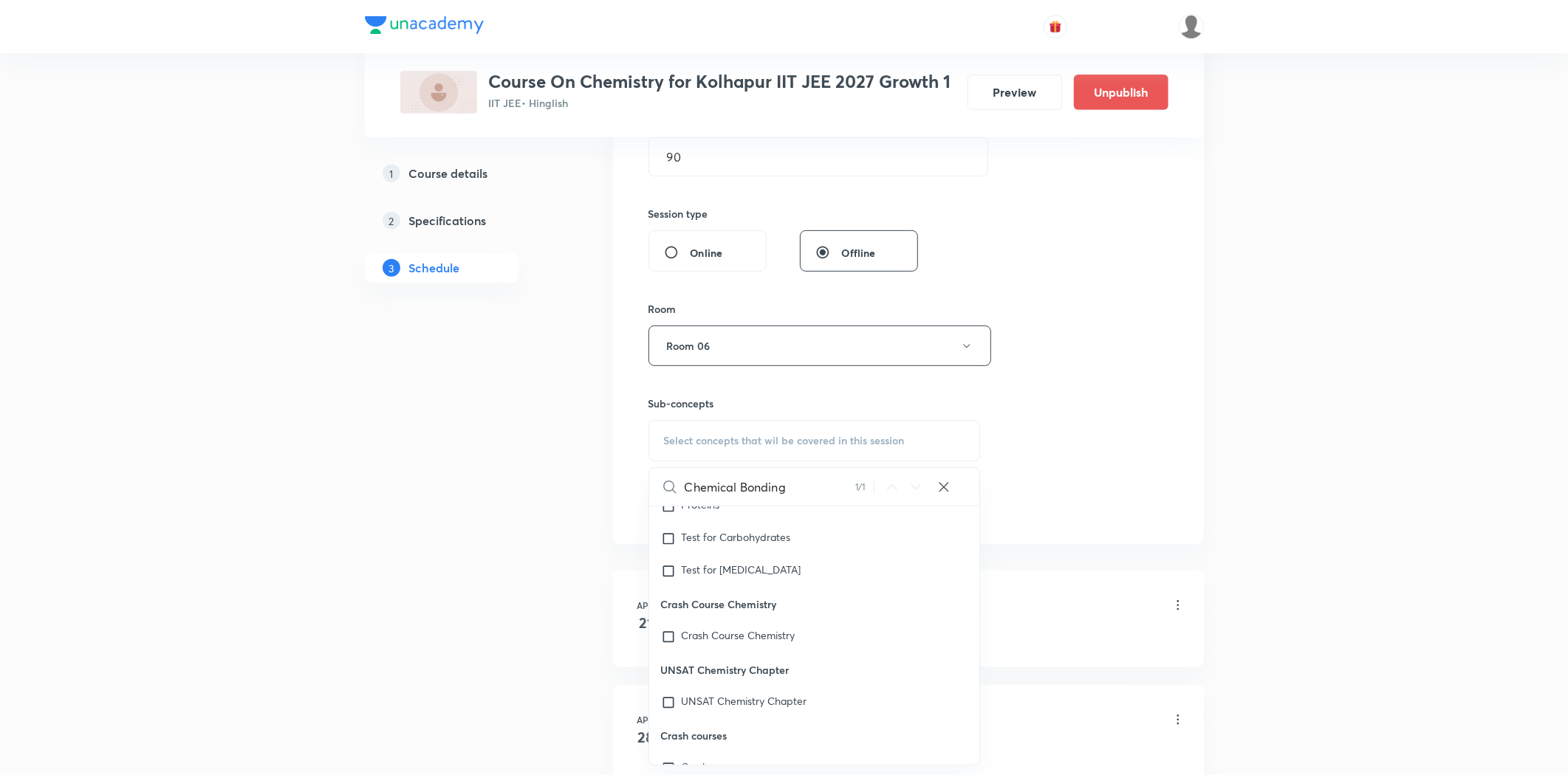
scroll to position [40800, 0]
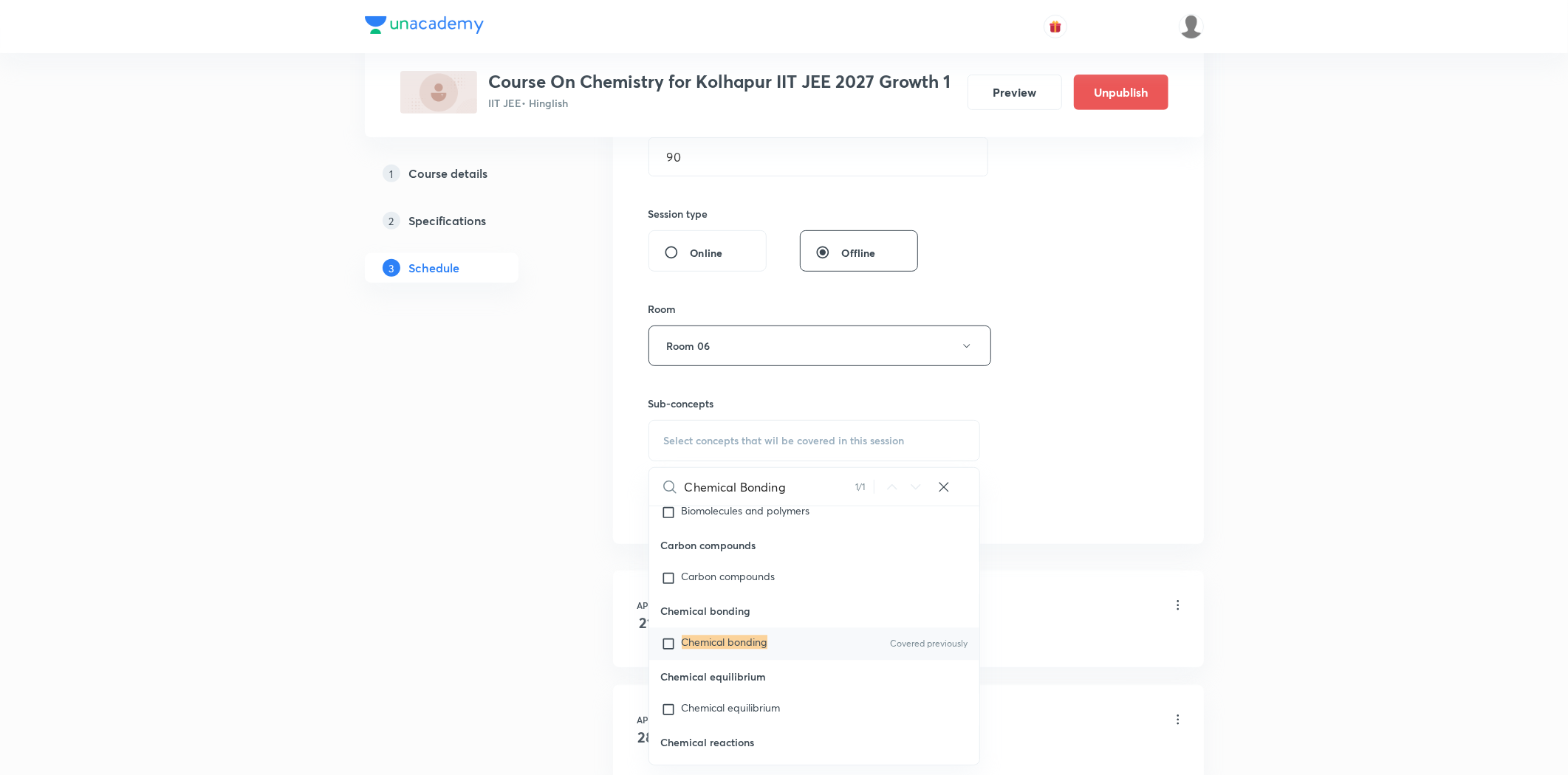
type input "Chemical Bonding"
click at [775, 661] on div "Chemical bonding Covered previously" at bounding box center [814, 644] width 331 height 32
checkbox input "true"
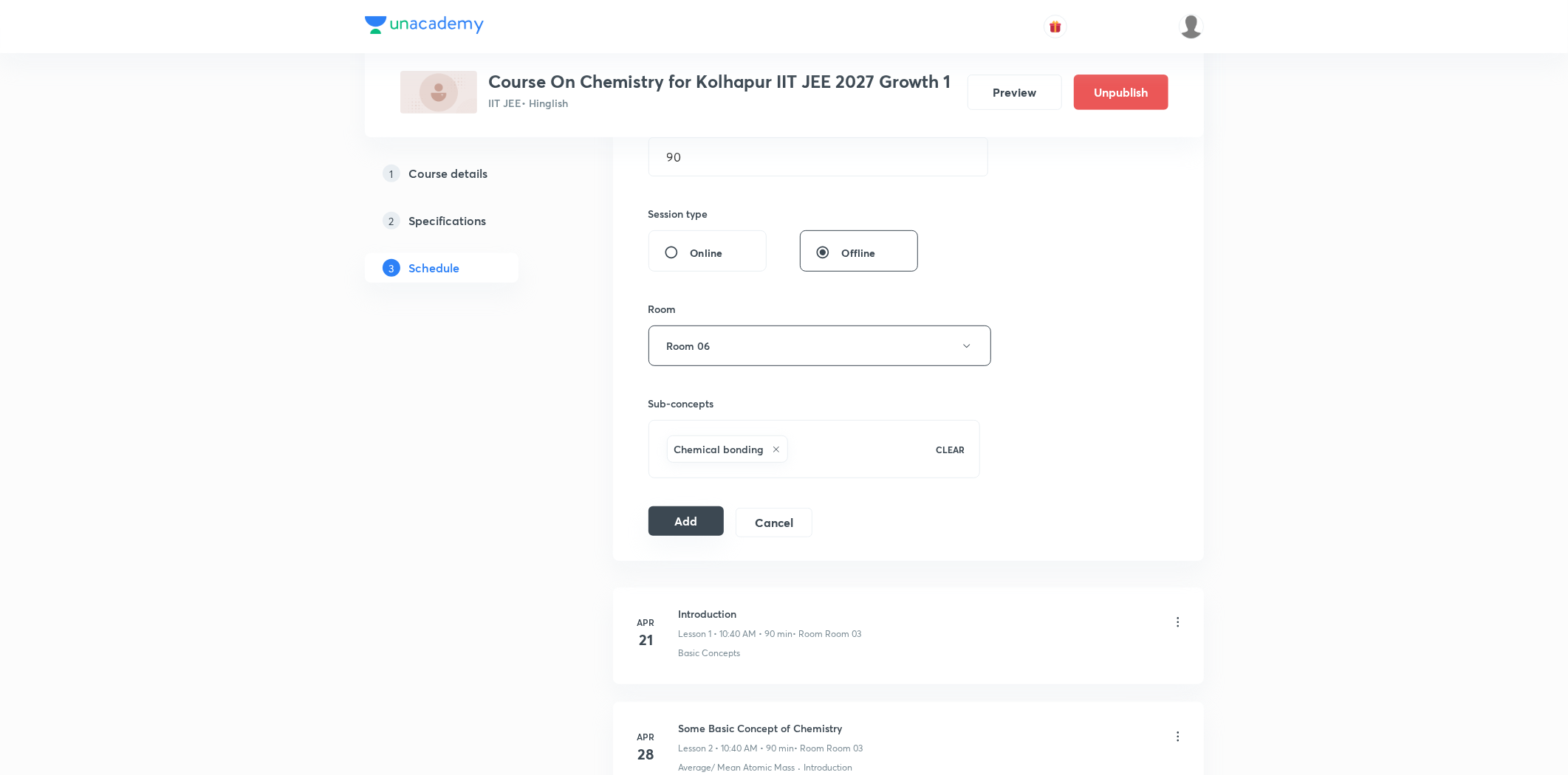
click at [674, 531] on button "Add" at bounding box center [686, 520] width 76 height 30
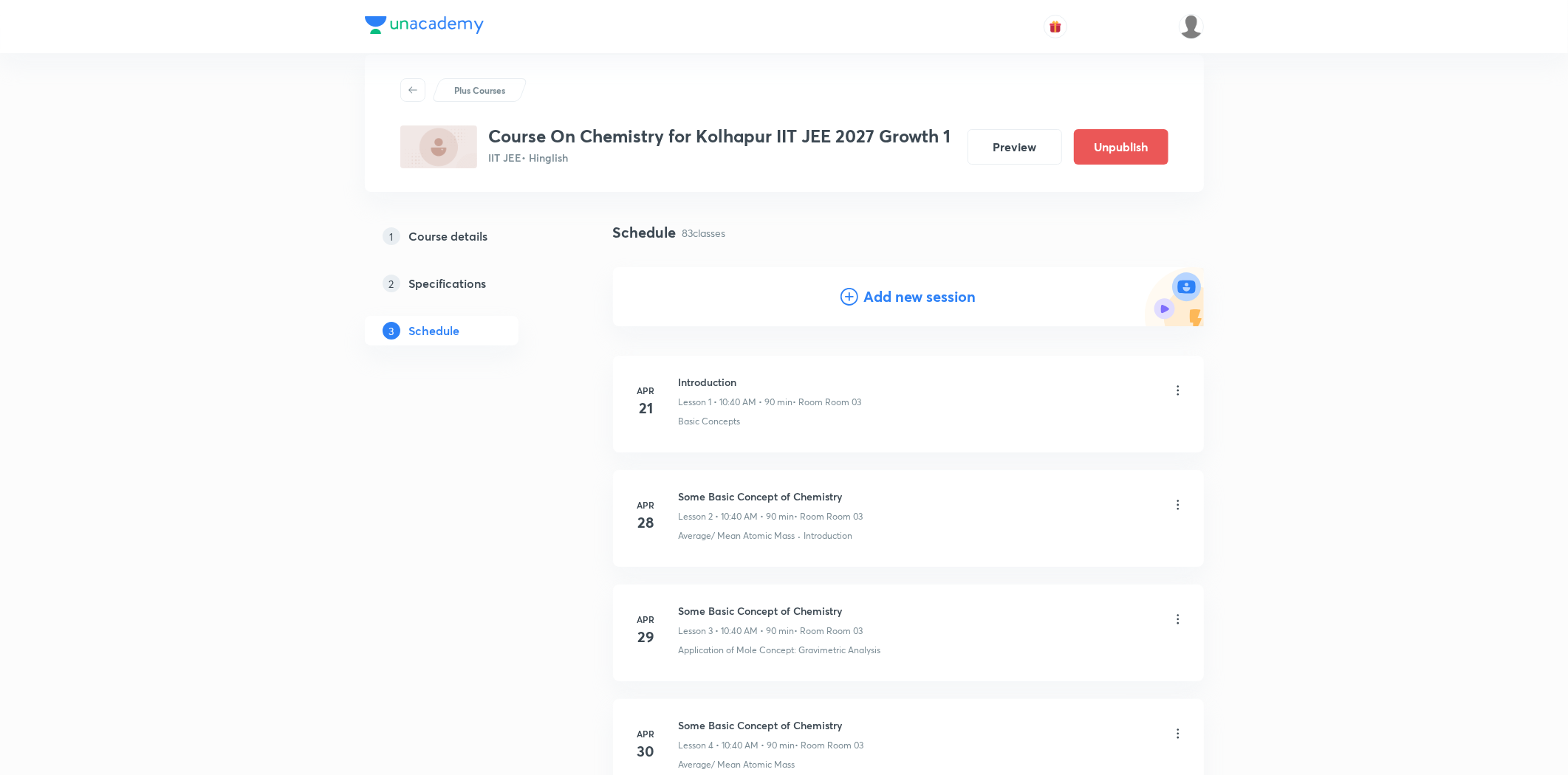
scroll to position [0, 0]
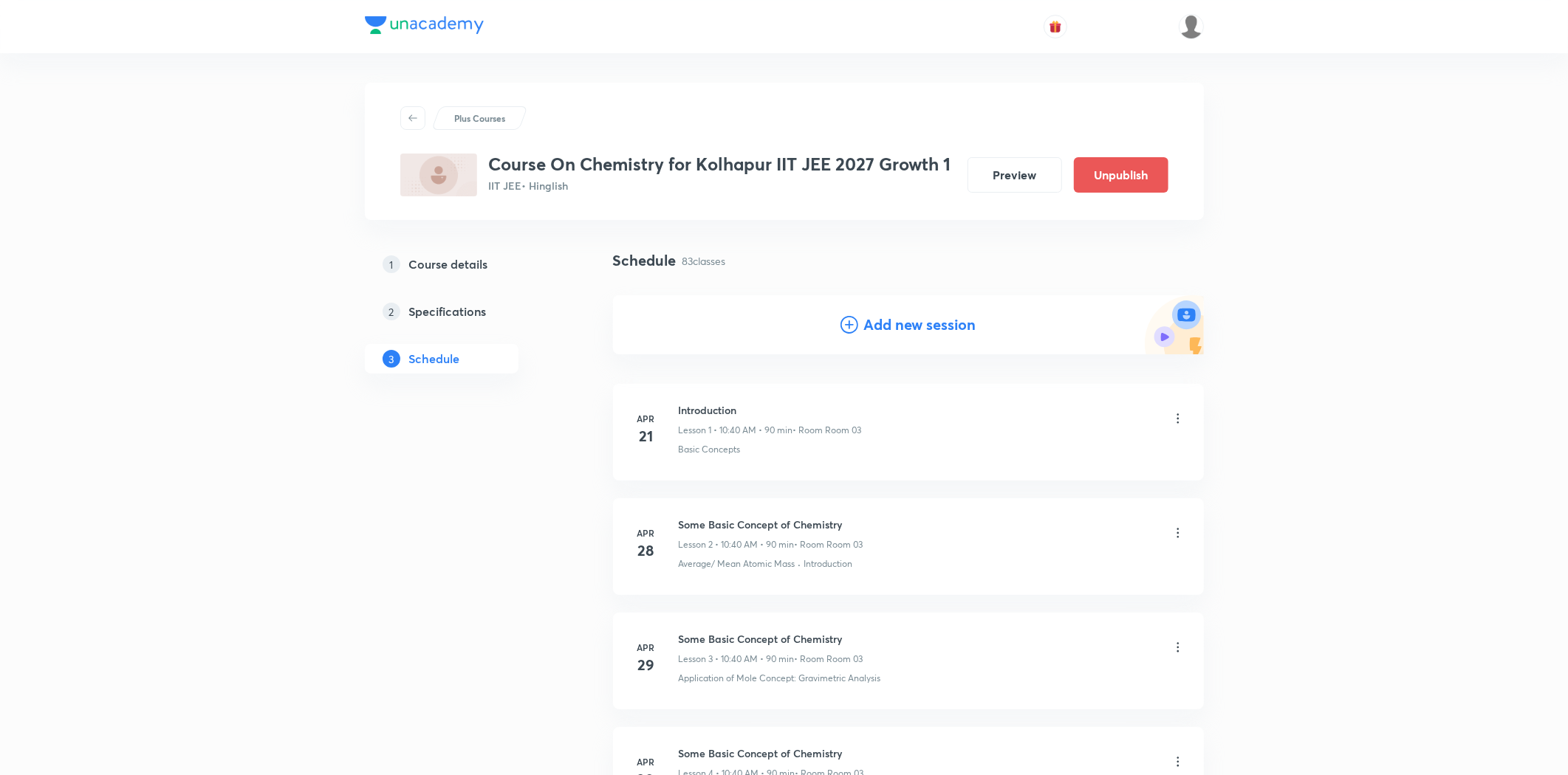
drag, startPoint x: 875, startPoint y: 315, endPoint x: 875, endPoint y: 323, distance: 8.0
click at [875, 323] on div "Add new session" at bounding box center [909, 325] width 591 height 59
click at [875, 325] on h4 "Add new session" at bounding box center [920, 324] width 113 height 23
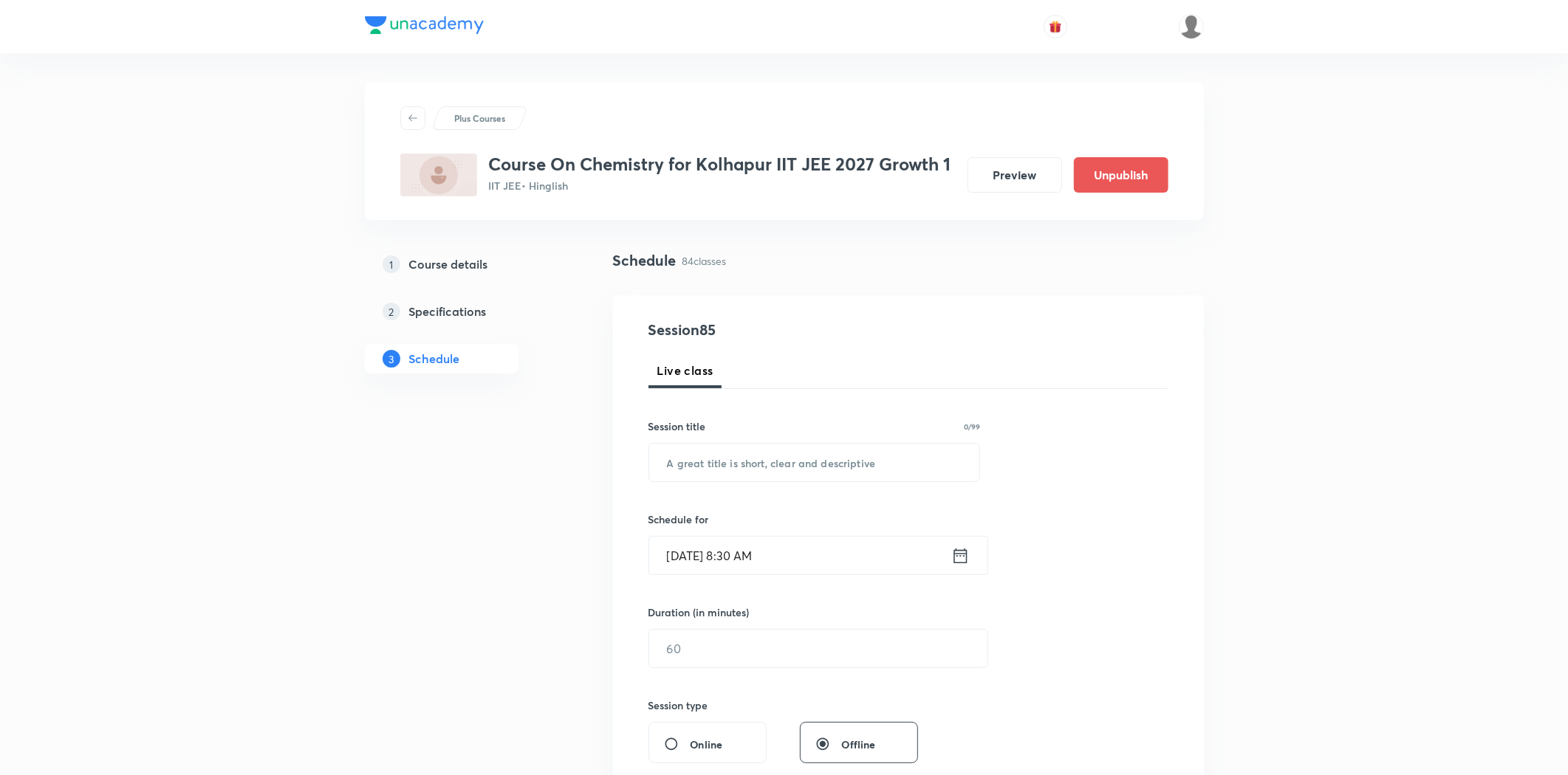
click at [736, 485] on div "Session 85 Live class Session title 0/99 ​ Schedule for Sep 2, 2025, 8:30 AM ​ …" at bounding box center [908, 665] width 520 height 693
click at [737, 473] on input "text" at bounding box center [814, 463] width 331 height 38
paste input "Chemical Bonding"
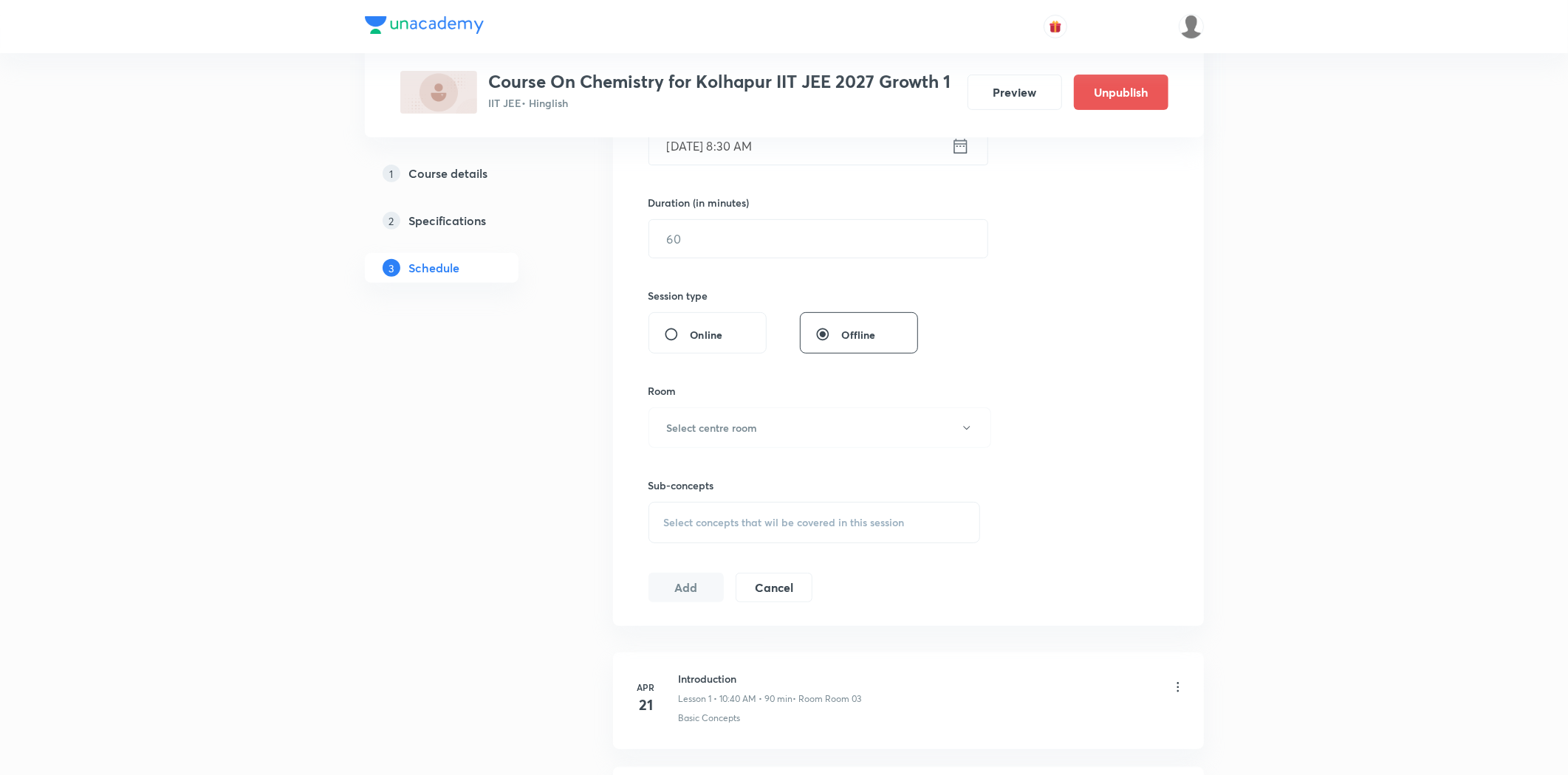
scroll to position [164, 0]
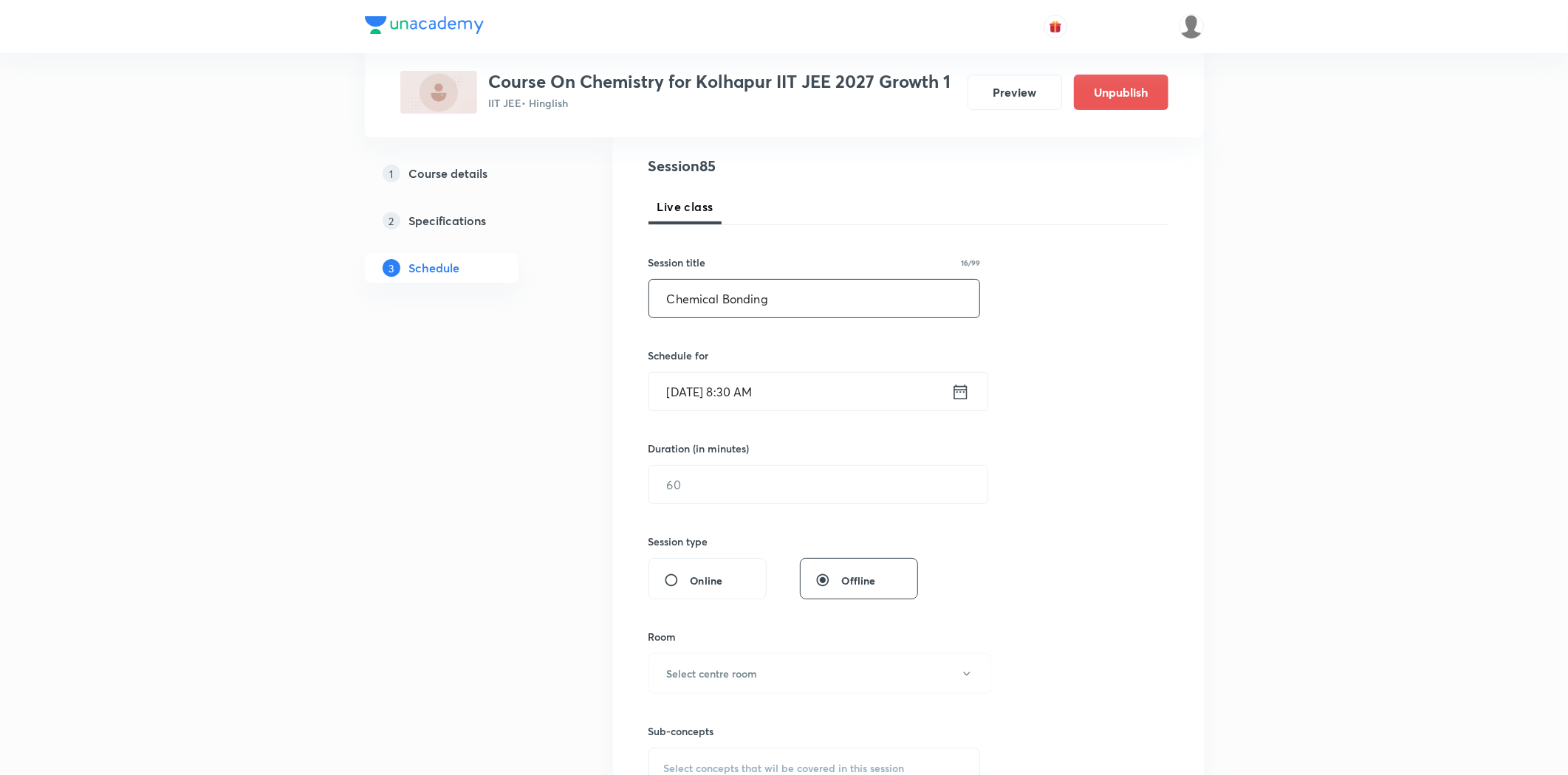
type input "Chemical Bonding"
click at [735, 415] on div "Session 85 Live class Session title 16/99 Chemical Bonding ​ Schedule for Sep 2…" at bounding box center [908, 501] width 520 height 693
click at [733, 400] on input "Sep 2, 2025, 8:30 AM" at bounding box center [800, 392] width 302 height 38
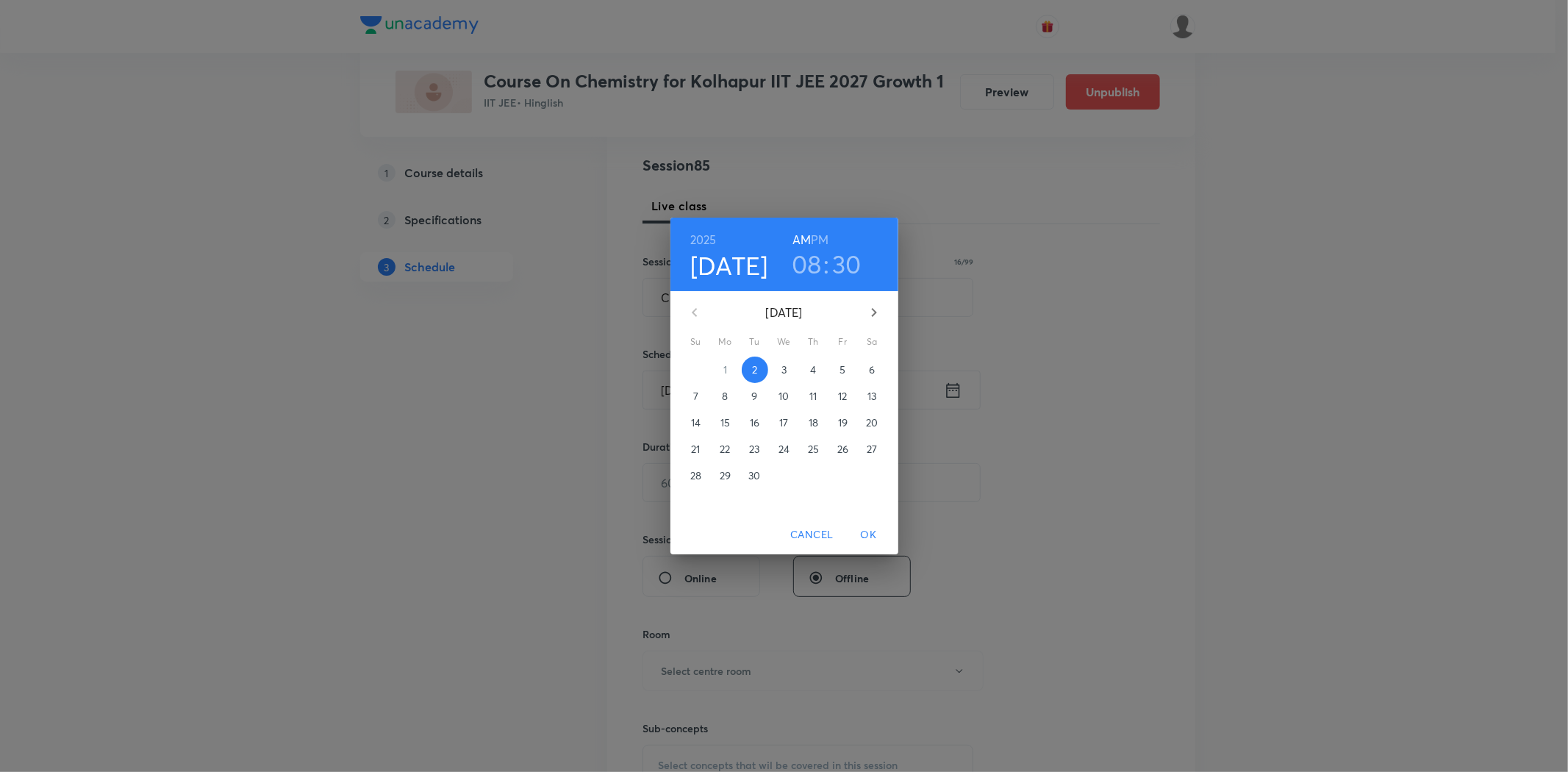
click at [831, 372] on span "5" at bounding box center [844, 369] width 27 height 14
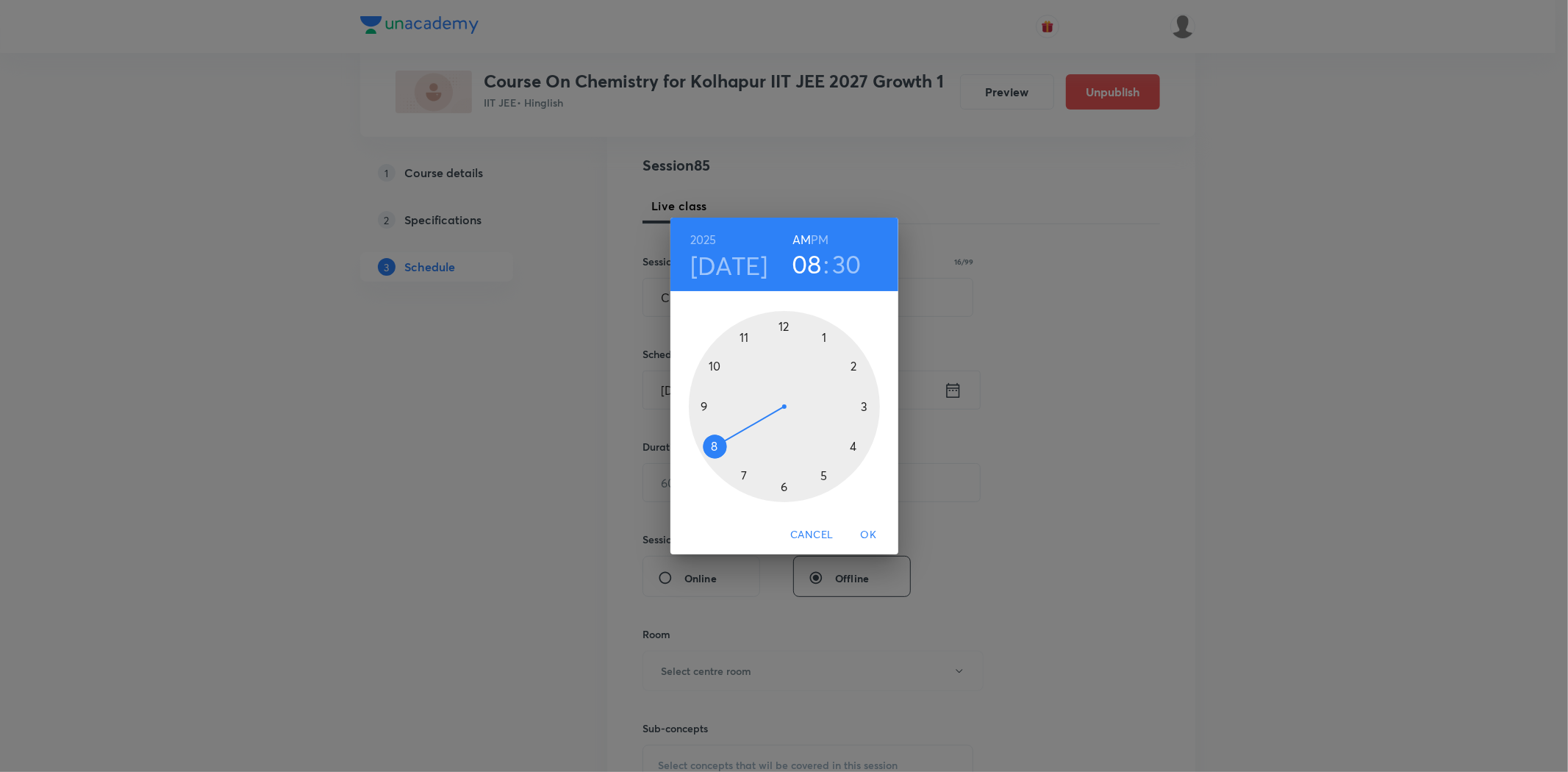
click at [711, 449] on div at bounding box center [784, 406] width 191 height 191
click at [784, 329] on div at bounding box center [784, 406] width 191 height 191
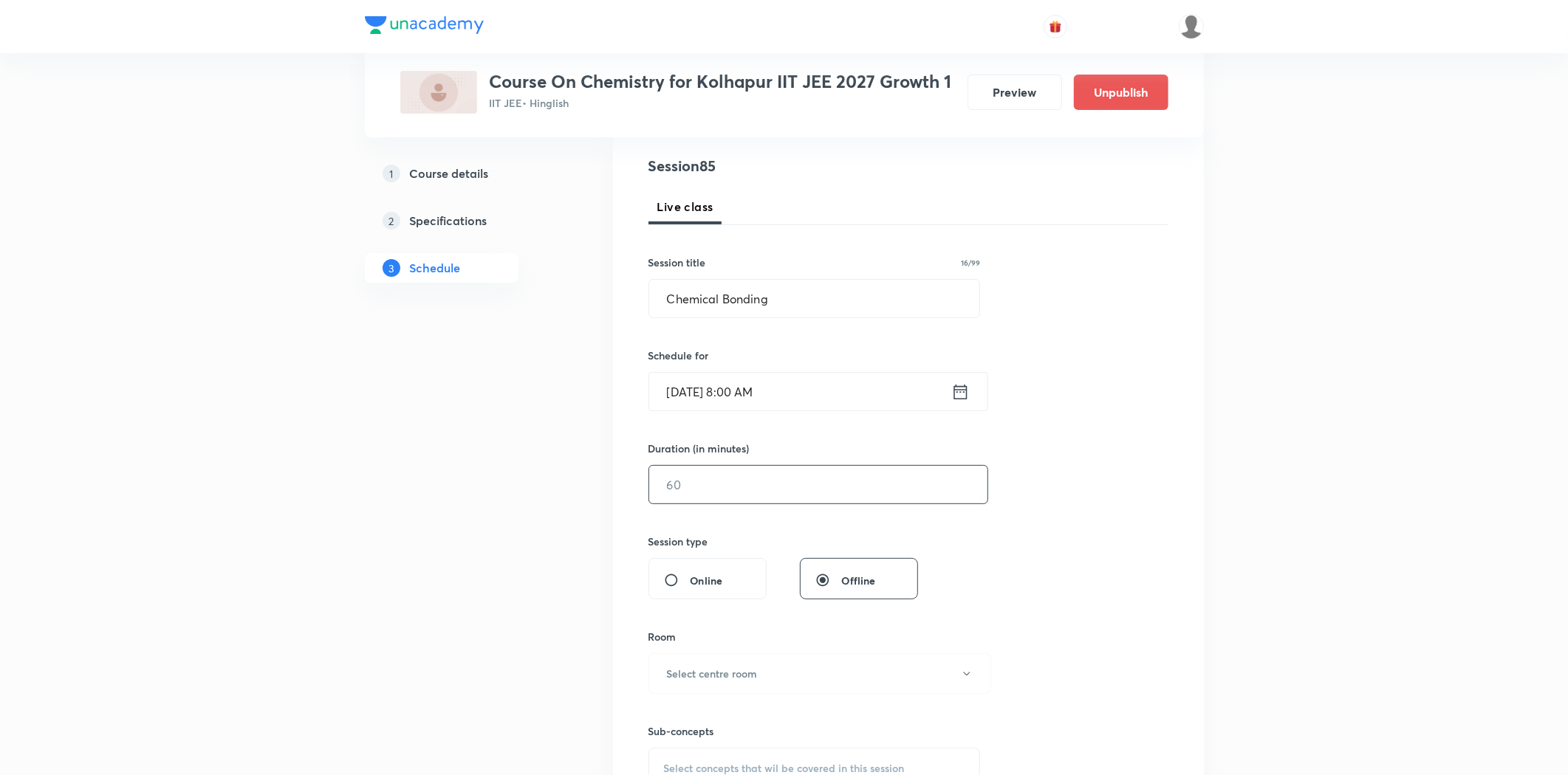
click at [755, 483] on input "text" at bounding box center [819, 484] width 339 height 38
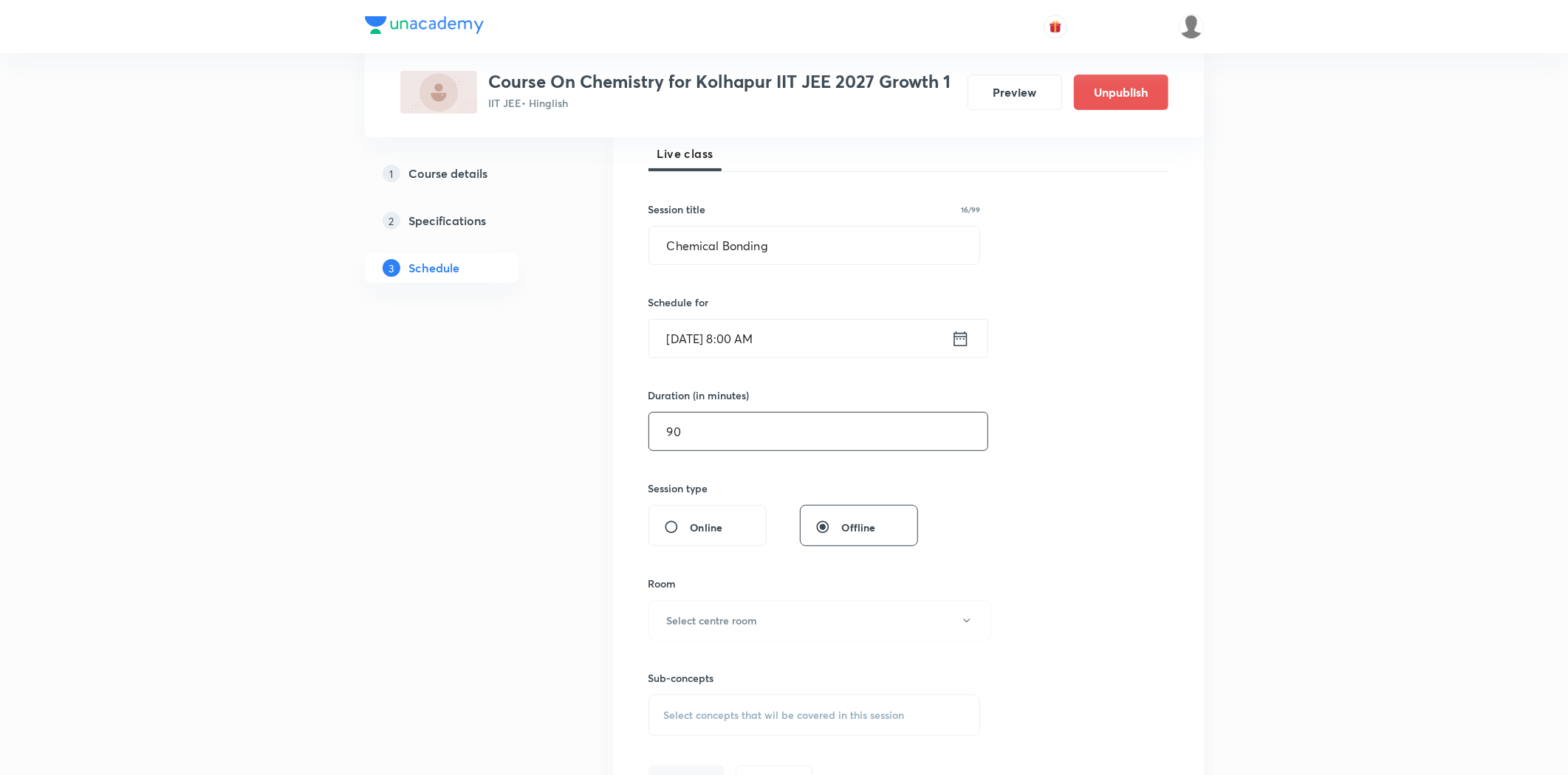
scroll to position [246, 0]
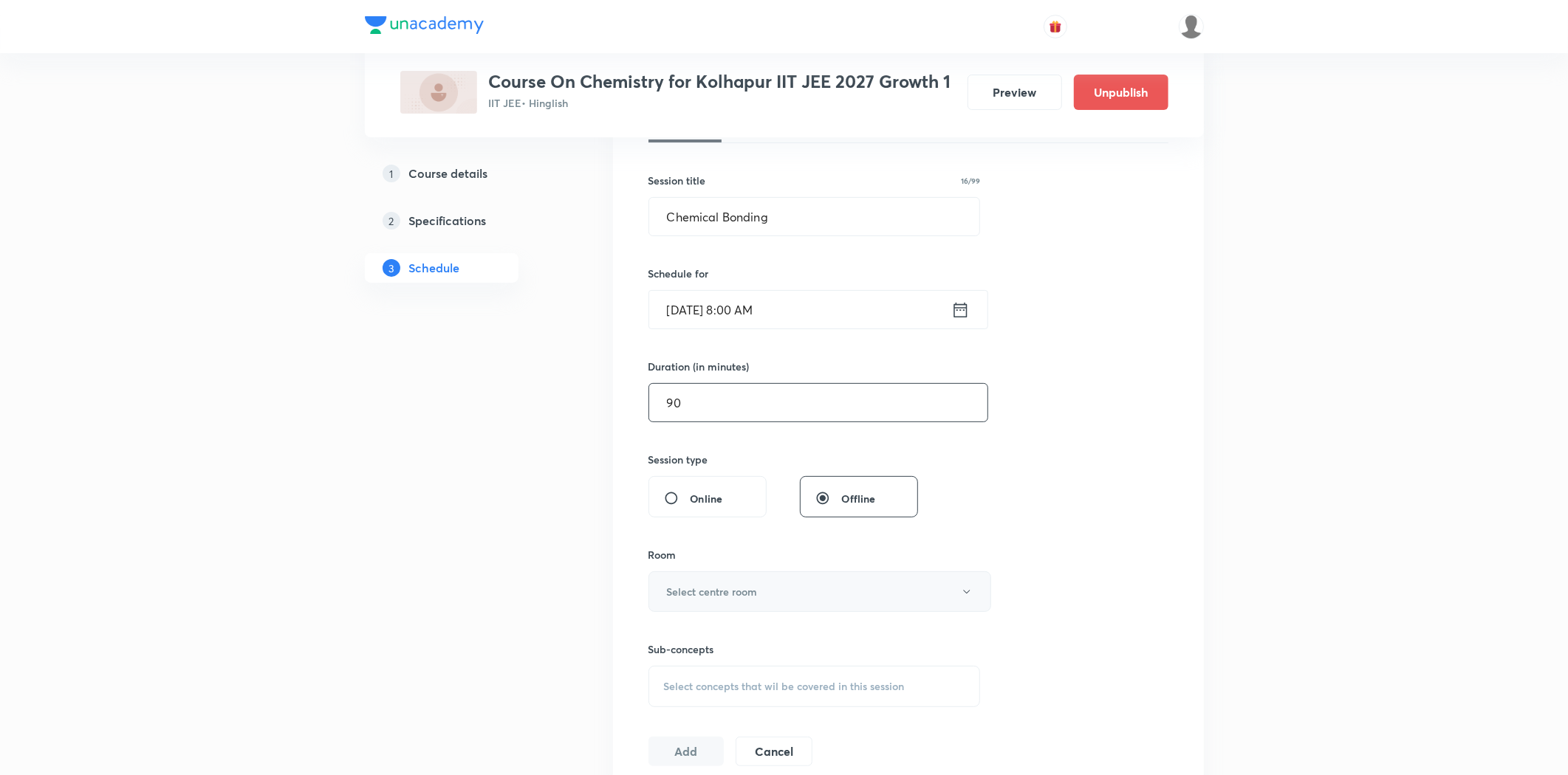
type input "90"
click at [734, 581] on button "Select centre room" at bounding box center [820, 591] width 342 height 41
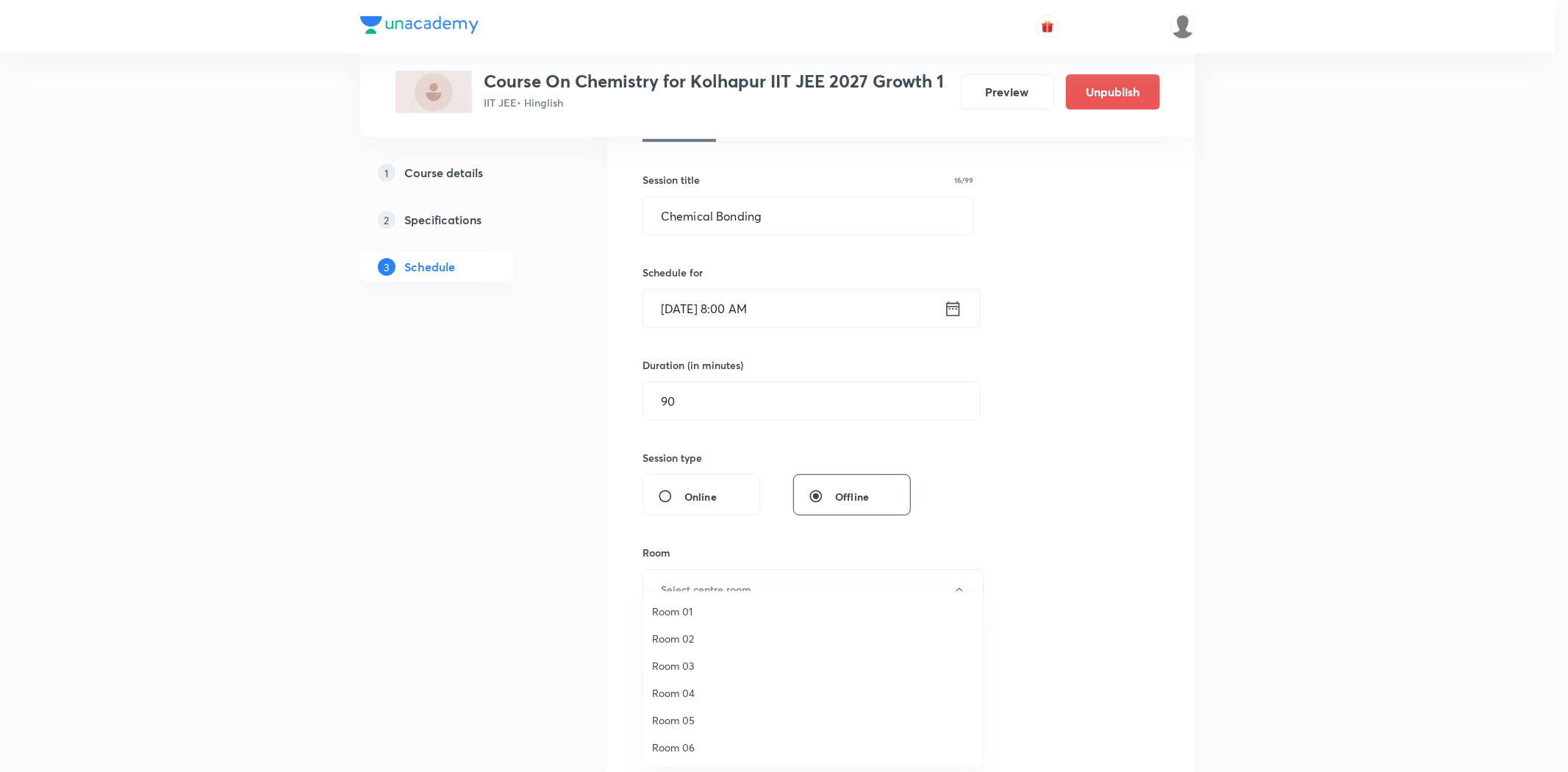
click at [666, 745] on span "Room 06" at bounding box center [812, 747] width 322 height 15
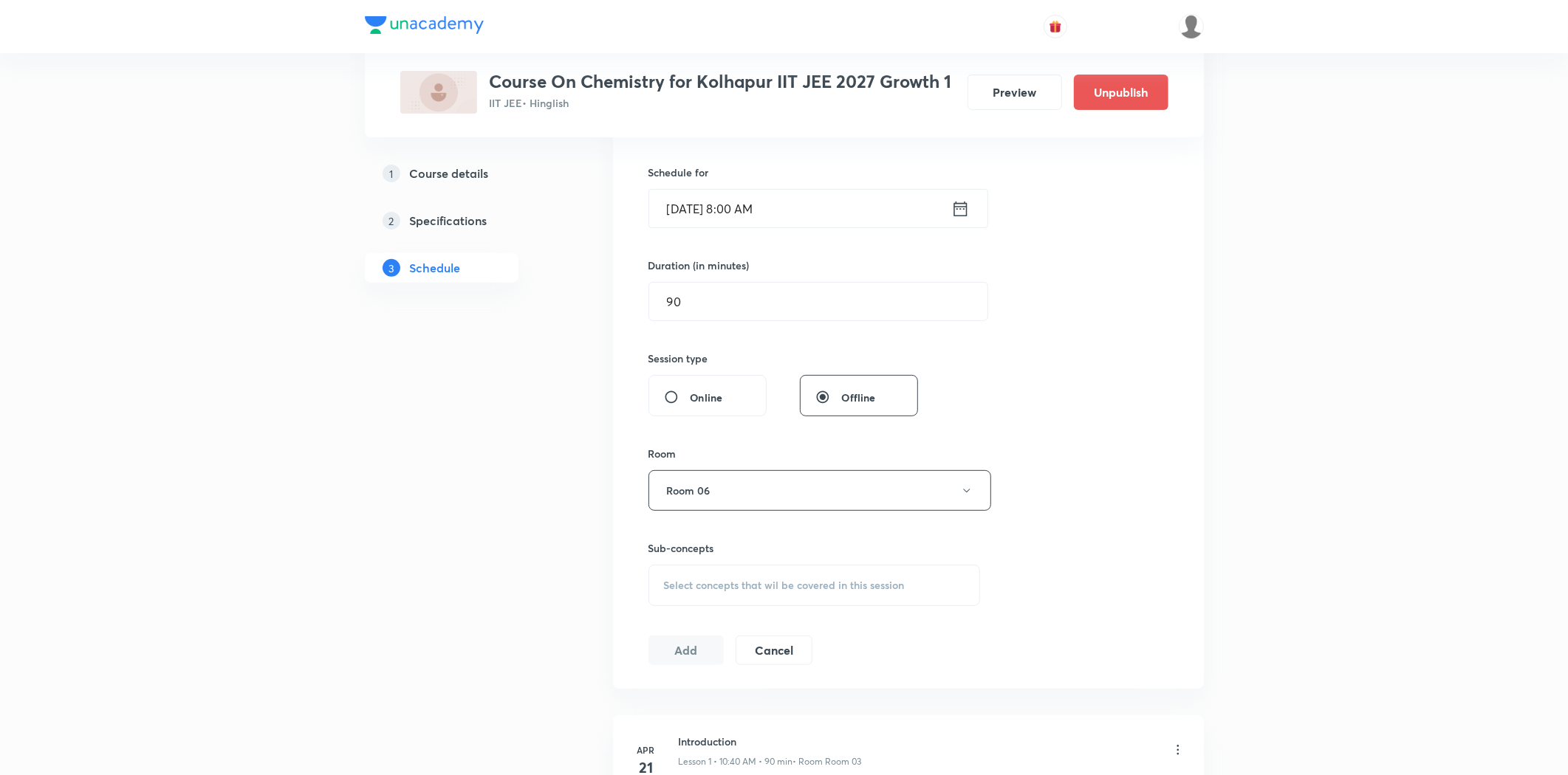
scroll to position [491, 0]
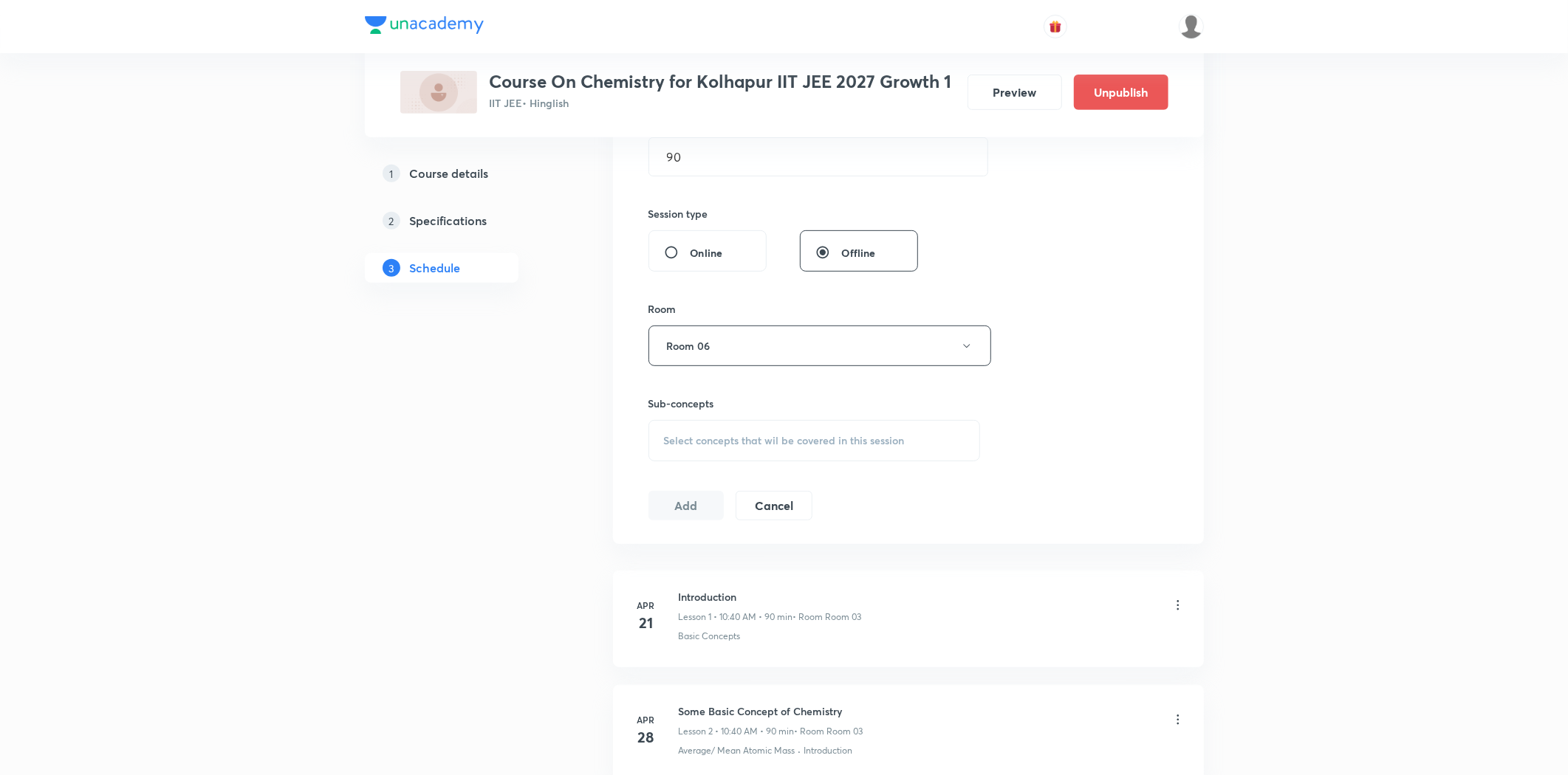
click at [691, 444] on span "Select concepts that wil be covered in this session" at bounding box center [784, 440] width 240 height 12
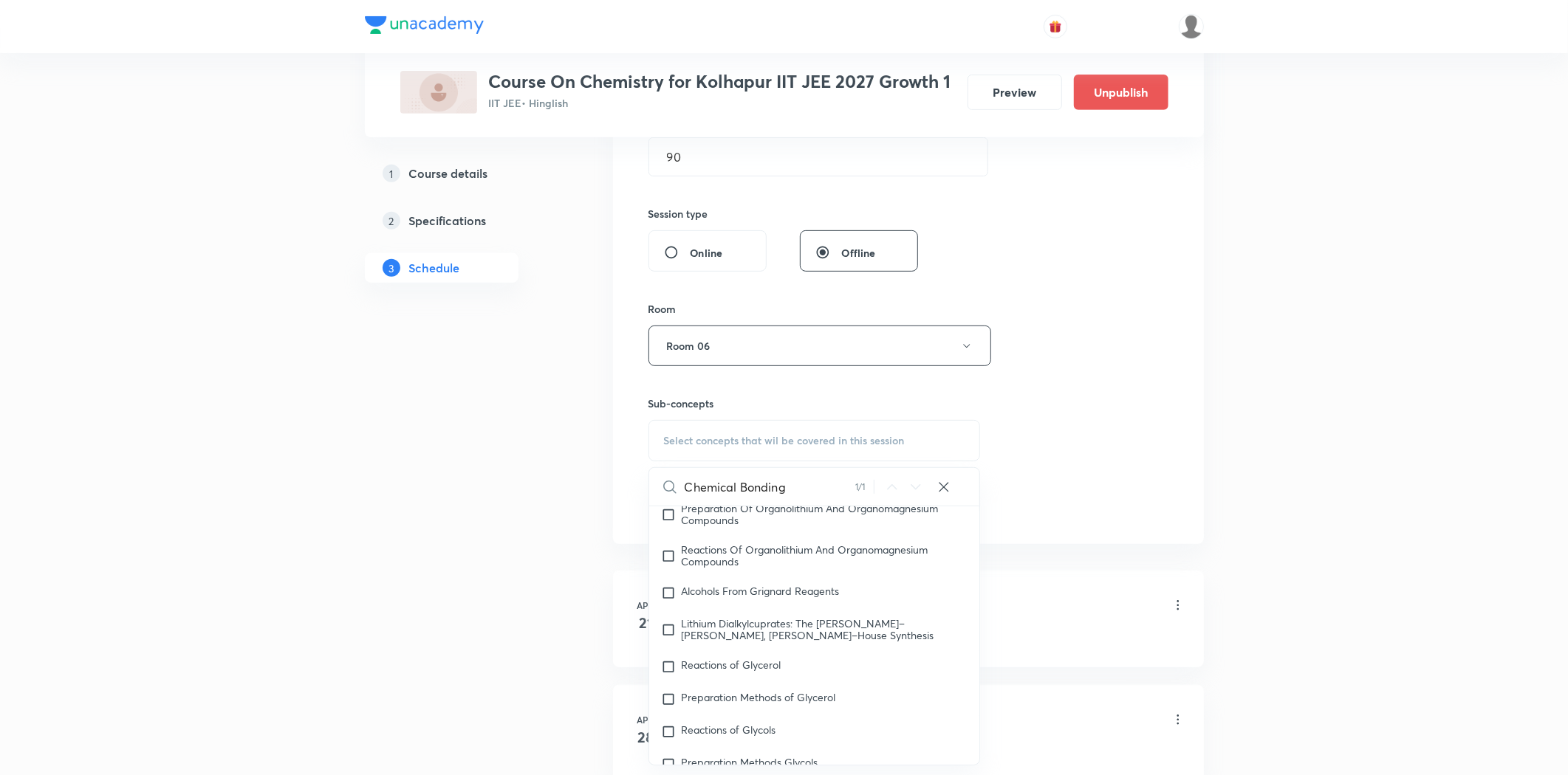
scroll to position [40800, 0]
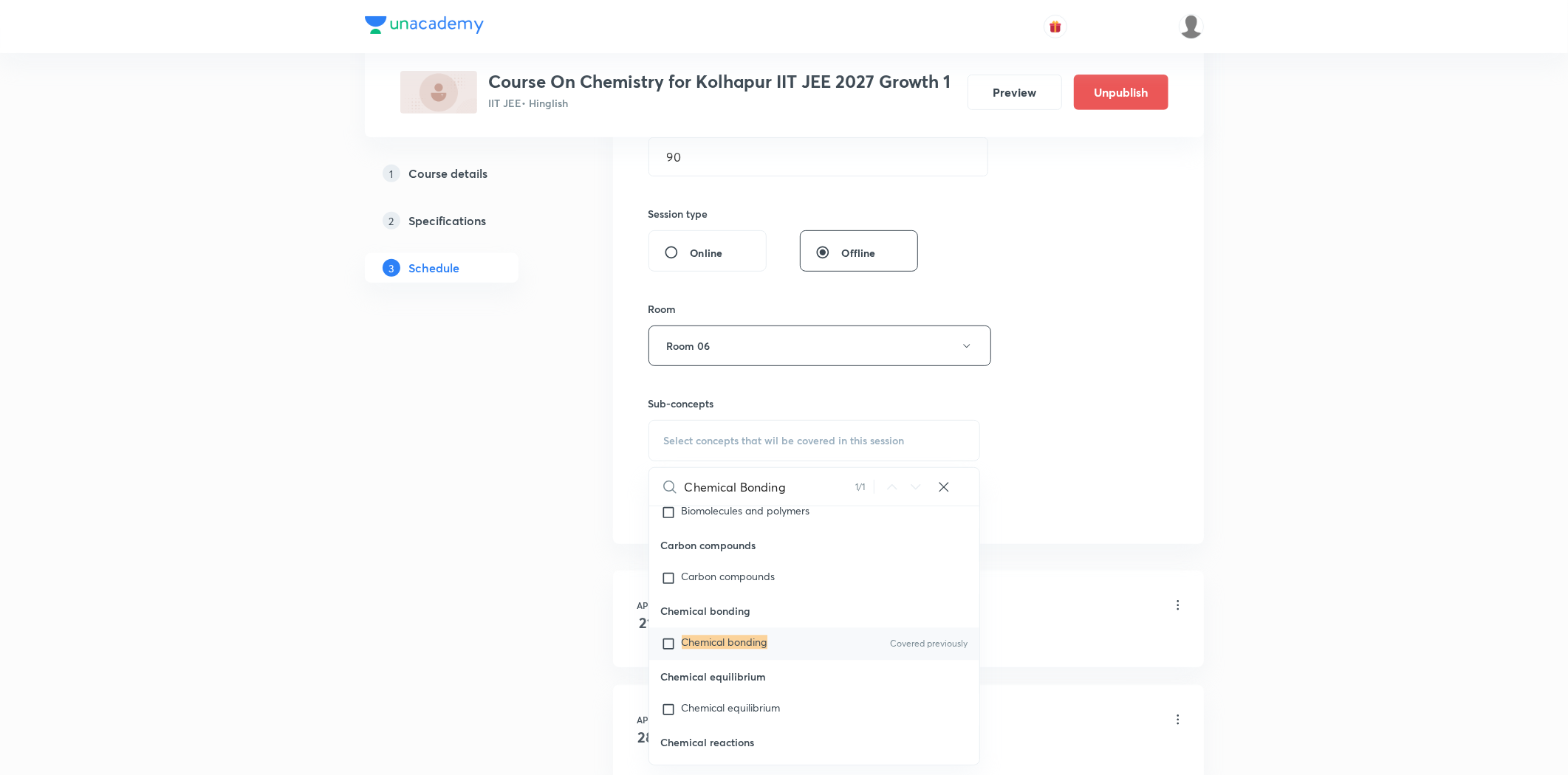
type input "Chemical Bonding"
click at [707, 650] on mark "Chemical bonding" at bounding box center [724, 643] width 86 height 14
checkbox input "true"
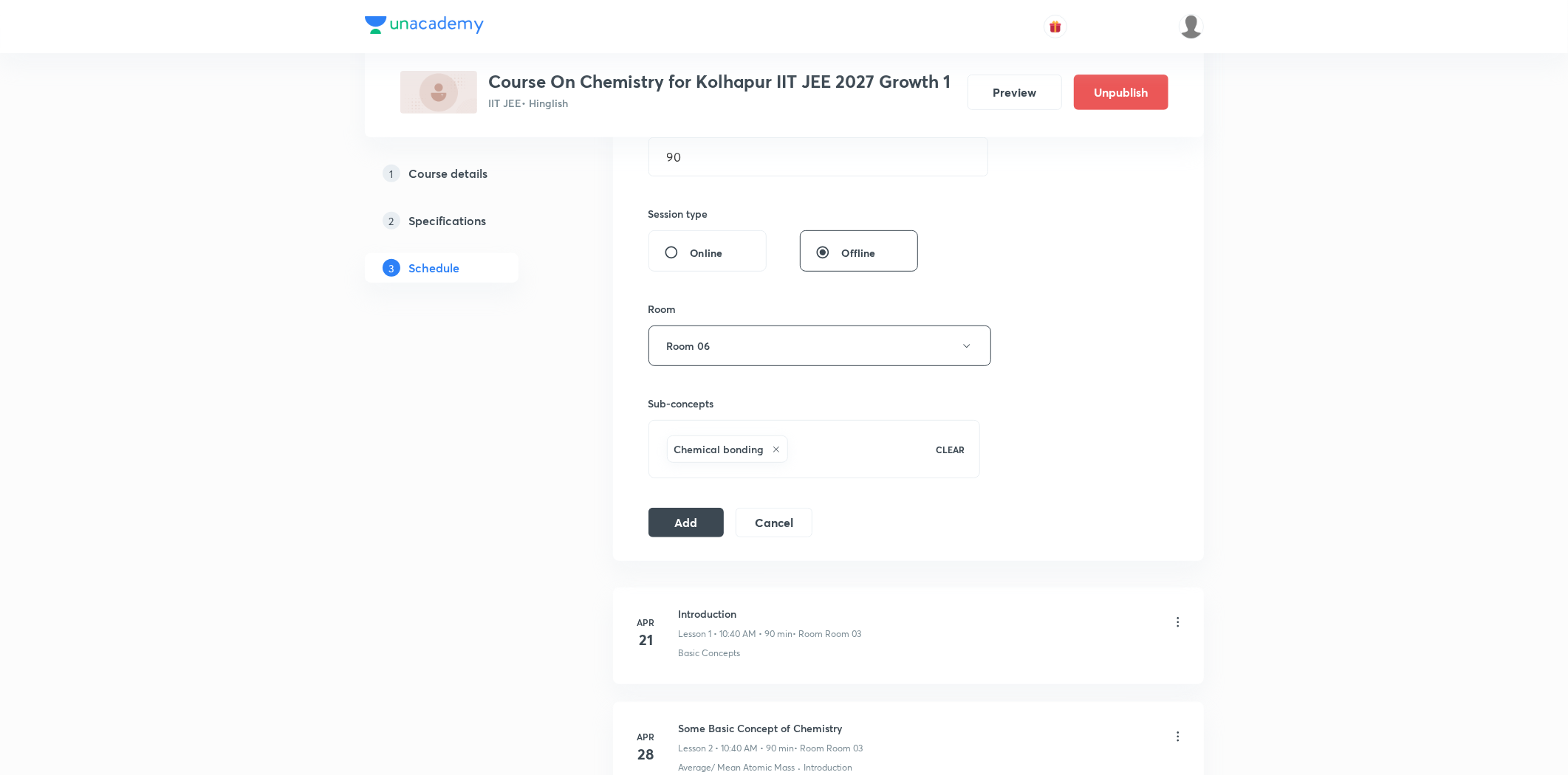
click at [658, 544] on div "Session 85 Live class Session title 16/99 Chemical Bonding ​ Schedule for Sep 5…" at bounding box center [909, 182] width 591 height 757
click at [662, 524] on button "Add" at bounding box center [686, 520] width 76 height 30
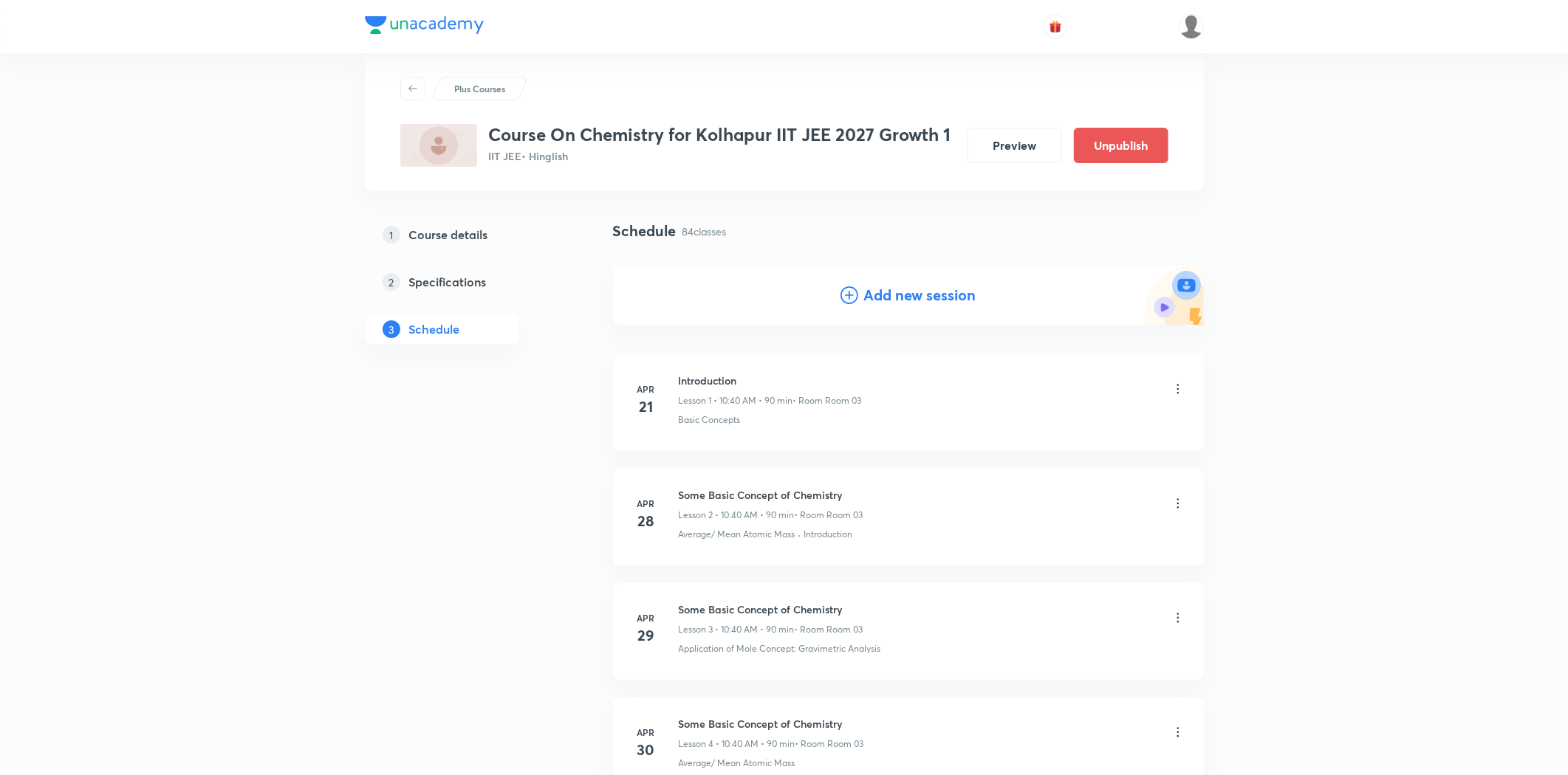
scroll to position [0, 0]
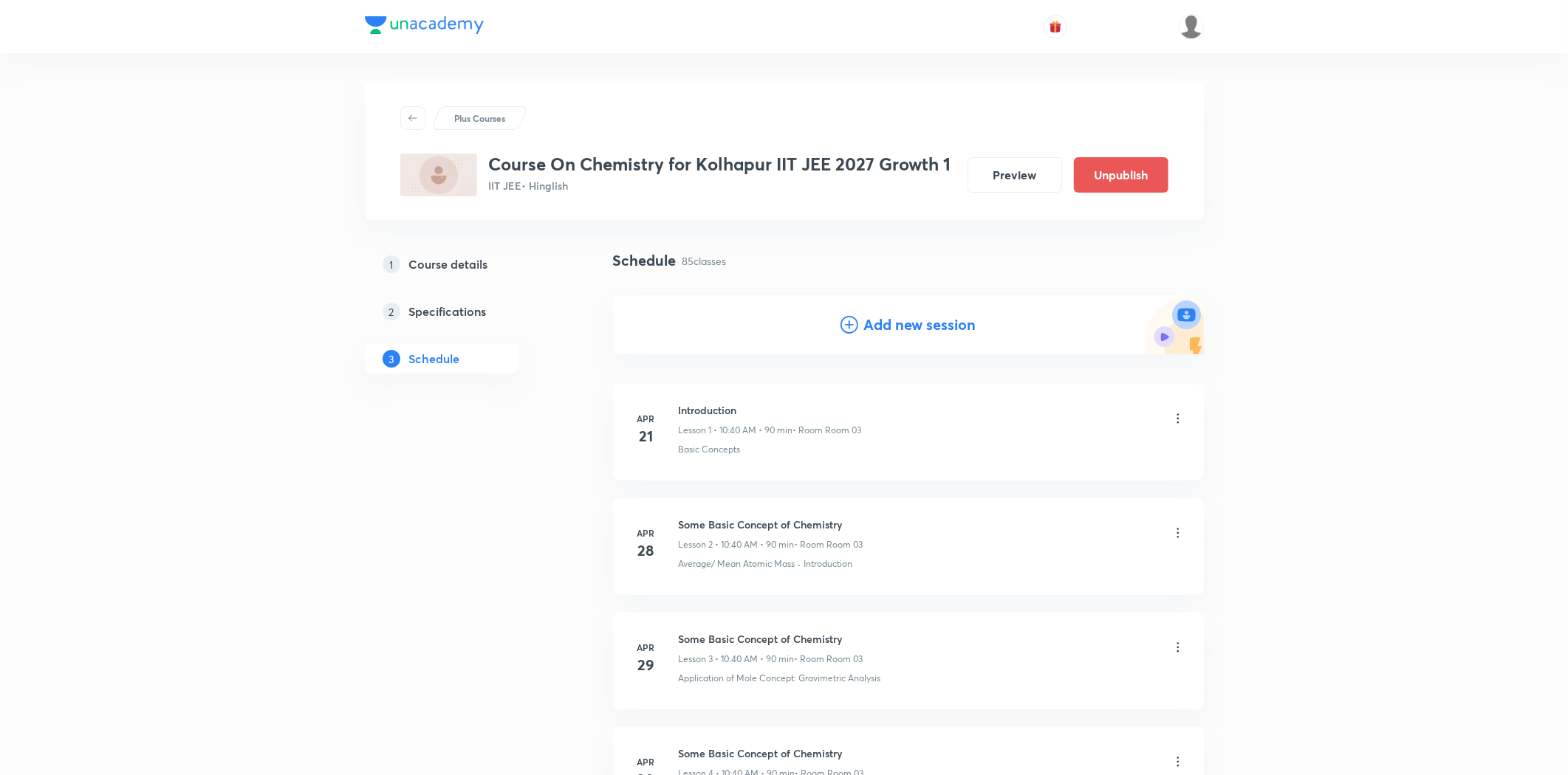
click at [1567, 23] on header at bounding box center [784, 26] width 1568 height 53
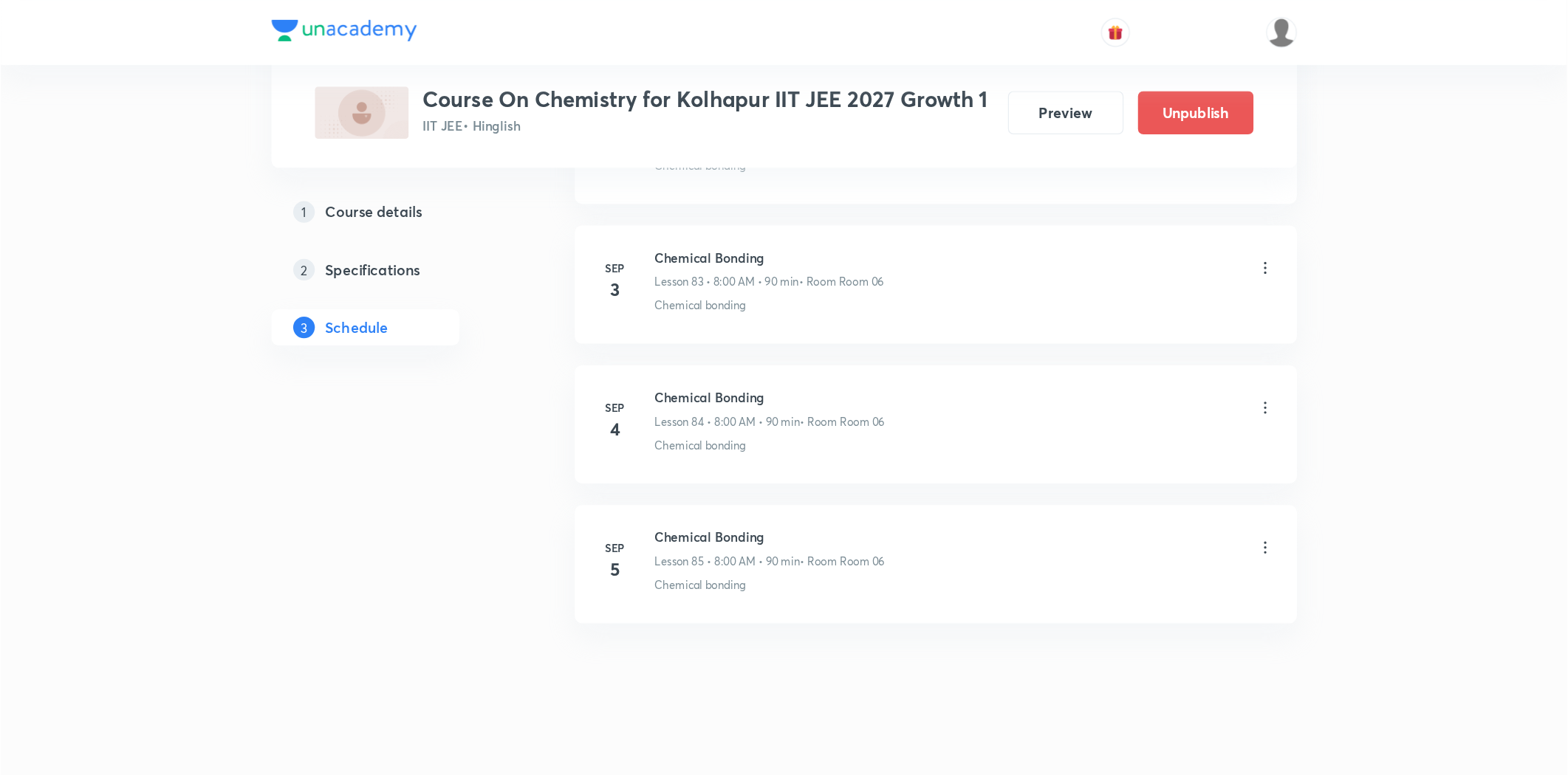
scroll to position [9465, 0]
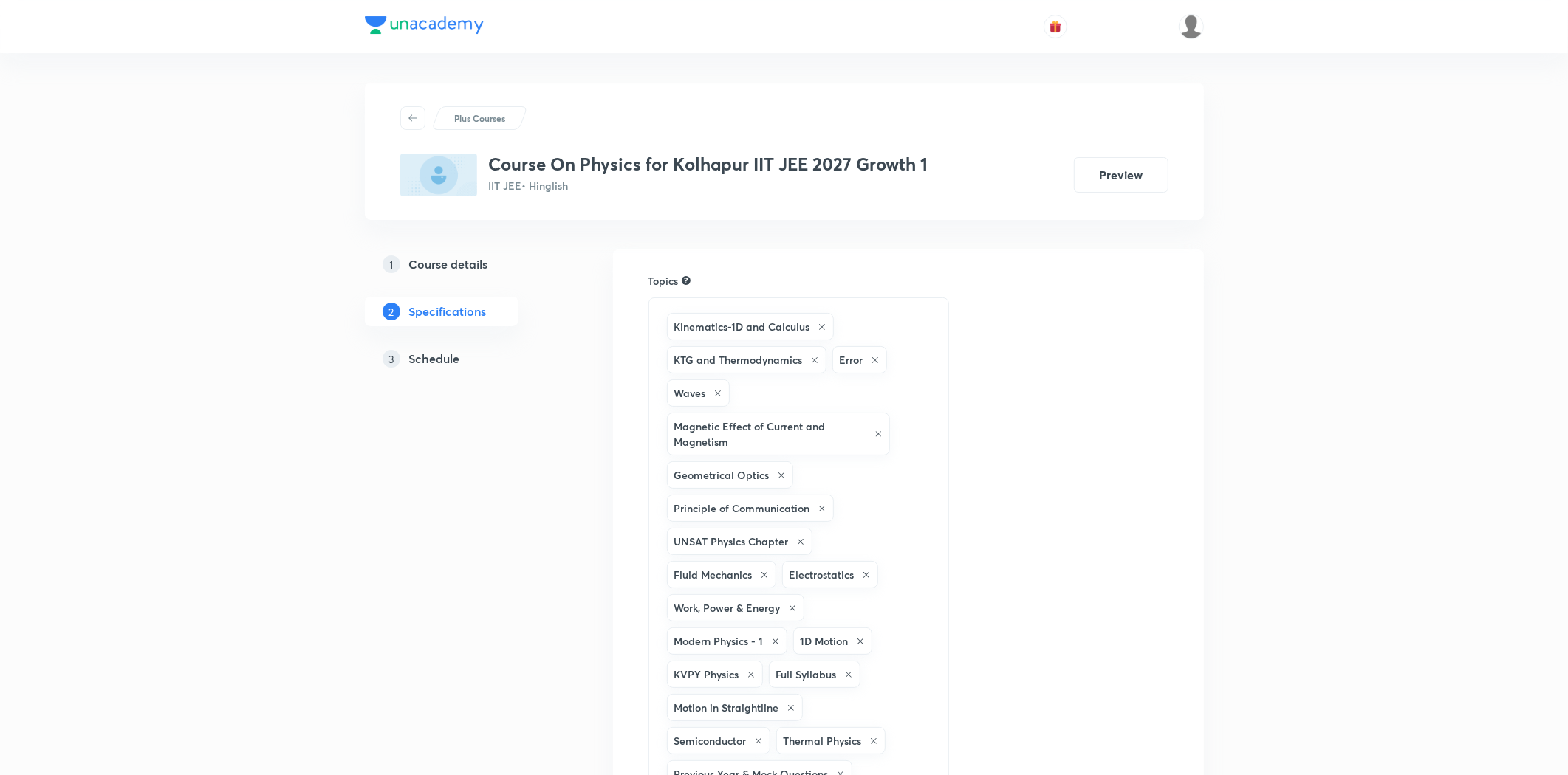
click at [441, 359] on h5 "Schedule" at bounding box center [434, 359] width 51 height 18
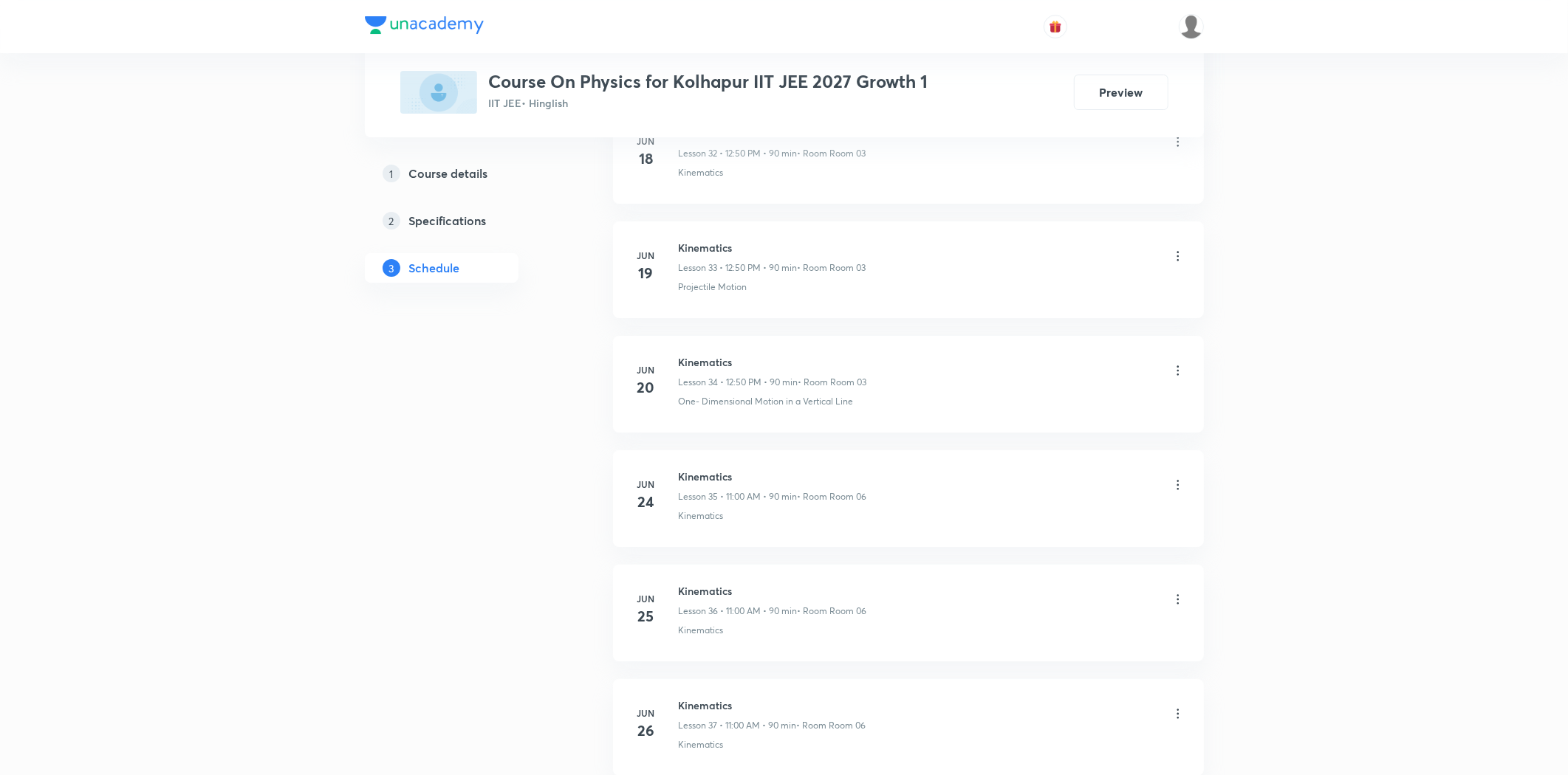
scroll to position [8655, 0]
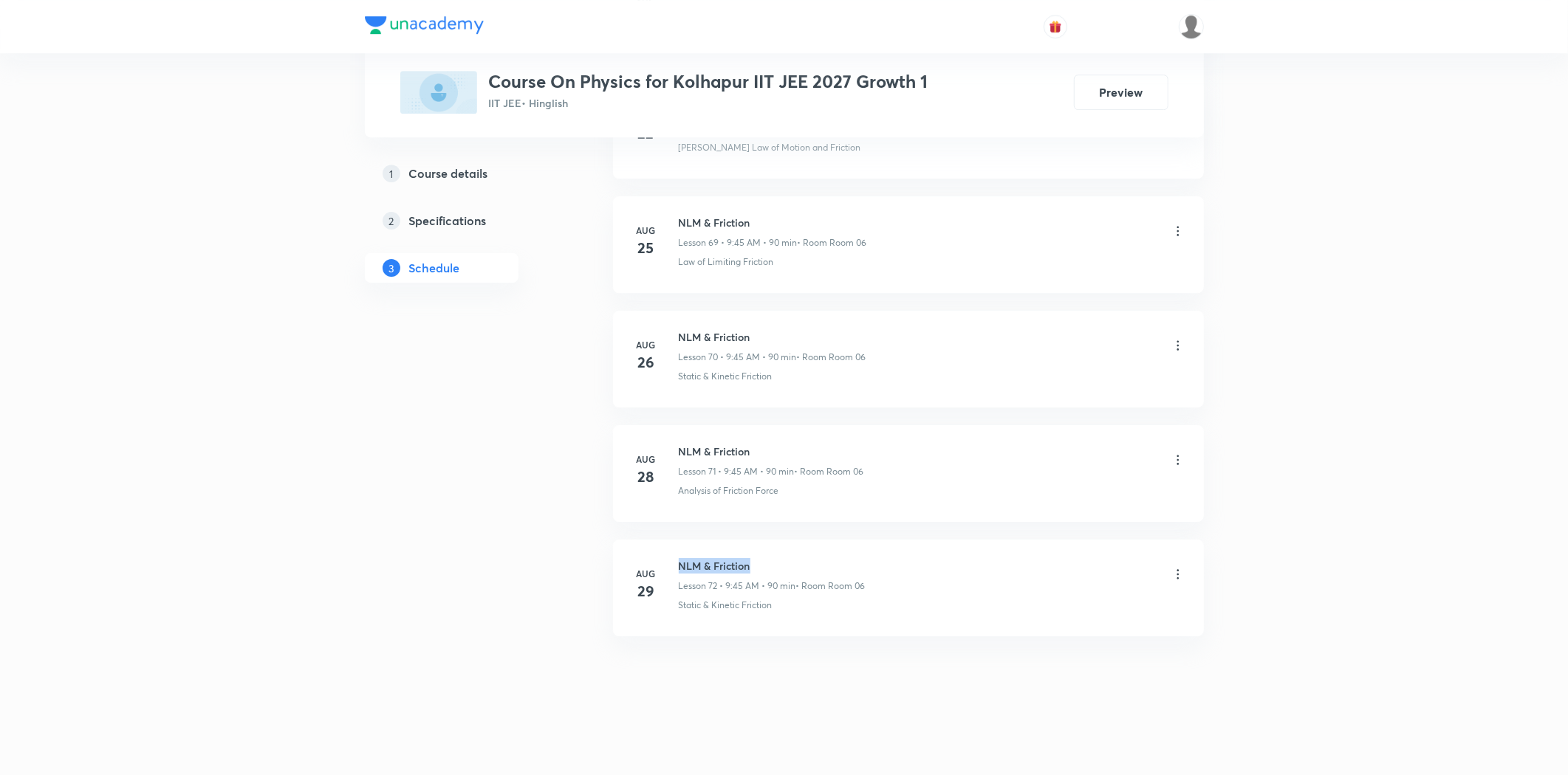
drag, startPoint x: 680, startPoint y: 564, endPoint x: 762, endPoint y: 570, distance: 82.2
click at [762, 570] on h6 "NLM & Friction" at bounding box center [772, 565] width 186 height 15
copy h6 "NLM & Friction"
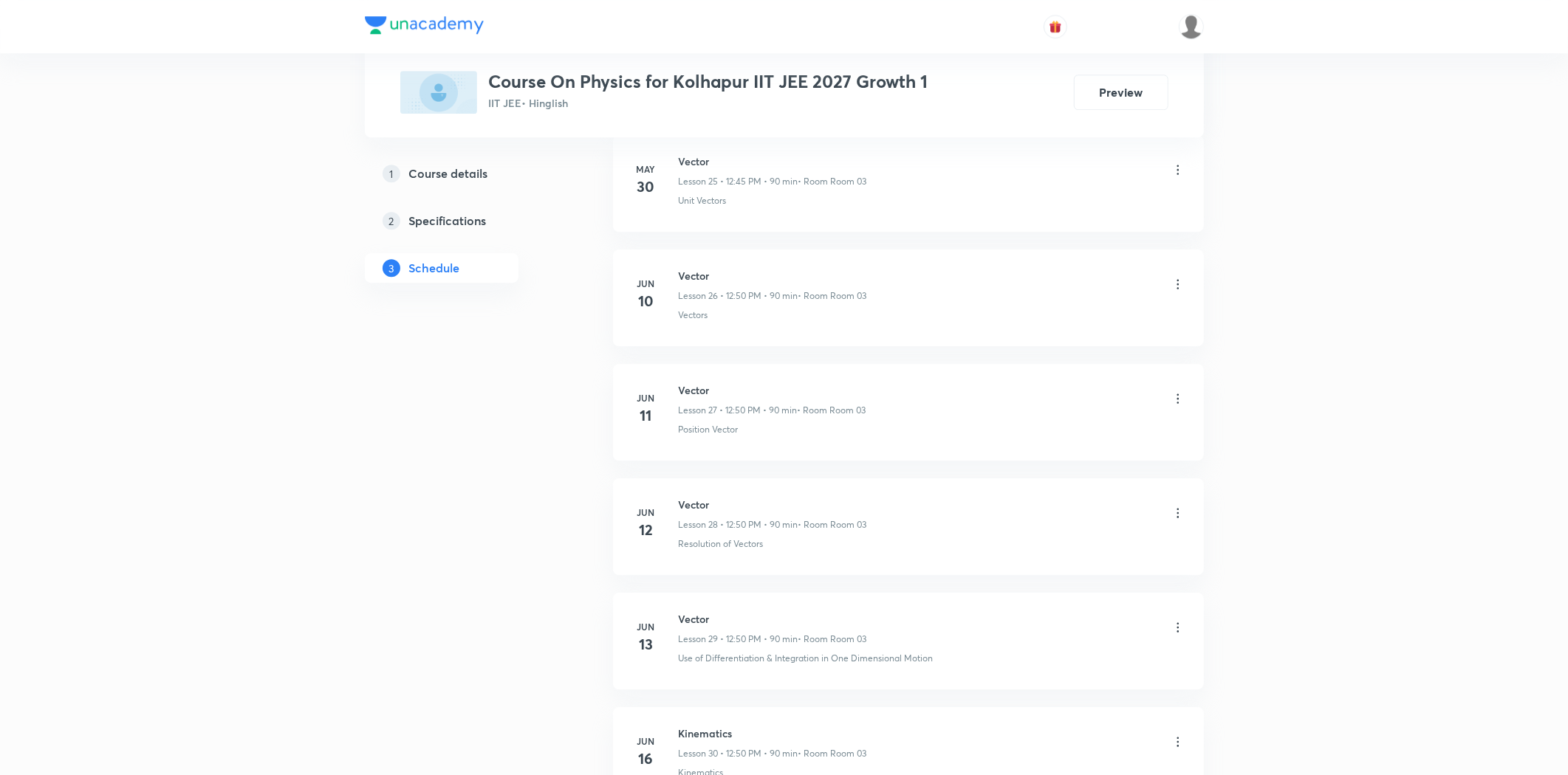
scroll to position [0, 0]
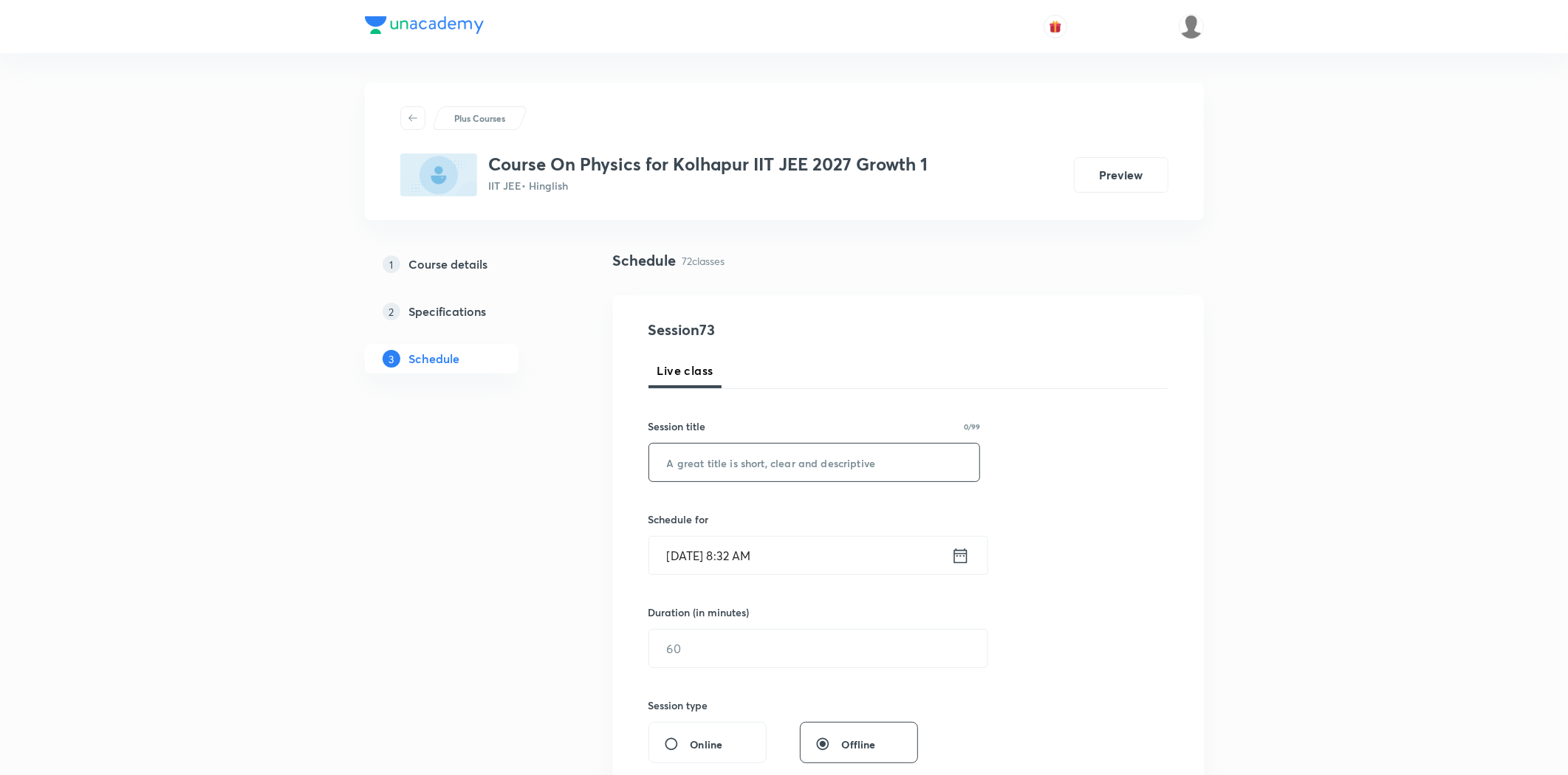
click at [781, 475] on input "text" at bounding box center [814, 463] width 331 height 38
paste input "NLM & Friction"
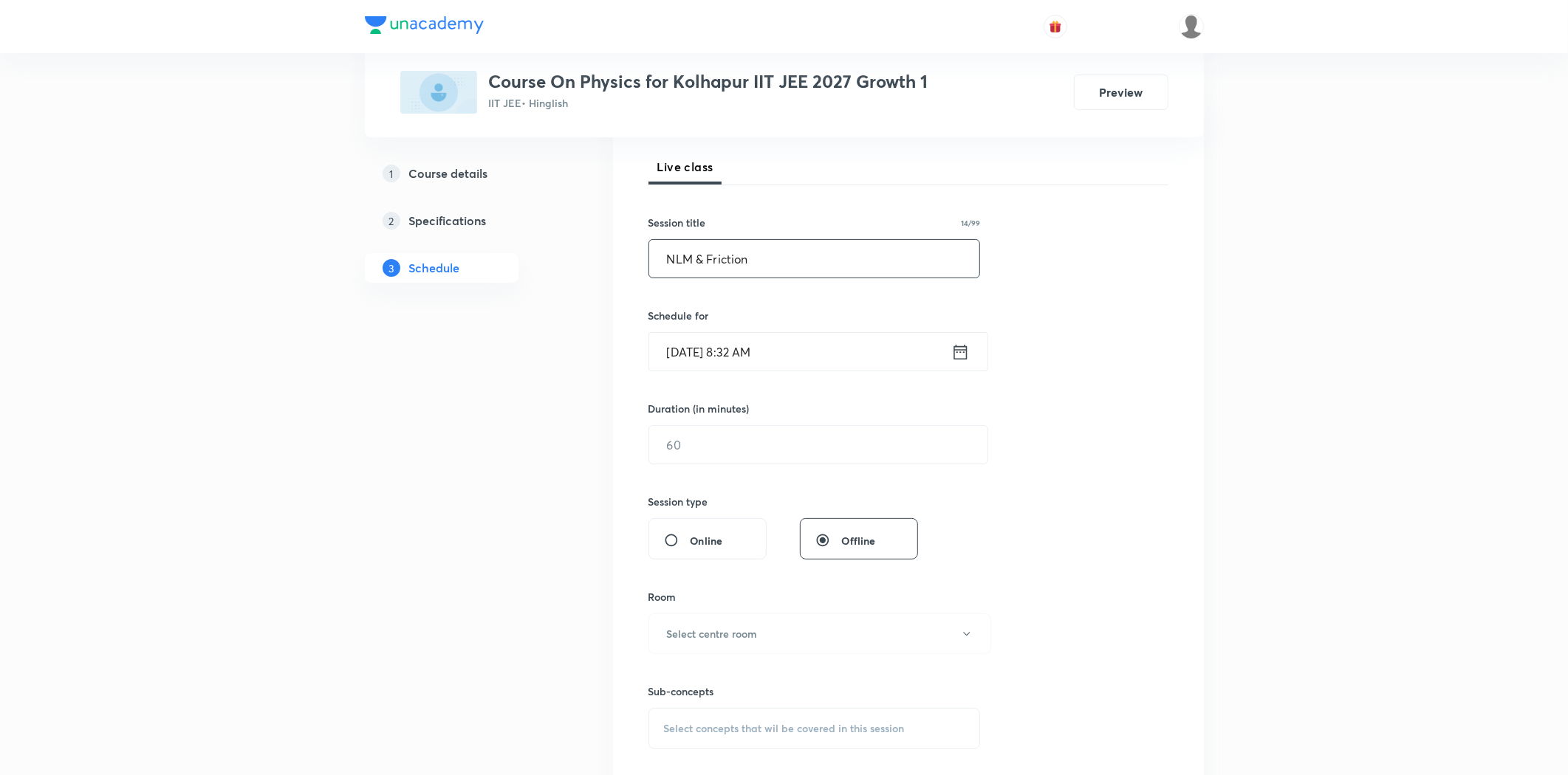
scroll to position [246, 0]
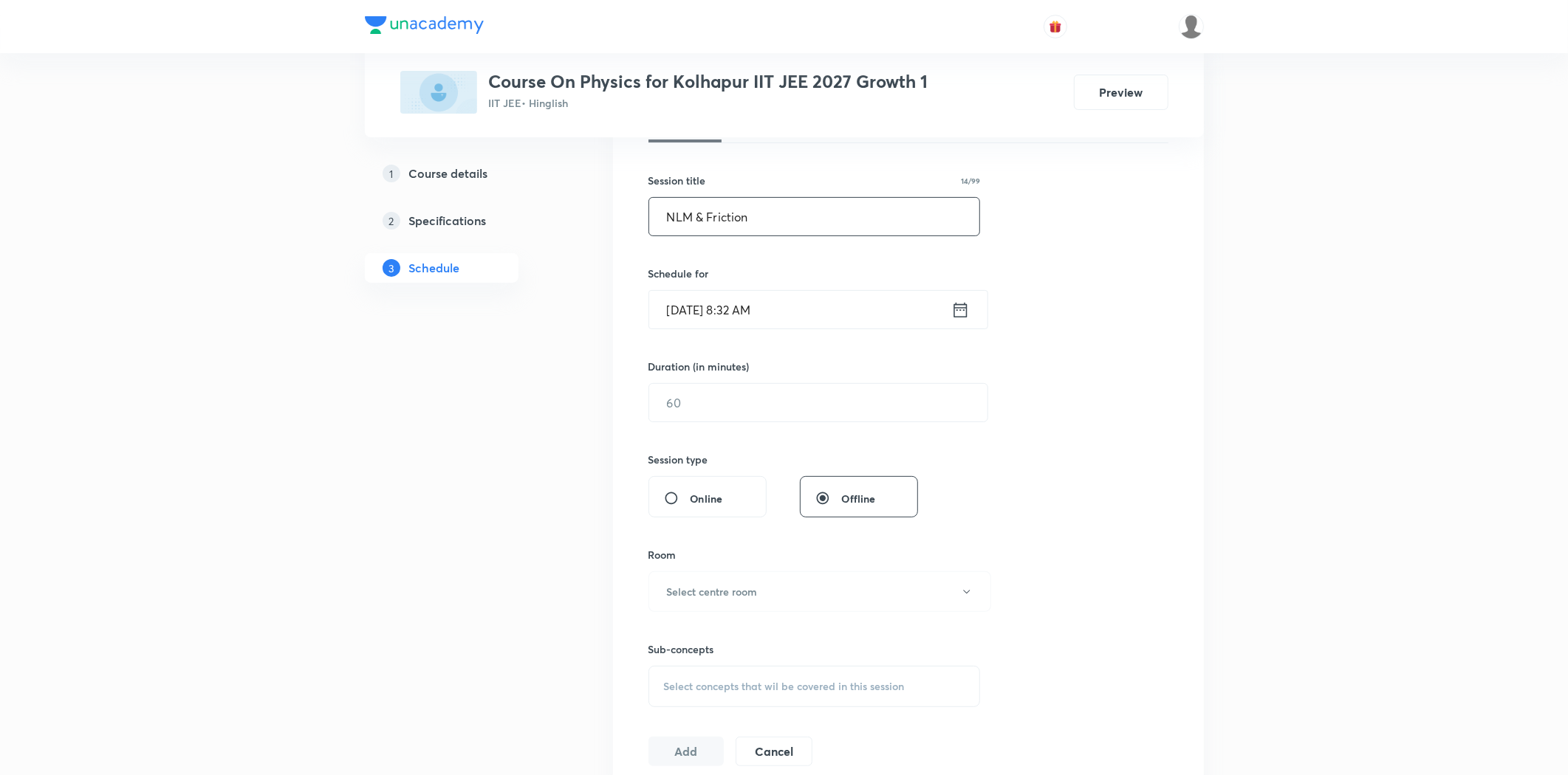
type input "NLM & Friction"
click at [749, 303] on input "[DATE] 8:32 AM" at bounding box center [800, 310] width 302 height 38
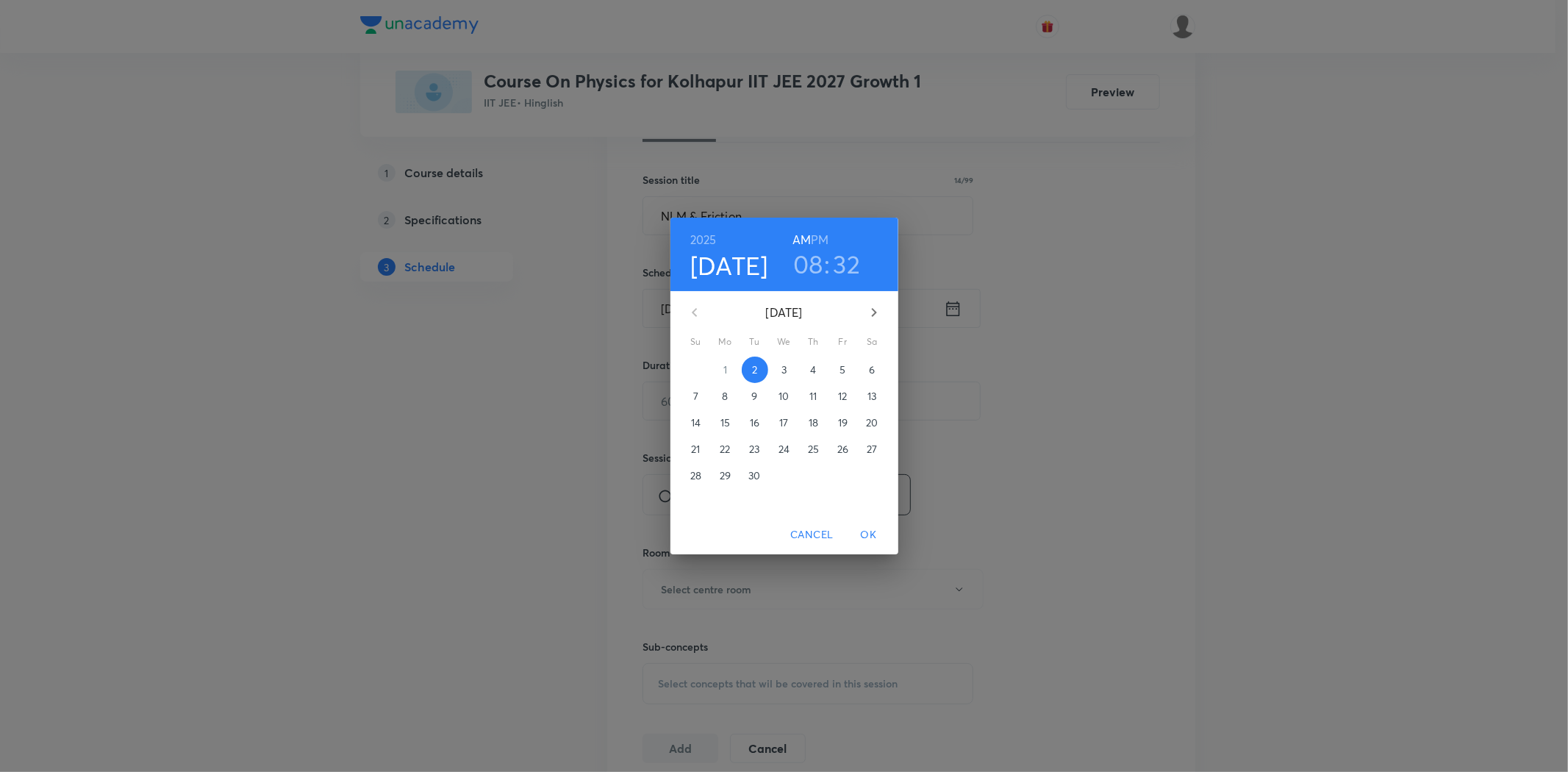
click at [784, 365] on p "3" at bounding box center [784, 369] width 5 height 14
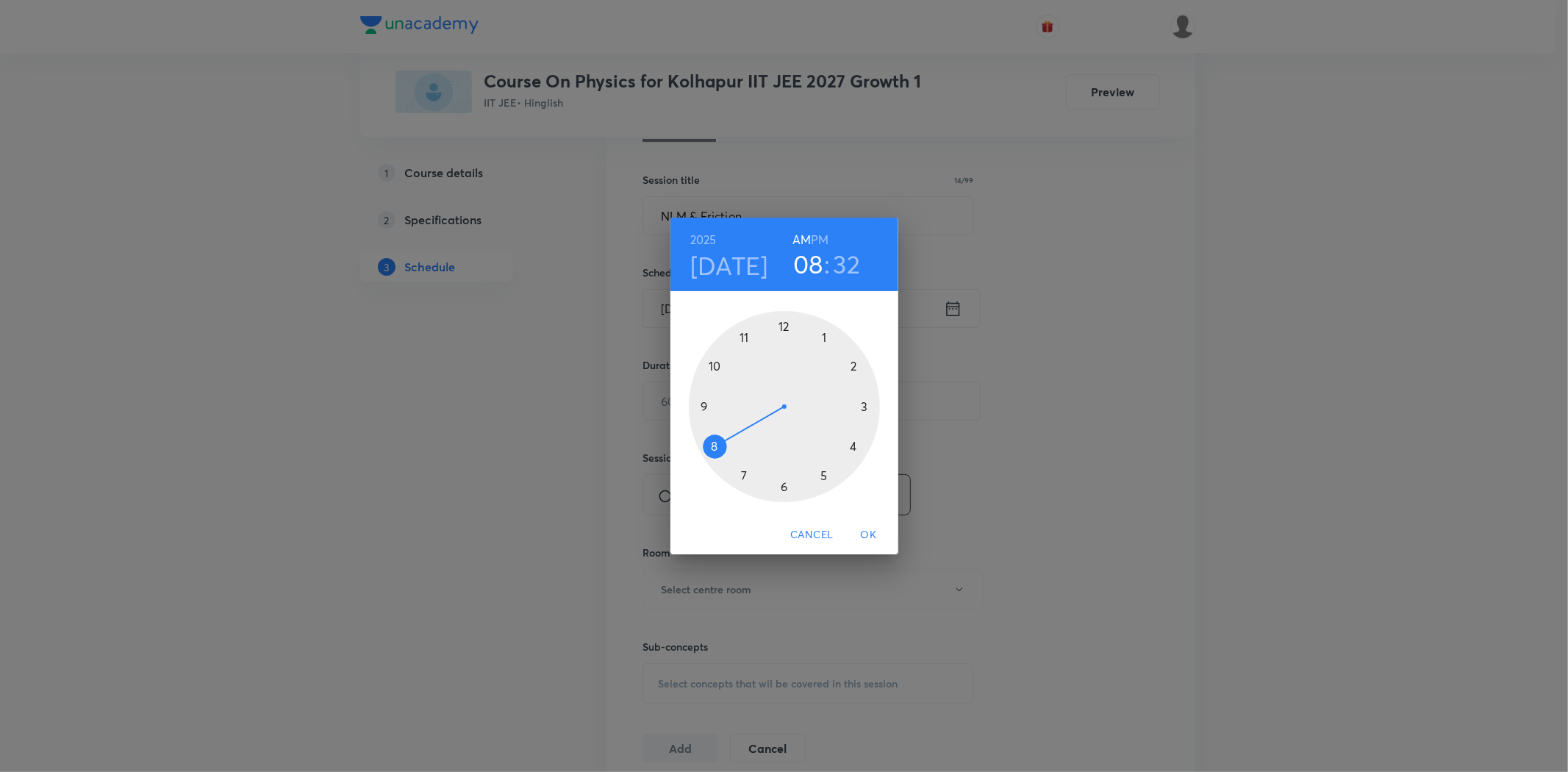
click at [699, 404] on div at bounding box center [784, 406] width 191 height 191
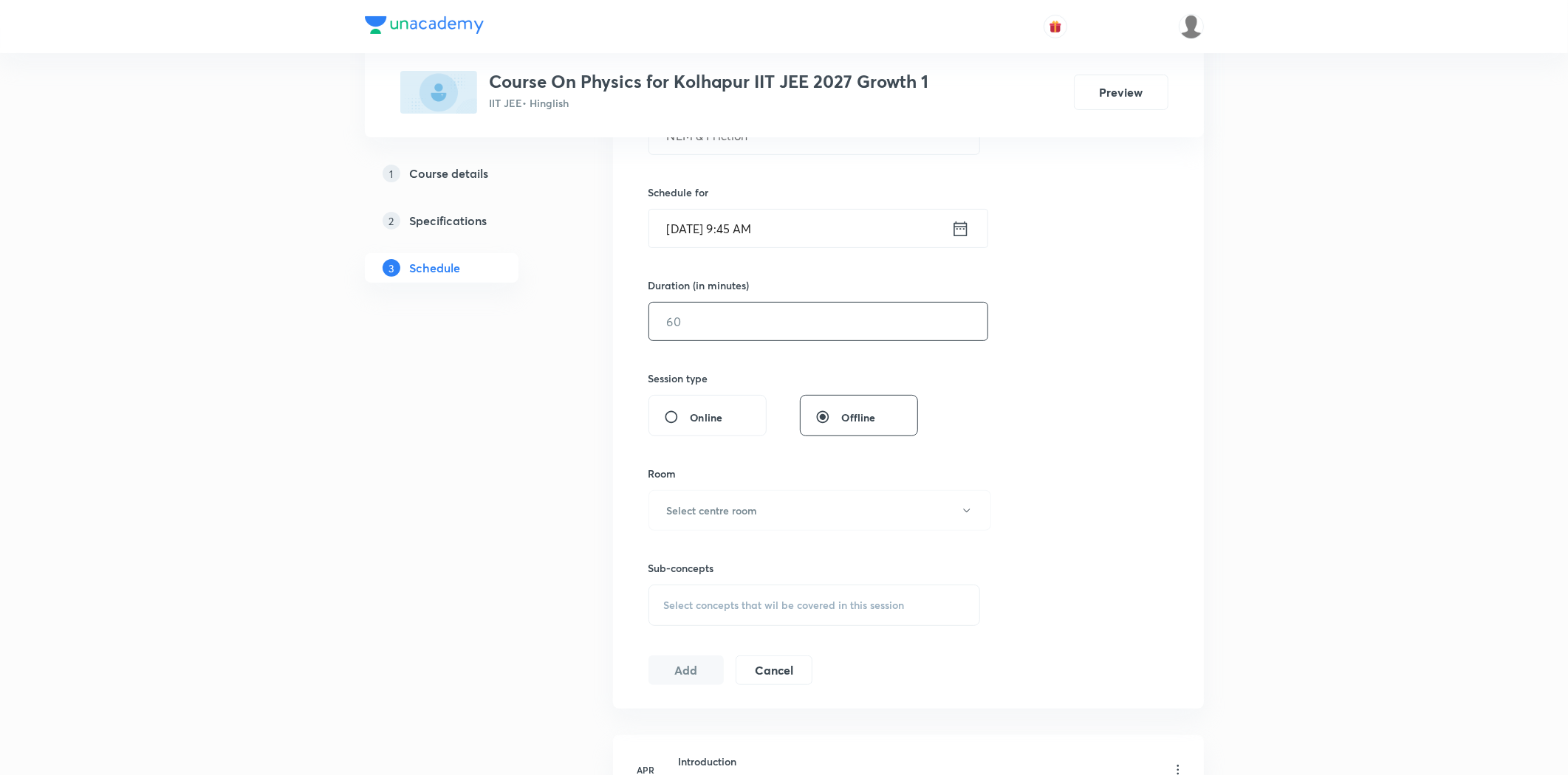
scroll to position [328, 0]
click at [729, 309] on input "text" at bounding box center [819, 320] width 339 height 38
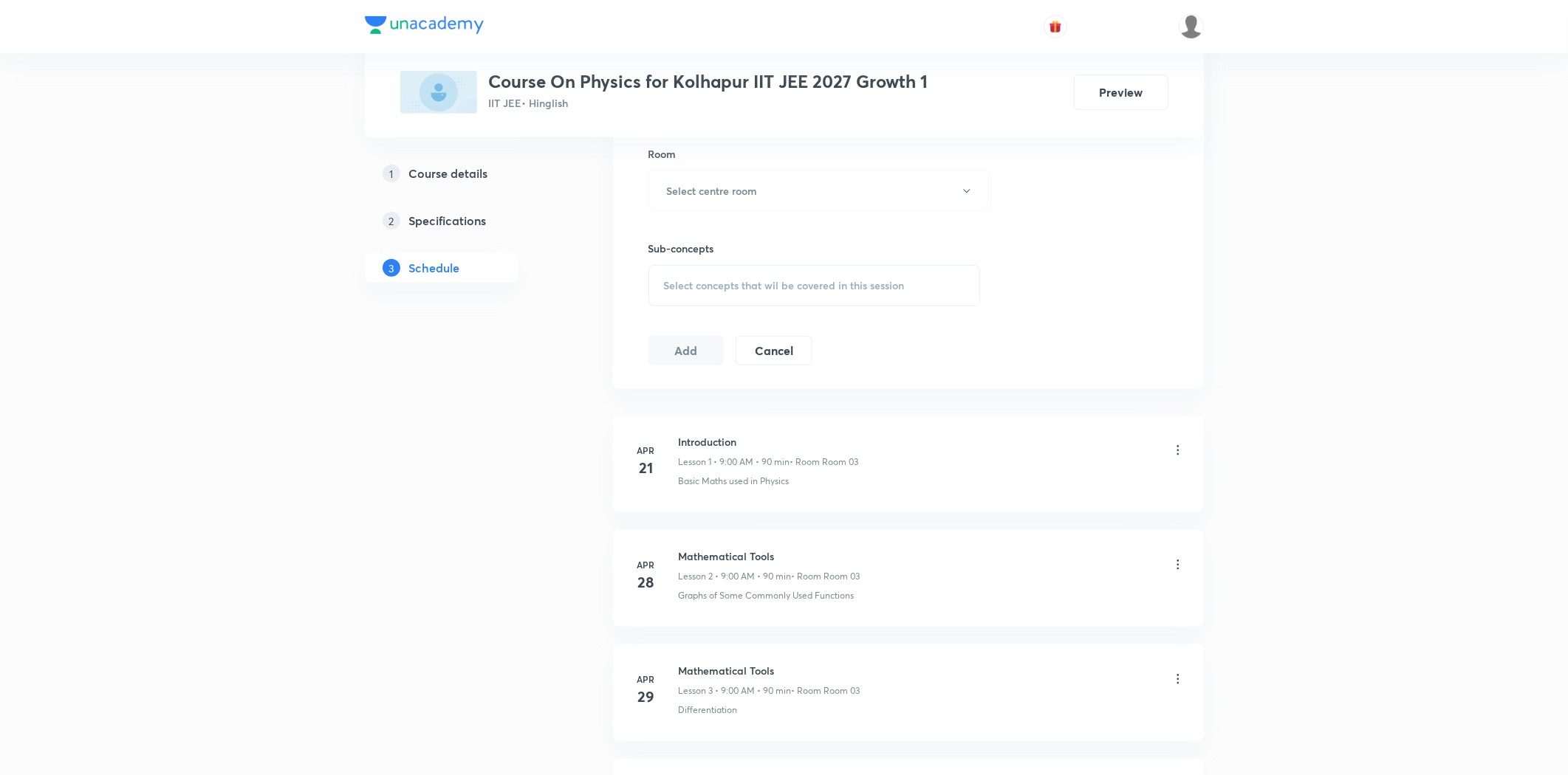
scroll to position [655, 0]
type input "90"
click at [724, 188] on h6 "Select centre room" at bounding box center [711, 182] width 91 height 15
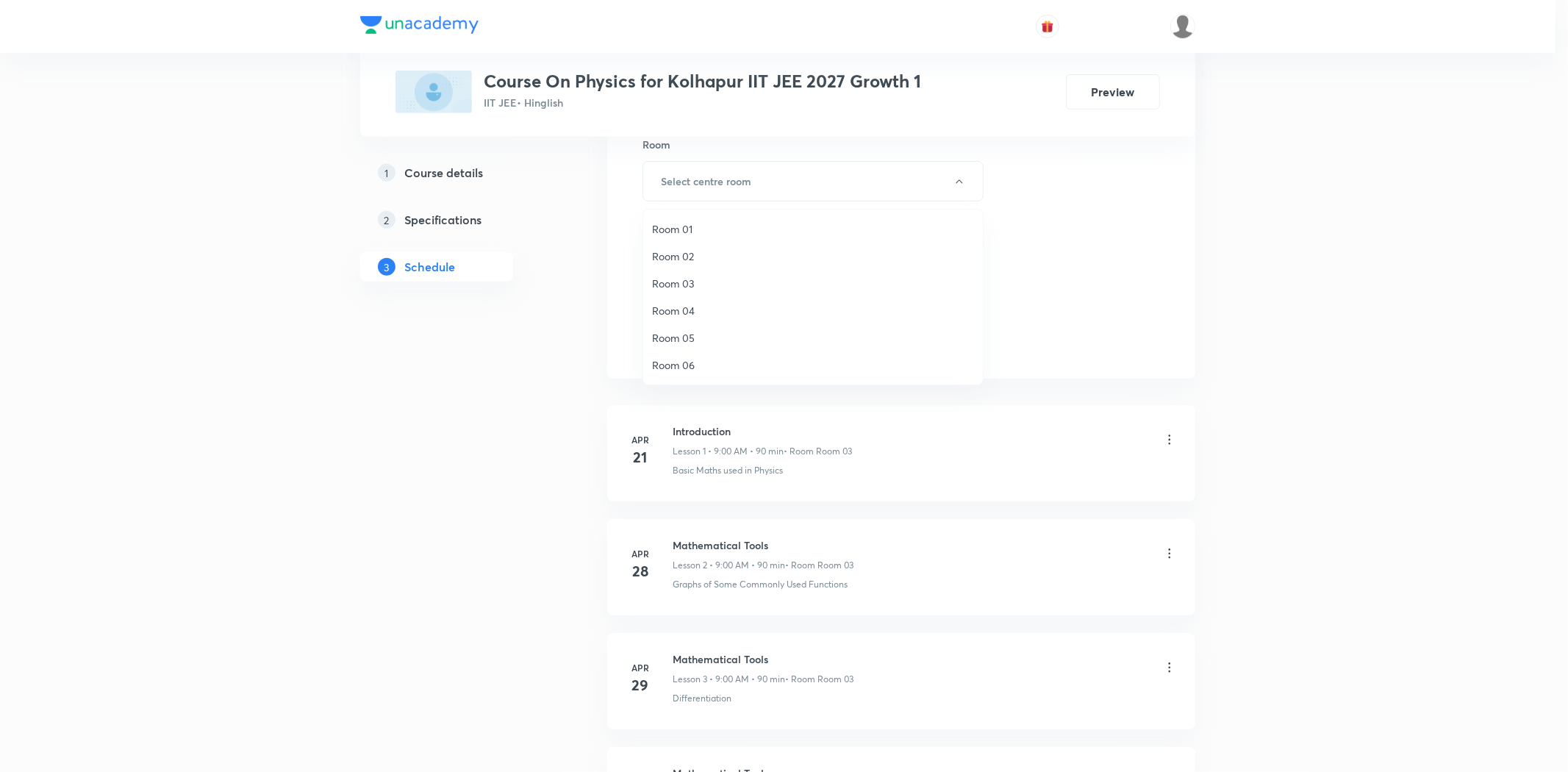
click at [685, 361] on span "Room 06" at bounding box center [812, 365] width 322 height 15
click at [698, 276] on span "Select concepts that wil be covered in this session" at bounding box center [780, 275] width 239 height 12
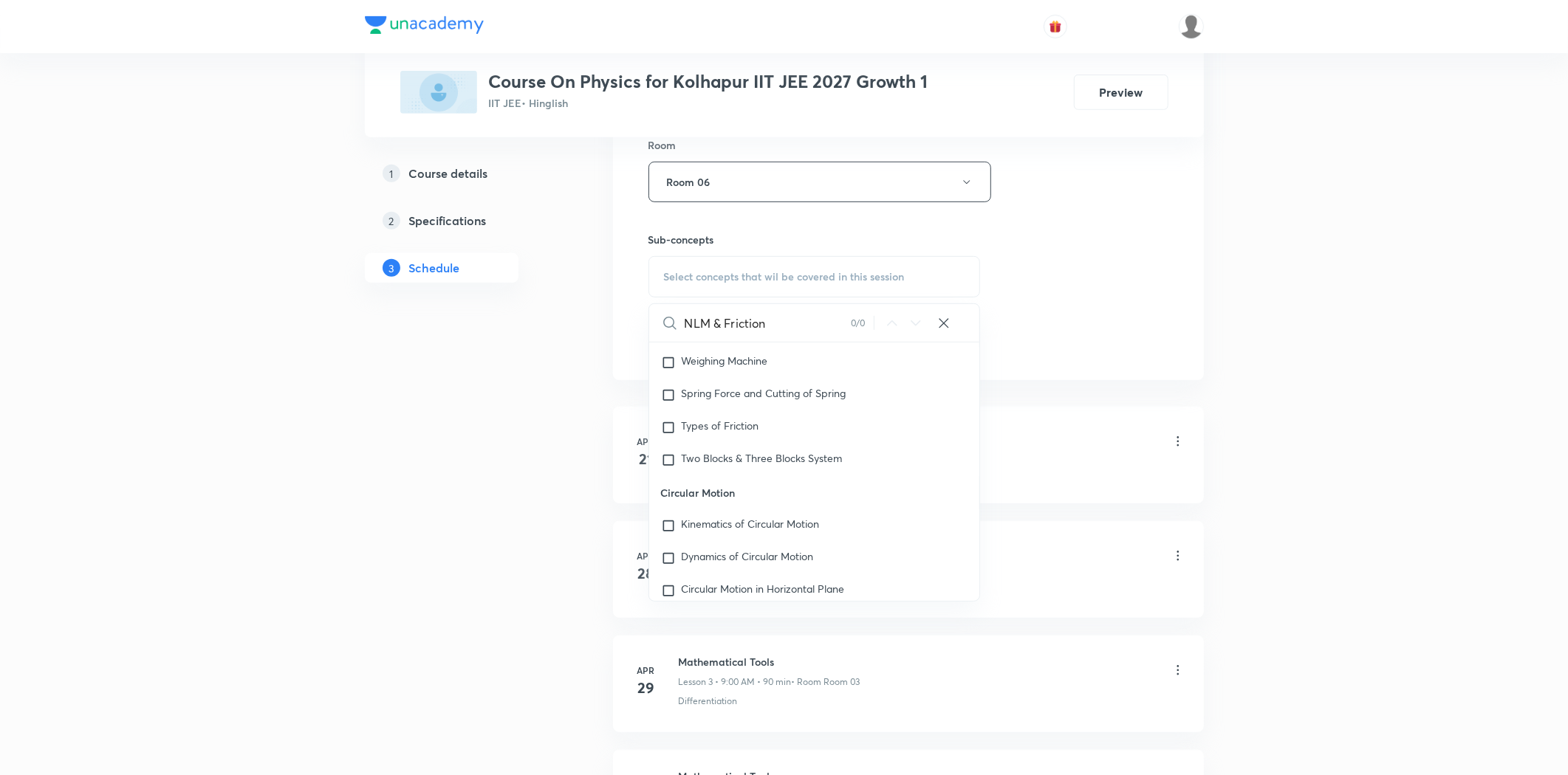
scroll to position [3362, 0]
drag, startPoint x: 709, startPoint y: 326, endPoint x: 780, endPoint y: 329, distance: 71.1
click at [780, 329] on input "NLM & Friction" at bounding box center [767, 323] width 166 height 38
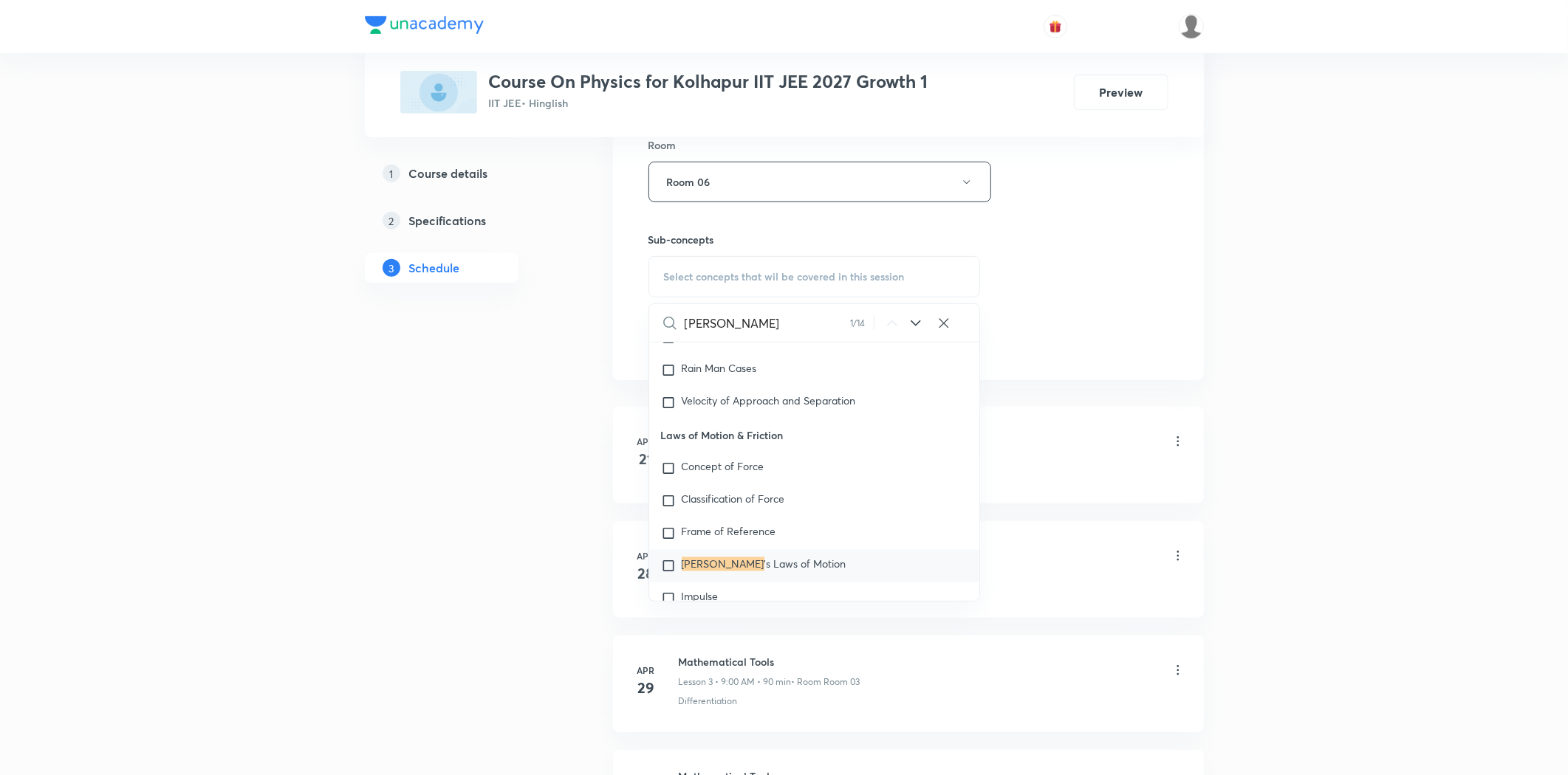
scroll to position [2466, 0]
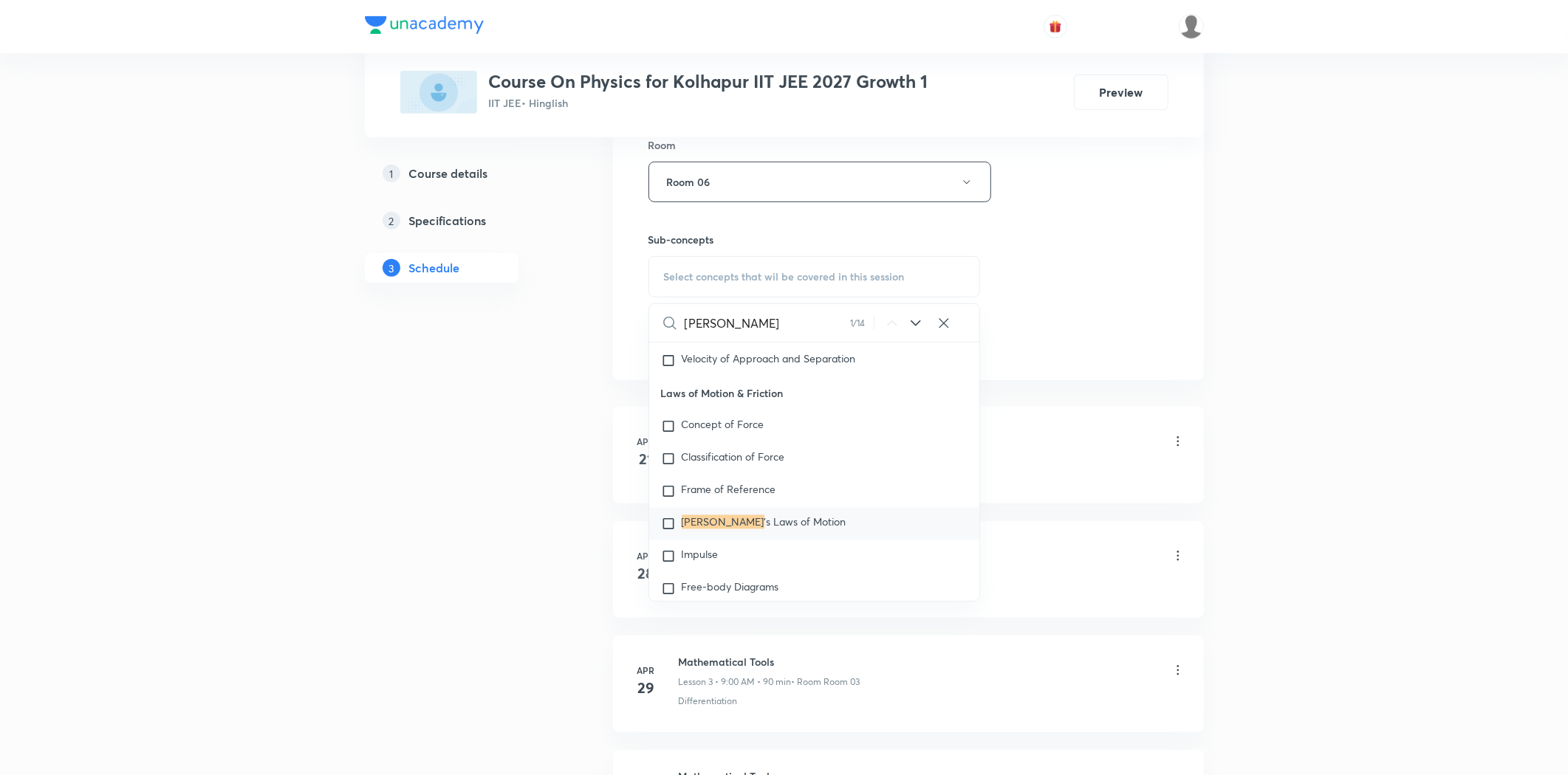
type input "Newton"
click at [765, 529] on span "'s Laws of Motion" at bounding box center [805, 522] width 82 height 14
checkbox input "true"
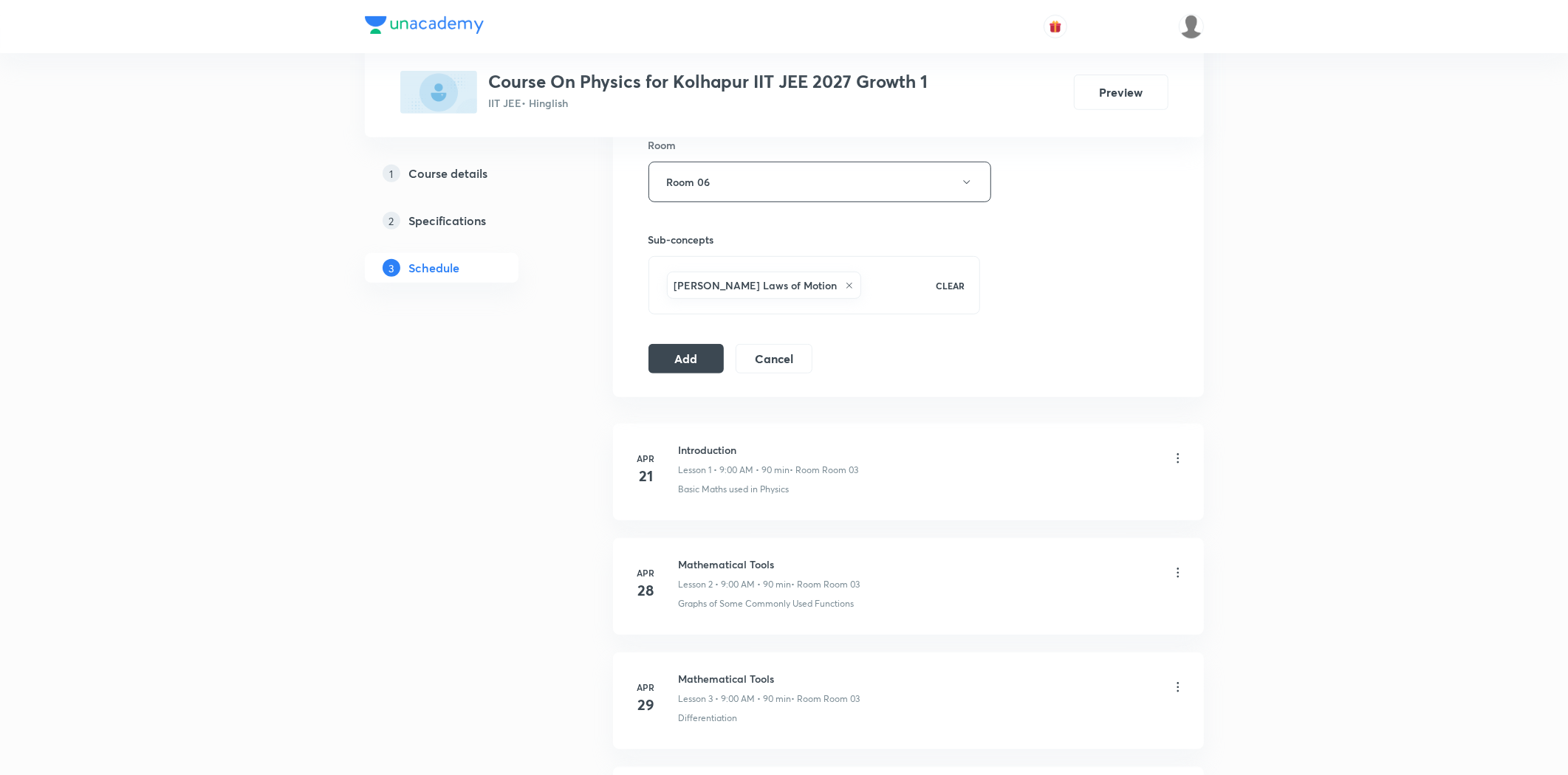
click at [699, 342] on div "Session 73 Live class Session title 14/99 NLM & Friction ​ Schedule for Sep 3, …" at bounding box center [908, 18] width 520 height 710
click at [698, 362] on button "Add" at bounding box center [686, 356] width 76 height 30
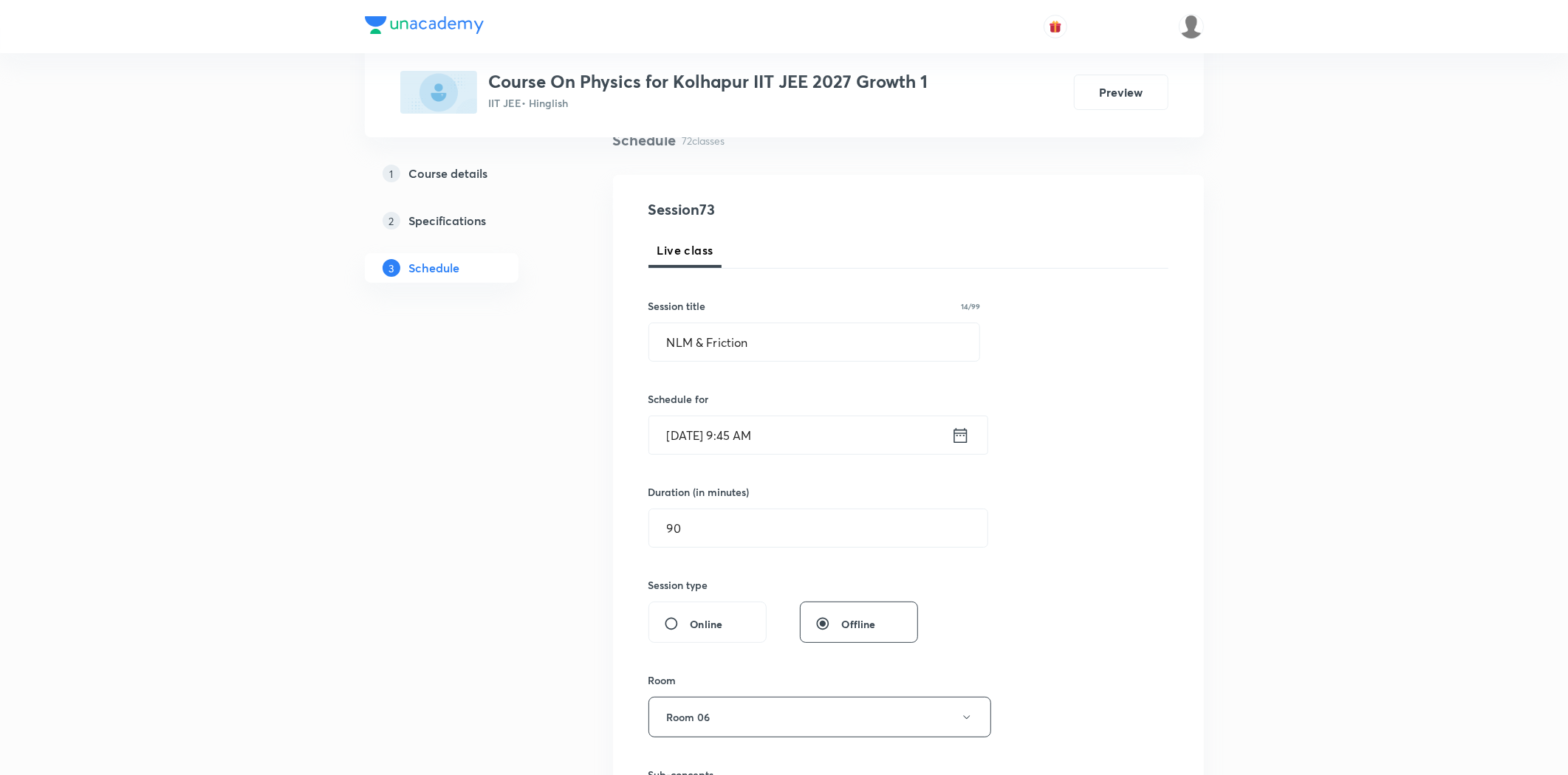
scroll to position [82, 0]
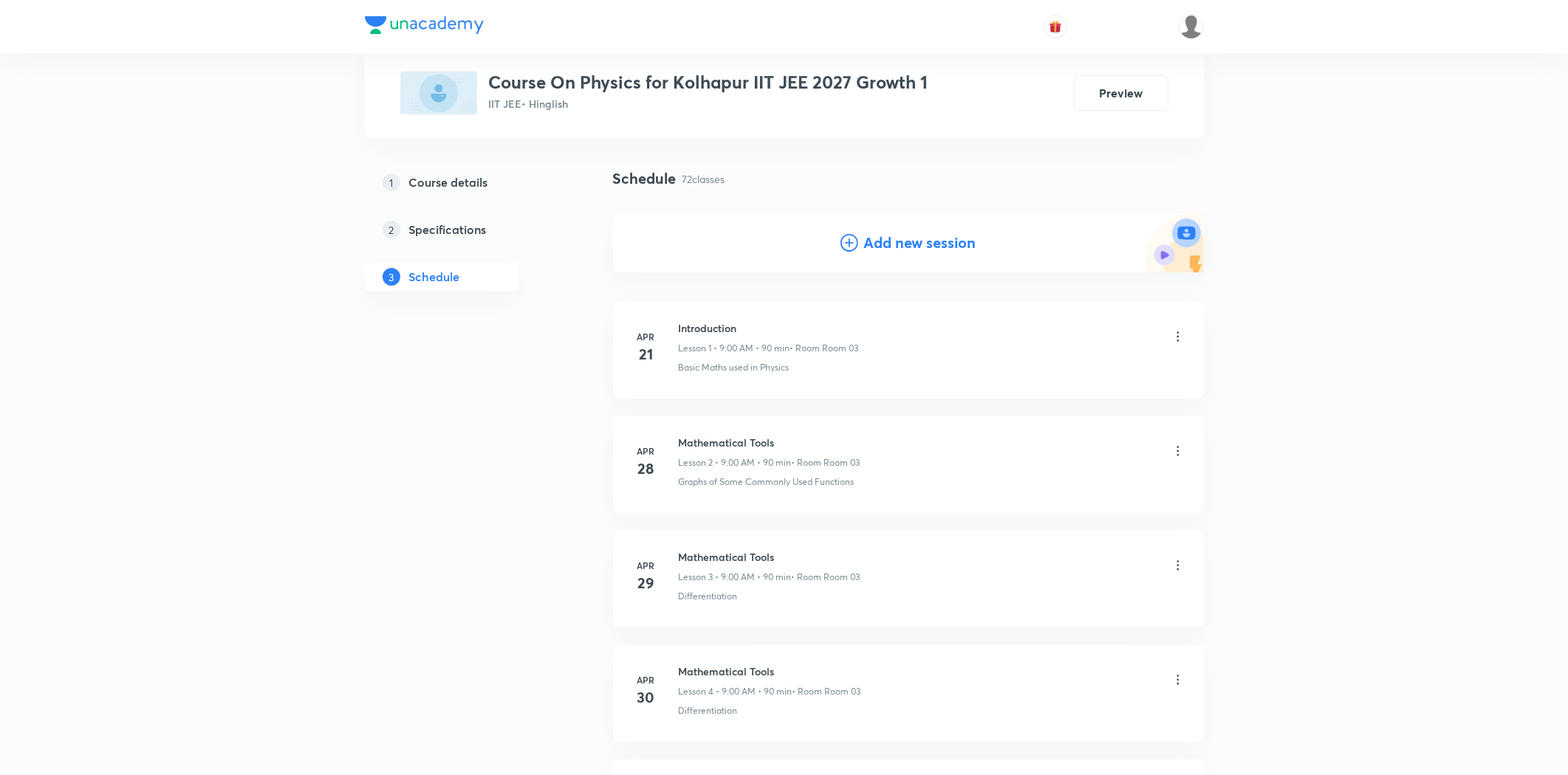
click at [928, 241] on h4 "Add new session" at bounding box center [920, 242] width 113 height 23
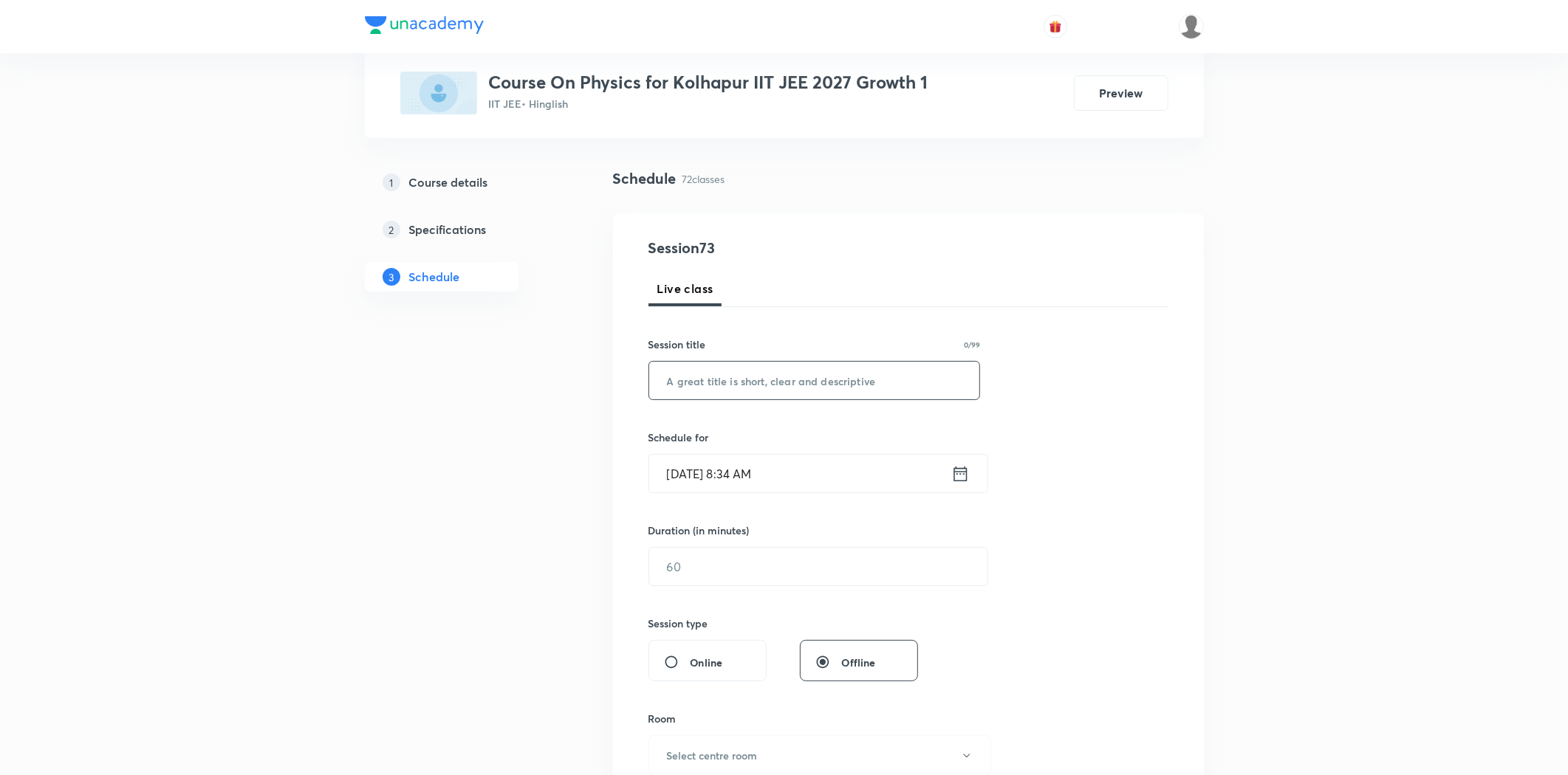
click at [692, 394] on input "text" at bounding box center [814, 381] width 331 height 38
paste input "NLM & Friction"
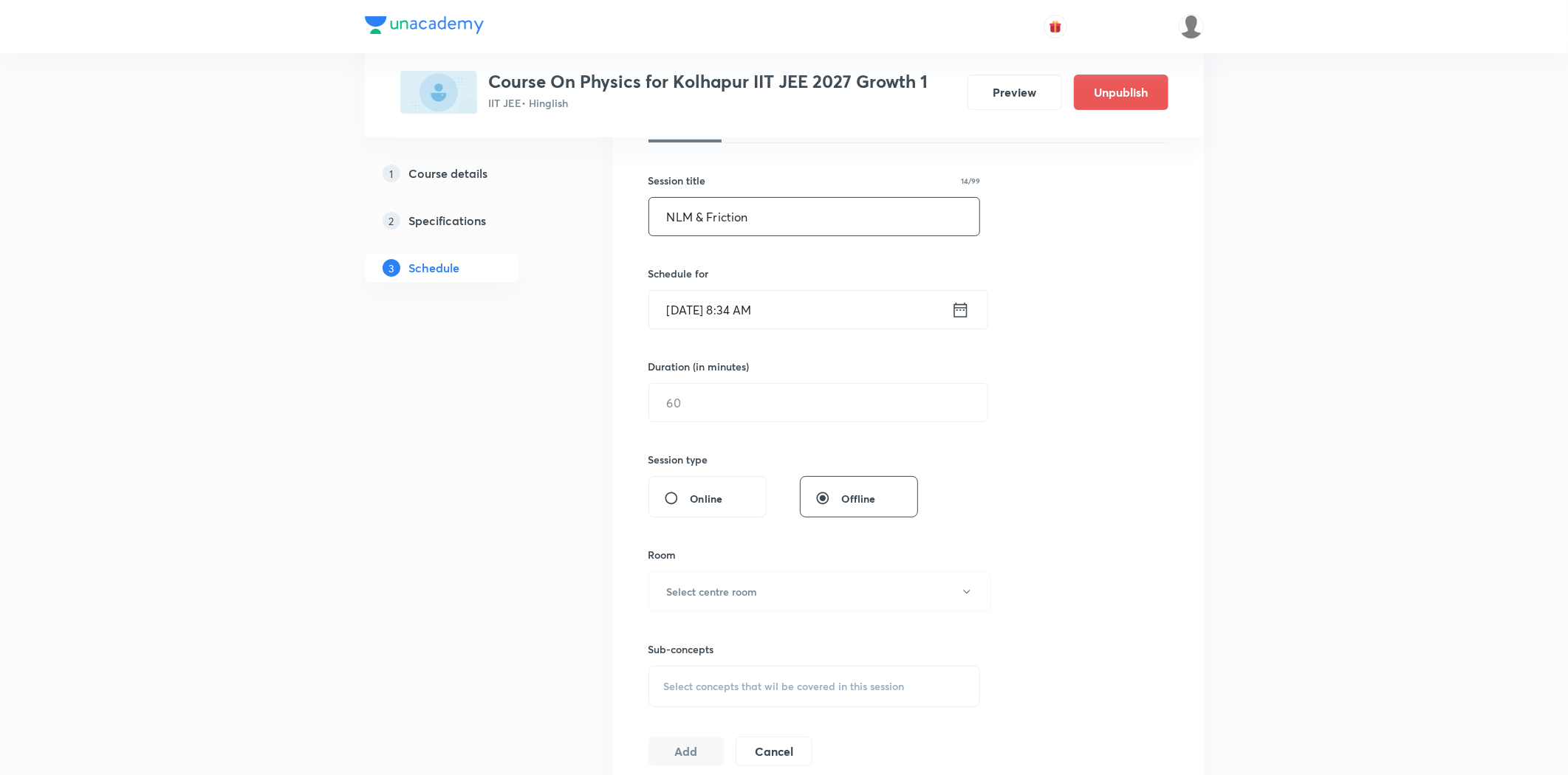
type input "NLM & Friction"
click at [711, 329] on div "Sep 2, 2025, 8:34 AM ​" at bounding box center [818, 309] width 340 height 39
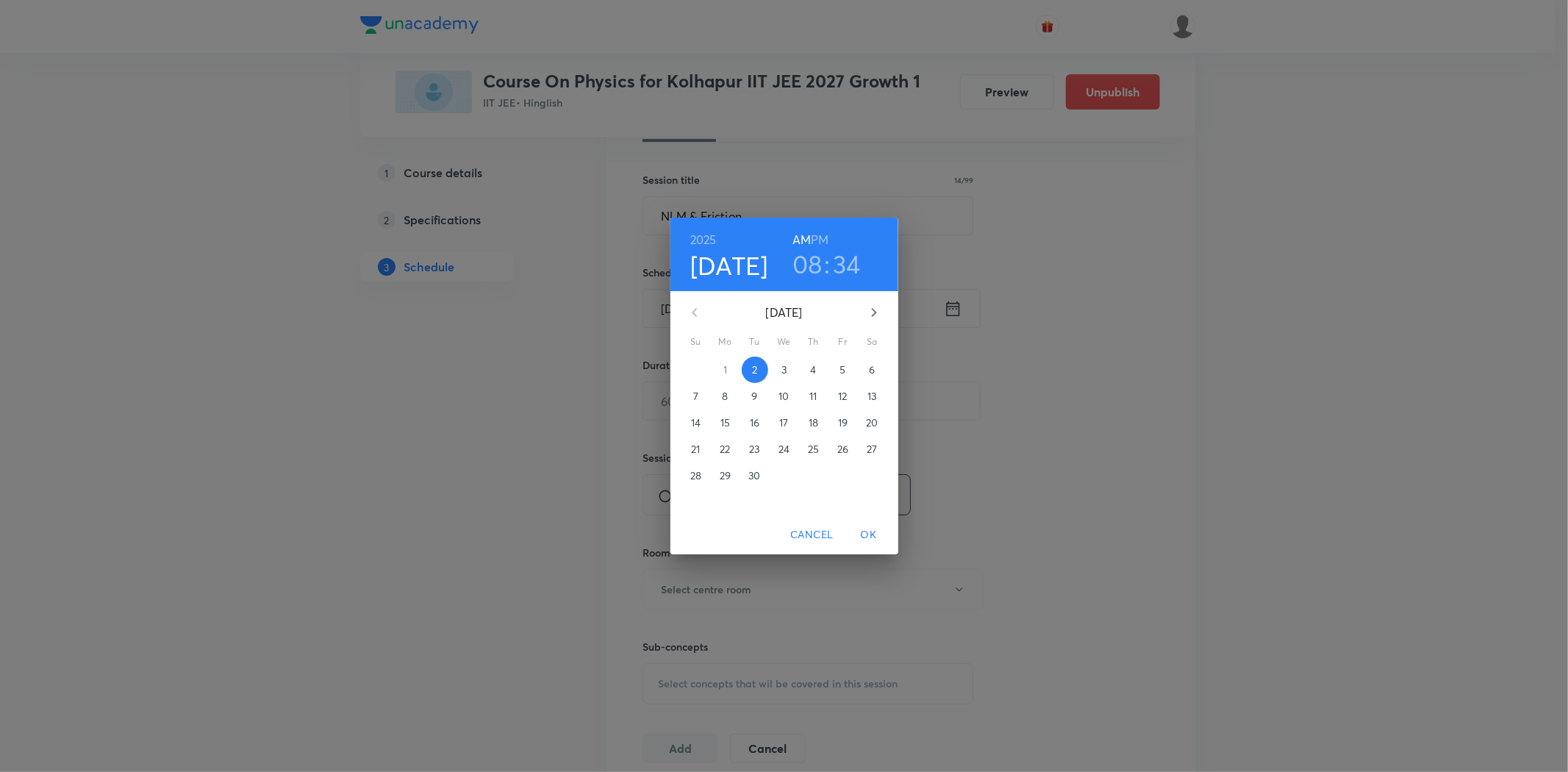
click at [802, 369] on div "4" at bounding box center [813, 370] width 30 height 27
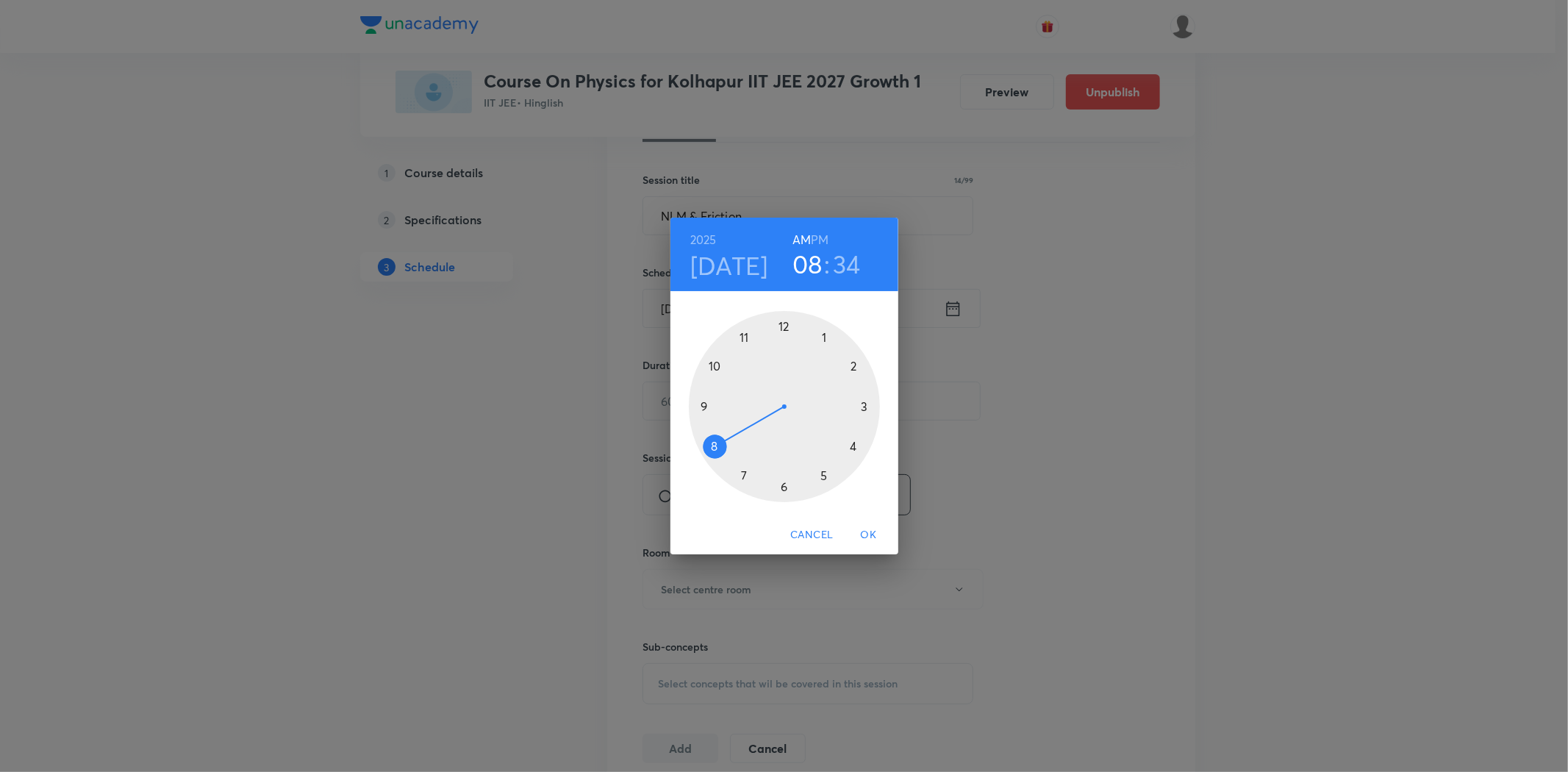
click at [704, 407] on div at bounding box center [784, 406] width 191 height 191
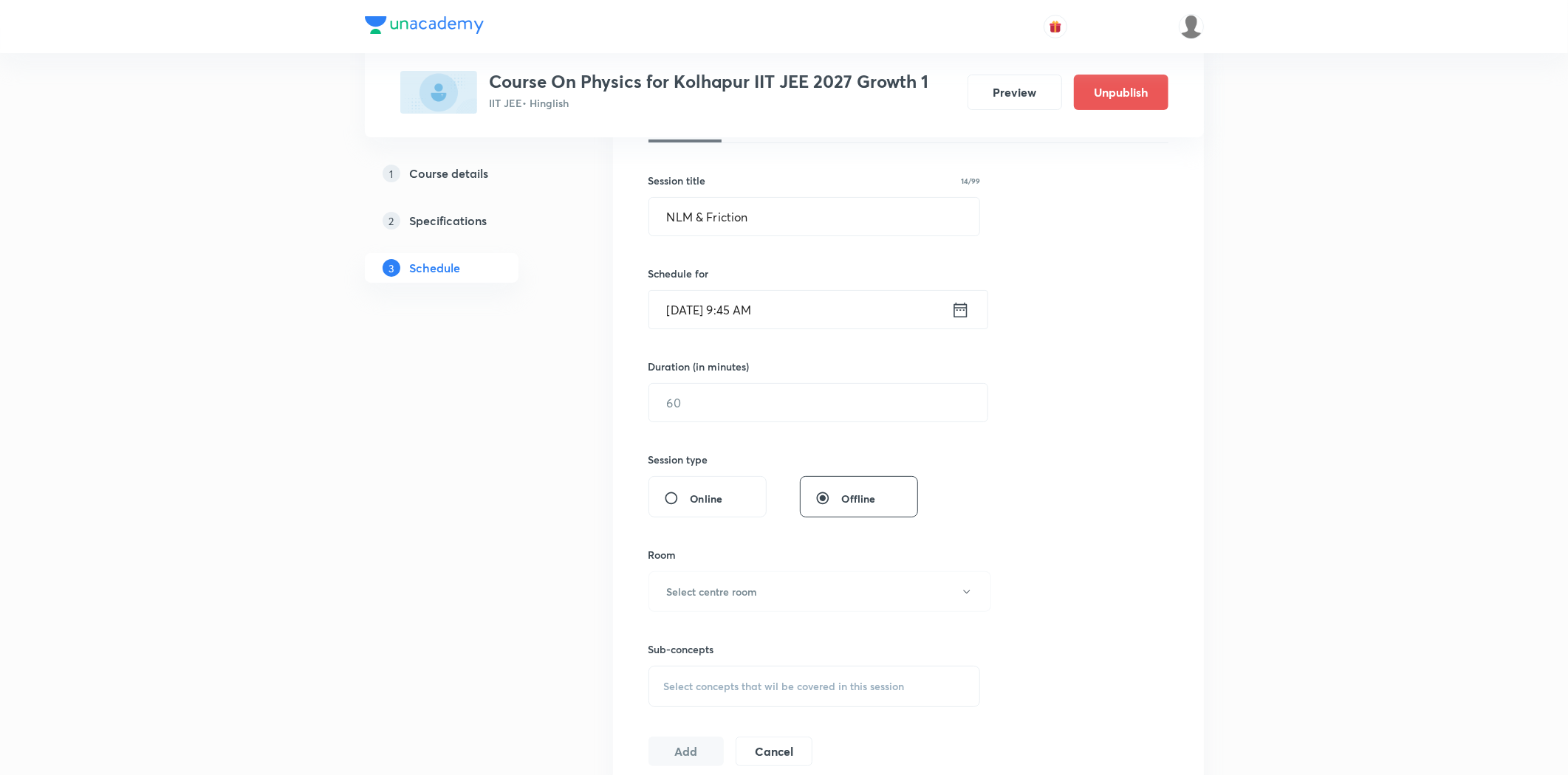
click at [707, 409] on input "text" at bounding box center [819, 402] width 339 height 38
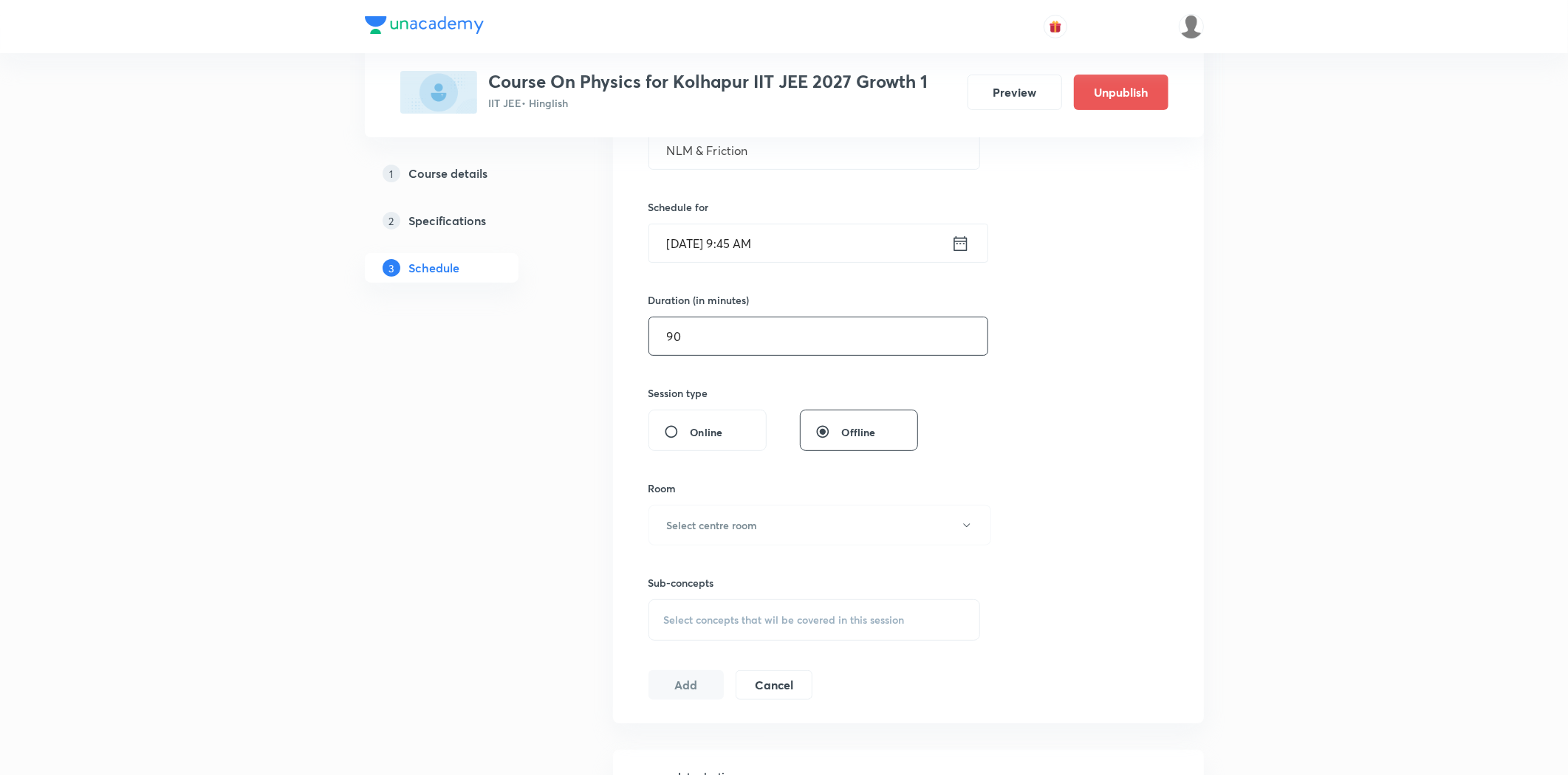
scroll to position [410, 0]
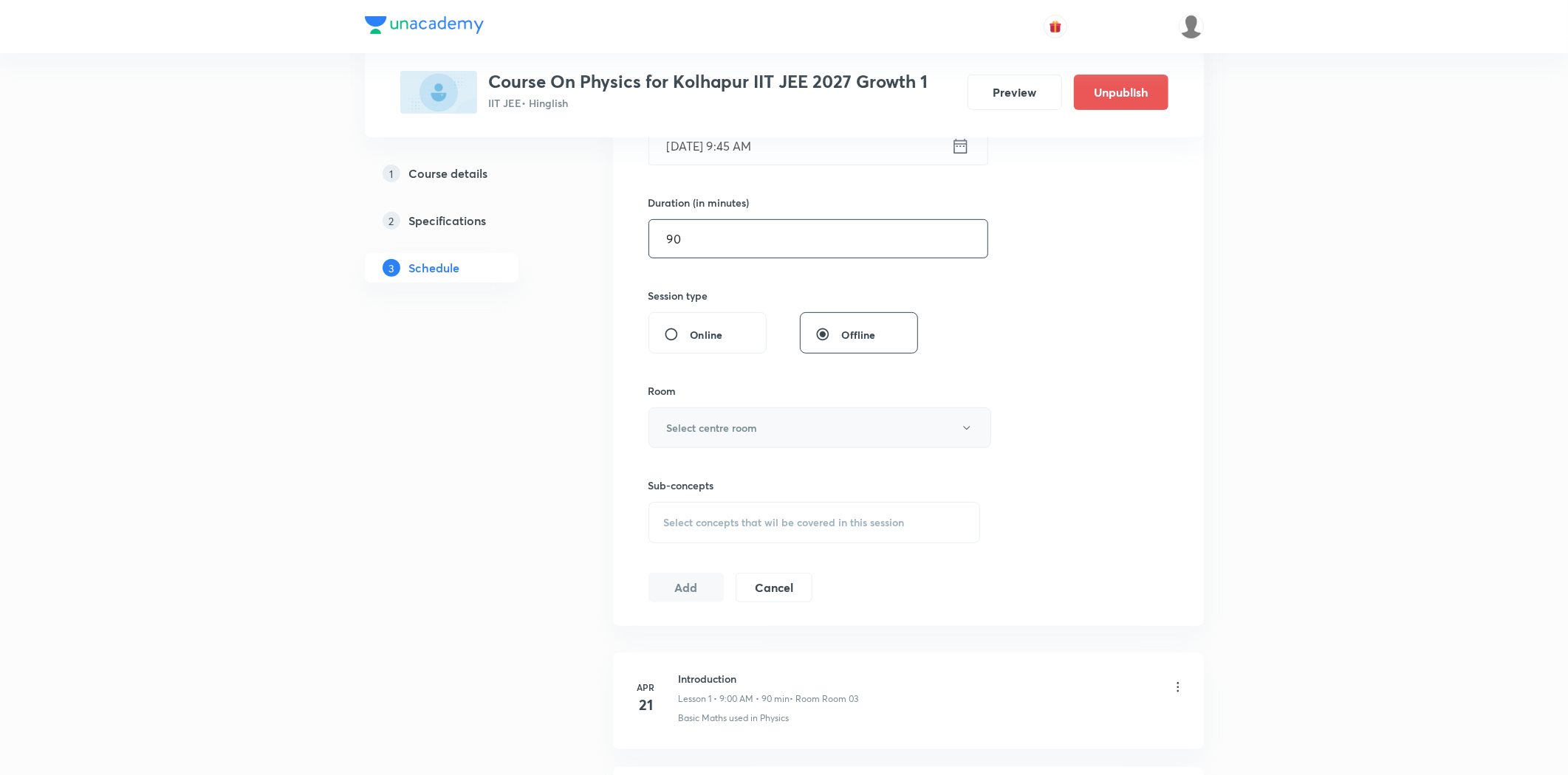
type input "90"
click at [702, 441] on button "Select centre room" at bounding box center [820, 428] width 342 height 41
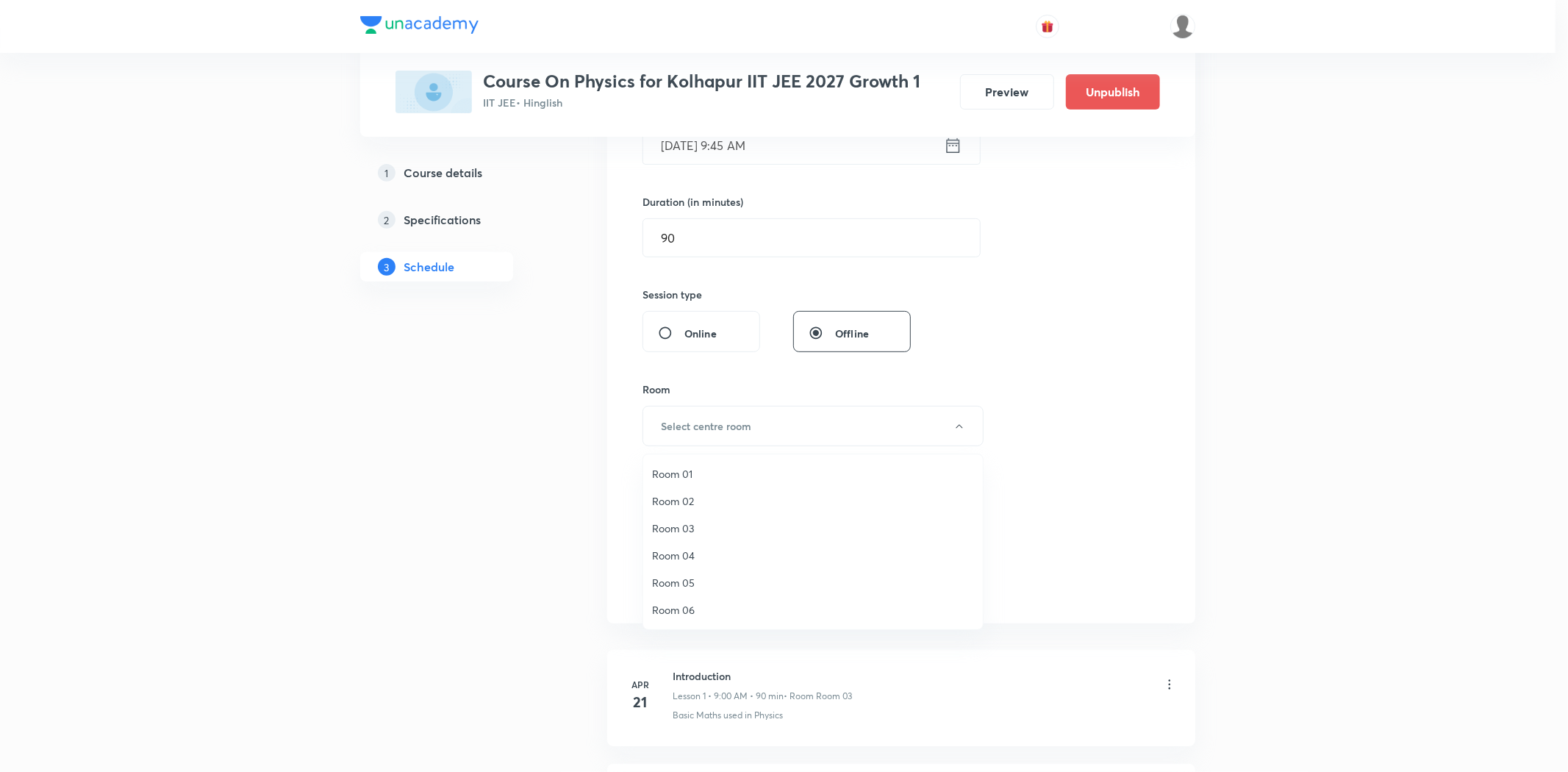
click at [665, 602] on li "Room 06" at bounding box center [812, 610] width 340 height 27
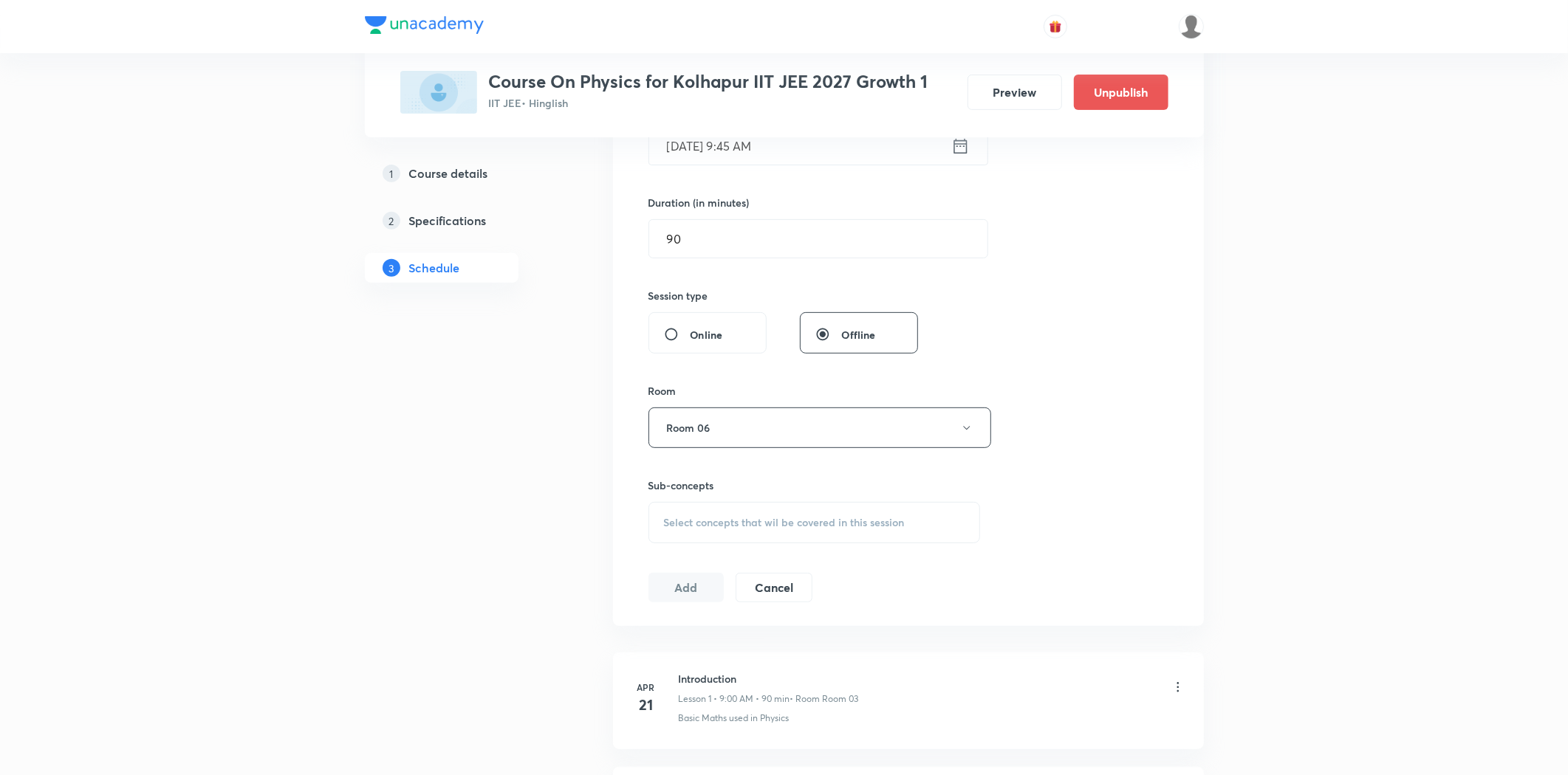
click at [726, 526] on span "Select concepts that wil be covered in this session" at bounding box center [784, 522] width 240 height 12
drag, startPoint x: 766, startPoint y: 569, endPoint x: 700, endPoint y: 574, distance: 66.2
click at [700, 574] on input "NLM & Friction" at bounding box center [767, 569] width 166 height 38
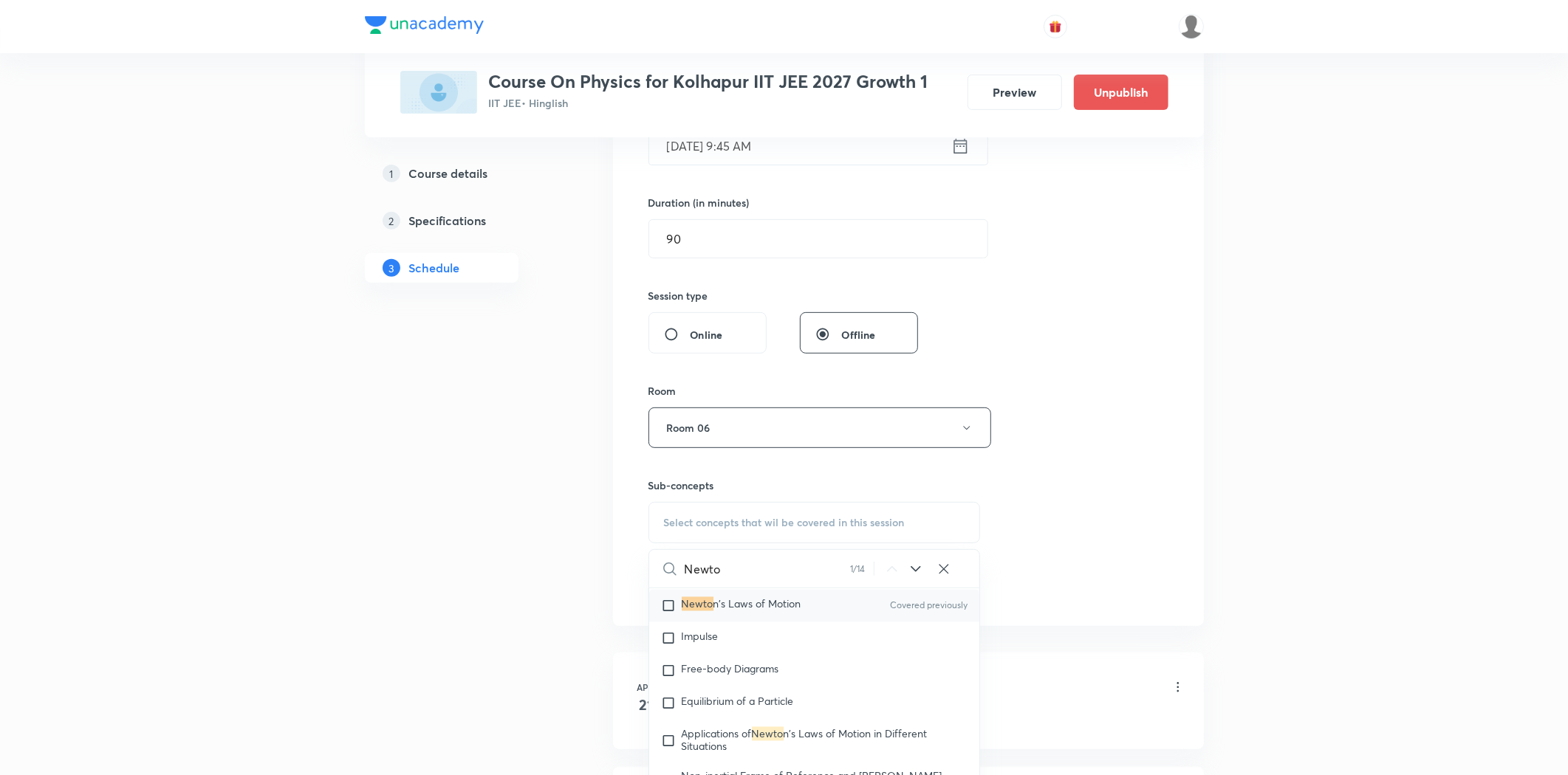
type input "Newto"
click at [774, 608] on span "n's Laws of Motion" at bounding box center [757, 604] width 88 height 14
checkbox input "true"
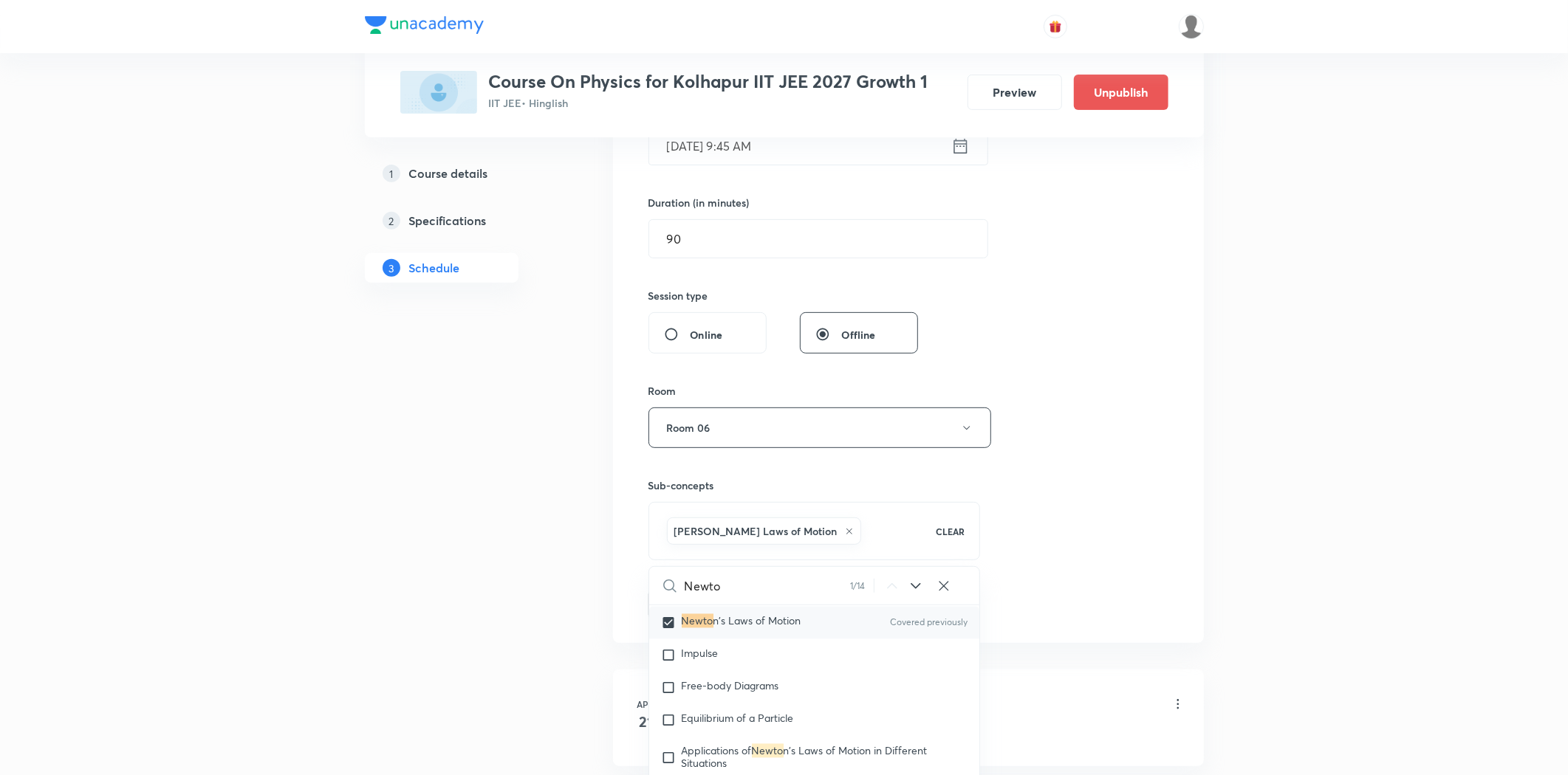
drag, startPoint x: 453, startPoint y: 629, endPoint x: 542, endPoint y: 600, distance: 93.6
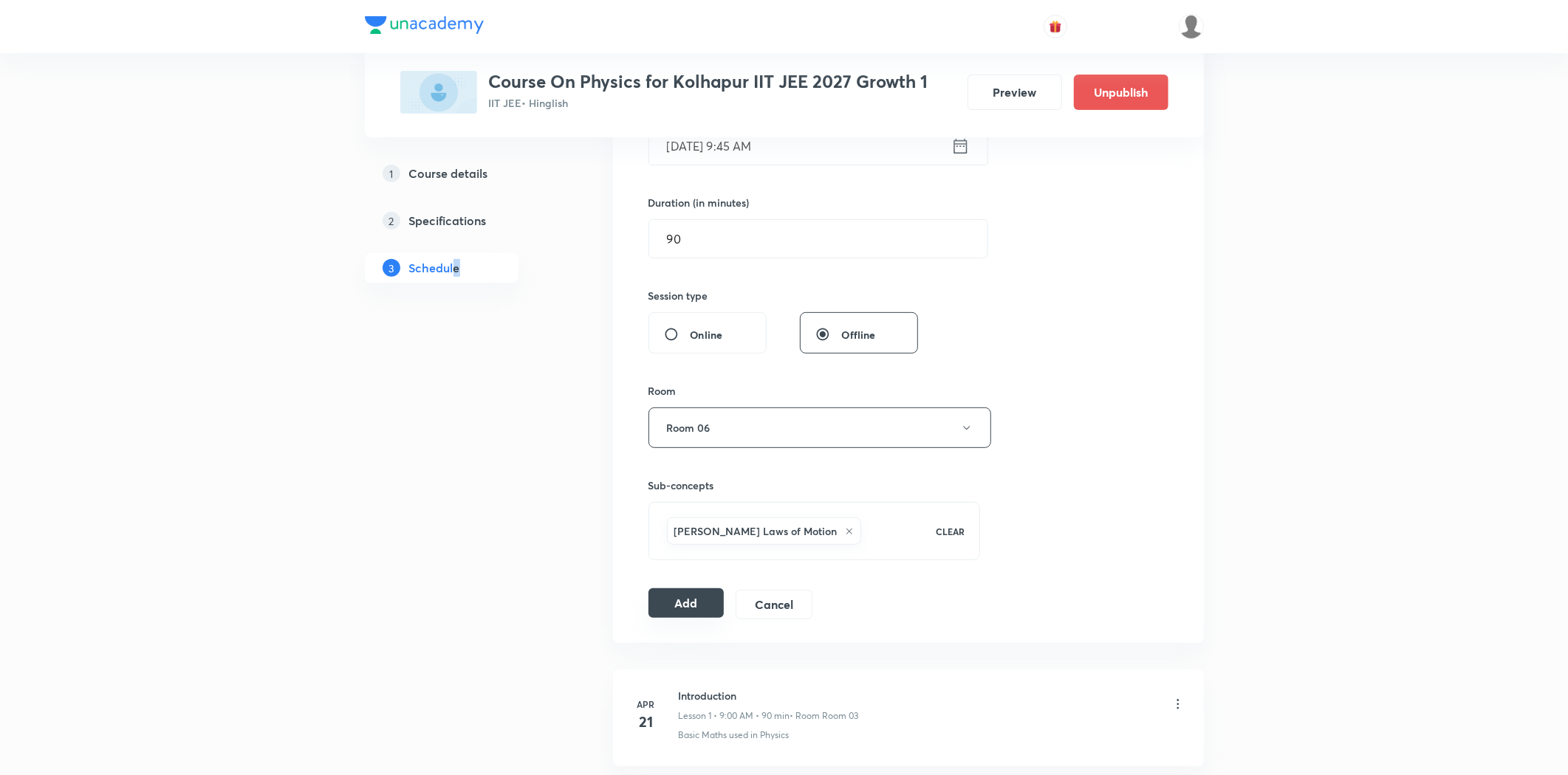
click at [666, 613] on button "Add" at bounding box center [686, 603] width 76 height 30
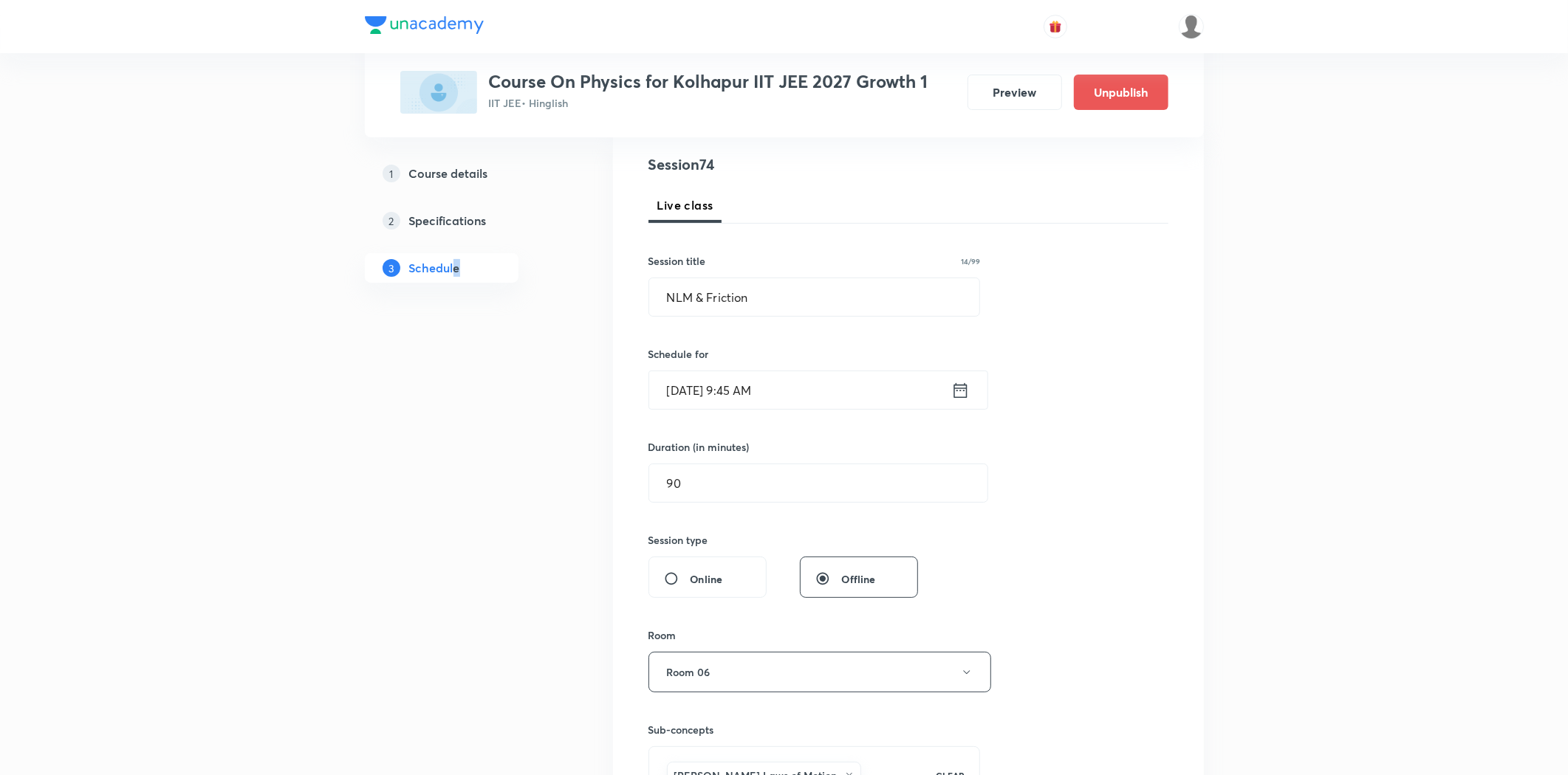
scroll to position [0, 0]
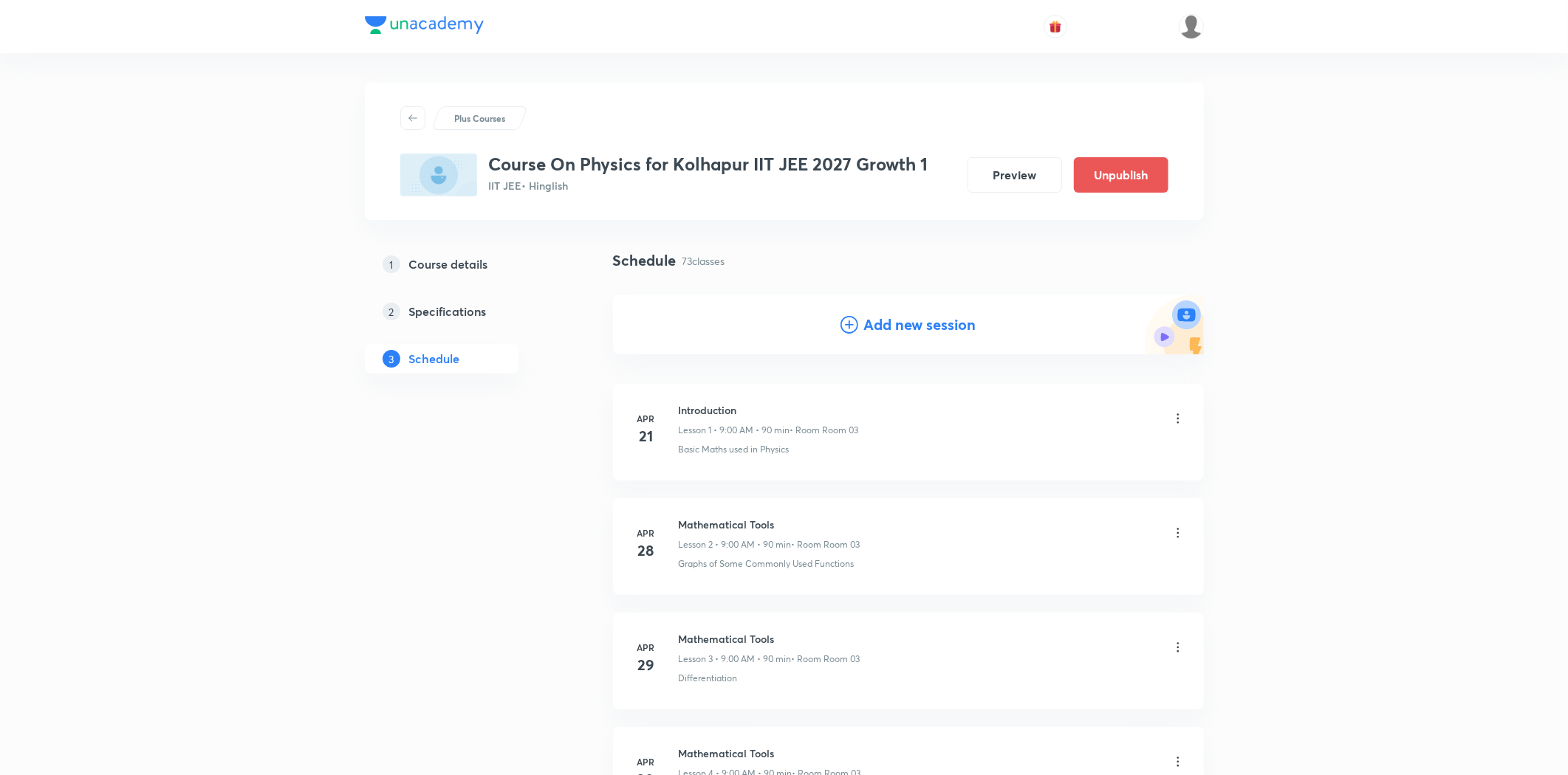
click at [844, 327] on icon at bounding box center [849, 325] width 18 height 18
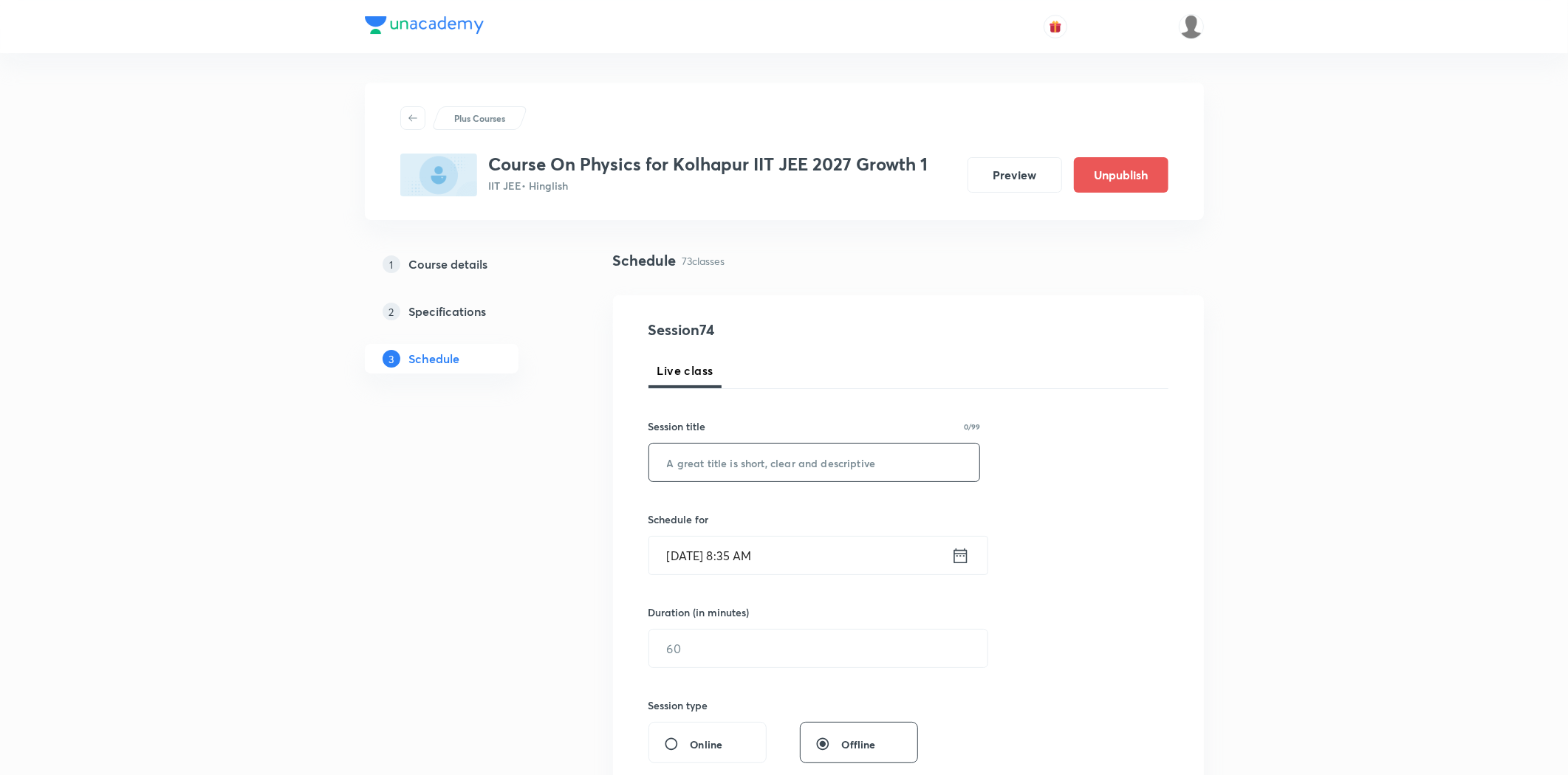
click at [719, 461] on input "text" at bounding box center [814, 463] width 331 height 38
paste input "NLM & Friction"
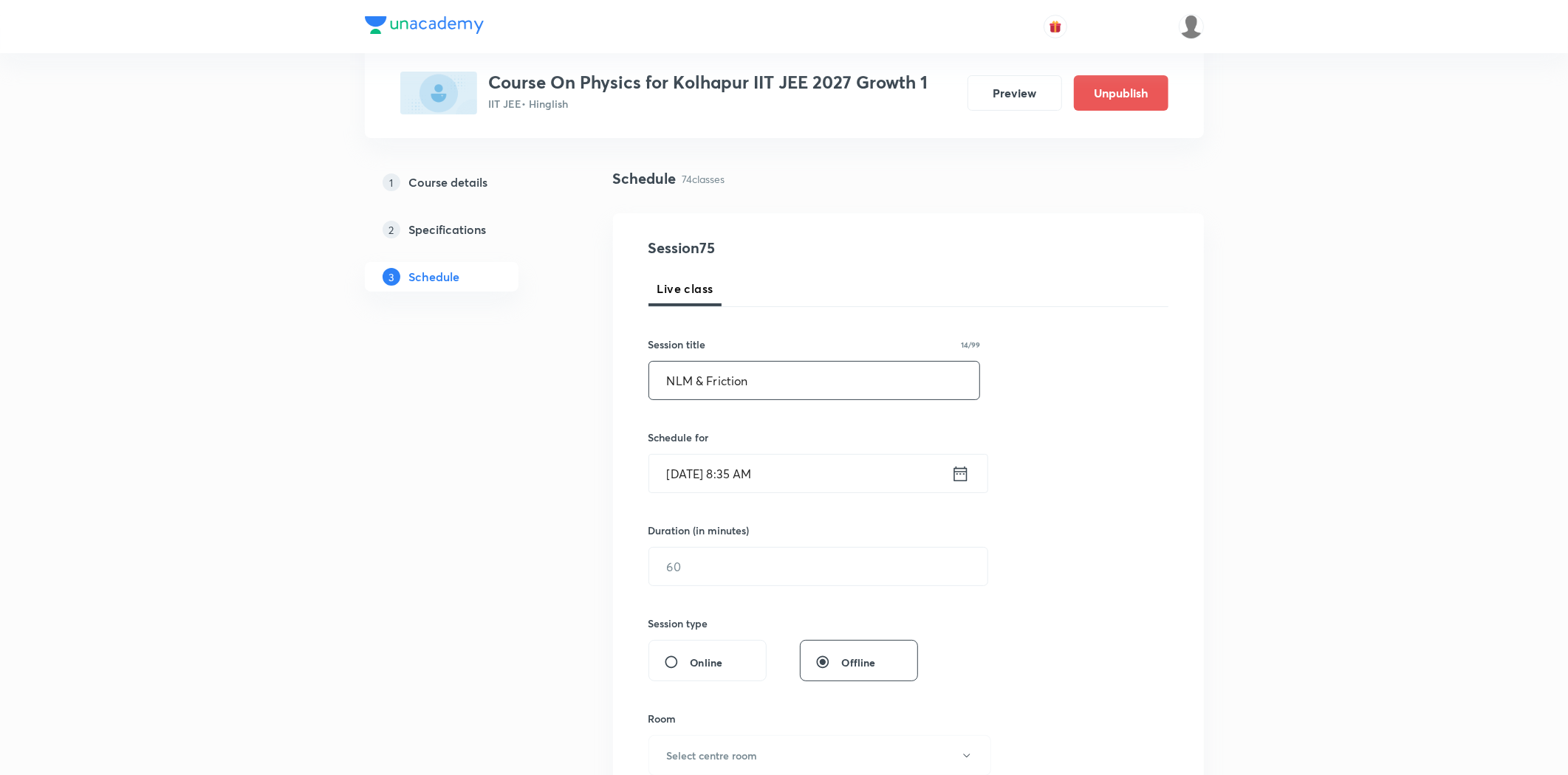
type input "NLM & Friction"
click at [748, 478] on input "Sep 2, 2025, 8:35 AM" at bounding box center [800, 473] width 302 height 38
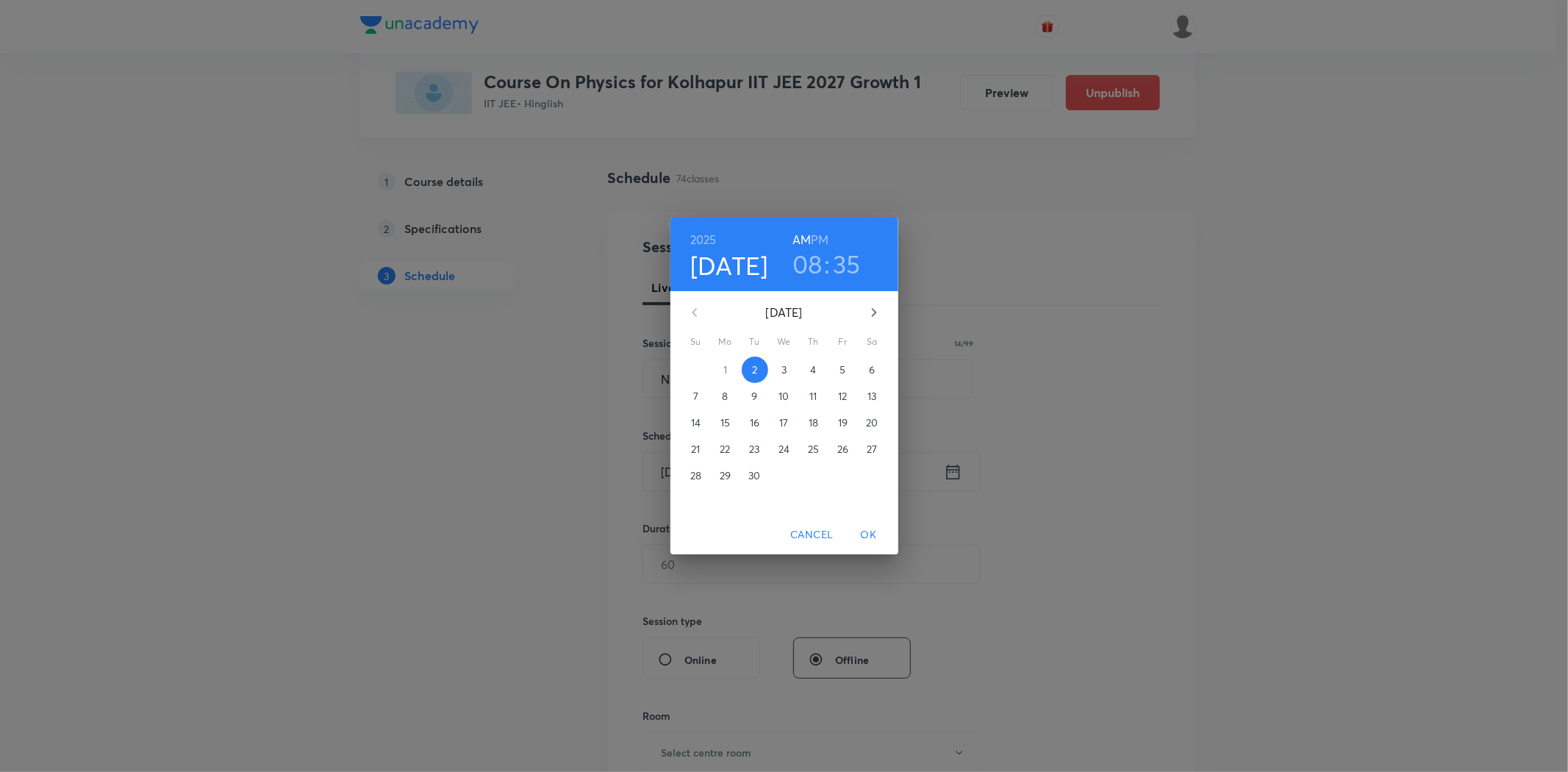
click at [838, 372] on span "5" at bounding box center [844, 369] width 27 height 14
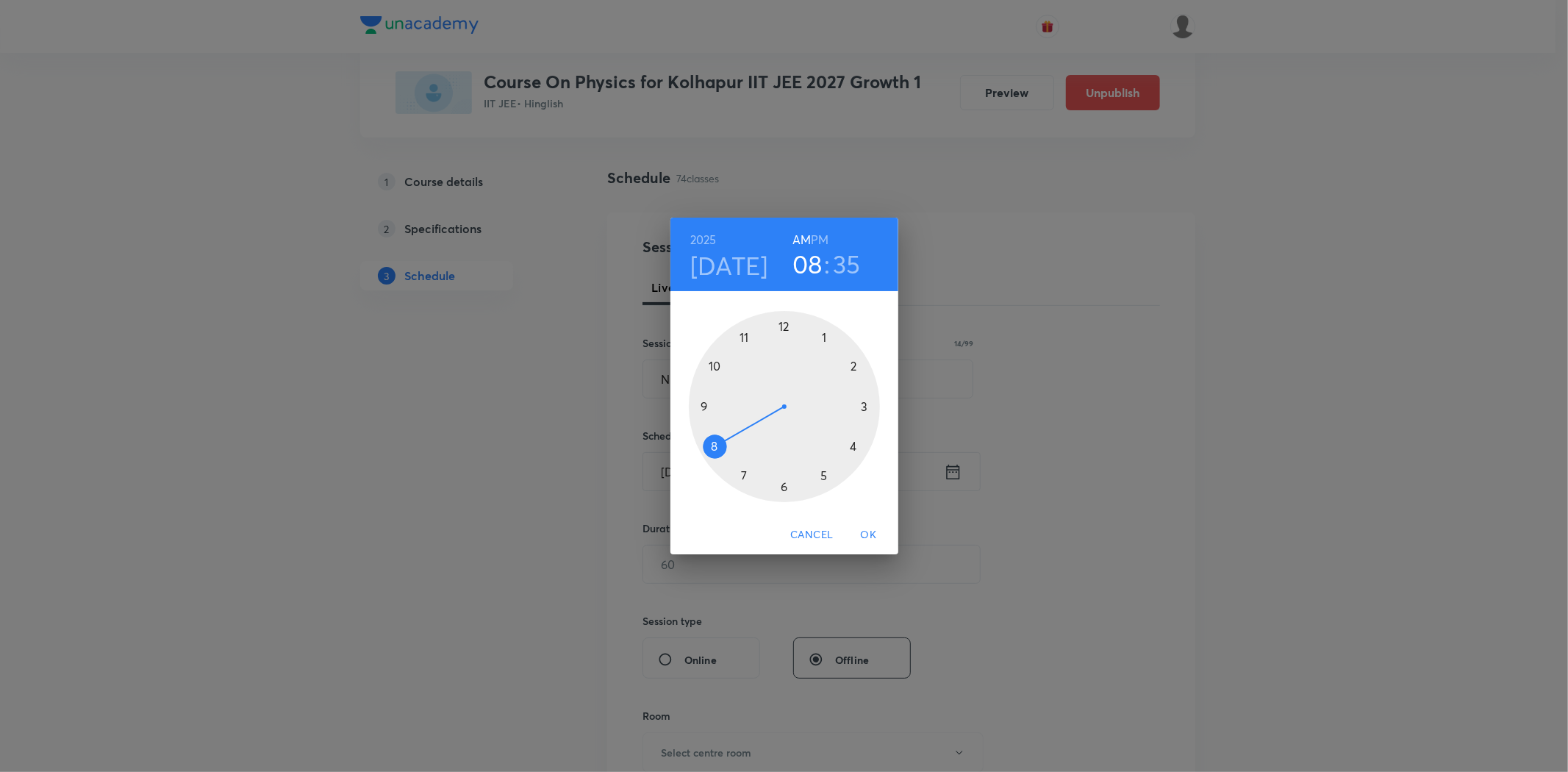
click at [699, 407] on div at bounding box center [784, 406] width 191 height 191
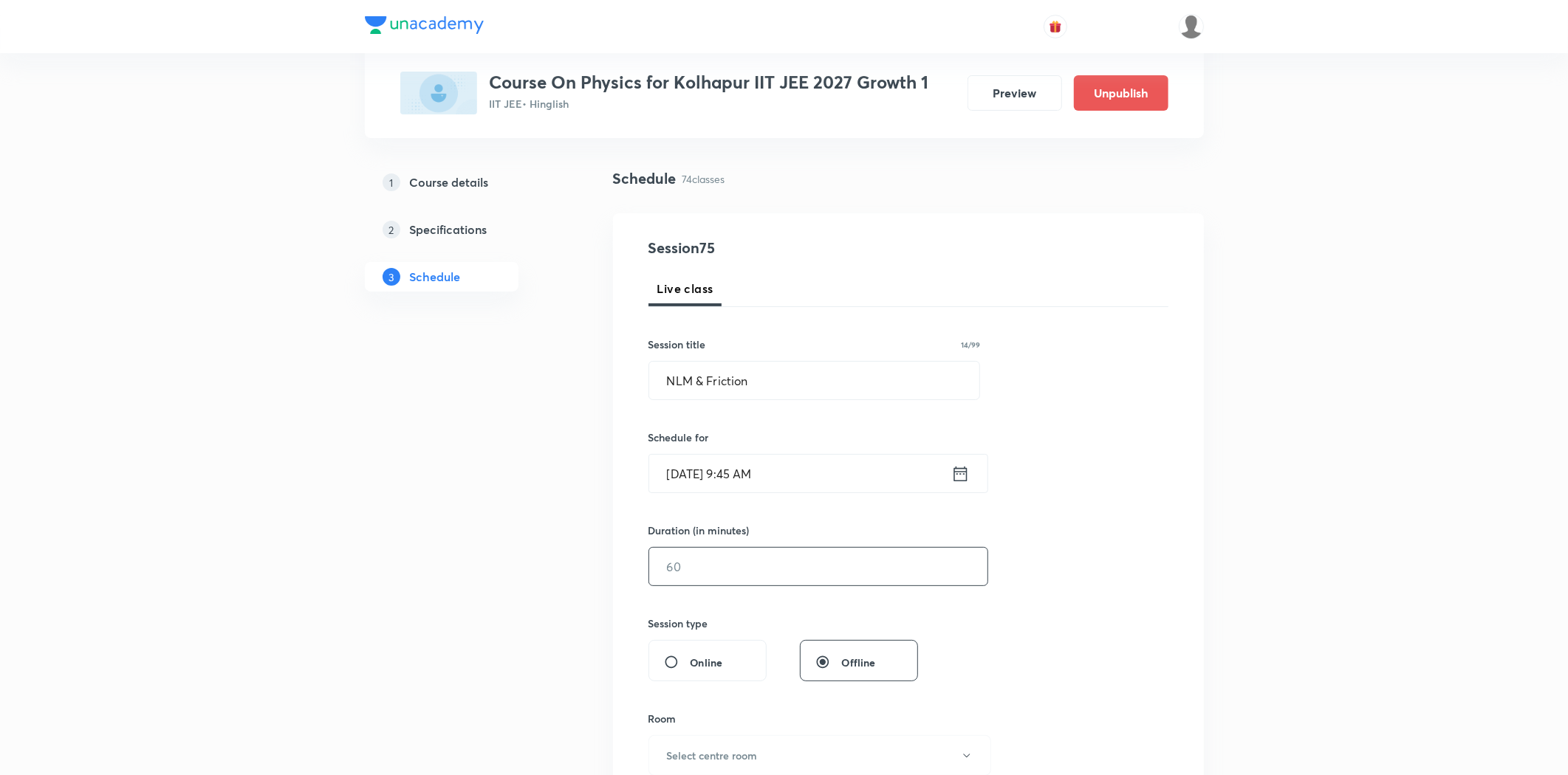
click at [717, 579] on input "text" at bounding box center [819, 566] width 339 height 38
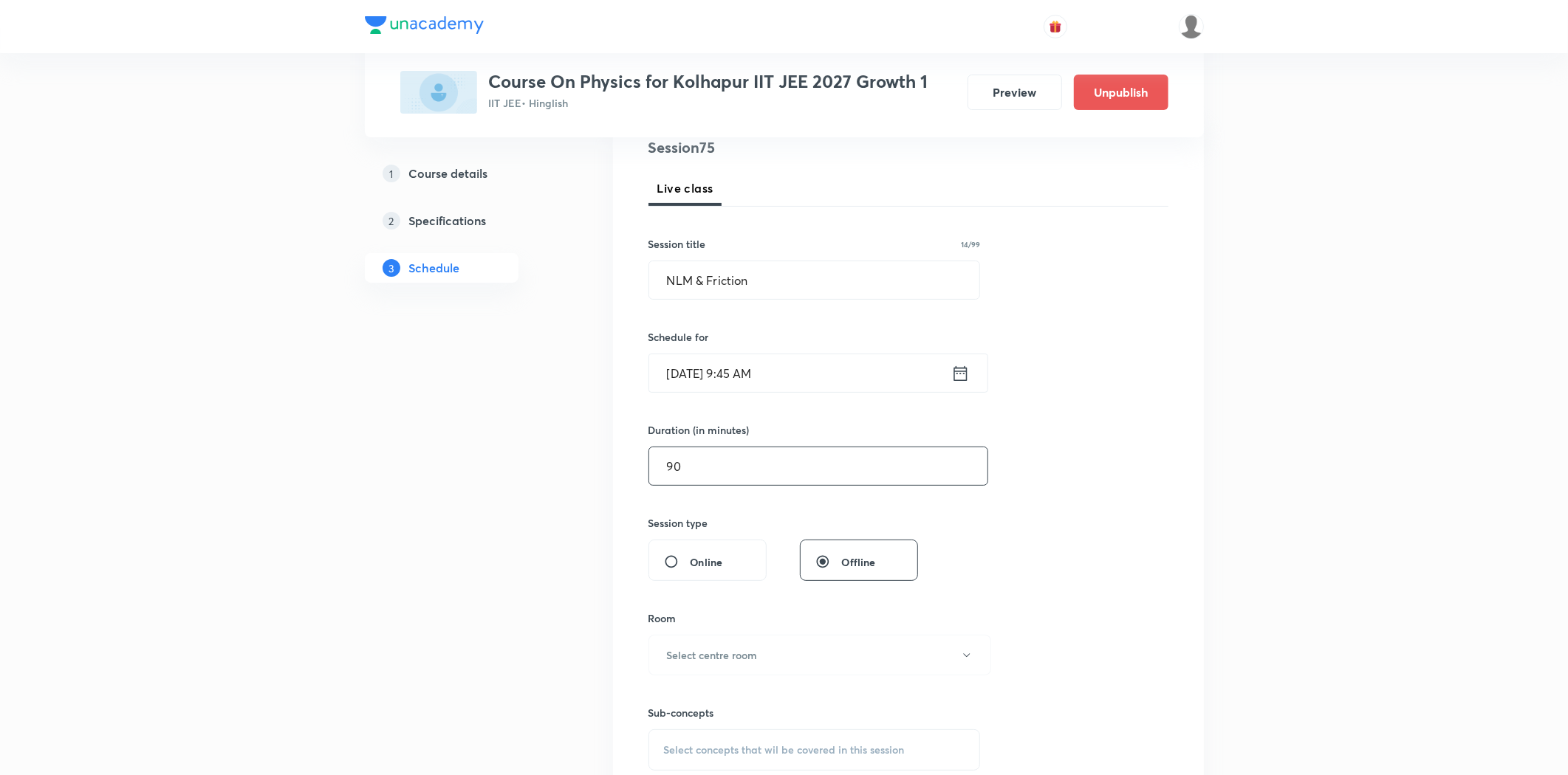
scroll to position [328, 0]
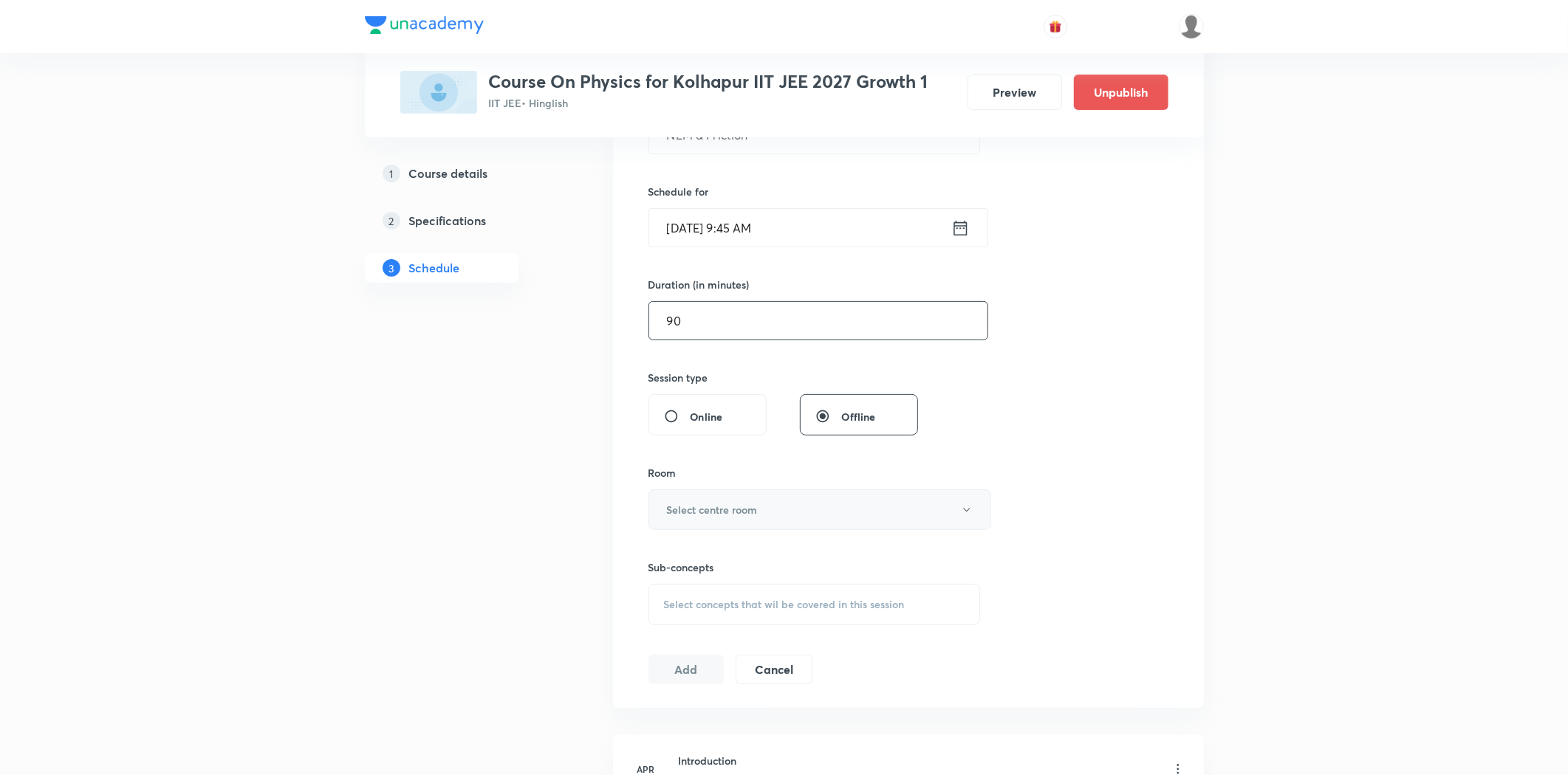
type input "90"
click at [727, 506] on h6 "Select centre room" at bounding box center [711, 509] width 91 height 15
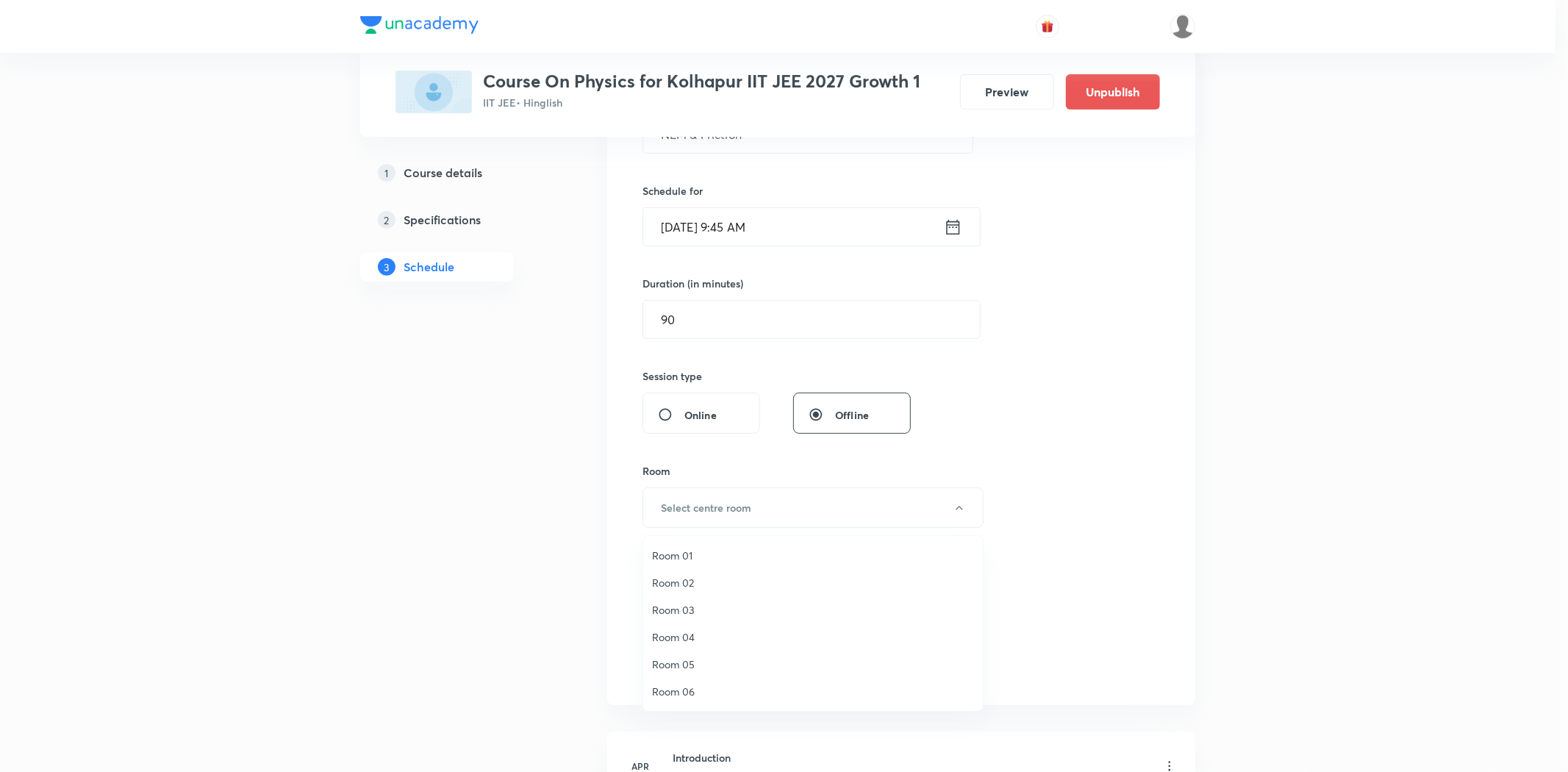
click at [680, 688] on span "Room 06" at bounding box center [812, 691] width 322 height 15
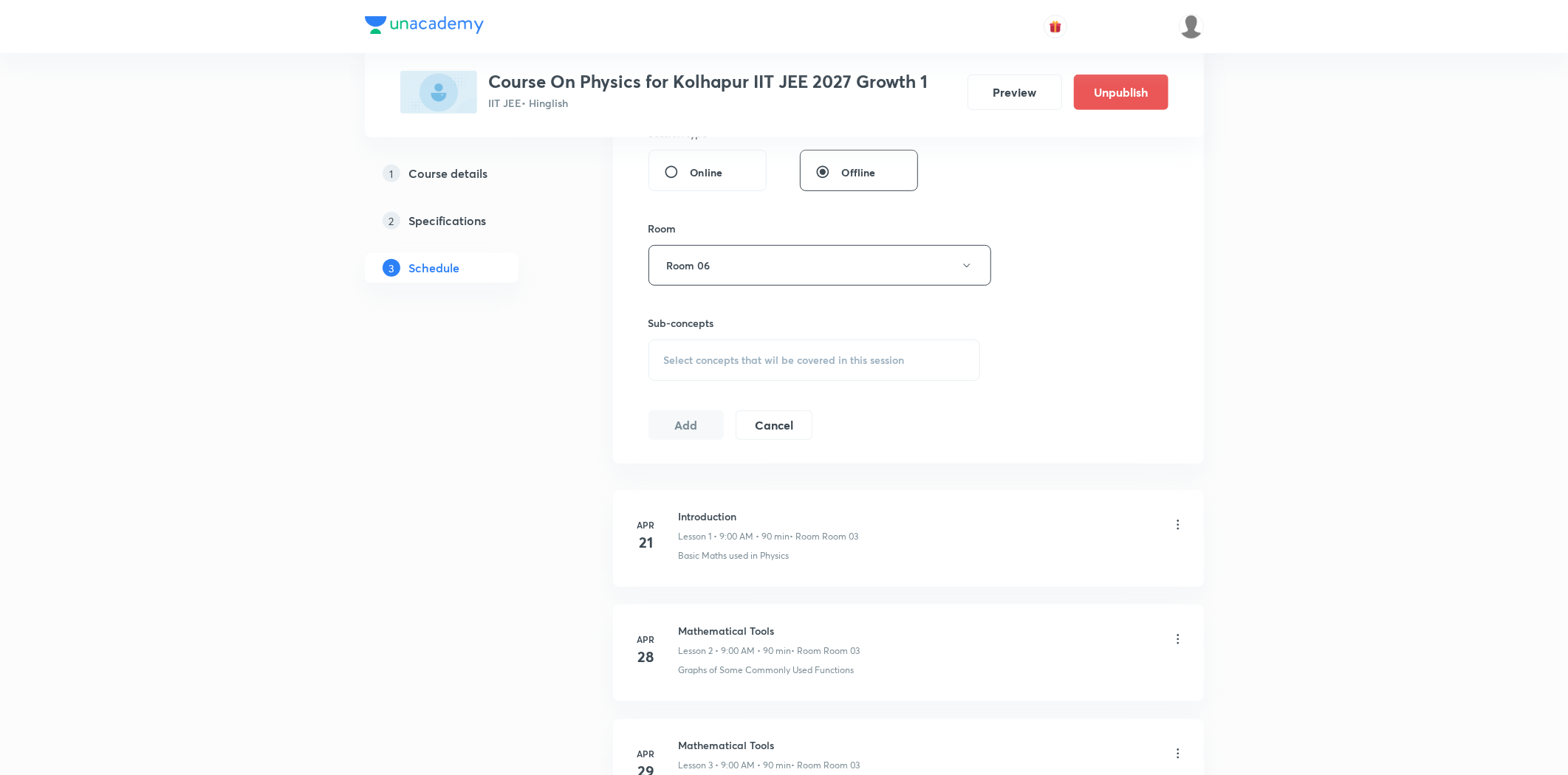
scroll to position [573, 0]
click at [713, 367] on div "Select concepts that wil be covered in this session" at bounding box center [814, 359] width 332 height 41
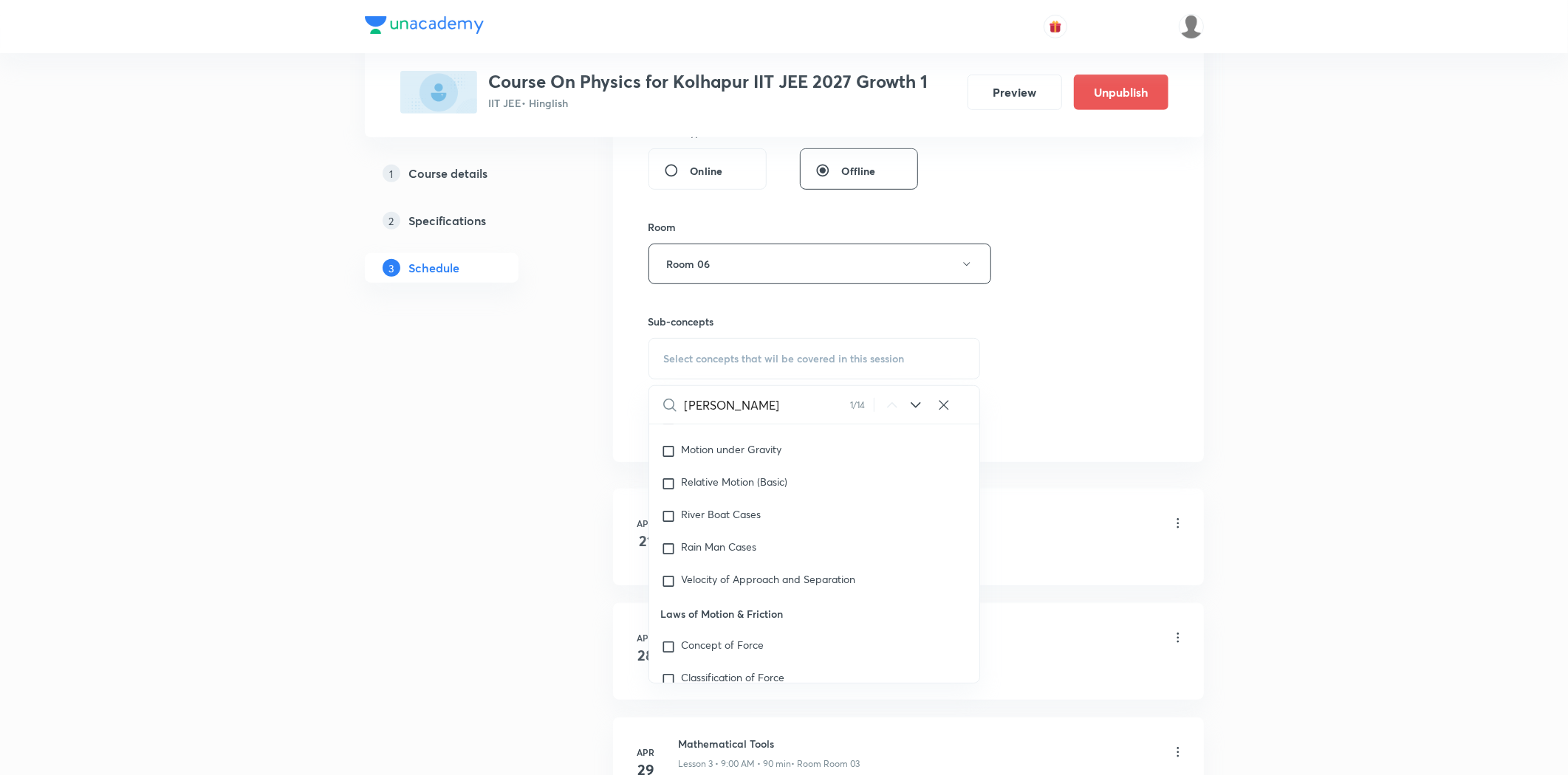
scroll to position [2466, 0]
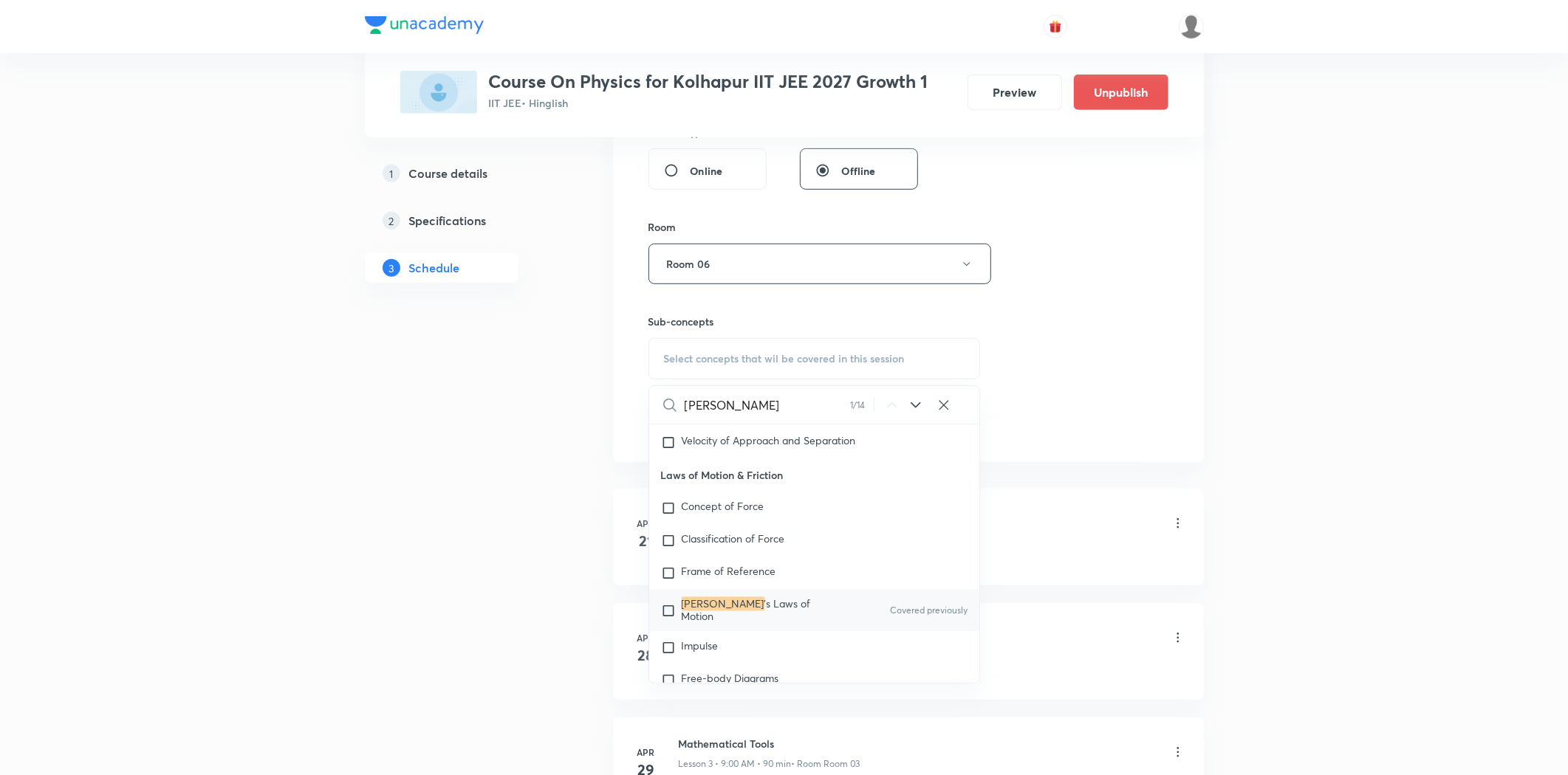
type input "newton"
drag, startPoint x: 758, startPoint y: 613, endPoint x: 523, endPoint y: 599, distance: 235.4
click at [748, 613] on span "'s Laws of Motion" at bounding box center [746, 609] width 129 height 26
checkbox input "true"
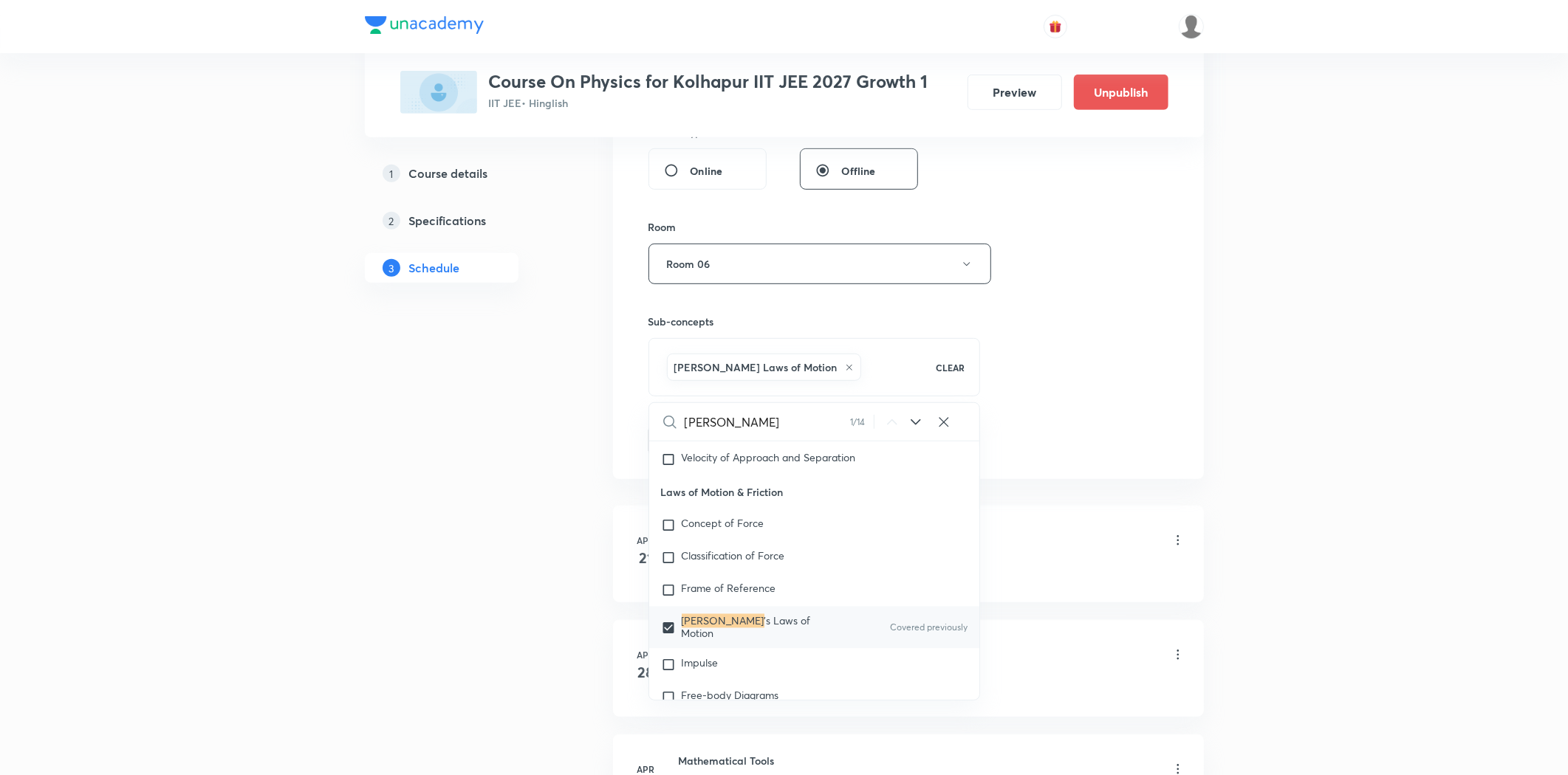
drag, startPoint x: 495, startPoint y: 595, endPoint x: 518, endPoint y: 574, distance: 31.1
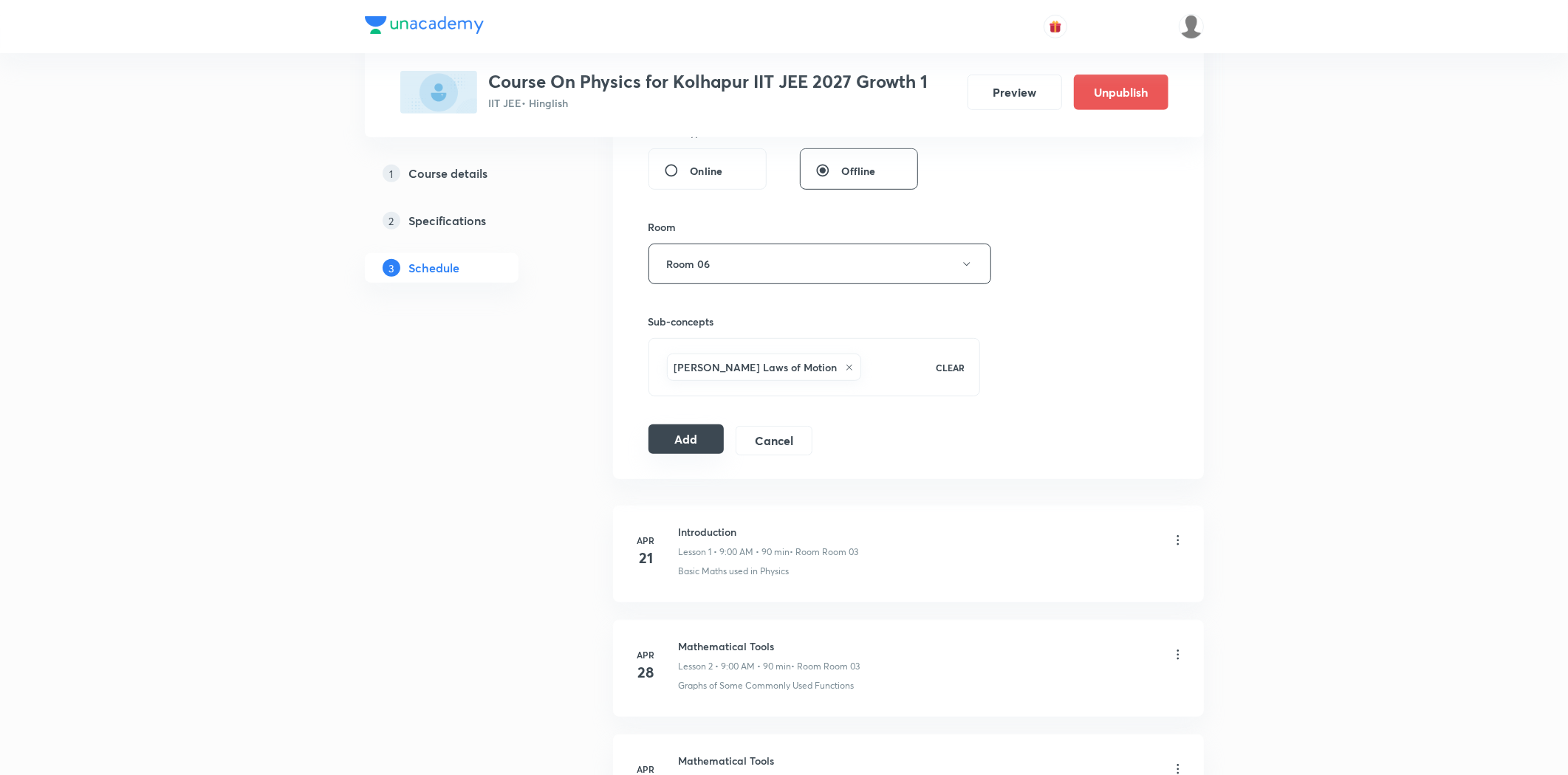
click at [710, 441] on button "Add" at bounding box center [686, 438] width 76 height 30
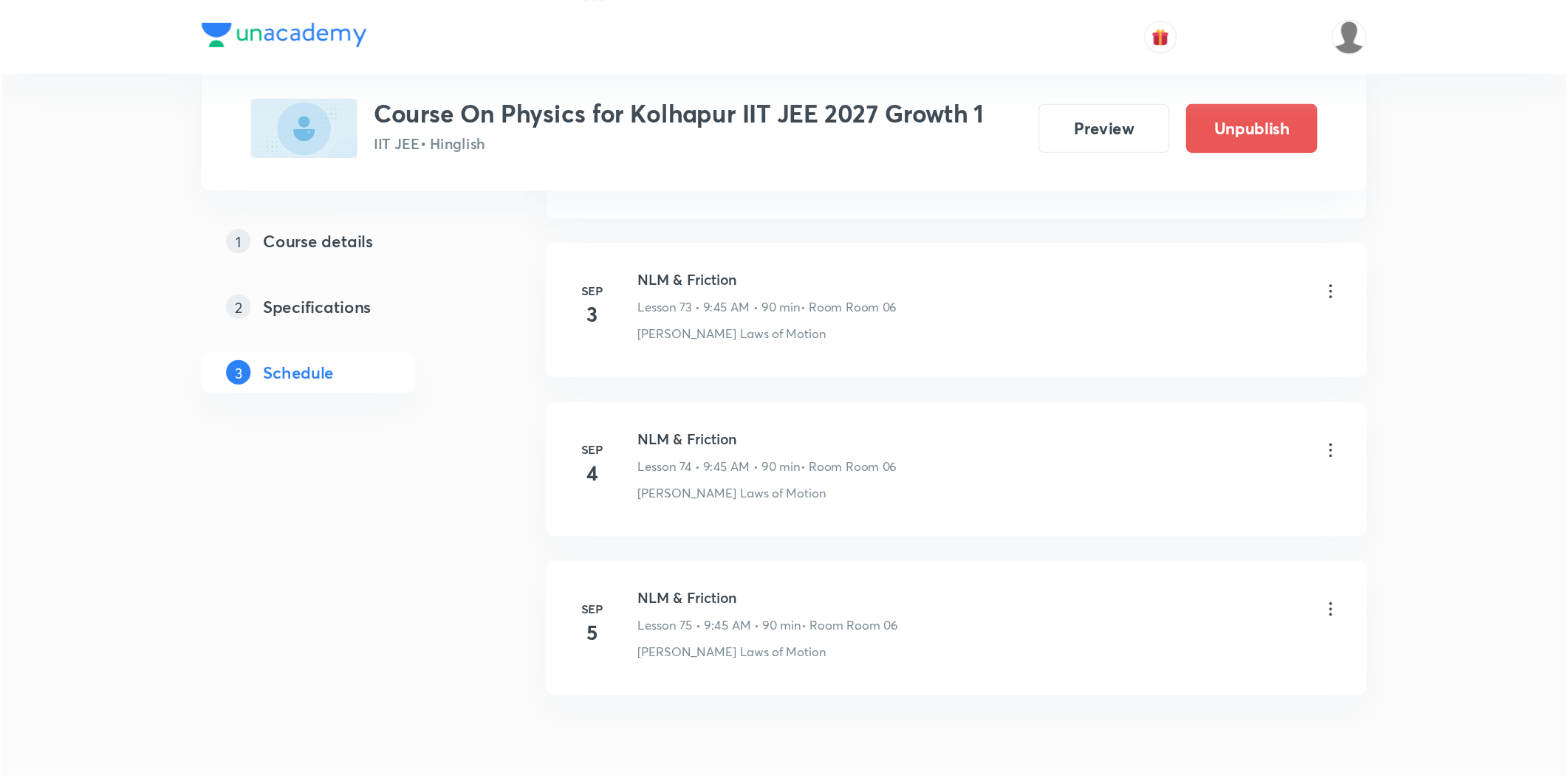
scroll to position [8320, 0]
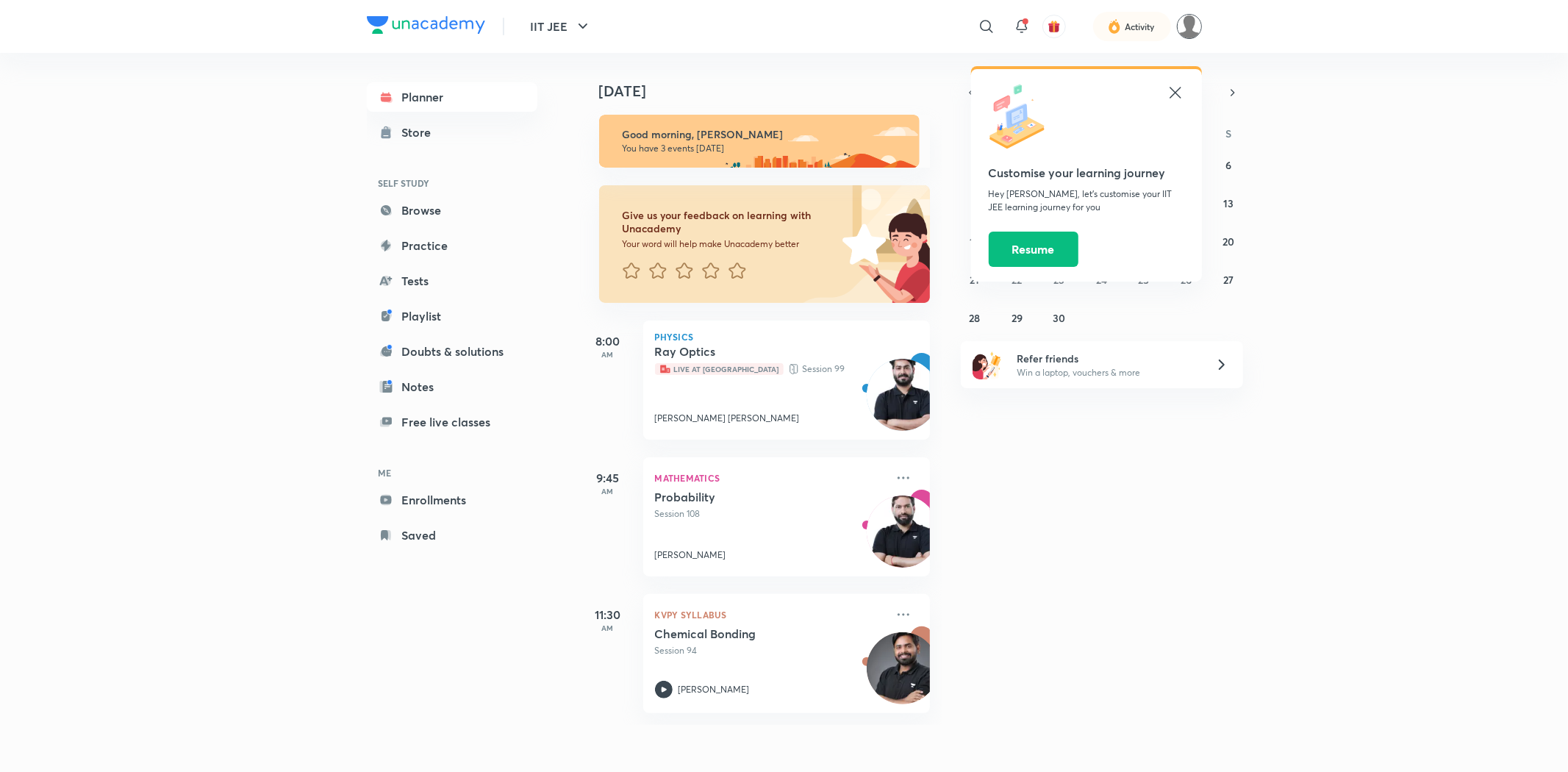
click at [1189, 37] on img at bounding box center [1190, 27] width 25 height 25
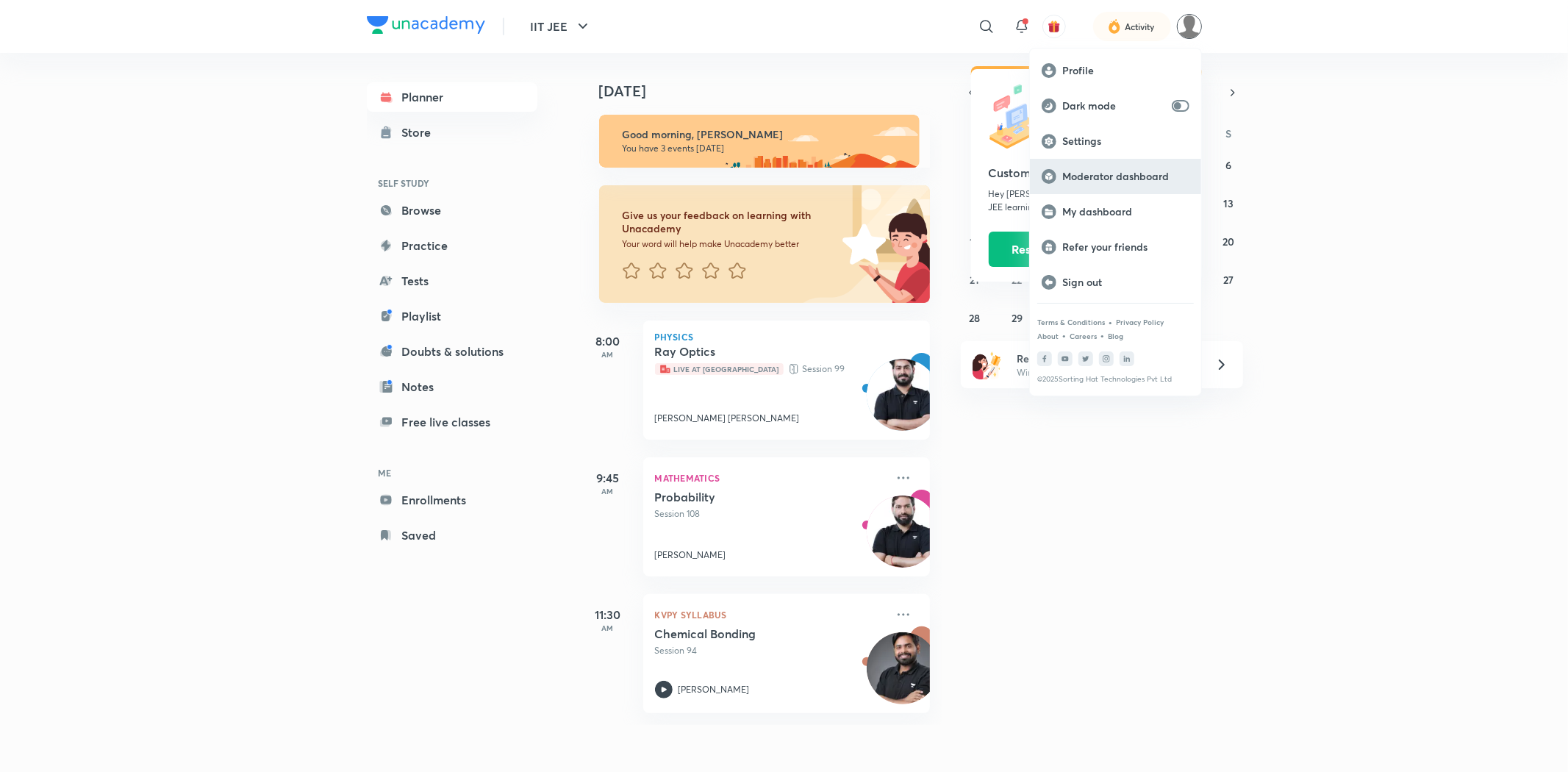
click at [1077, 193] on div "Moderator dashboard" at bounding box center [1115, 176] width 171 height 35
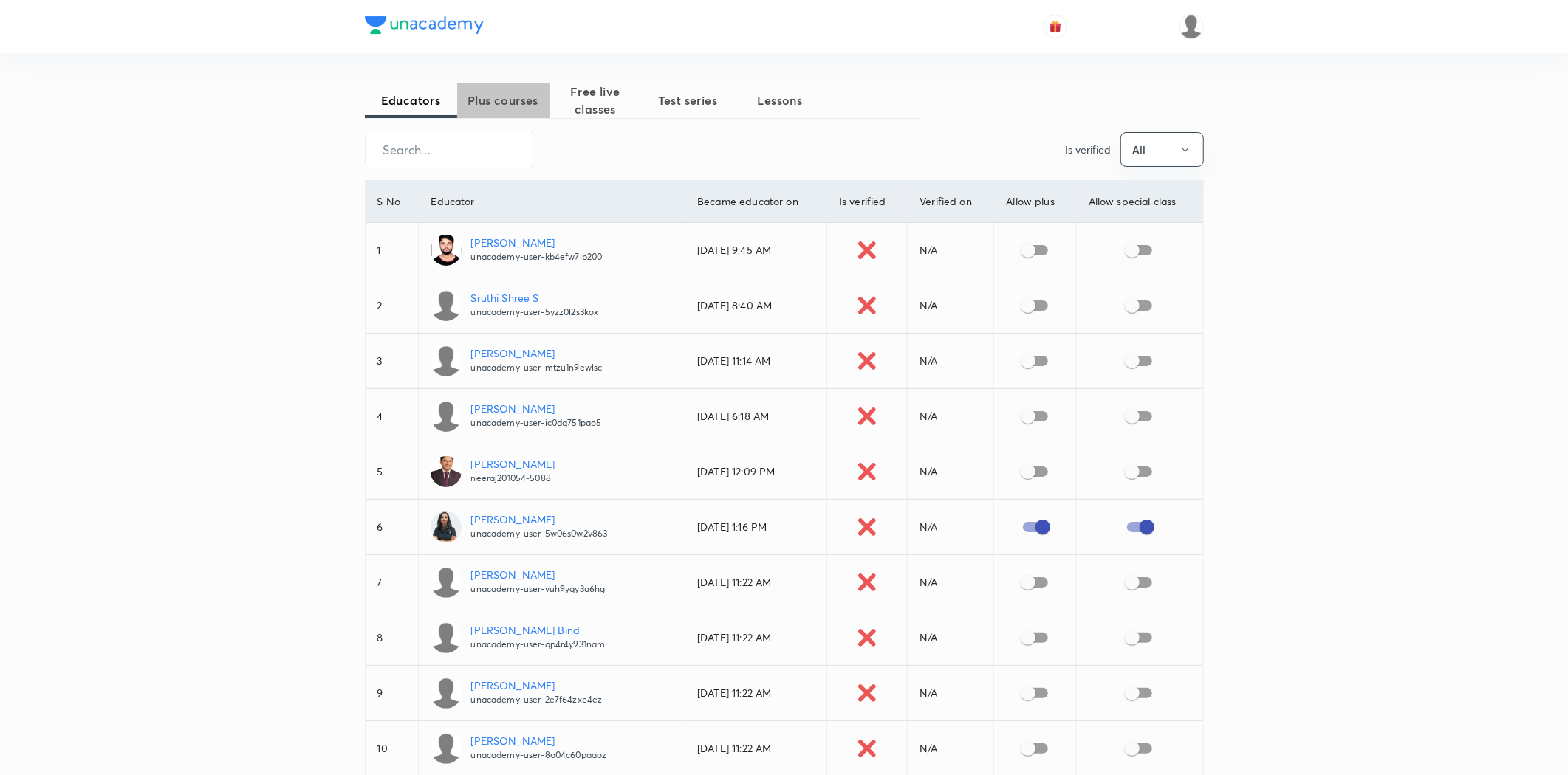
drag, startPoint x: 518, startPoint y: 89, endPoint x: 556, endPoint y: 89, distance: 38.0
click at [519, 89] on button "Plus courses" at bounding box center [503, 100] width 92 height 35
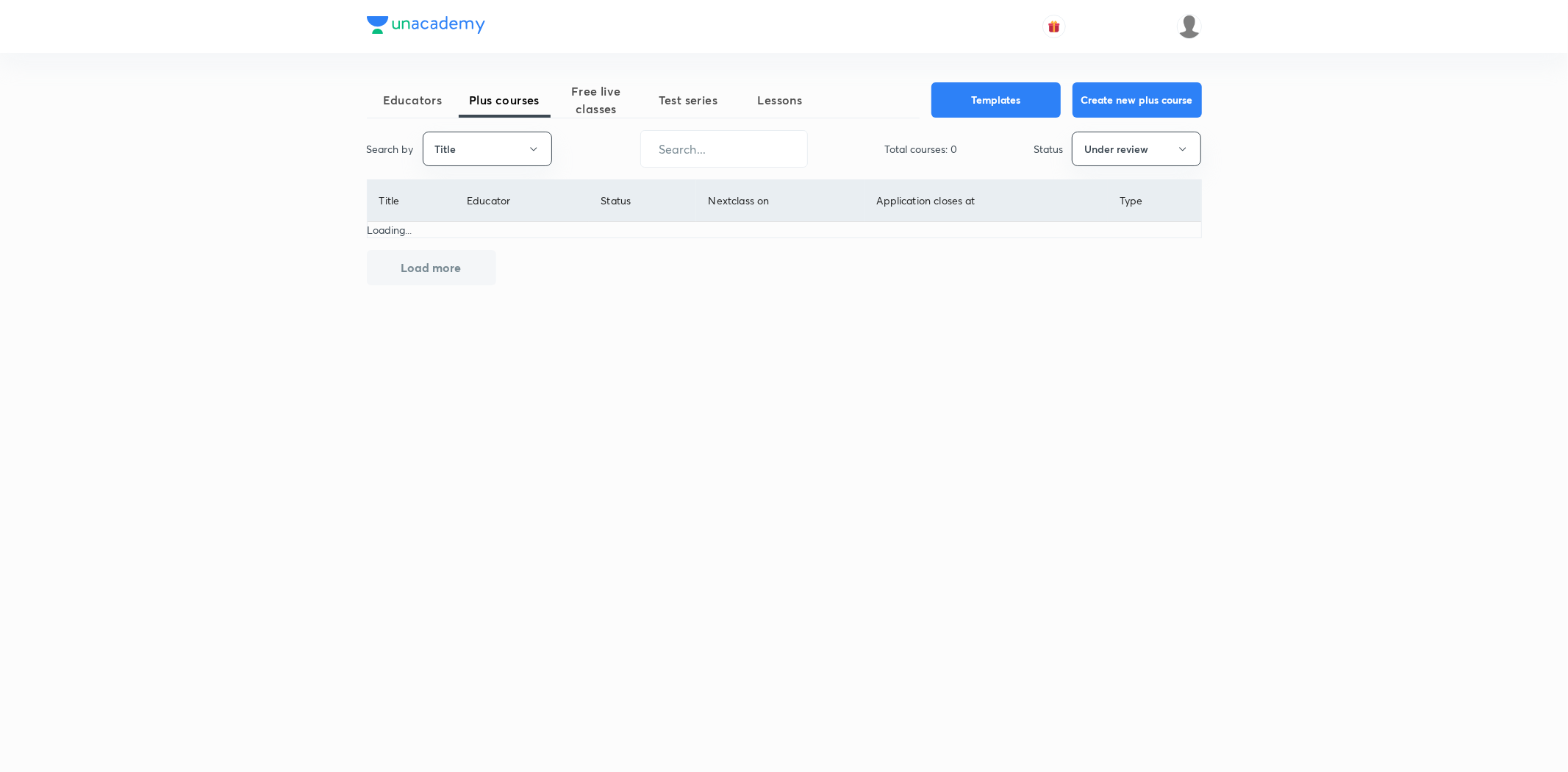
click at [1113, 167] on div "Search by Title ​ Total courses: 0 Status Under review" at bounding box center [784, 149] width 835 height 38
click at [1111, 160] on button "Under review" at bounding box center [1137, 149] width 129 height 35
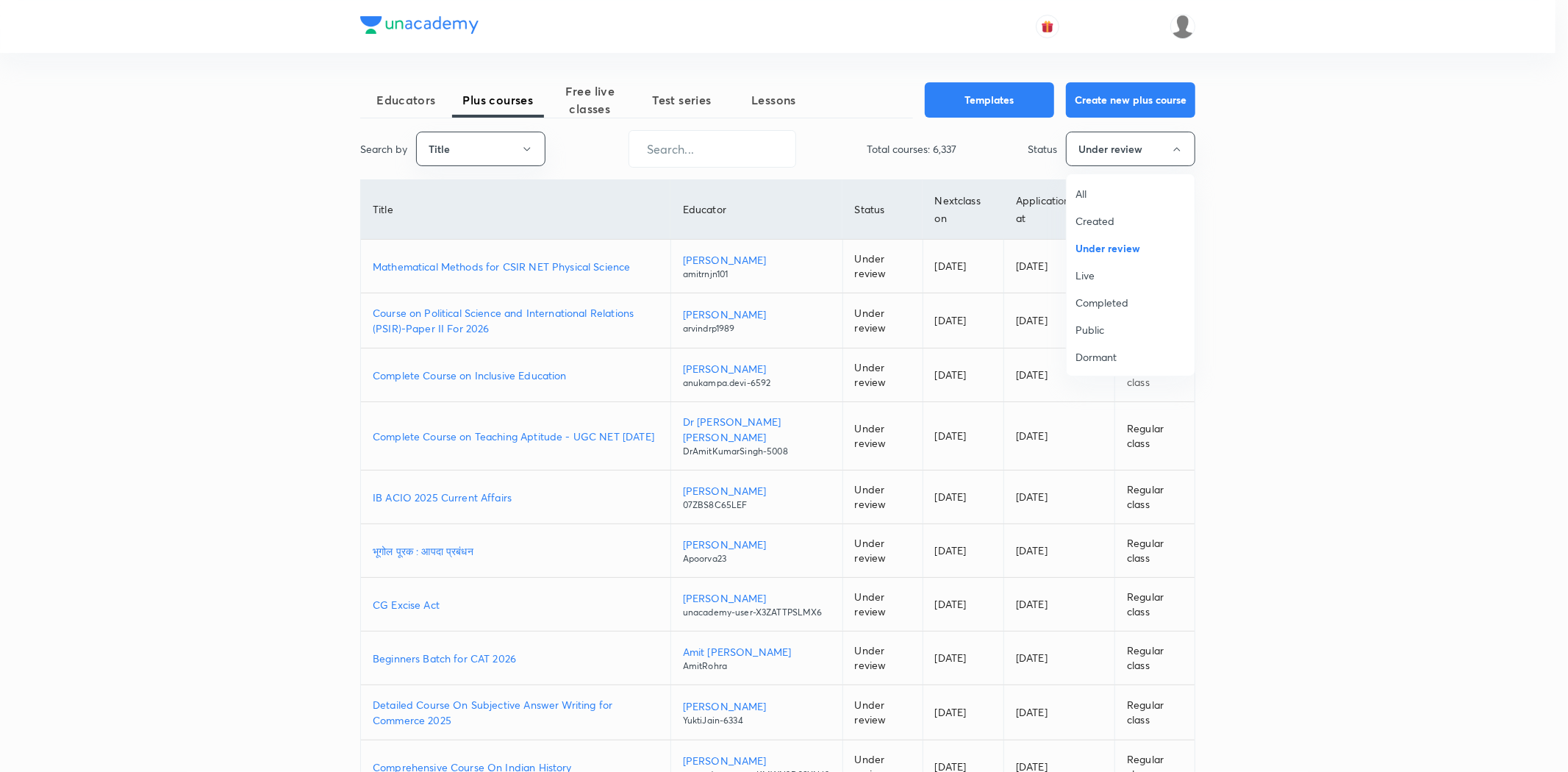
click at [1098, 203] on li "All" at bounding box center [1131, 194] width 128 height 27
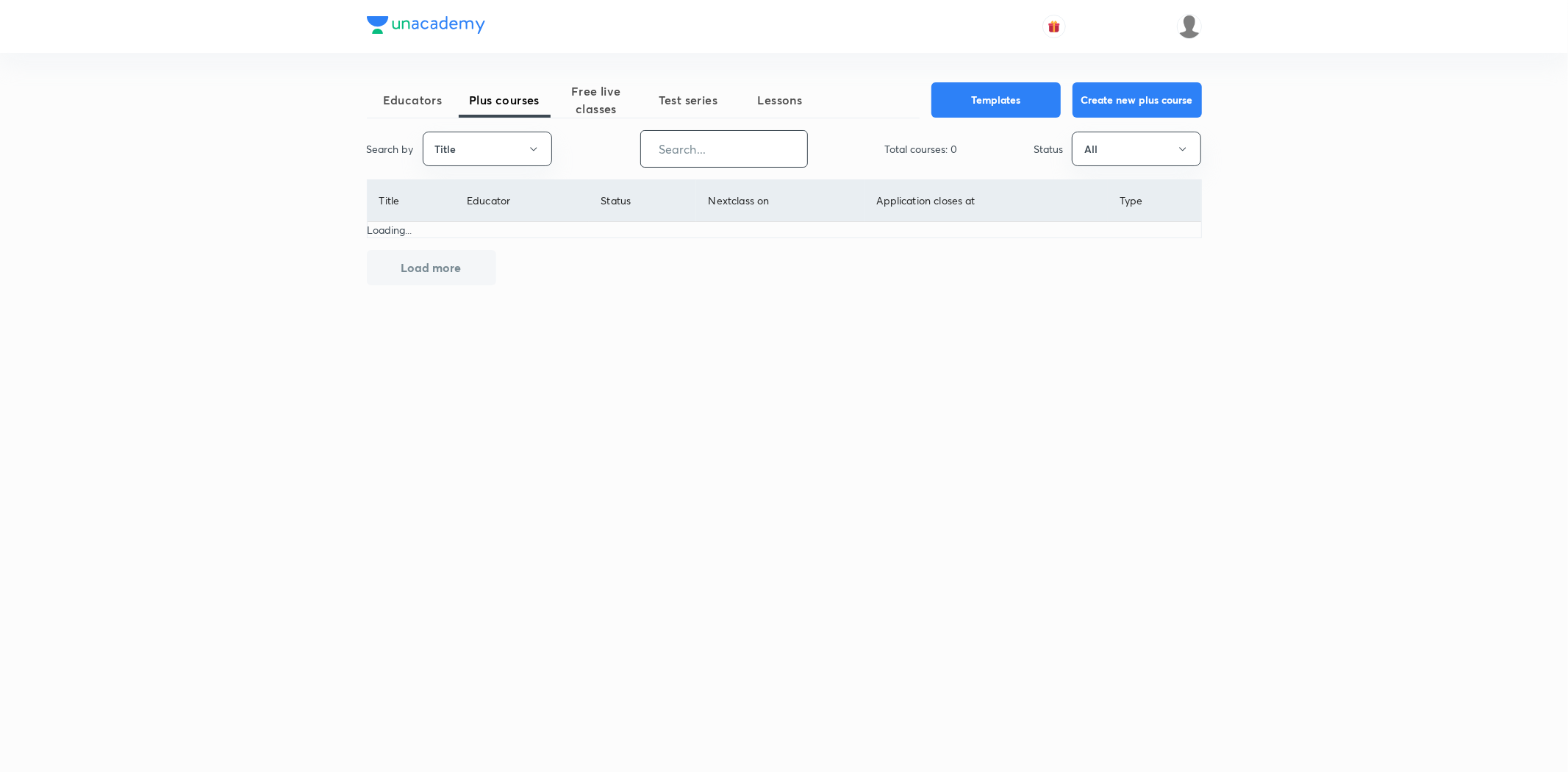
click at [701, 147] on input "text" at bounding box center [723, 149] width 166 height 38
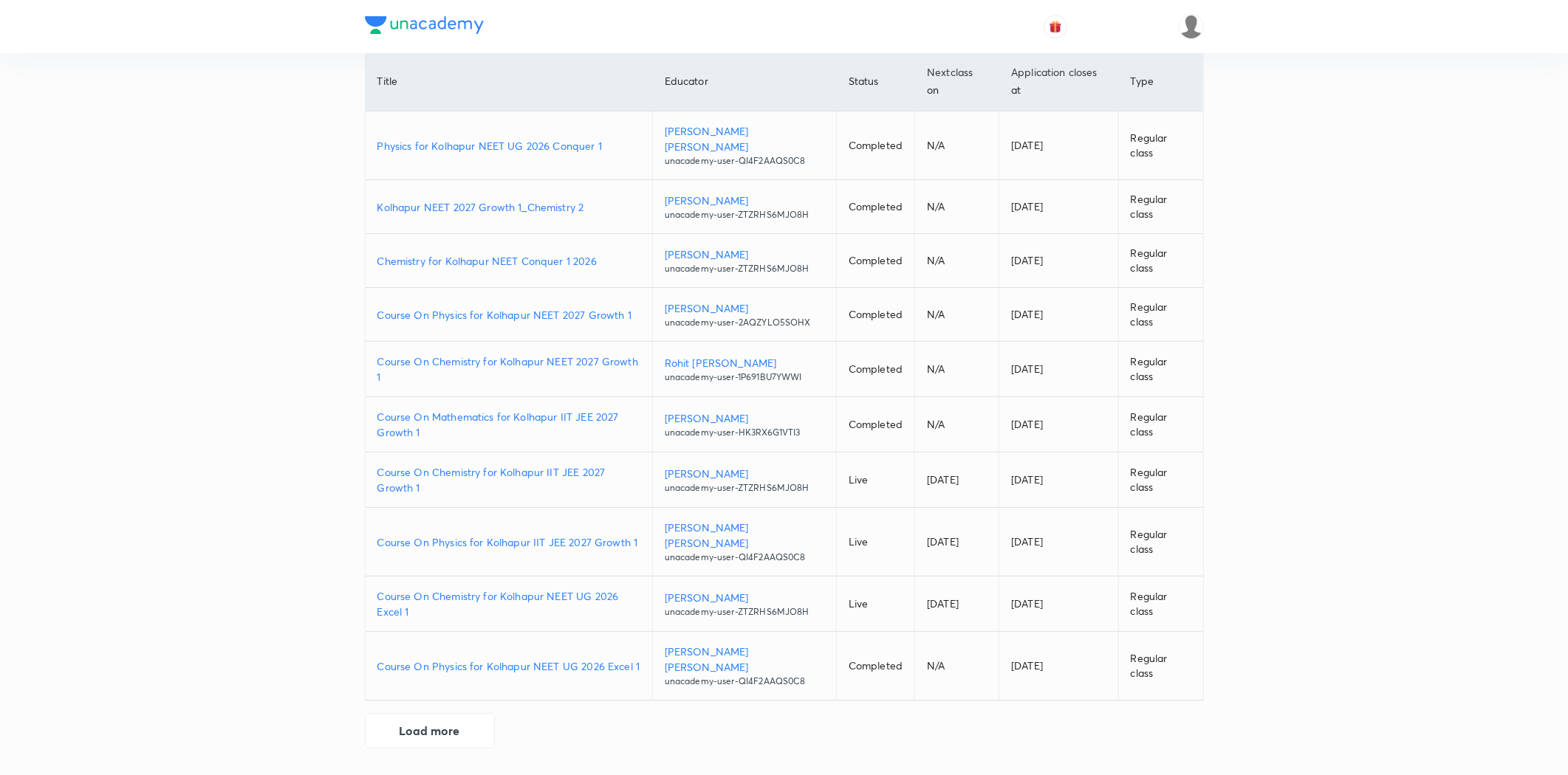
scroll to position [182, 0]
type input "kolhapur"
click at [445, 732] on button "Load more" at bounding box center [430, 728] width 130 height 35
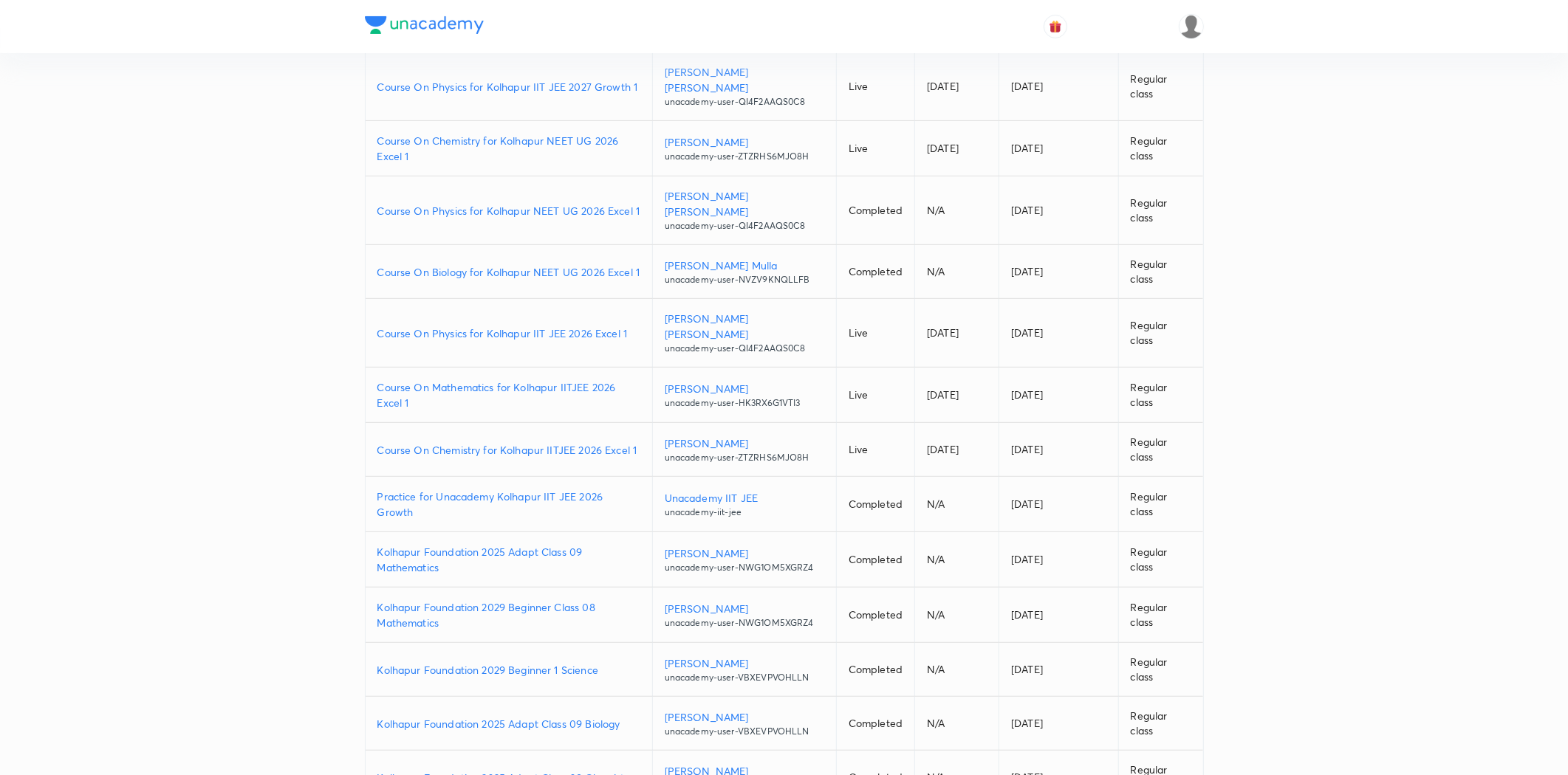
scroll to position [410, 0]
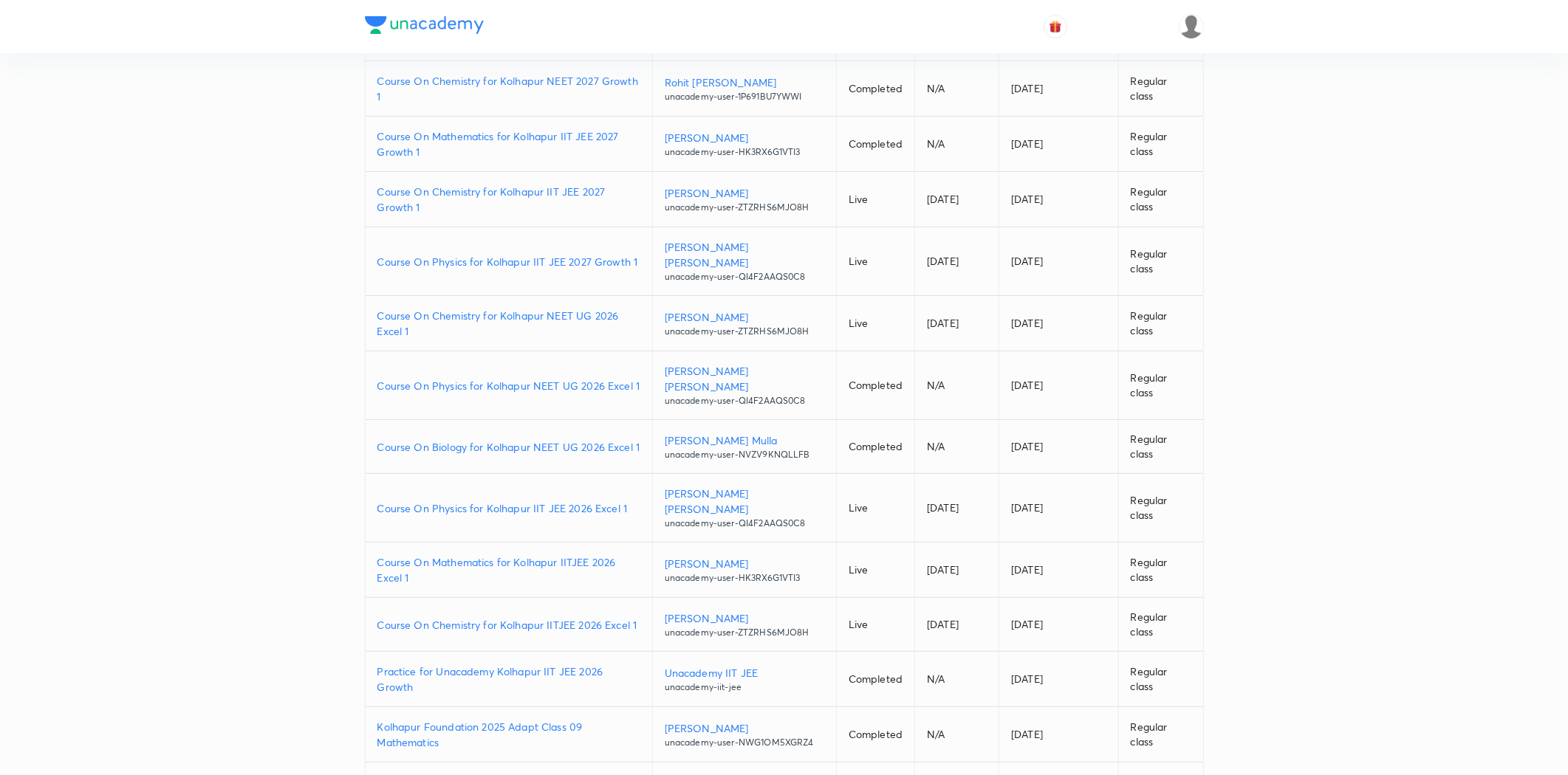
click at [471, 150] on p "Course On Mathematics for Kolhapur IIT JEE 2027 Growth 1" at bounding box center [509, 144] width 263 height 31
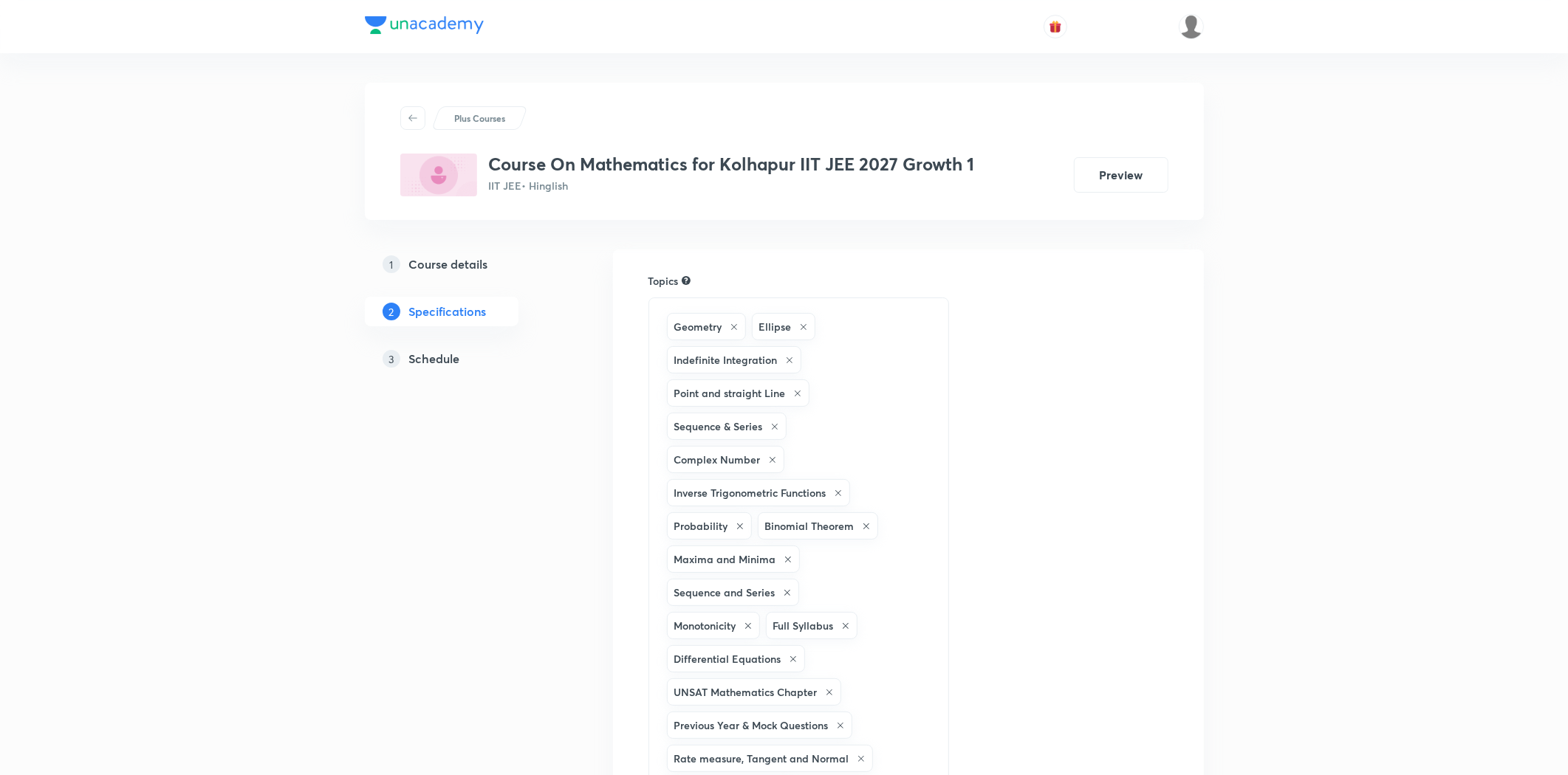
click at [466, 356] on div "3 Schedule" at bounding box center [468, 359] width 171 height 18
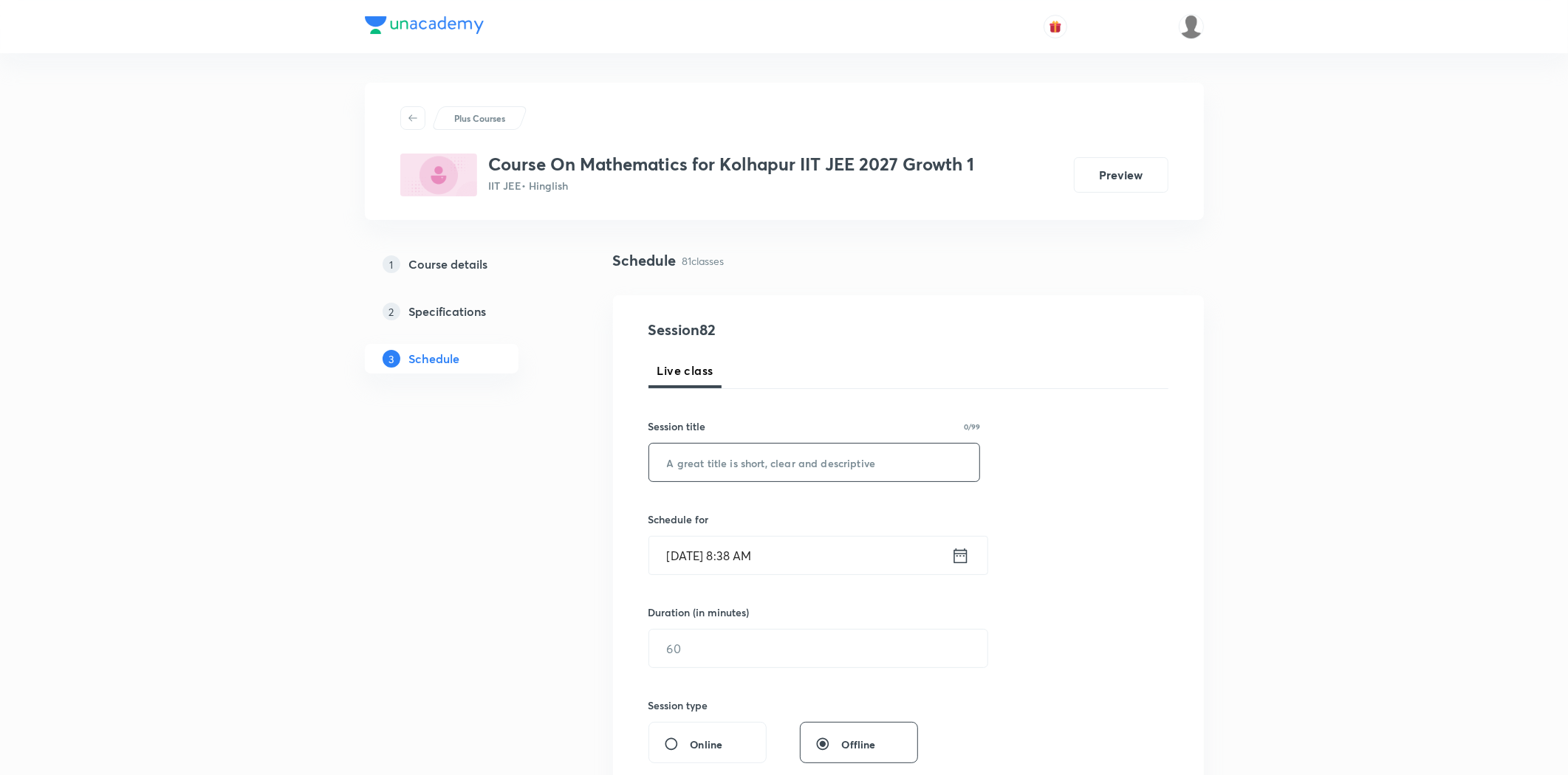
click at [719, 468] on input "text" at bounding box center [814, 463] width 331 height 38
drag, startPoint x: 757, startPoint y: 467, endPoint x: 621, endPoint y: 466, distance: 136.0
click at [621, 466] on div "Session 82 Live class Session title 13/99 Straight Line ​ Schedule for [DATE] 8…" at bounding box center [909, 665] width 591 height 740
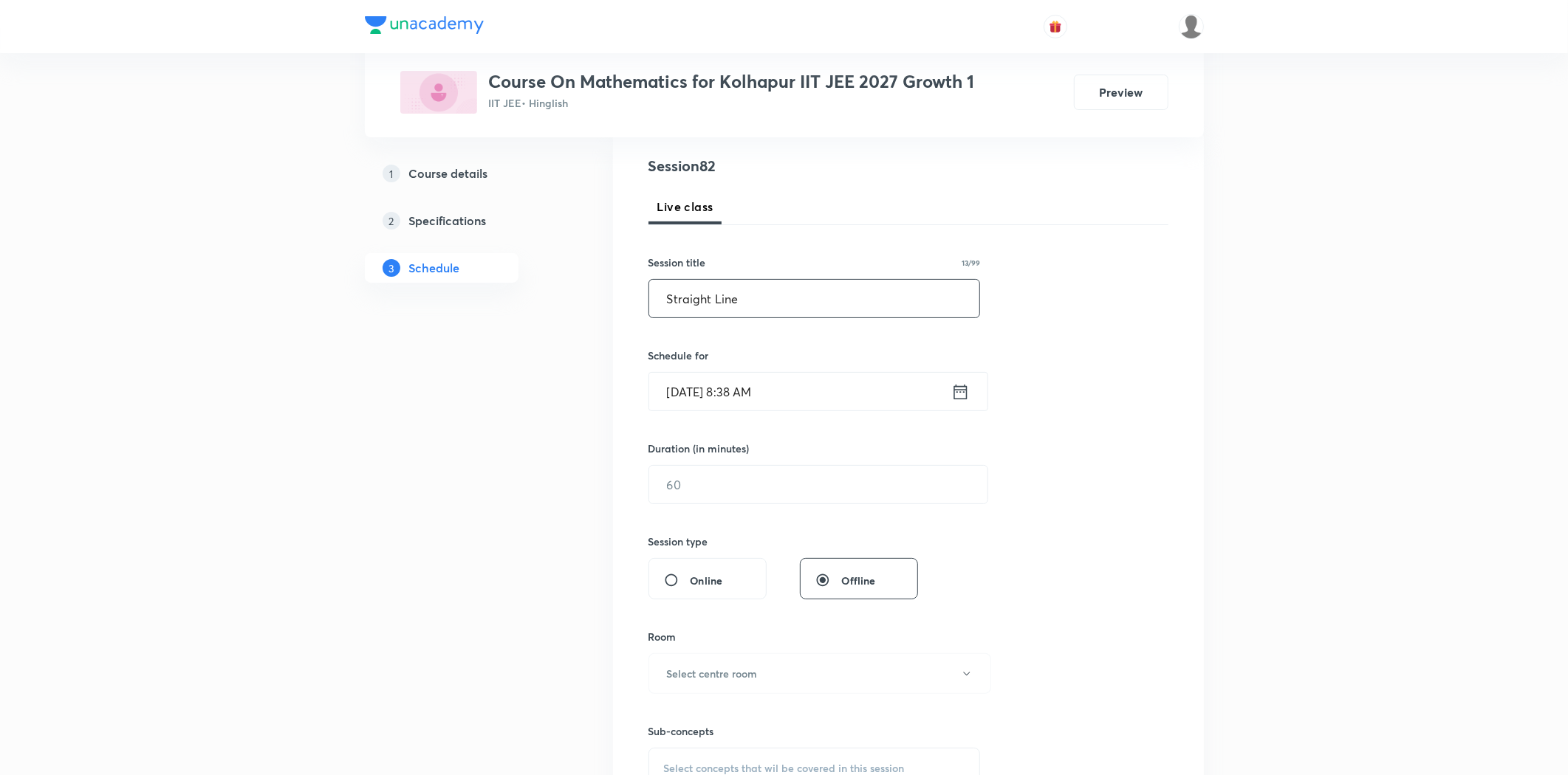
type input "Straight Line"
drag, startPoint x: 727, startPoint y: 363, endPoint x: 721, endPoint y: 385, distance: 22.8
click at [727, 364] on div "Schedule for [DATE] 8:38 AM ​" at bounding box center [814, 379] width 332 height 64
click at [721, 385] on input "[DATE] 8:38 AM" at bounding box center [800, 392] width 302 height 38
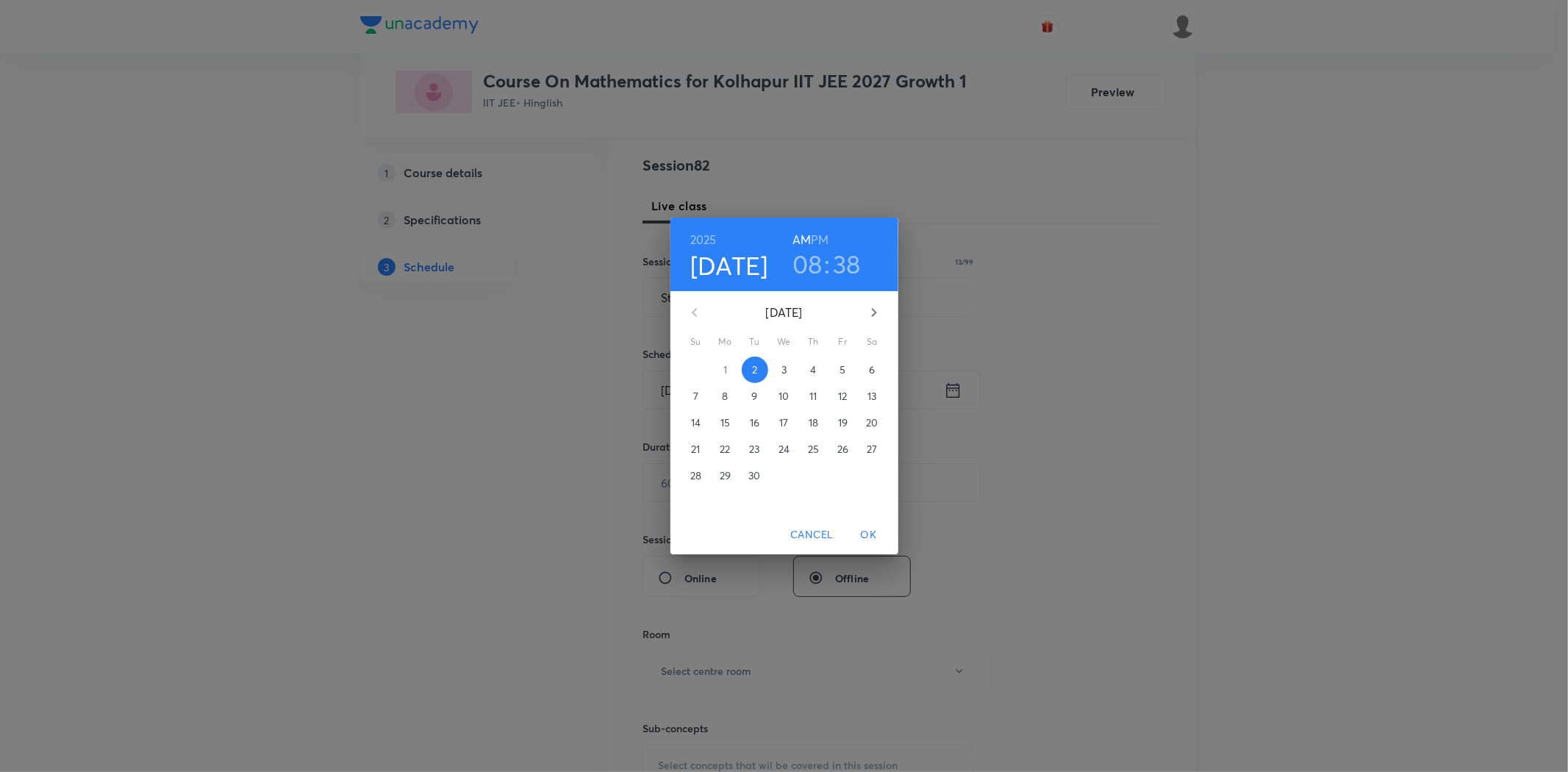
click at [785, 370] on p "3" at bounding box center [784, 369] width 5 height 14
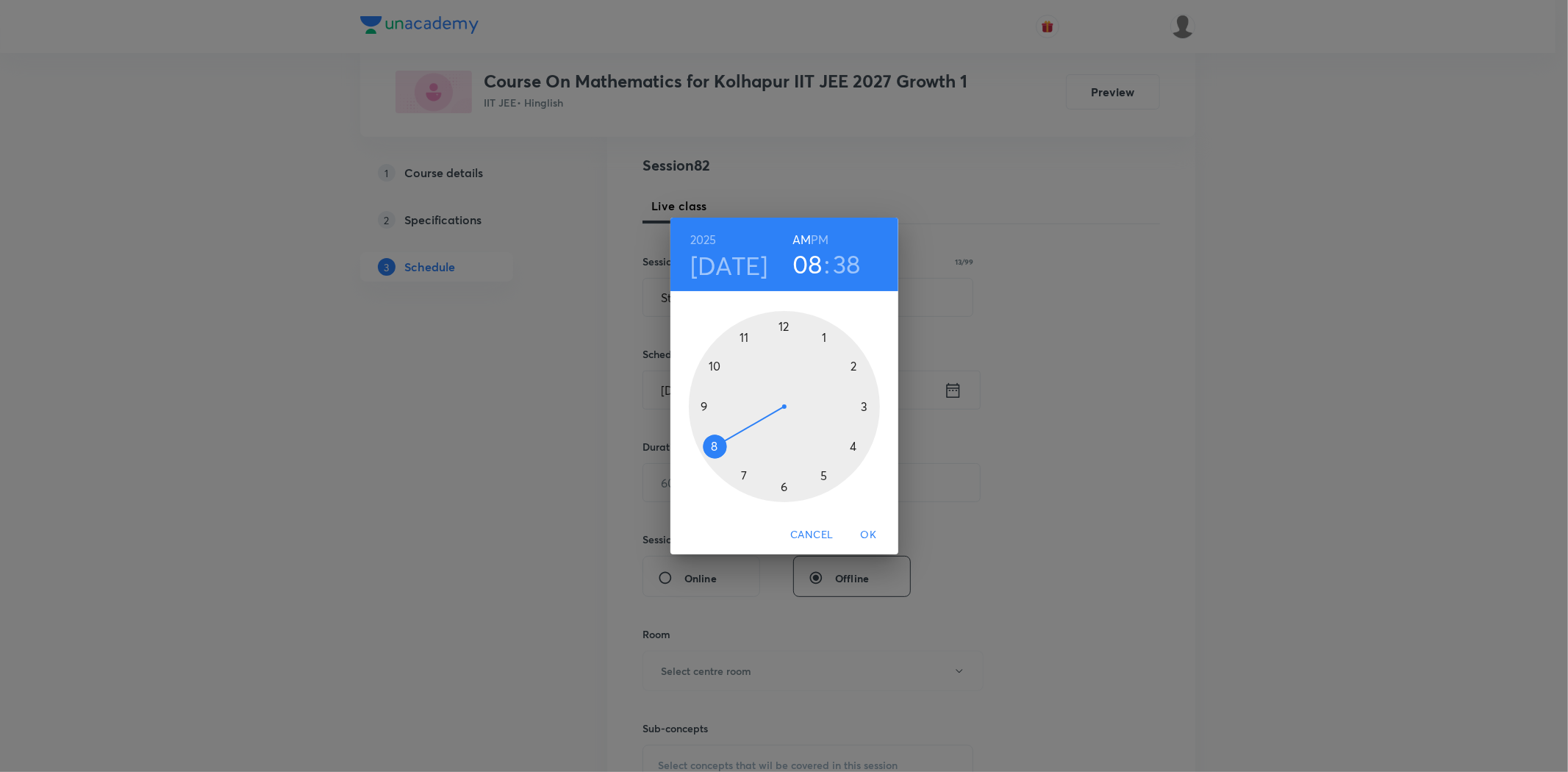
click at [741, 338] on div at bounding box center [784, 406] width 191 height 191
click at [782, 486] on div at bounding box center [784, 406] width 191 height 191
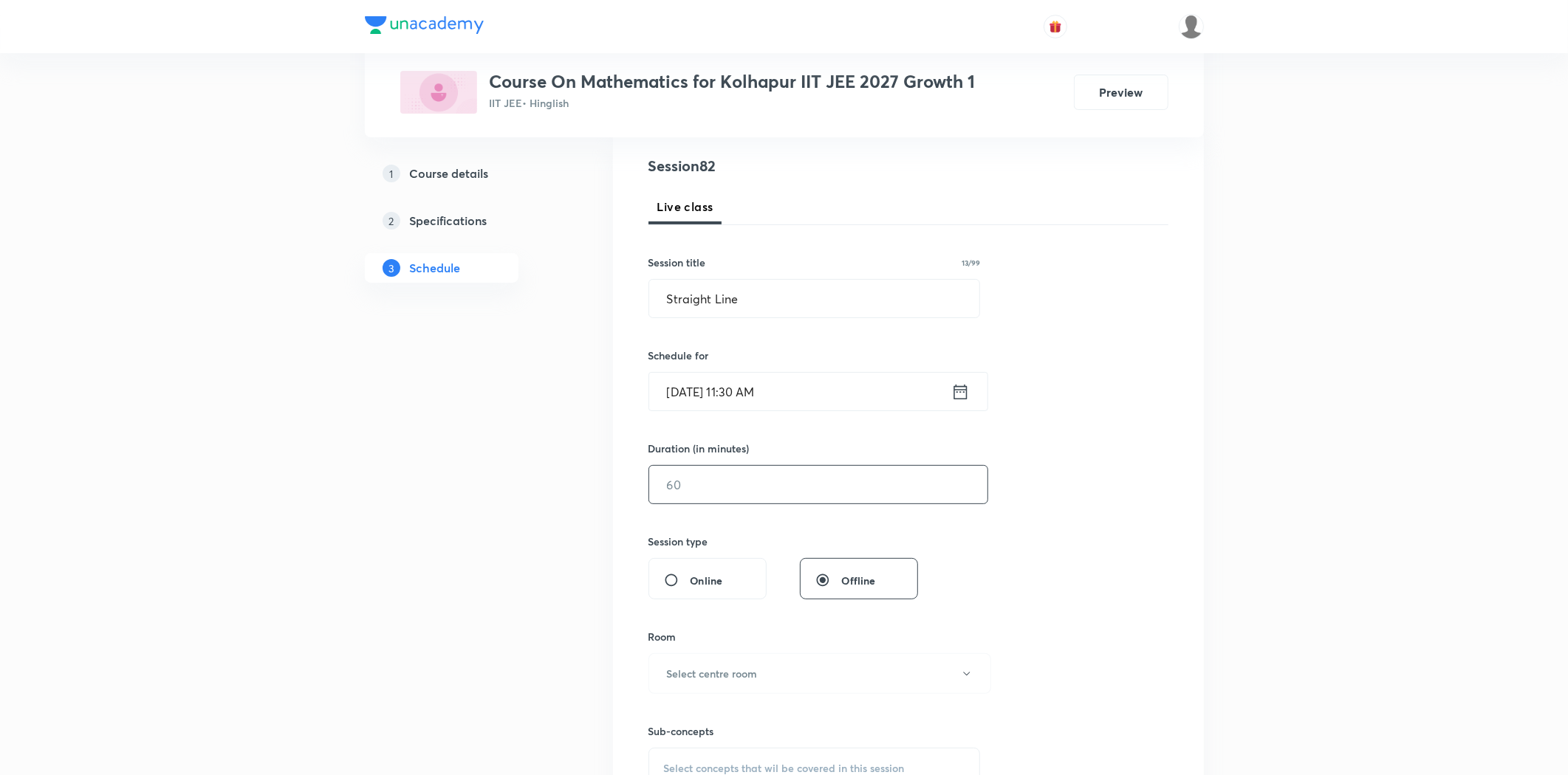
click at [717, 496] on input "text" at bounding box center [819, 484] width 339 height 38
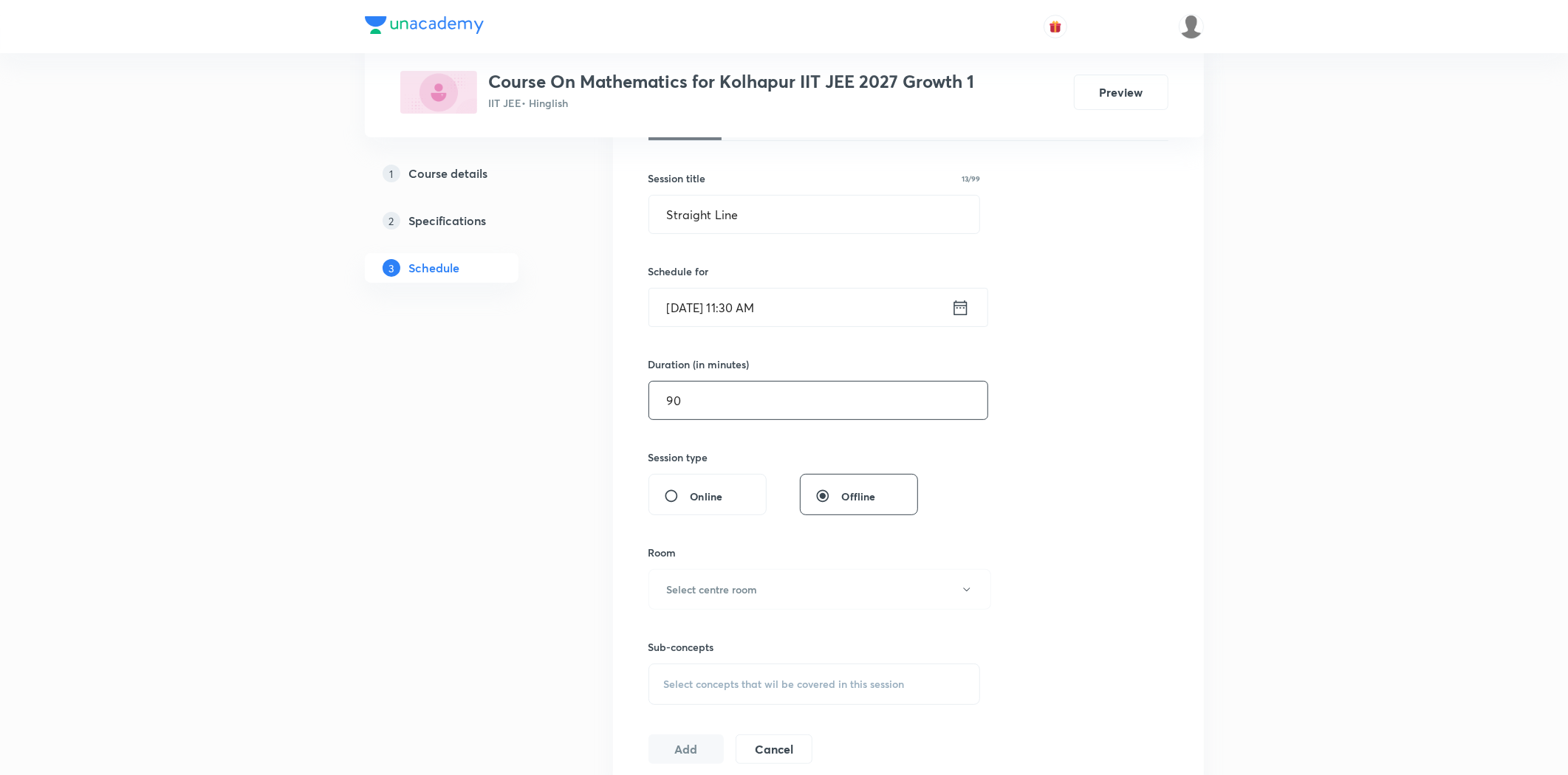
scroll to position [328, 0]
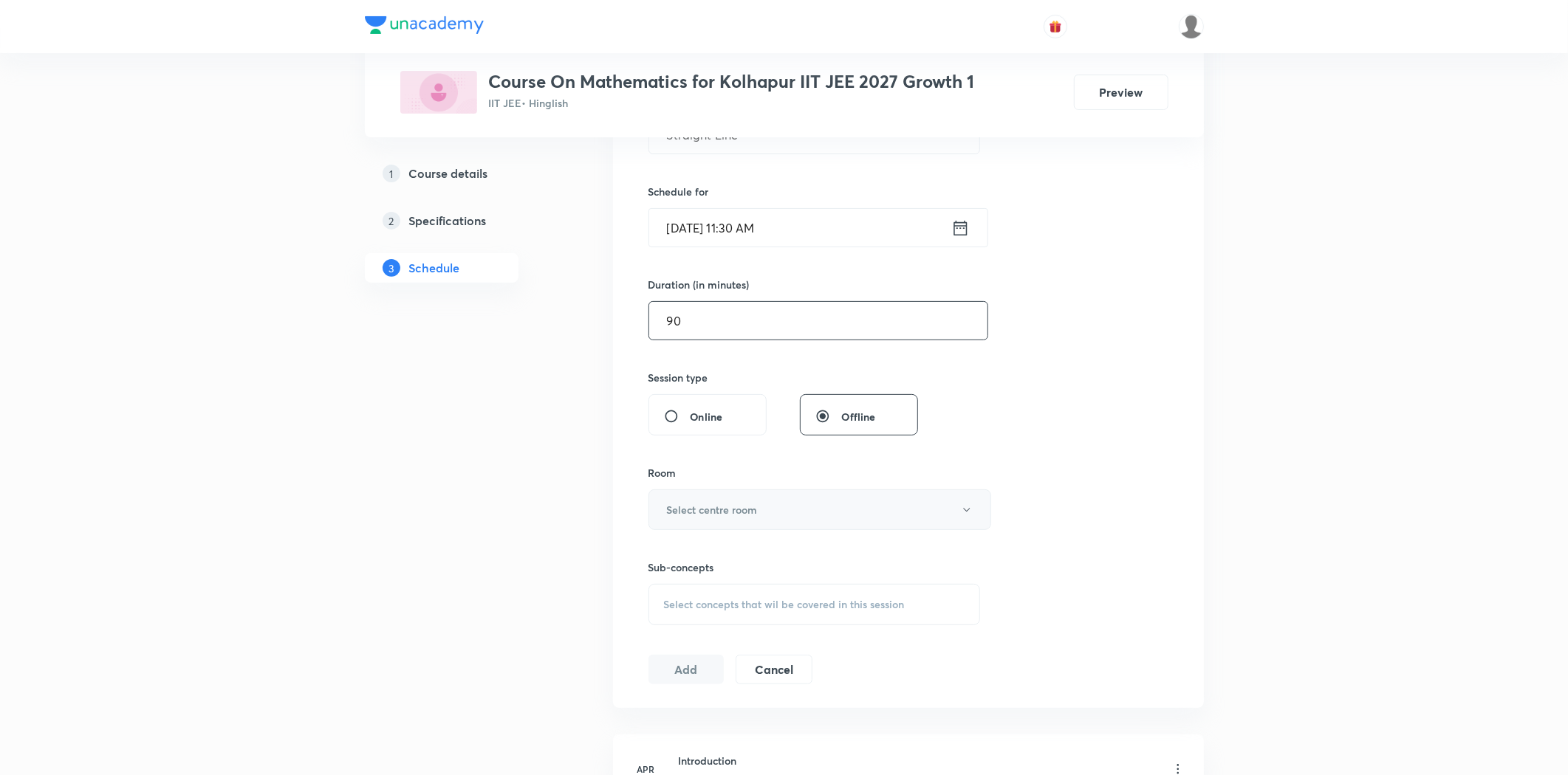
type input "90"
click at [717, 495] on button "Select centre room" at bounding box center [820, 509] width 342 height 41
click at [687, 689] on span "Room 06" at bounding box center [816, 694] width 323 height 15
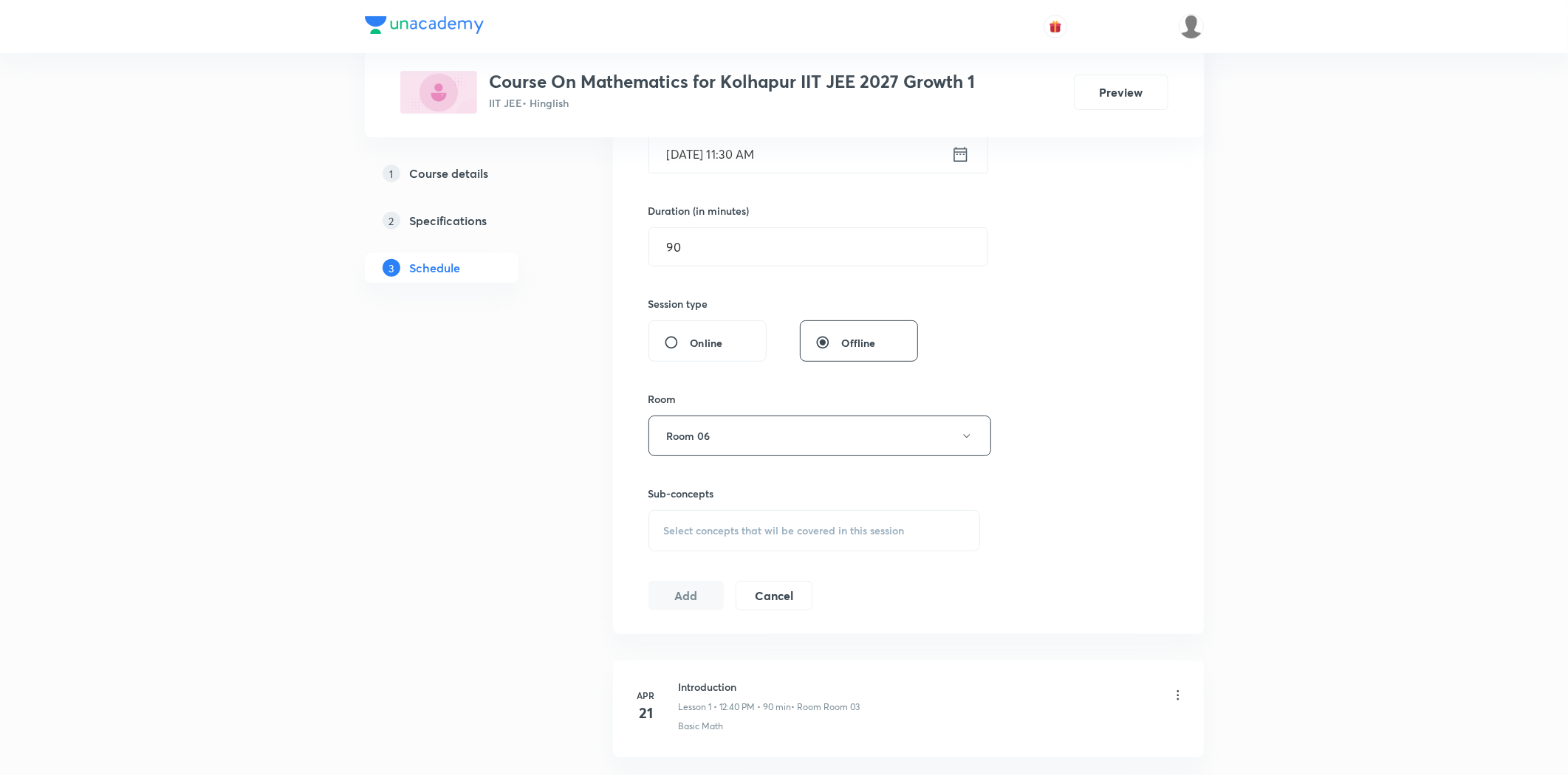
scroll to position [573, 0]
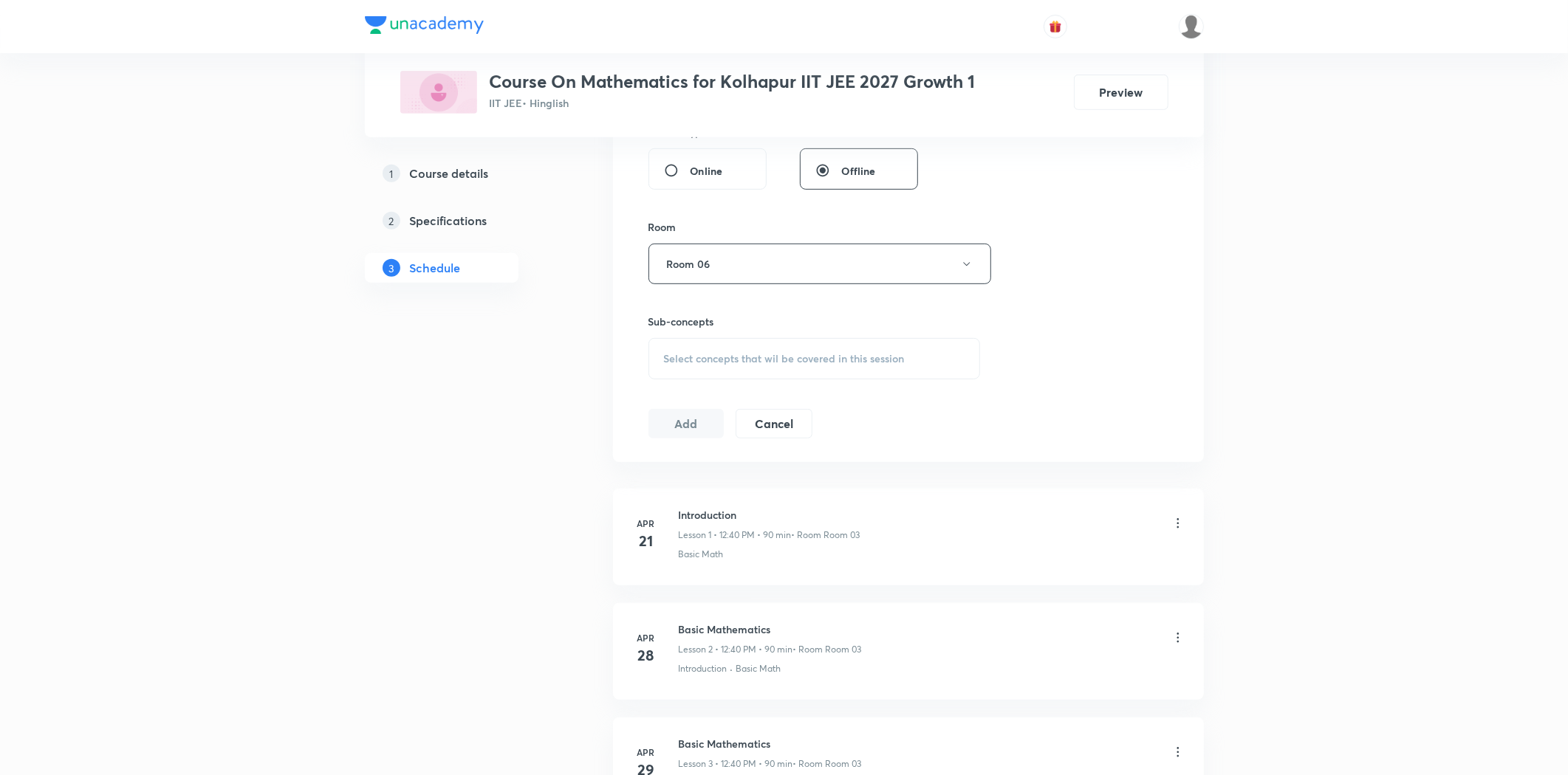
click at [691, 358] on span "Select concepts that wil be covered in this session" at bounding box center [784, 358] width 240 height 12
type input "Straight Line"
click at [911, 400] on icon at bounding box center [916, 405] width 18 height 18
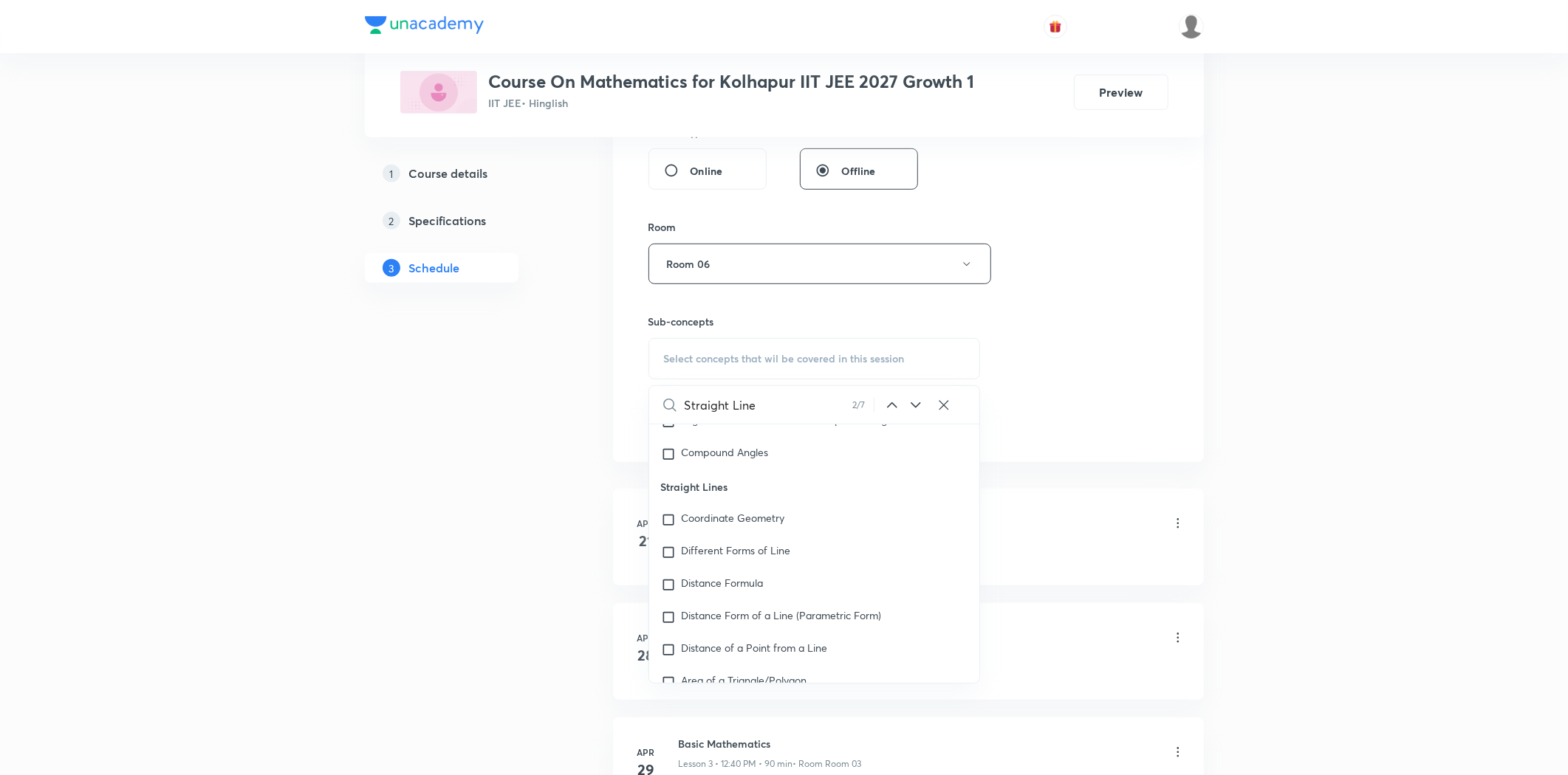
scroll to position [8158, 0]
click at [711, 518] on span "Coordinate Geometry" at bounding box center [733, 522] width 104 height 14
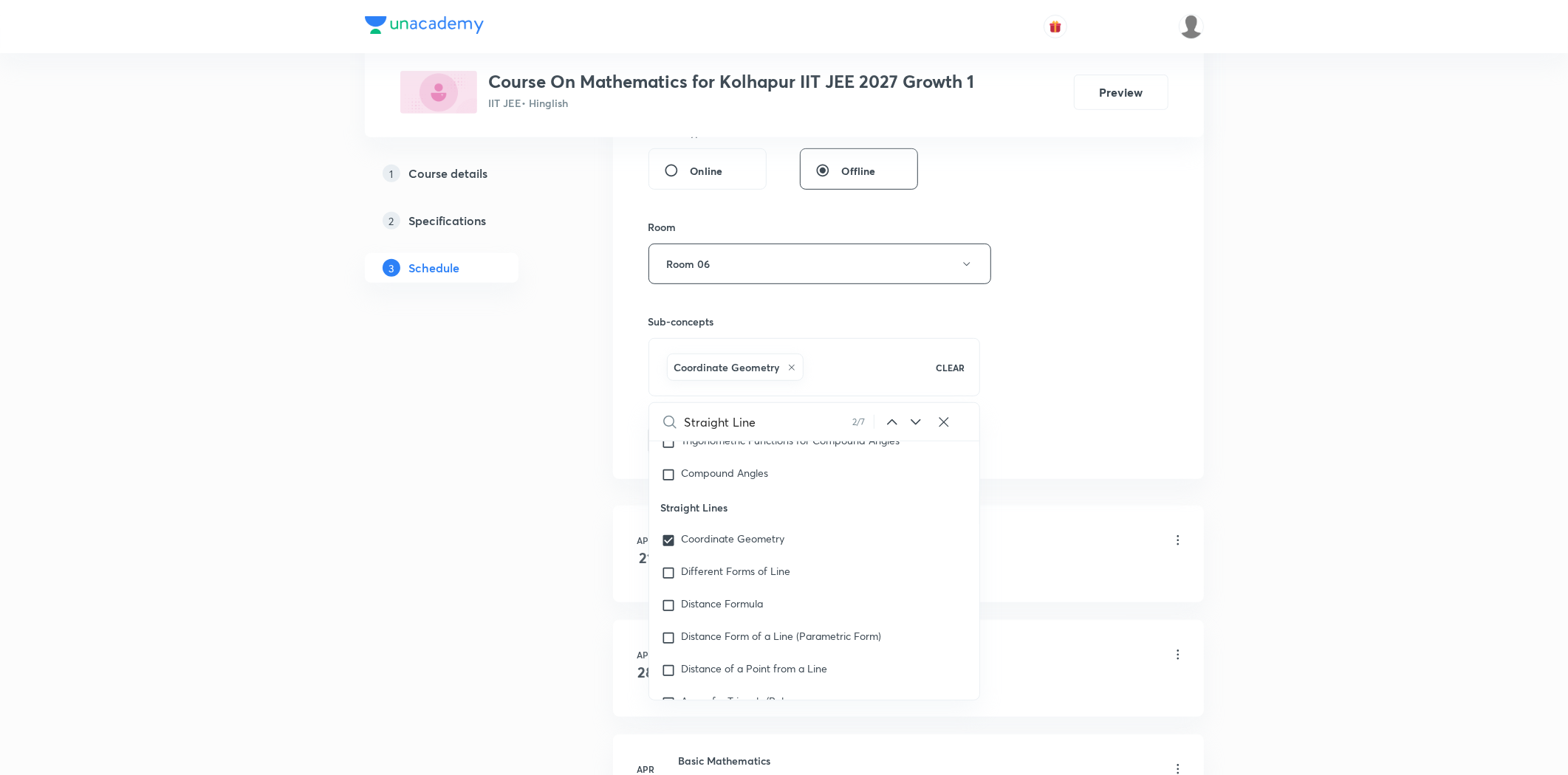
drag, startPoint x: 715, startPoint y: 565, endPoint x: 525, endPoint y: 554, distance: 190.3
click at [715, 566] on span "Different Forms of Line" at bounding box center [736, 571] width 109 height 14
checkbox input "true"
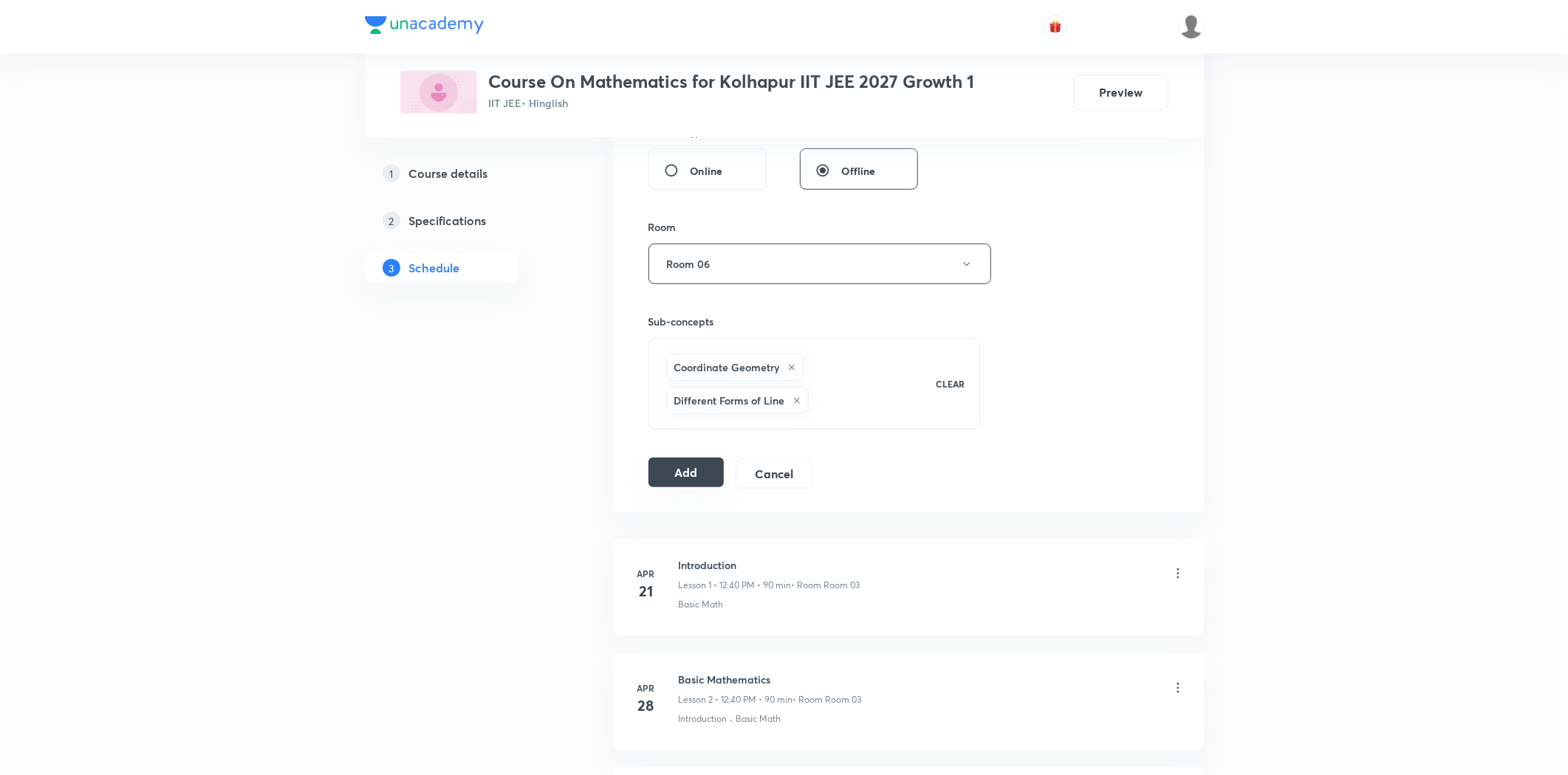
click at [669, 473] on button "Add" at bounding box center [686, 472] width 76 height 30
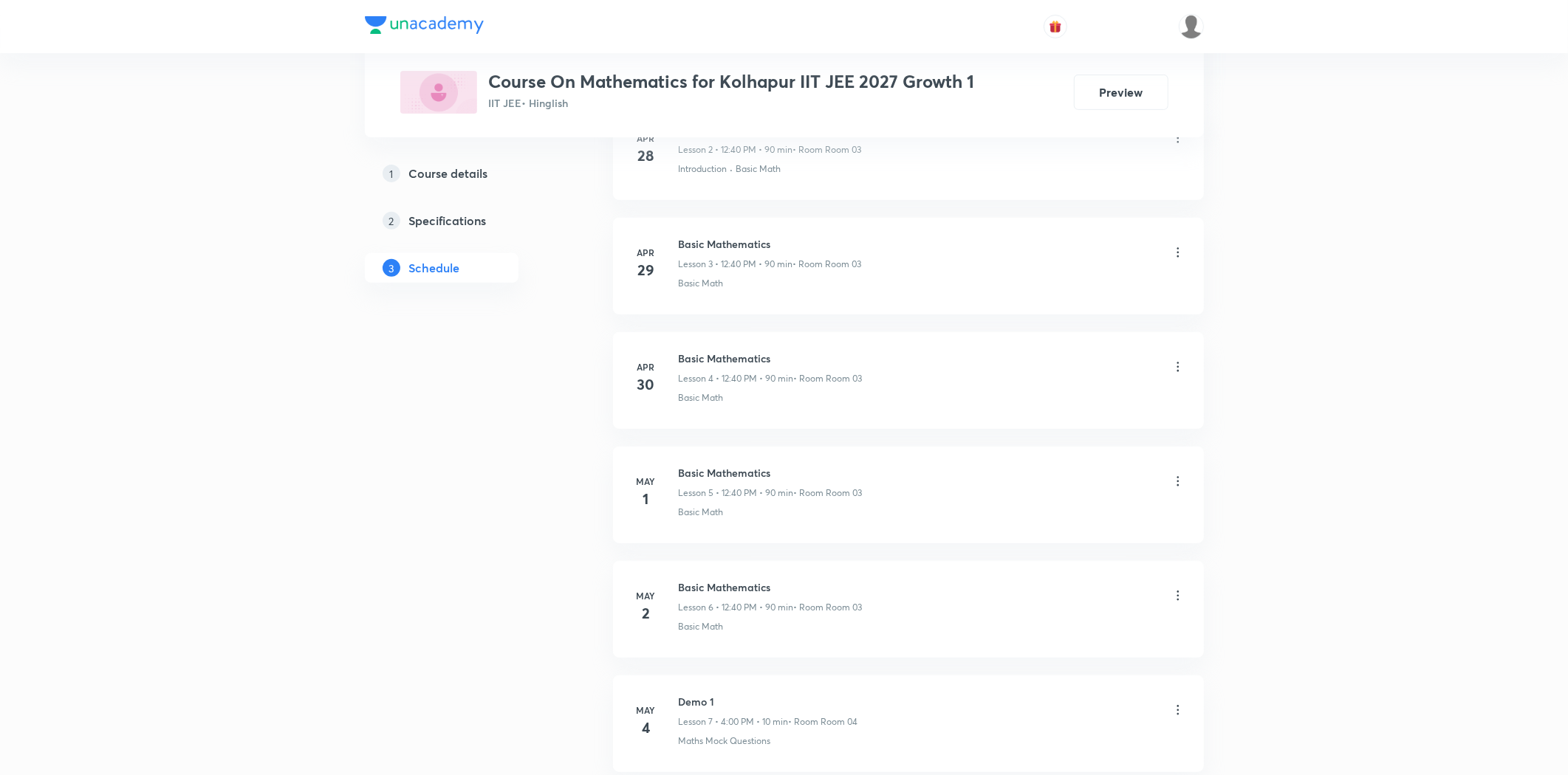
scroll to position [164, 0]
click at [853, 178] on div "Add new session" at bounding box center [909, 161] width 591 height 59
click at [851, 170] on div "Add new session" at bounding box center [908, 160] width 136 height 23
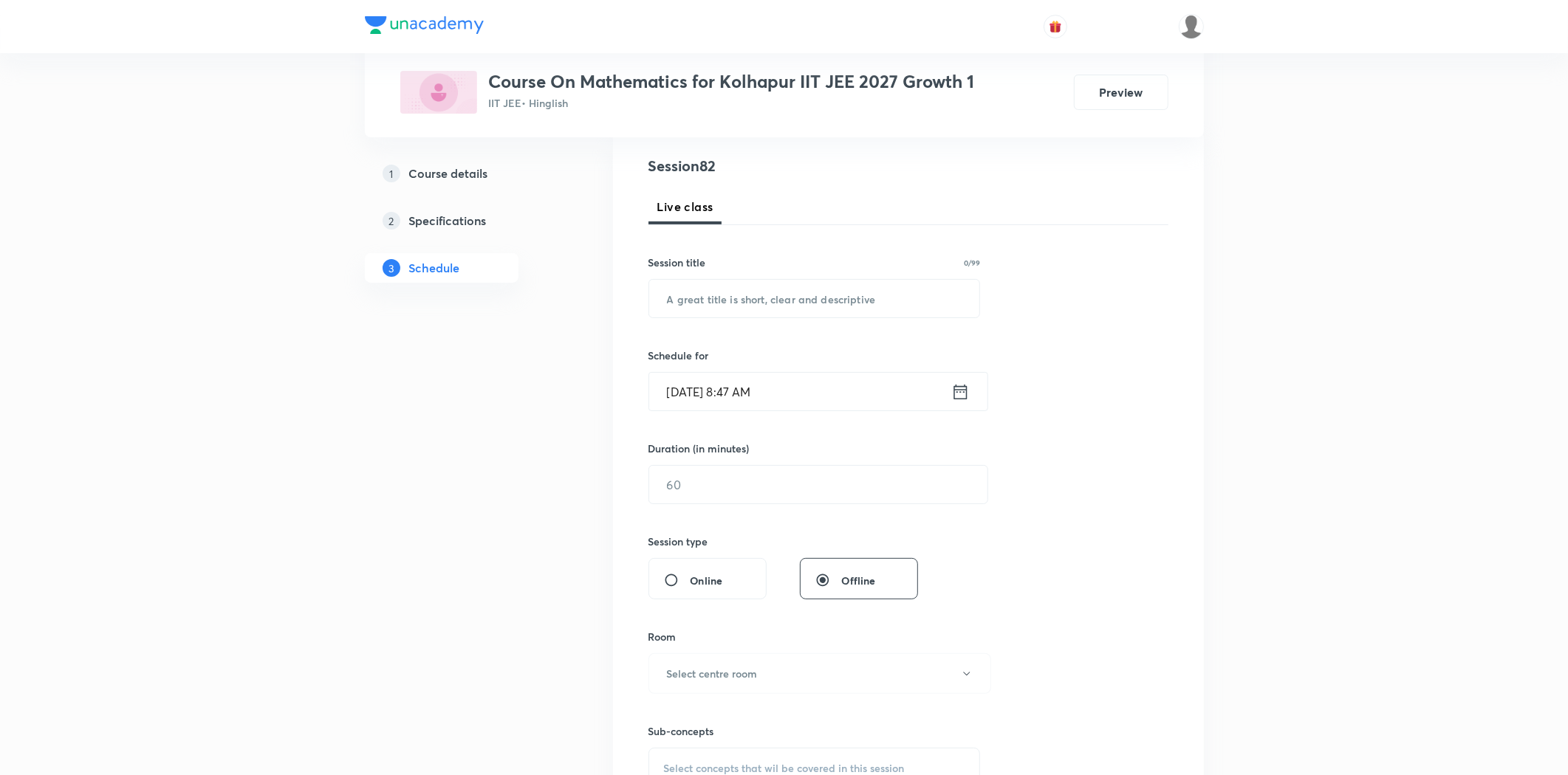
click at [735, 320] on div "Session 82 Live class Session title 0/99 ​ Schedule for [DATE] 8:47 AM ​ Durati…" at bounding box center [908, 501] width 520 height 693
click at [705, 288] on input "text" at bounding box center [814, 299] width 331 height 38
paste input "Straight Line"
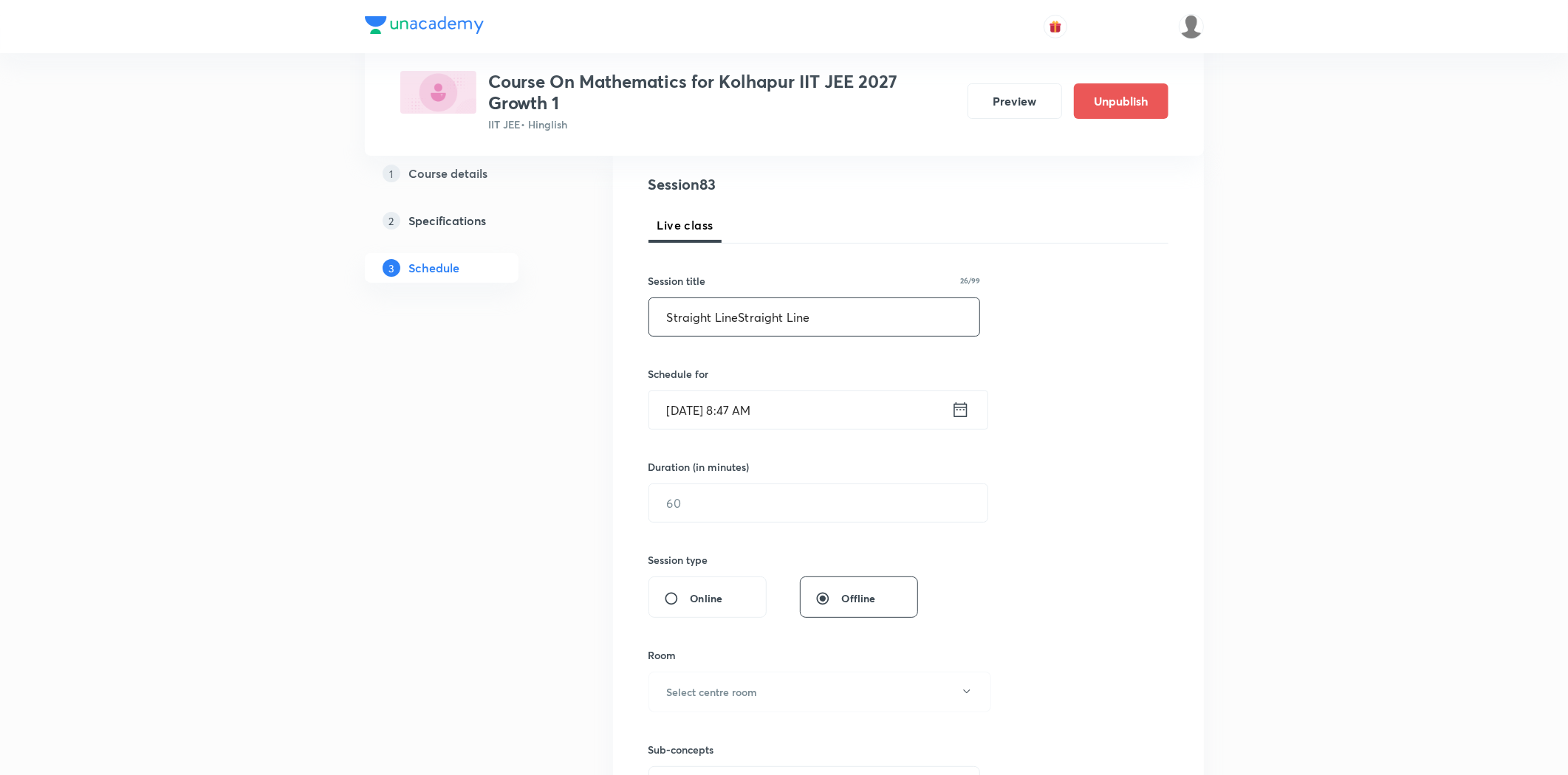
paste input "Straight Line"
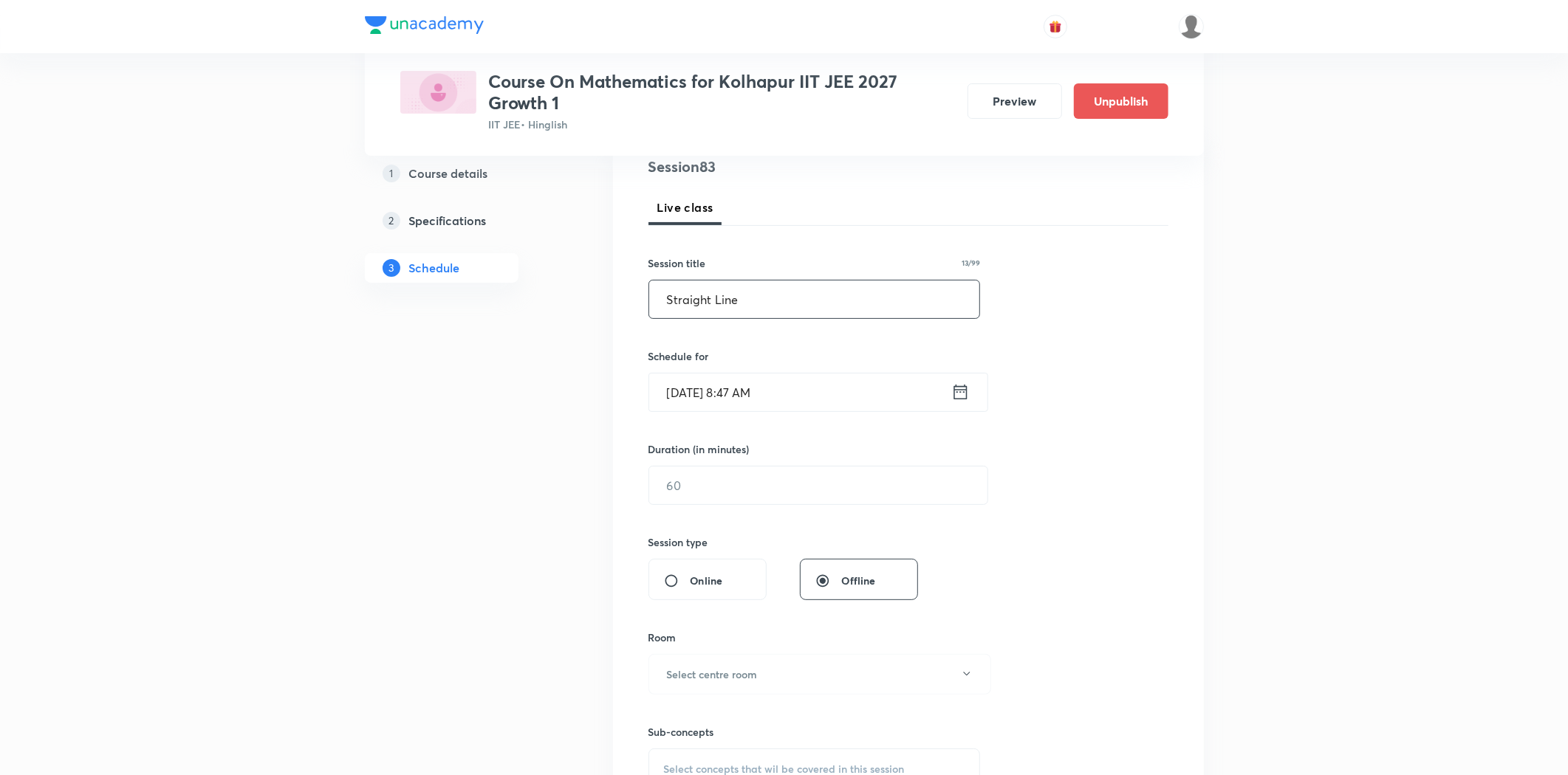
type input "Straight Line"
click at [717, 401] on input "[DATE] 8:47 AM" at bounding box center [800, 392] width 302 height 38
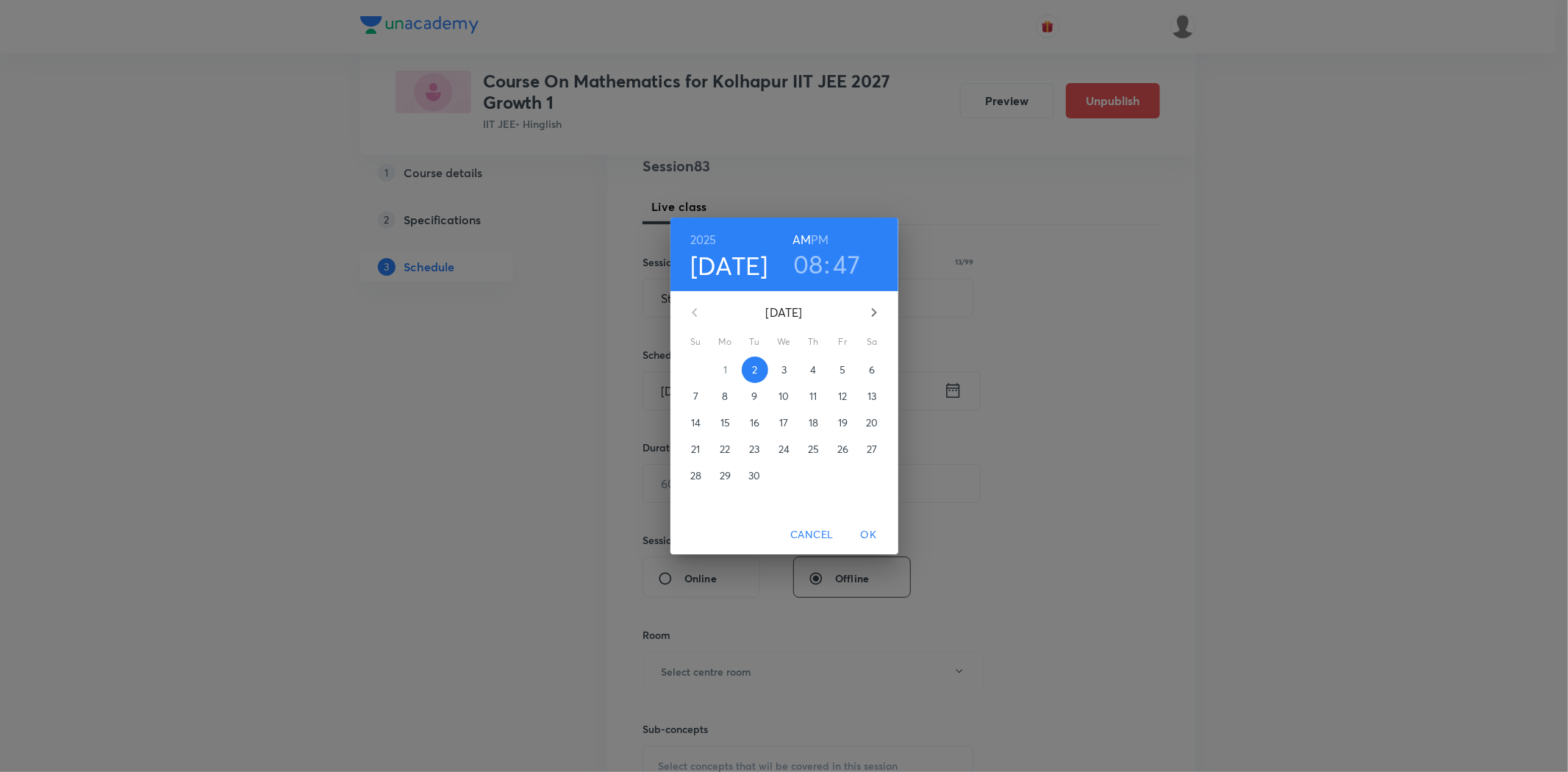
click at [814, 371] on p "4" at bounding box center [813, 369] width 6 height 14
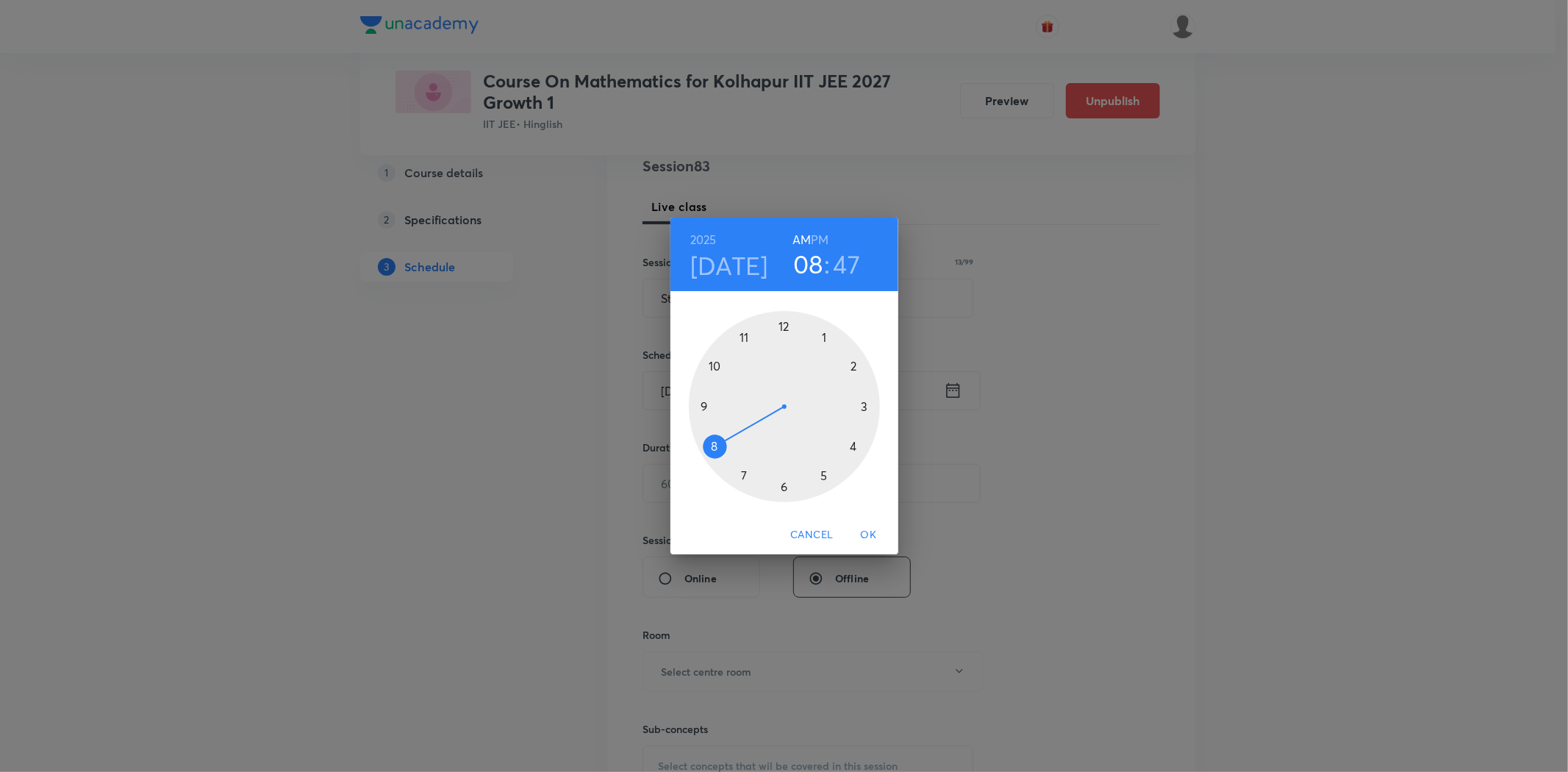
click at [744, 335] on div at bounding box center [784, 406] width 191 height 191
drag, startPoint x: 784, startPoint y: 488, endPoint x: 782, endPoint y: 545, distance: 57.0
click at [784, 489] on div at bounding box center [784, 406] width 191 height 191
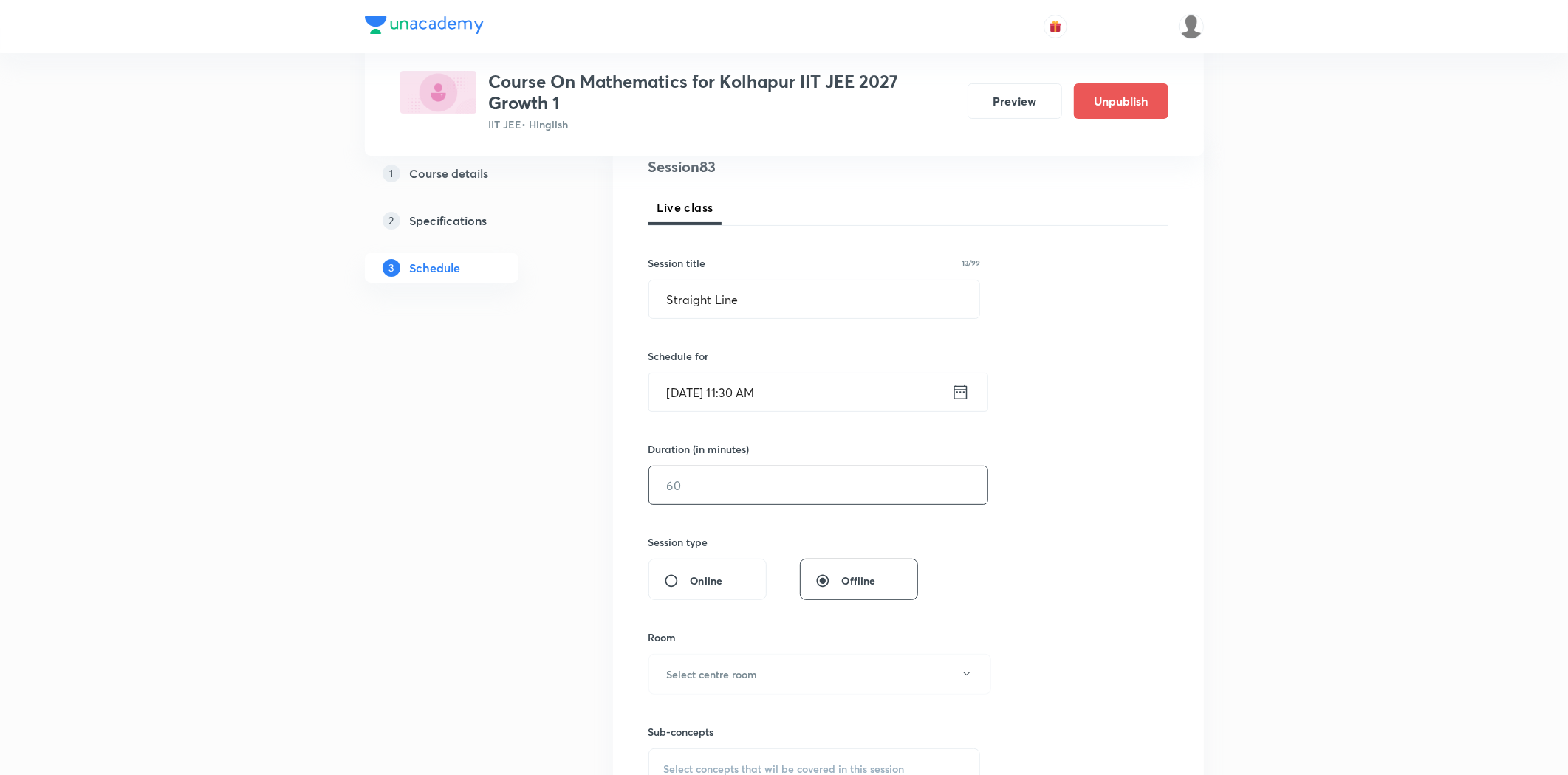
click at [748, 490] on input "text" at bounding box center [819, 485] width 339 height 38
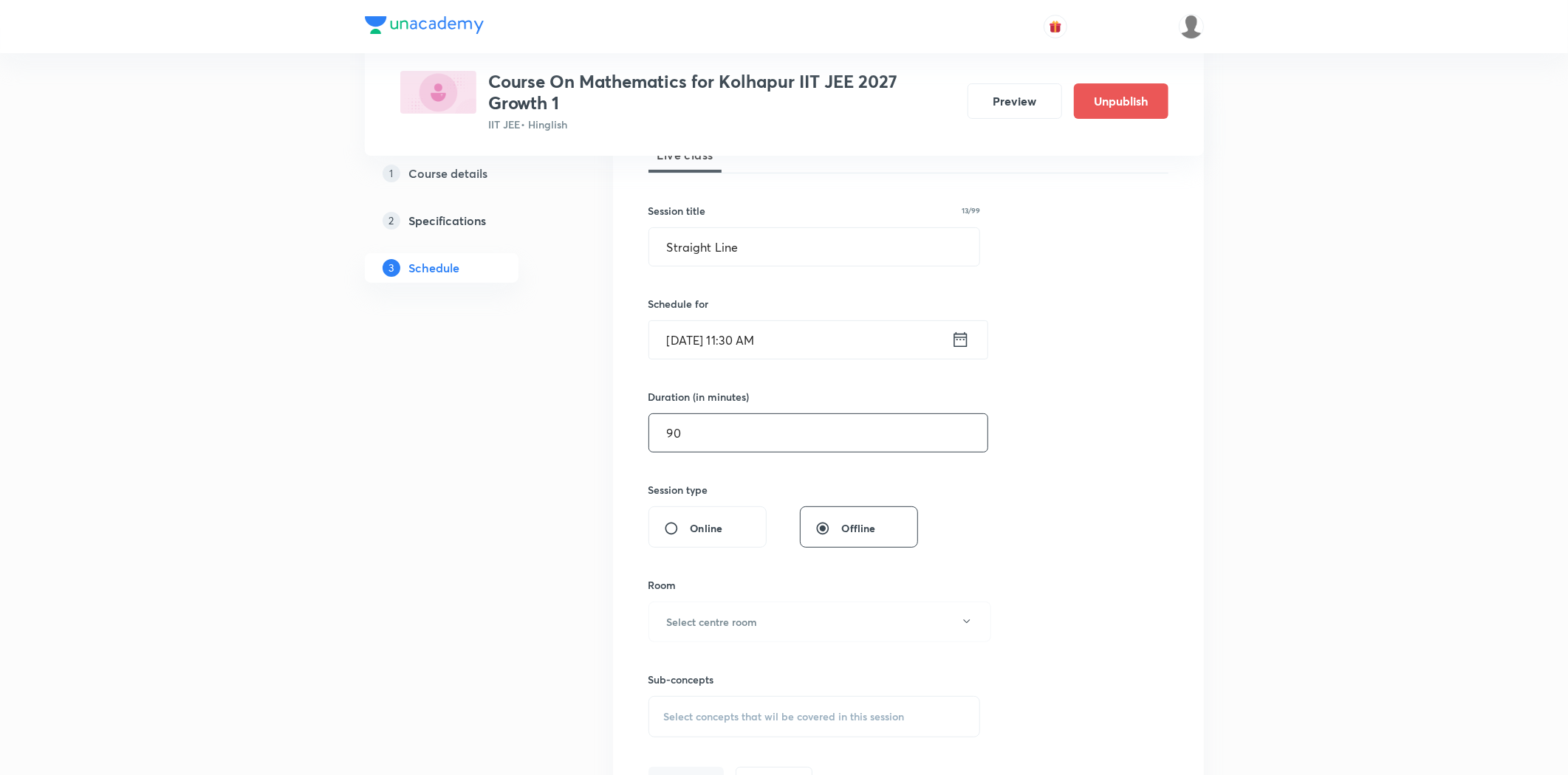
scroll to position [264, 0]
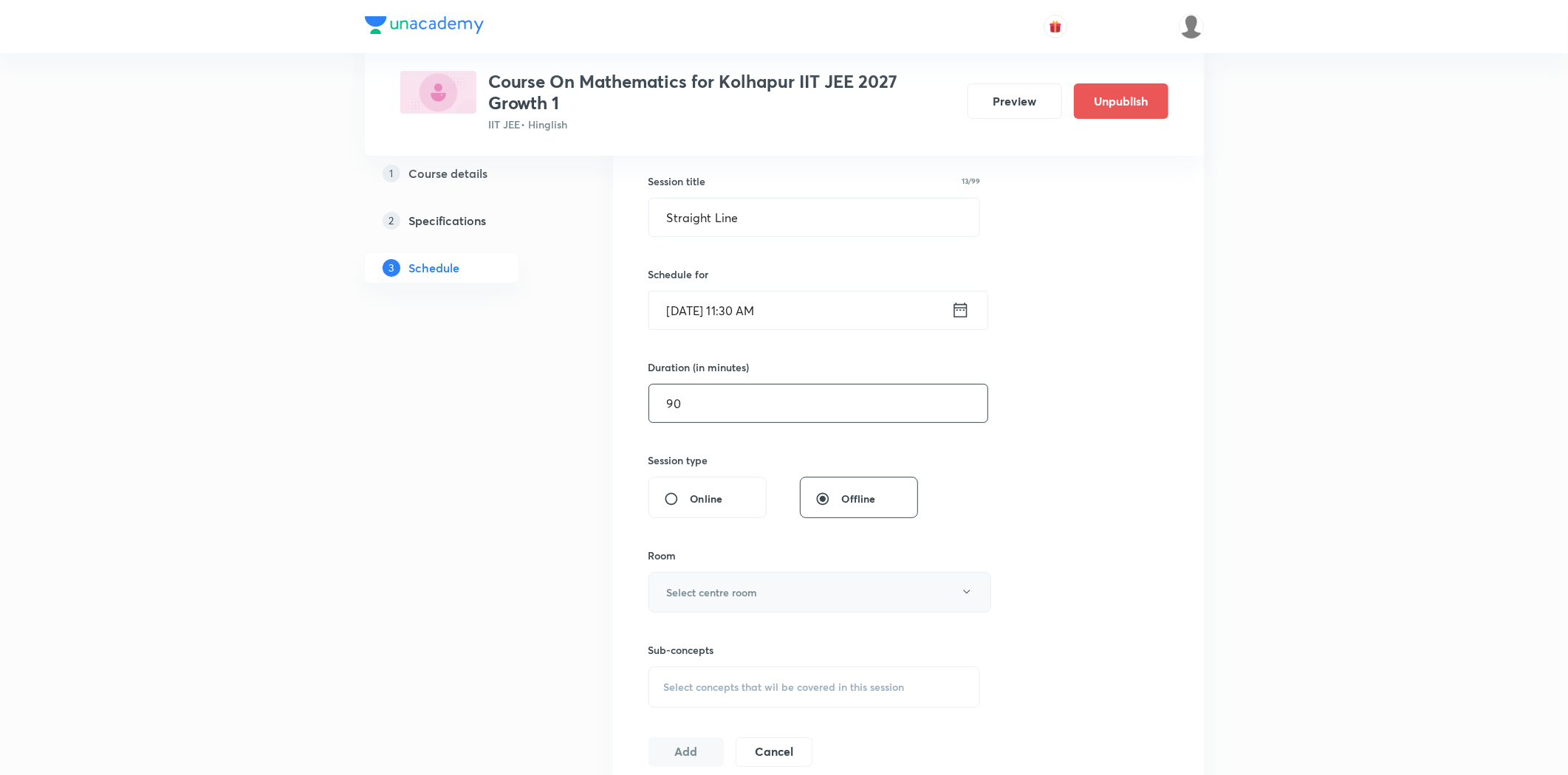
type input "90"
click at [702, 589] on h6 "Select centre room" at bounding box center [711, 591] width 91 height 15
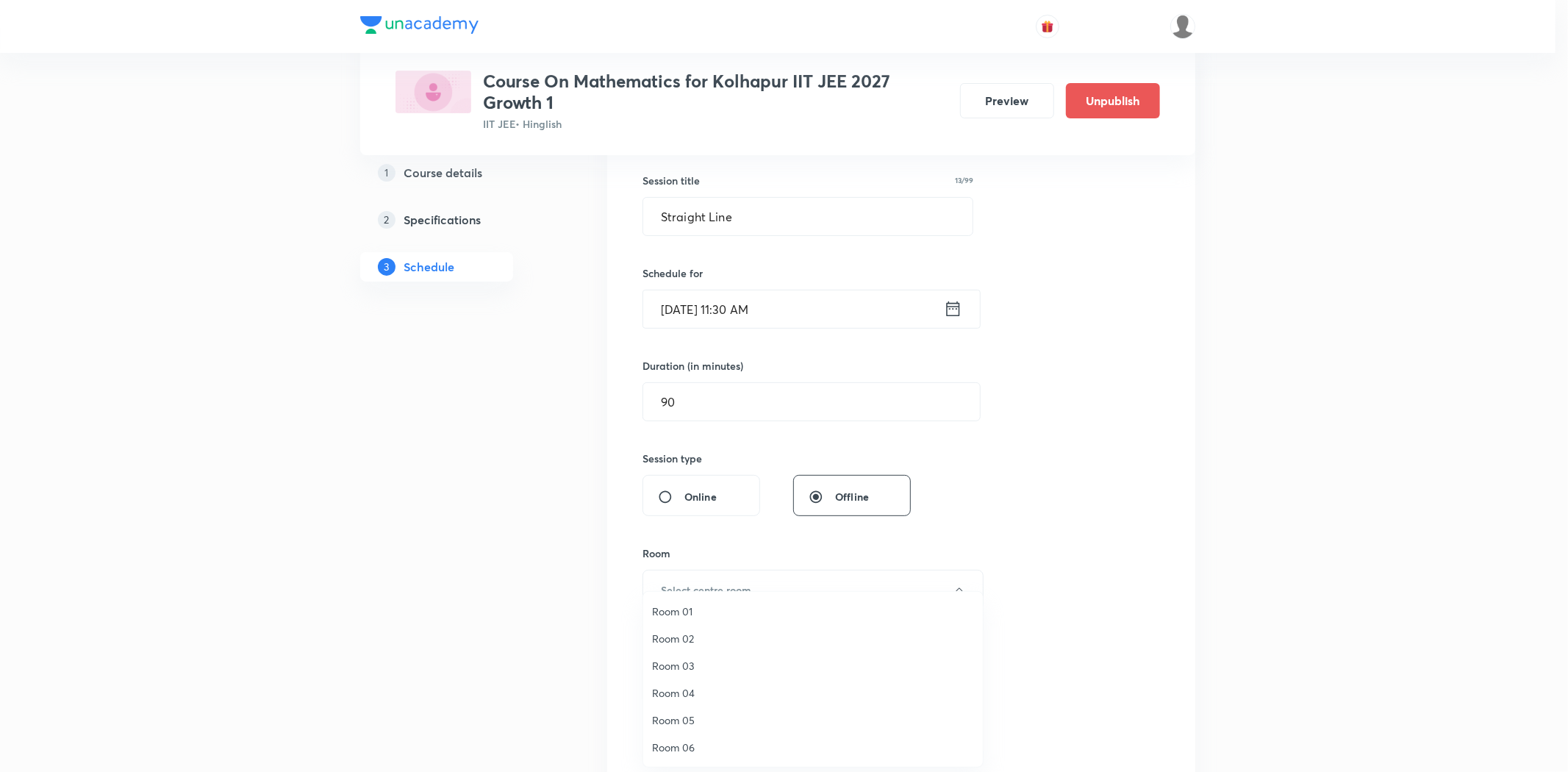
drag, startPoint x: 687, startPoint y: 745, endPoint x: 699, endPoint y: 722, distance: 25.9
click at [688, 742] on span "Room 06" at bounding box center [812, 747] width 322 height 15
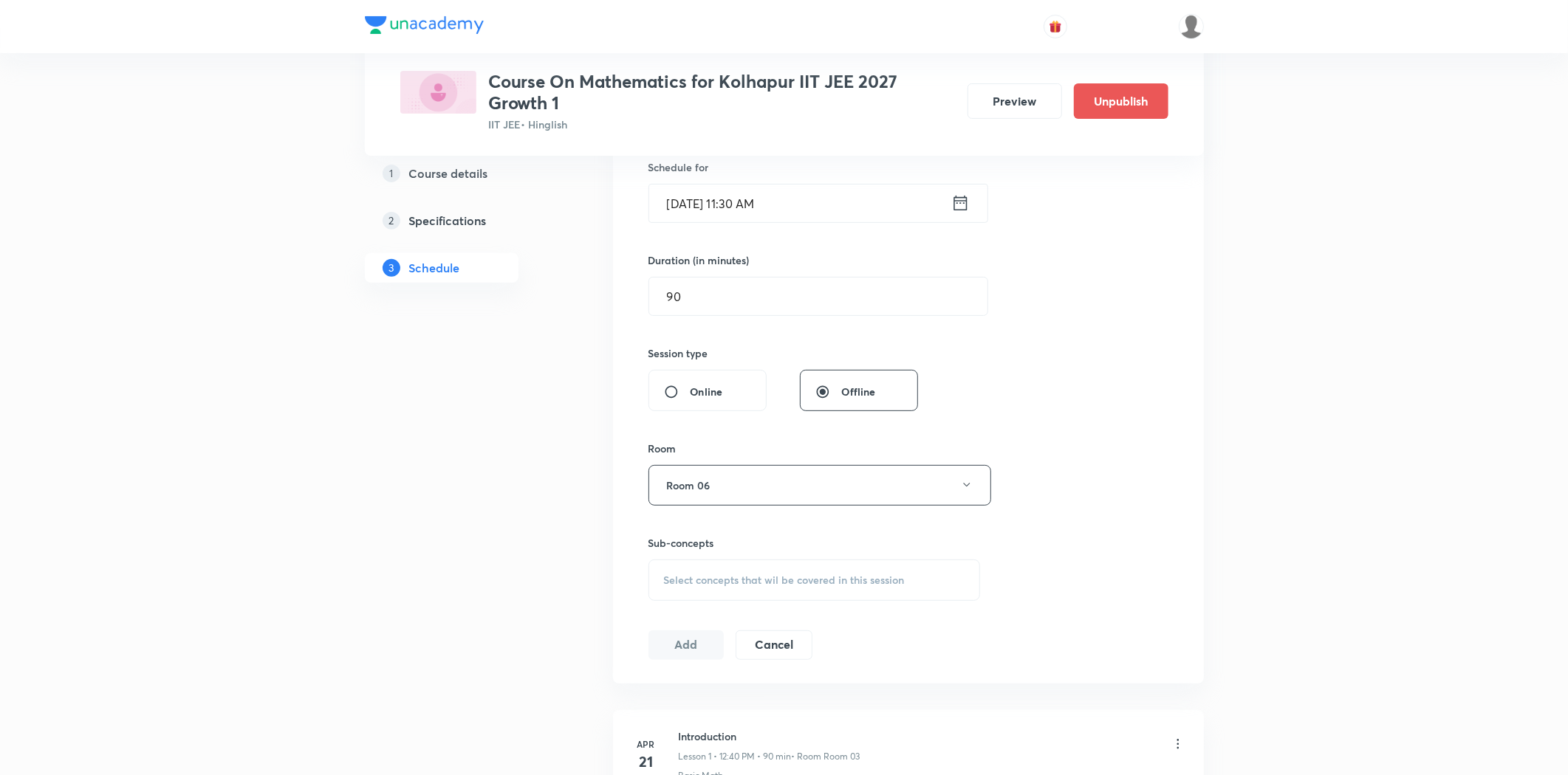
scroll to position [510, 0]
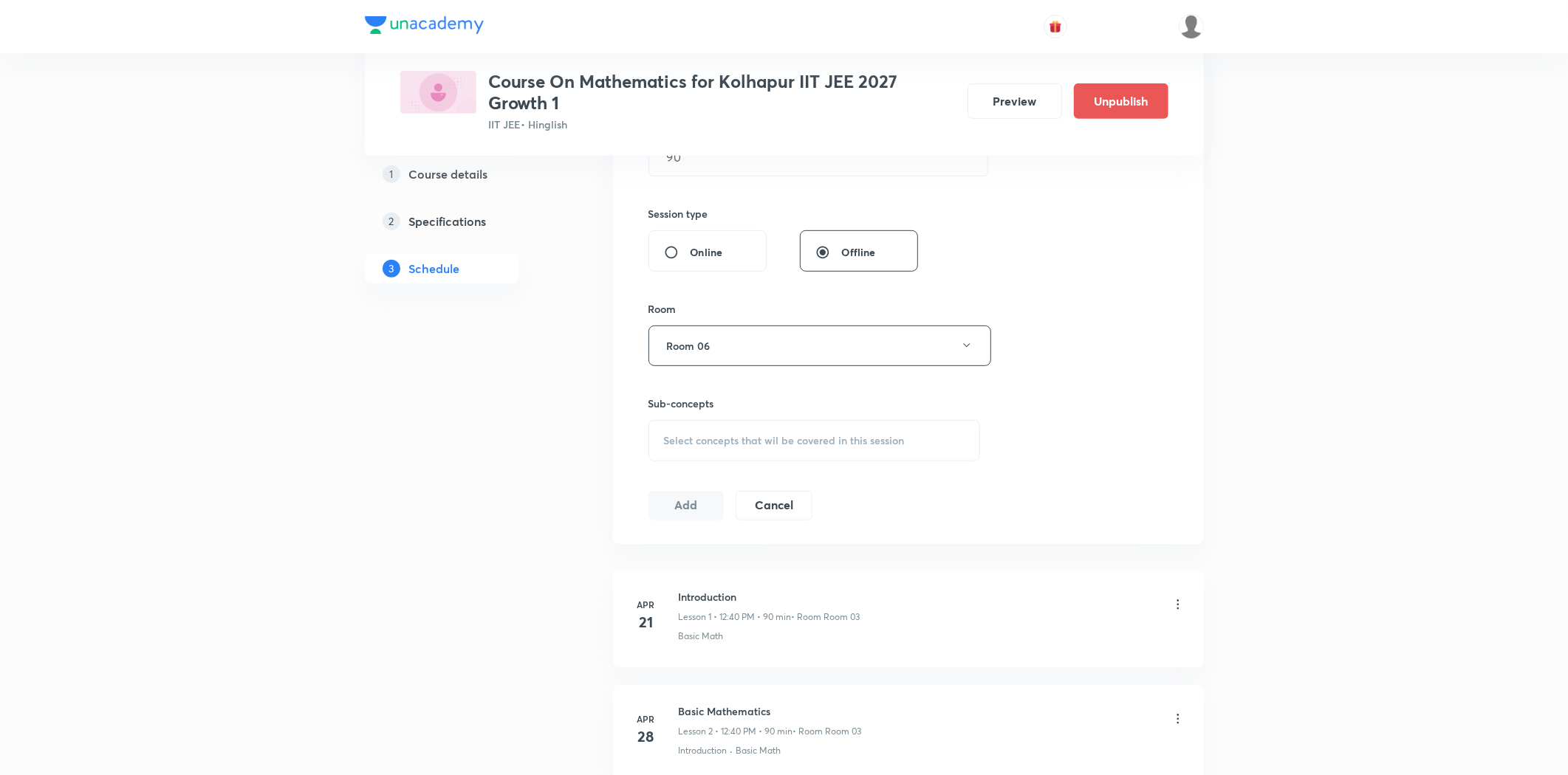
drag, startPoint x: 710, startPoint y: 473, endPoint x: 706, endPoint y: 445, distance: 28.3
click at [710, 471] on div "Session 83 Live class Session title 13/99 Straight Line ​ Schedule for [DATE] 1…" at bounding box center [908, 174] width 520 height 693
click at [706, 444] on span "Select concepts that wil be covered in this session" at bounding box center [784, 440] width 240 height 12
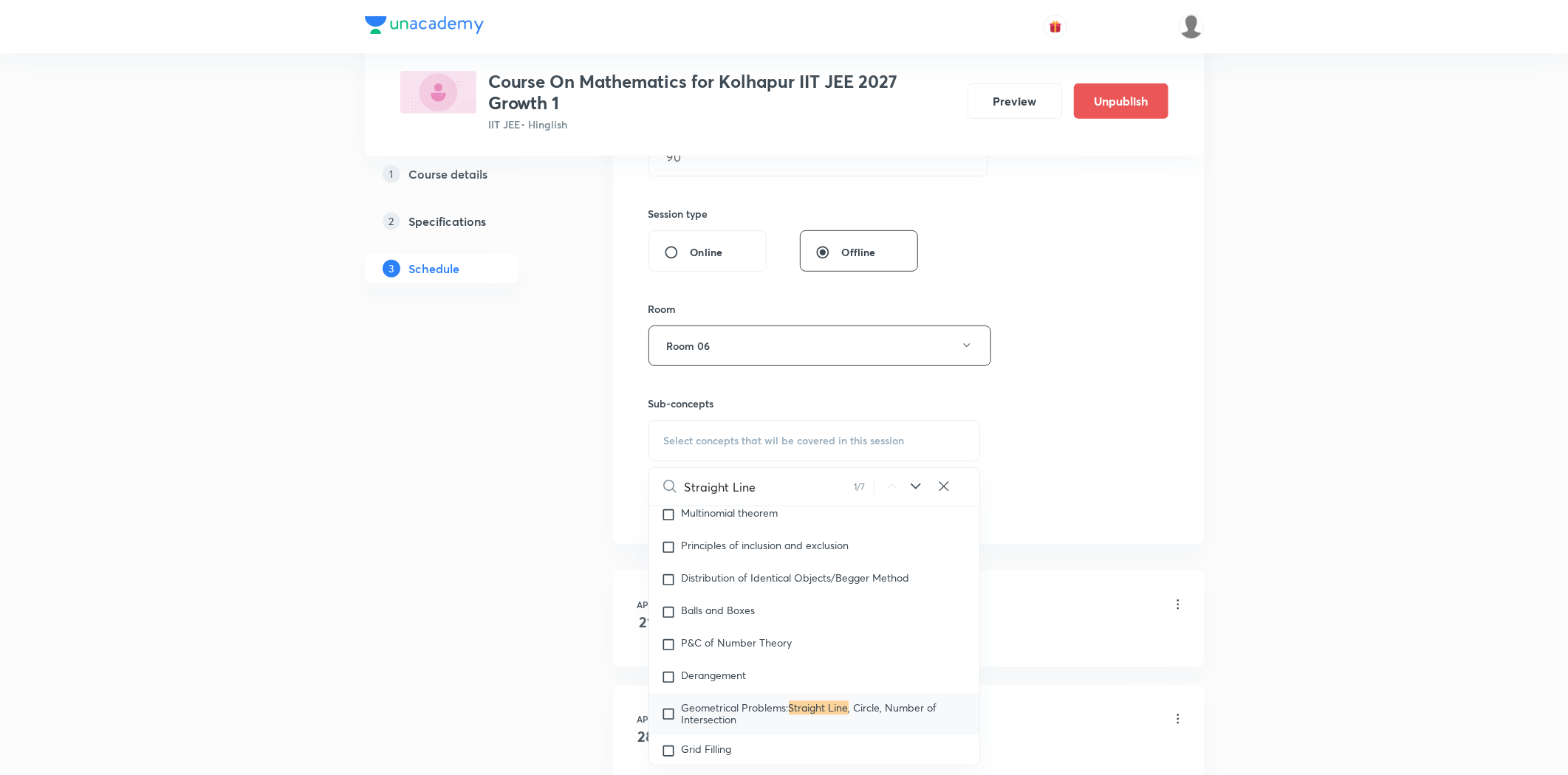
scroll to position [3114, 0]
type input "Straight Line"
click at [911, 484] on icon at bounding box center [916, 487] width 18 height 18
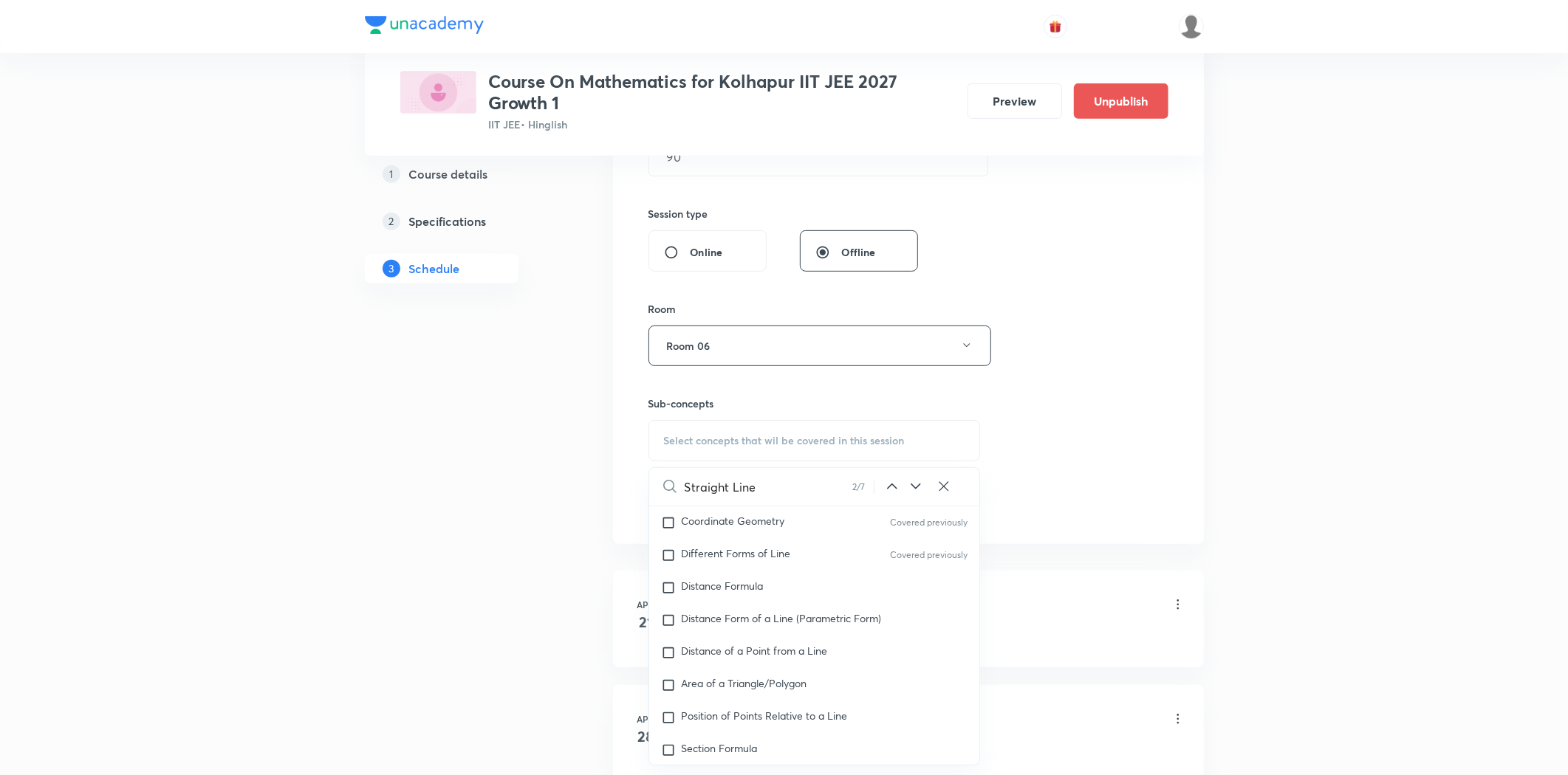
scroll to position [8158, 0]
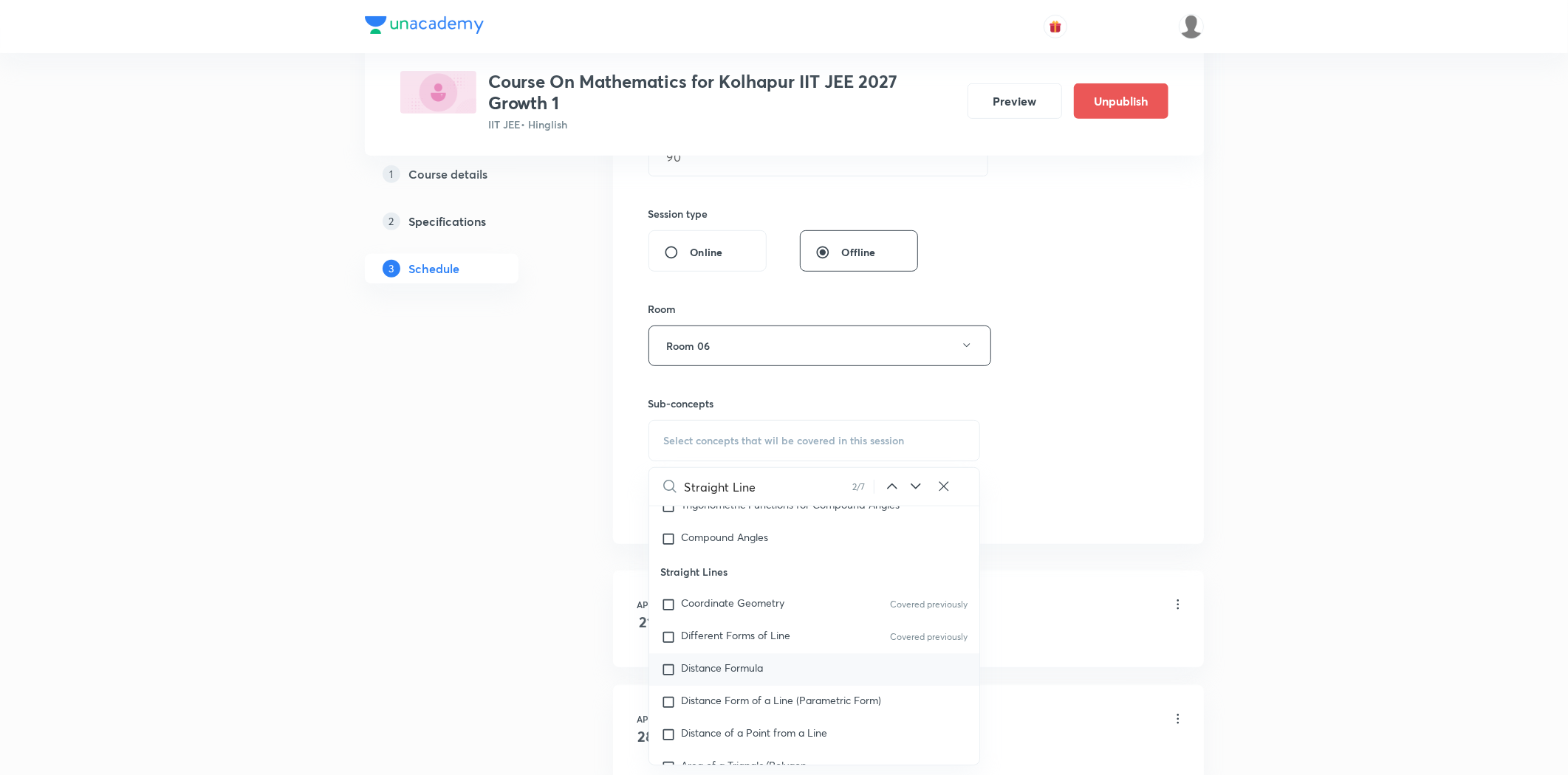
click at [748, 674] on p "Distance Formula" at bounding box center [722, 670] width 82 height 14
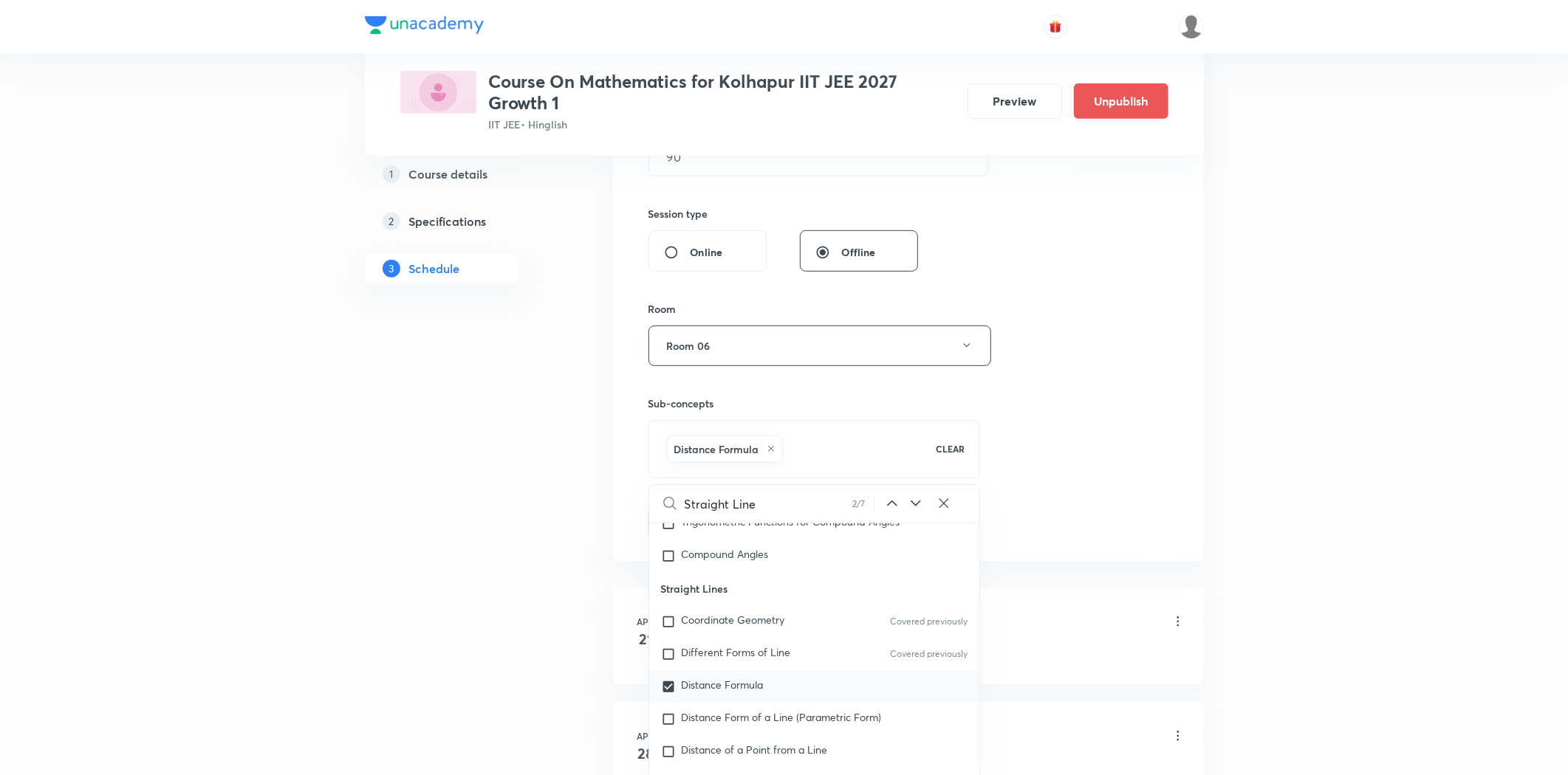
click at [748, 699] on div "Distance Formula" at bounding box center [814, 687] width 331 height 32
checkbox input "false"
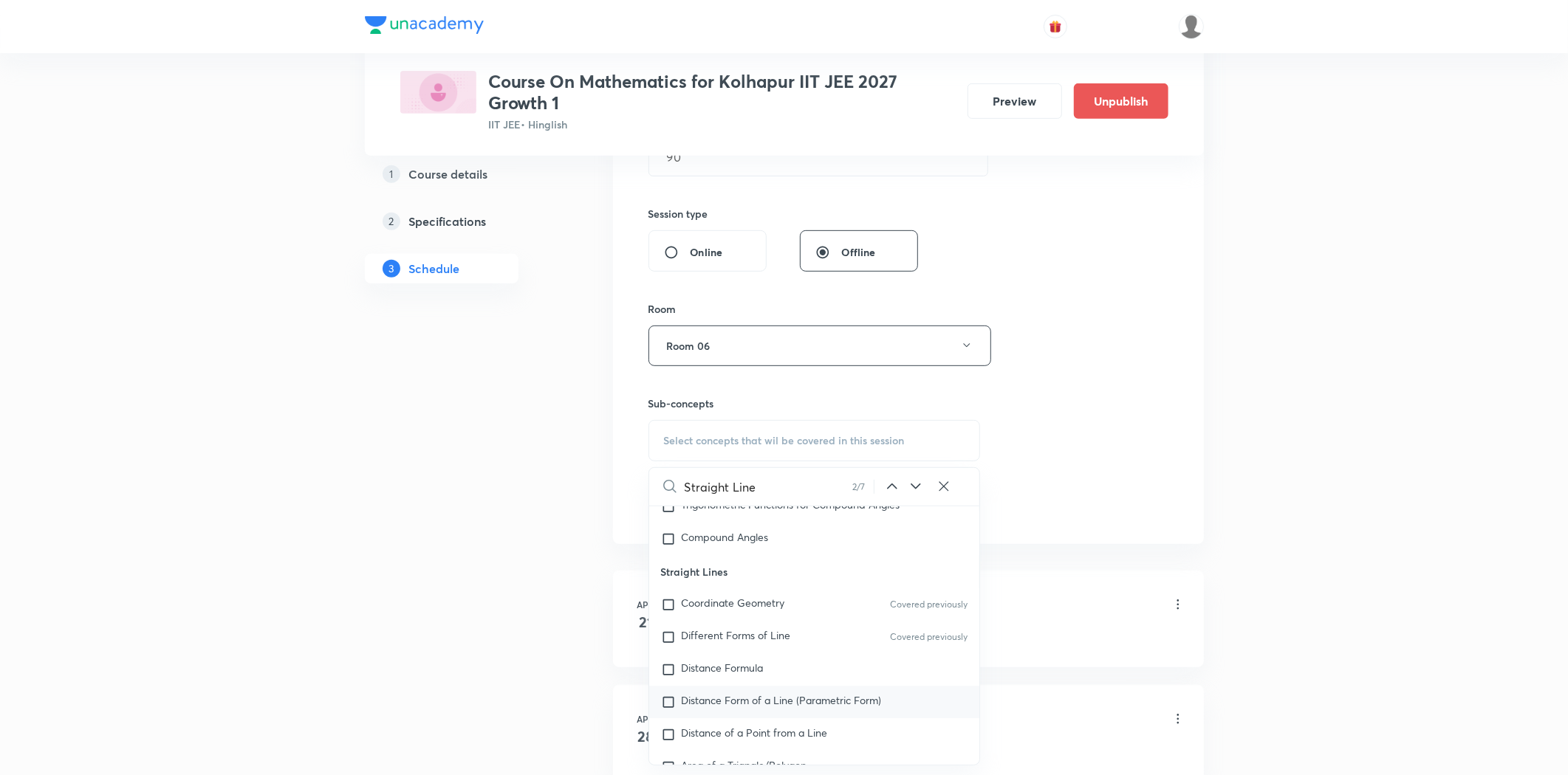
click at [740, 686] on div "Distance Form of a Line (Parametric Form)" at bounding box center [814, 702] width 331 height 32
checkbox input "true"
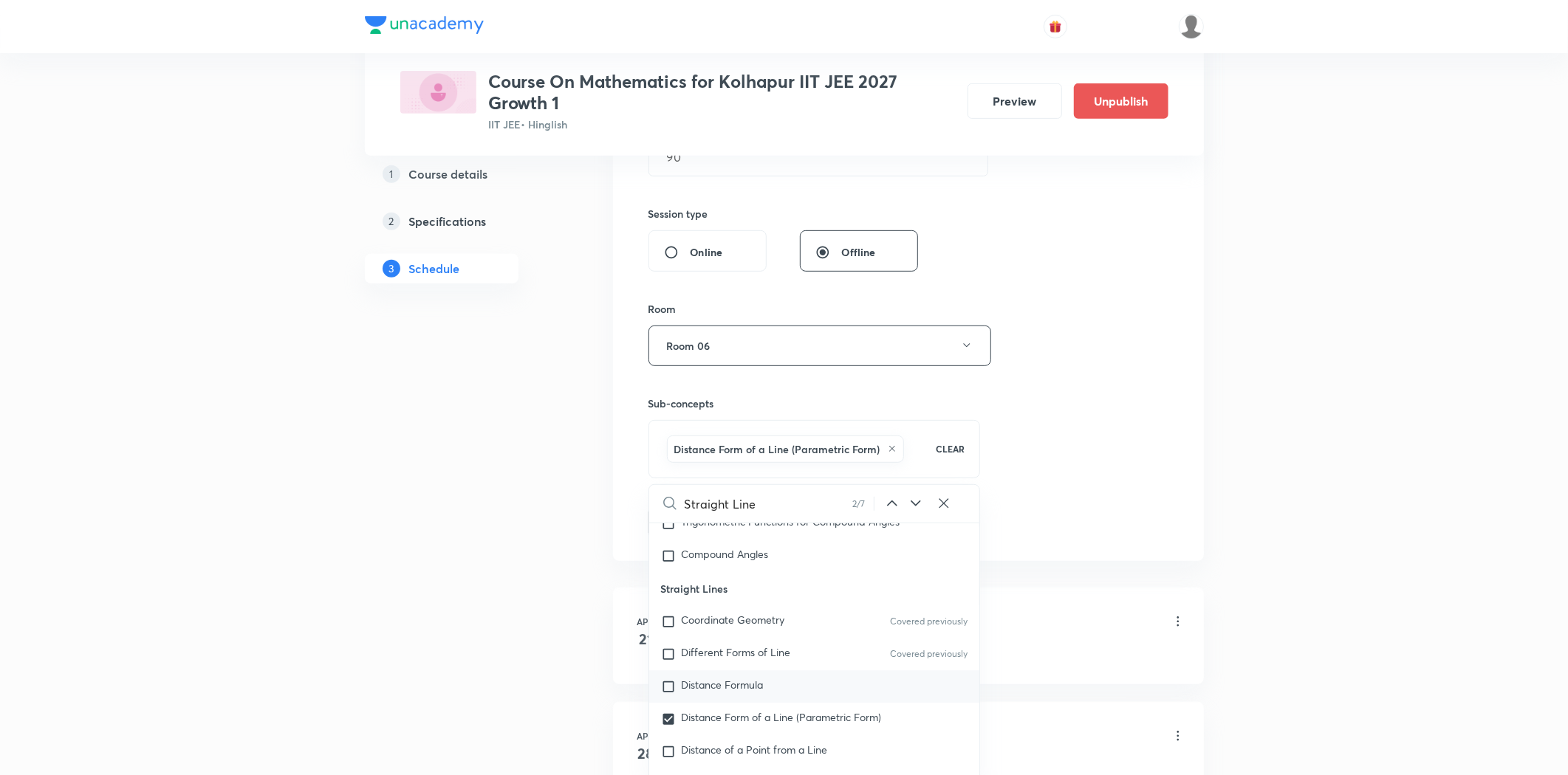
click at [725, 687] on span "Distance Formula" at bounding box center [722, 685] width 82 height 14
checkbox input "true"
drag, startPoint x: 478, startPoint y: 646, endPoint x: 566, endPoint y: 629, distance: 89.6
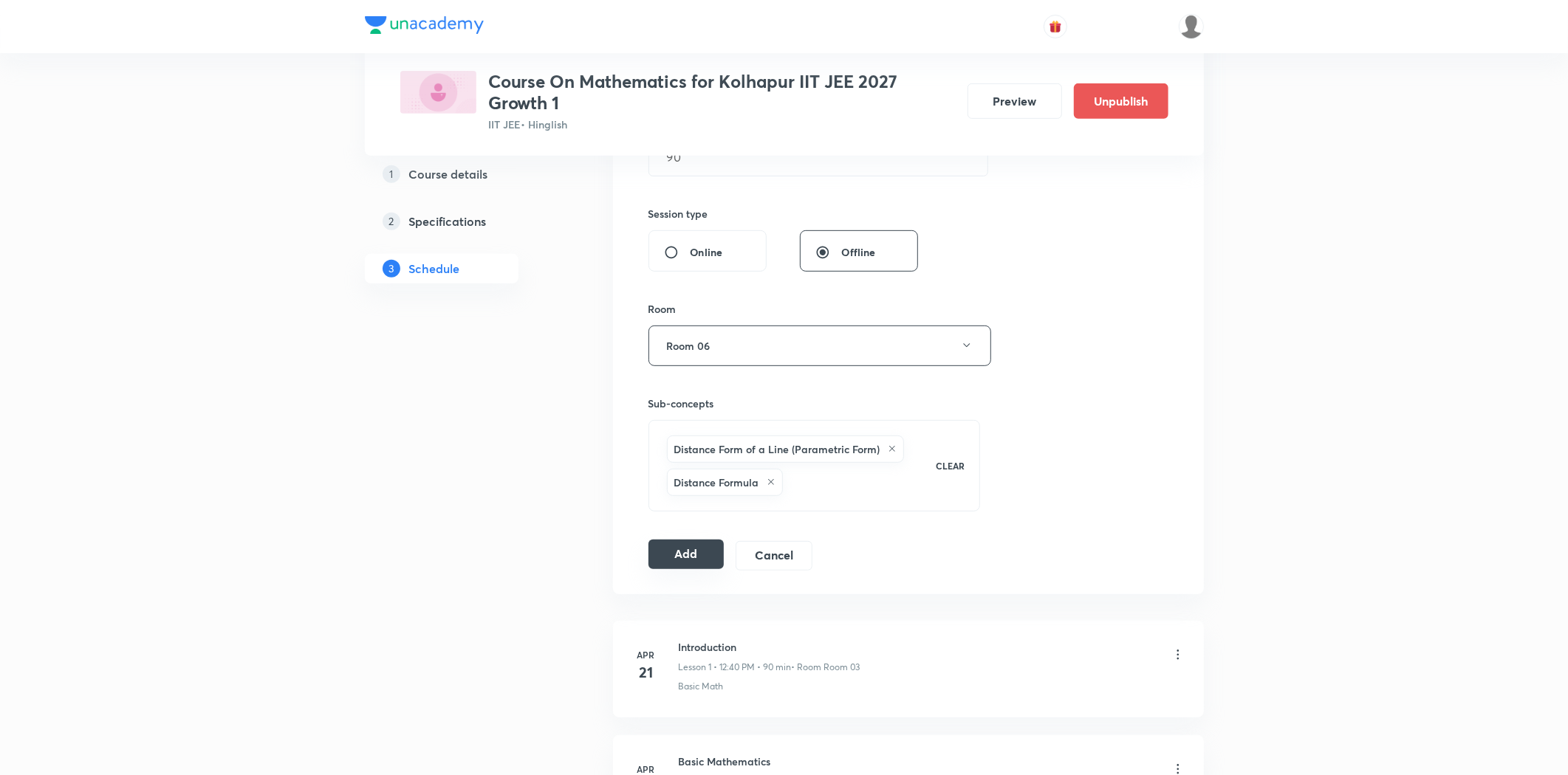
click at [651, 555] on button "Add" at bounding box center [686, 554] width 76 height 30
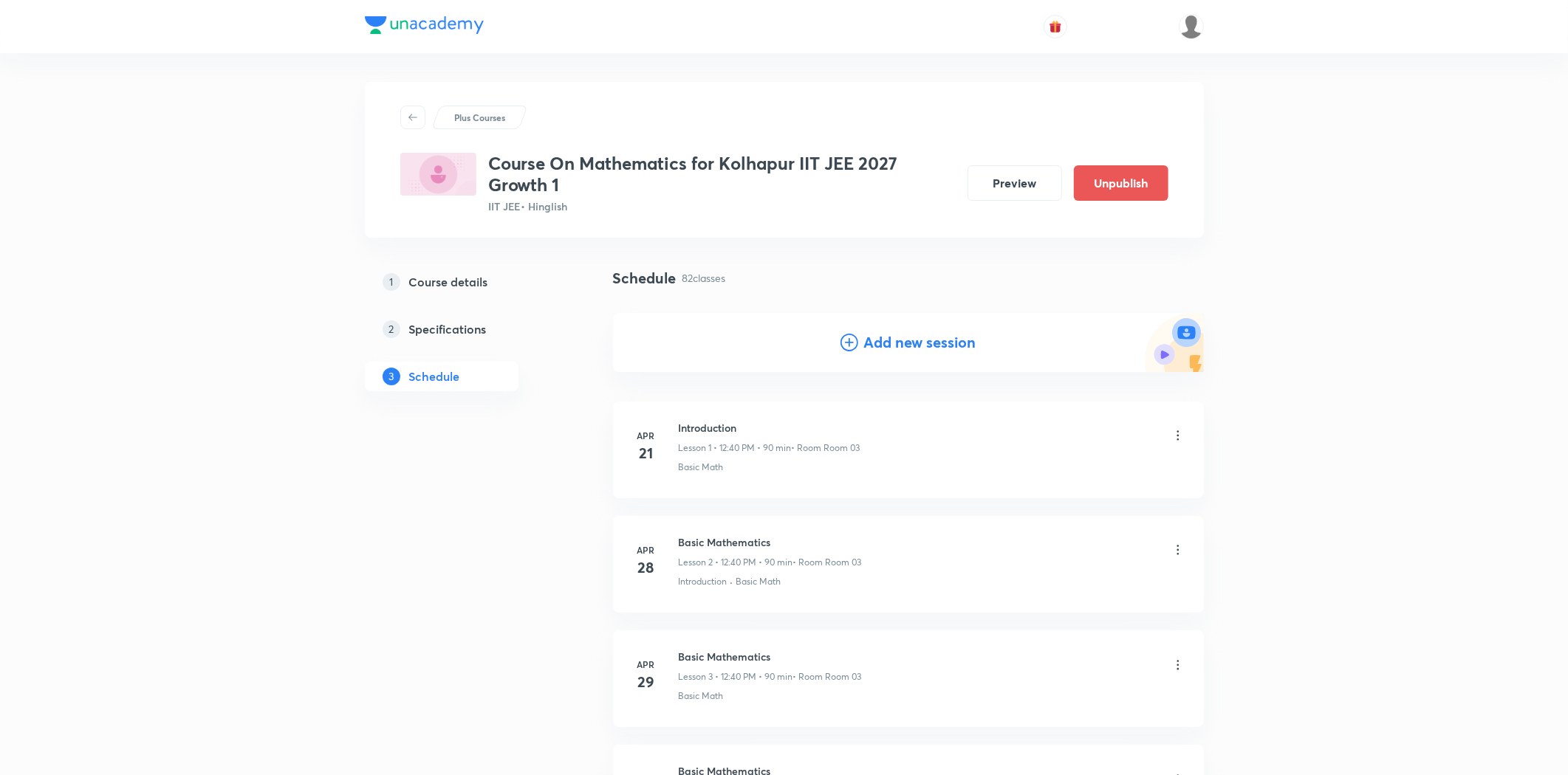
scroll to position [0, 0]
click at [973, 346] on h4 "Add new session" at bounding box center [920, 343] width 113 height 23
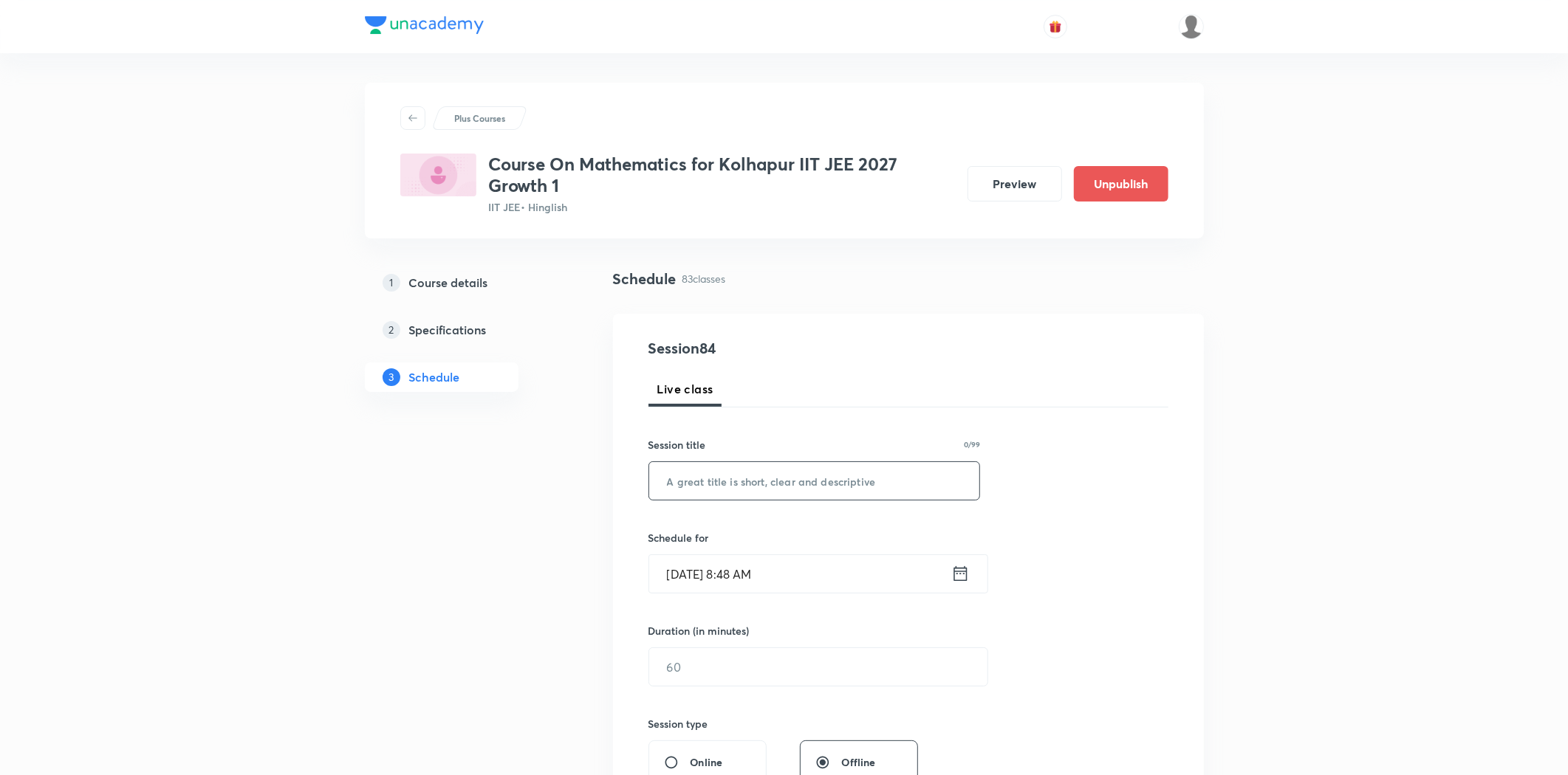
click at [676, 487] on input "text" at bounding box center [814, 481] width 331 height 38
paste input "Straight Line"
type input "Straight Line"
click at [705, 561] on input "[DATE] 8:48 AM" at bounding box center [800, 574] width 302 height 38
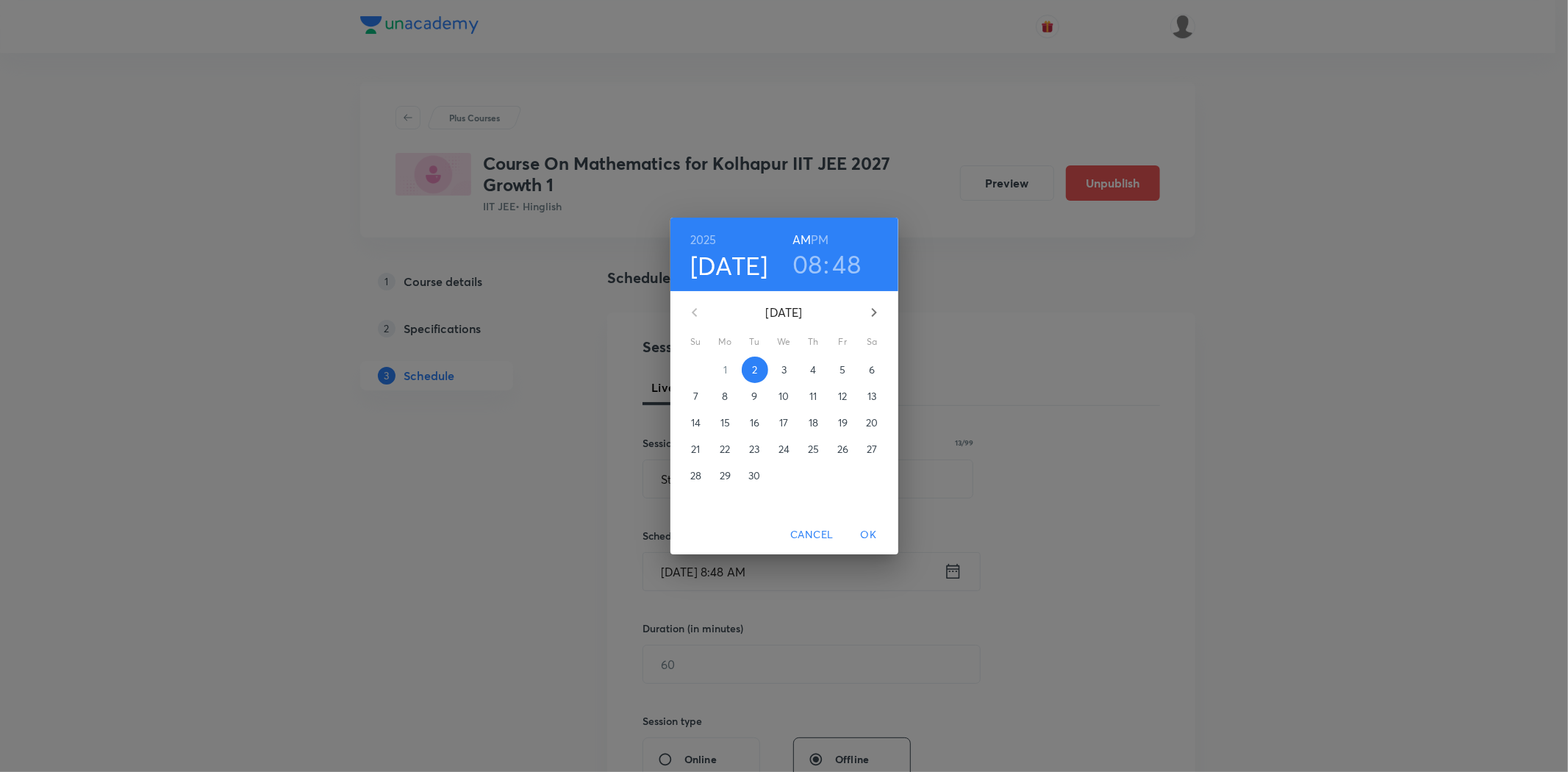
click at [836, 366] on span "5" at bounding box center [844, 369] width 27 height 14
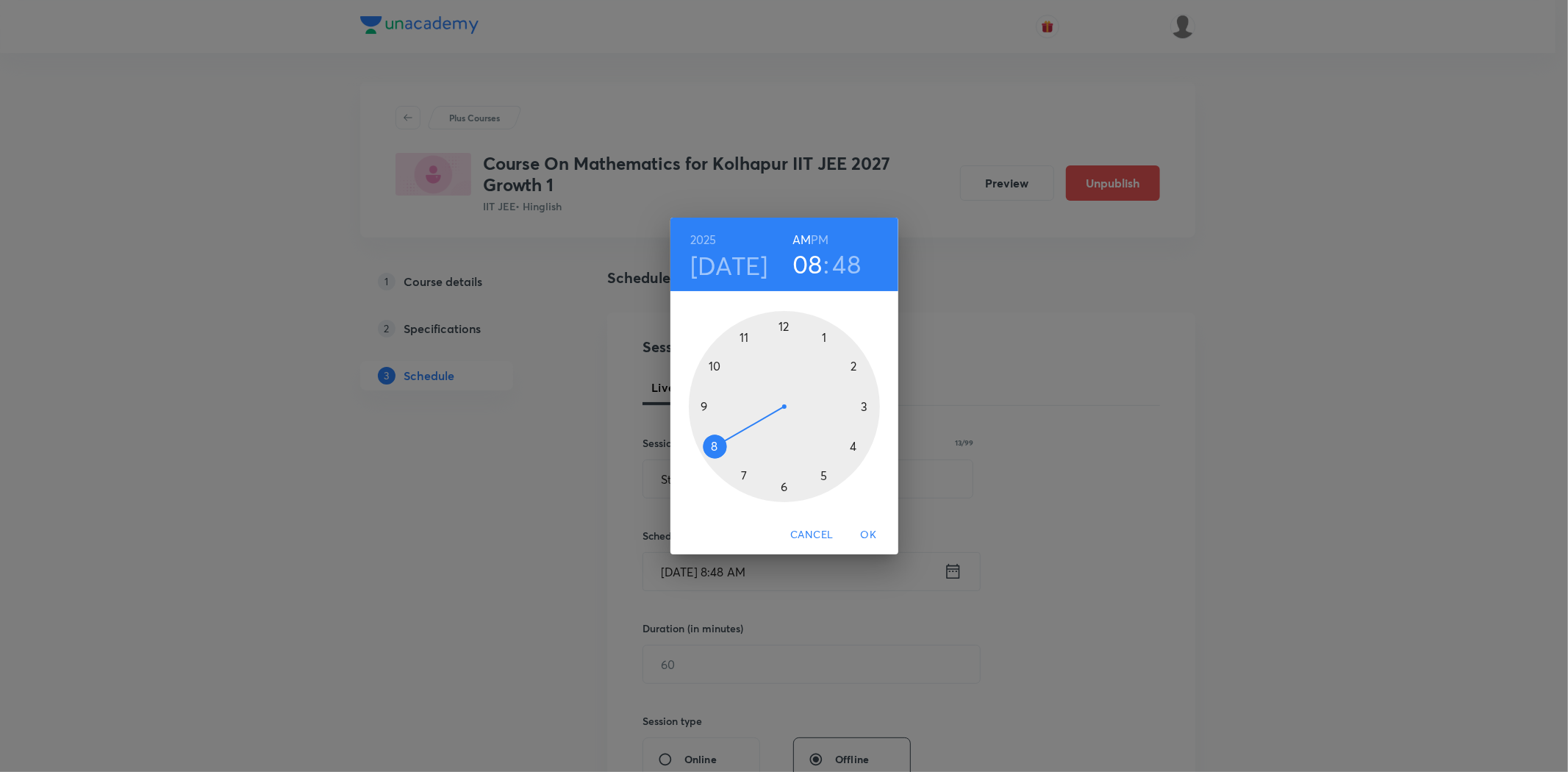
click at [740, 340] on div at bounding box center [784, 406] width 191 height 191
drag, startPoint x: 784, startPoint y: 493, endPoint x: 776, endPoint y: 557, distance: 64.5
click at [783, 501] on div at bounding box center [784, 406] width 191 height 191
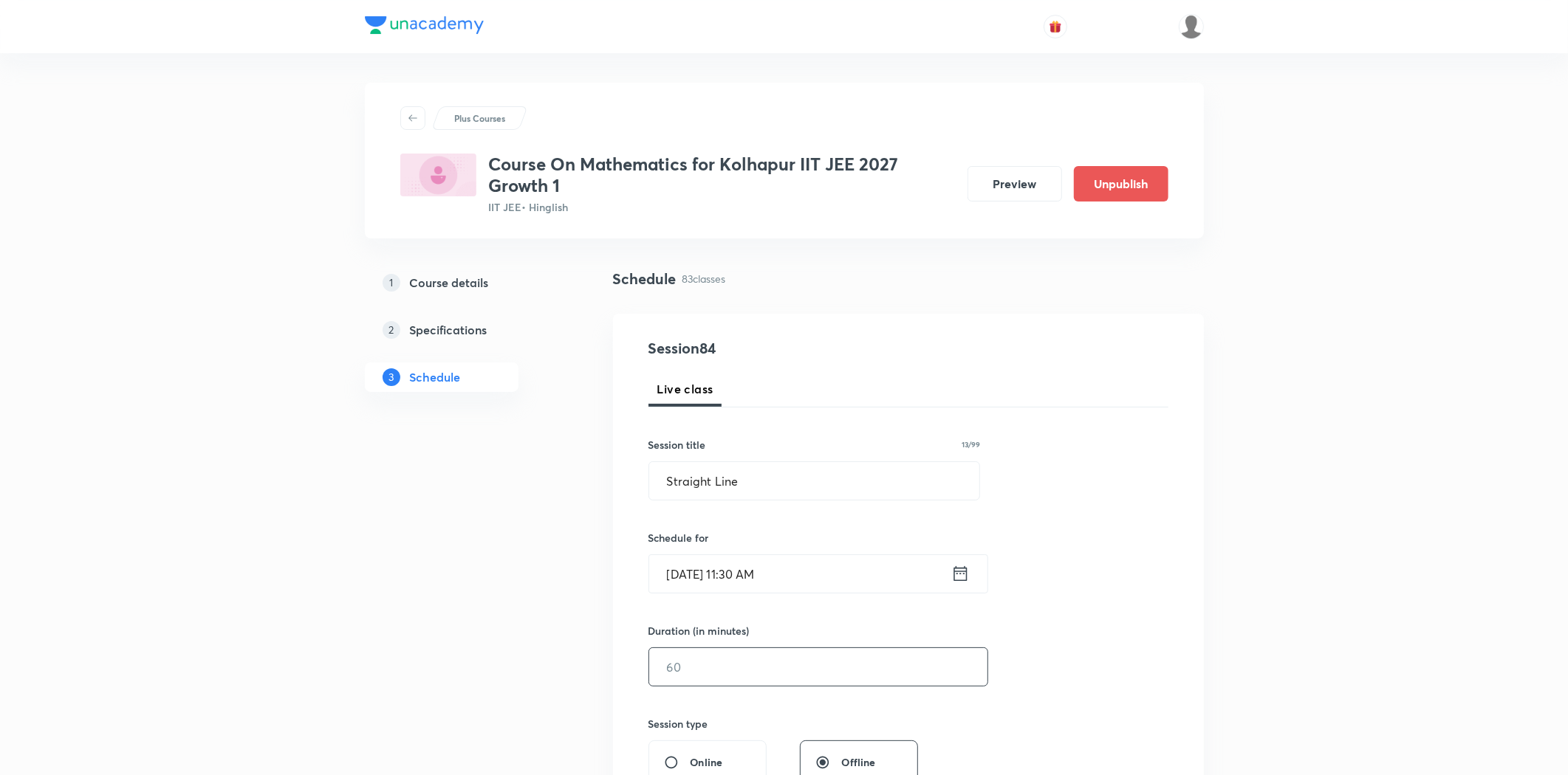
click at [764, 670] on input "text" at bounding box center [819, 667] width 339 height 38
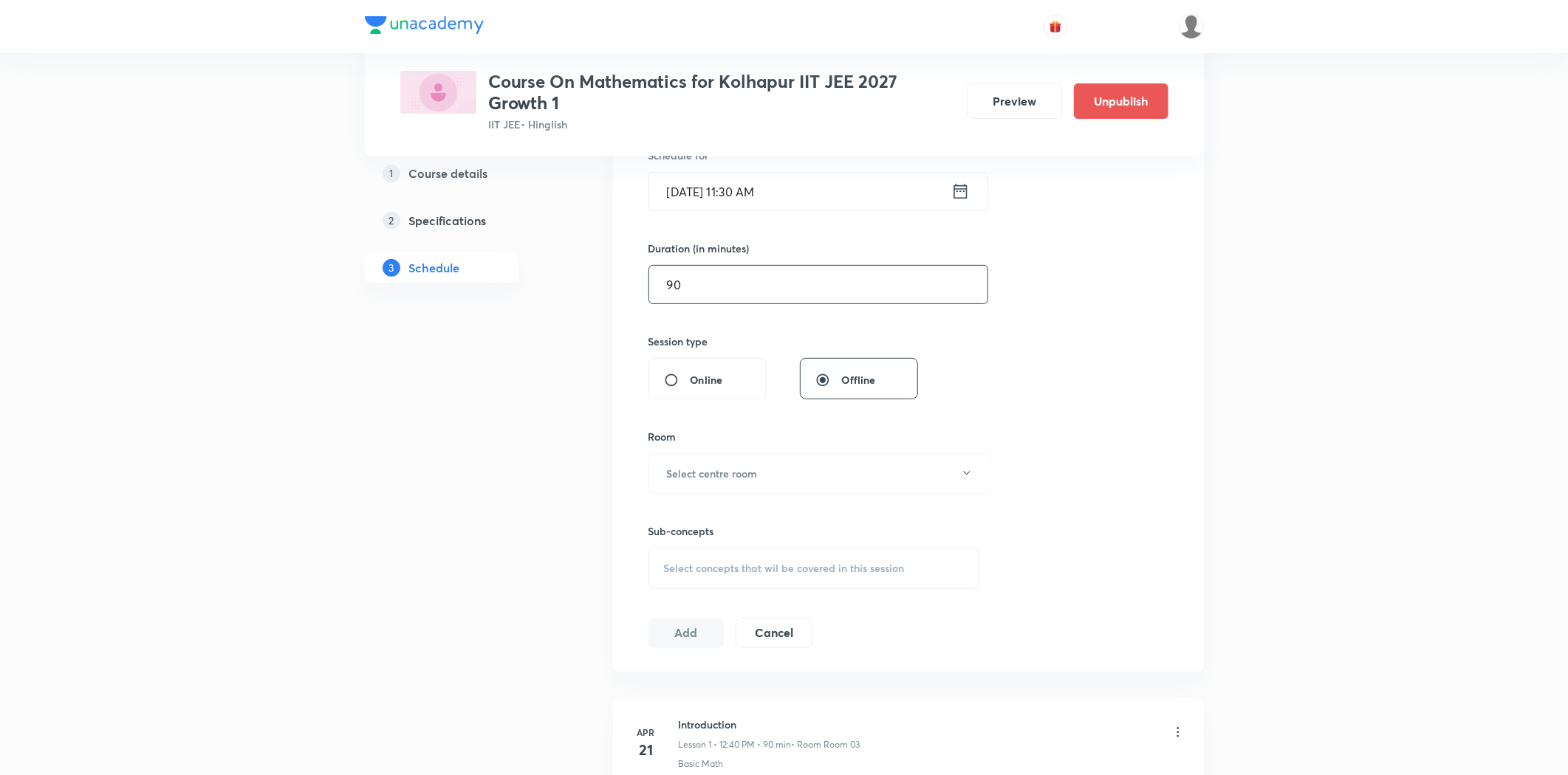
scroll to position [491, 0]
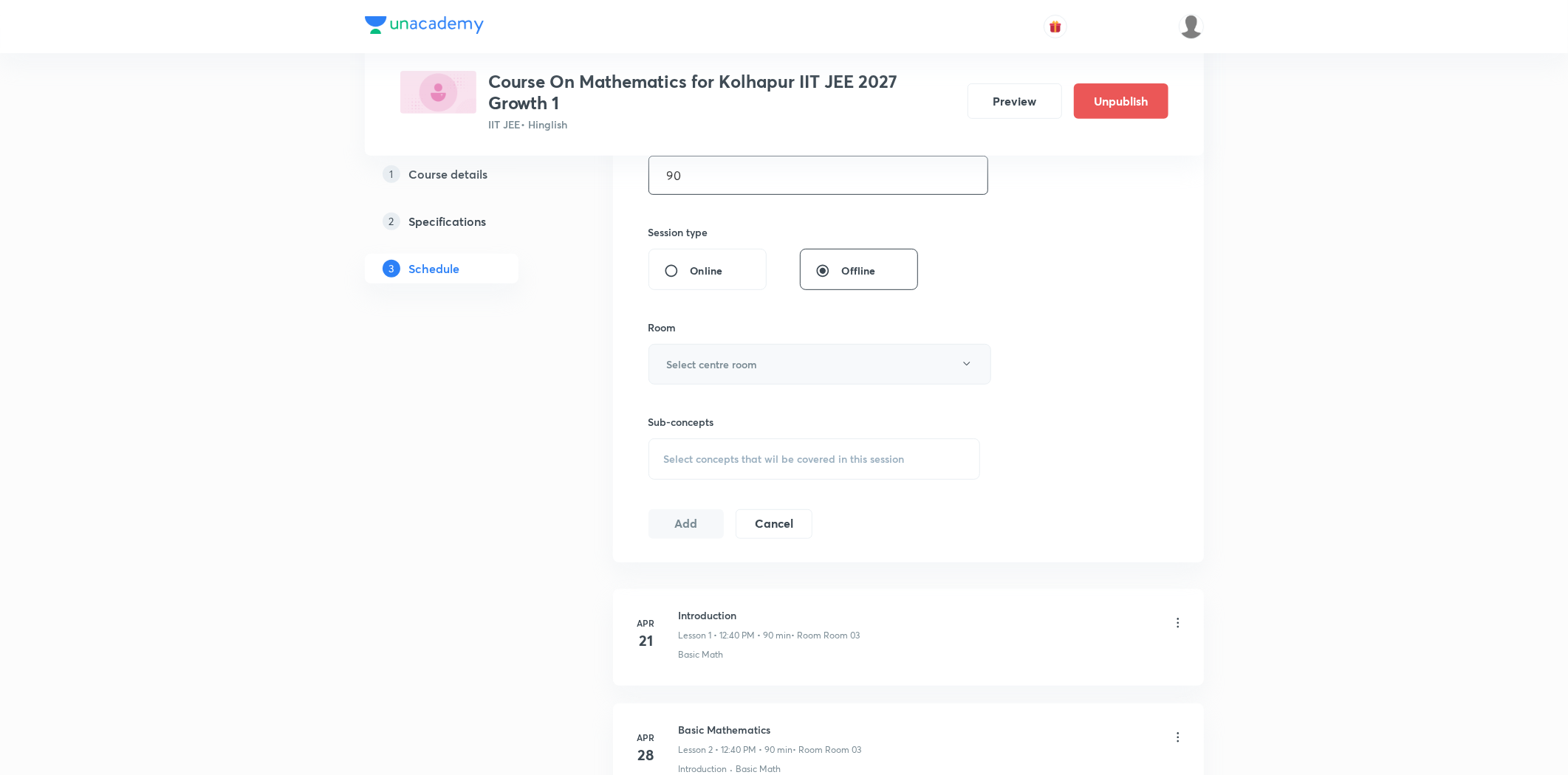
type input "90"
click at [743, 366] on h6 "Select centre room" at bounding box center [711, 364] width 91 height 15
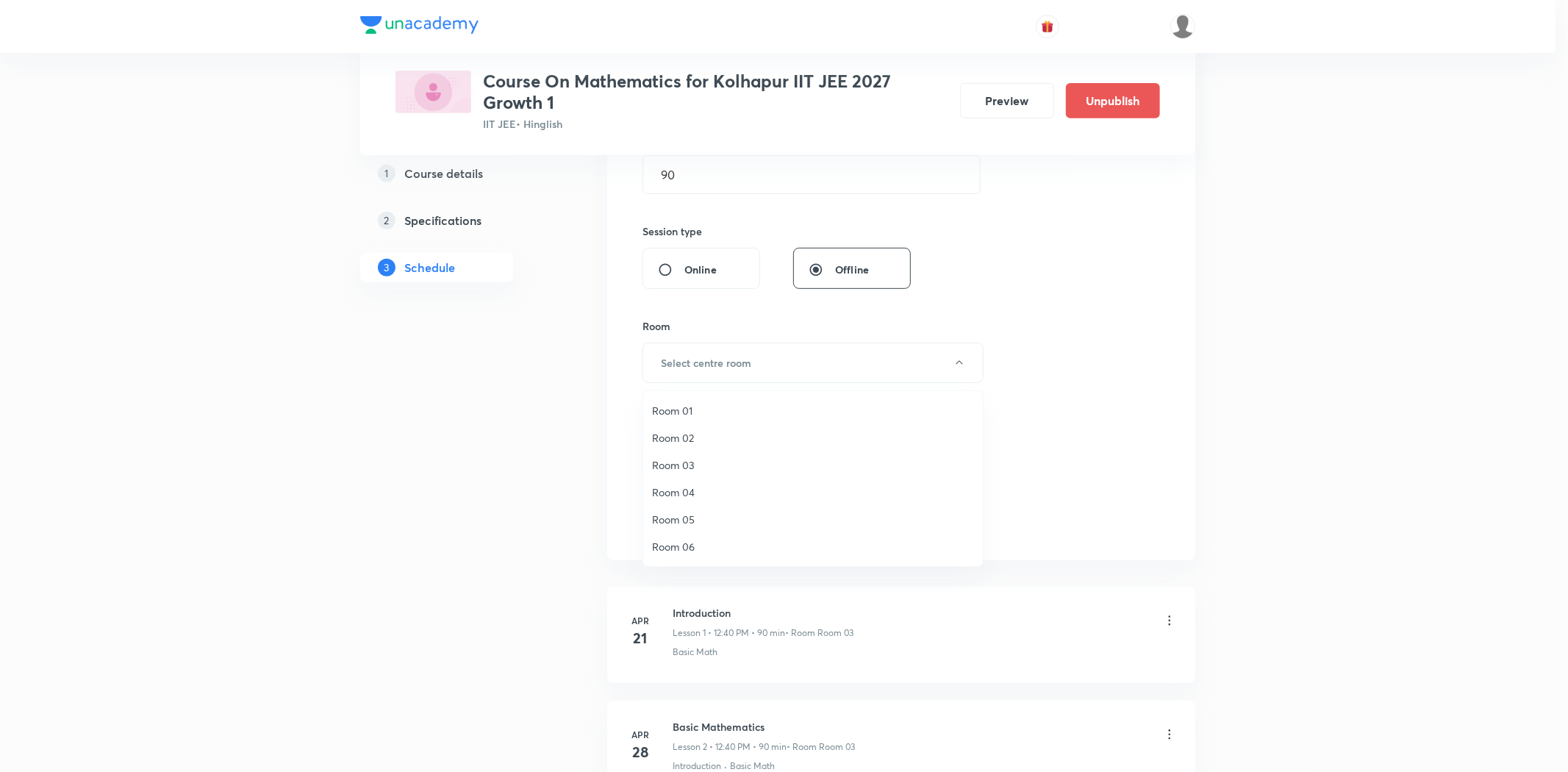
click at [712, 535] on li "Room 06" at bounding box center [812, 546] width 340 height 27
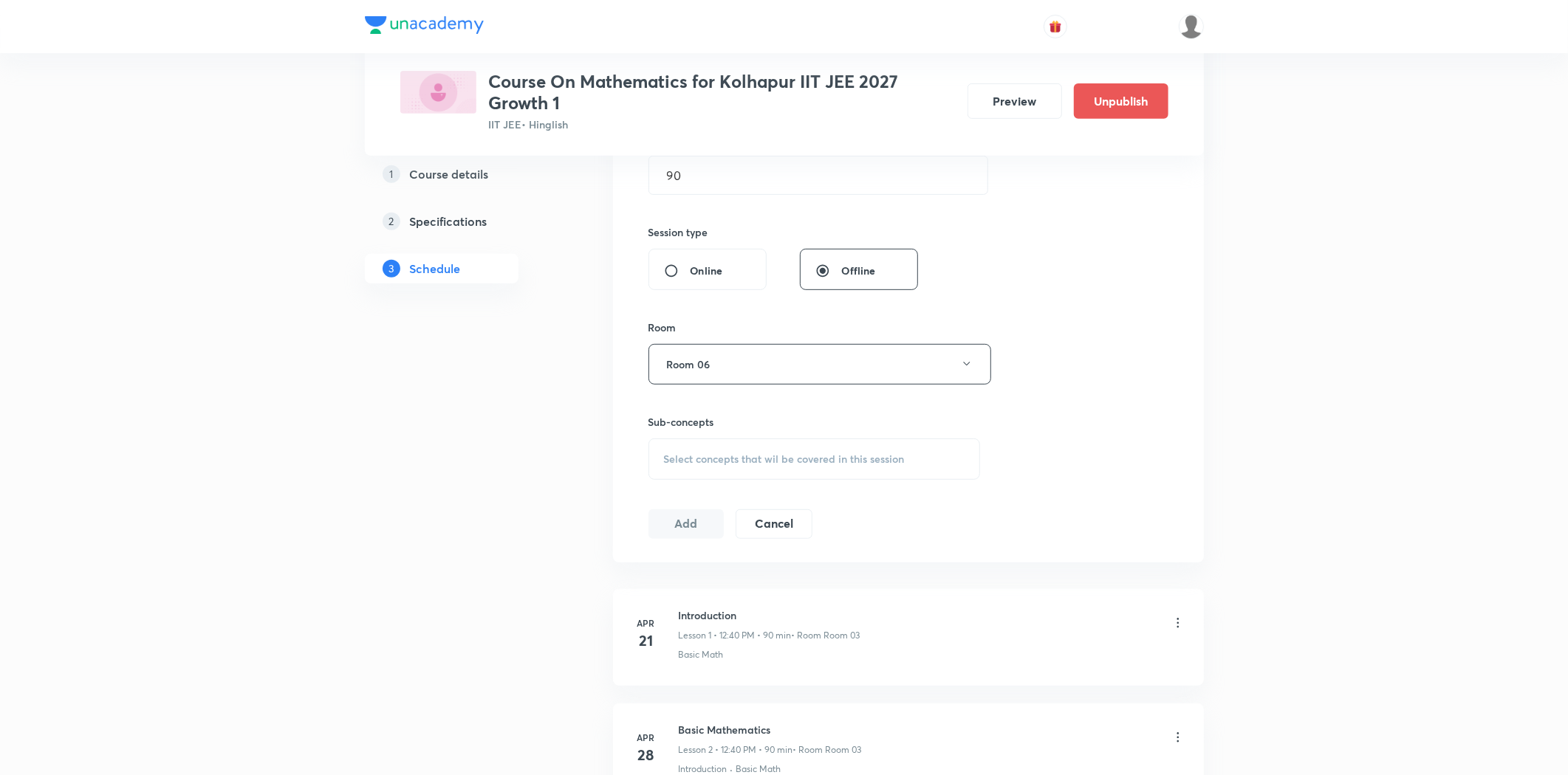
click at [712, 475] on div "Select concepts that wil be covered in this session" at bounding box center [814, 459] width 332 height 41
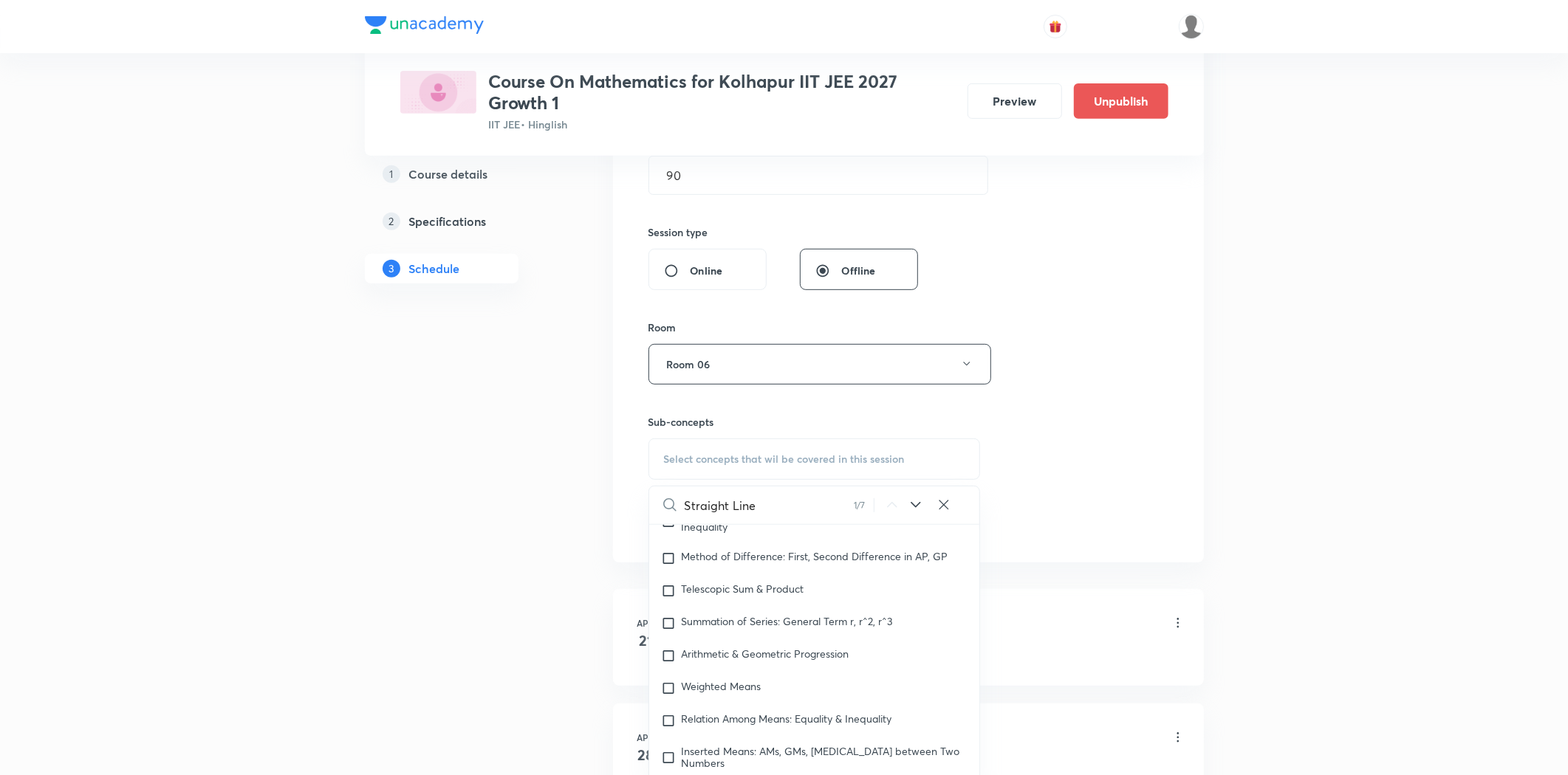
scroll to position [3114, 0]
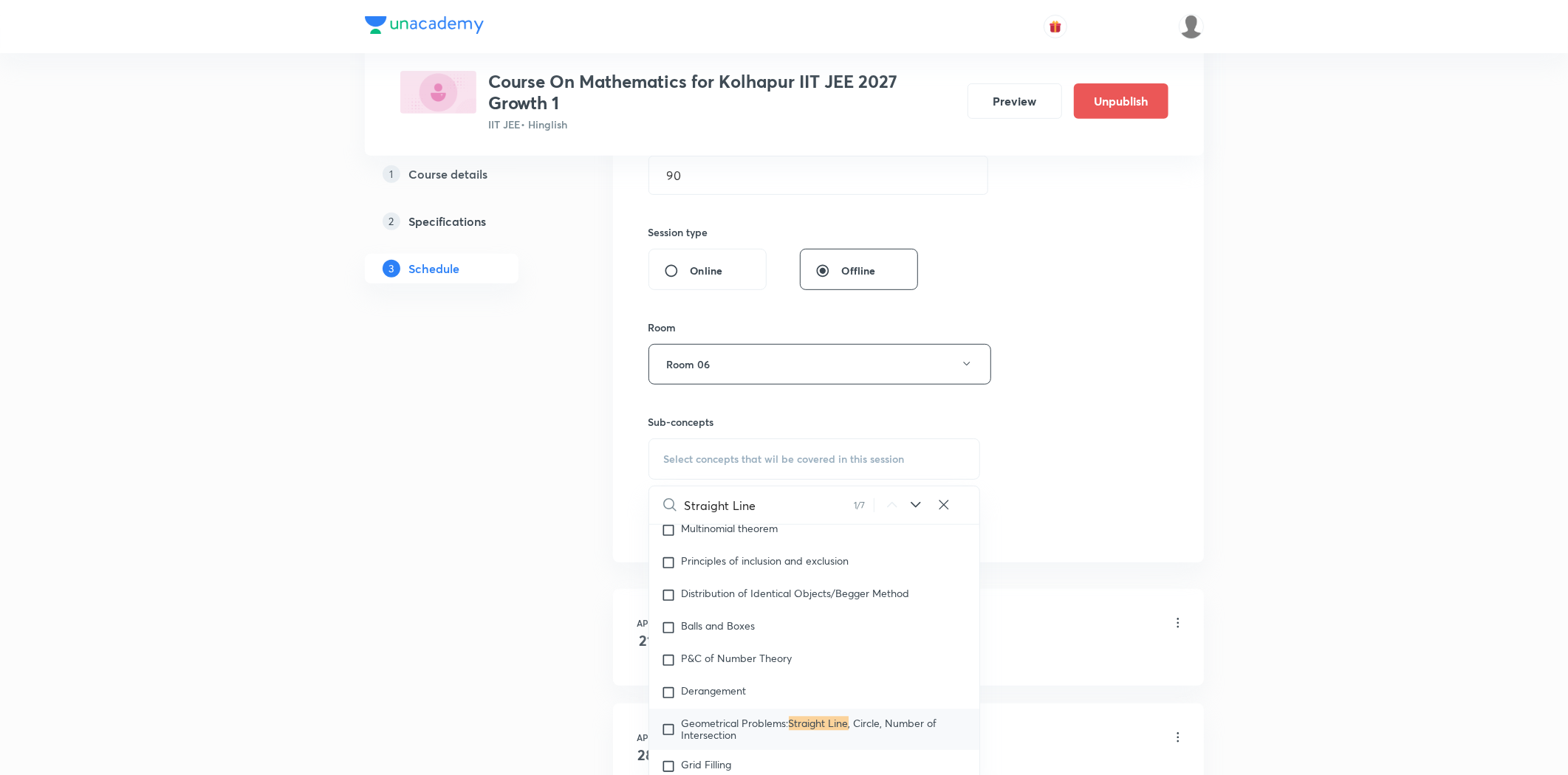
type input "Straight Line"
click at [917, 507] on icon at bounding box center [916, 505] width 18 height 18
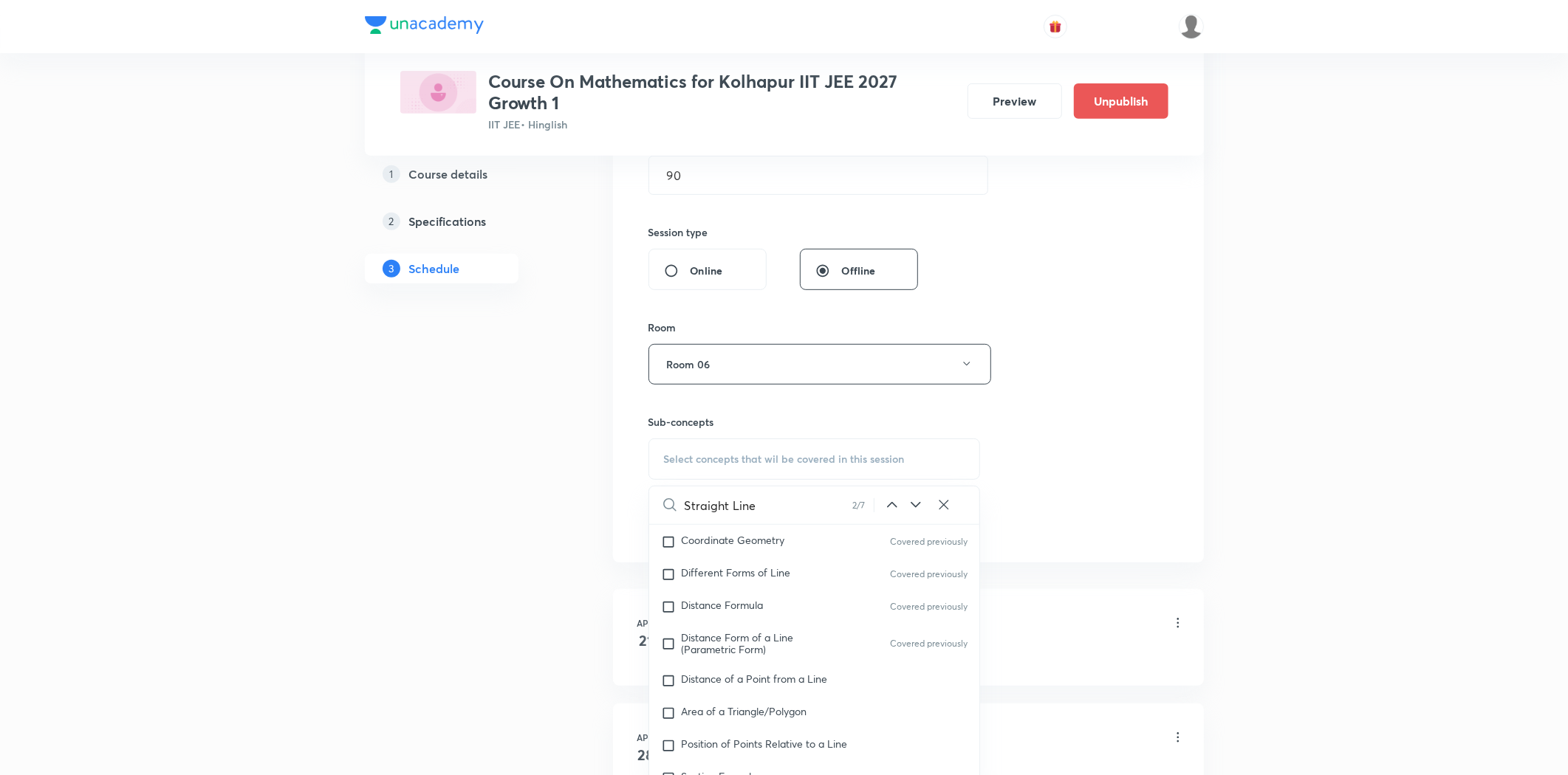
scroll to position [8249, 0]
click at [781, 672] on span "Distance of a Point from a Line" at bounding box center [755, 670] width 146 height 14
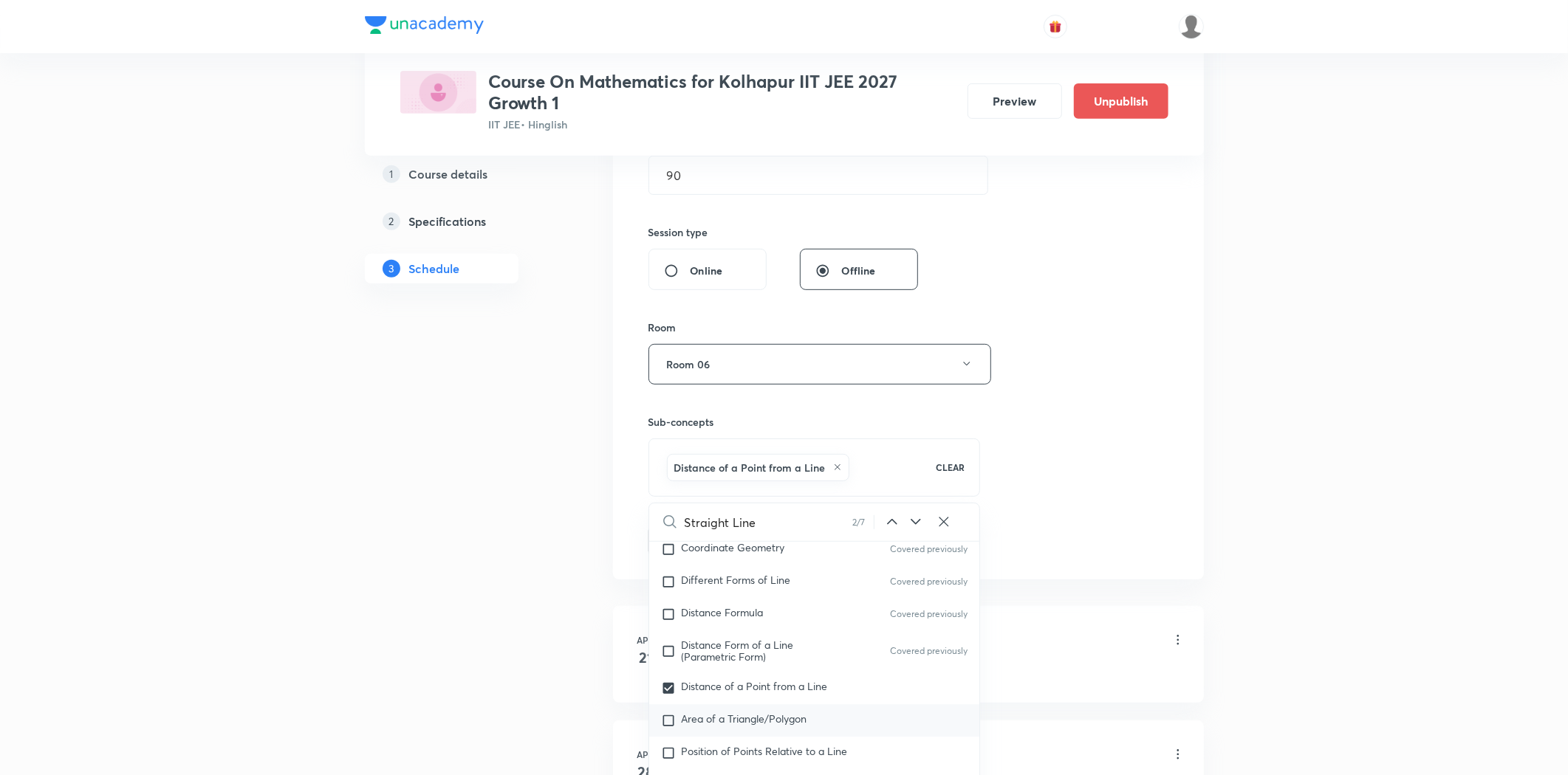
click at [780, 728] on div "Area of a Triangle/Polygon" at bounding box center [814, 720] width 331 height 32
checkbox input "true"
drag, startPoint x: 399, startPoint y: 683, endPoint x: 511, endPoint y: 609, distance: 134.2
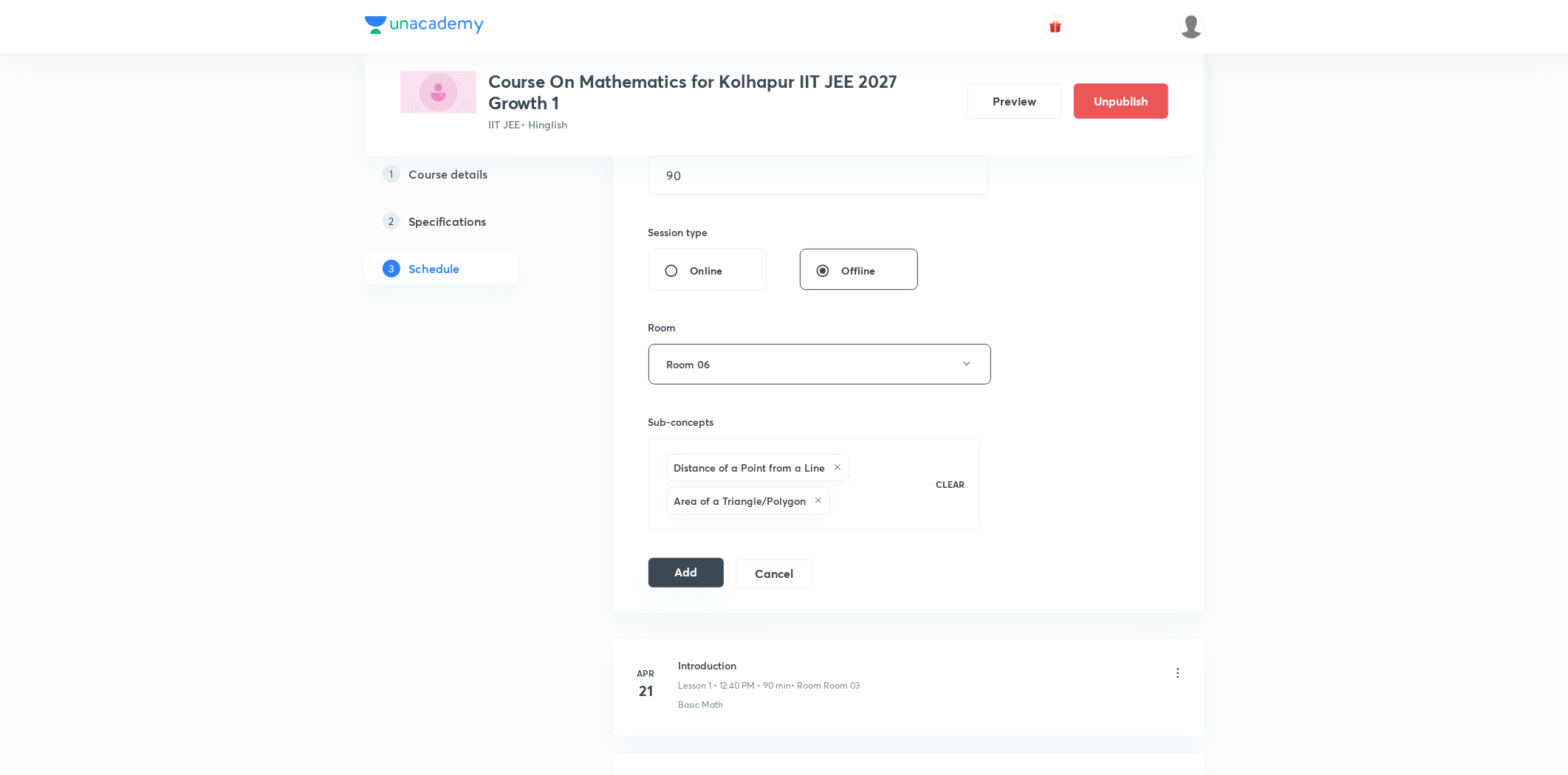
click at [684, 581] on button "Add" at bounding box center [686, 572] width 76 height 30
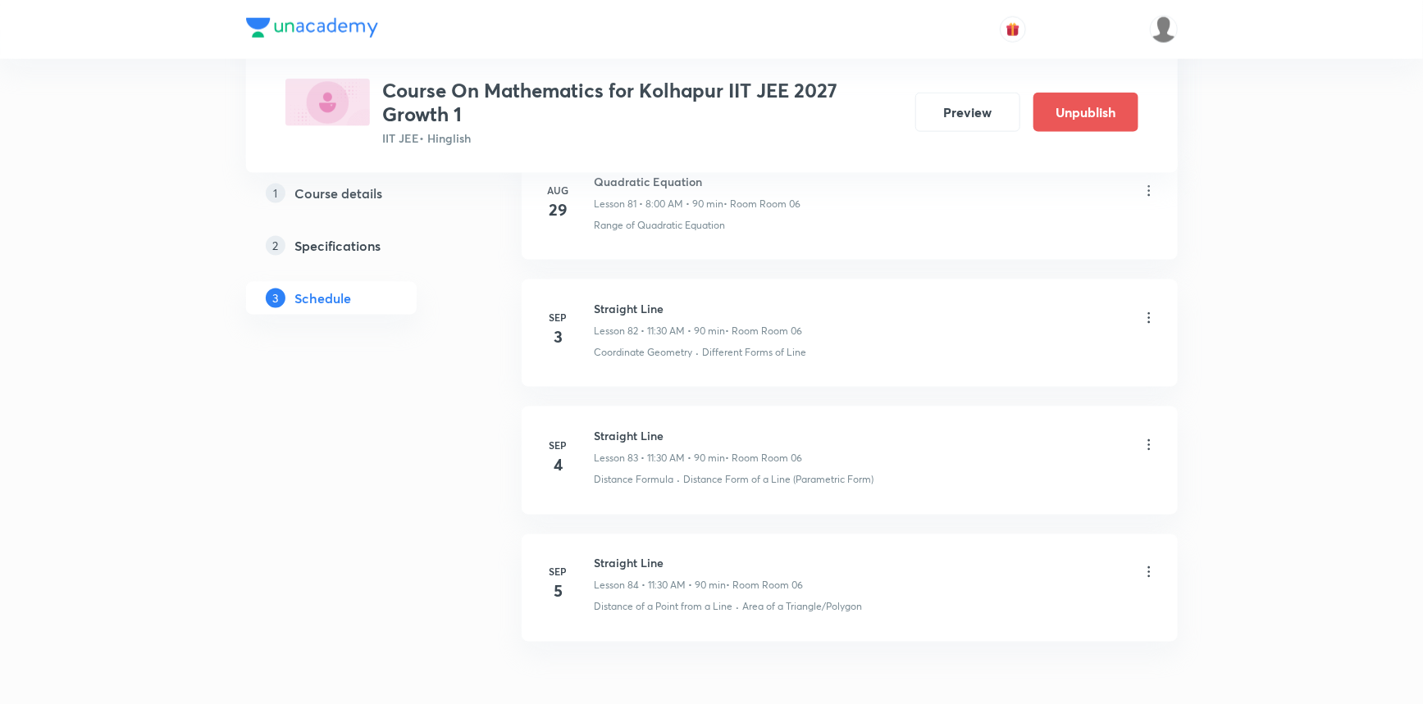
scroll to position [10538, 0]
